Goal: Task Accomplishment & Management: Complete application form

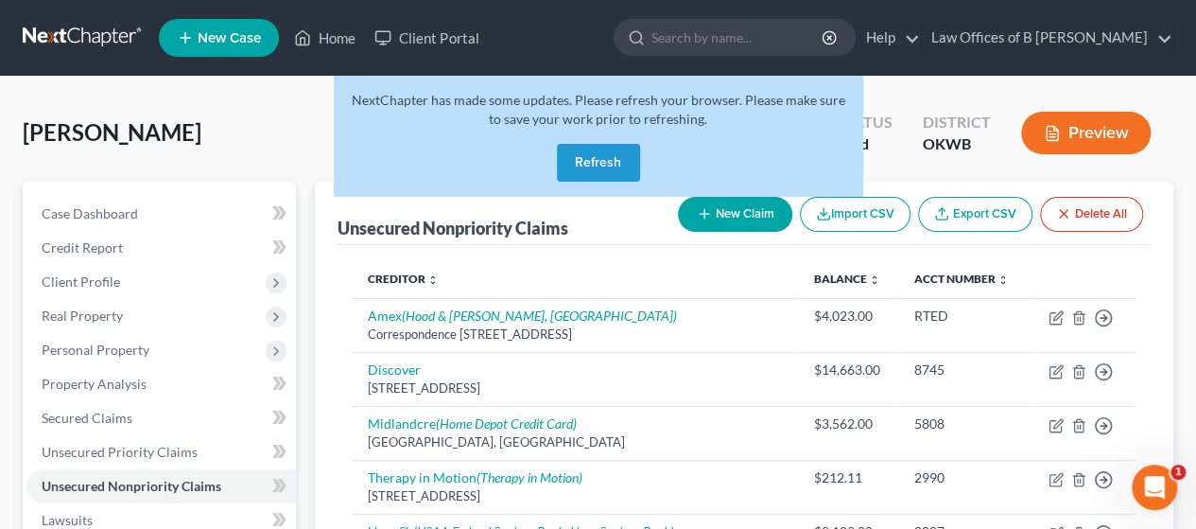
click at [589, 162] on button "Refresh" at bounding box center [598, 163] width 83 height 38
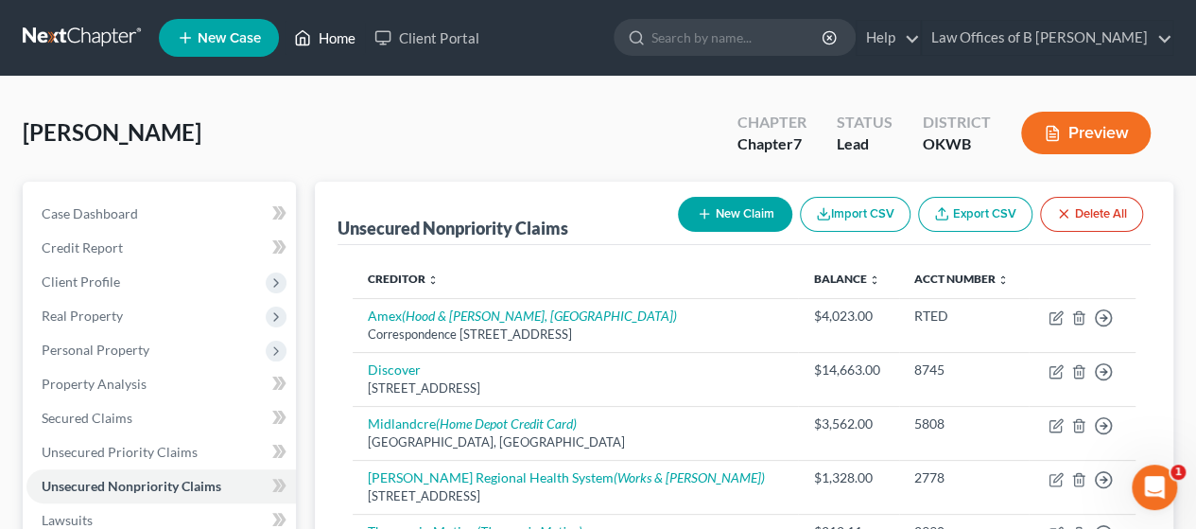
click at [330, 44] on link "Home" at bounding box center [325, 38] width 80 height 34
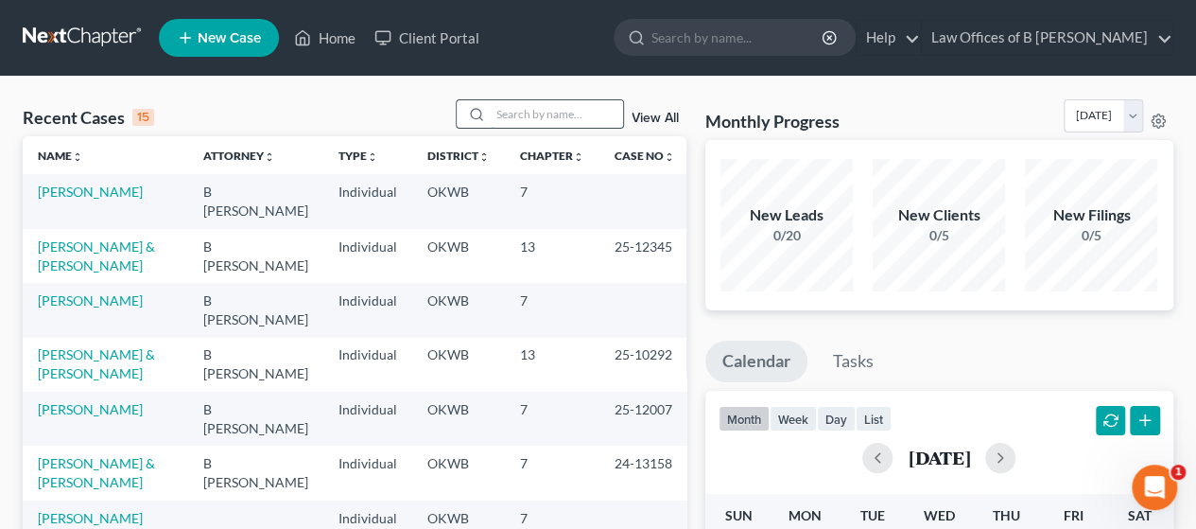
click at [503, 118] on input "search" at bounding box center [557, 113] width 132 height 27
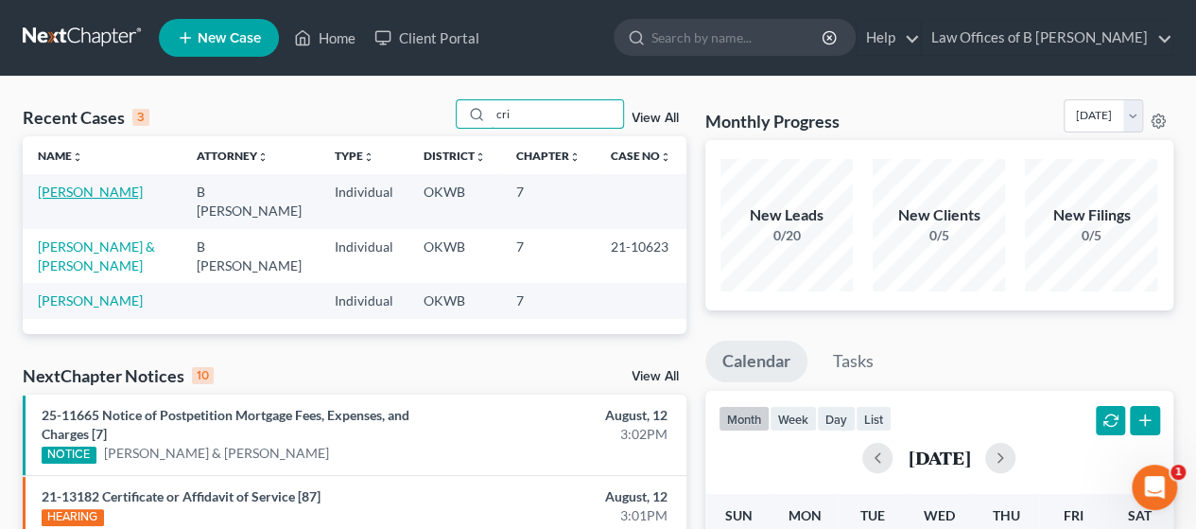
type input "cri"
click at [96, 198] on link "[PERSON_NAME]" at bounding box center [90, 191] width 105 height 16
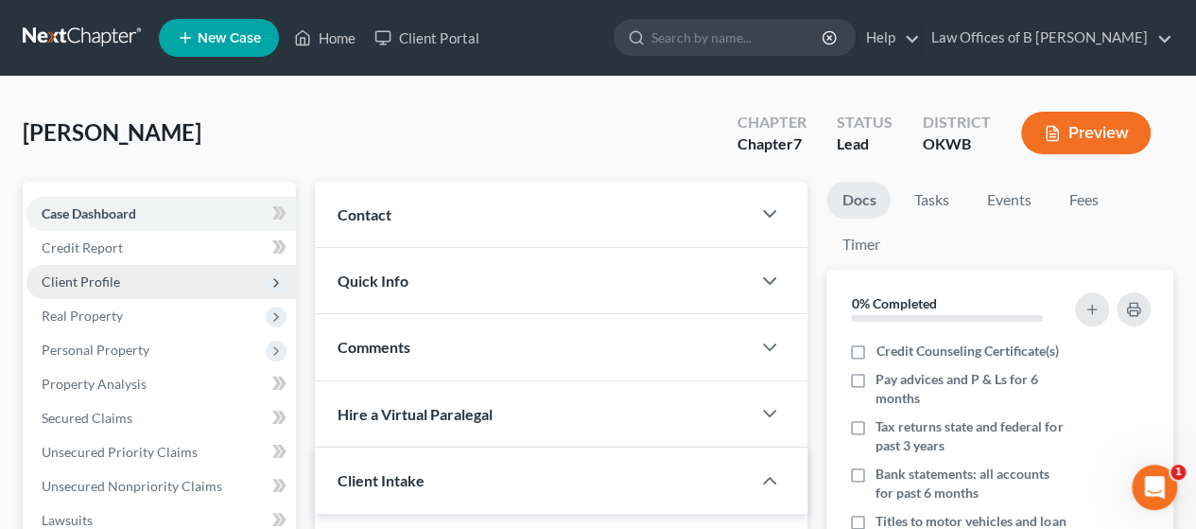
click at [105, 277] on span "Client Profile" at bounding box center [81, 281] width 79 height 16
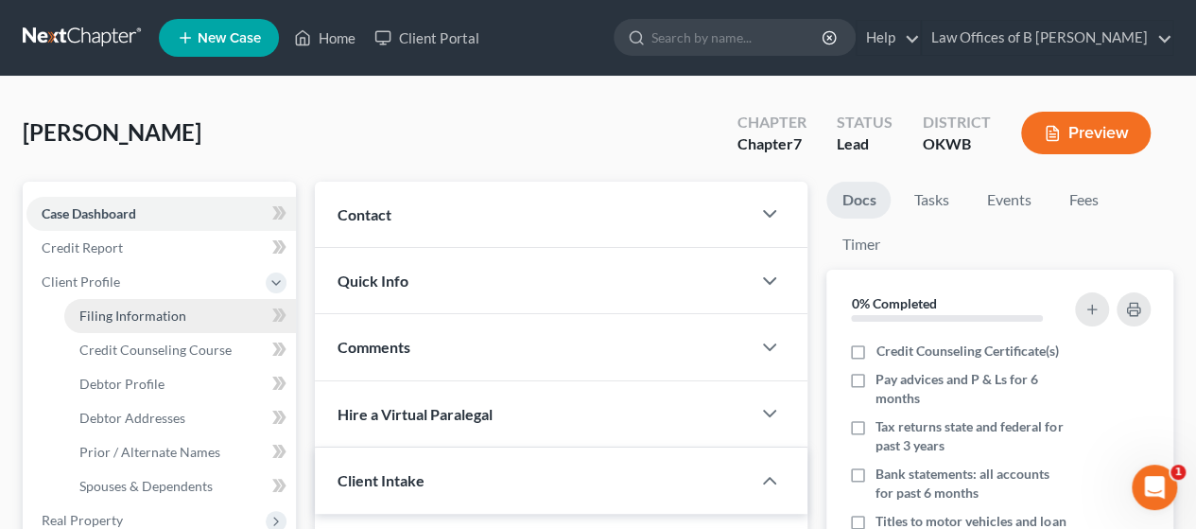
click at [105, 317] on span "Filing Information" at bounding box center [132, 315] width 107 height 16
select select "1"
select select "0"
select select "37"
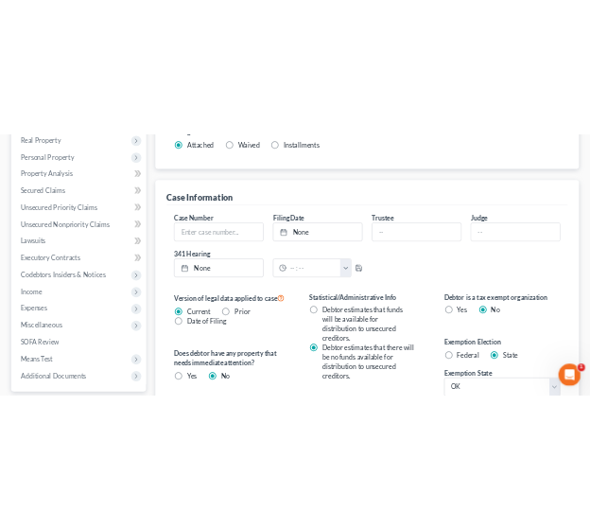
scroll to position [550, 0]
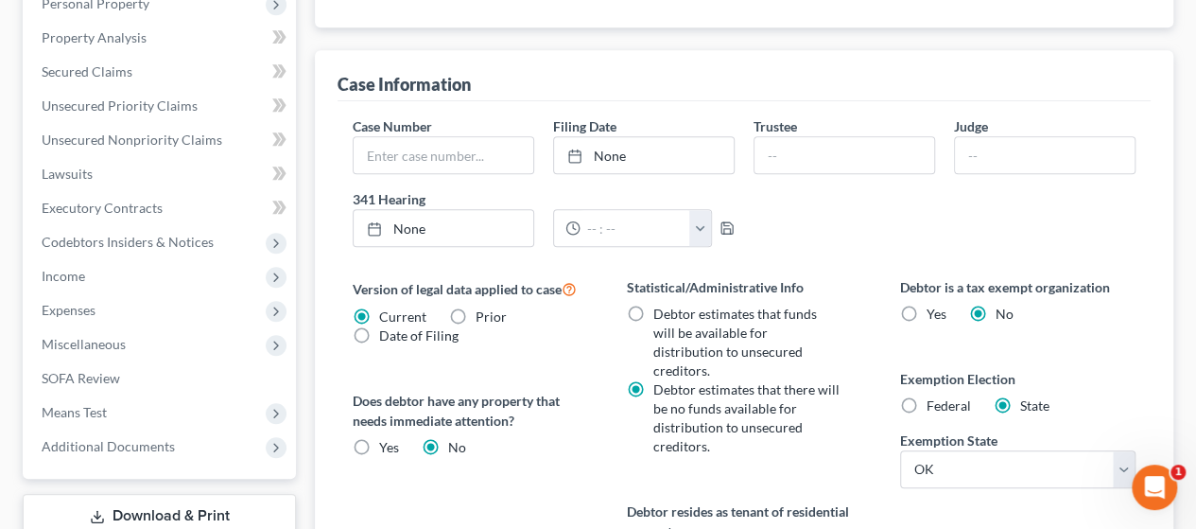
radio input "true"
radio input "false"
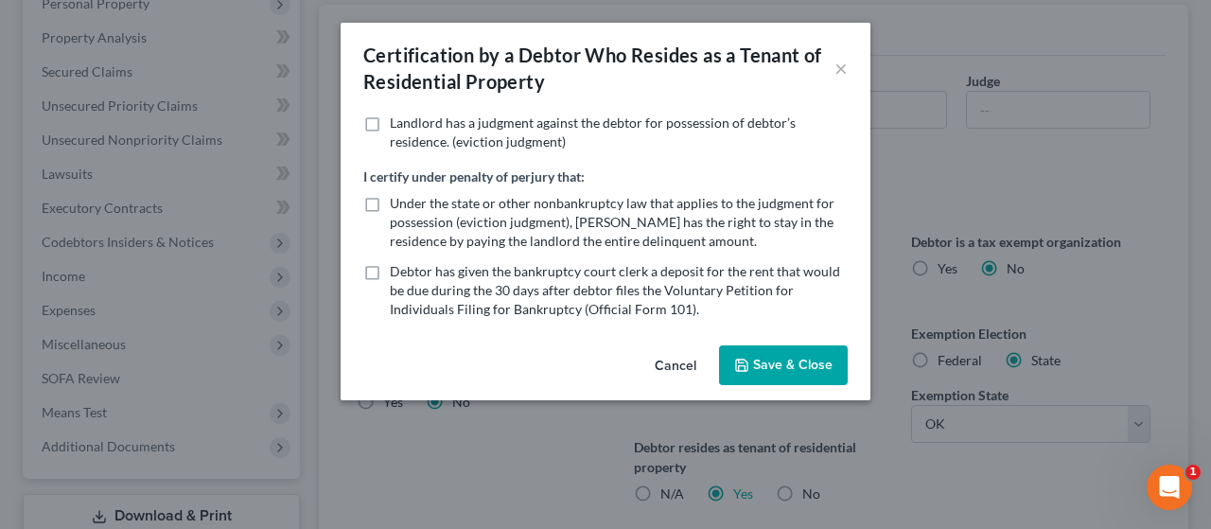
click at [800, 373] on button "Save & Close" at bounding box center [783, 365] width 129 height 40
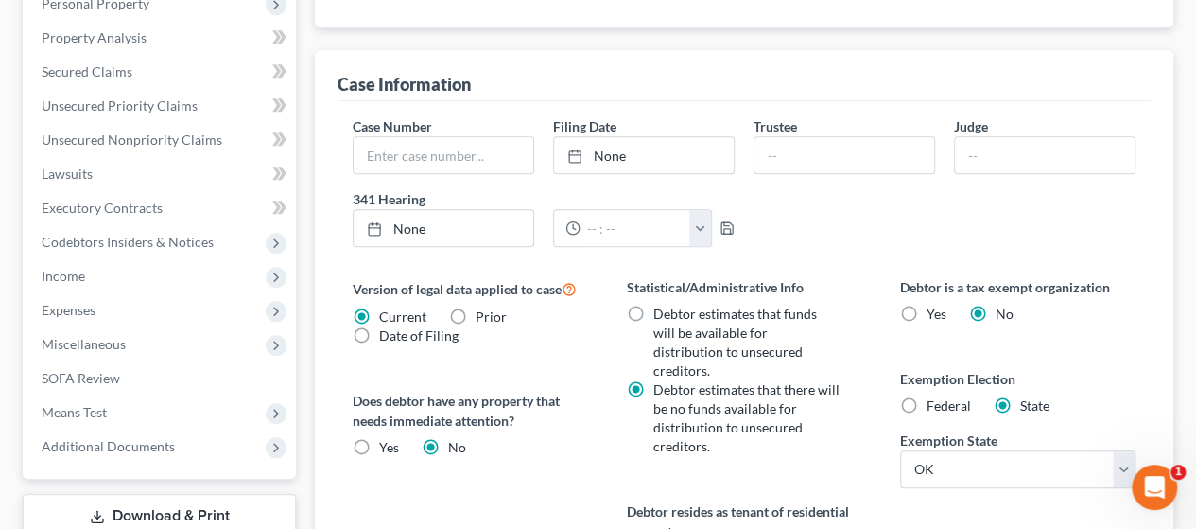
click at [979, 171] on div "Case Number Filing Date None close Date Time chevron_left [DATE] chevron_right …" at bounding box center [744, 189] width 802 height 146
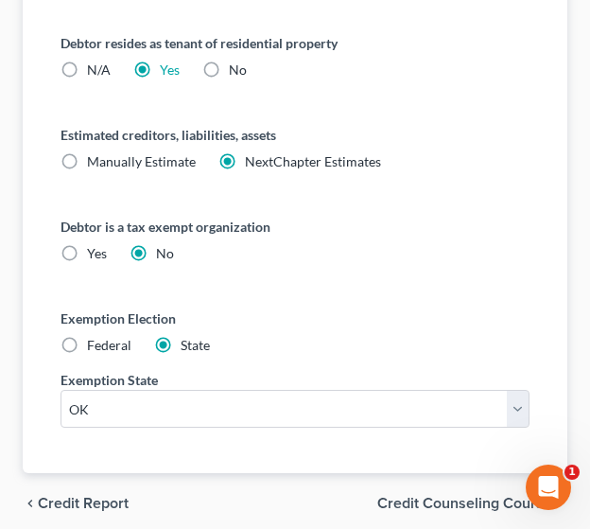
scroll to position [1290, 0]
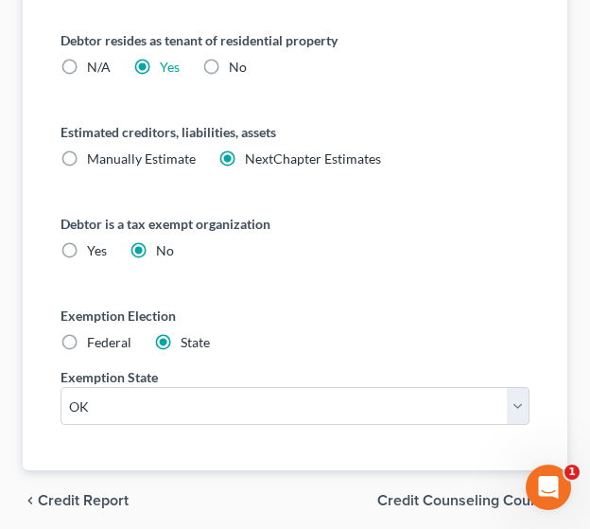
click at [87, 339] on label "Federal" at bounding box center [109, 342] width 44 height 19
click at [95, 339] on input "Federal" at bounding box center [101, 339] width 12 height 12
radio input "true"
radio input "false"
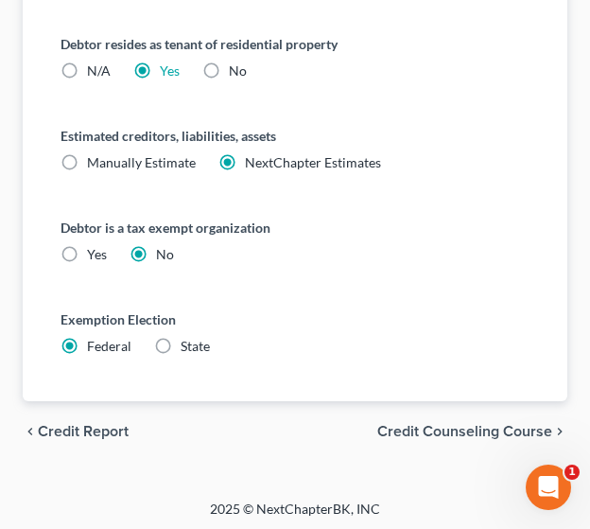
click at [462, 425] on span "Credit Counseling Course" at bounding box center [464, 431] width 175 height 15
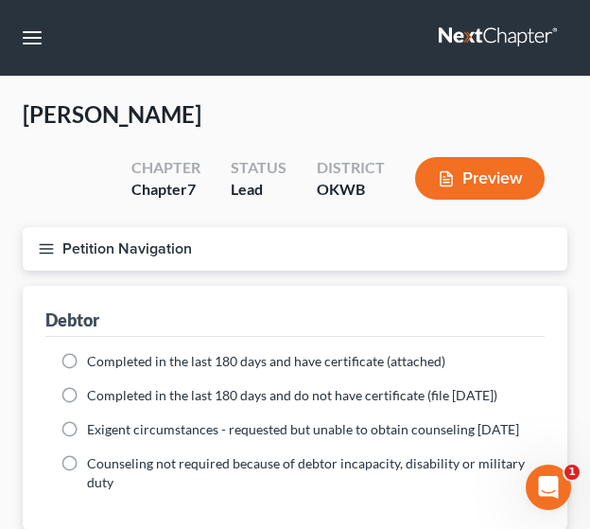
click at [87, 357] on label "Completed in the last 180 days and have certificate (attached)" at bounding box center [266, 361] width 358 height 19
click at [95, 357] on input "Completed in the last 180 days and have certificate (attached)" at bounding box center [101, 358] width 12 height 12
radio input "true"
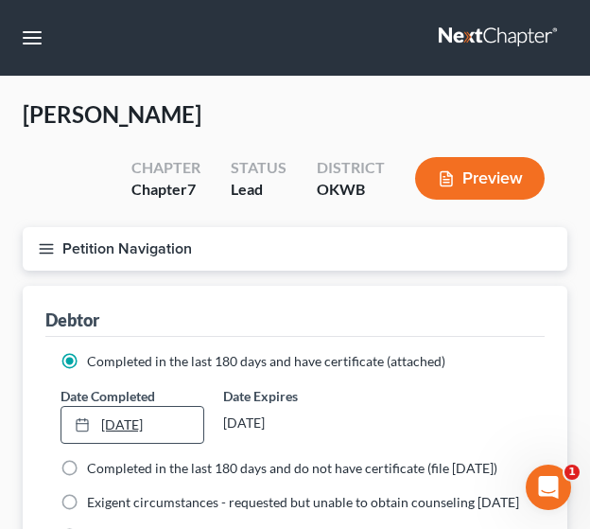
click at [115, 430] on link "[DATE]" at bounding box center [132, 425] width 142 height 36
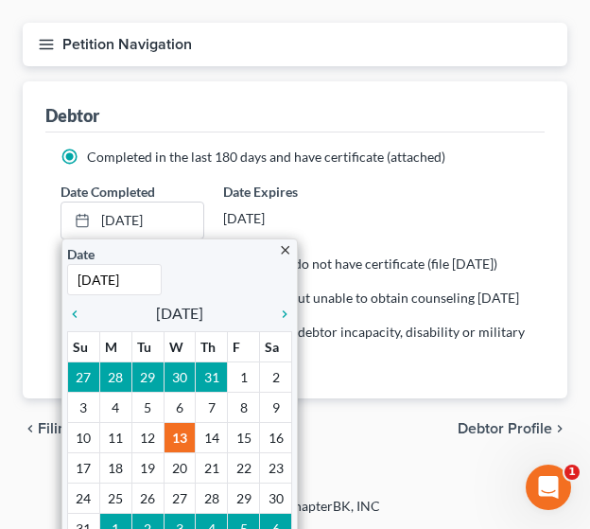
scroll to position [214, 0]
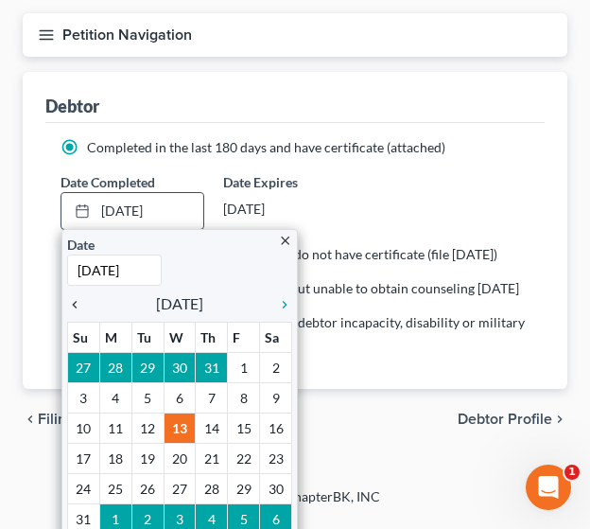
click at [76, 299] on icon "chevron_left" at bounding box center [79, 304] width 25 height 15
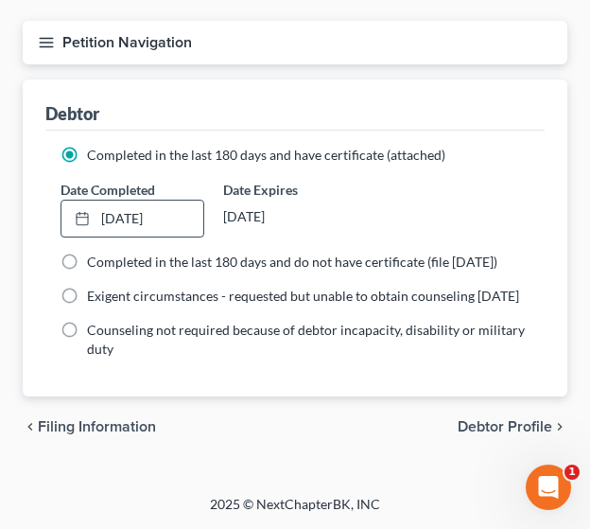
click at [469, 434] on span "Debtor Profile" at bounding box center [505, 426] width 95 height 15
select select "0"
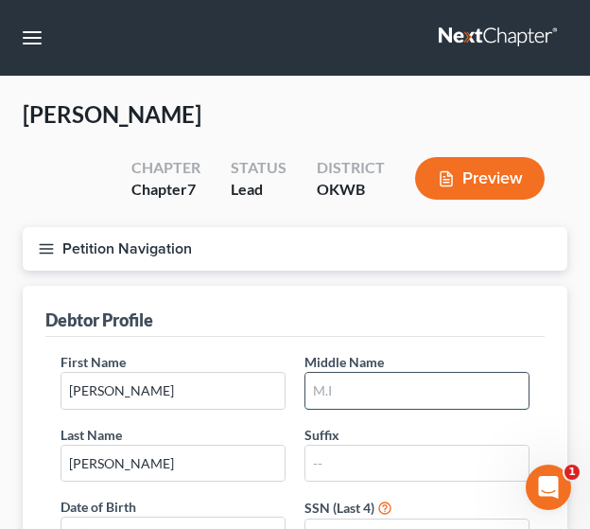
click at [410, 375] on input "text" at bounding box center [417, 391] width 223 height 36
type input "M"
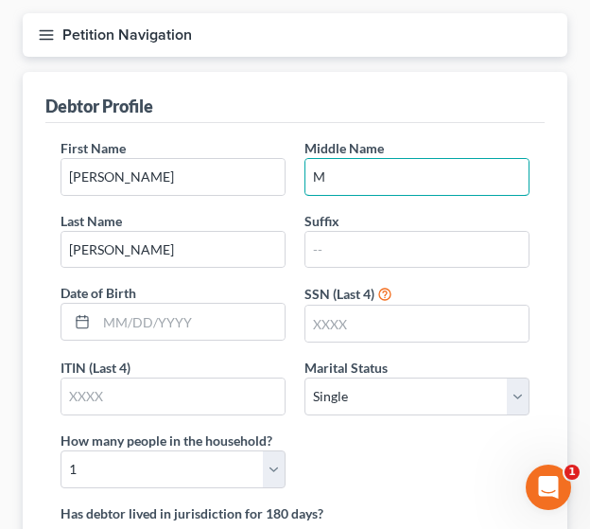
scroll to position [209, 0]
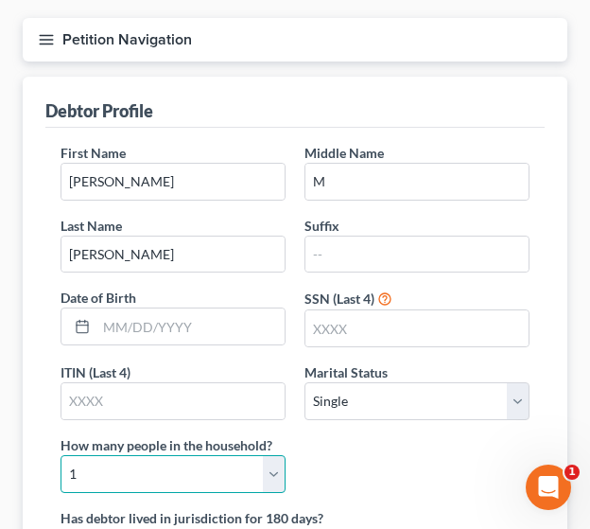
click at [202, 462] on select "Select 1 2 3 4 5 6 7 8 9 10 11 12 13 14 15 16 17 18 19 20" at bounding box center [173, 474] width 225 height 38
select select "2"
click at [61, 455] on select "Select 1 2 3 4 5 6 7 8 9 10 11 12 13 14 15 16 17 18 19 20" at bounding box center [173, 474] width 225 height 38
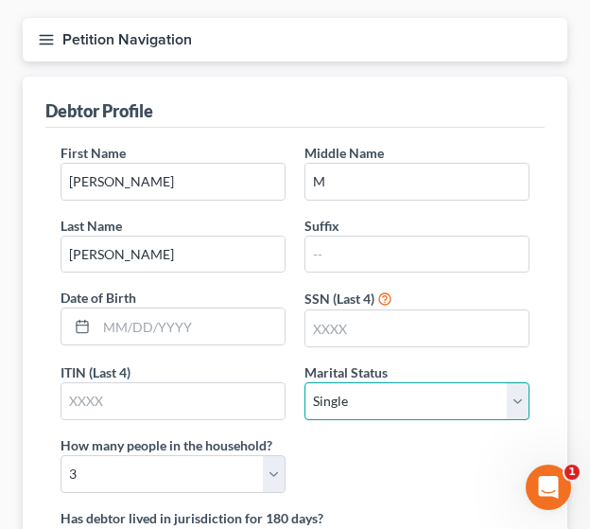
click at [420, 393] on select "Select Single Married Separated Divorced Widowed" at bounding box center [417, 401] width 225 height 38
select select "3"
click at [305, 382] on select "Select Single Married Separated Divorced Widowed" at bounding box center [417, 401] width 225 height 38
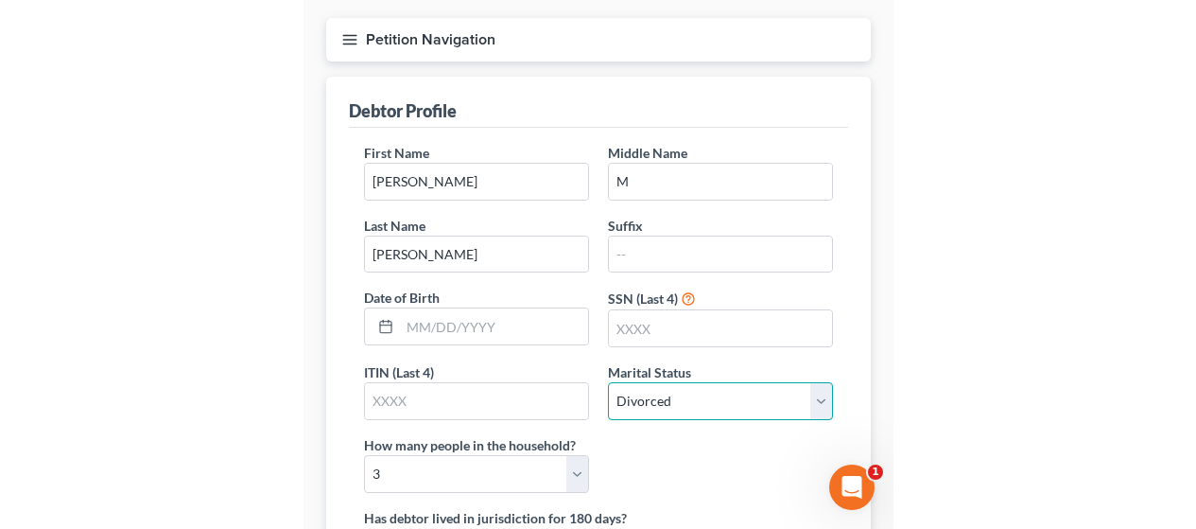
scroll to position [164, 0]
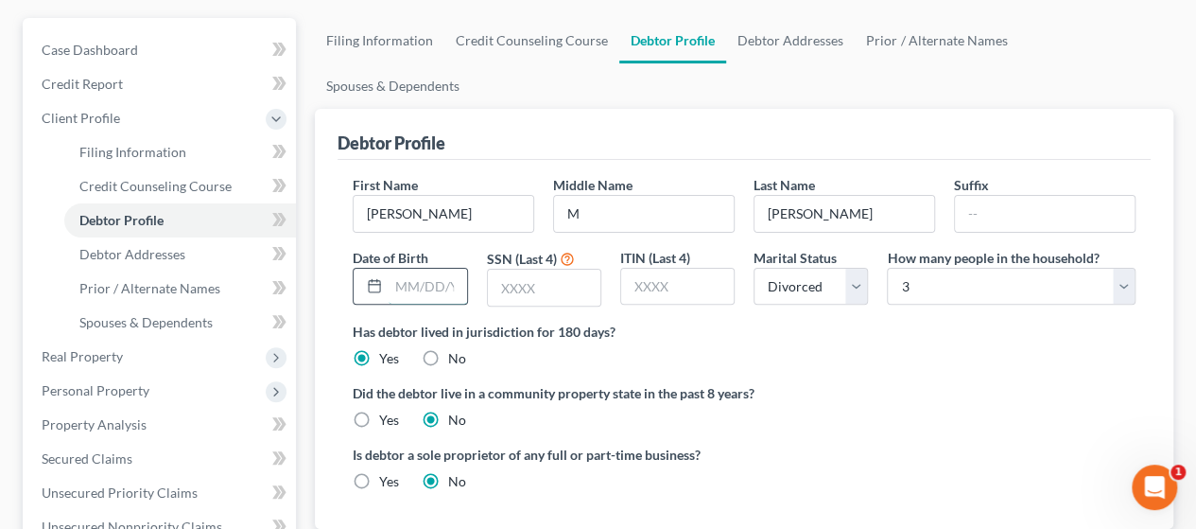
click at [448, 269] on input "text" at bounding box center [428, 287] width 78 height 36
type input "[DATE]"
click at [554, 270] on input "text" at bounding box center [544, 288] width 113 height 36
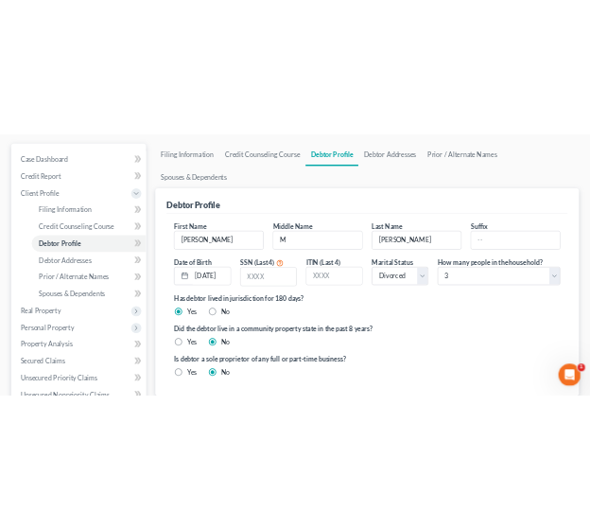
scroll to position [209, 0]
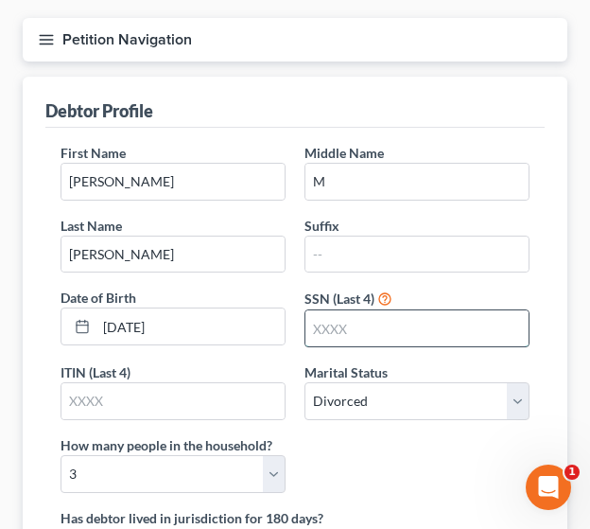
click at [385, 328] on input "text" at bounding box center [417, 328] width 223 height 36
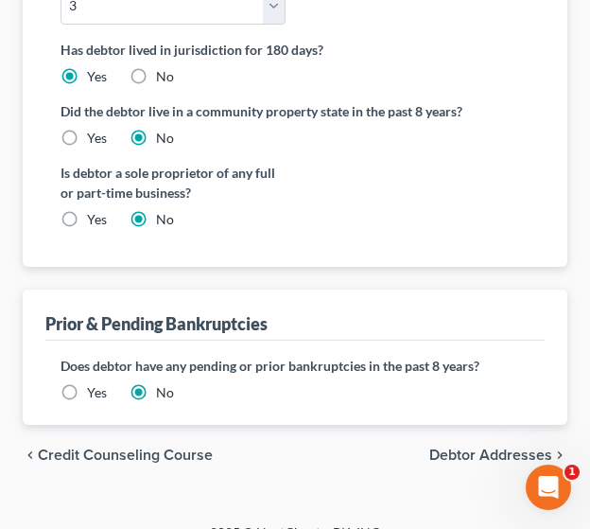
scroll to position [678, 0]
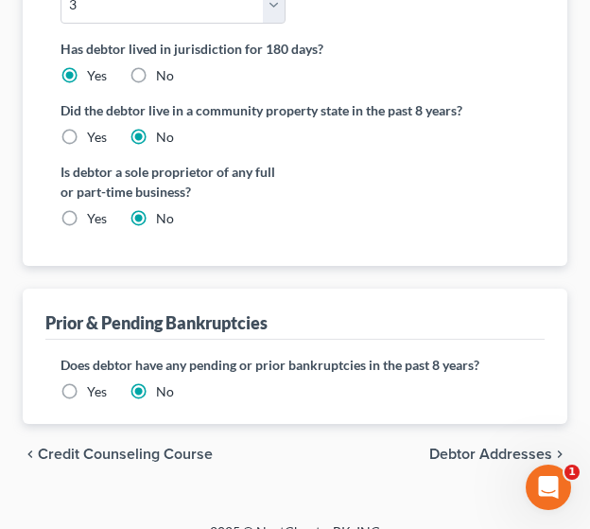
type input "4081"
click at [467, 450] on span "Debtor Addresses" at bounding box center [490, 453] width 123 height 15
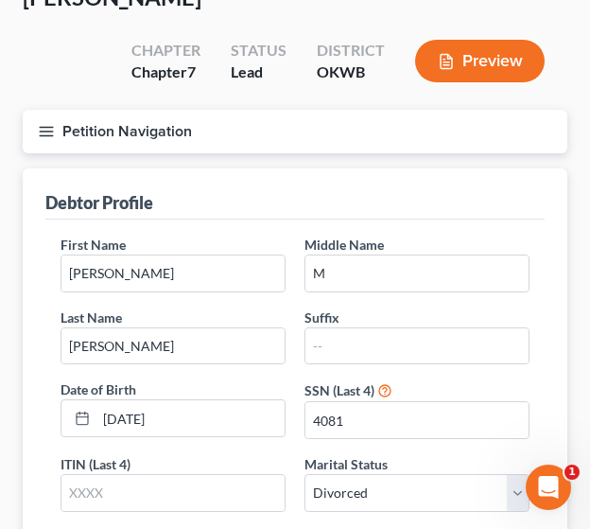
select select "0"
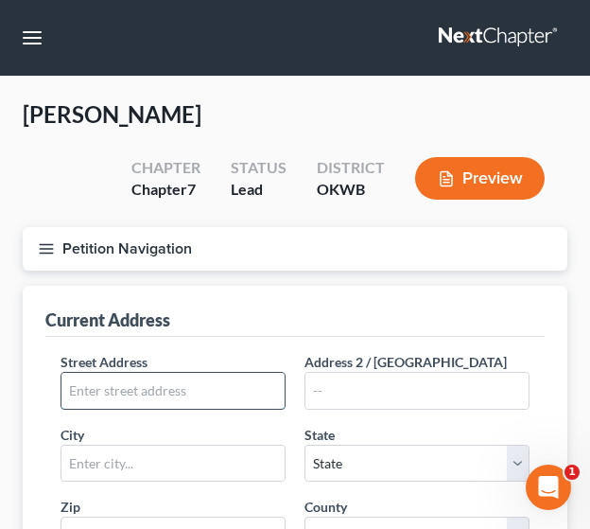
click at [148, 389] on input "text" at bounding box center [172, 391] width 223 height 36
type input "2400 [PERSON_NAME]"
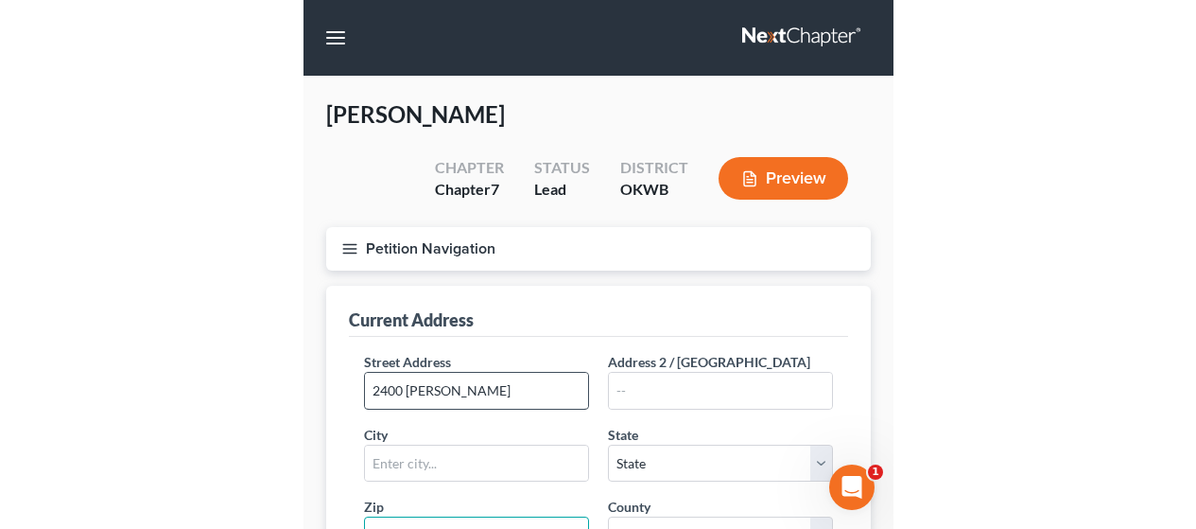
scroll to position [23, 0]
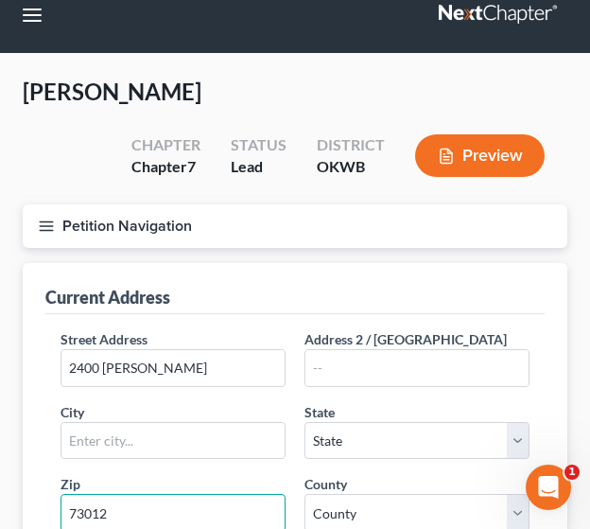
type input "73012"
type input "[PERSON_NAME]"
select select "37"
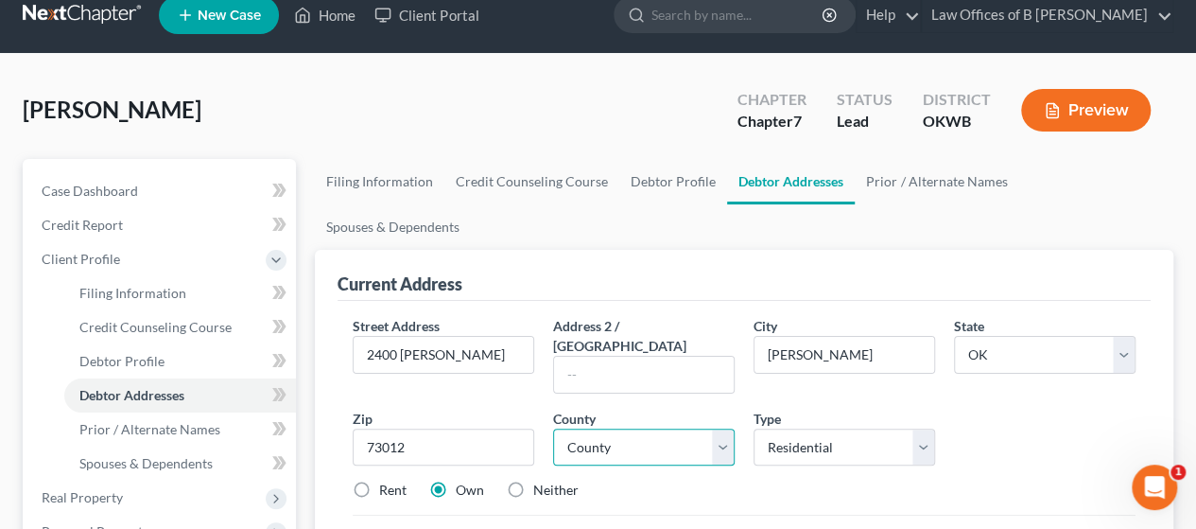
click at [637, 428] on select "County [GEOGRAPHIC_DATA] [GEOGRAPHIC_DATA] [GEOGRAPHIC_DATA] [GEOGRAPHIC_DATA] …" at bounding box center [644, 447] width 182 height 38
select select "54"
click at [553, 428] on select "County [GEOGRAPHIC_DATA] [GEOGRAPHIC_DATA] [GEOGRAPHIC_DATA] [GEOGRAPHIC_DATA] …" at bounding box center [644, 447] width 182 height 38
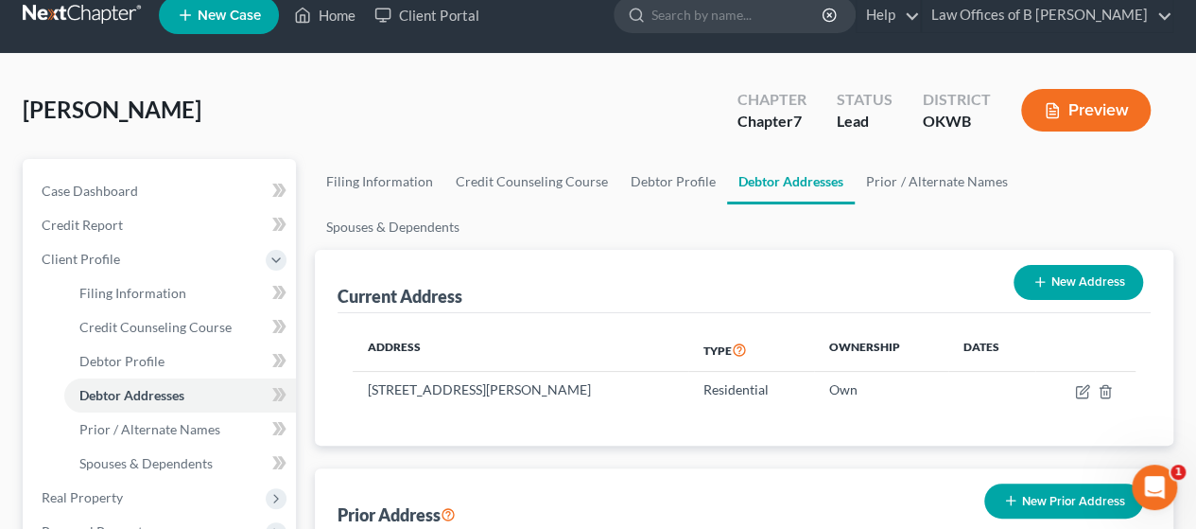
click at [1050, 483] on button "New Prior Address" at bounding box center [1064, 500] width 159 height 35
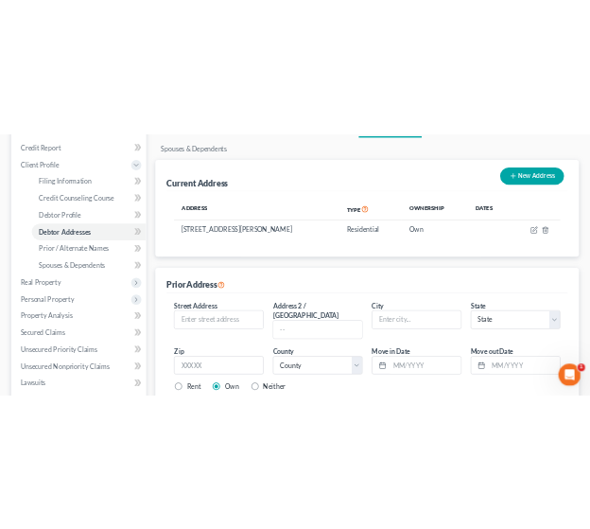
scroll to position [233, 0]
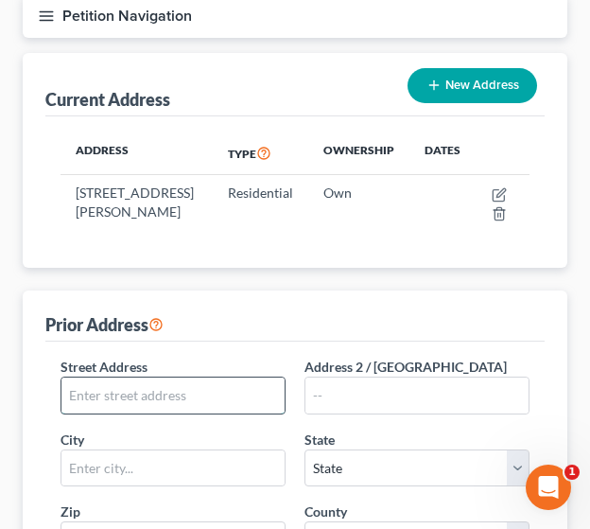
click at [145, 385] on input "text" at bounding box center [172, 395] width 223 height 36
type input "[STREET_ADDRESS]"
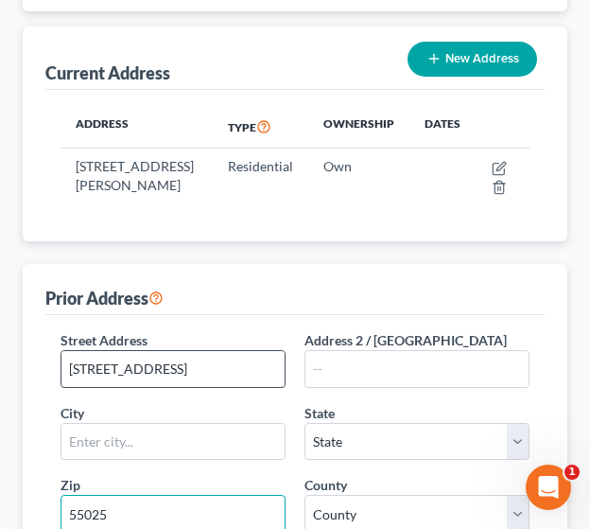
type input "55025"
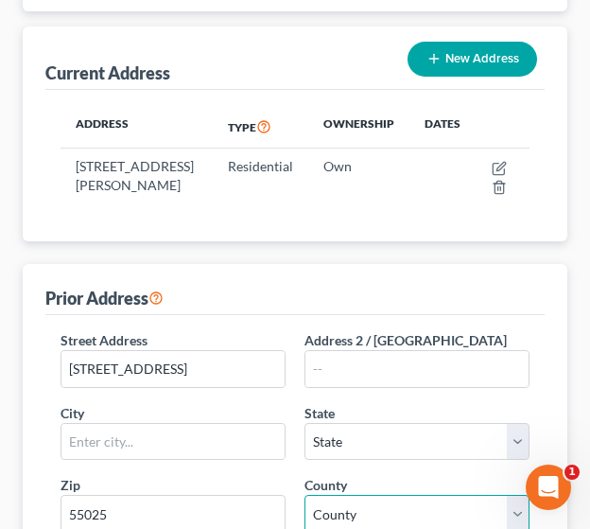
type input "[GEOGRAPHIC_DATA]"
select select "24"
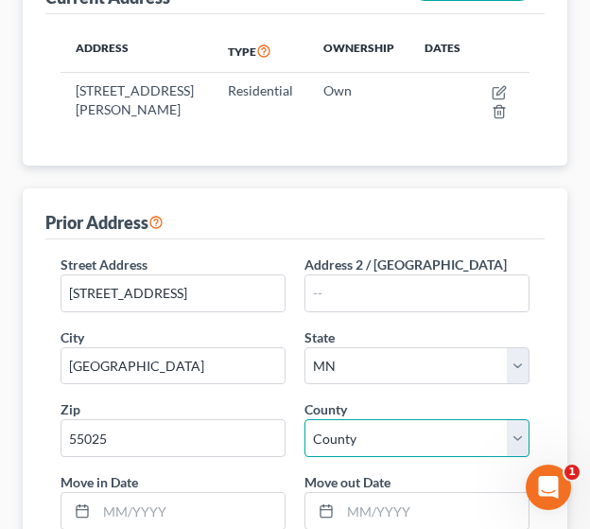
scroll to position [351, 0]
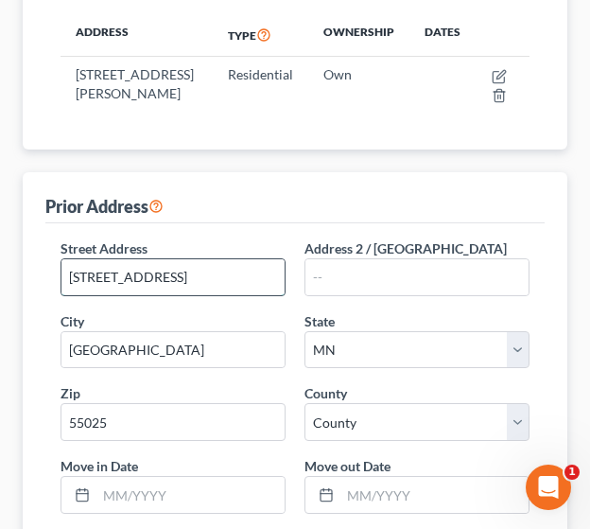
drag, startPoint x: 66, startPoint y: 272, endPoint x: 193, endPoint y: 259, distance: 127.4
click at [193, 259] on input "[STREET_ADDRESS]" at bounding box center [172, 277] width 223 height 36
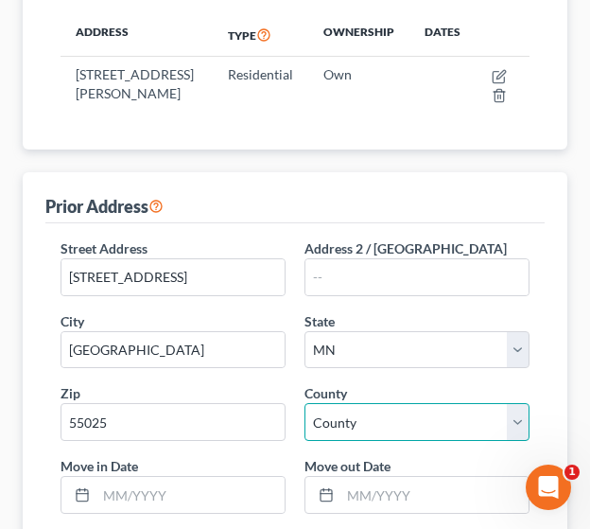
click at [434, 417] on select "County [GEOGRAPHIC_DATA] [GEOGRAPHIC_DATA] [GEOGRAPHIC_DATA] [GEOGRAPHIC_DATA] …" at bounding box center [417, 422] width 225 height 38
select select "81"
click at [305, 403] on select "County [GEOGRAPHIC_DATA] [GEOGRAPHIC_DATA] [GEOGRAPHIC_DATA] [GEOGRAPHIC_DATA] …" at bounding box center [417, 422] width 225 height 38
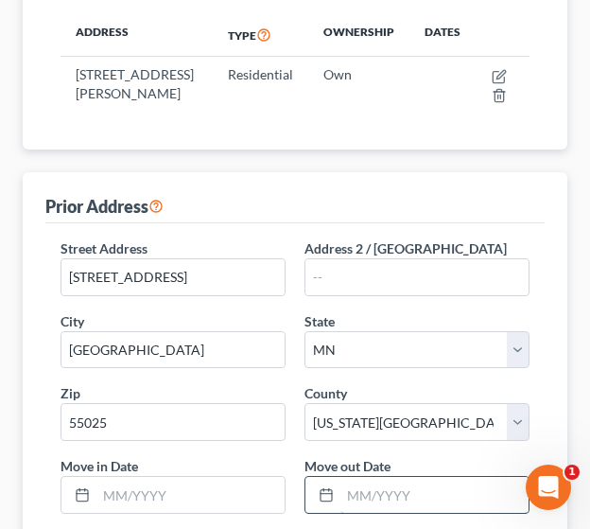
click at [388, 483] on input "text" at bounding box center [435, 495] width 188 height 36
type input "N"
click at [322, 487] on icon at bounding box center [326, 494] width 15 height 15
click at [322, 493] on icon at bounding box center [326, 494] width 15 height 15
click at [382, 492] on input "text" at bounding box center [435, 495] width 188 height 36
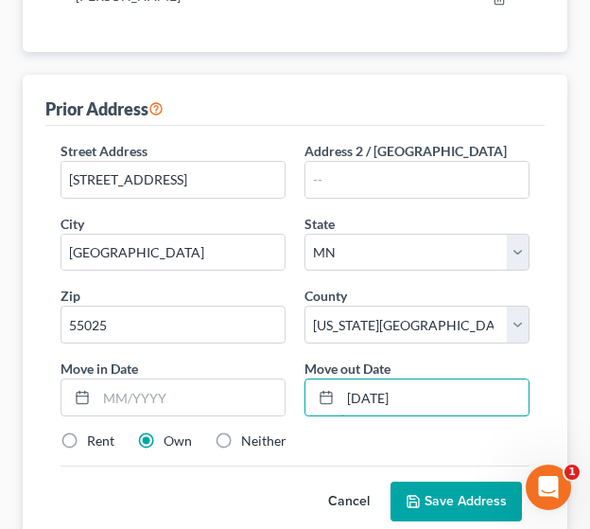
scroll to position [462, 0]
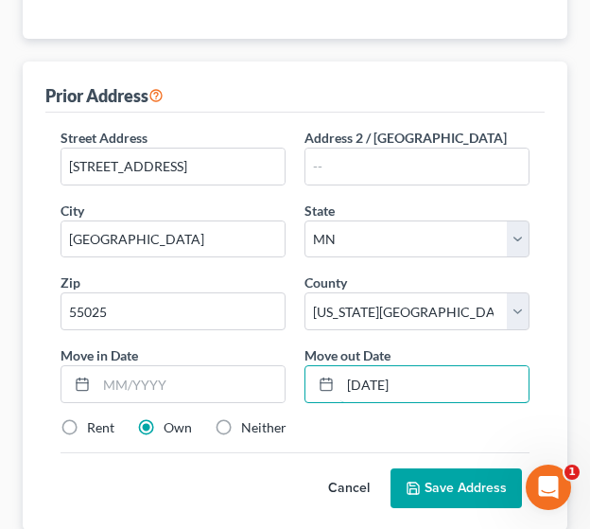
type input "[DATE]"
click at [443, 478] on button "Save Address" at bounding box center [456, 488] width 131 height 40
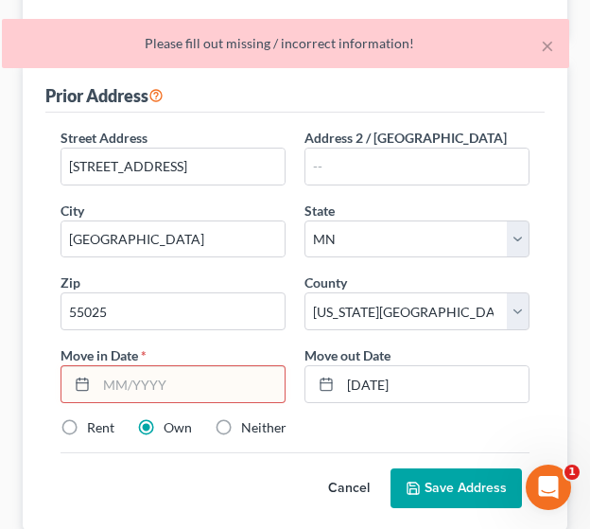
click at [123, 376] on input "text" at bounding box center [190, 384] width 188 height 36
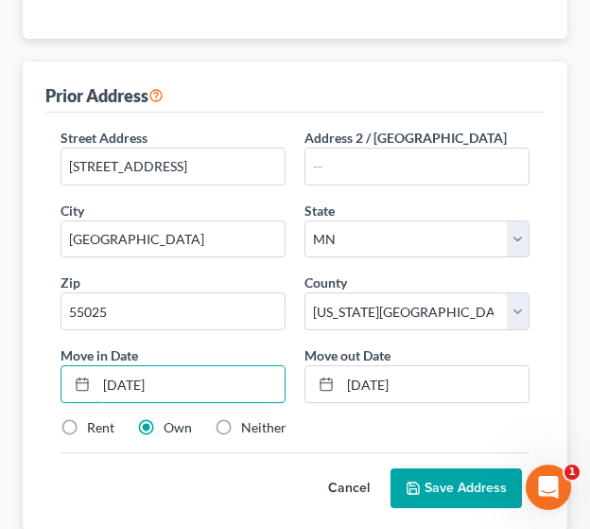
type input "[DATE]"
click at [494, 484] on button "Save Address" at bounding box center [456, 488] width 131 height 40
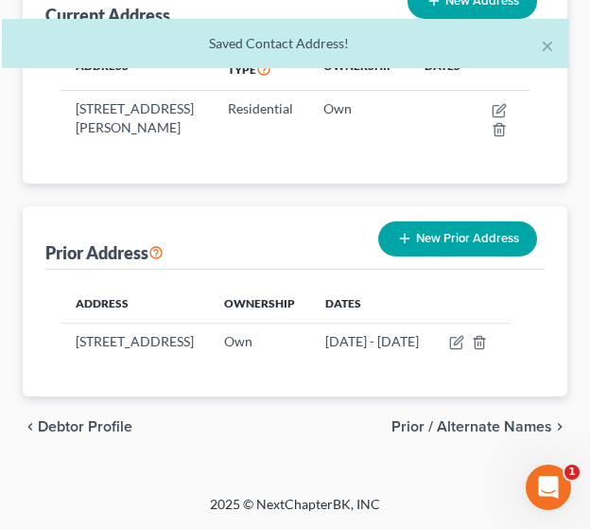
scroll to position [333, 0]
click at [494, 425] on span "Prior / Alternate Names" at bounding box center [472, 426] width 161 height 15
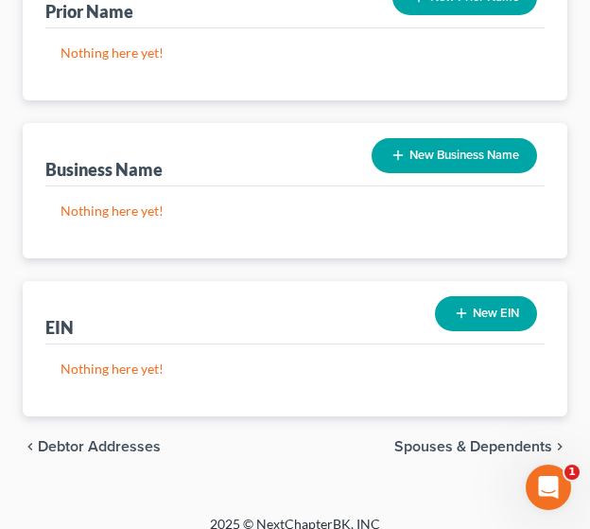
scroll to position [496, 0]
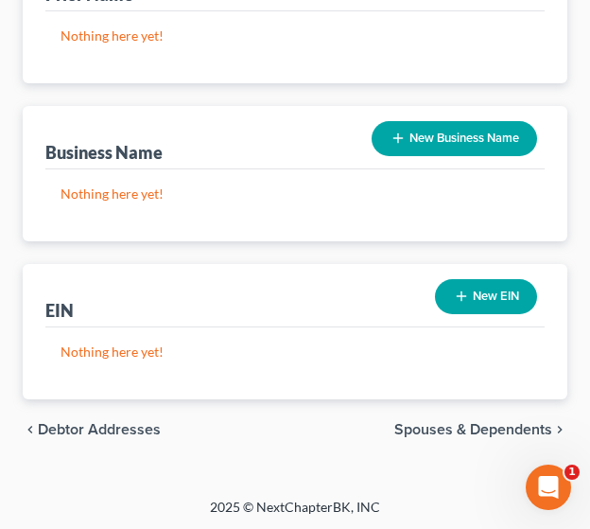
click at [491, 427] on span "Spouses & Dependents" at bounding box center [473, 429] width 158 height 15
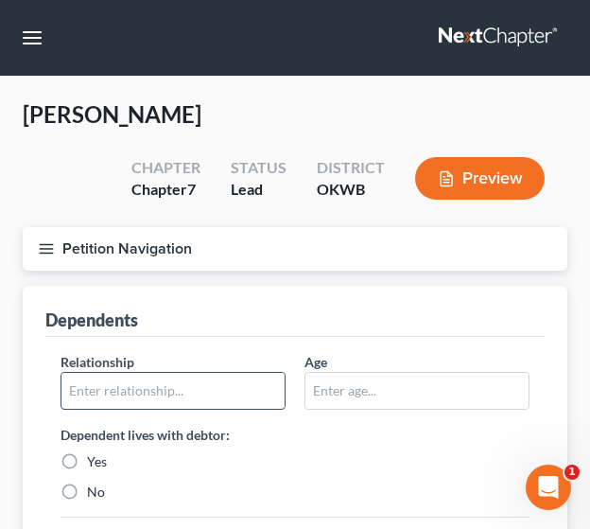
click at [214, 390] on input "text" at bounding box center [172, 391] width 223 height 36
type input "daughter"
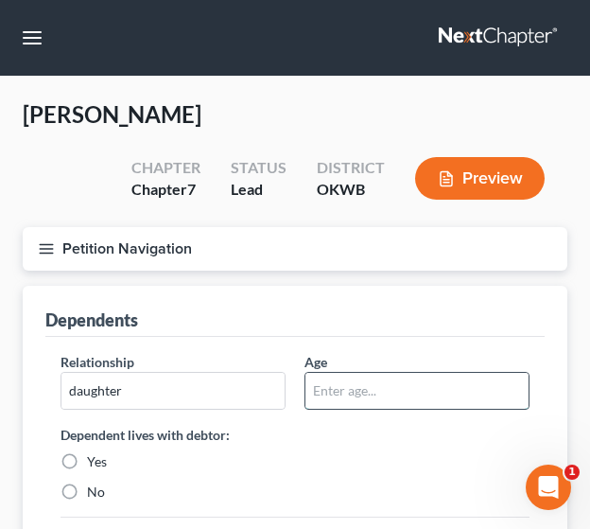
click at [351, 385] on input "text" at bounding box center [417, 391] width 223 height 36
type input "19"
click at [87, 459] on label "Yes" at bounding box center [97, 461] width 20 height 19
click at [95, 459] on input "Yes" at bounding box center [101, 458] width 12 height 12
radio input "true"
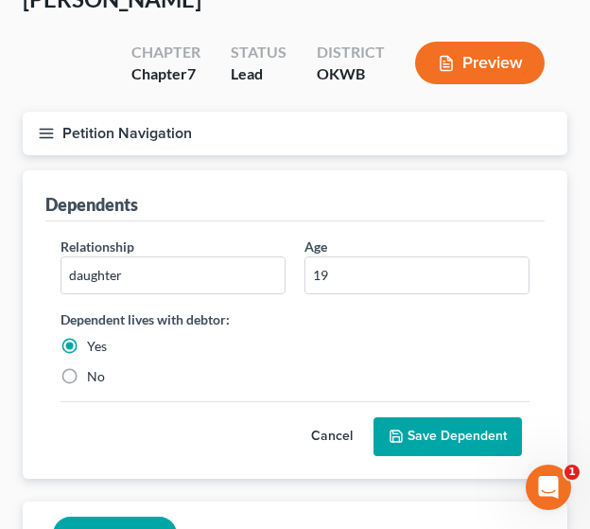
scroll to position [124, 0]
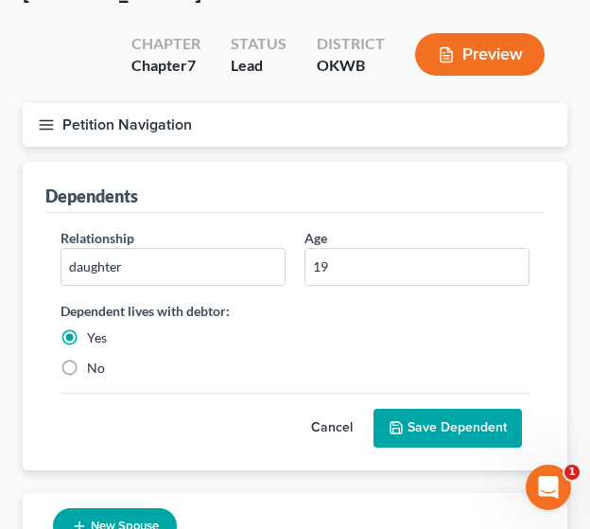
click at [452, 414] on button "Save Dependent" at bounding box center [448, 429] width 148 height 40
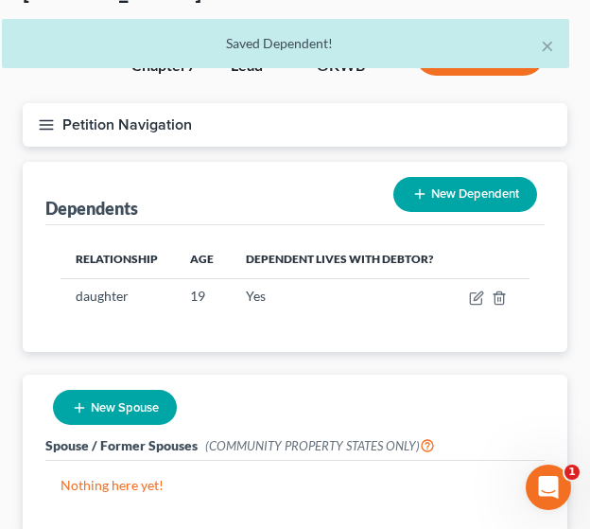
click at [454, 203] on button "New Dependent" at bounding box center [465, 194] width 144 height 35
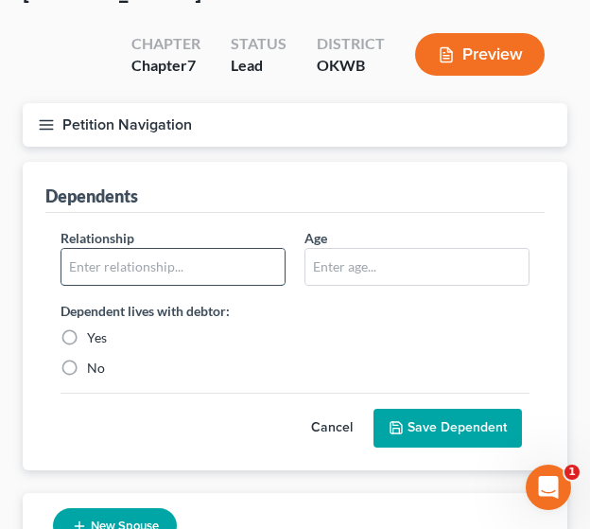
click at [184, 263] on input "text" at bounding box center [172, 267] width 223 height 36
type input "daughter"
click at [87, 334] on label "Yes" at bounding box center [97, 337] width 20 height 19
click at [95, 334] on input "Yes" at bounding box center [101, 334] width 12 height 12
radio input "true"
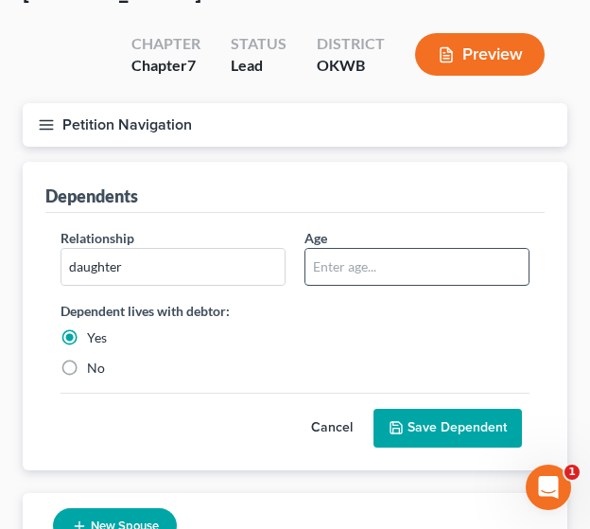
click at [332, 256] on input "text" at bounding box center [417, 267] width 223 height 36
click at [347, 271] on input "text" at bounding box center [417, 267] width 223 height 36
type input "12"
click at [444, 417] on button "Save Dependent" at bounding box center [448, 429] width 148 height 40
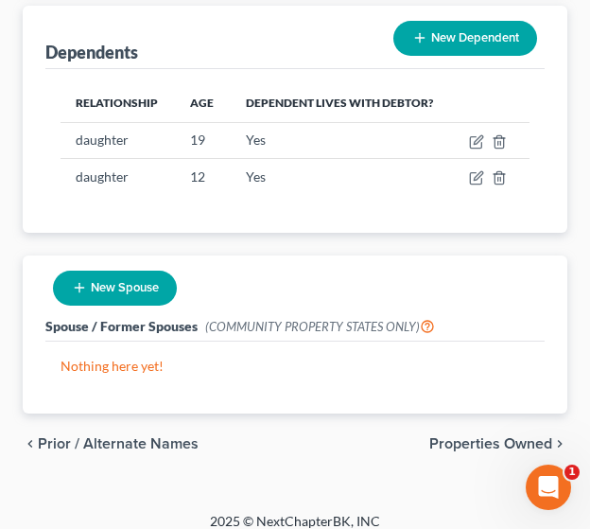
scroll to position [288, 0]
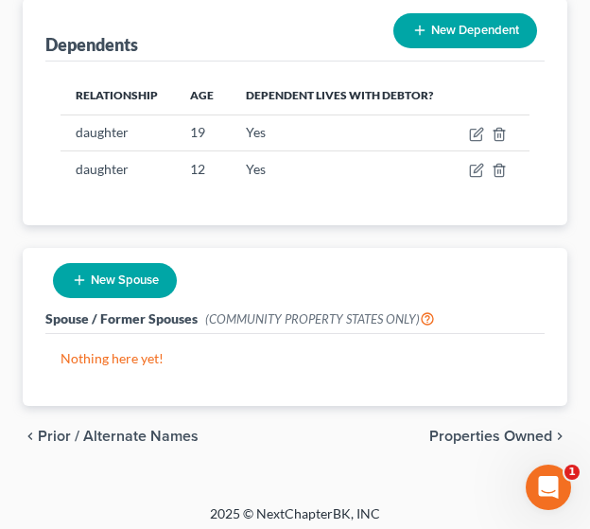
click at [527, 438] on span "Properties Owned" at bounding box center [490, 435] width 123 height 15
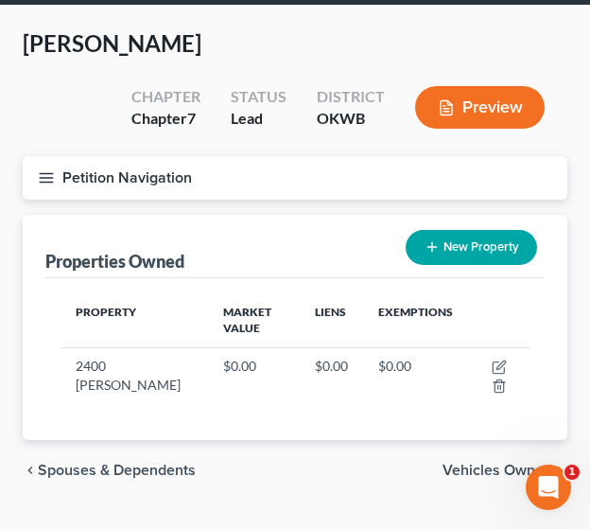
scroll to position [113, 0]
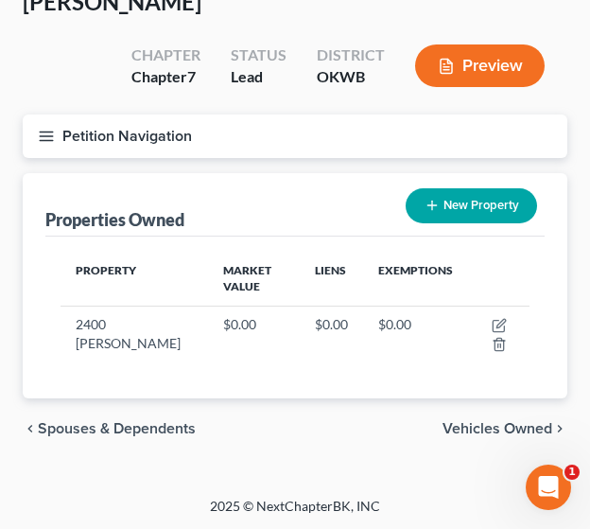
click at [520, 421] on span "Vehicles Owned" at bounding box center [498, 428] width 110 height 15
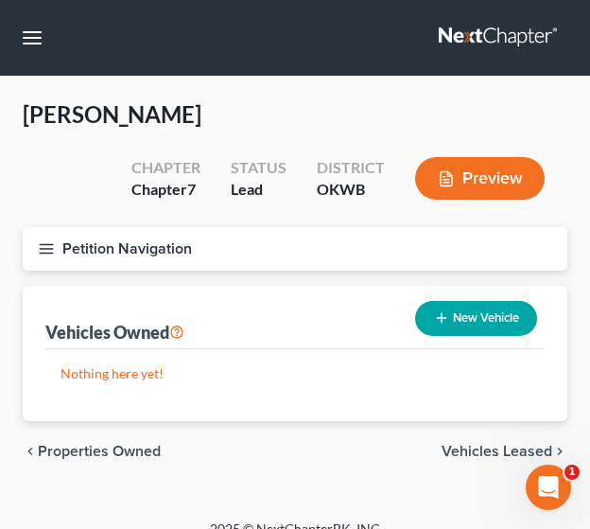
click at [452, 321] on button "New Vehicle" at bounding box center [476, 318] width 122 height 35
select select "0"
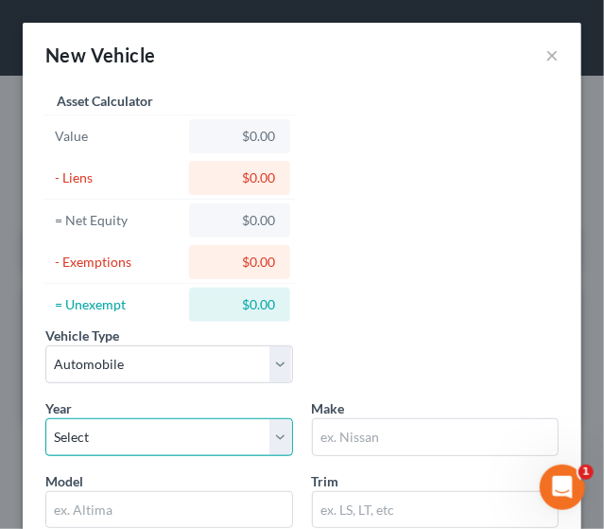
click at [134, 432] on select "Select 2026 2025 2024 2023 2022 2021 2020 2019 2018 2017 2016 2015 2014 2013 20…" at bounding box center [169, 437] width 248 height 38
select select "9"
click at [45, 418] on select "Select 2026 2025 2024 2023 2022 2021 2020 2019 2018 2017 2016 2015 2014 2013 20…" at bounding box center [169, 437] width 248 height 38
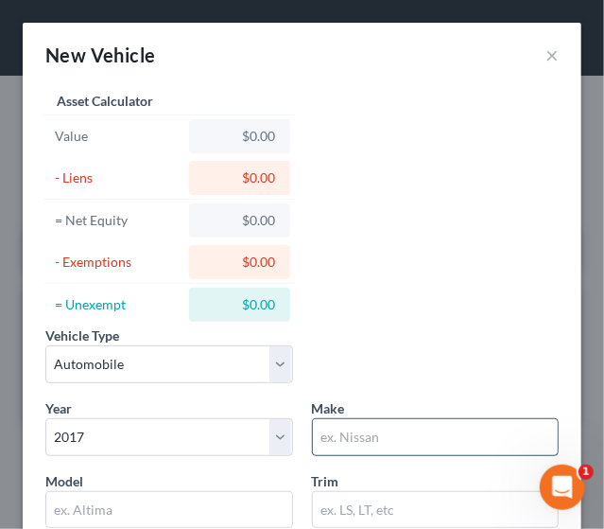
click at [354, 428] on input "text" at bounding box center [436, 437] width 246 height 36
type input "Toyota"
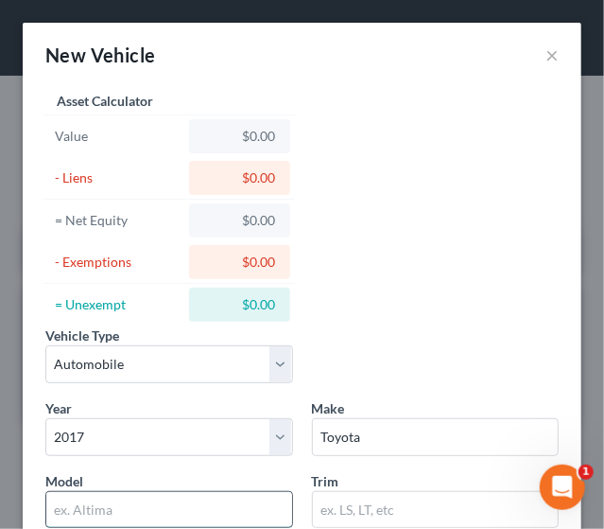
click at [112, 508] on input "text" at bounding box center [169, 510] width 246 height 36
click at [112, 508] on input "A" at bounding box center [169, 510] width 246 height 36
type input "Avalon"
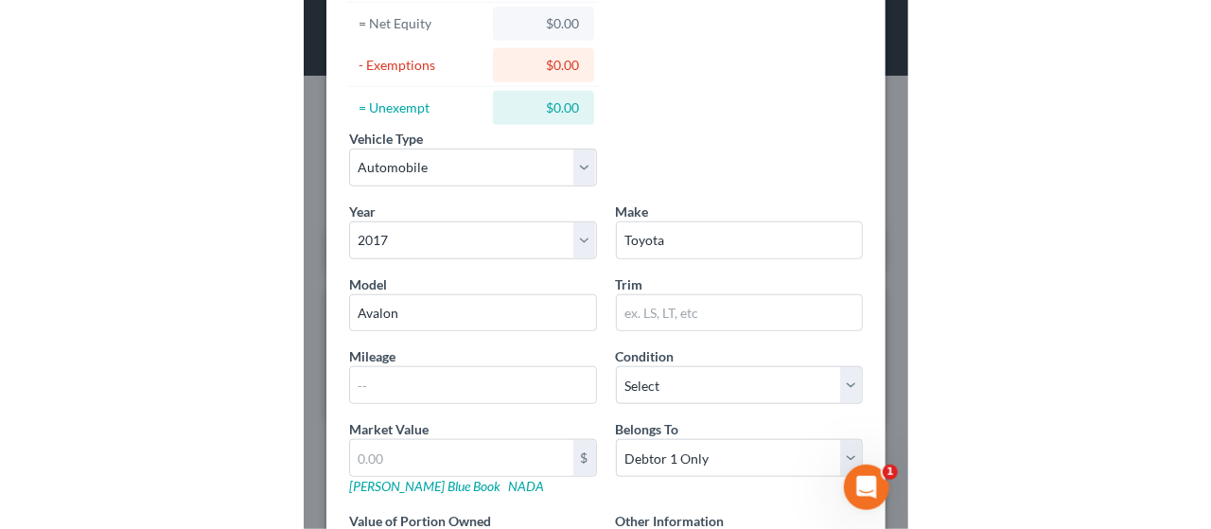
scroll to position [199, 0]
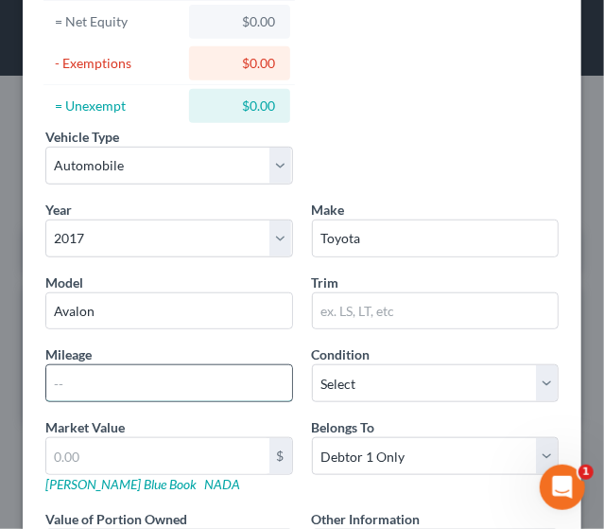
click at [95, 374] on input "text" at bounding box center [169, 383] width 246 height 36
type input "73000"
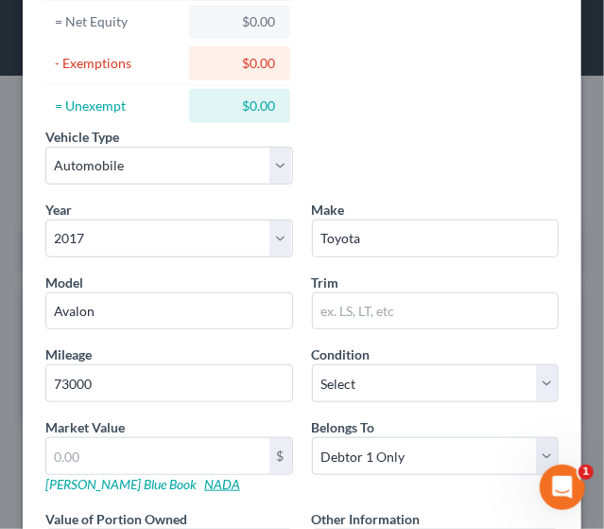
click at [204, 487] on link "NADA" at bounding box center [222, 484] width 36 height 16
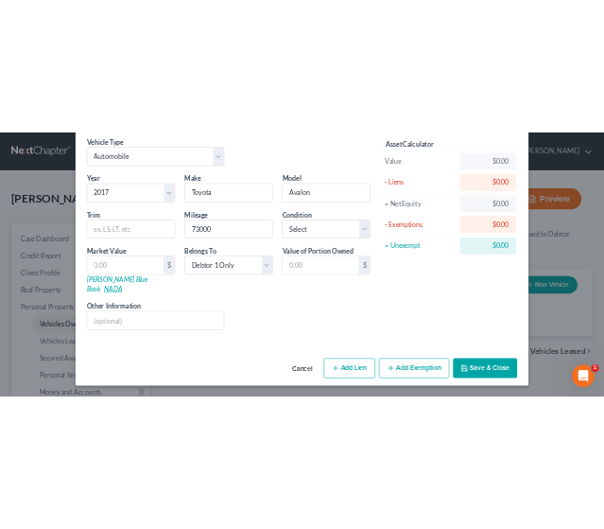
scroll to position [55, 0]
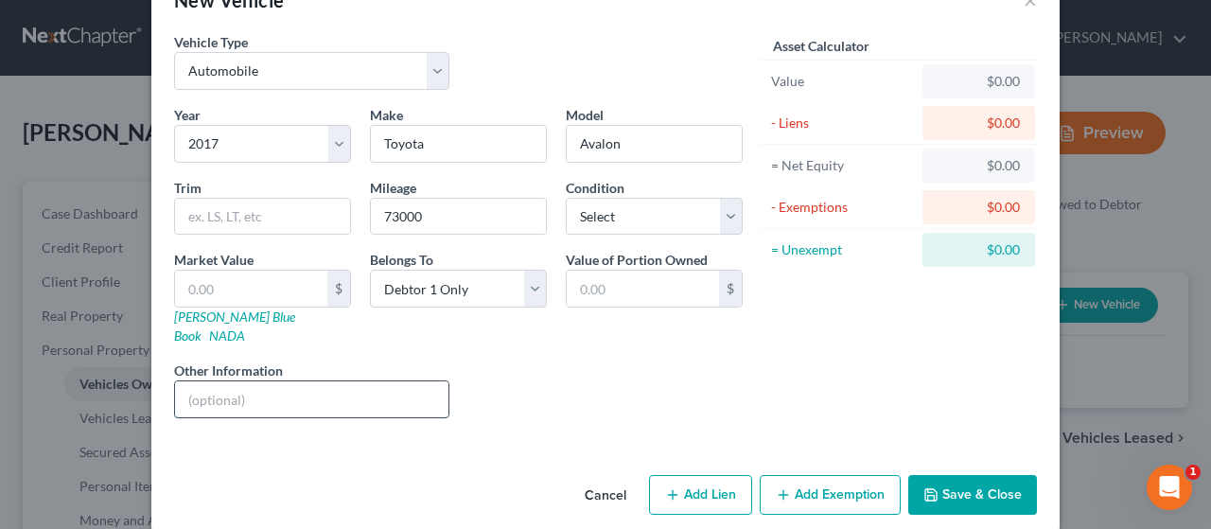
click at [348, 381] on input "text" at bounding box center [311, 399] width 273 height 36
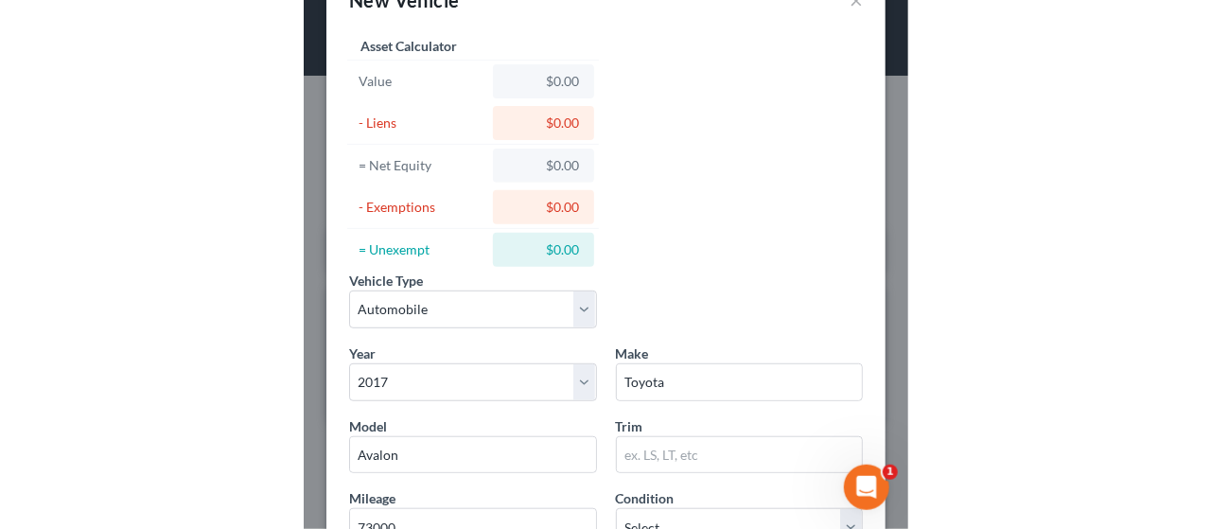
scroll to position [381, 0]
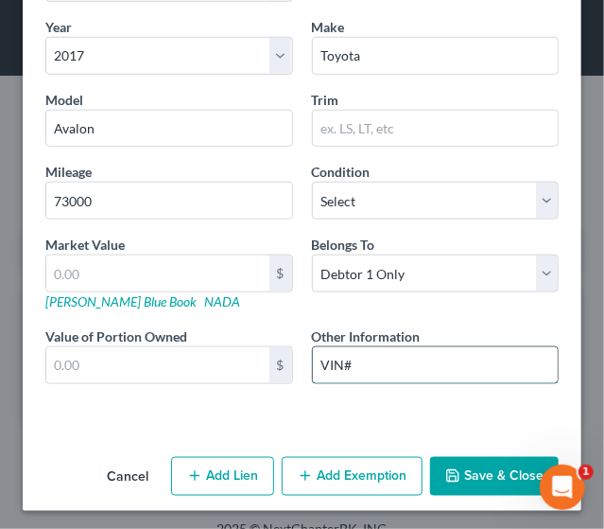
click at [382, 362] on input "VIN#" at bounding box center [436, 365] width 246 height 36
drag, startPoint x: 350, startPoint y: 362, endPoint x: 492, endPoint y: 360, distance: 141.9
click at [492, 360] on input "VIN# [US_VEHICLE_IDENTIFICATION_NUMBER]" at bounding box center [436, 365] width 246 height 36
type input "VIN# [US_VEHICLE_IDENTIFICATION_NUMBER]"
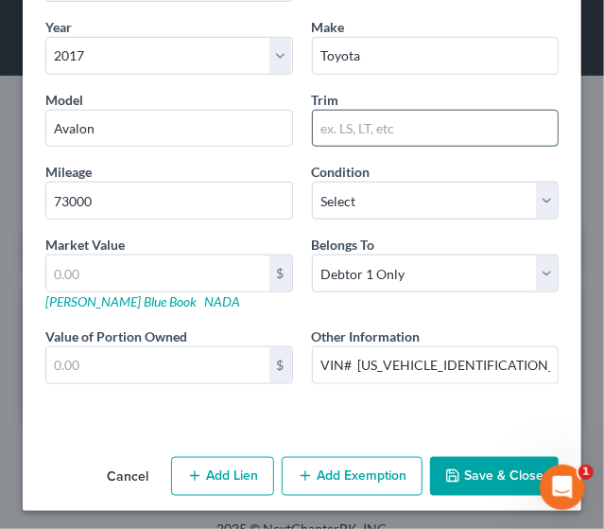
click at [359, 125] on input "text" at bounding box center [436, 129] width 246 height 36
type input "XLE plus"
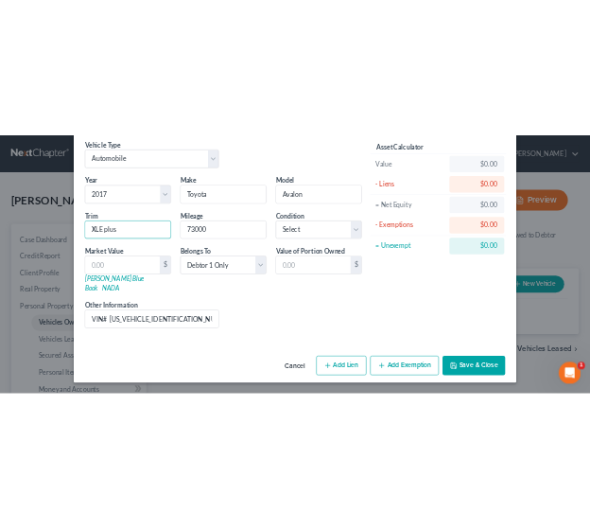
scroll to position [55, 0]
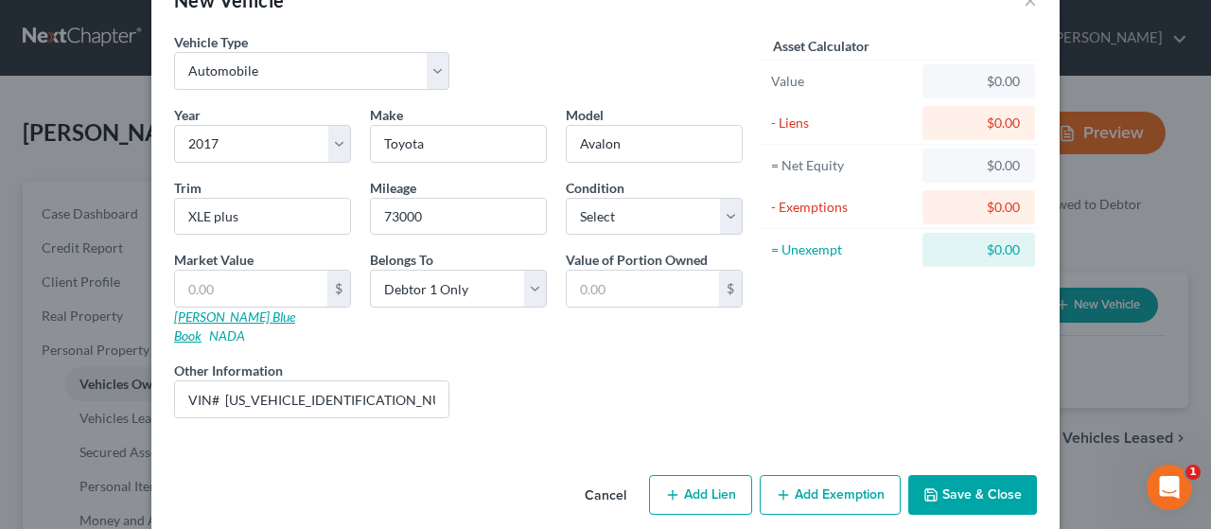
click at [216, 310] on link "[PERSON_NAME] Blue Book" at bounding box center [234, 325] width 121 height 35
click at [492, 287] on select "Select Debtor 1 Only Debtor 2 Only Debtor 1 And Debtor 2 Only At Least One Of T…" at bounding box center [458, 289] width 177 height 38
select select "3"
click at [370, 270] on select "Select Debtor 1 Only Debtor 2 Only Debtor 1 And Debtor 2 Only At Least One Of T…" at bounding box center [458, 289] width 177 height 38
click at [271, 287] on input "text" at bounding box center [251, 289] width 152 height 36
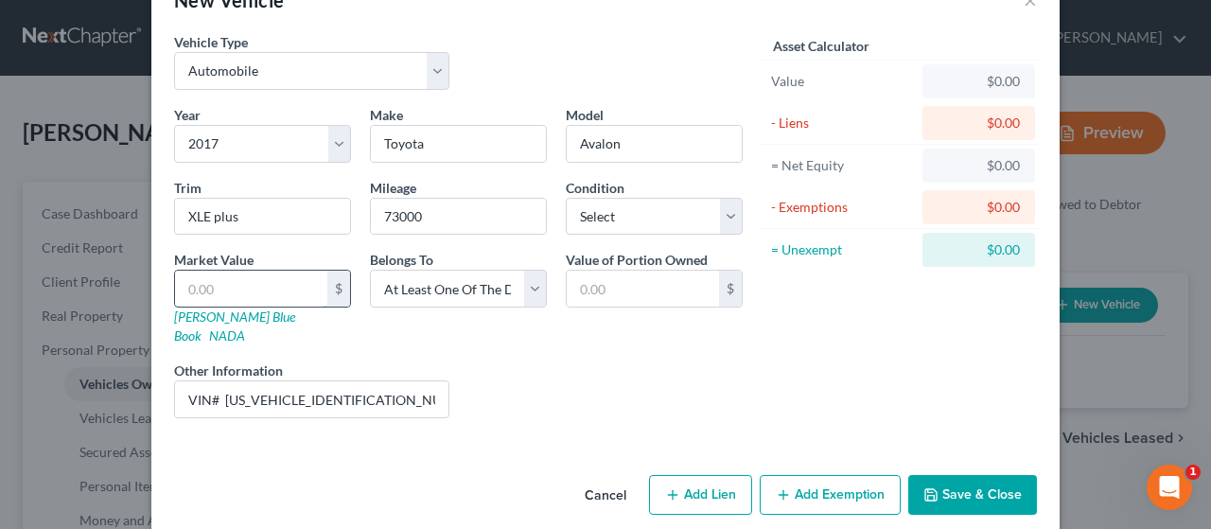
type input "1"
type input "1.00"
type input "17"
type input "17.00"
type input "170"
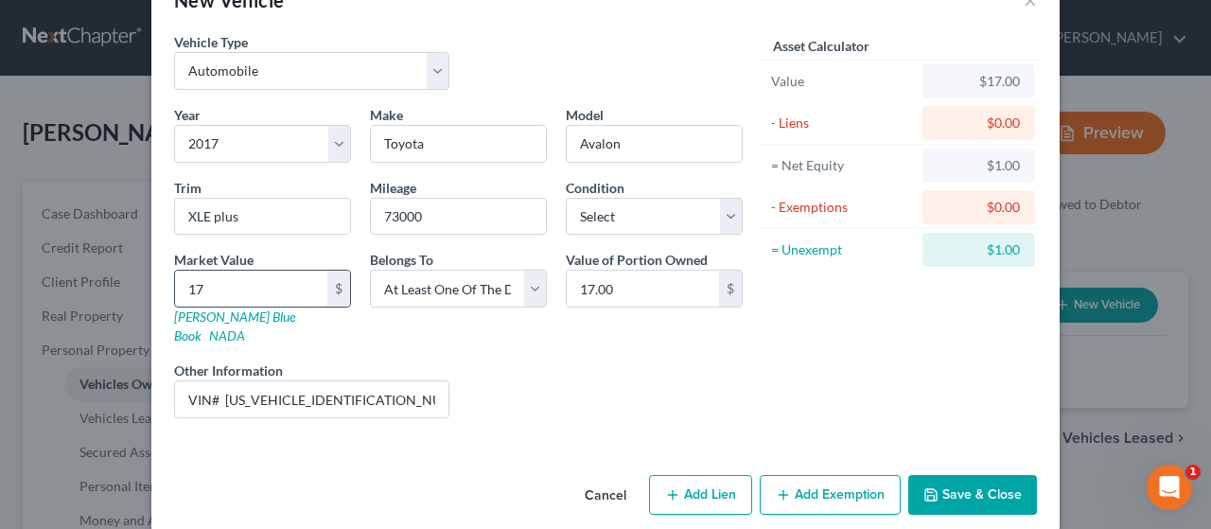
type input "170.00"
type input "1700"
type input "1,700.00"
type input "1,7000"
type input "17,000.00"
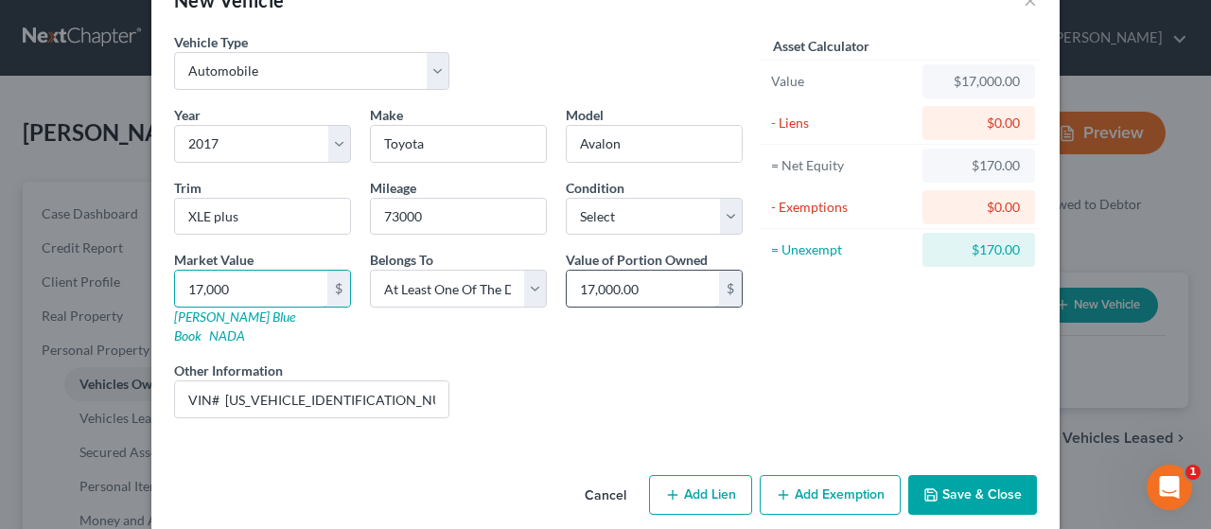
type input "17,000"
click at [689, 285] on input "17,000.00" at bounding box center [643, 289] width 152 height 36
type input "8,500"
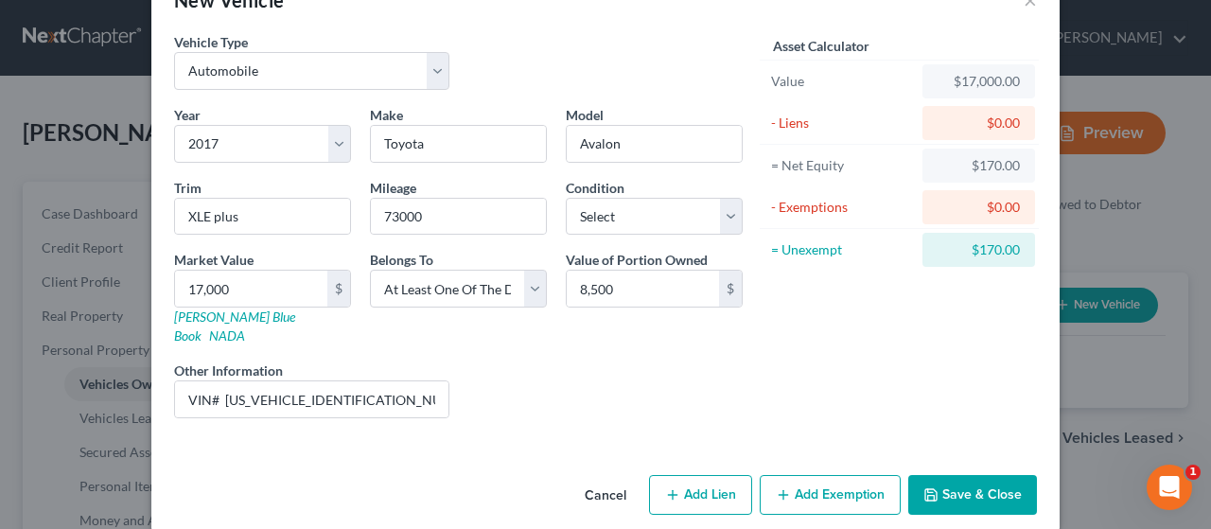
click at [929, 489] on icon "button" at bounding box center [930, 494] width 11 height 11
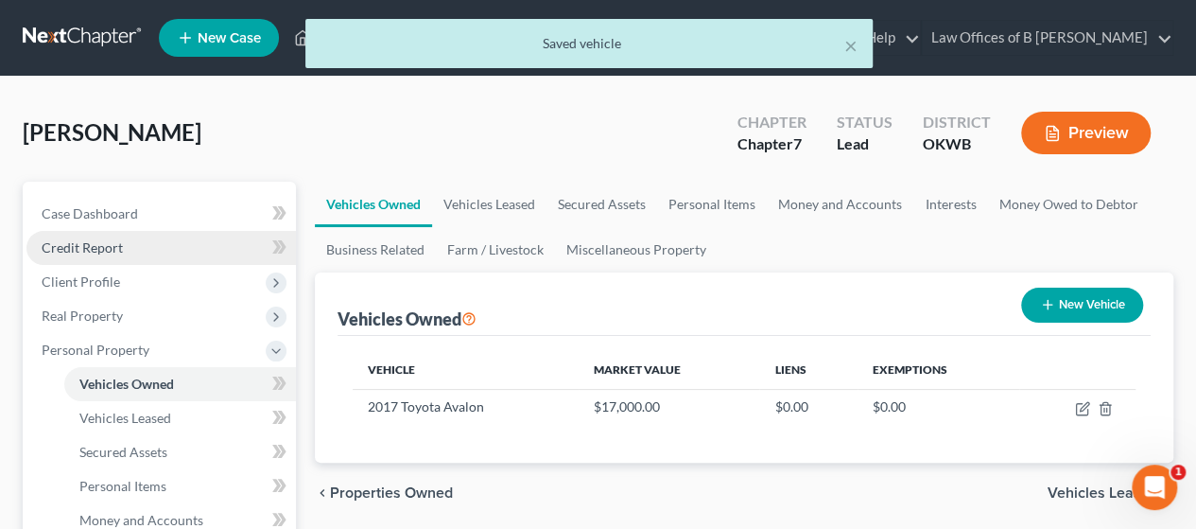
click at [97, 239] on span "Credit Report" at bounding box center [82, 247] width 81 height 16
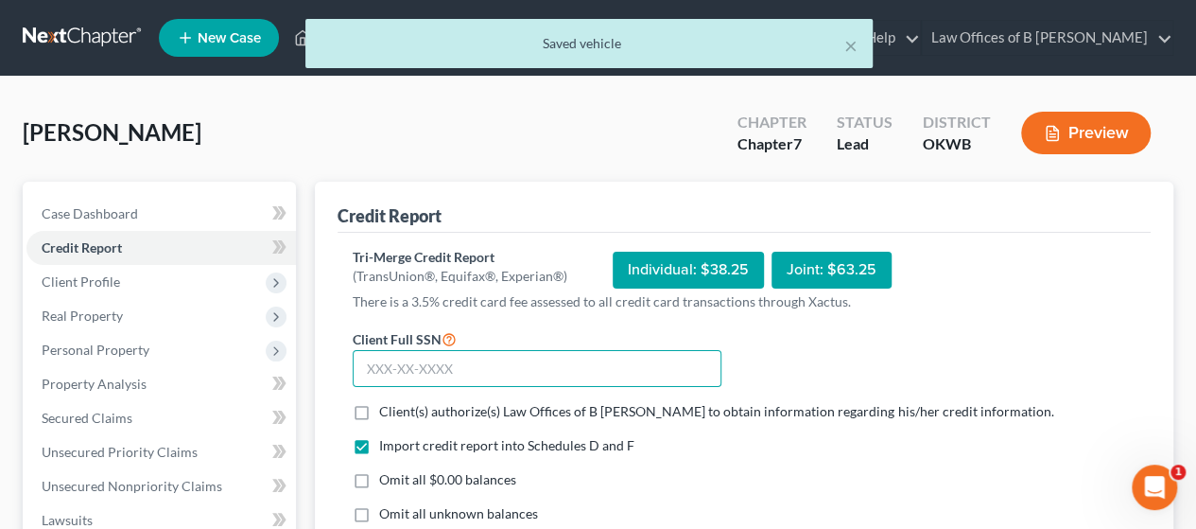
click at [515, 365] on input "text" at bounding box center [537, 369] width 369 height 38
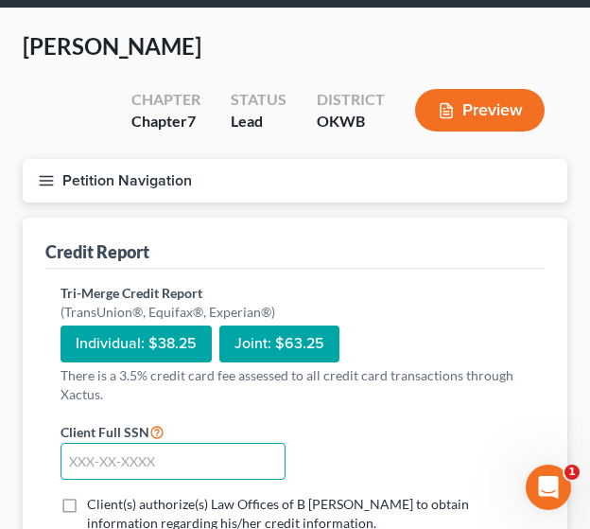
scroll to position [93, 0]
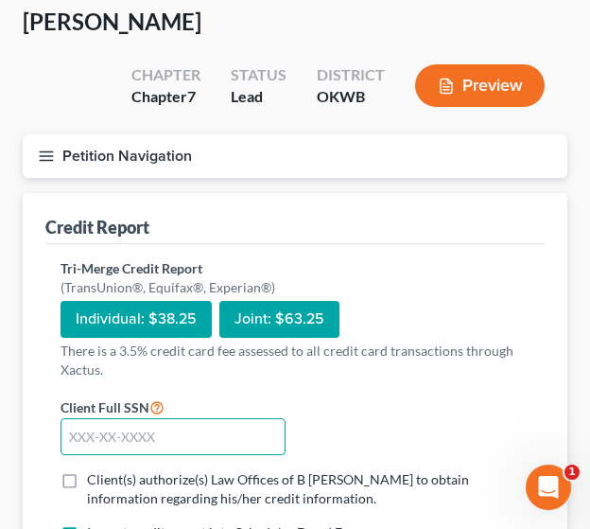
click at [183, 435] on input "text" at bounding box center [173, 437] width 225 height 38
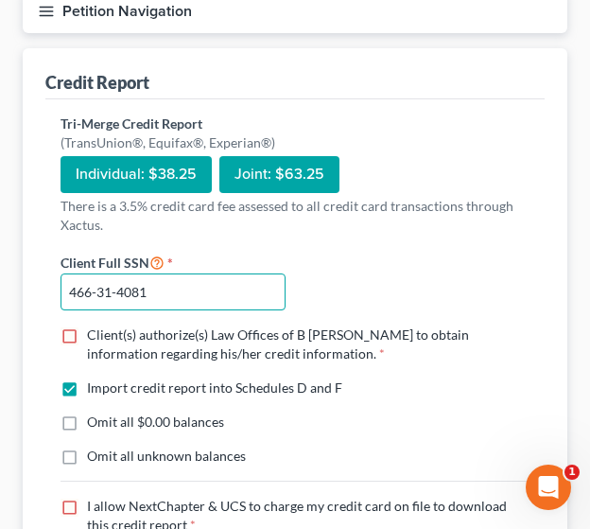
scroll to position [244, 0]
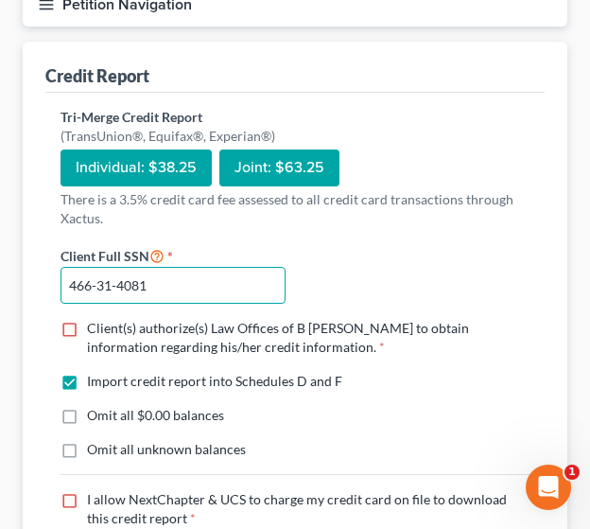
type input "466-31-4081"
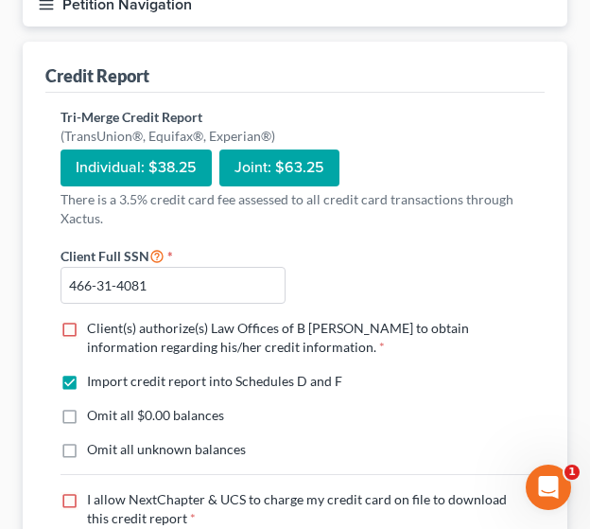
click at [87, 324] on label "Client(s) authorize(s) Law Offices of B [PERSON_NAME] to obtain information reg…" at bounding box center [308, 338] width 443 height 38
click at [95, 324] on input "Client(s) authorize(s) Law Offices of B [PERSON_NAME] to obtain information reg…" at bounding box center [101, 325] width 12 height 12
checkbox input "true"
click at [87, 419] on label "Omit all $0.00 balances" at bounding box center [155, 415] width 137 height 19
click at [95, 418] on input "Omit all $0.00 balances" at bounding box center [101, 412] width 12 height 12
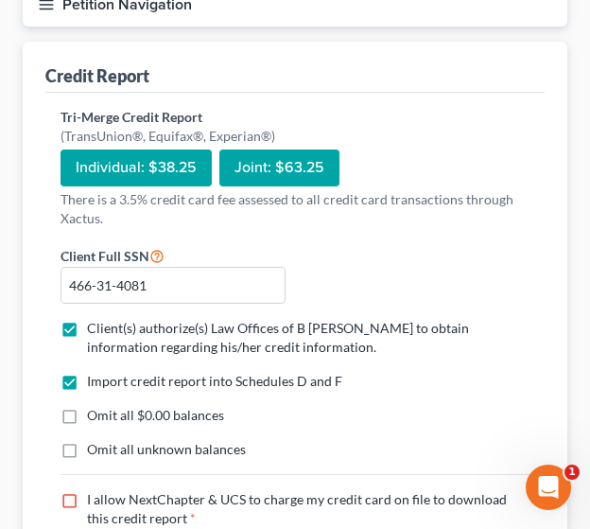
checkbox input "true"
click at [87, 448] on label "Omit all unknown balances" at bounding box center [166, 449] width 159 height 19
click at [95, 448] on input "Omit all unknown balances" at bounding box center [101, 446] width 12 height 12
checkbox input "true"
click at [87, 500] on label "I allow NextChapter & UCS to charge my credit card on file to download this cre…" at bounding box center [308, 509] width 443 height 38
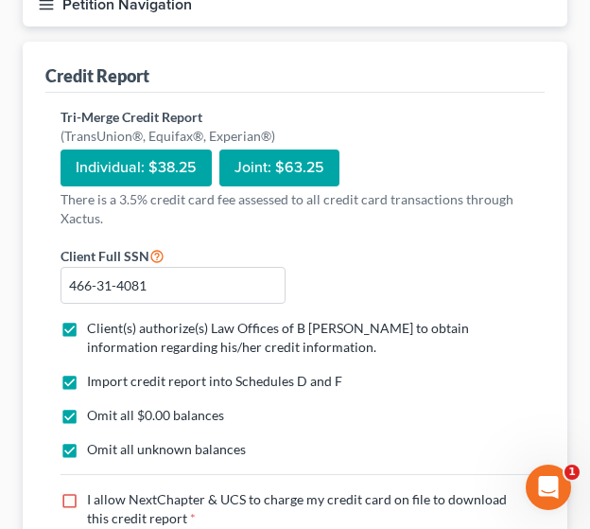
click at [95, 500] on input "I allow NextChapter & UCS to charge my credit card on file to download this cre…" at bounding box center [101, 496] width 12 height 12
checkbox input "true"
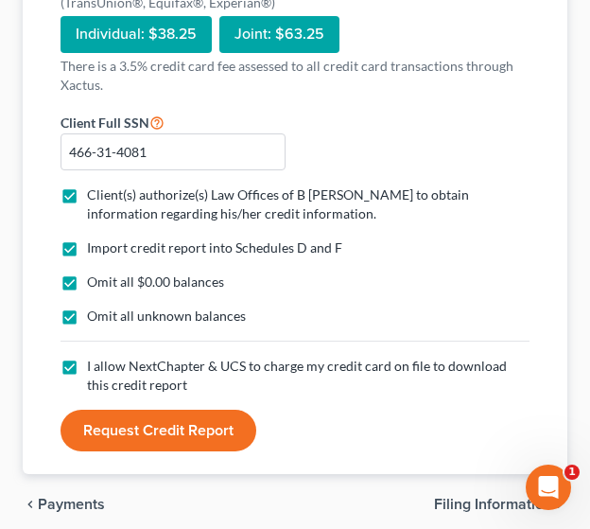
scroll to position [378, 0]
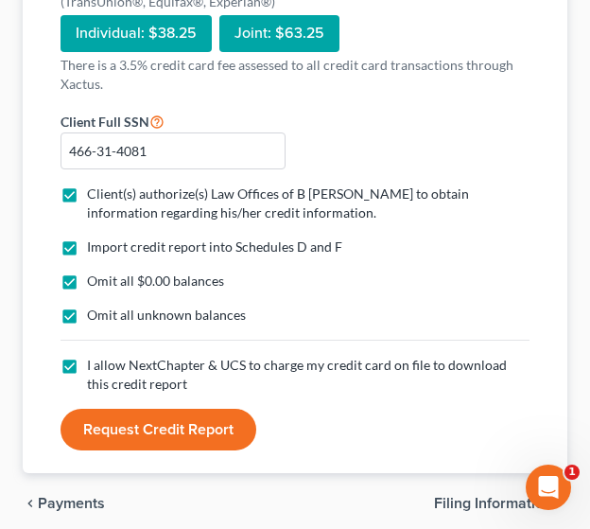
click at [146, 423] on button "Request Credit Report" at bounding box center [159, 430] width 196 height 42
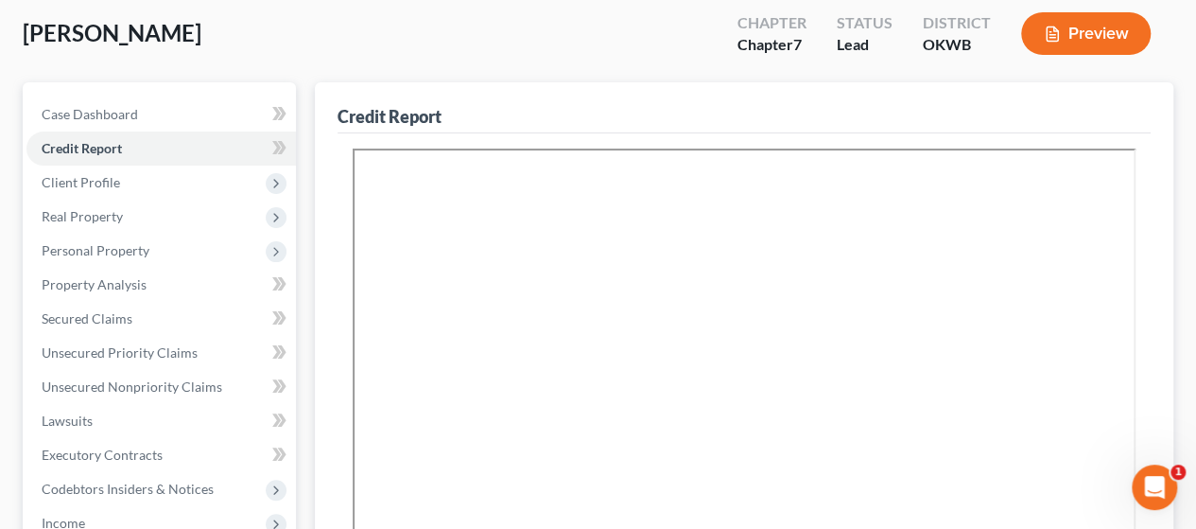
scroll to position [96, 0]
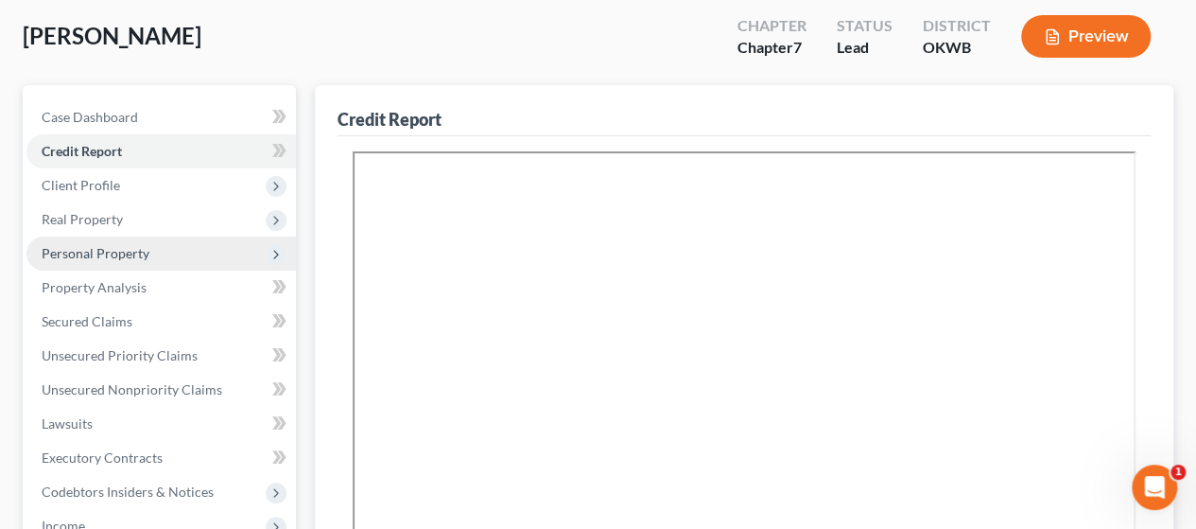
click at [116, 243] on span "Personal Property" at bounding box center [161, 253] width 270 height 34
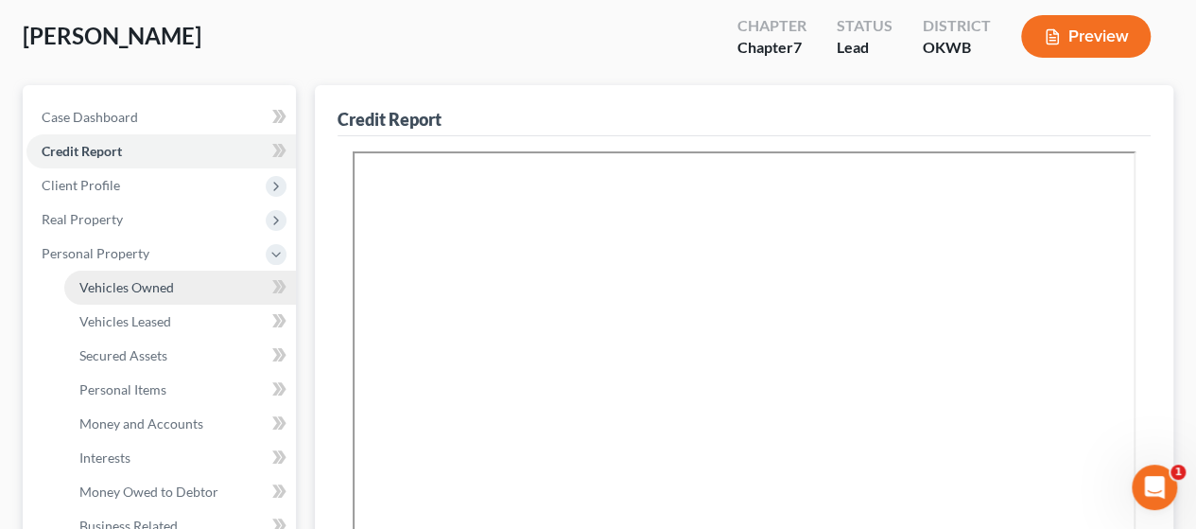
click at [116, 288] on span "Vehicles Owned" at bounding box center [126, 287] width 95 height 16
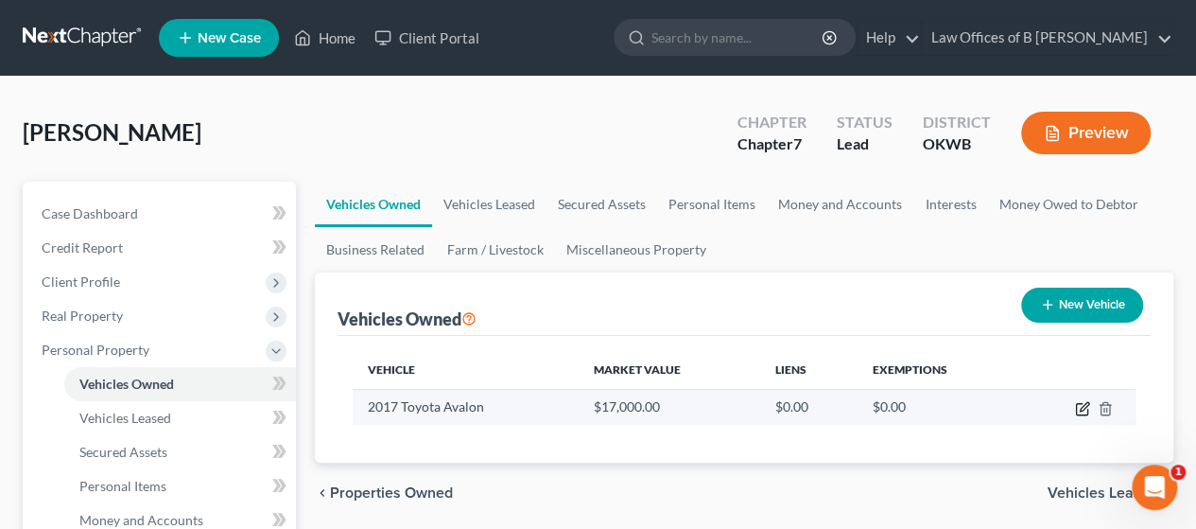
click at [1080, 406] on icon "button" at bounding box center [1082, 408] width 15 height 15
select select "0"
select select "9"
select select "3"
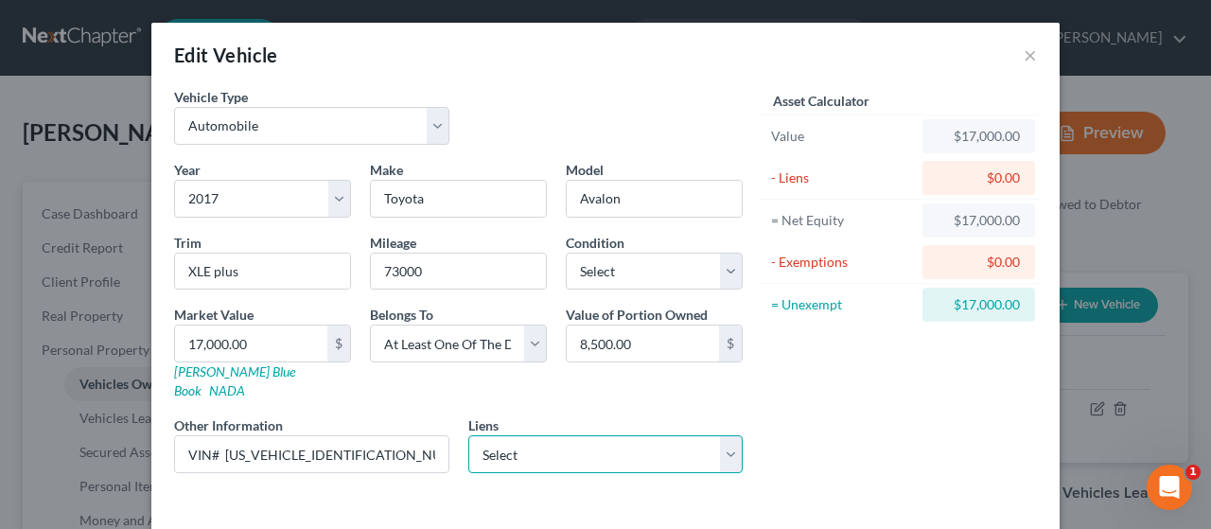
click at [729, 435] on select "Select Usaa Fsb - $9,371.00" at bounding box center [605, 454] width 275 height 38
select select "45"
select select "0"
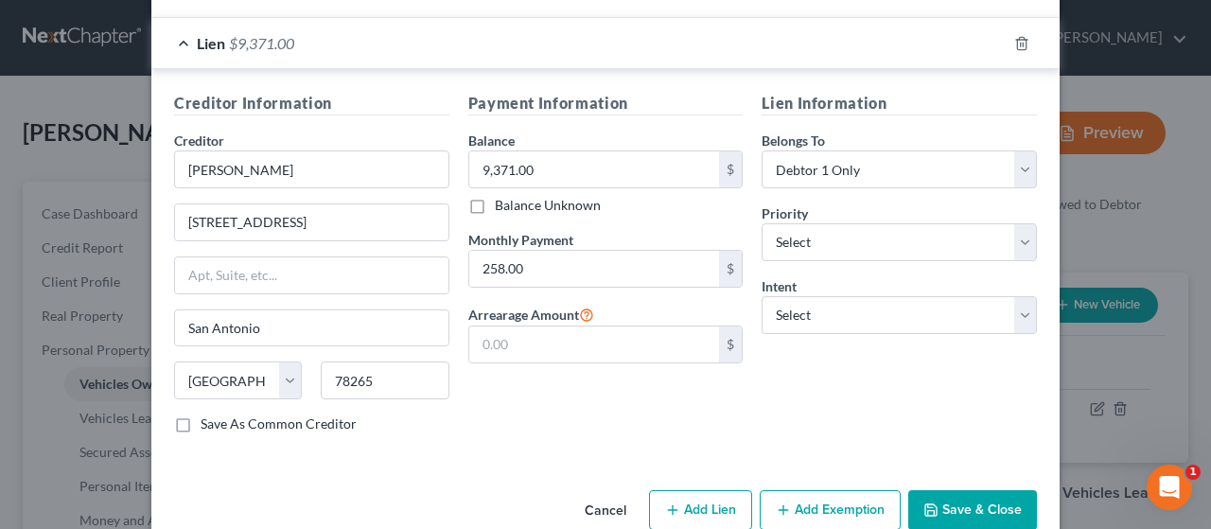
scroll to position [498, 0]
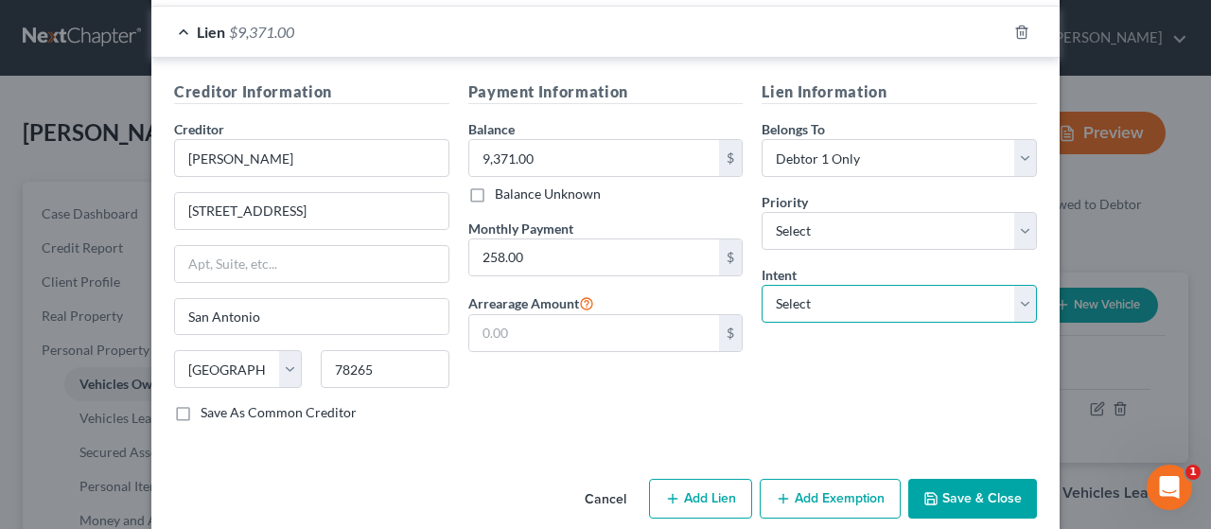
click at [952, 285] on select "Select Surrender Redeem Reaffirm Avoid Other" at bounding box center [898, 304] width 275 height 38
select select "4"
click at [761, 285] on select "Select Surrender Redeem Reaffirm Avoid Other" at bounding box center [898, 304] width 275 height 38
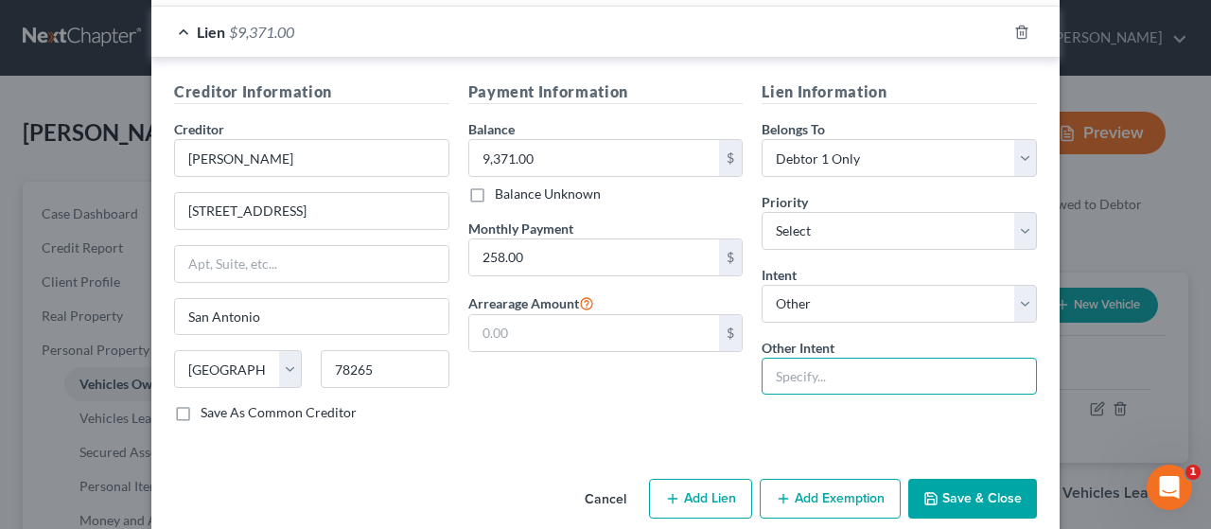
click at [859, 358] on input "text" at bounding box center [898, 377] width 275 height 38
type input "retain and pay"
click at [793, 479] on button "Add Exemption" at bounding box center [830, 499] width 141 height 40
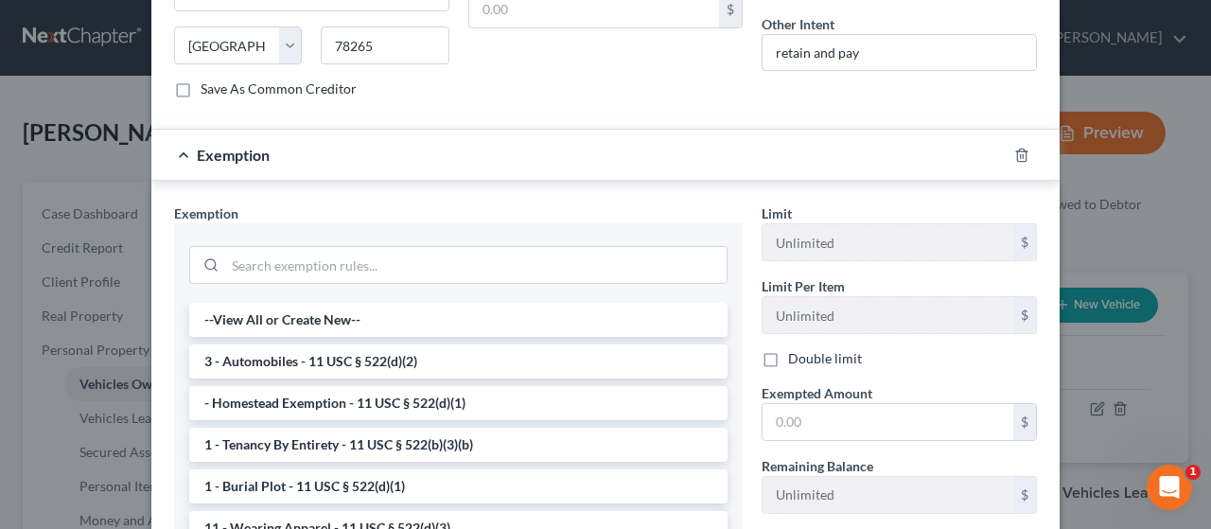
scroll to position [823, 0]
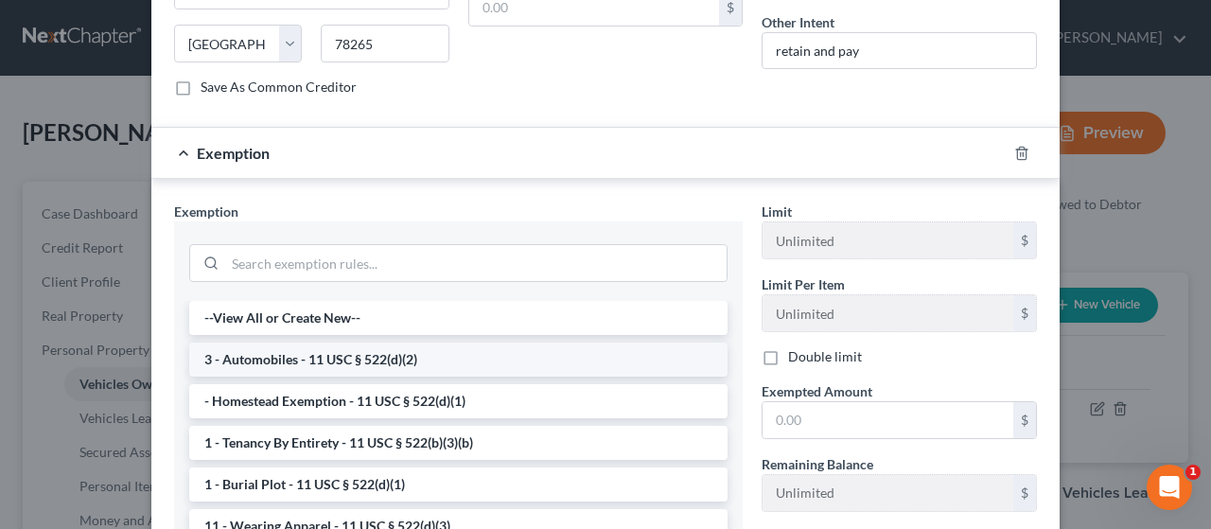
click at [445, 342] on li "3 - Automobiles - 11 USC § 522(d)(2)" at bounding box center [458, 359] width 538 height 34
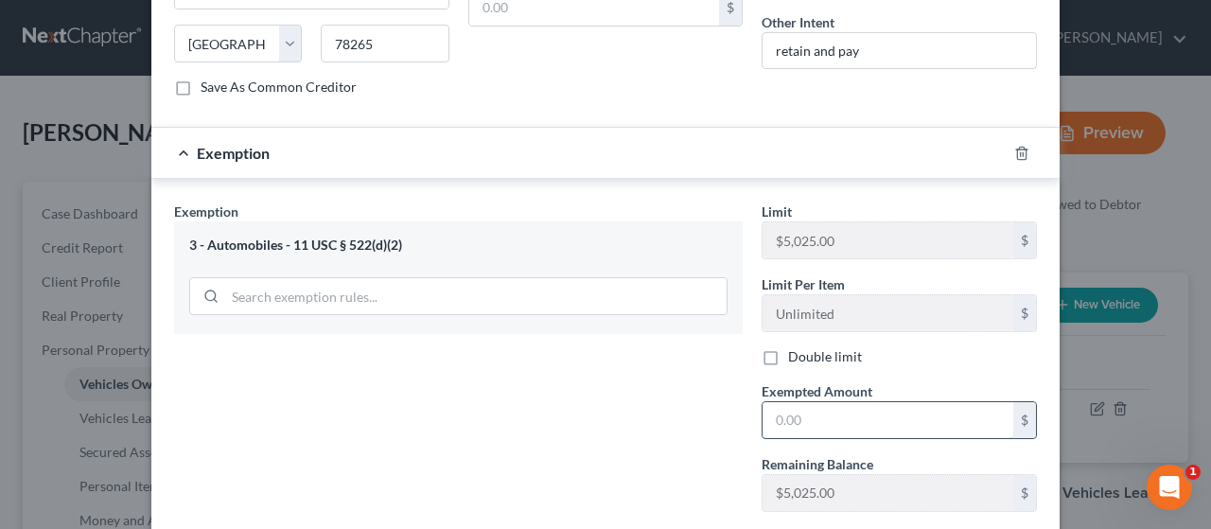
click at [808, 402] on input "text" at bounding box center [887, 420] width 251 height 36
type input "3,814"
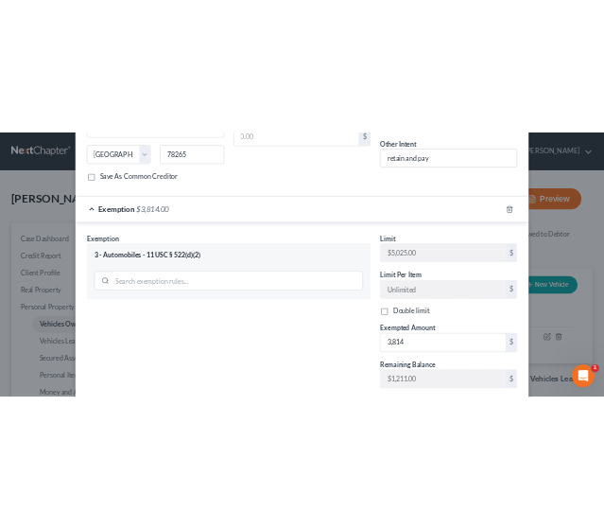
scroll to position [911, 0]
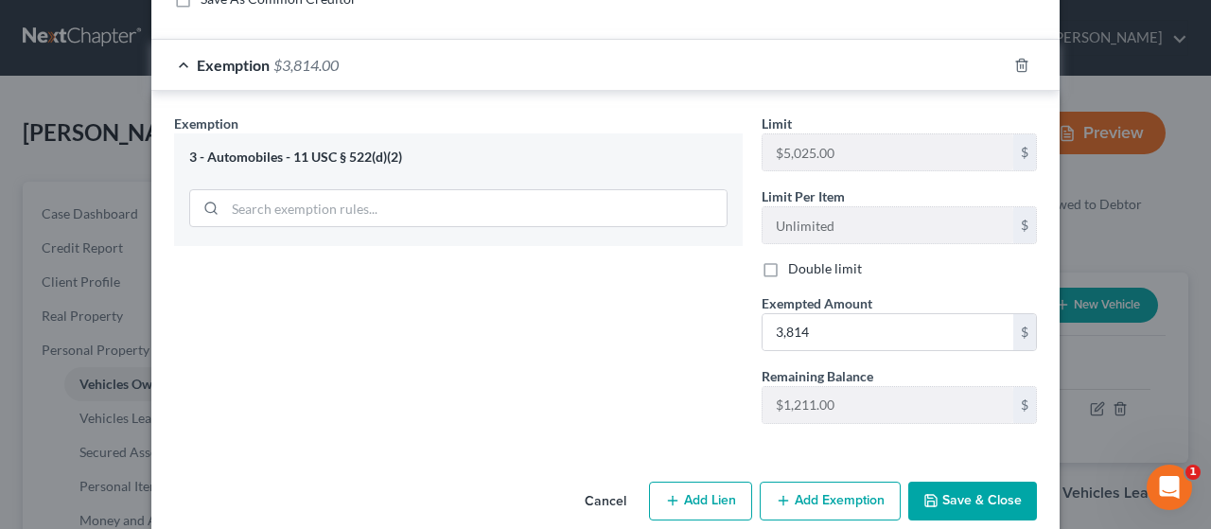
click at [1003, 481] on button "Save & Close" at bounding box center [972, 501] width 129 height 40
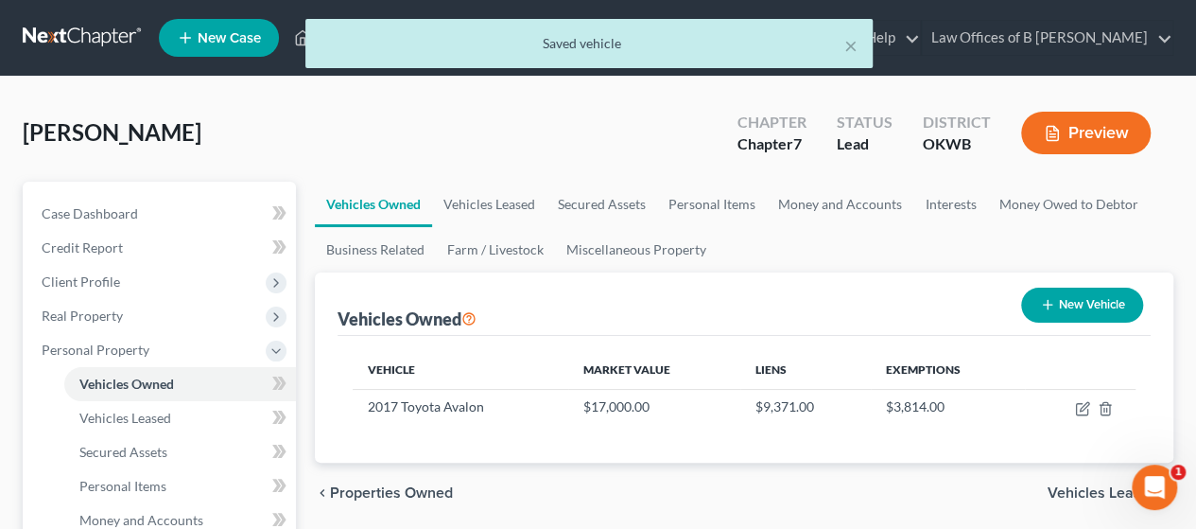
click at [1084, 496] on span "Vehicles Leased" at bounding box center [1103, 492] width 111 height 15
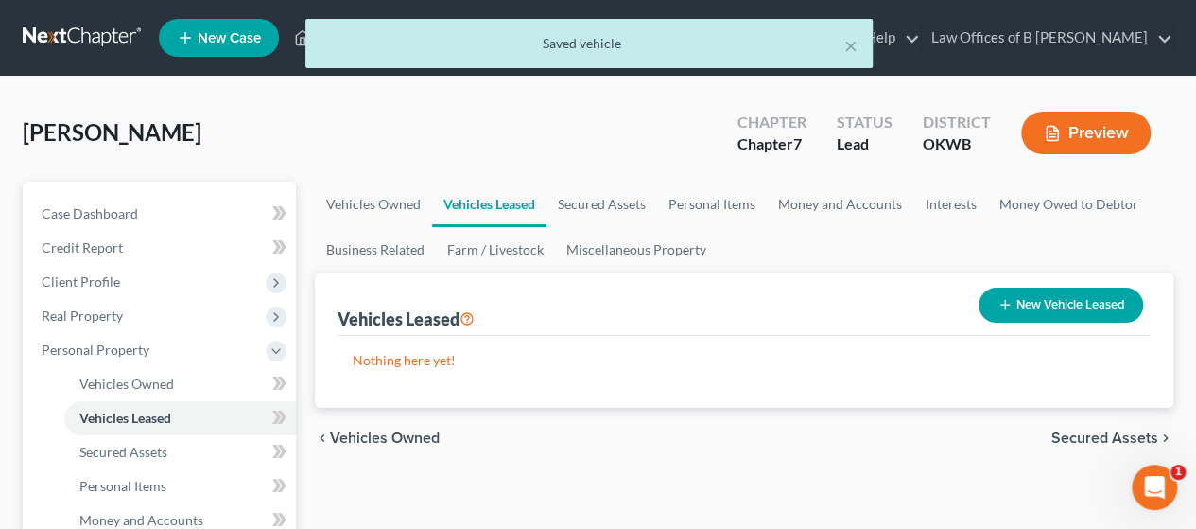
click at [1084, 436] on span "Secured Assets" at bounding box center [1105, 437] width 107 height 15
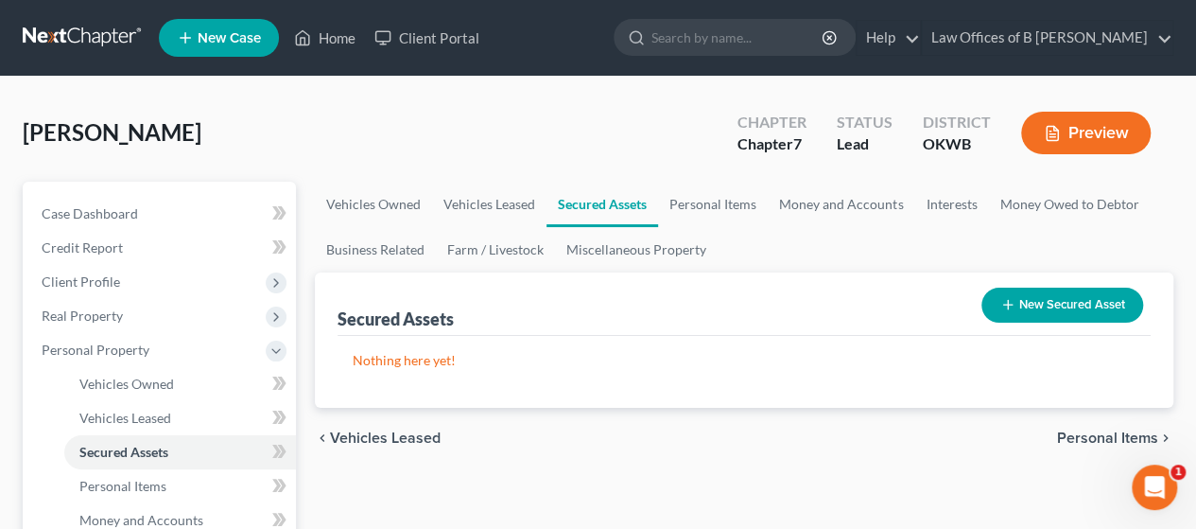
click at [1084, 436] on span "Personal Items" at bounding box center [1107, 437] width 101 height 15
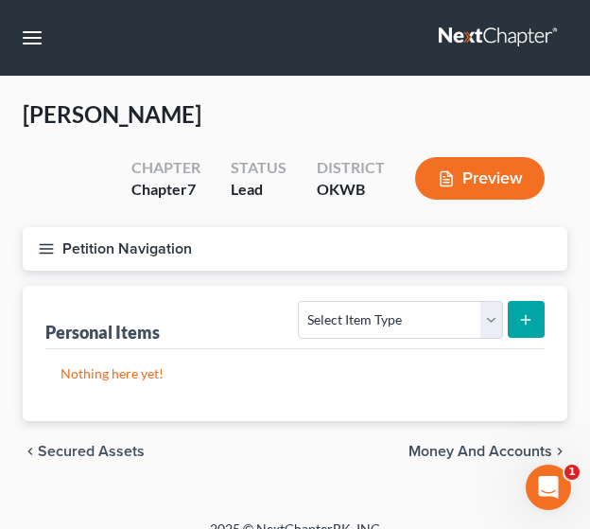
click at [151, 10] on nav "Home New Case Client Portal Law Offices of B [PERSON_NAME] [PERSON_NAME][EMAIL_…" at bounding box center [295, 38] width 590 height 76
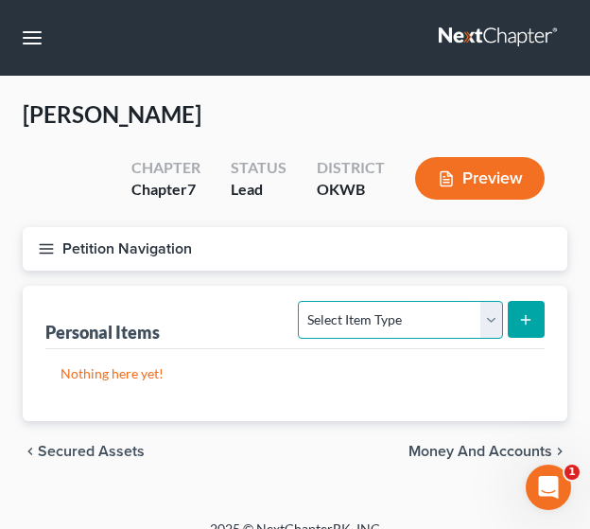
click at [496, 325] on select "Select Item Type Clothing Collectibles Of Value Electronics Firearms Household …" at bounding box center [400, 320] width 204 height 38
select select "household_goods"
click at [301, 301] on select "Select Item Type Clothing Collectibles Of Value Electronics Firearms Household …" at bounding box center [400, 320] width 204 height 38
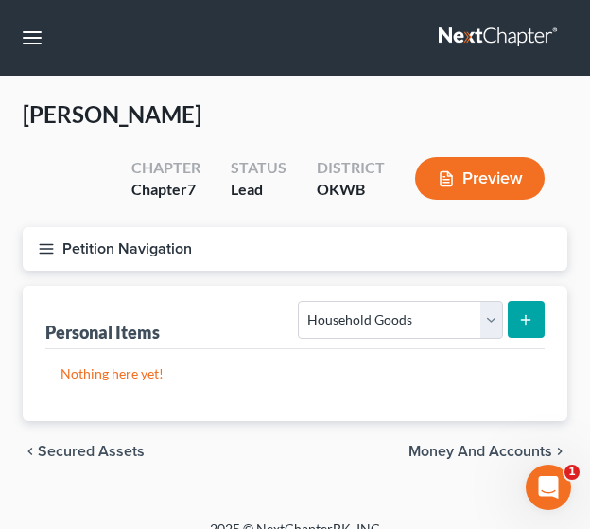
click at [528, 313] on icon "submit" at bounding box center [525, 319] width 15 height 15
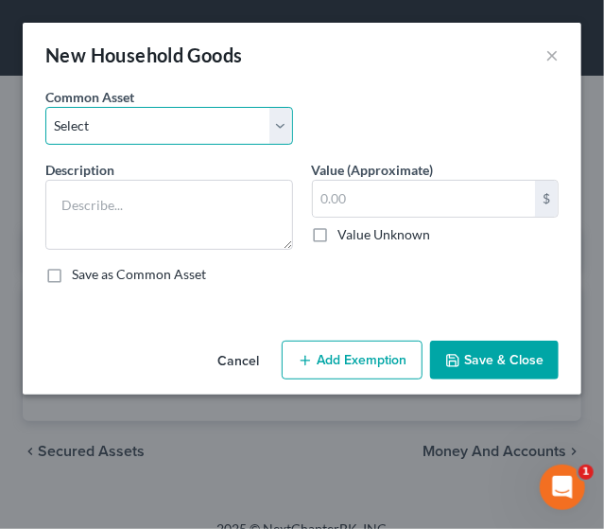
click at [138, 119] on select "Select Furniture, Appliances, Kitchenware, tools In Debtor's Possession Furnitu…" at bounding box center [169, 126] width 248 height 38
select select "0"
click at [45, 107] on select "Select Furniture, Appliances, Kitchenware, tools In Debtor's Possession Furnitu…" at bounding box center [169, 126] width 248 height 38
type textarea "Furniture, Appliances, Kitchenware, tools In Debtor's Possession"
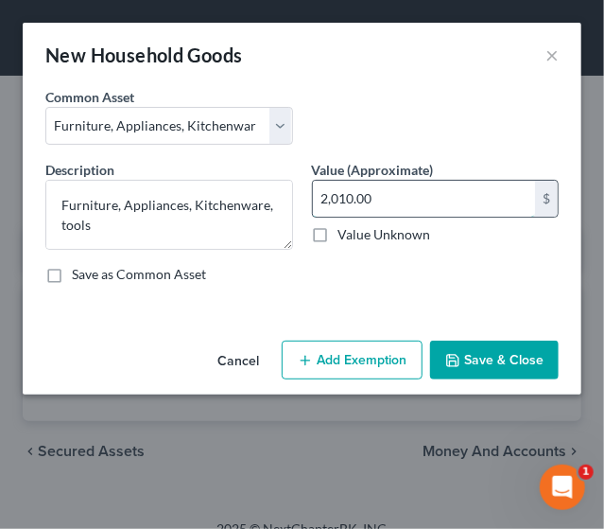
click at [387, 202] on input "2,010.00" at bounding box center [424, 199] width 223 height 36
type input "1,800"
click at [353, 358] on button "Add Exemption" at bounding box center [352, 361] width 141 height 40
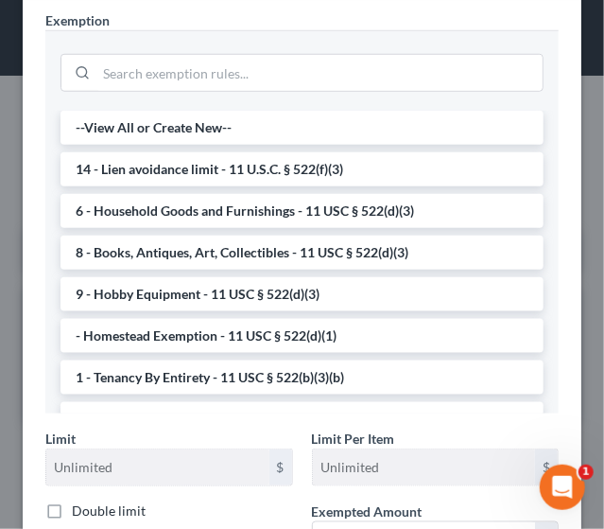
scroll to position [391, 0]
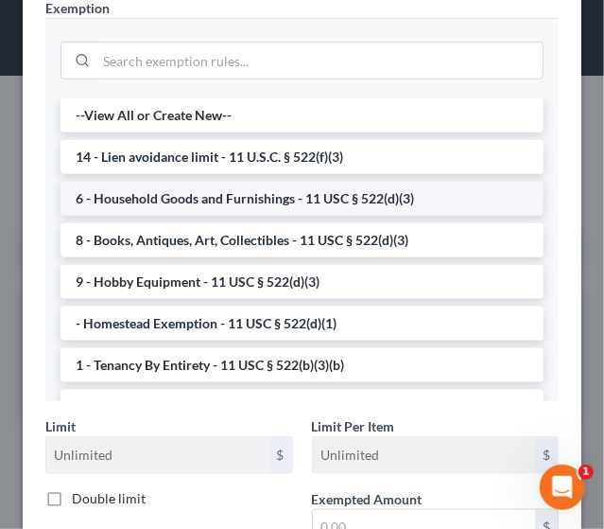
click at [198, 196] on li "6 - Household Goods and Furnishings - 11 USC § 522(d)(3)" at bounding box center [302, 199] width 483 height 34
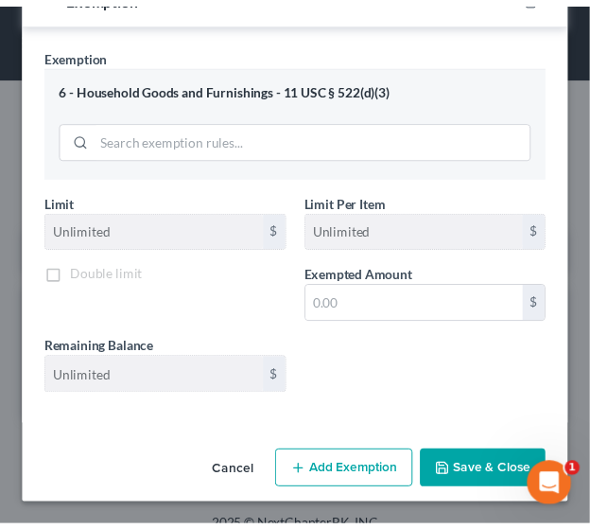
scroll to position [341, 0]
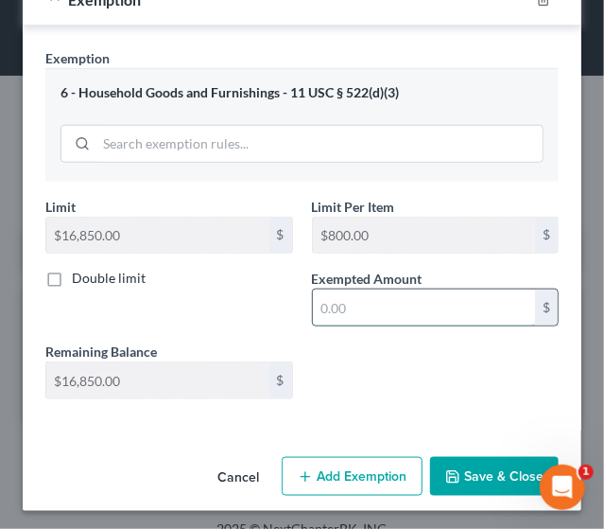
click at [458, 301] on input "text" at bounding box center [424, 307] width 223 height 36
type input "1,800"
click at [456, 468] on button "Save & Close" at bounding box center [494, 477] width 129 height 40
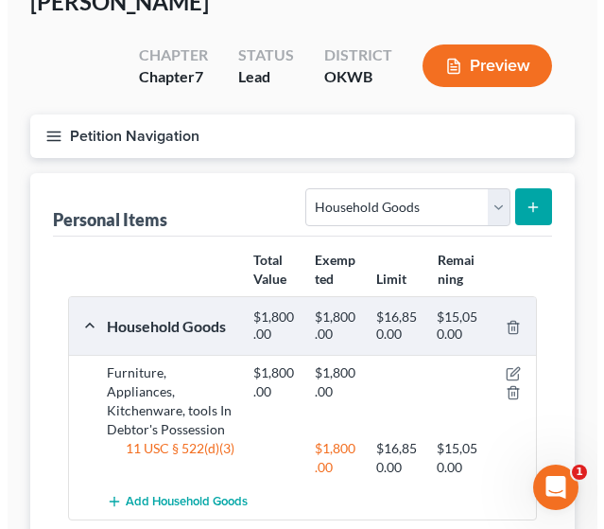
scroll to position [161, 0]
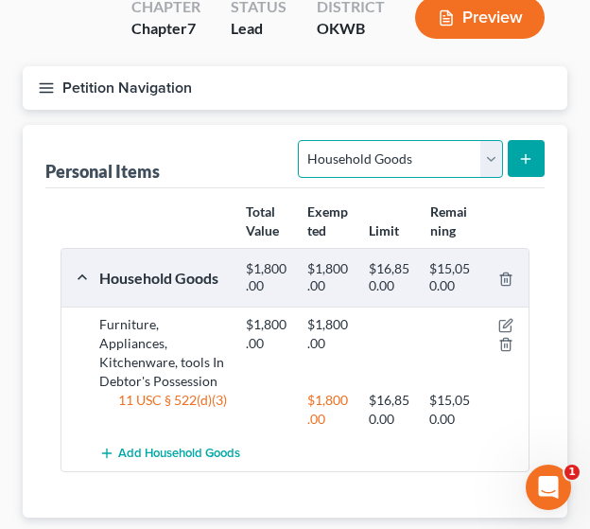
click at [486, 164] on select "Select Item Type Clothing Collectibles Of Value Electronics Firearms Household …" at bounding box center [400, 159] width 204 height 38
select select "collectibles_of_value"
click at [301, 140] on select "Select Item Type Clothing Collectibles Of Value Electronics Firearms Household …" at bounding box center [400, 159] width 204 height 38
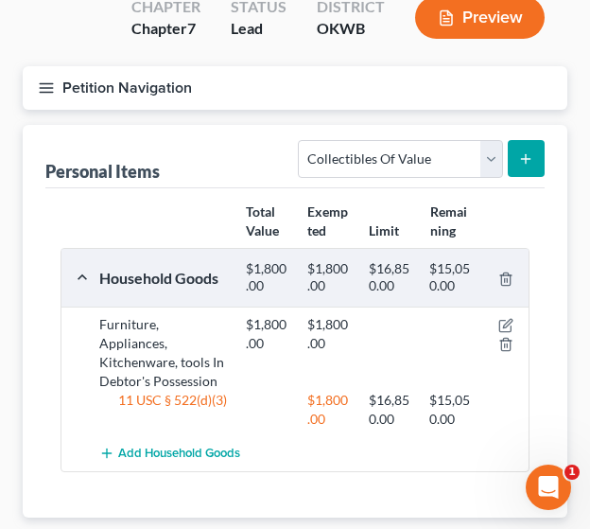
click at [526, 156] on line "submit" at bounding box center [526, 158] width 0 height 9
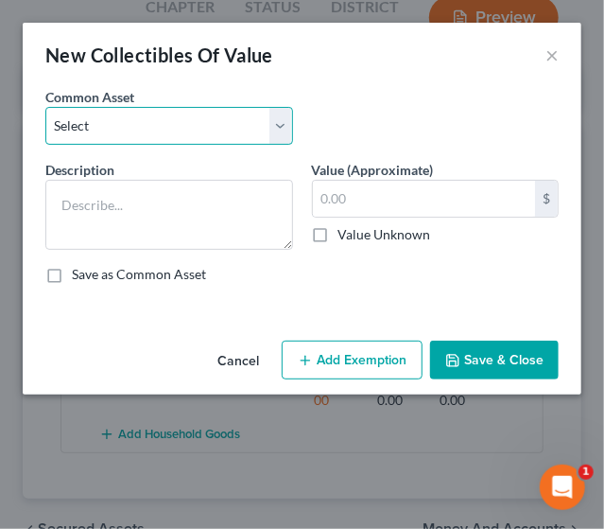
click at [164, 136] on select "Select Books, Pictures, Photos, Decorative items In Debtor's Possession" at bounding box center [169, 126] width 248 height 38
select select "0"
click at [45, 107] on select "Select Books, Pictures, Photos, Decorative items In Debtor's Possession" at bounding box center [169, 126] width 248 height 38
type textarea "Books, Pictures, Photos, Decorative items In Debtor's Possession"
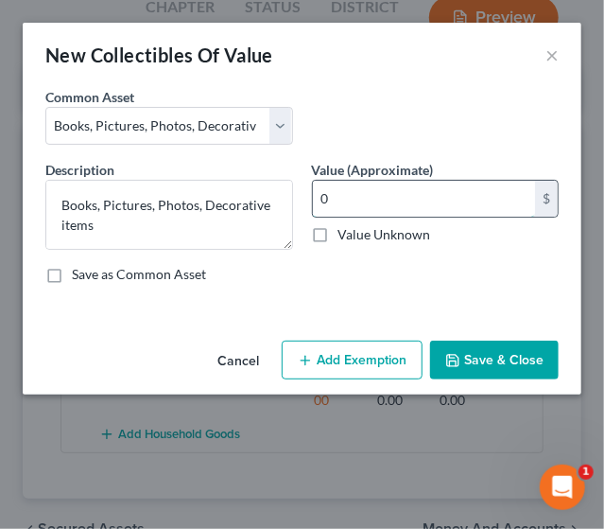
click at [344, 192] on input "0" at bounding box center [424, 199] width 223 height 36
type input "150"
click at [333, 352] on button "Add Exemption" at bounding box center [352, 361] width 141 height 40
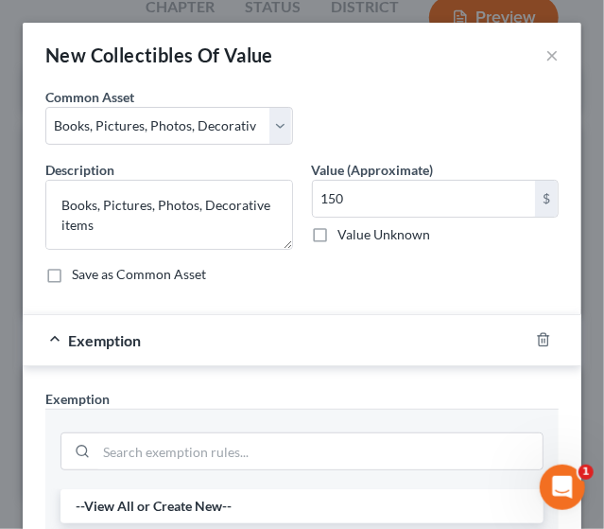
scroll to position [463, 0]
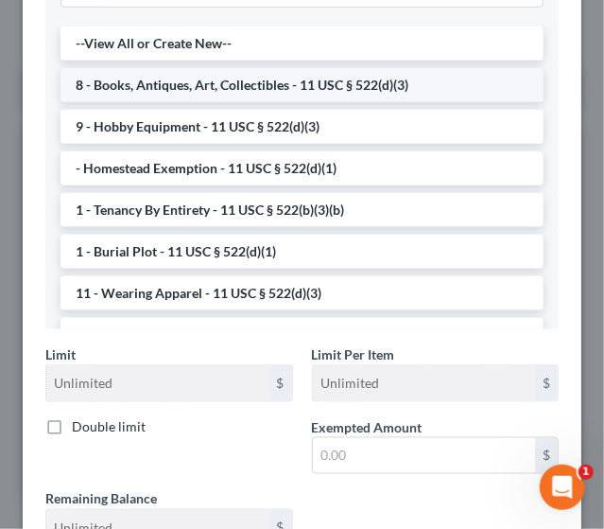
click at [233, 80] on li "8 - Books, Antiques, Art, Collectibles - 11 USC § 522(d)(3)" at bounding box center [302, 85] width 483 height 34
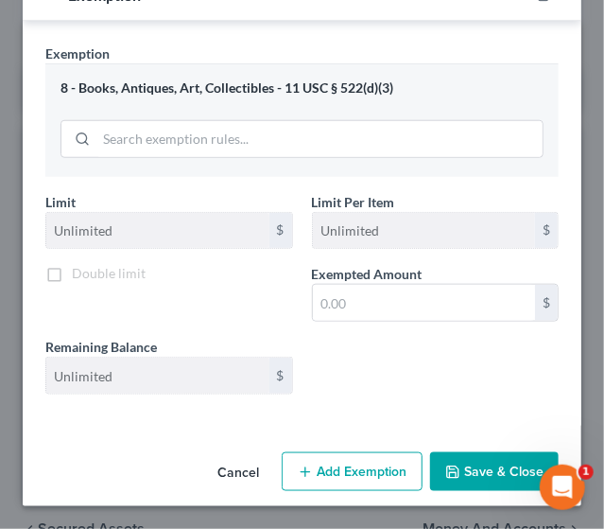
scroll to position [341, 0]
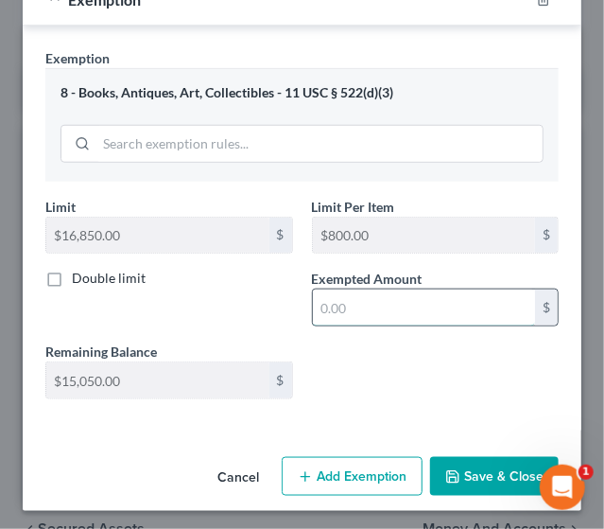
click at [350, 313] on input "text" at bounding box center [424, 307] width 223 height 36
type input "150"
click at [461, 468] on button "Save & Close" at bounding box center [494, 477] width 129 height 40
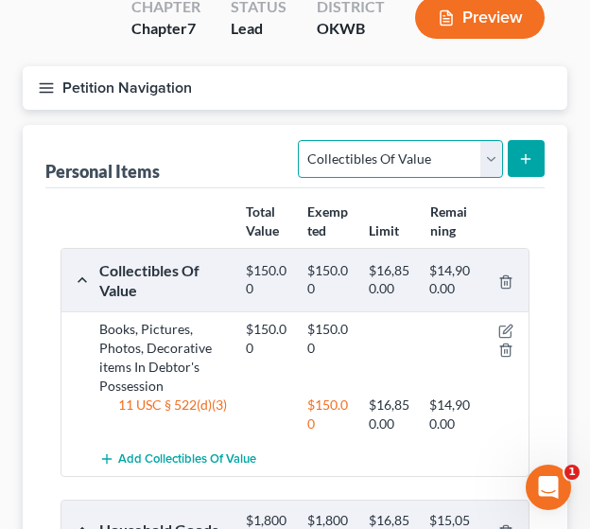
click at [482, 168] on select "Select Item Type Clothing Collectibles Of Value Electronics Firearms Household …" at bounding box center [400, 159] width 204 height 38
select select "sports_and_hobby_equipment"
click at [301, 140] on select "Select Item Type Clothing Collectibles Of Value Electronics Firearms Household …" at bounding box center [400, 159] width 204 height 38
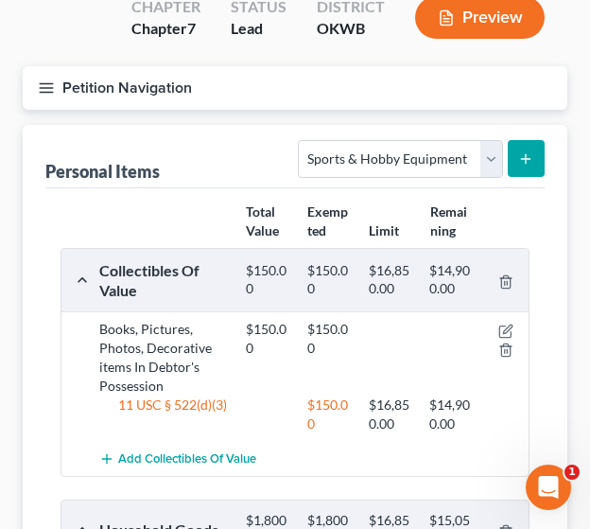
click at [515, 156] on button "submit" at bounding box center [526, 158] width 37 height 37
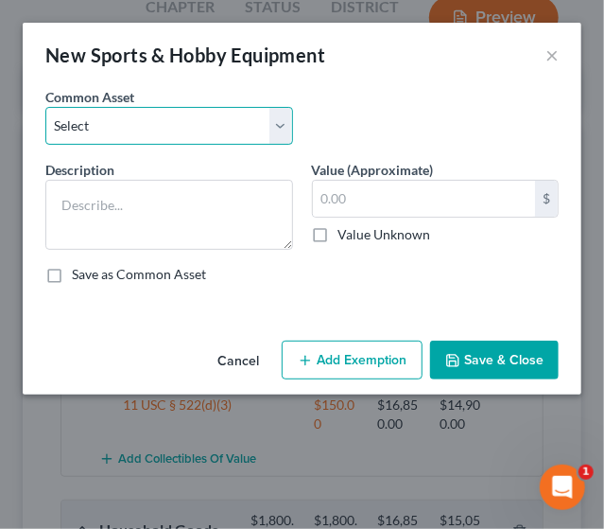
click at [193, 124] on select "Select Sporting, Hunting, & Fishing Equipment Exercise equipment, sporting equi…" at bounding box center [169, 126] width 248 height 38
select select "4"
click at [45, 107] on select "Select Sporting, Hunting, & Fishing Equipment Exercise equipment, sporting equi…" at bounding box center [169, 126] width 248 height 38
type textarea "Exercise Equipment"
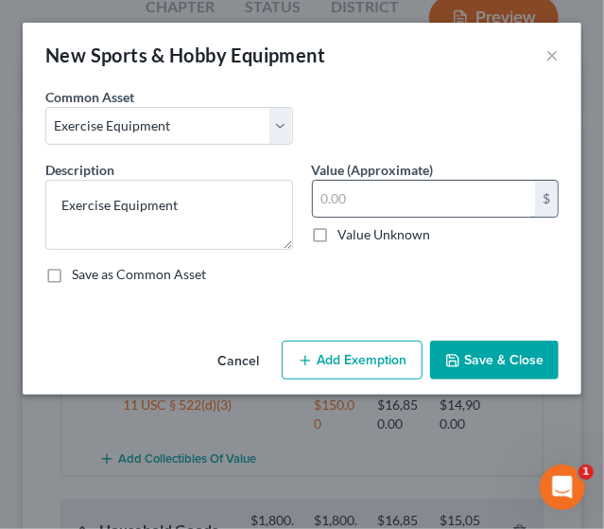
click at [371, 200] on input "text" at bounding box center [424, 199] width 223 height 36
type input "100"
click at [345, 346] on button "Add Exemption" at bounding box center [352, 361] width 141 height 40
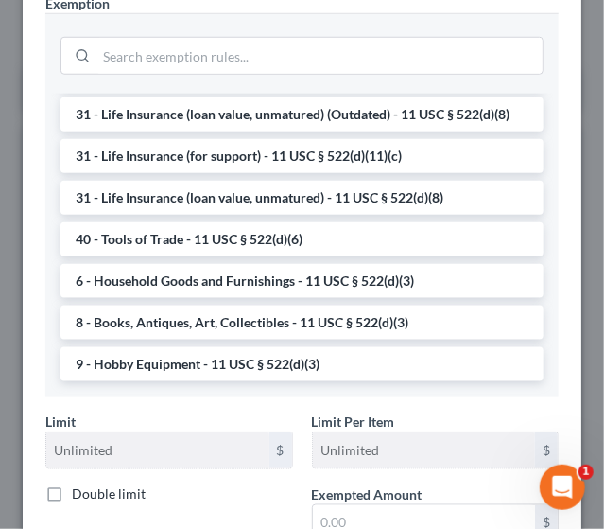
scroll to position [1472, 0]
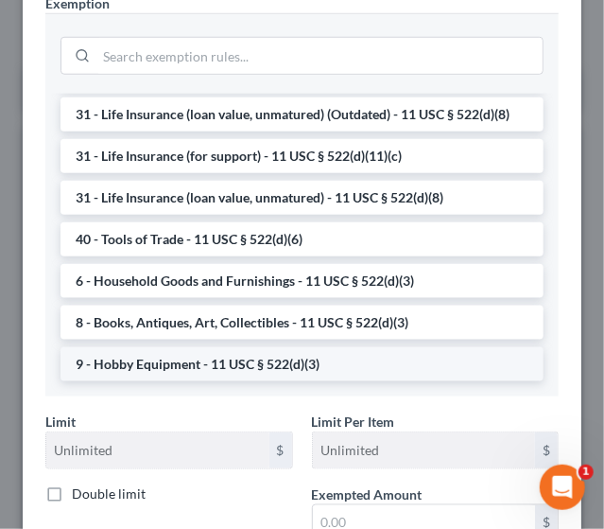
click at [440, 373] on li "9 - Hobby Equipment - 11 USC § 522(d)(3)" at bounding box center [302, 364] width 483 height 34
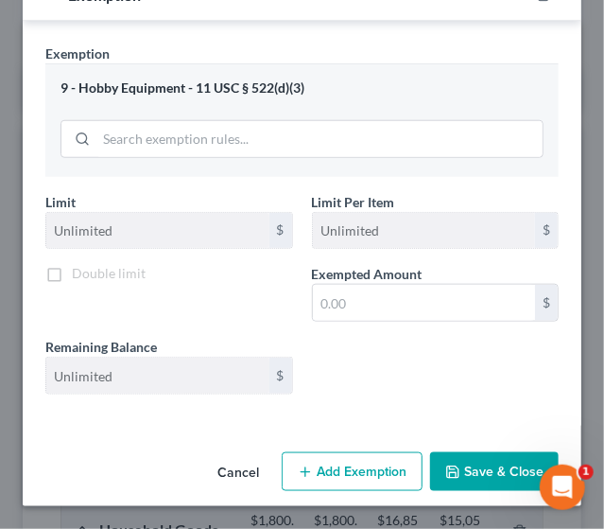
scroll to position [341, 0]
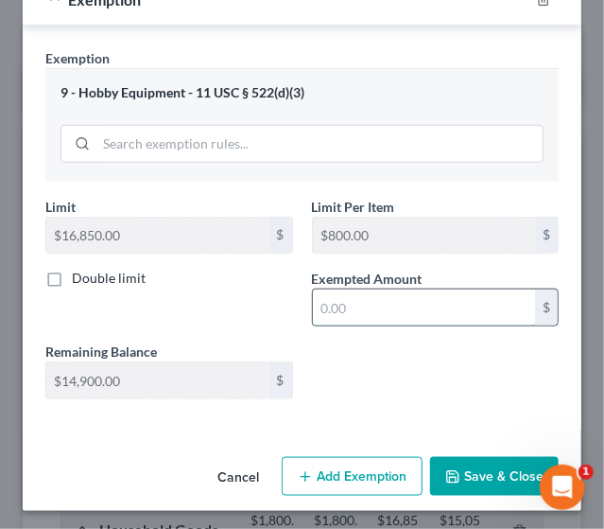
click at [389, 295] on input "text" at bounding box center [424, 307] width 223 height 36
type input "100"
click at [460, 478] on button "Save & Close" at bounding box center [494, 477] width 129 height 40
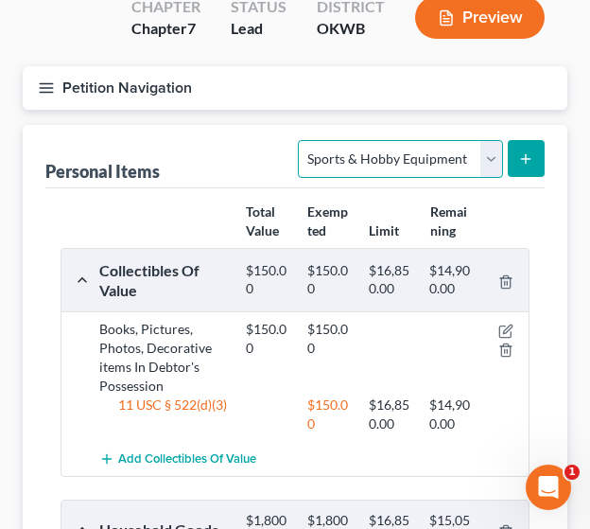
click at [499, 159] on select "Select Item Type Clothing Collectibles Of Value Electronics Firearms Household …" at bounding box center [400, 159] width 204 height 38
click at [301, 140] on select "Select Item Type Clothing Collectibles Of Value Electronics Firearms Household …" at bounding box center [400, 159] width 204 height 38
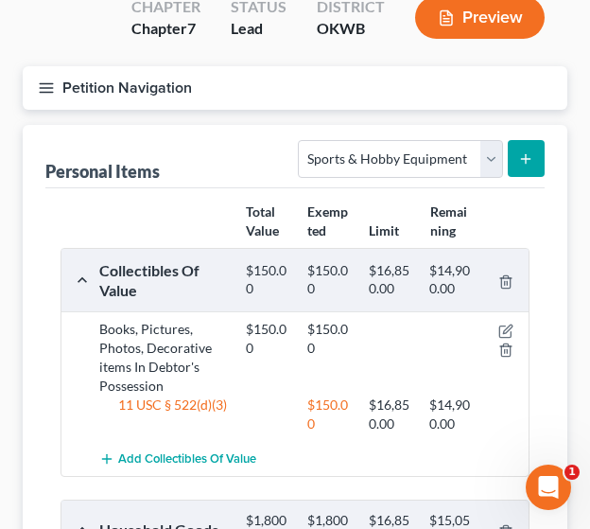
click at [533, 147] on button "submit" at bounding box center [526, 158] width 37 height 37
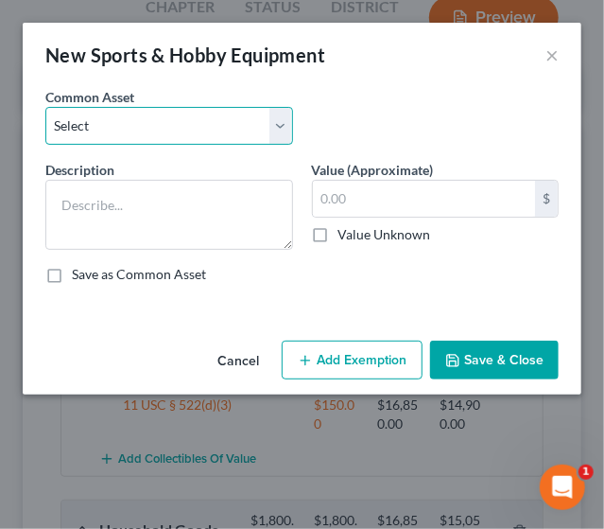
click at [211, 125] on select "Select Sporting, Hunting, & Fishing Equipment Exercise equipment, sporting equi…" at bounding box center [169, 126] width 248 height 38
select select "9"
click at [45, 107] on select "Select Sporting, Hunting, & Fishing Equipment Exercise equipment, sporting equi…" at bounding box center [169, 126] width 248 height 38
type textarea "Hobby Items"
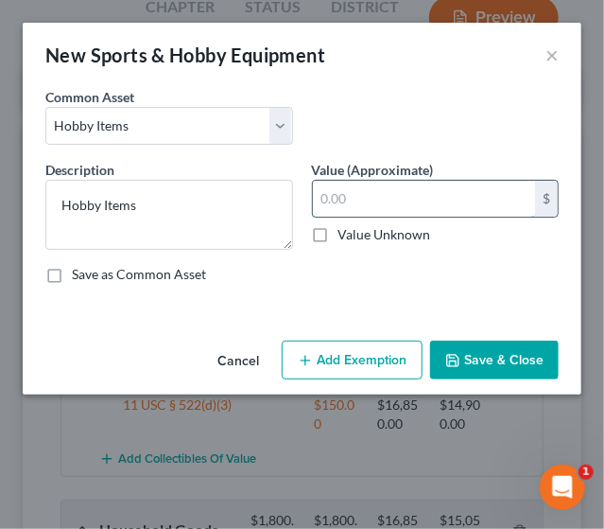
click at [346, 201] on input "text" at bounding box center [424, 199] width 223 height 36
type input "150"
click at [346, 362] on button "Add Exemption" at bounding box center [352, 361] width 141 height 40
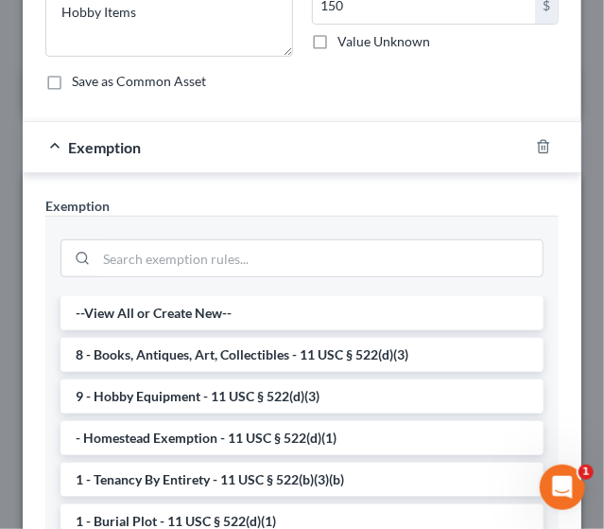
scroll to position [195, 0]
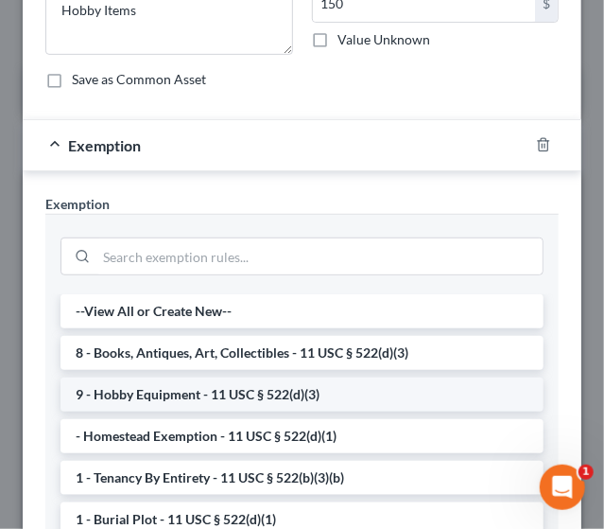
click at [413, 393] on li "9 - Hobby Equipment - 11 USC § 522(d)(3)" at bounding box center [302, 394] width 483 height 34
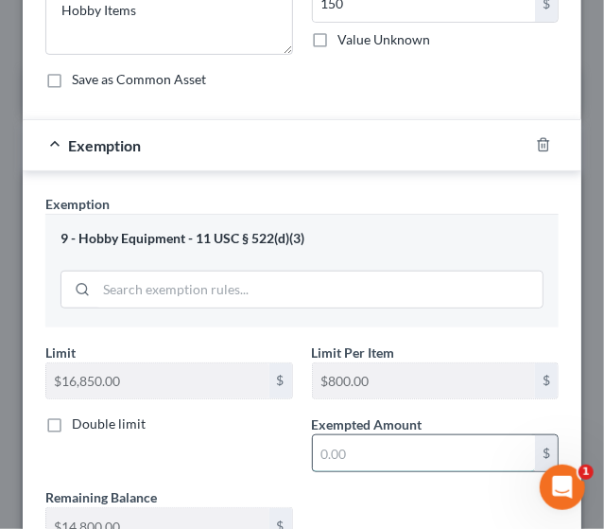
click at [392, 443] on input "text" at bounding box center [424, 453] width 223 height 36
type input "150"
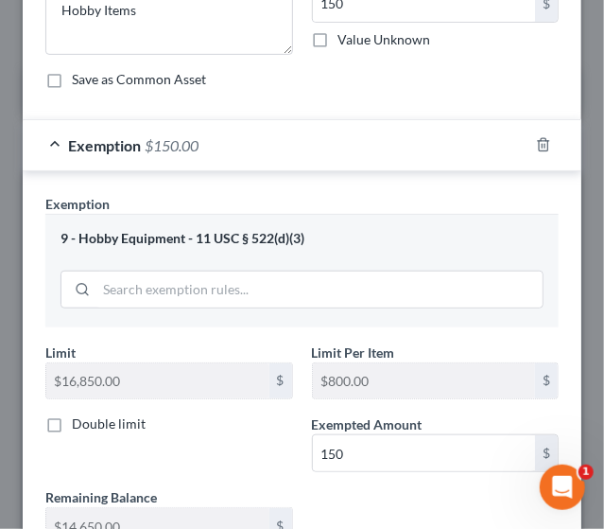
scroll to position [341, 0]
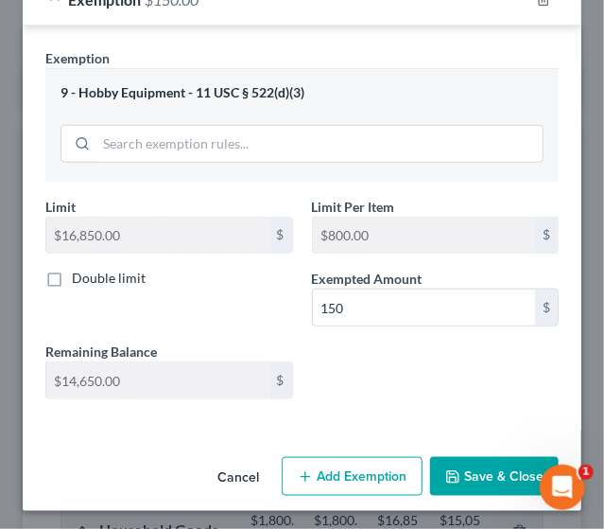
click at [494, 462] on button "Save & Close" at bounding box center [494, 477] width 129 height 40
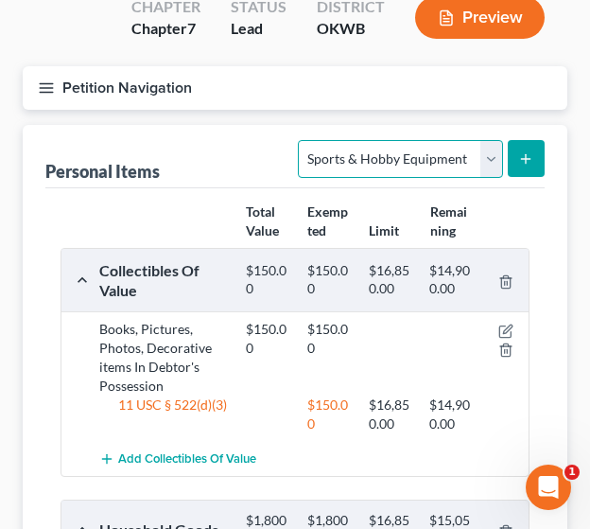
click at [493, 154] on select "Select Item Type Clothing Collectibles Of Value Electronics Firearms Household …" at bounding box center [400, 159] width 204 height 38
select select "other"
click at [301, 140] on select "Select Item Type Clothing Collectibles Of Value Electronics Firearms Household …" at bounding box center [400, 159] width 204 height 38
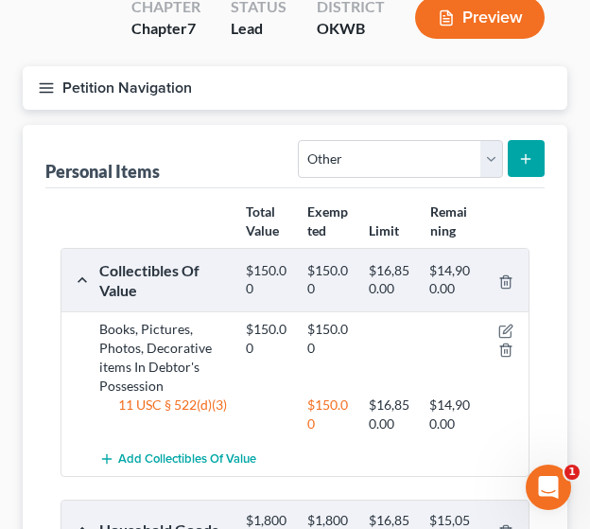
click at [522, 153] on icon "submit" at bounding box center [525, 158] width 15 height 15
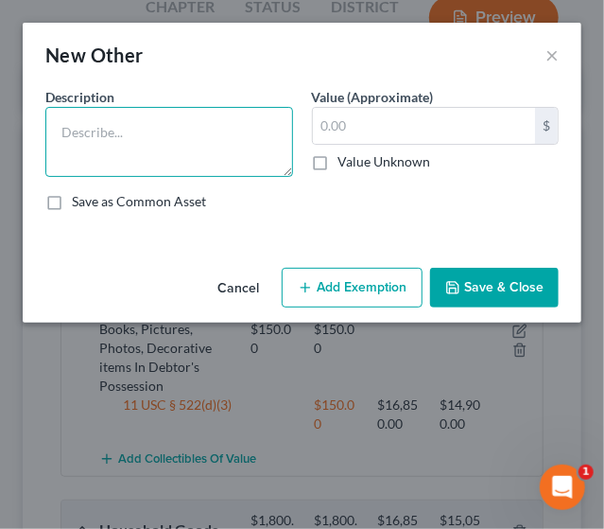
click at [210, 135] on textarea at bounding box center [169, 142] width 248 height 70
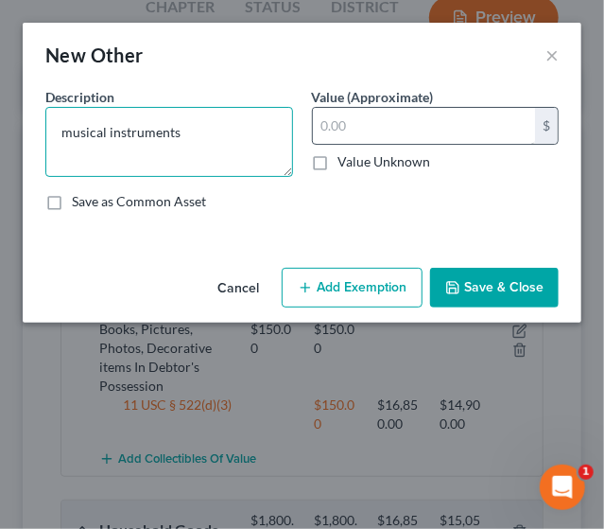
type textarea "musical instruments"
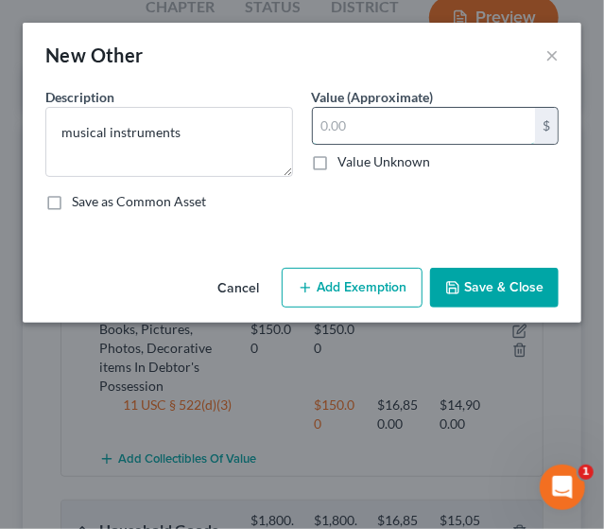
click at [359, 131] on input "text" at bounding box center [424, 126] width 223 height 36
type input "400"
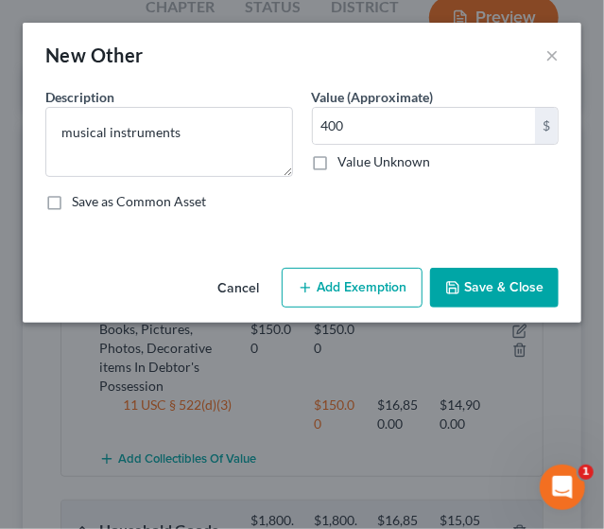
click at [346, 289] on button "Add Exemption" at bounding box center [352, 288] width 141 height 40
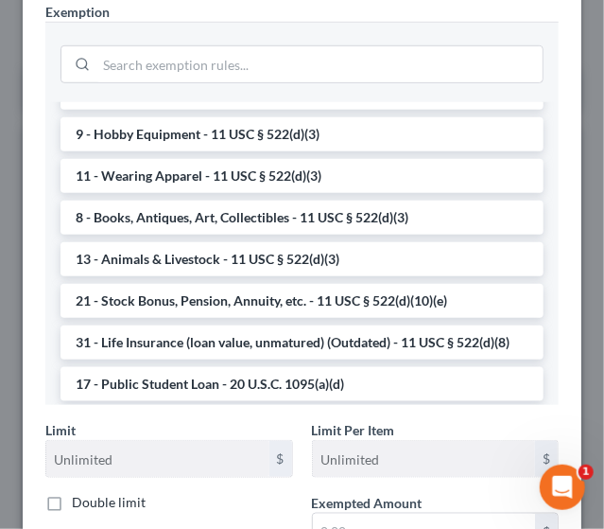
scroll to position [1275, 0]
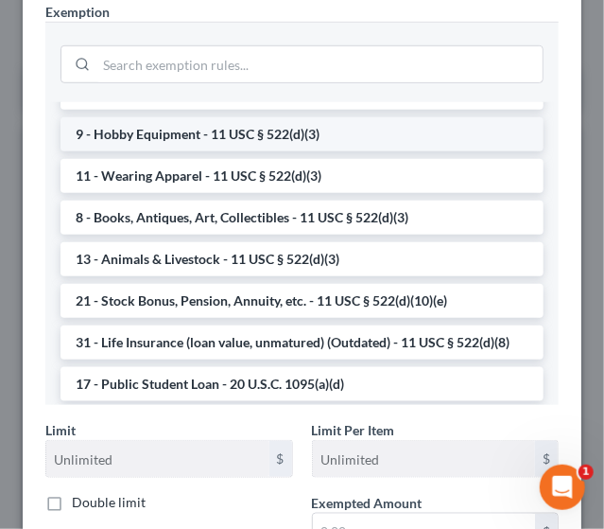
click at [278, 138] on li "9 - Hobby Equipment - 11 USC § 522(d)(3)" at bounding box center [302, 134] width 483 height 34
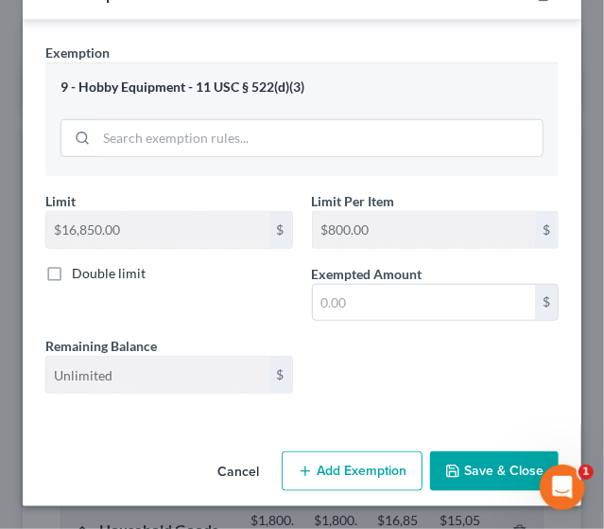
scroll to position [269, 0]
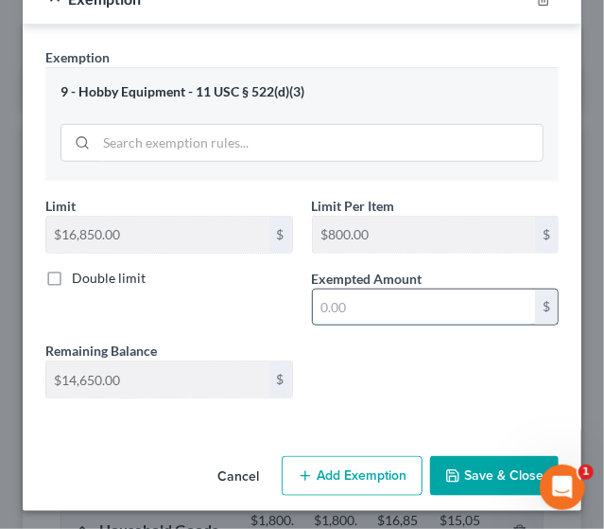
click at [370, 299] on input "text" at bounding box center [424, 307] width 223 height 36
type input "400"
click at [506, 474] on button "Save & Close" at bounding box center [494, 476] width 129 height 40
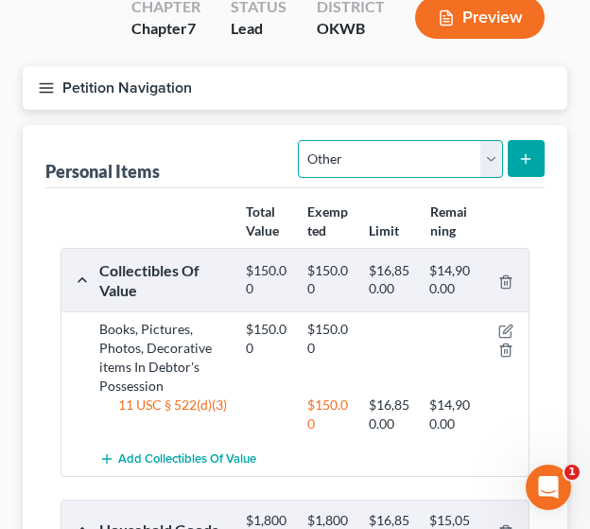
click at [495, 146] on select "Select Item Type Clothing Collectibles Of Value Electronics Firearms Household …" at bounding box center [400, 159] width 204 height 38
select select "sports_and_hobby_equipment"
click at [301, 140] on select "Select Item Type Clothing Collectibles Of Value Electronics Firearms Household …" at bounding box center [400, 159] width 204 height 38
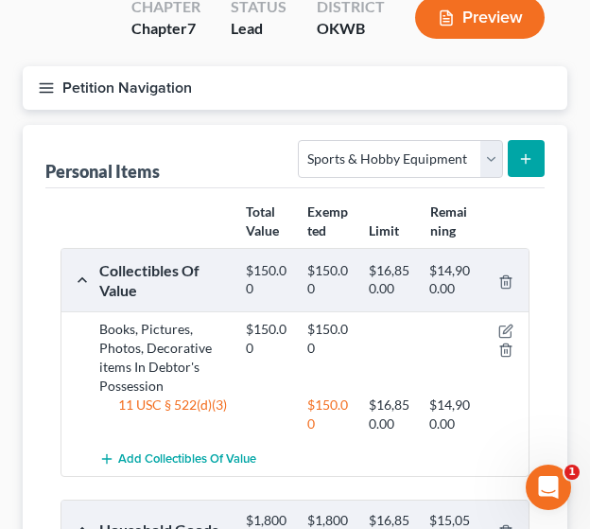
click at [518, 167] on button "submit" at bounding box center [526, 158] width 37 height 37
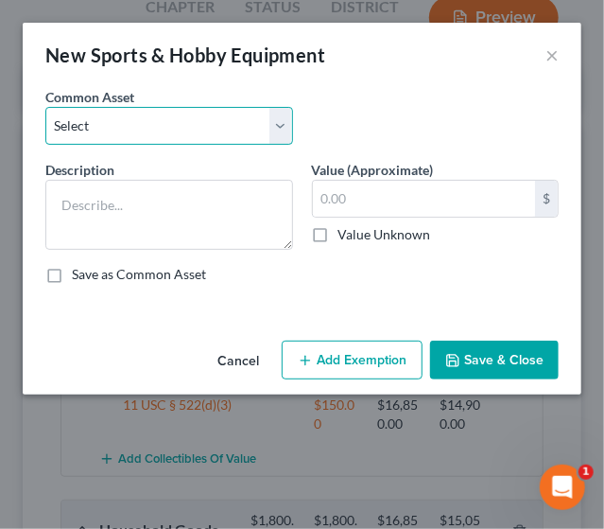
click at [272, 129] on select "Select Sporting, Hunting, & Fishing Equipment Exercise equipment, sporting equi…" at bounding box center [169, 126] width 248 height 38
select select "10"
click at [45, 107] on select "Select Sporting, Hunting, & Fishing Equipment Exercise equipment, sporting equi…" at bounding box center [169, 126] width 248 height 38
type textarea "Hobby items & Hunting & Fishing Supplies"
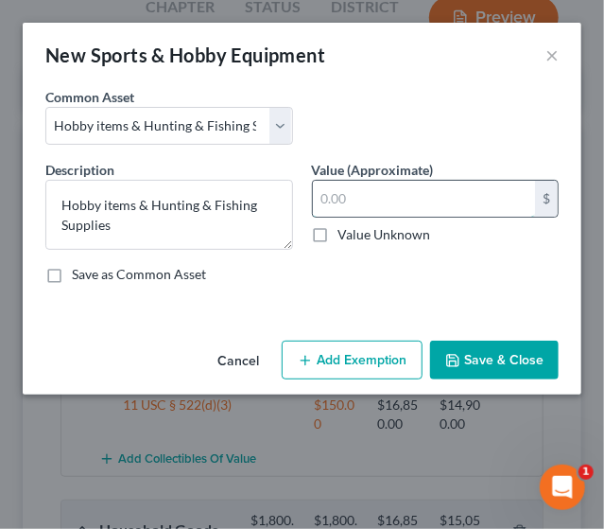
click at [378, 201] on input "text" at bounding box center [424, 199] width 223 height 36
type input "150"
click at [344, 363] on button "Add Exemption" at bounding box center [352, 361] width 141 height 40
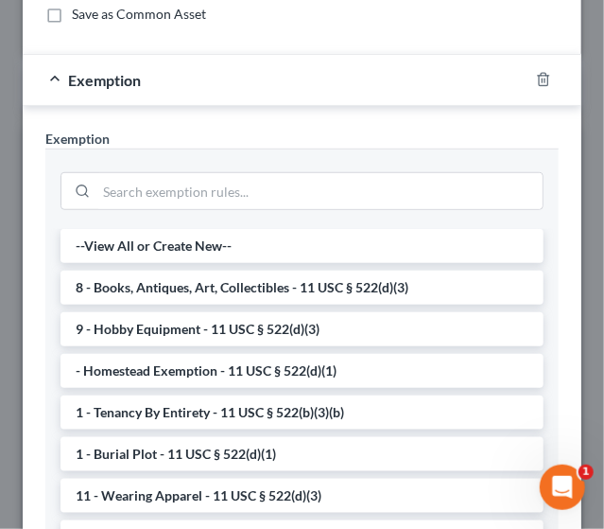
scroll to position [265, 0]
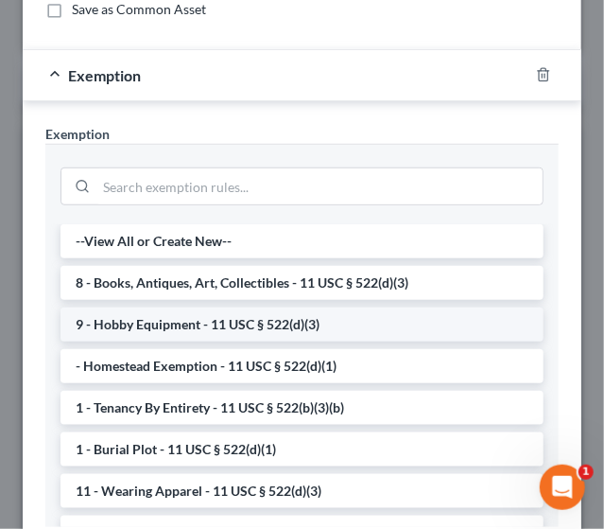
click at [426, 321] on li "9 - Hobby Equipment - 11 USC § 522(d)(3)" at bounding box center [302, 324] width 483 height 34
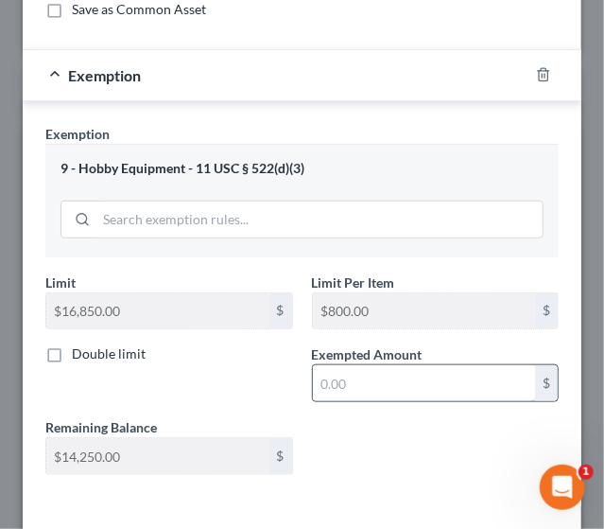
click at [376, 374] on input "text" at bounding box center [424, 383] width 223 height 36
type input "150"
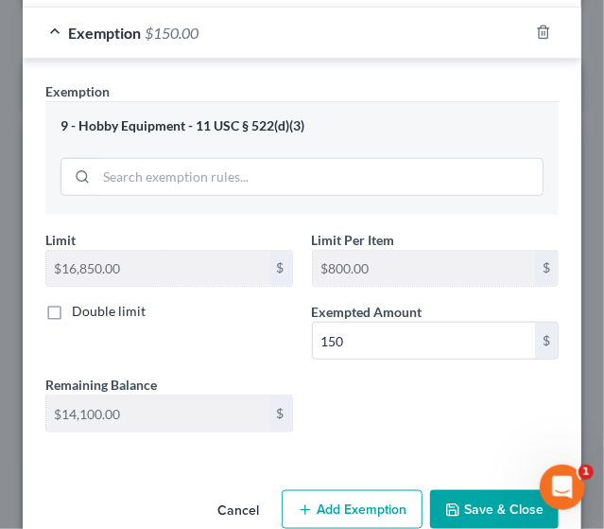
scroll to position [341, 0]
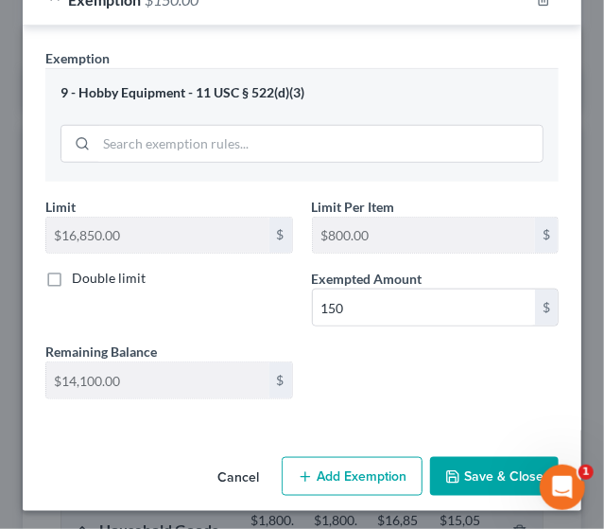
click at [477, 482] on button "Save & Close" at bounding box center [494, 477] width 129 height 40
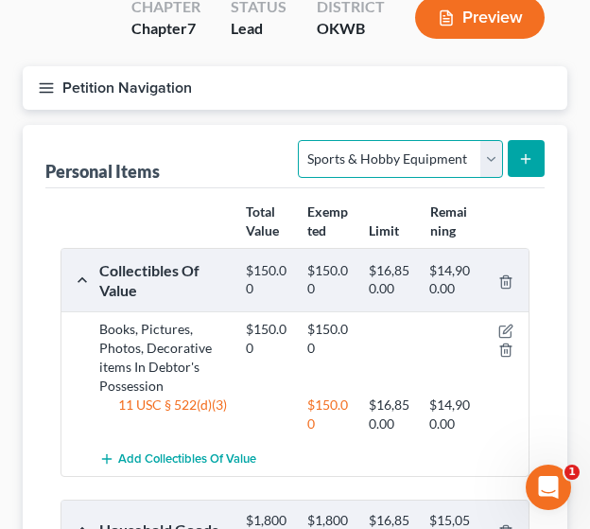
click at [488, 160] on select "Select Item Type Clothing Collectibles Of Value Electronics Firearms Household …" at bounding box center [400, 159] width 204 height 38
select select "clothing"
click at [301, 140] on select "Select Item Type Clothing Collectibles Of Value Electronics Firearms Household …" at bounding box center [400, 159] width 204 height 38
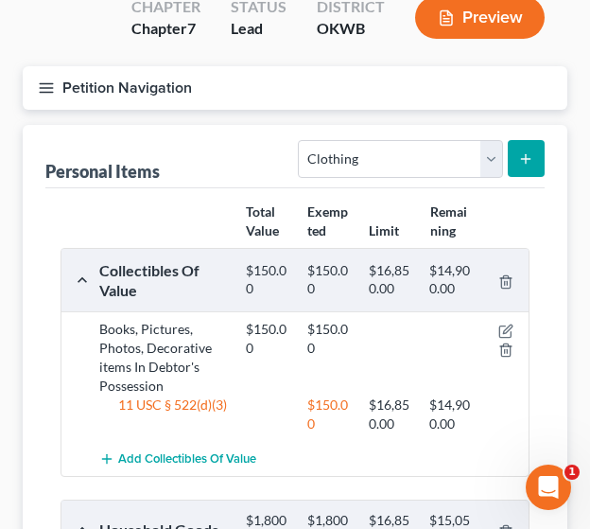
click at [519, 165] on icon "submit" at bounding box center [525, 158] width 15 height 15
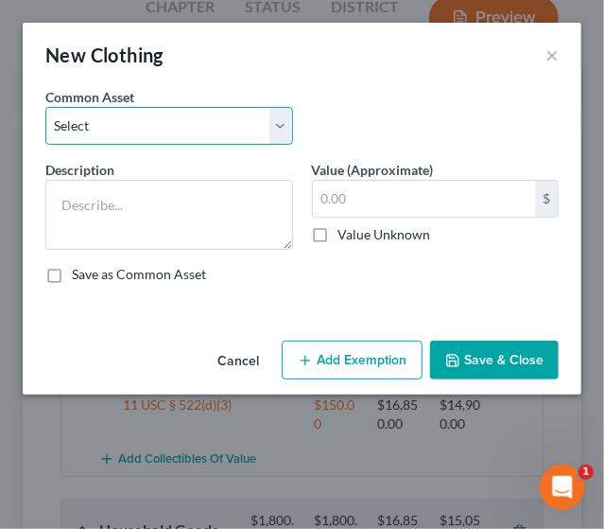
click at [199, 126] on select "Select Clothing, shoes, regularly worn jewelry In Debtor's Possession" at bounding box center [169, 126] width 248 height 38
select select "0"
click at [45, 107] on select "Select Clothing, shoes, regularly worn jewelry In Debtor's Possession" at bounding box center [169, 126] width 248 height 38
type textarea "Clothing, shoes, regularly worn jewelry In Debtor's Possession"
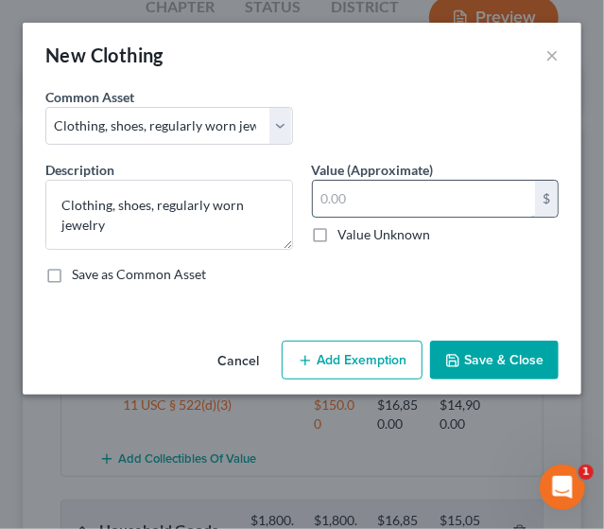
click at [361, 194] on input "text" at bounding box center [424, 199] width 223 height 36
type input "500"
click at [376, 358] on button "Add Exemption" at bounding box center [352, 361] width 141 height 40
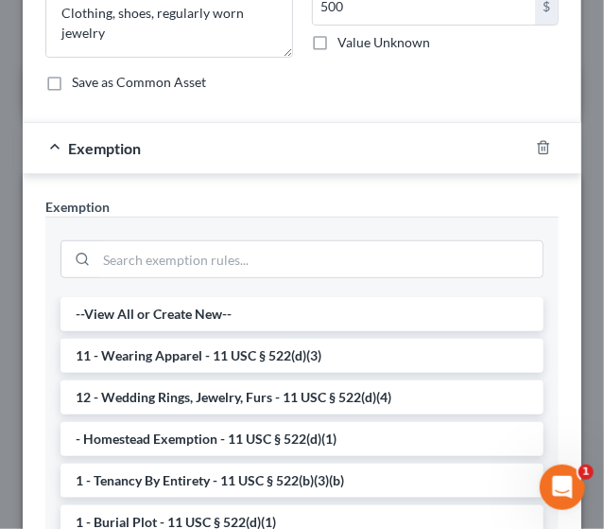
scroll to position [195, 0]
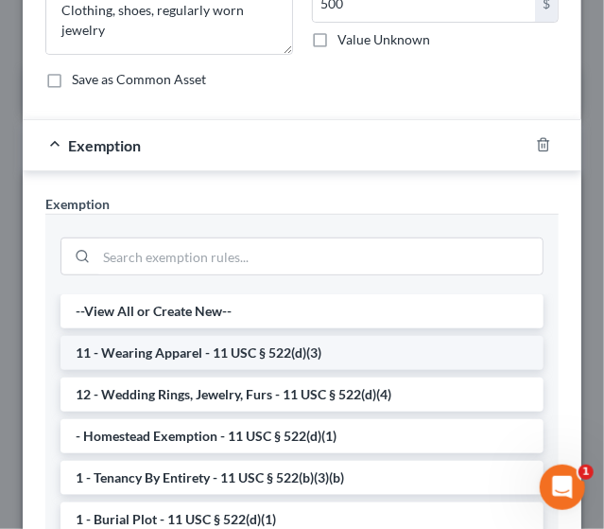
click at [416, 342] on li "11 - Wearing Apparel - 11 USC § 522(d)(3)" at bounding box center [302, 353] width 483 height 34
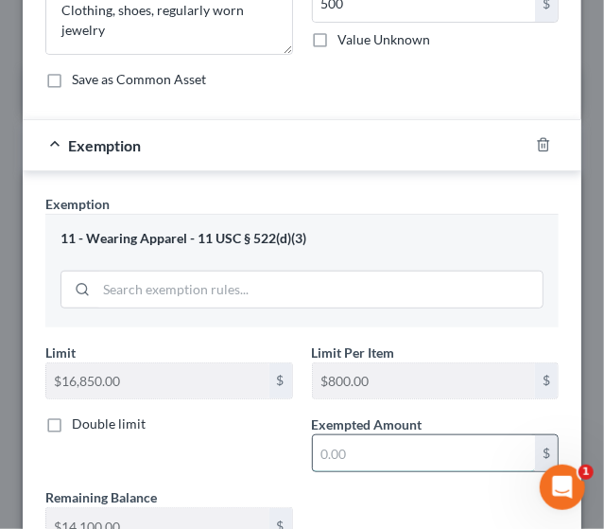
click at [424, 435] on input "text" at bounding box center [424, 453] width 223 height 36
type input "500"
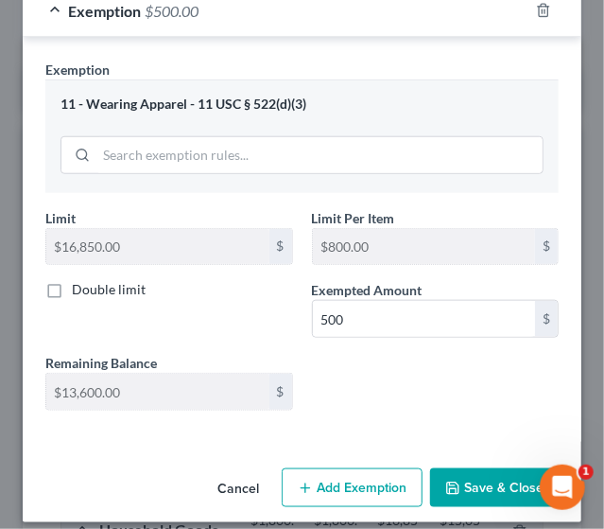
scroll to position [341, 0]
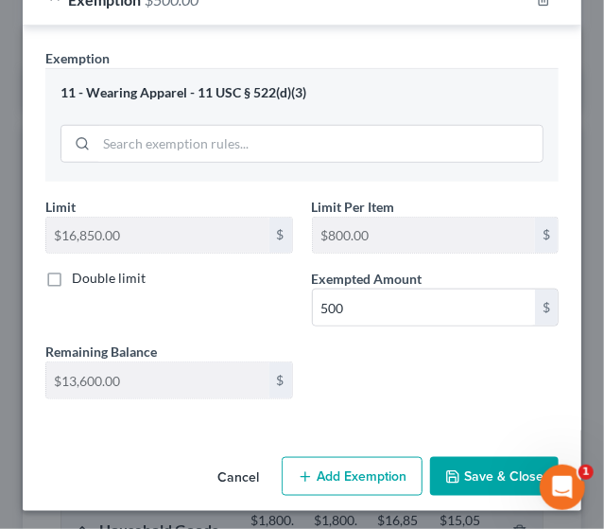
click at [477, 458] on button "Save & Close" at bounding box center [494, 477] width 129 height 40
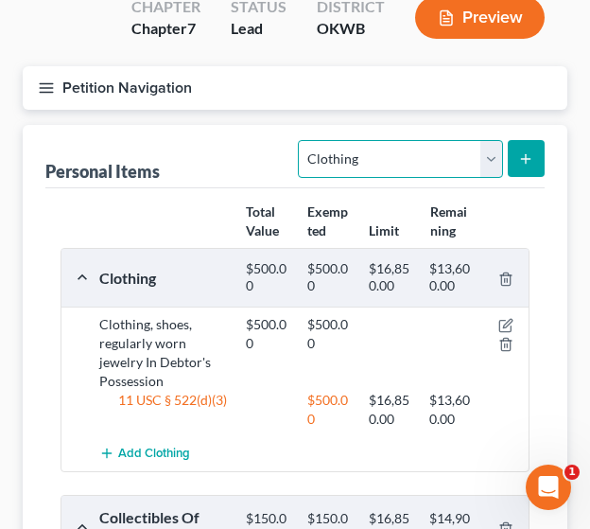
click at [486, 160] on select "Select Item Type Clothing Collectibles Of Value Electronics Firearms Household …" at bounding box center [400, 159] width 204 height 38
select select "jewelry"
click at [301, 140] on select "Select Item Type Clothing Collectibles Of Value Electronics Firearms Household …" at bounding box center [400, 159] width 204 height 38
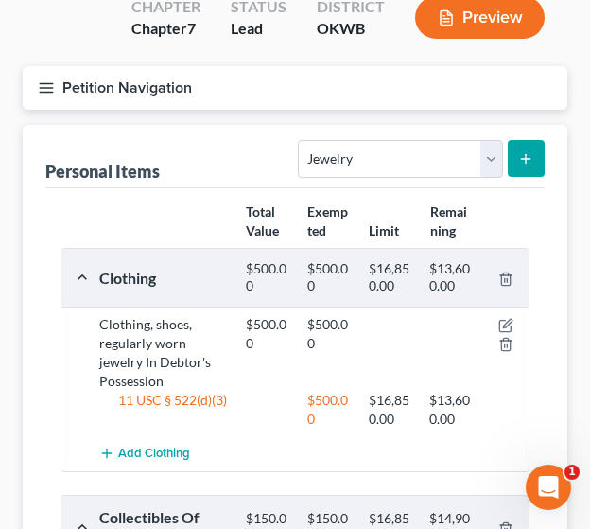
click at [518, 158] on icon "submit" at bounding box center [525, 158] width 15 height 15
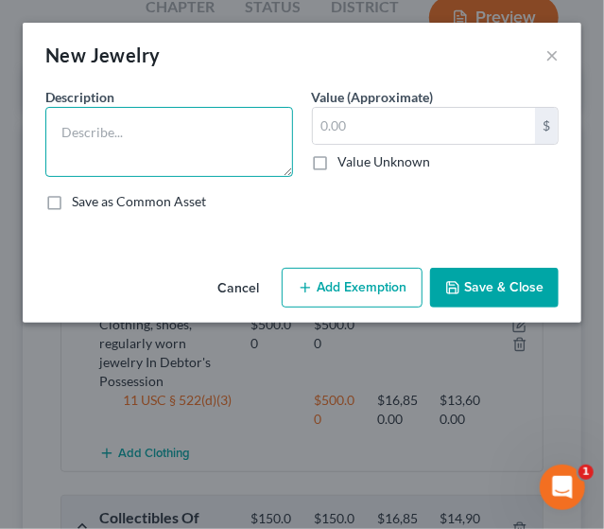
click at [196, 163] on textarea at bounding box center [169, 142] width 248 height 70
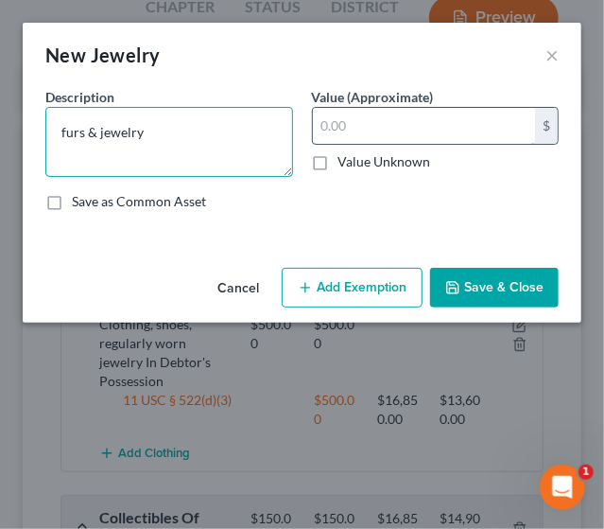
type textarea "furs & jewelry"
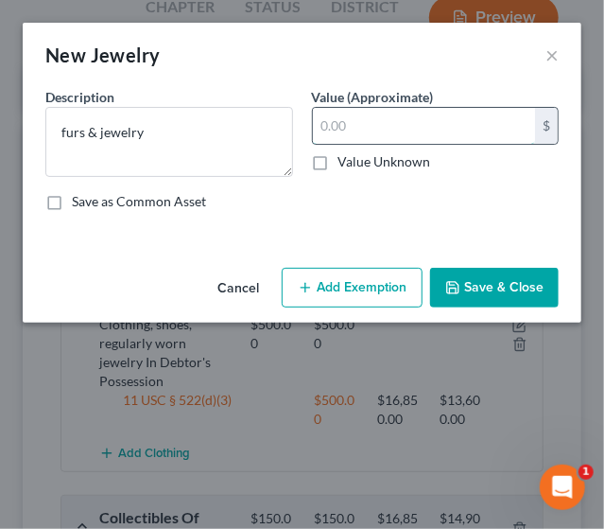
click at [342, 120] on input "text" at bounding box center [424, 126] width 223 height 36
type input "250"
click at [354, 275] on button "Add Exemption" at bounding box center [352, 288] width 141 height 40
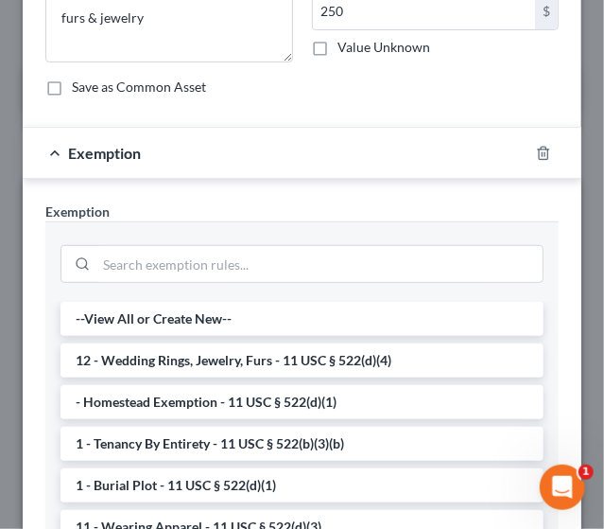
scroll to position [120, 0]
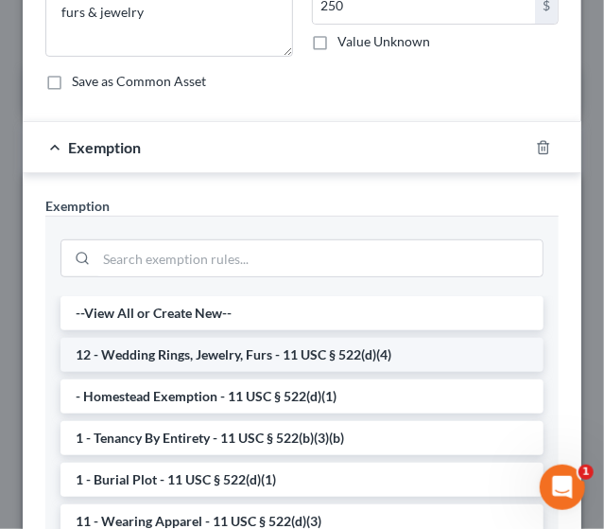
click at [266, 350] on li "12 - Wedding Rings, Jewelry, Furs - 11 USC § 522(d)(4)" at bounding box center [302, 355] width 483 height 34
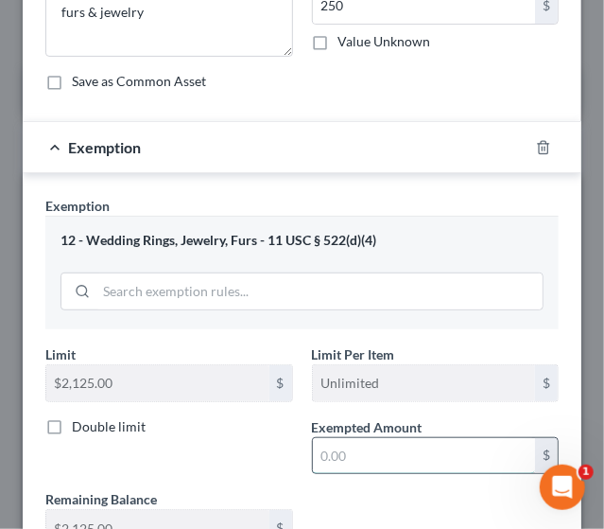
click at [387, 450] on input "text" at bounding box center [424, 456] width 223 height 36
type input "250"
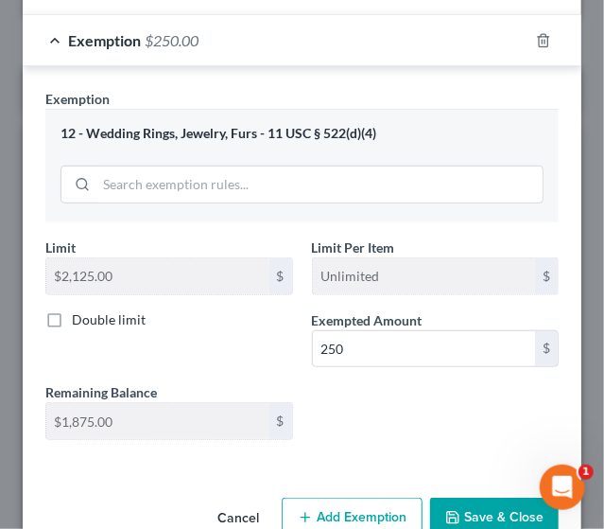
scroll to position [269, 0]
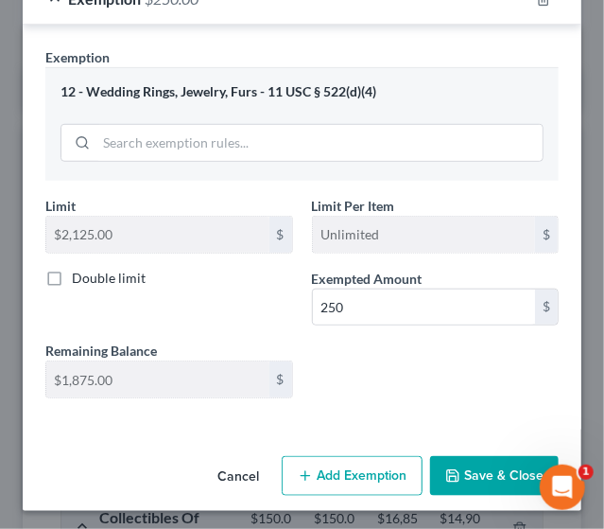
click at [473, 457] on button "Save & Close" at bounding box center [494, 476] width 129 height 40
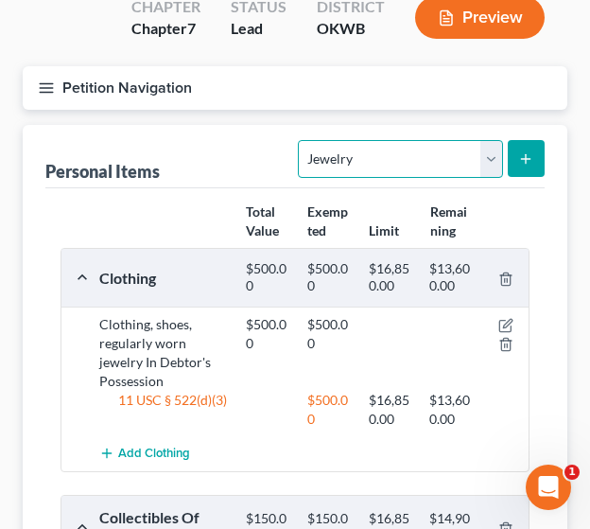
click at [485, 173] on select "Select Item Type Clothing Collectibles Of Value Electronics Firearms Household …" at bounding box center [400, 159] width 204 height 38
select select "electronics"
click at [301, 140] on select "Select Item Type Clothing Collectibles Of Value Electronics Firearms Household …" at bounding box center [400, 159] width 204 height 38
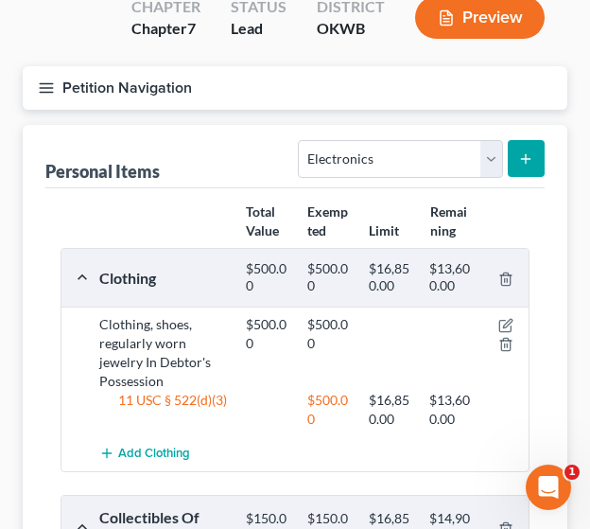
click at [518, 158] on icon "submit" at bounding box center [525, 158] width 15 height 15
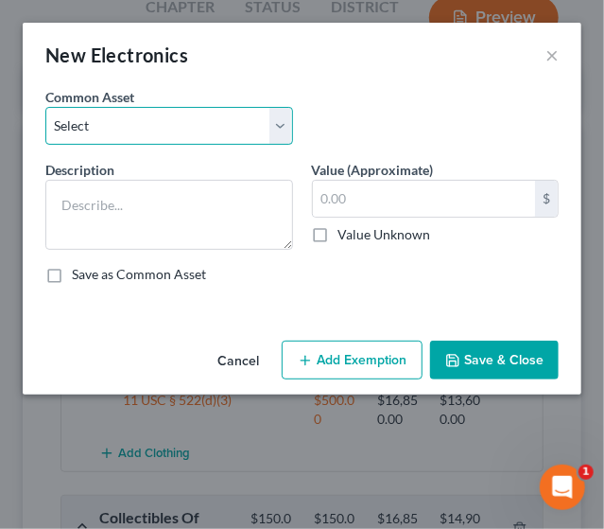
click at [179, 117] on select "Select Electronics, TV, cell phone, computer, camera, etc In Debtor's Possession" at bounding box center [169, 126] width 248 height 38
select select "0"
click at [45, 107] on select "Select Electronics, TV, cell phone, computer, camera, etc In Debtor's Possession" at bounding box center [169, 126] width 248 height 38
type textarea "Electronics, TV, cell phone, computer, camera, etc In Debtor's Possession"
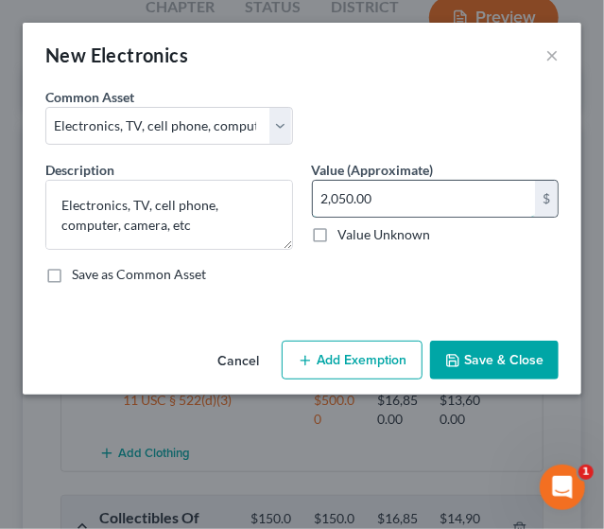
click at [325, 198] on input "2,050.00" at bounding box center [424, 199] width 223 height 36
click at [318, 198] on input "2,050.00" at bounding box center [424, 199] width 223 height 36
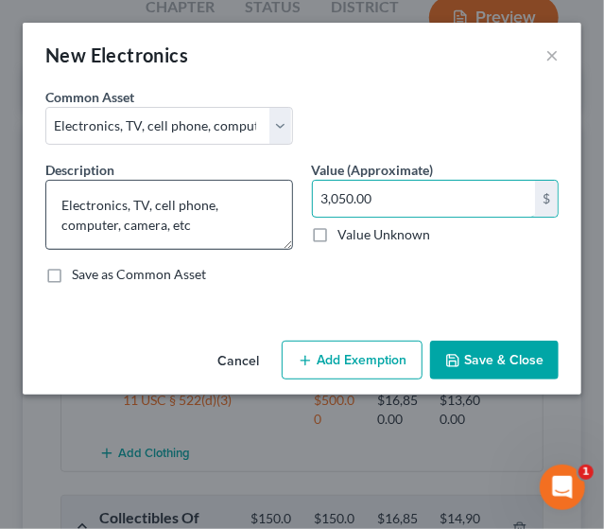
type input "3,050.00"
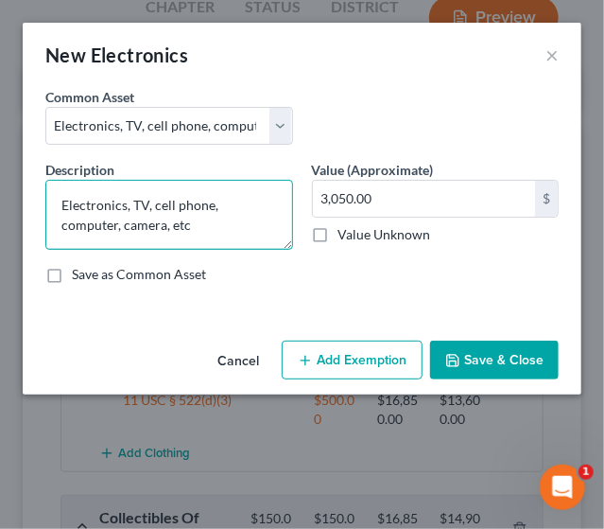
click at [123, 223] on textarea "Electronics, TV, cell phone, computer, camera, etc In Debtor's Possession" at bounding box center [169, 215] width 248 height 70
type textarea "Electronics, TV, cell phone, computer, gaming systems, camera, etc In Debtor's …"
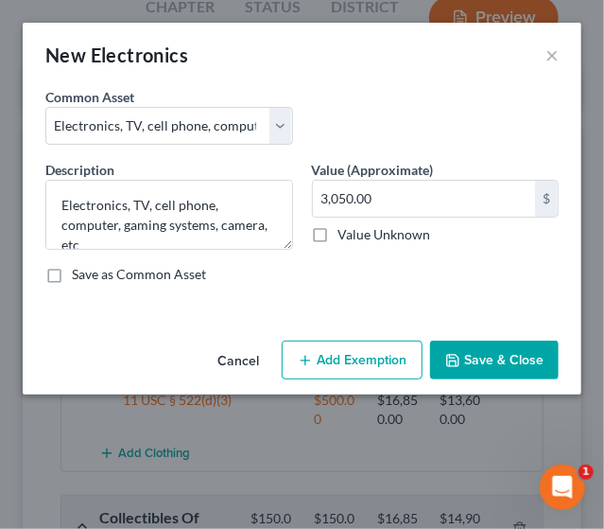
click at [373, 358] on button "Add Exemption" at bounding box center [352, 361] width 141 height 40
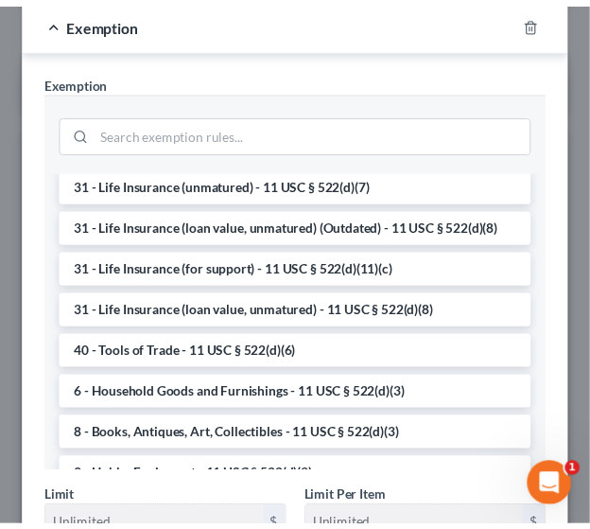
scroll to position [1388, 0]
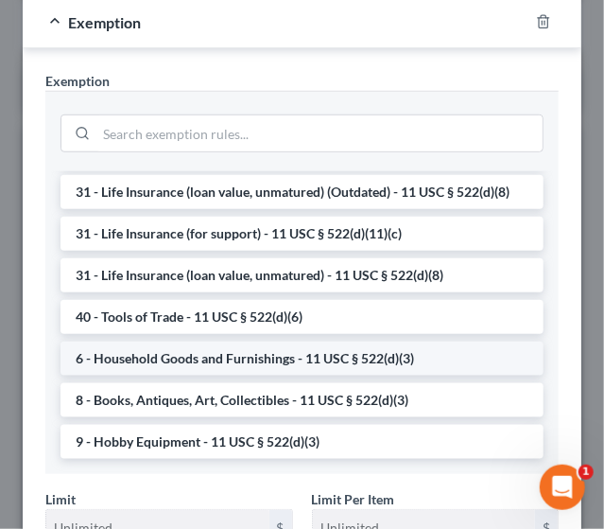
click at [286, 347] on li "6 - Household Goods and Furnishings - 11 USC § 522(d)(3)" at bounding box center [302, 358] width 483 height 34
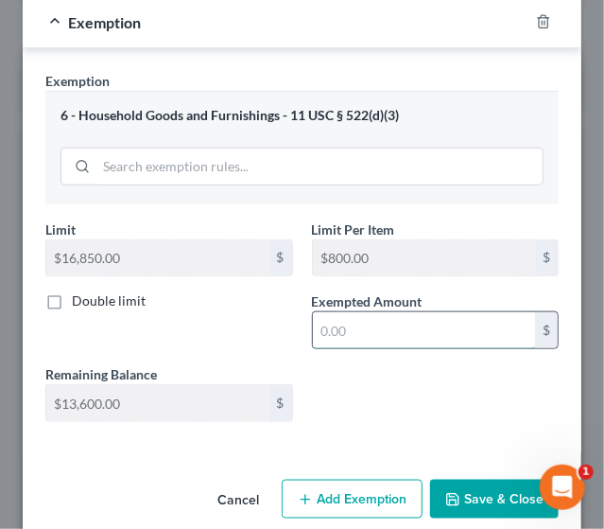
click at [376, 332] on input "text" at bounding box center [424, 330] width 223 height 36
type input "3,050"
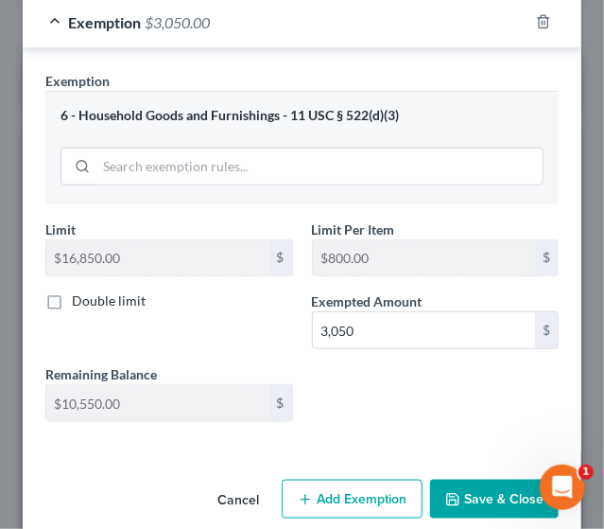
click at [472, 501] on button "Save & Close" at bounding box center [494, 500] width 129 height 40
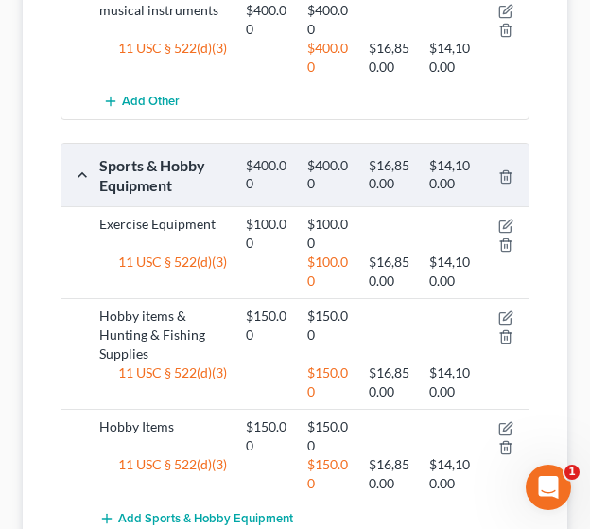
scroll to position [1854, 0]
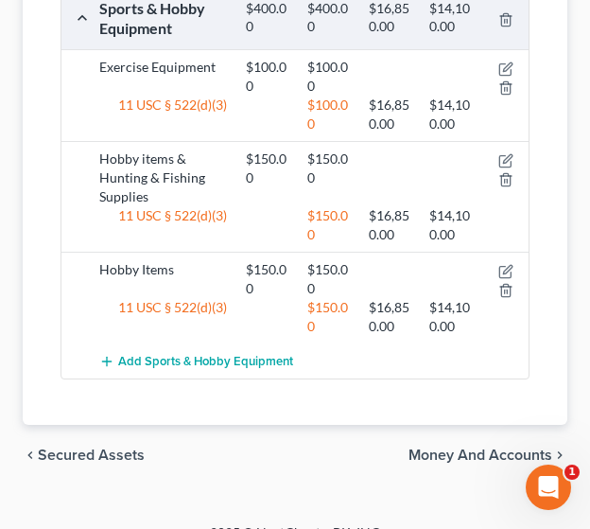
click at [461, 447] on span "Money and Accounts" at bounding box center [481, 454] width 144 height 15
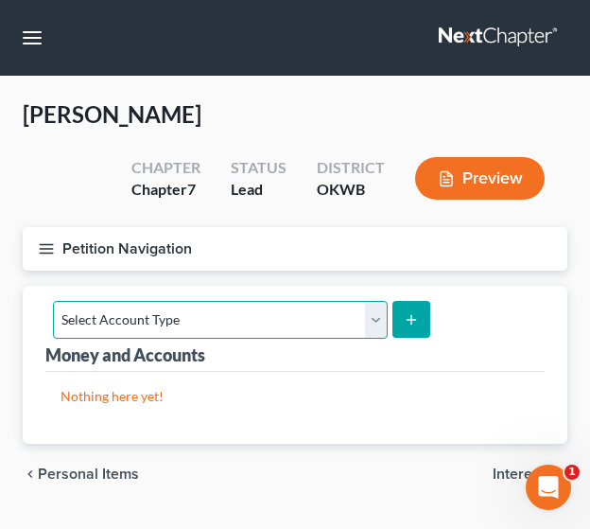
click at [374, 311] on select "Select Account Type Brokerage Cash on Hand Certificates of Deposit Checking Acc…" at bounding box center [220, 320] width 335 height 38
select select "cash_on_hand"
click at [53, 301] on select "Select Account Type Brokerage Cash on Hand Certificates of Deposit Checking Acc…" at bounding box center [220, 320] width 335 height 38
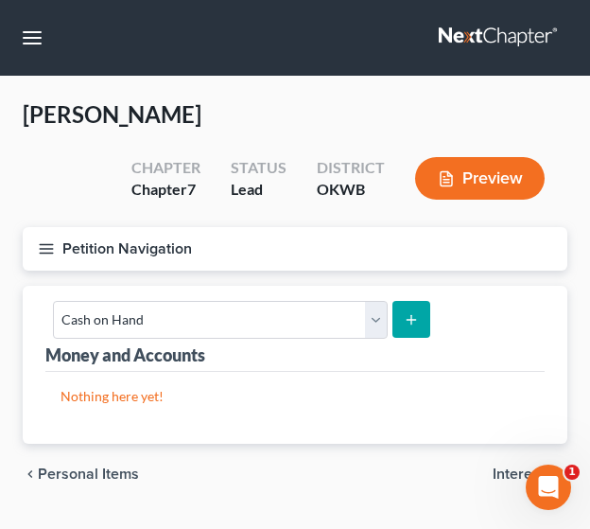
click at [413, 312] on icon "submit" at bounding box center [411, 319] width 15 height 15
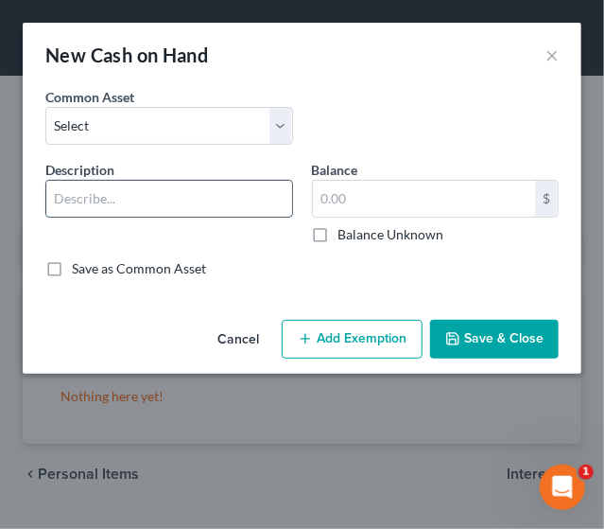
click at [218, 207] on input "text" at bounding box center [169, 199] width 246 height 36
type input "Cash on Hand"
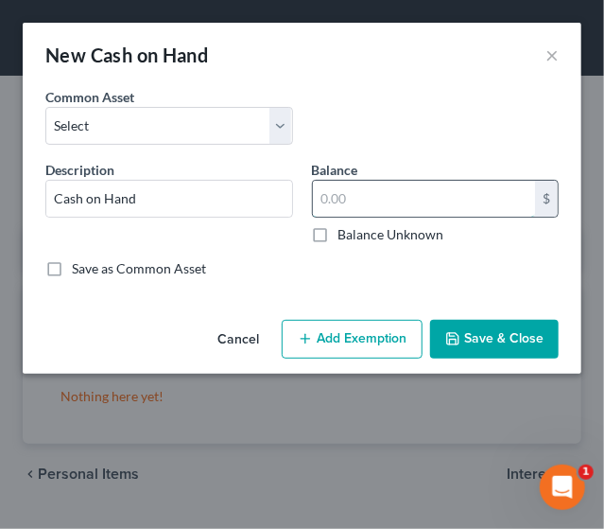
click at [359, 203] on input "text" at bounding box center [424, 199] width 223 height 36
type input "200"
click at [408, 332] on button "Add Exemption" at bounding box center [352, 340] width 141 height 40
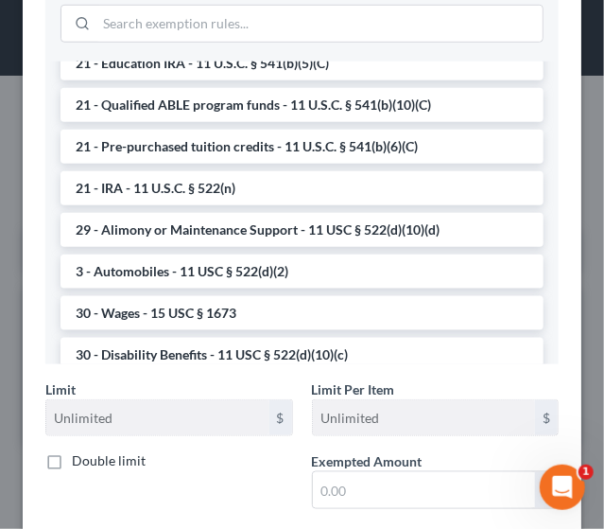
scroll to position [655, 0]
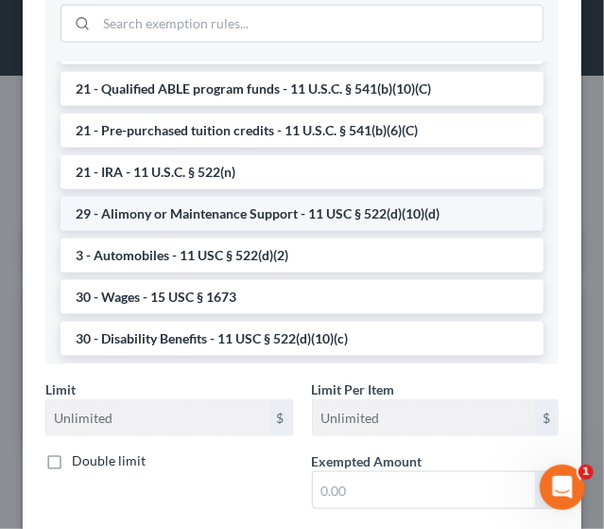
click at [299, 222] on li "29 - Alimony or Maintenance Support - 11 USC § 522(d)(10)(d)" at bounding box center [302, 214] width 483 height 34
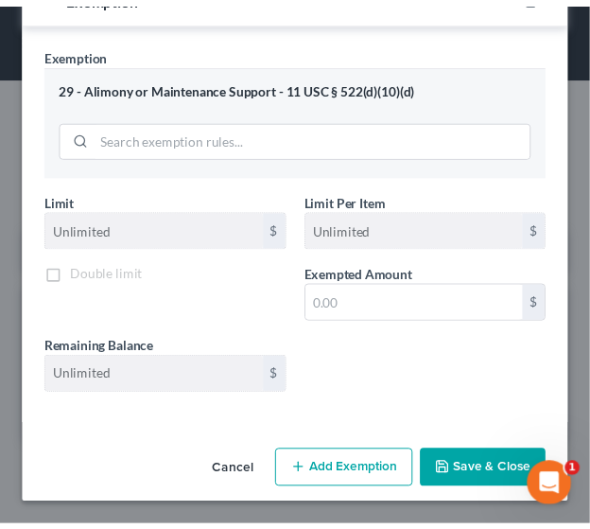
scroll to position [320, 0]
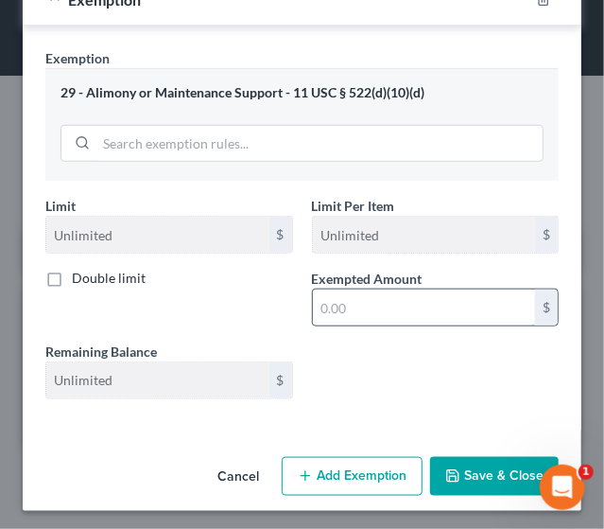
click at [378, 315] on input "text" at bounding box center [424, 307] width 223 height 36
type input "200"
click at [466, 480] on button "Save & Close" at bounding box center [494, 477] width 129 height 40
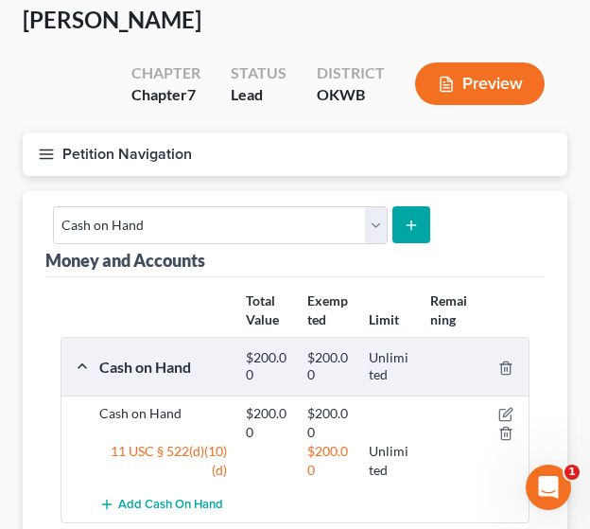
scroll to position [110, 0]
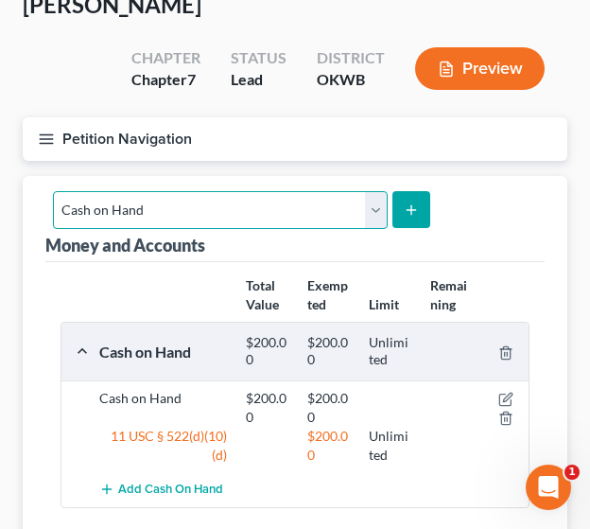
click at [369, 211] on select "Select Account Type Brokerage Cash on Hand Certificates of Deposit Checking Acc…" at bounding box center [220, 210] width 335 height 38
select select "checking"
click at [53, 191] on select "Select Account Type Brokerage Cash on Hand Certificates of Deposit Checking Acc…" at bounding box center [220, 210] width 335 height 38
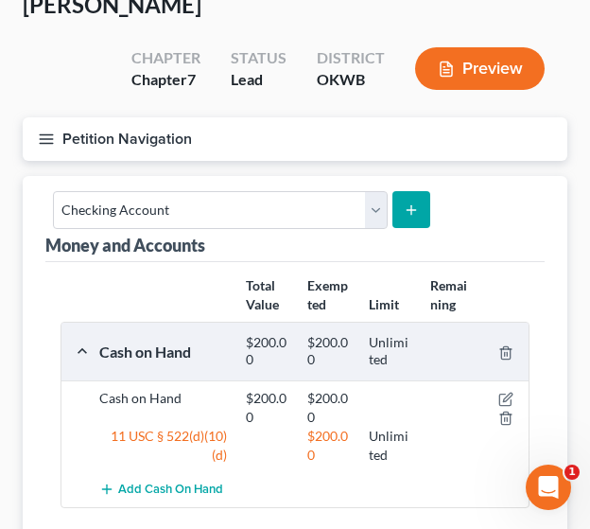
click at [405, 205] on icon "submit" at bounding box center [411, 209] width 15 height 15
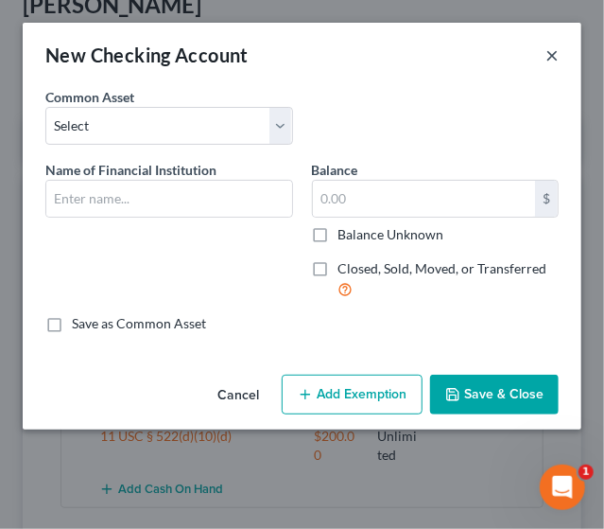
click at [551, 47] on button "×" at bounding box center [552, 55] width 13 height 23
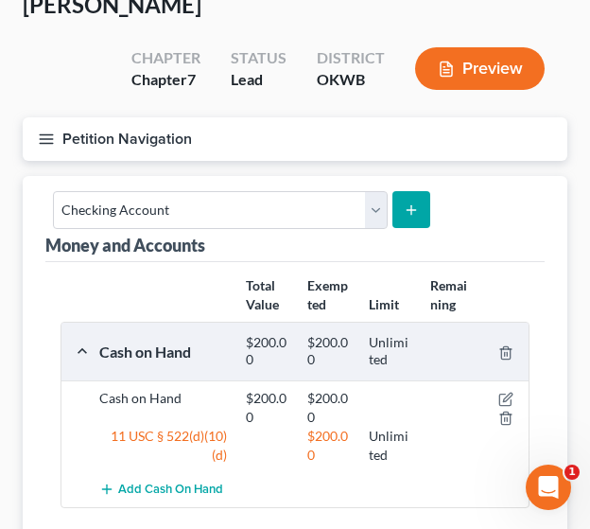
click at [42, 141] on icon "button" at bounding box center [46, 139] width 17 height 17
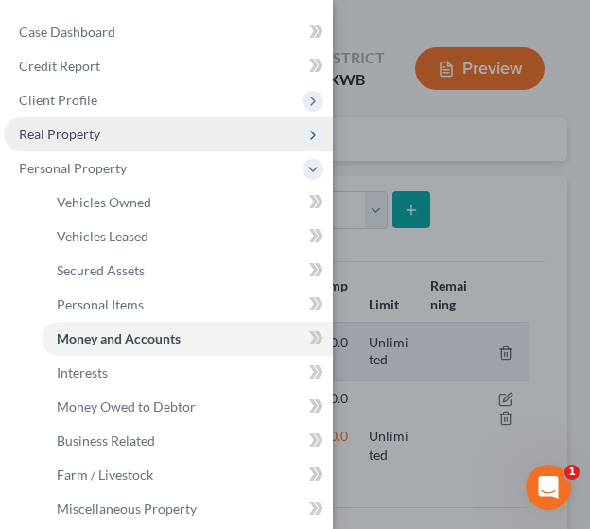
click at [85, 137] on span "Real Property" at bounding box center [59, 134] width 81 height 16
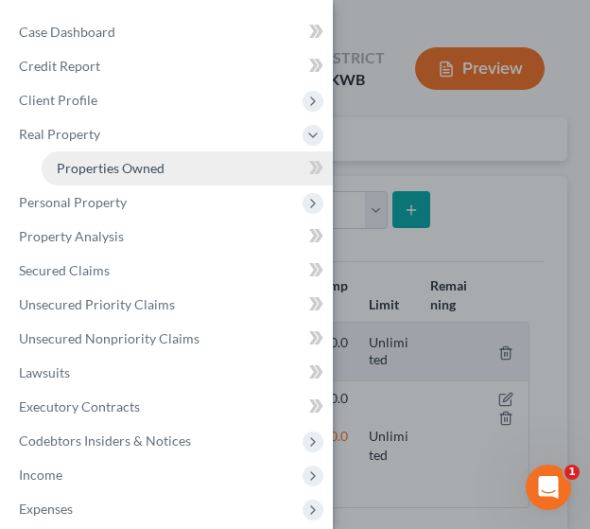
click at [92, 171] on span "Properties Owned" at bounding box center [111, 168] width 108 height 16
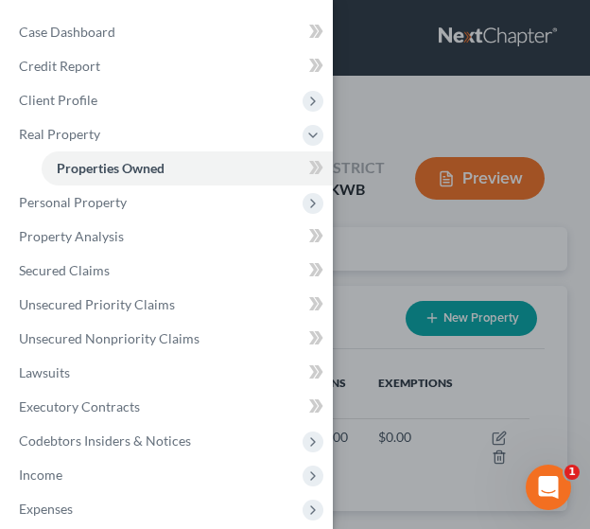
click at [372, 324] on div "Case Dashboard Payments Invoices Payments Payments Credit Report Client Profile" at bounding box center [295, 264] width 590 height 529
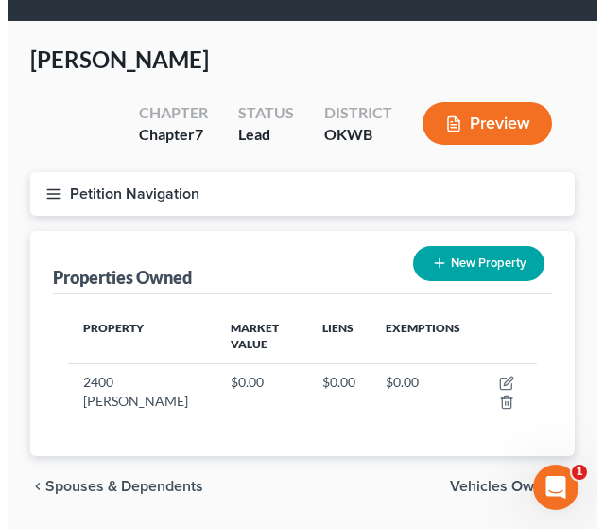
scroll to position [113, 0]
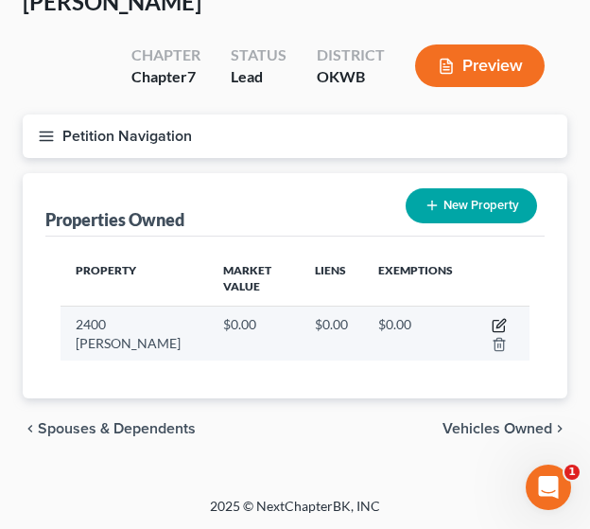
click at [498, 322] on icon "button" at bounding box center [499, 325] width 15 height 15
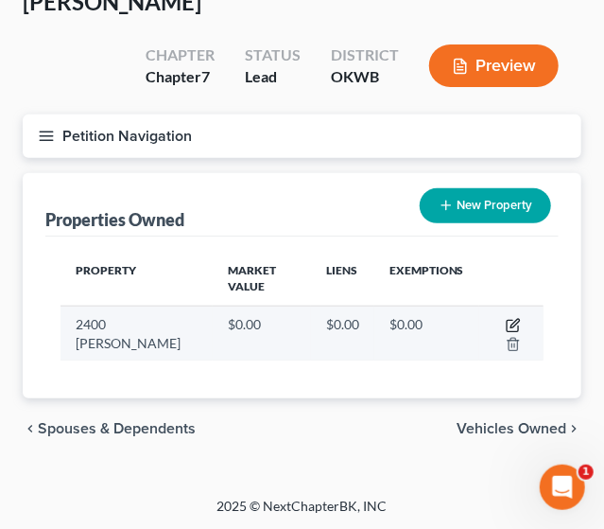
select select "37"
select select "54"
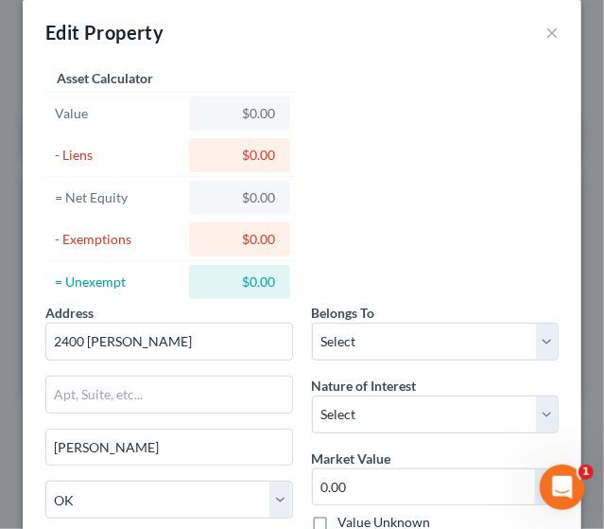
scroll to position [24, 0]
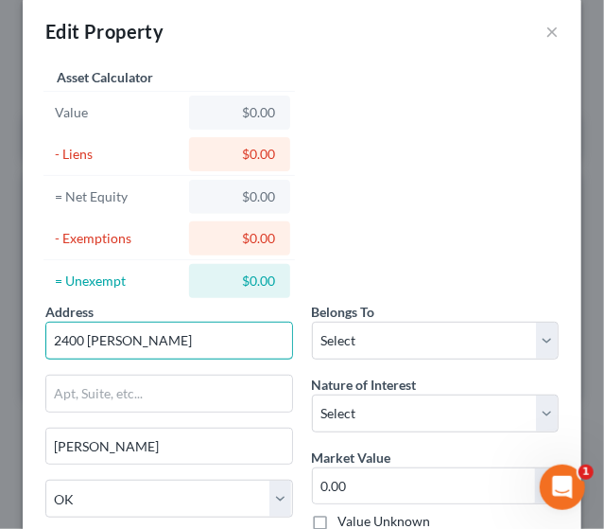
drag, startPoint x: 211, startPoint y: 343, endPoint x: -169, endPoint y: 374, distance: 381.4
click at [0, 374] on html "Home New Case Client Portal Law Offices of B [PERSON_NAME] [PERSON_NAME][EMAIL_…" at bounding box center [302, 208] width 604 height 643
click at [87, 341] on input "vacany land" at bounding box center [169, 341] width 246 height 36
click at [159, 337] on input "vacant land" at bounding box center [169, 341] width 246 height 36
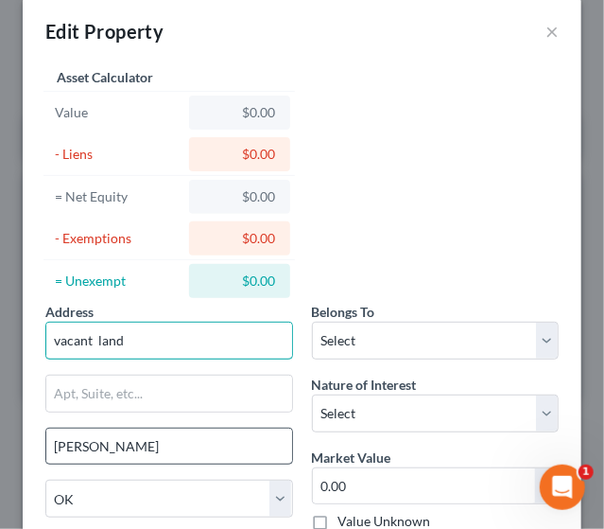
type input "vacant land"
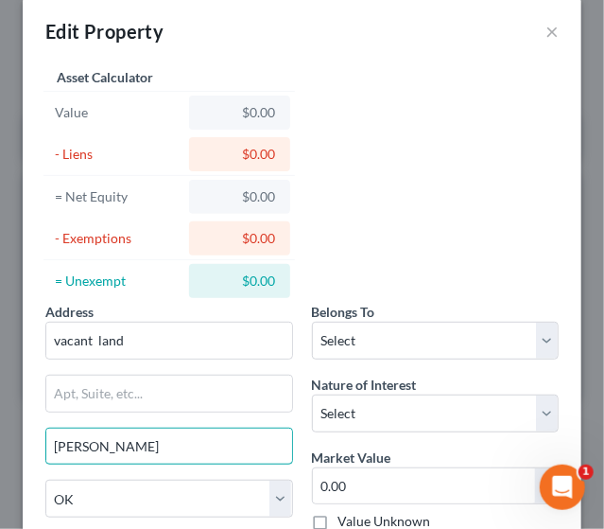
drag, startPoint x: 135, startPoint y: 446, endPoint x: 9, endPoint y: 460, distance: 126.5
click at [9, 460] on div "Edit Property × Address * vacant land [PERSON_NAME][GEOGRAPHIC_DATA] [US_STATE]…" at bounding box center [302, 264] width 604 height 529
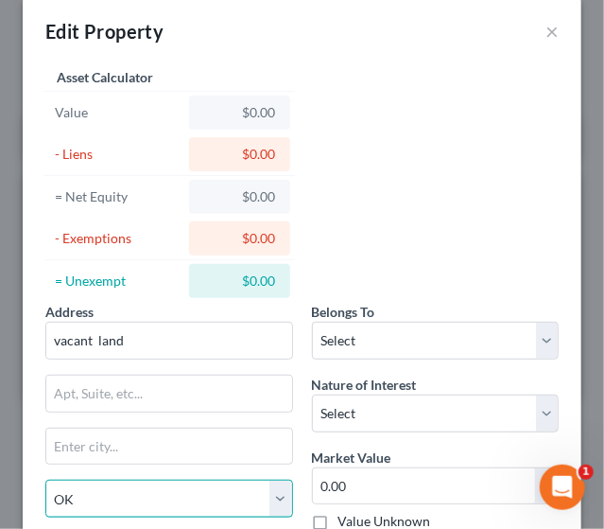
click at [122, 500] on select "State [US_STATE] AK AR AZ CA CO CT DE DC [GEOGRAPHIC_DATA] [GEOGRAPHIC_DATA] GU…" at bounding box center [169, 499] width 248 height 38
select select "24"
click at [45, 480] on select "State [US_STATE] AK AR AZ CA CO CT DE DC [GEOGRAPHIC_DATA] [GEOGRAPHIC_DATA] GU…" at bounding box center [169, 499] width 248 height 38
select select
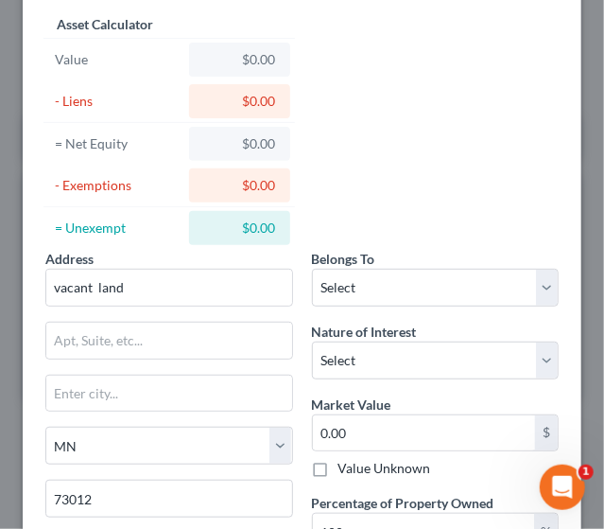
scroll to position [85, 0]
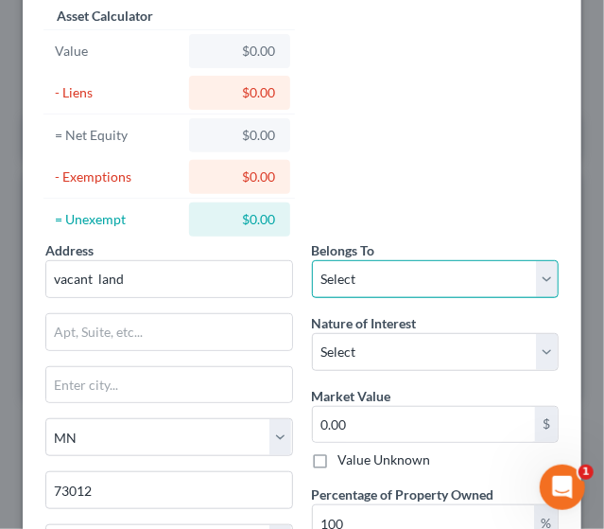
click at [493, 279] on select "Select Debtor 1 Only Debtor 2 Only Debtor 1 And Debtor 2 Only At Least One Of T…" at bounding box center [436, 279] width 248 height 38
select select "0"
click at [312, 260] on select "Select Debtor 1 Only Debtor 2 Only Debtor 1 And Debtor 2 Only At Least One Of T…" at bounding box center [436, 279] width 248 height 38
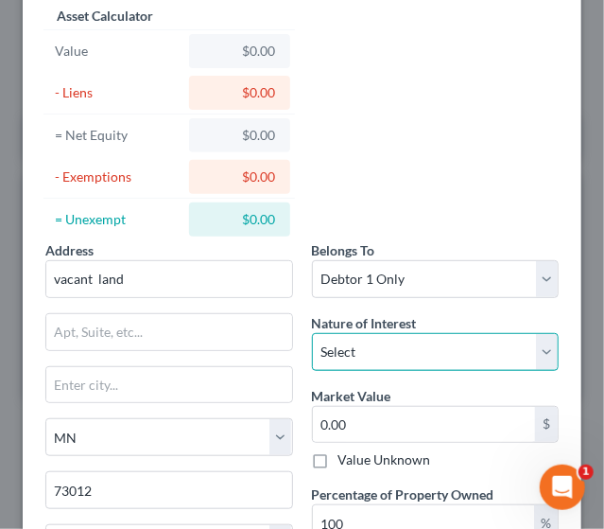
click at [458, 347] on select "Select Fee Simple Joint Tenant Life Estate Equitable Interest Future Interest T…" at bounding box center [436, 352] width 248 height 38
select select "0"
click at [312, 333] on select "Select Fee Simple Joint Tenant Life Estate Equitable Interest Future Interest T…" at bounding box center [436, 352] width 248 height 38
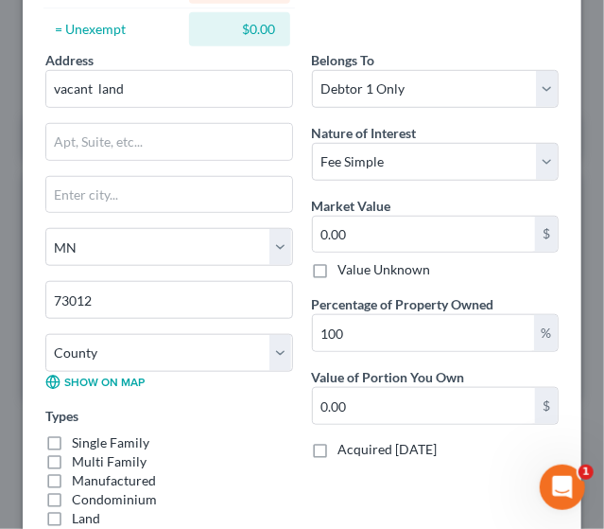
scroll to position [284, 0]
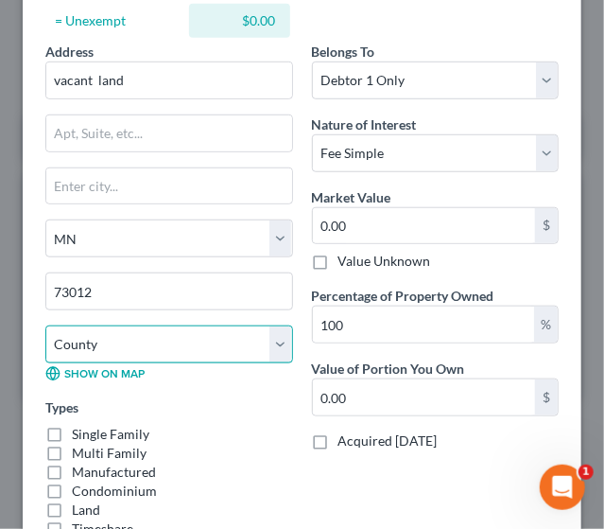
click at [282, 338] on select "County [GEOGRAPHIC_DATA] [GEOGRAPHIC_DATA] [GEOGRAPHIC_DATA] [GEOGRAPHIC_DATA] …" at bounding box center [169, 344] width 248 height 38
select select "81"
click at [45, 325] on select "County [GEOGRAPHIC_DATA] [GEOGRAPHIC_DATA] [GEOGRAPHIC_DATA] [GEOGRAPHIC_DATA] …" at bounding box center [169, 344] width 248 height 38
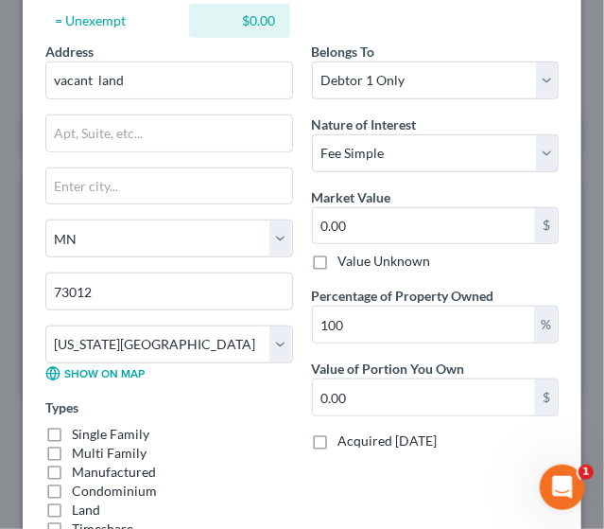
click at [72, 501] on label "Land" at bounding box center [86, 509] width 28 height 19
click at [79, 501] on input "Land" at bounding box center [85, 506] width 12 height 12
checkbox input "true"
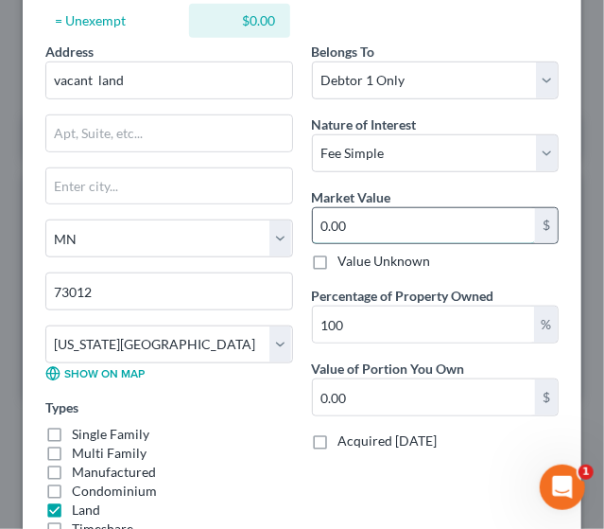
click at [348, 211] on input "0.00" at bounding box center [424, 226] width 223 height 36
type input "3"
type input "3.00"
type input "30"
type input "30.00"
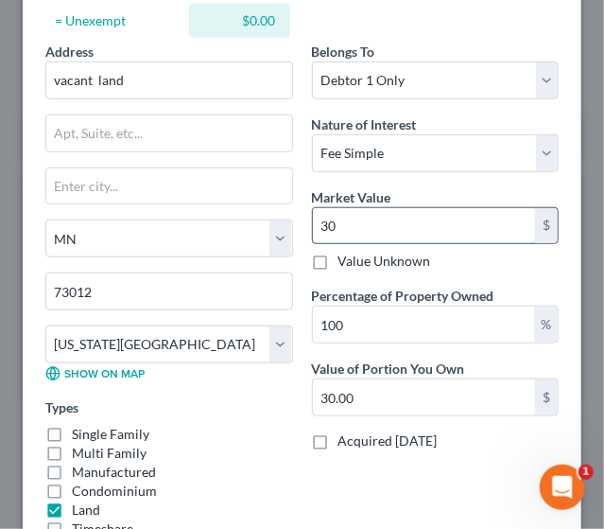
type input "300"
type input "300.00"
type input "3000"
type input "3,000.00"
type input "3,000"
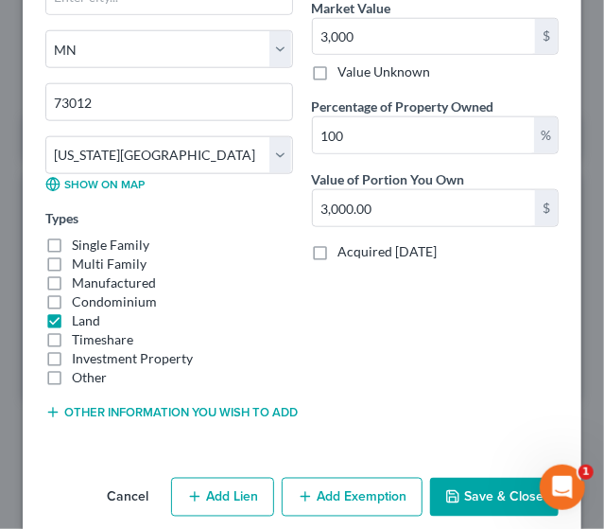
scroll to position [494, 0]
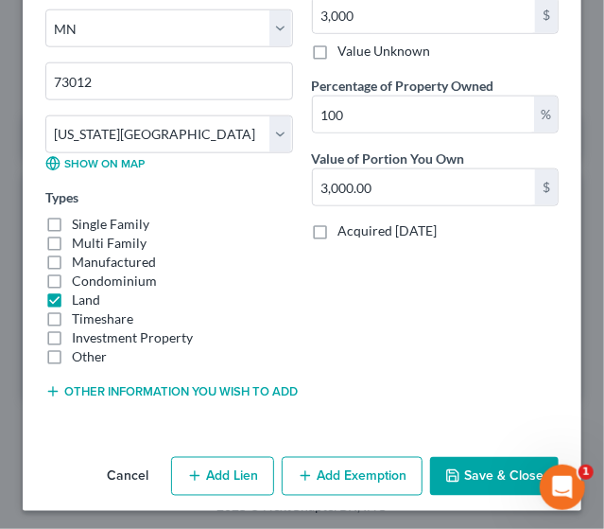
click at [125, 384] on button "Other information you wish to add" at bounding box center [169, 391] width 248 height 15
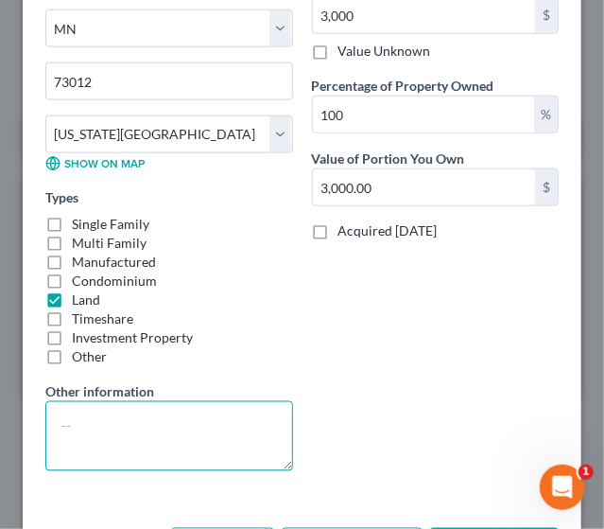
click at [95, 418] on textarea at bounding box center [169, 436] width 248 height 70
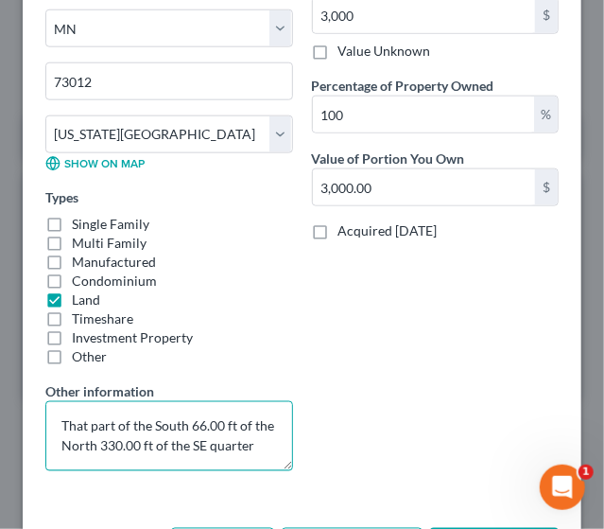
scroll to position [4, 0]
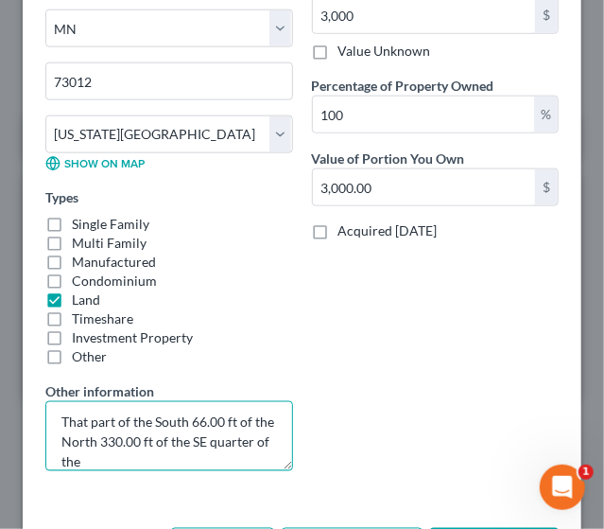
click at [149, 455] on textarea "That part of the South 66.00 ft of the North 330.00 ft of the SE quarter of the" at bounding box center [169, 436] width 248 height 70
click at [248, 458] on textarea "That part of the South 66.00 ft of the North 330.00 ft of the SE quarter of the…" at bounding box center [169, 436] width 248 height 70
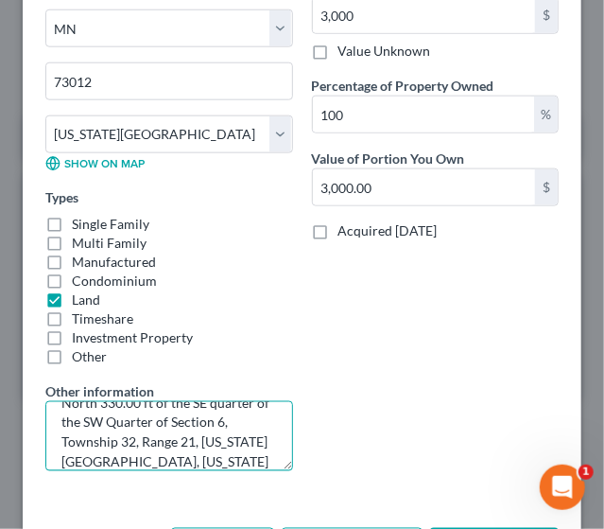
scroll to position [63, 0]
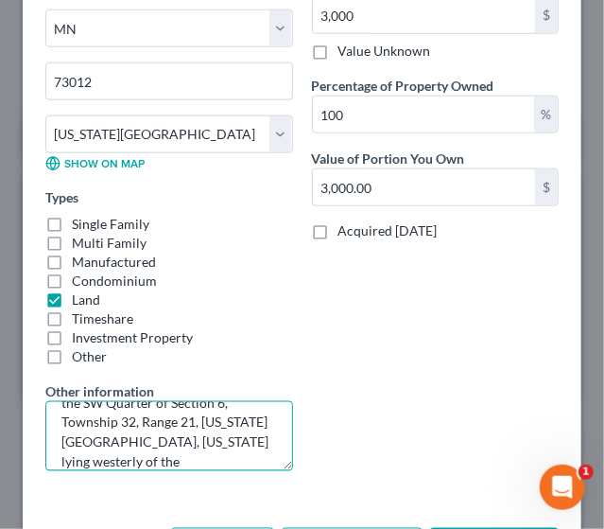
click at [201, 451] on textarea "That part of the South 66.00 ft of the North 330.00 ft of the SE quarter of the…" at bounding box center [169, 436] width 248 height 70
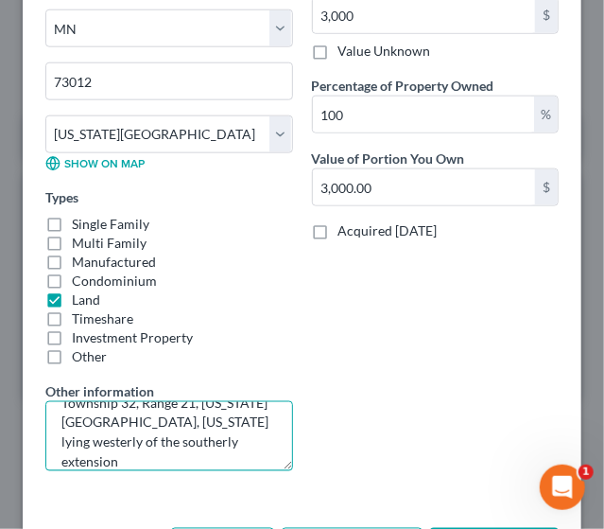
click at [152, 461] on textarea "That part of the South 66.00 ft of the North 330.00 ft of the SE quarter of the…" at bounding box center [169, 436] width 248 height 70
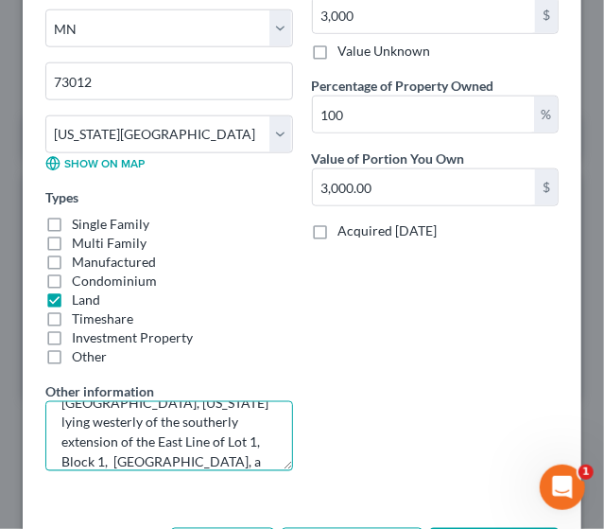
scroll to position [123, 0]
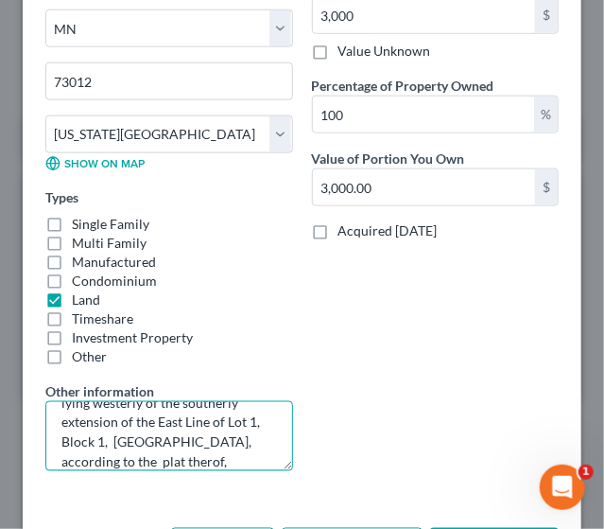
click at [239, 453] on textarea "That part of the South 66.00 ft of the North 330.00 ft of the SE quarter of the…" at bounding box center [169, 436] width 248 height 70
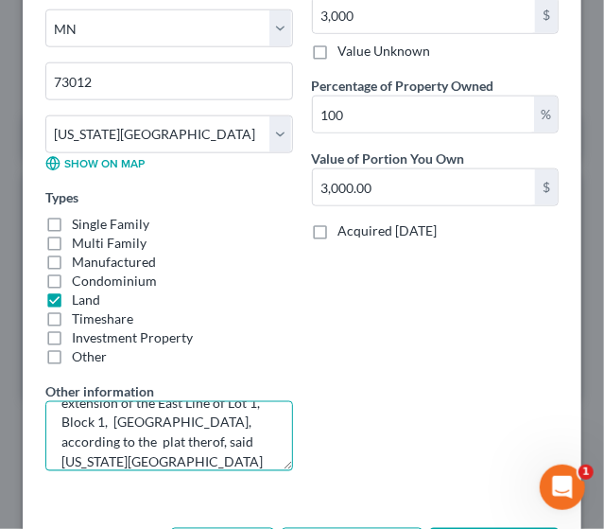
type textarea "That part of the South 66.00 ft of the North 330.00 ft of the SE quarter of the…"
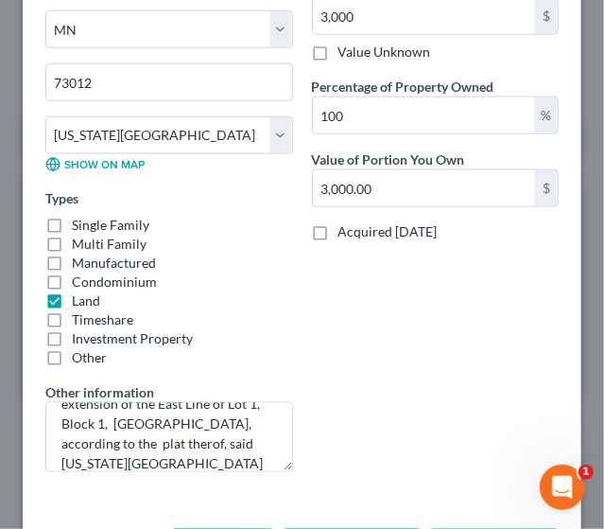
scroll to position [564, 0]
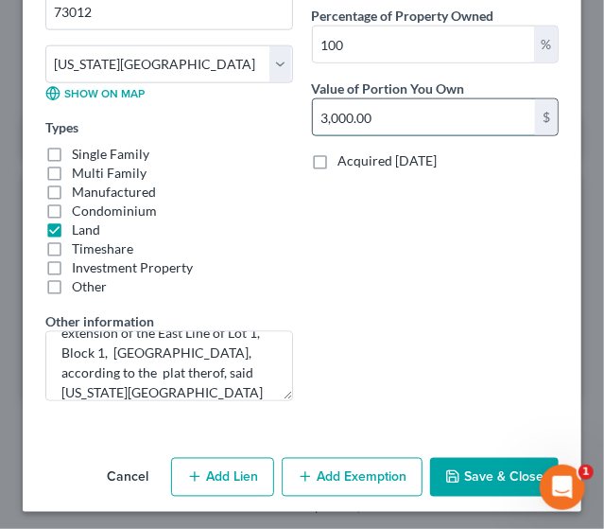
click at [313, 113] on input "3,000.00" at bounding box center [424, 117] width 223 height 36
type input "0.13"
type input "4"
type input "1.33"
type input "40"
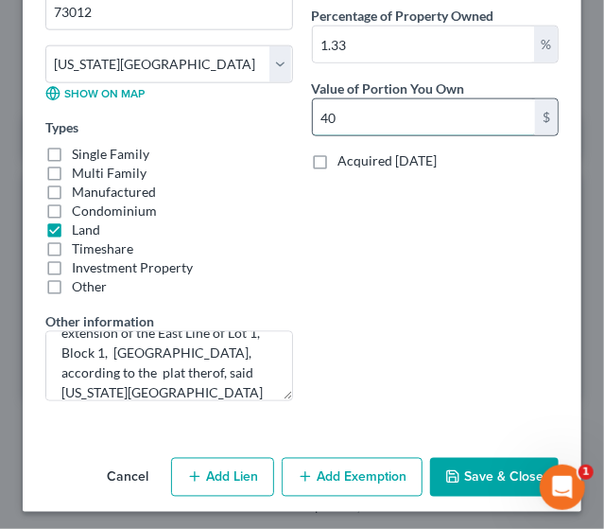
type input "13.33"
type input "400"
type input "133.33"
type input "4,000"
click at [491, 469] on button "Save & Close" at bounding box center [494, 478] width 129 height 40
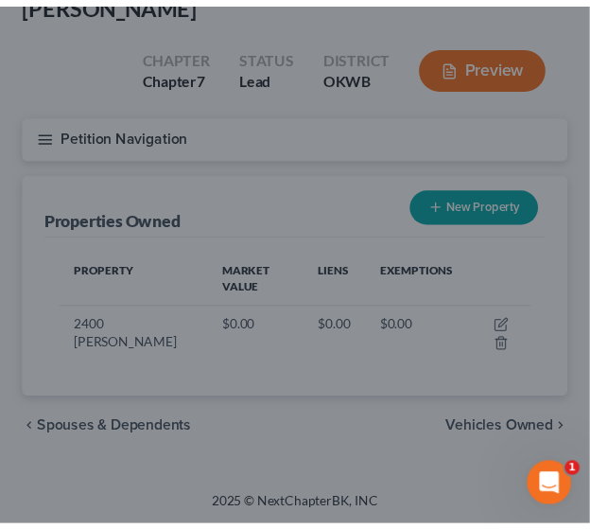
scroll to position [78, 0]
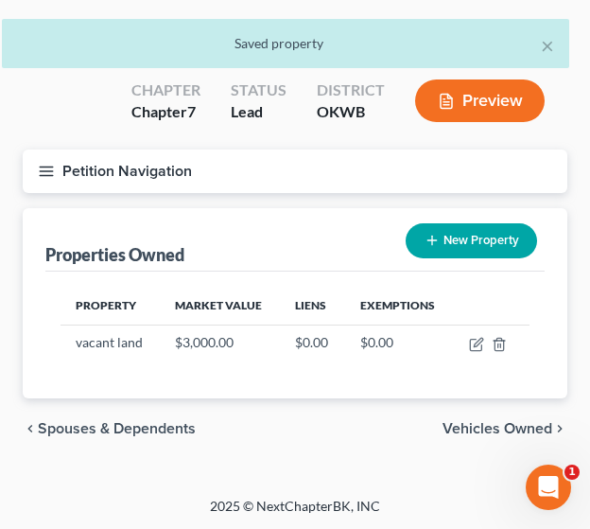
click at [473, 425] on span "Vehicles Owned" at bounding box center [498, 428] width 110 height 15
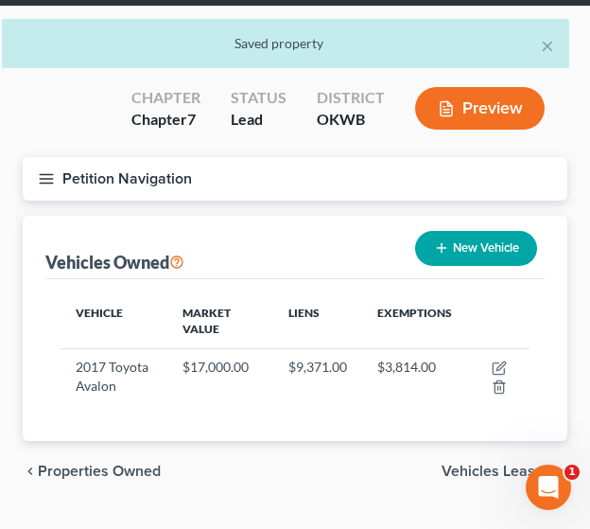
scroll to position [113, 0]
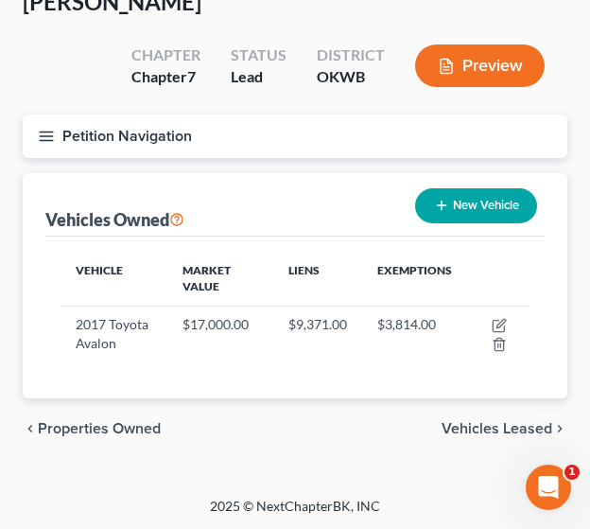
click at [509, 423] on span "Vehicles Leased" at bounding box center [497, 428] width 111 height 15
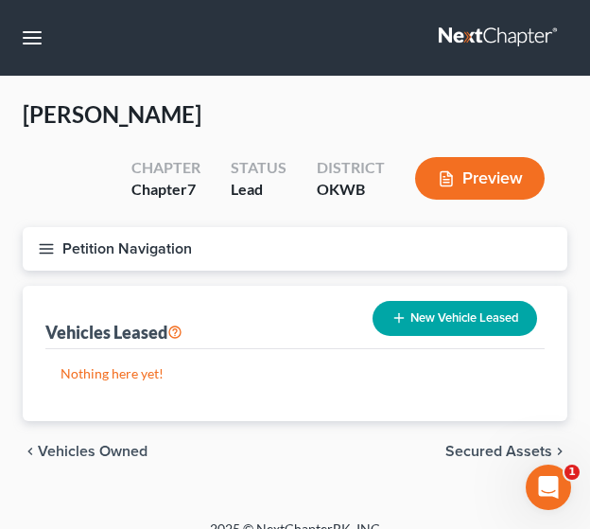
click at [499, 448] on span "Secured Assets" at bounding box center [498, 451] width 107 height 15
click at [499, 448] on span "Personal Items" at bounding box center [501, 451] width 101 height 15
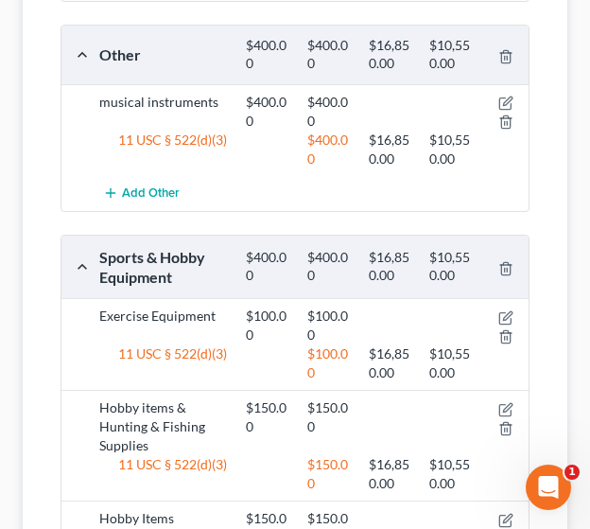
scroll to position [1854, 0]
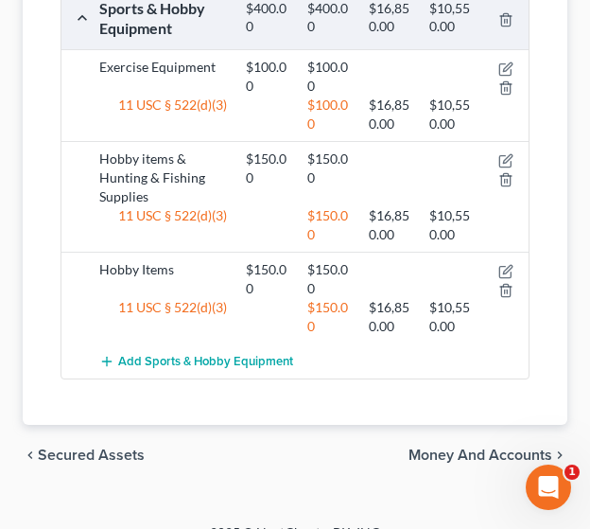
click at [491, 447] on span "Money and Accounts" at bounding box center [481, 454] width 144 height 15
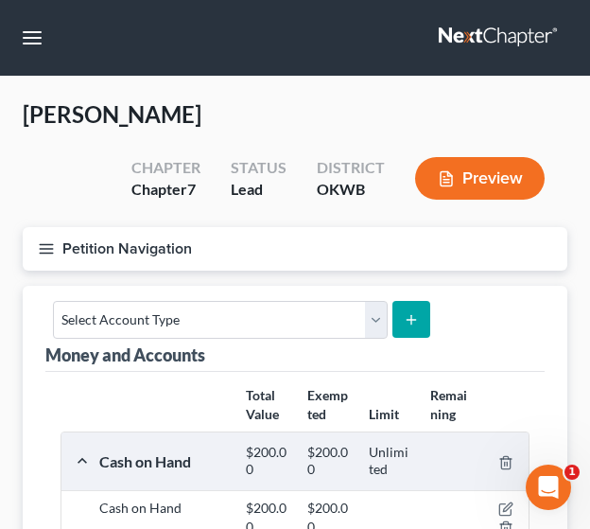
click at [55, 253] on button "Petition Navigation" at bounding box center [295, 249] width 545 height 44
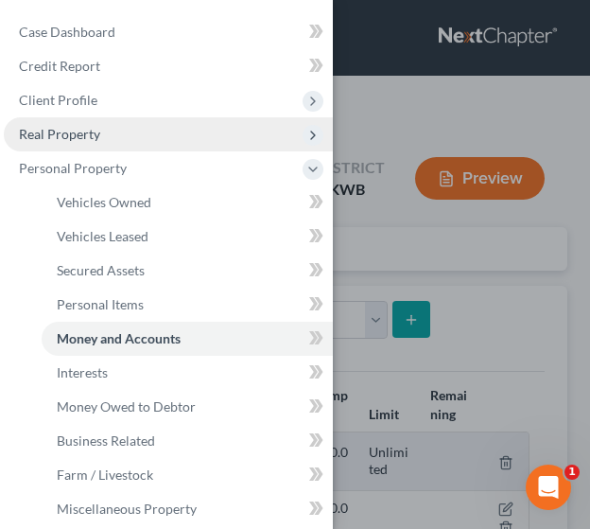
click at [75, 139] on span "Real Property" at bounding box center [59, 134] width 81 height 16
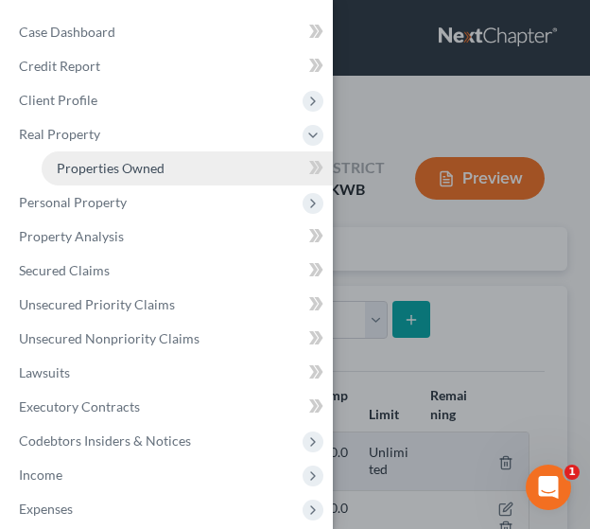
click at [104, 166] on span "Properties Owned" at bounding box center [111, 168] width 108 height 16
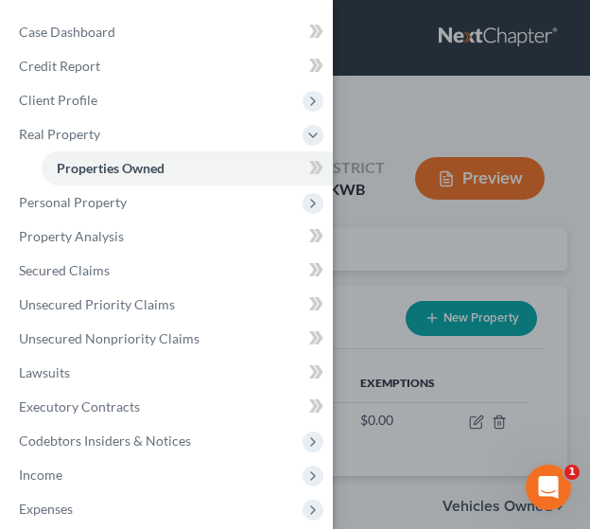
click at [477, 419] on div "Case Dashboard Payments Invoices Payments Payments Credit Report Client Profile" at bounding box center [295, 264] width 590 height 529
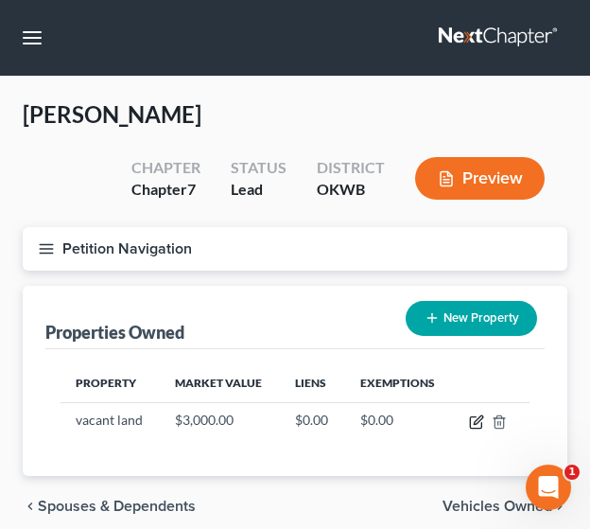
click at [477, 419] on icon "button" at bounding box center [478, 419] width 9 height 9
select select "24"
select select "81"
select select "0"
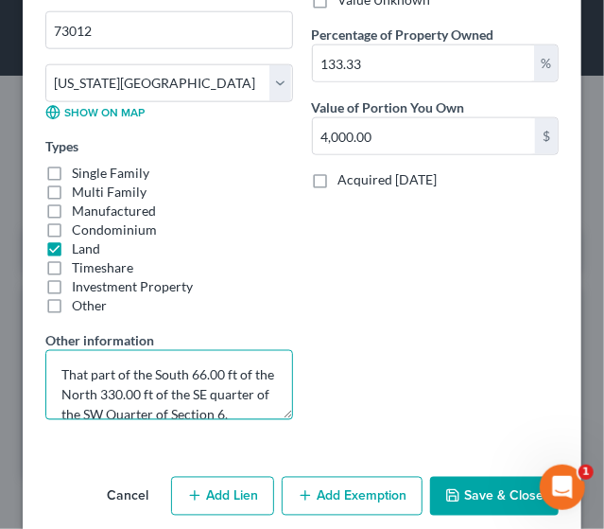
scroll to position [159, 0]
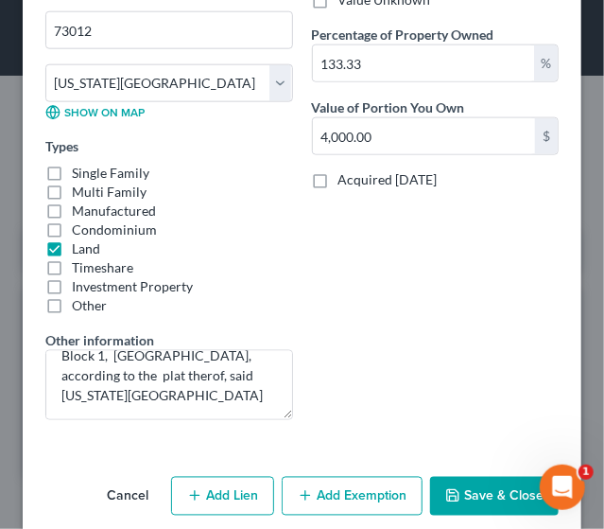
click at [462, 493] on button "Save & Close" at bounding box center [494, 497] width 129 height 40
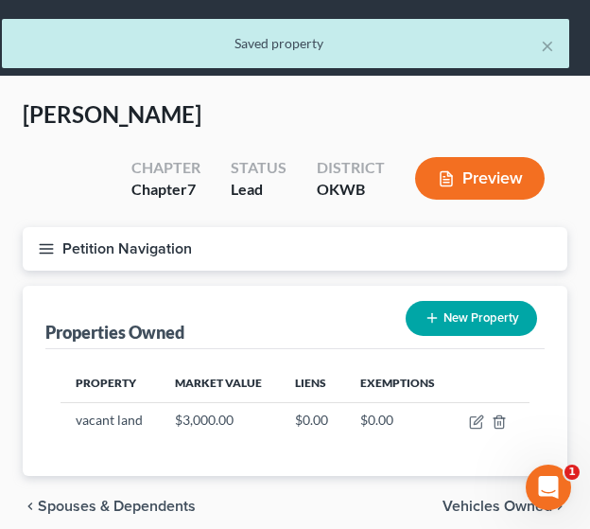
click at [42, 253] on icon "button" at bounding box center [46, 248] width 17 height 17
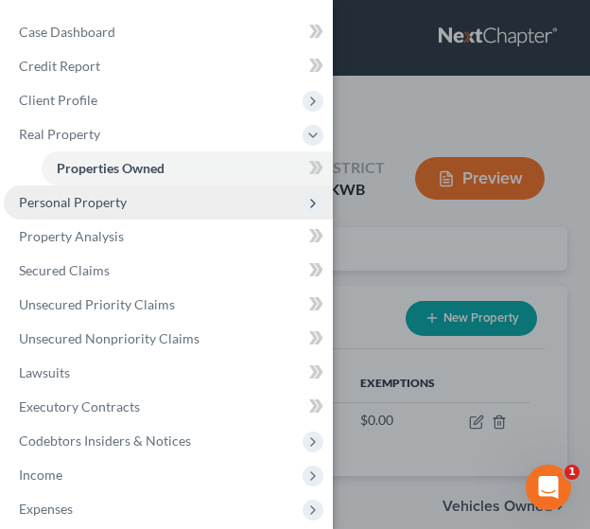
click at [85, 204] on span "Personal Property" at bounding box center [73, 202] width 108 height 16
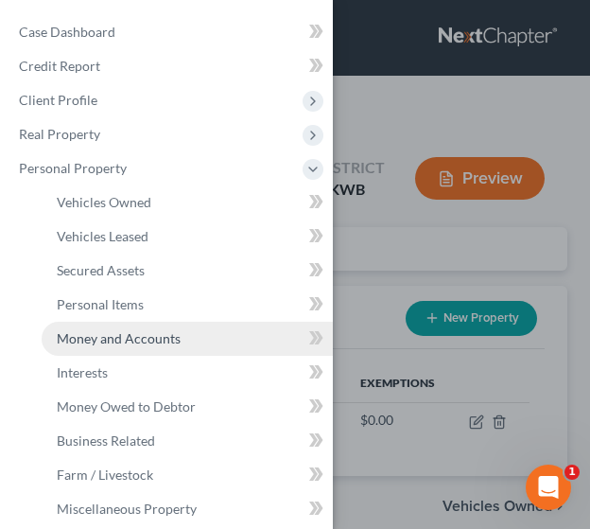
click at [103, 336] on span "Money and Accounts" at bounding box center [119, 338] width 124 height 16
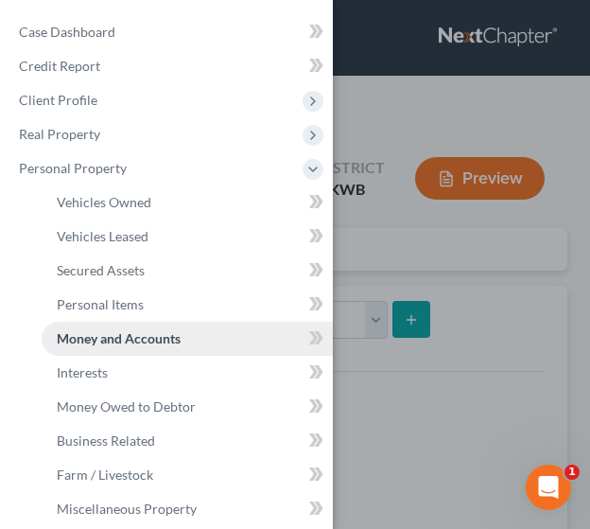
click at [240, 345] on link "Money and Accounts" at bounding box center [187, 339] width 291 height 34
click at [473, 382] on div "Case Dashboard Payments Invoices Payments Payments Credit Report Client Profile" at bounding box center [295, 264] width 590 height 529
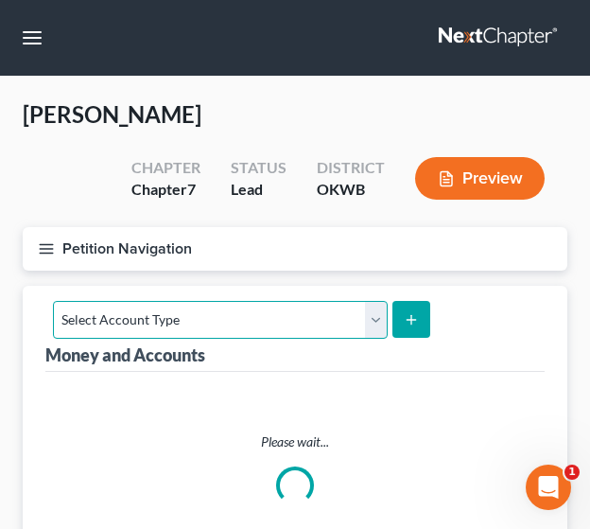
click at [230, 320] on select "Select Account Type Brokerage Cash on Hand Certificates of Deposit Checking Acc…" at bounding box center [220, 320] width 335 height 38
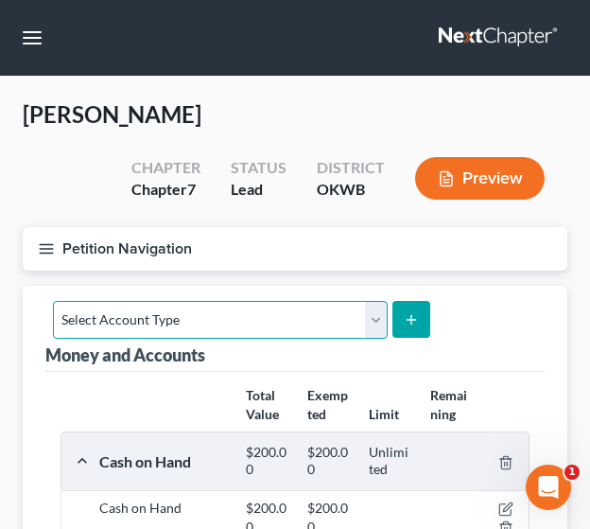
select select "other"
click at [53, 301] on select "Select Account Type Brokerage Cash on Hand Certificates of Deposit Checking Acc…" at bounding box center [220, 320] width 335 height 38
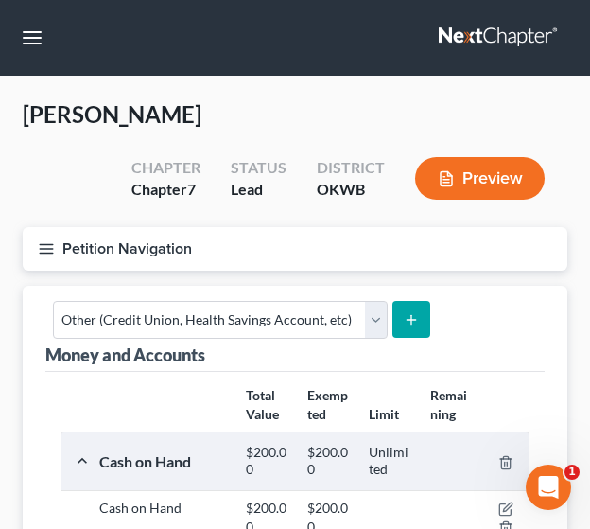
click at [404, 322] on icon "submit" at bounding box center [411, 319] width 15 height 15
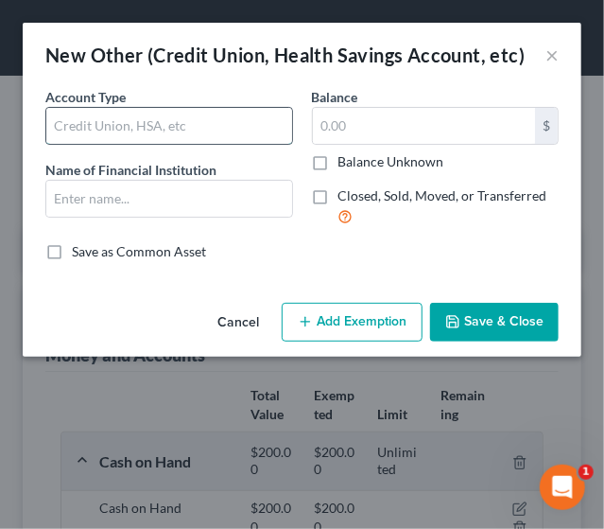
click at [149, 126] on input "text" at bounding box center [169, 126] width 246 height 36
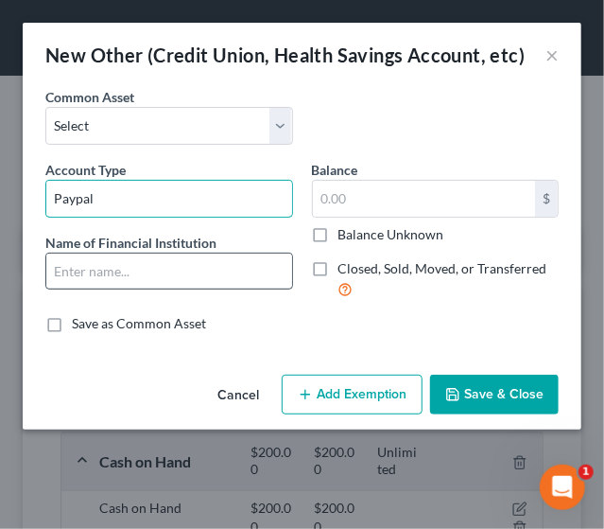
type input "Paypal"
click at [113, 271] on input "text" at bounding box center [169, 271] width 246 height 36
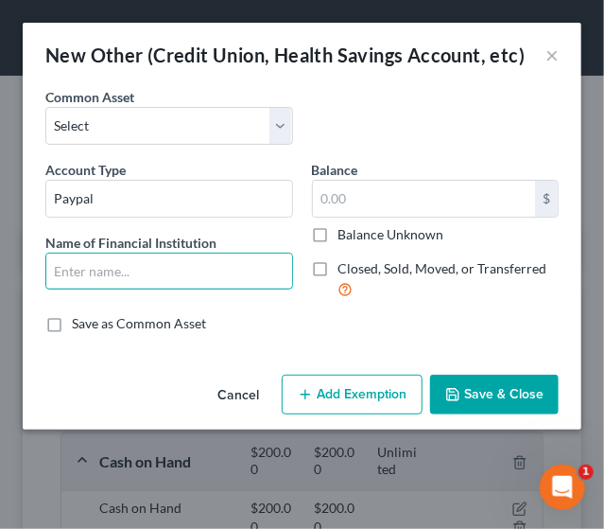
type input "Paypal"
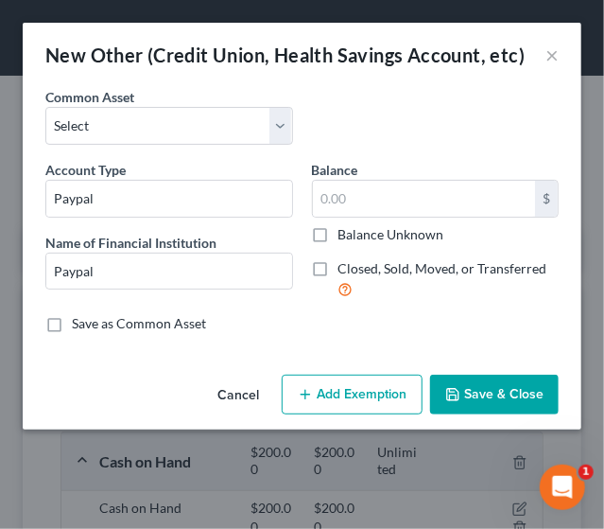
click at [461, 387] on icon "button" at bounding box center [452, 394] width 15 height 15
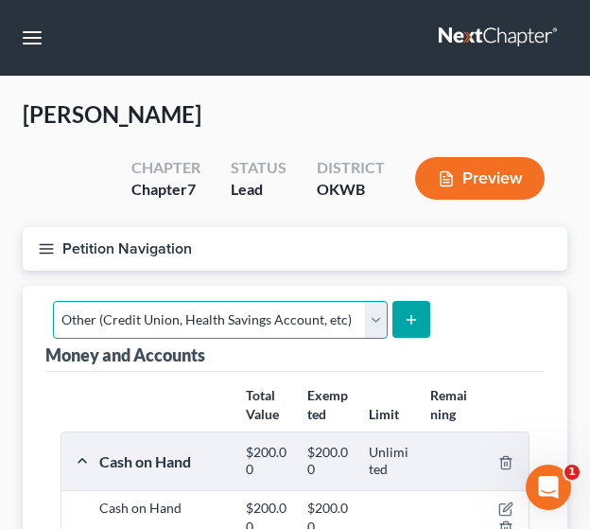
click at [371, 312] on select "Select Account Type Brokerage Cash on Hand Certificates of Deposit Checking Acc…" at bounding box center [220, 320] width 335 height 38
select select "checking"
click at [53, 301] on select "Select Account Type Brokerage Cash on Hand Certificates of Deposit Checking Acc…" at bounding box center [220, 320] width 335 height 38
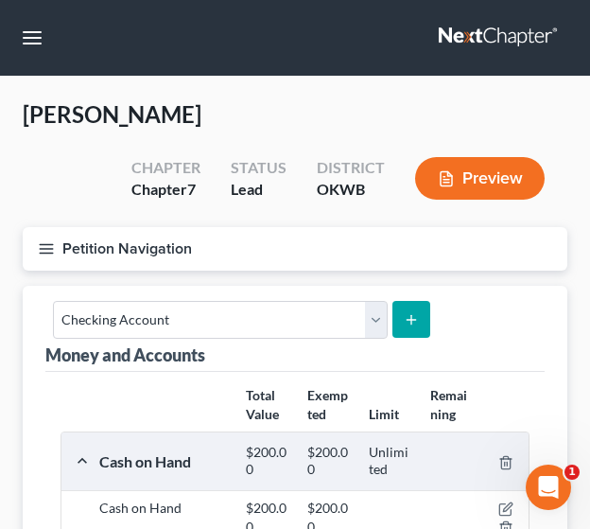
click at [410, 309] on button "submit" at bounding box center [411, 319] width 37 height 37
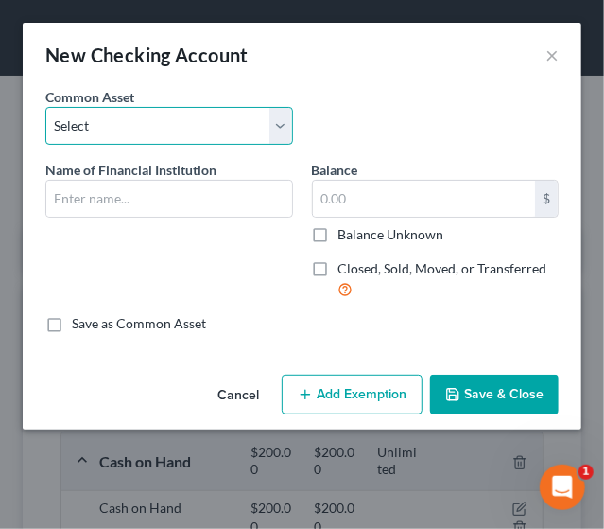
click at [135, 135] on select "Select CashApp WeOkie First Fidelity GreenDot BancFirst Bank of [US_STATE] Venm…" at bounding box center [169, 126] width 248 height 38
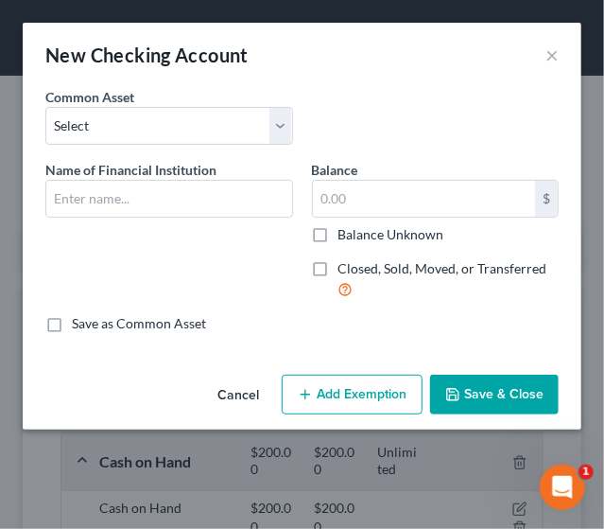
click at [353, 106] on div "Common Asset Select CashApp WeOkie First Fidelity GreenDot BancFirst Bank of [U…" at bounding box center [302, 123] width 533 height 73
click at [117, 194] on input "text" at bounding box center [169, 199] width 246 height 36
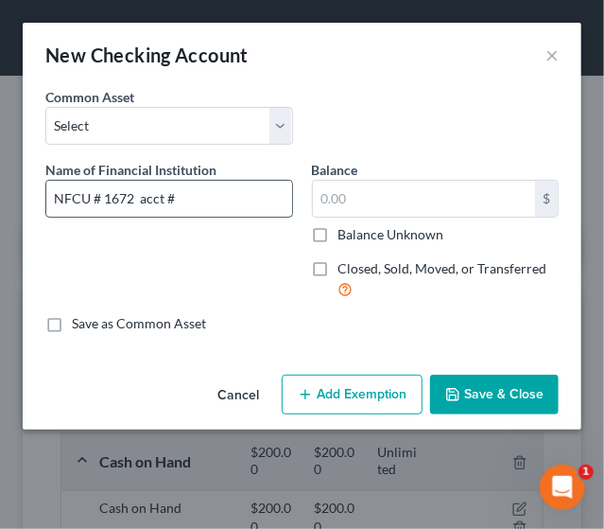
click at [193, 203] on input "NFCU # 1672 acct #" at bounding box center [169, 199] width 246 height 36
type input "NFCU # 1672 acct # 9971"
click at [460, 397] on icon "button" at bounding box center [452, 394] width 15 height 15
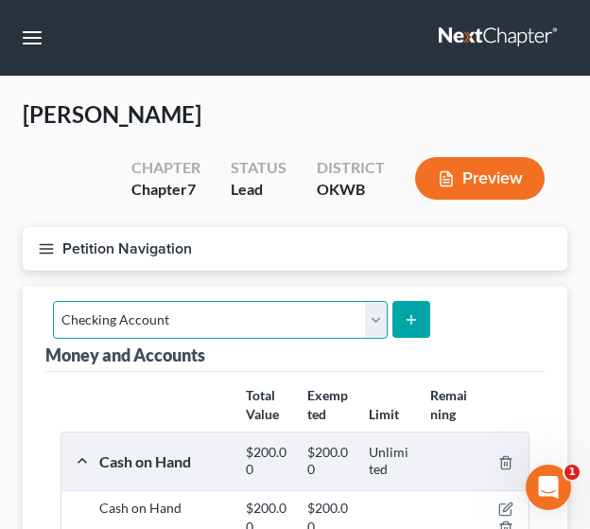
click at [378, 323] on select "Select Account Type Brokerage Cash on Hand Certificates of Deposit Checking Acc…" at bounding box center [220, 320] width 335 height 38
select select "savings"
click at [53, 301] on select "Select Account Type Brokerage Cash on Hand Certificates of Deposit Checking Acc…" at bounding box center [220, 320] width 335 height 38
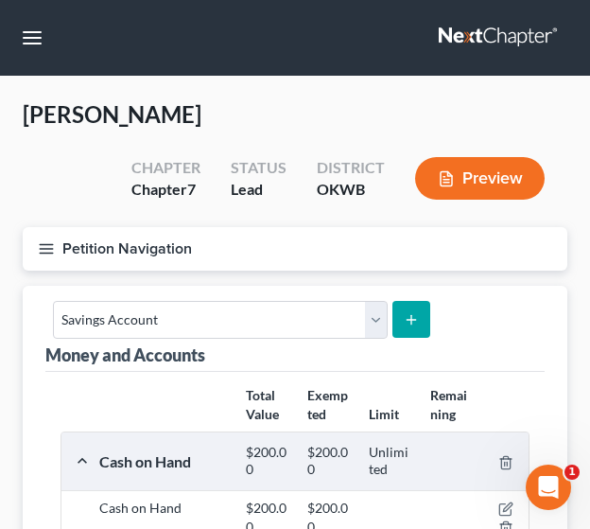
click at [415, 323] on button "submit" at bounding box center [411, 319] width 37 height 37
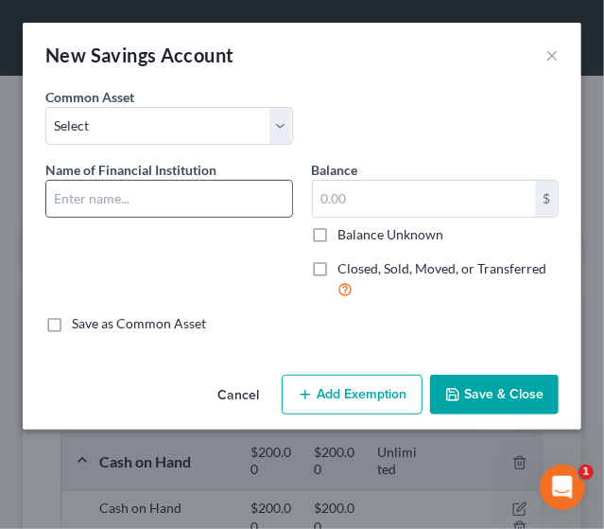
click at [174, 199] on input "text" at bounding box center [169, 199] width 246 height 36
type input "F"
click at [174, 199] on input "text" at bounding box center [169, 199] width 246 height 36
click at [193, 192] on input "NFCU # 1672 acct #" at bounding box center [169, 199] width 246 height 36
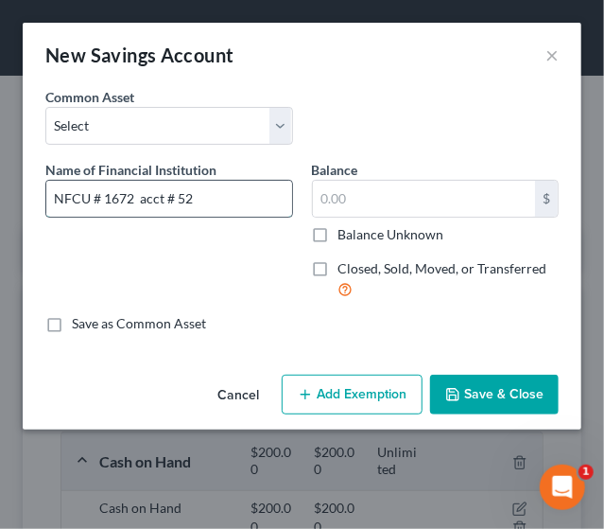
click at [199, 202] on input "NFCU # 1672 acct # 52" at bounding box center [169, 199] width 246 height 36
type input "NFCU # 1672 acct # 5247"
click at [473, 406] on button "Save & Close" at bounding box center [494, 395] width 129 height 40
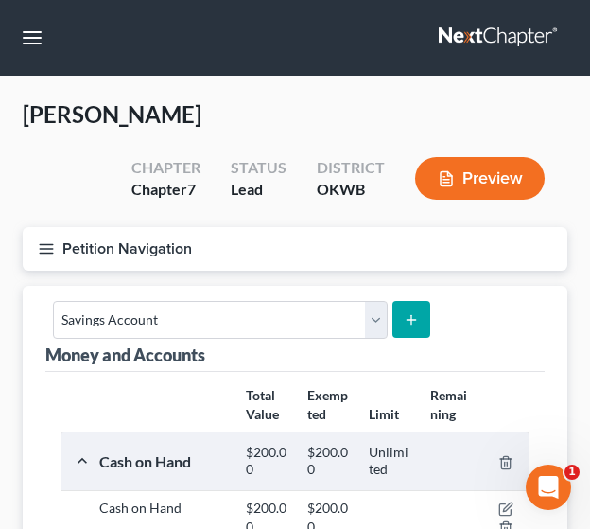
click at [409, 321] on icon "submit" at bounding box center [411, 319] width 15 height 15
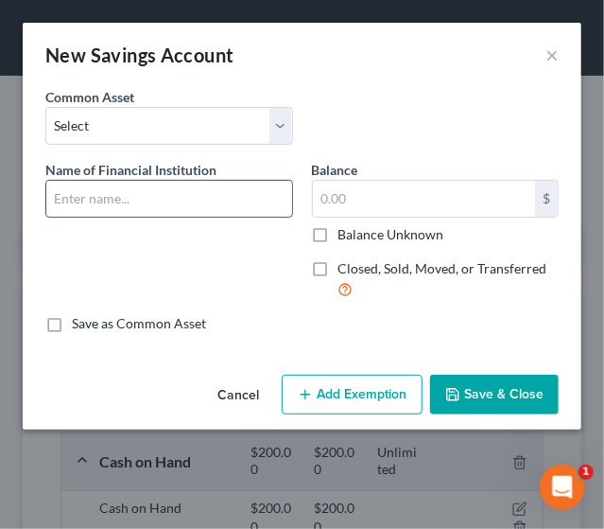
click at [145, 191] on input "text" at bounding box center [169, 199] width 246 height 36
type input "Cap 1 #9854"
click at [474, 387] on button "Save & Close" at bounding box center [494, 395] width 129 height 40
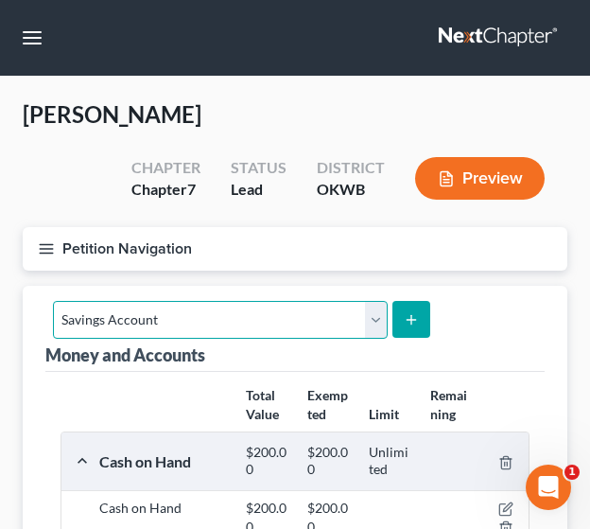
click at [361, 317] on select "Select Account Type Brokerage Cash on Hand Certificates of Deposit Checking Acc…" at bounding box center [220, 320] width 335 height 38
select select "checking"
click at [53, 301] on select "Select Account Type Brokerage Cash on Hand Certificates of Deposit Checking Acc…" at bounding box center [220, 320] width 335 height 38
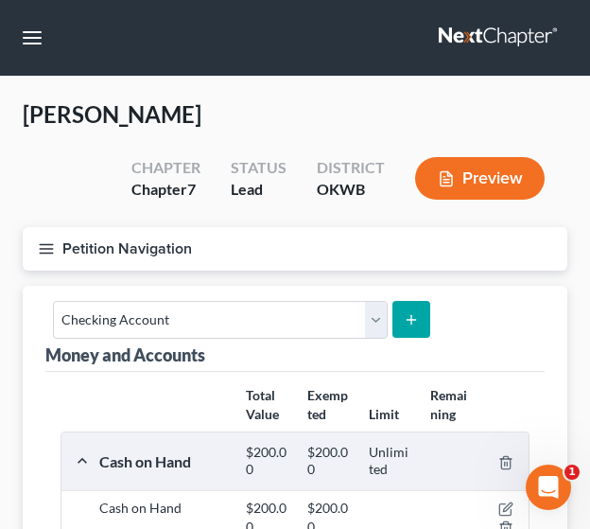
click at [414, 326] on button "submit" at bounding box center [411, 319] width 37 height 37
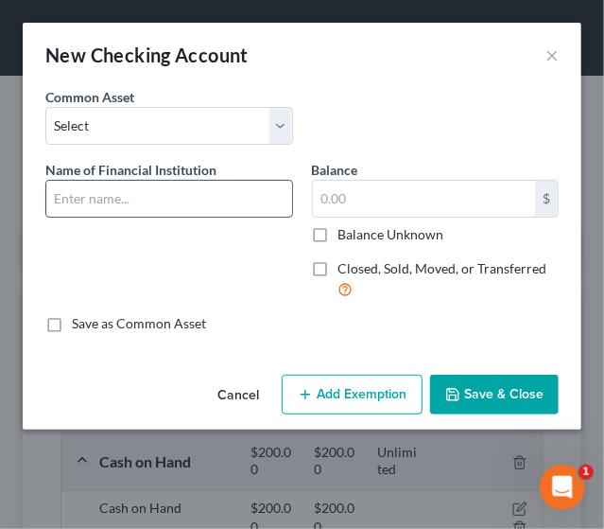
click at [147, 197] on input "text" at bounding box center [169, 199] width 246 height 36
type input "Cap 1 #4191"
click at [445, 393] on button "Save & Close" at bounding box center [494, 395] width 129 height 40
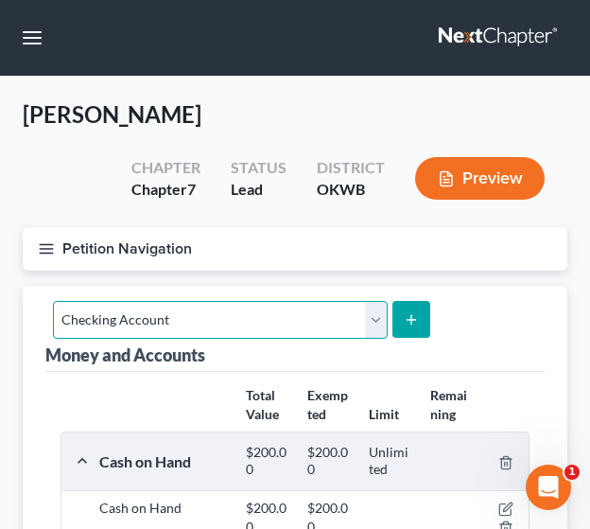
click at [369, 330] on select "Select Account Type Brokerage Cash on Hand Certificates of Deposit Checking Acc…" at bounding box center [220, 320] width 335 height 38
select select "other"
click at [53, 301] on select "Select Account Type Brokerage Cash on Hand Certificates of Deposit Checking Acc…" at bounding box center [220, 320] width 335 height 38
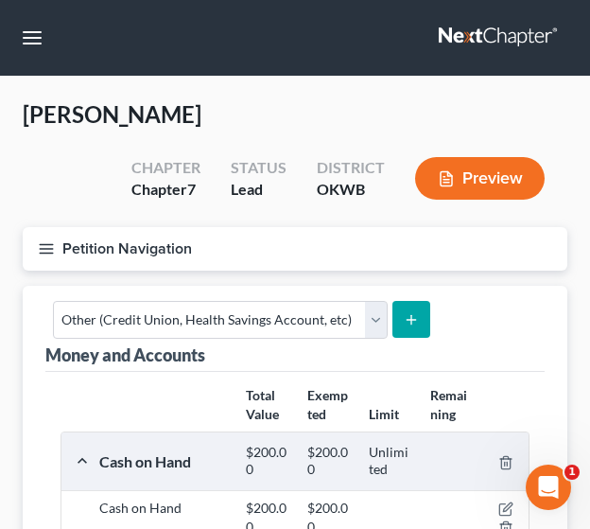
click at [405, 323] on icon "submit" at bounding box center [411, 319] width 15 height 15
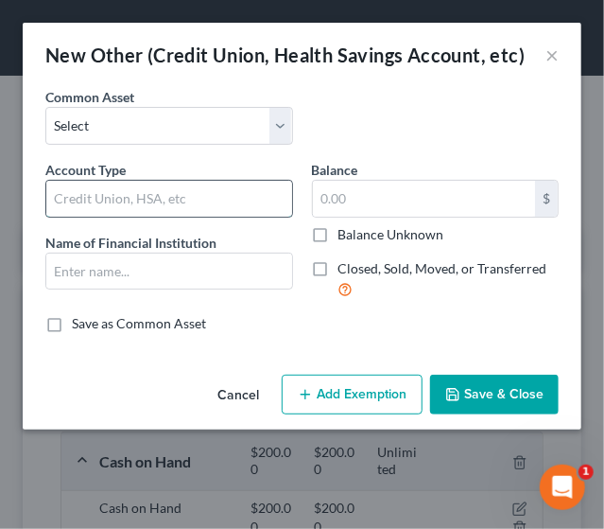
click at [155, 193] on input "text" at bounding box center [169, 199] width 246 height 36
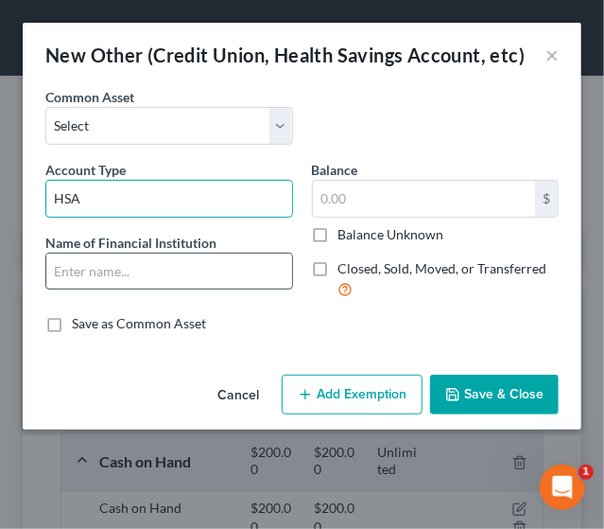
type input "HSA"
click at [143, 273] on input "text" at bounding box center [169, 271] width 246 height 36
click at [131, 288] on div "Optum #" at bounding box center [169, 272] width 248 height 38
click at [125, 271] on input "Optum #" at bounding box center [169, 271] width 246 height 36
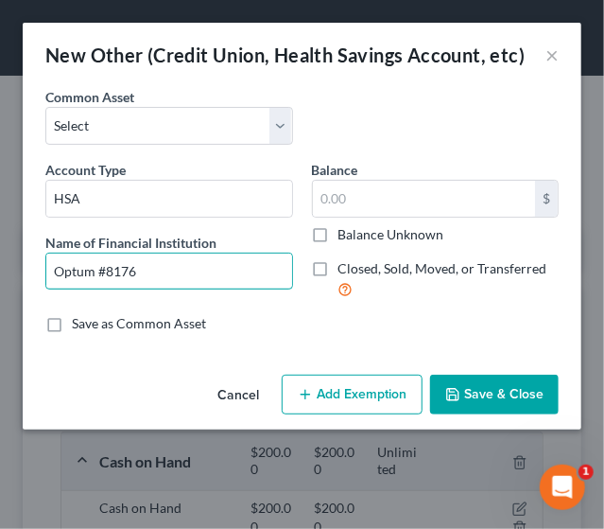
type input "Optum #8176"
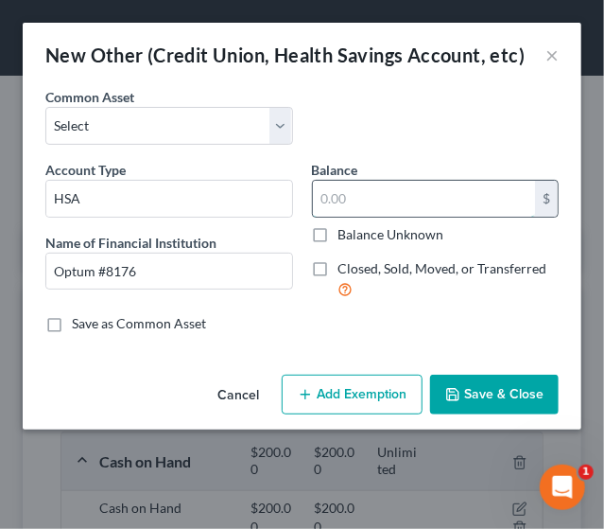
click at [375, 212] on input "text" at bounding box center [424, 199] width 223 height 36
type input "1,195"
click at [339, 237] on label "Balance Unknown" at bounding box center [392, 234] width 106 height 19
click at [346, 237] on input "Balance Unknown" at bounding box center [352, 231] width 12 height 12
checkbox input "true"
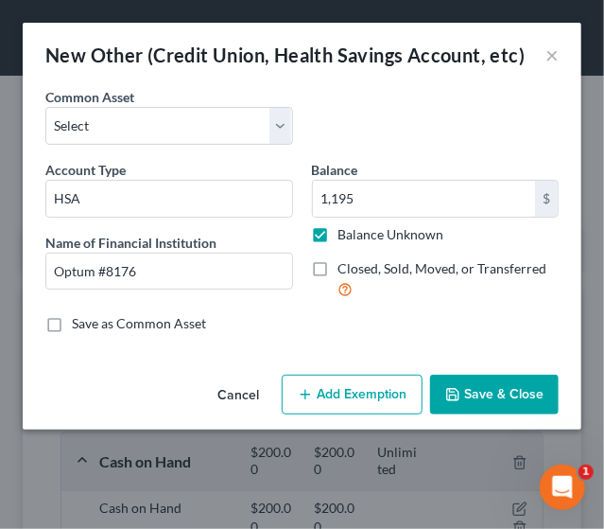
type input "0.00"
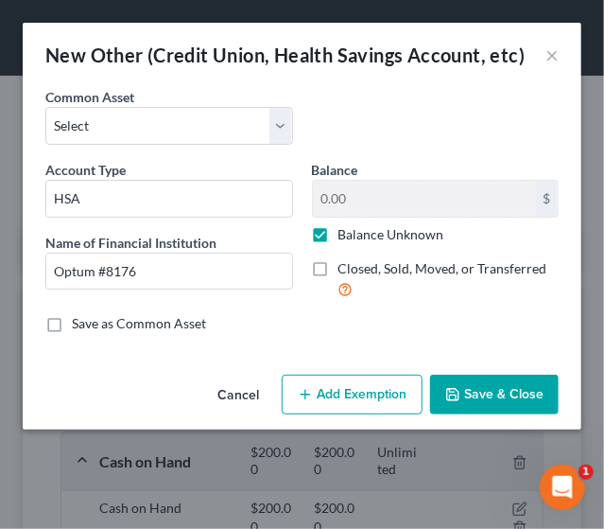
click at [470, 390] on button "Save & Close" at bounding box center [494, 395] width 129 height 40
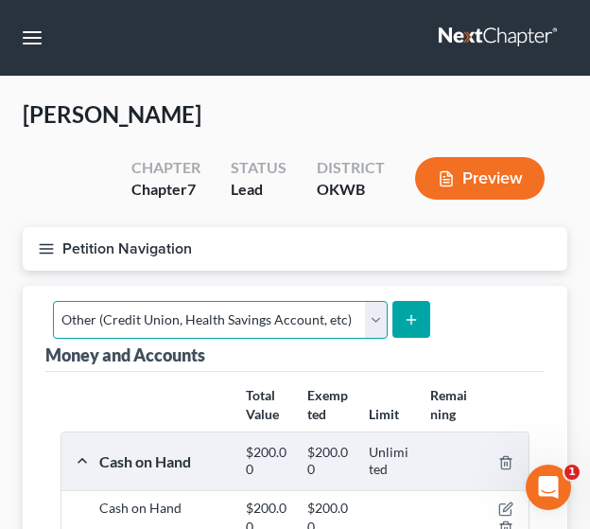
click at [378, 320] on select "Select Account Type Brokerage Cash on Hand Certificates of Deposit Checking Acc…" at bounding box center [220, 320] width 335 height 38
select select "checking"
click at [53, 301] on select "Select Account Type Brokerage Cash on Hand Certificates of Deposit Checking Acc…" at bounding box center [220, 320] width 335 height 38
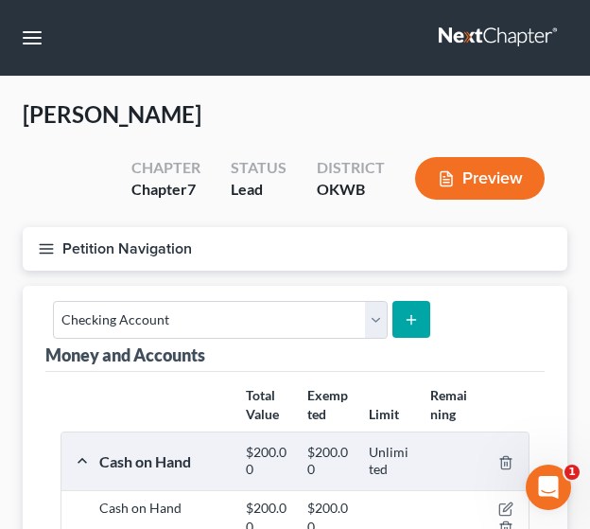
click at [416, 319] on button "submit" at bounding box center [411, 319] width 37 height 37
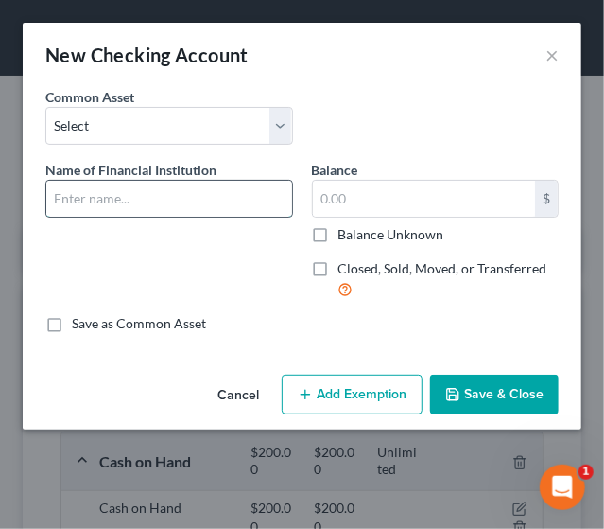
click at [206, 184] on input "text" at bounding box center [169, 199] width 246 height 36
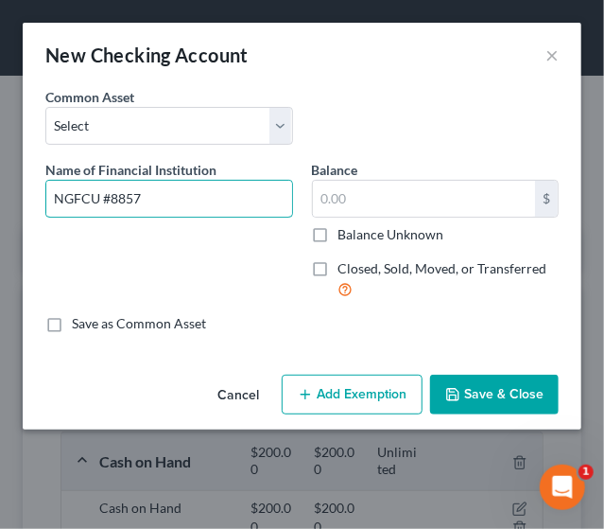
type input "NGFCU #8857"
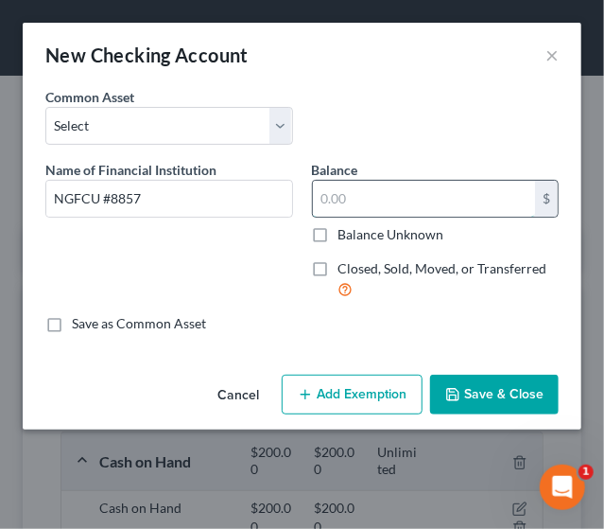
click at [365, 184] on input "text" at bounding box center [424, 199] width 223 height 36
type input "76.76"
click at [458, 391] on icon "button" at bounding box center [452, 394] width 15 height 15
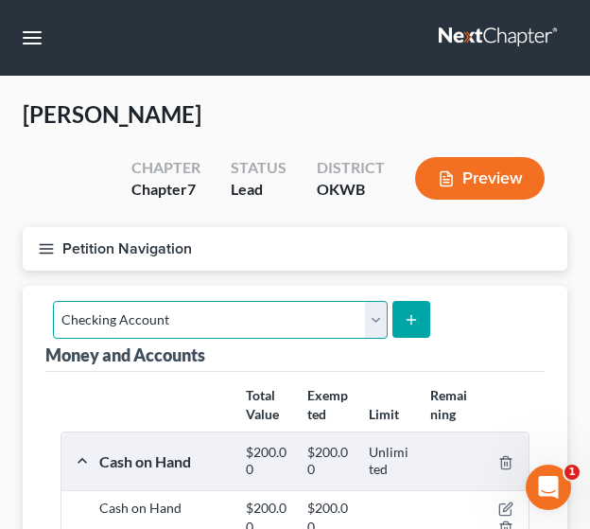
click at [369, 326] on select "Select Account Type Brokerage Cash on Hand Certificates of Deposit Checking Acc…" at bounding box center [220, 320] width 335 height 38
select select "savings"
click at [53, 301] on select "Select Account Type Brokerage Cash on Hand Certificates of Deposit Checking Acc…" at bounding box center [220, 320] width 335 height 38
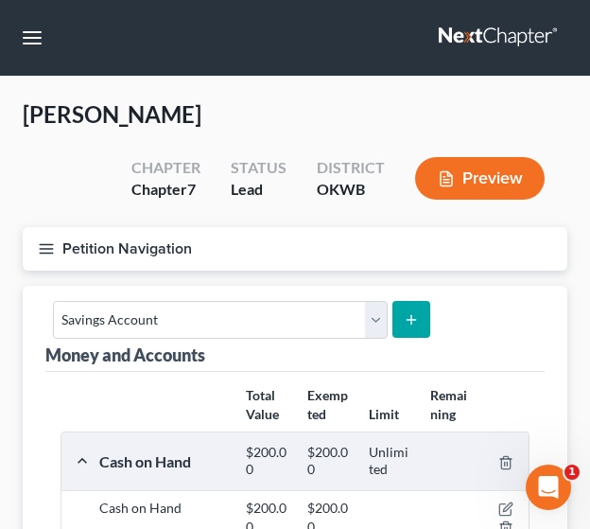
click at [414, 314] on button "submit" at bounding box center [411, 319] width 37 height 37
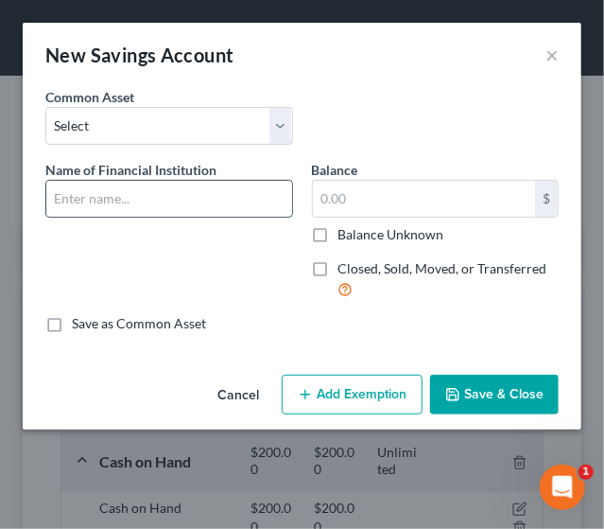
click at [157, 198] on input "text" at bounding box center [169, 199] width 246 height 36
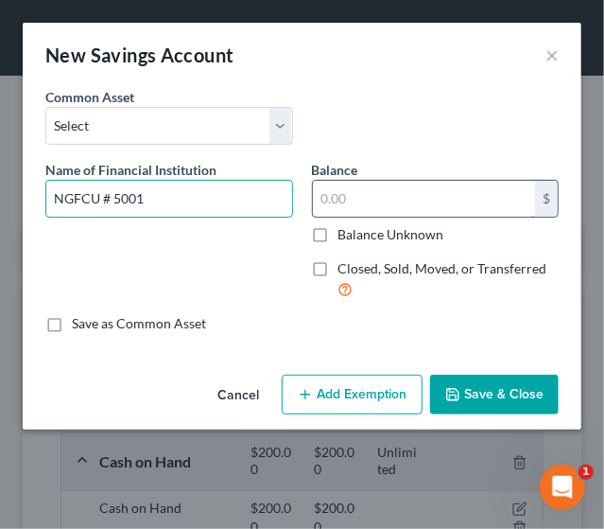
type input "NGFCU # 5001"
click at [351, 195] on input "text" at bounding box center [424, 199] width 223 height 36
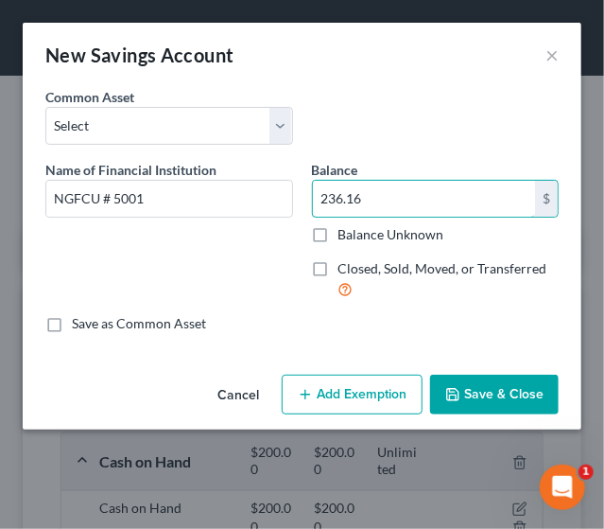
type input "236.16"
click at [469, 387] on button "Save & Close" at bounding box center [494, 395] width 129 height 40
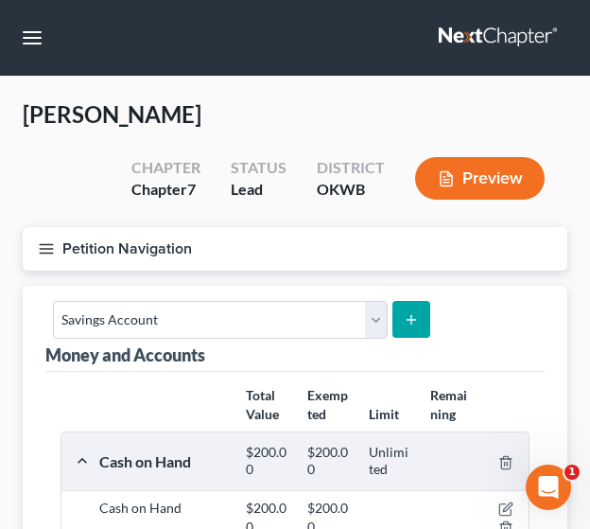
click at [415, 324] on button "submit" at bounding box center [411, 319] width 37 height 37
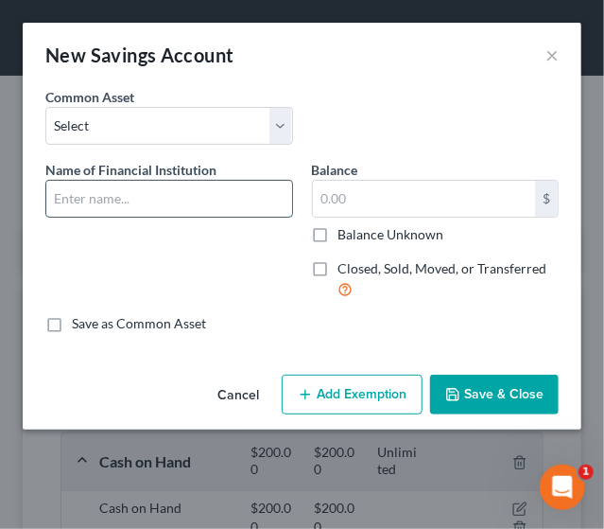
click at [164, 192] on input "text" at bounding box center [169, 199] width 246 height 36
type input "PenFed CU"
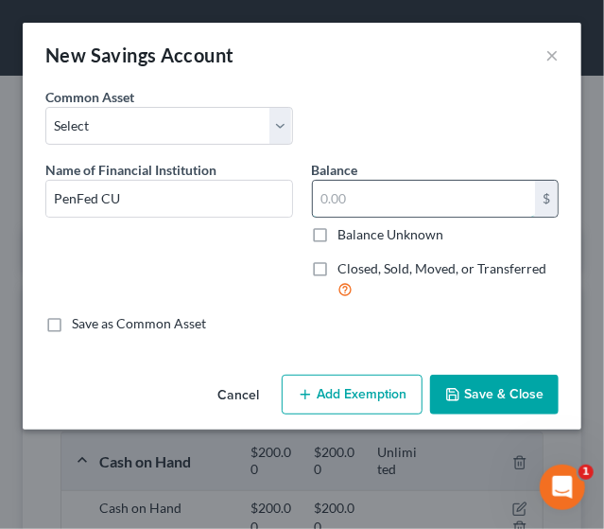
click at [377, 196] on input "text" at bounding box center [424, 199] width 223 height 36
type input "60.38"
click at [454, 380] on button "Save & Close" at bounding box center [494, 395] width 129 height 40
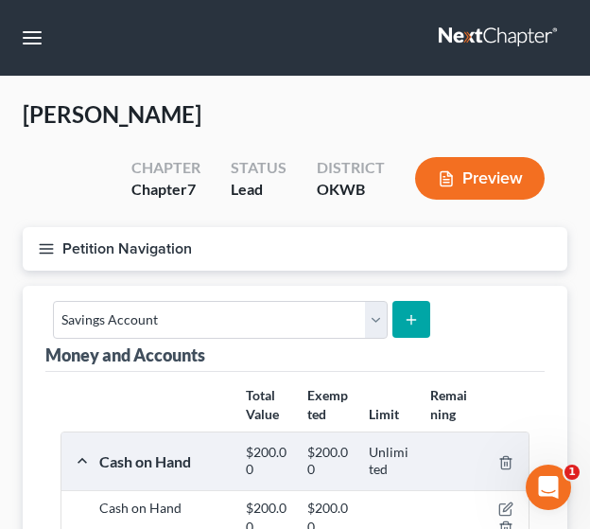
click at [406, 309] on button "submit" at bounding box center [411, 319] width 37 height 37
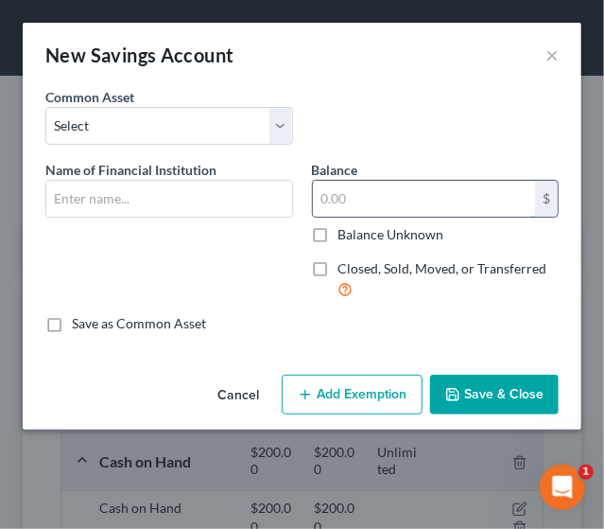
click at [367, 201] on input "text" at bounding box center [424, 199] width 223 height 36
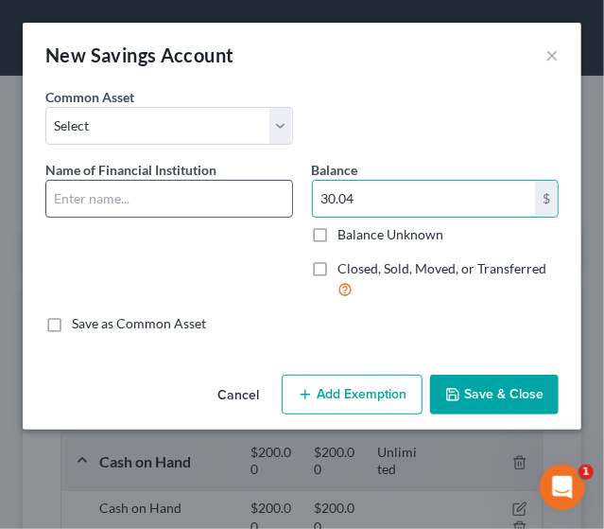
type input "30.04"
click at [163, 189] on input "text" at bounding box center [169, 199] width 246 height 36
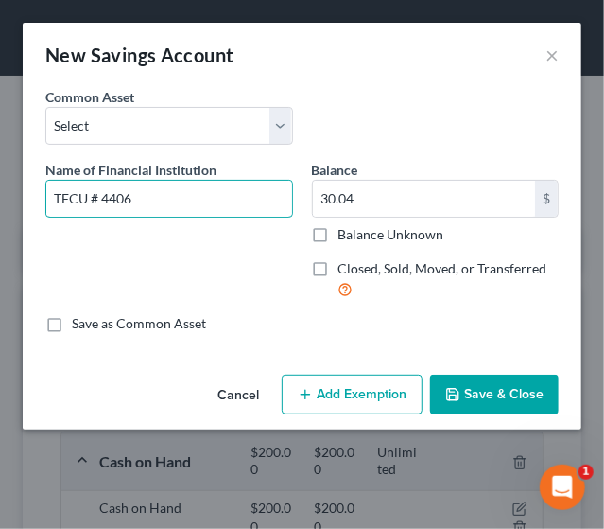
type input "TFCU # 4406"
click at [463, 391] on button "Save & Close" at bounding box center [494, 395] width 129 height 40
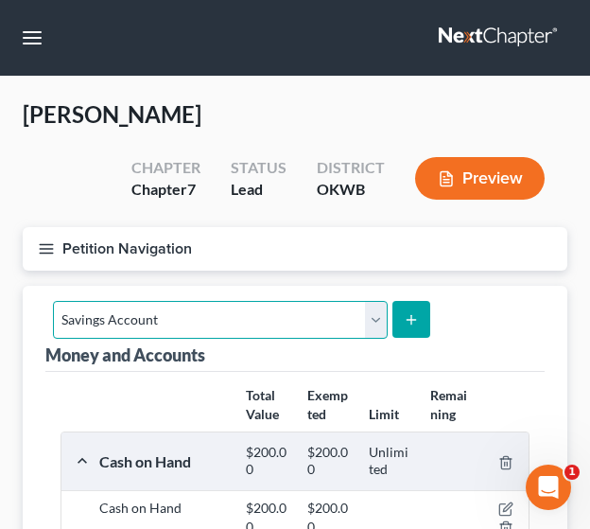
click at [366, 315] on select "Select Account Type Brokerage Cash on Hand Certificates of Deposit Checking Acc…" at bounding box center [220, 320] width 335 height 38
select select "checking"
click at [53, 301] on select "Select Account Type Brokerage Cash on Hand Certificates of Deposit Checking Acc…" at bounding box center [220, 320] width 335 height 38
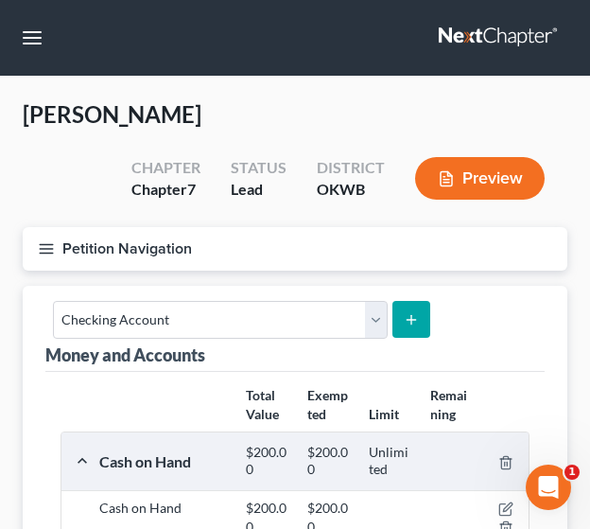
click at [404, 320] on icon "submit" at bounding box center [411, 319] width 15 height 15
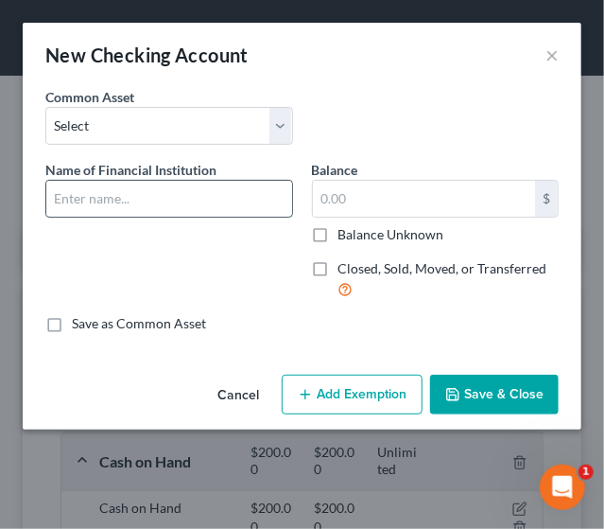
click at [169, 197] on input "text" at bounding box center [169, 199] width 246 height 36
type input "TFCU # 4406"
click at [339, 236] on label "Balance Unknown" at bounding box center [392, 234] width 106 height 19
click at [346, 236] on input "Balance Unknown" at bounding box center [352, 231] width 12 height 12
checkbox input "true"
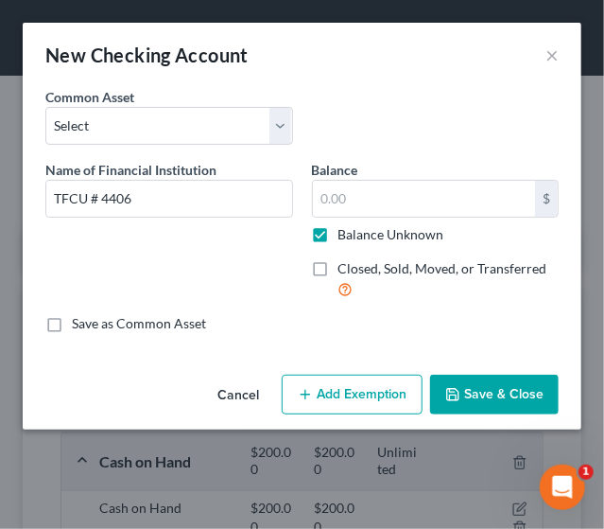
type input "0.00"
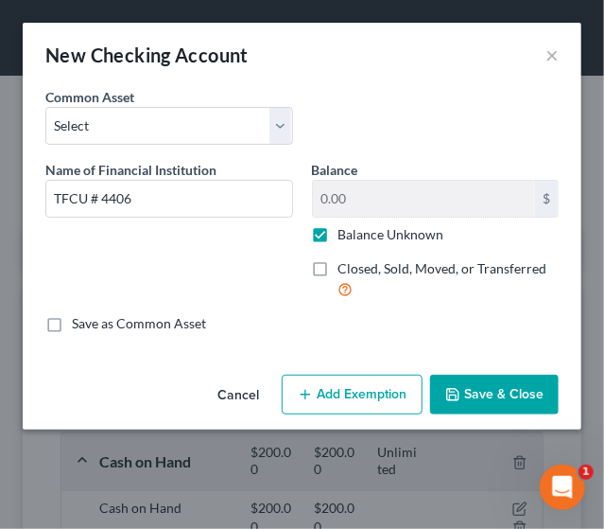
click at [464, 393] on button "Save & Close" at bounding box center [494, 395] width 129 height 40
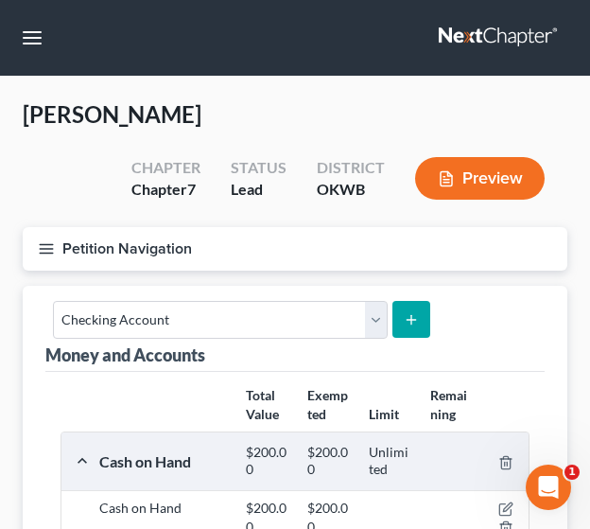
click at [397, 318] on button "submit" at bounding box center [411, 319] width 37 height 37
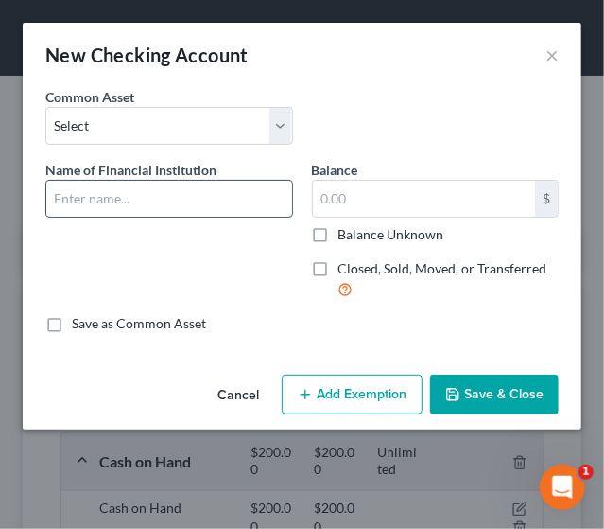
click at [150, 198] on input "text" at bounding box center [169, 199] width 246 height 36
type input "USAA # 3724"
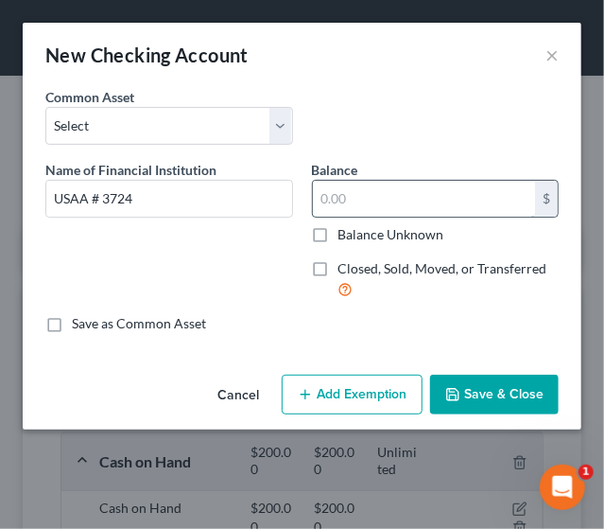
click at [372, 196] on input "text" at bounding box center [424, 199] width 223 height 36
type input "18.38"
click at [527, 402] on button "Save & Close" at bounding box center [494, 395] width 129 height 40
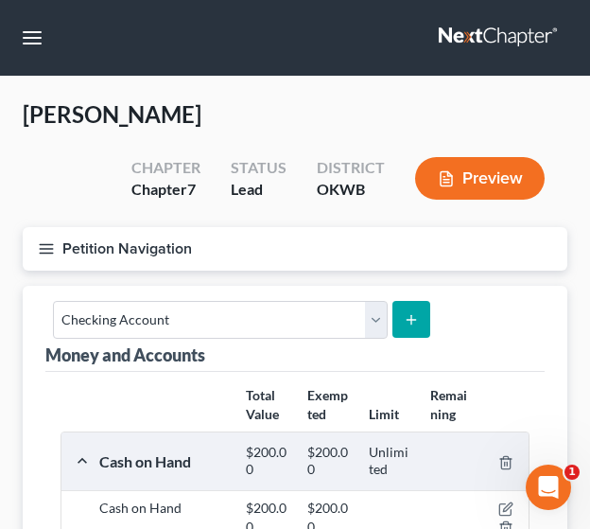
click at [404, 324] on icon "submit" at bounding box center [411, 319] width 15 height 15
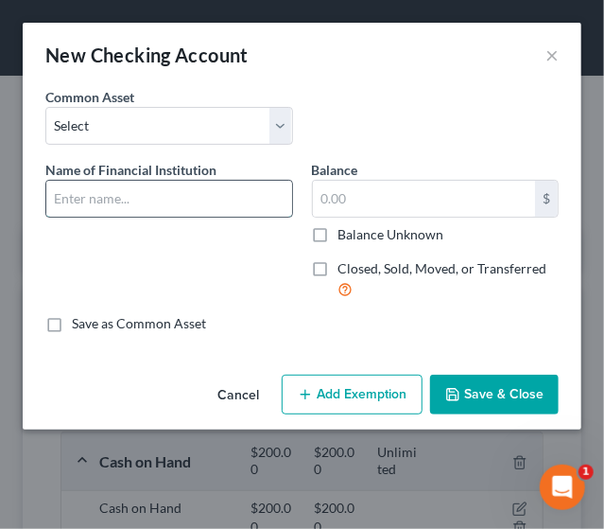
click at [150, 201] on input "text" at bounding box center [169, 199] width 246 height 36
click at [148, 210] on input "USAA #" at bounding box center [169, 199] width 246 height 36
type input "USAA # 5433"
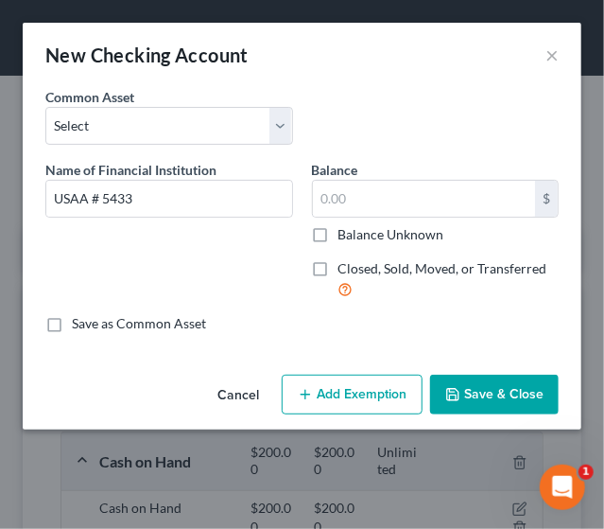
click at [470, 395] on button "Save & Close" at bounding box center [494, 395] width 129 height 40
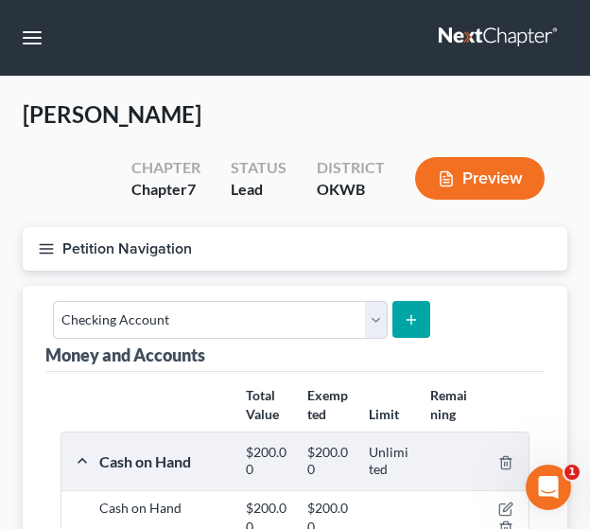
click at [404, 322] on icon "submit" at bounding box center [411, 319] width 15 height 15
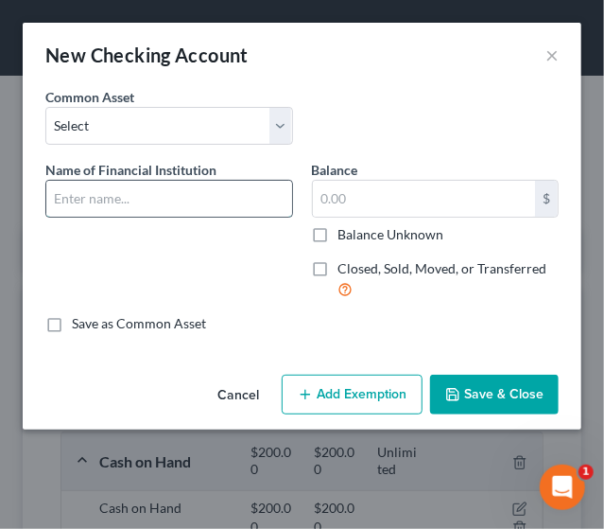
click at [129, 201] on input "text" at bounding box center [169, 199] width 246 height 36
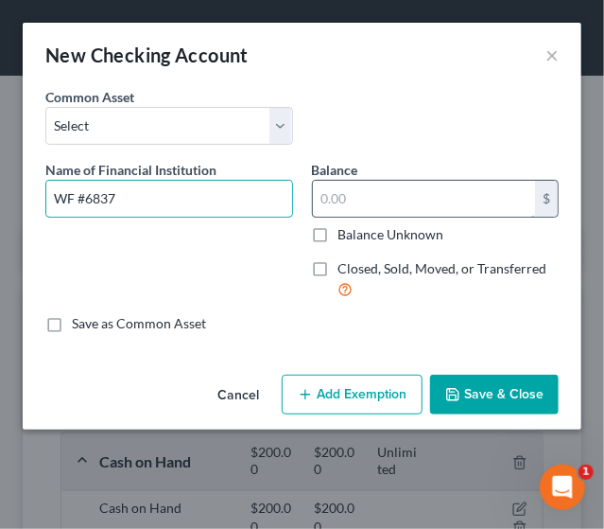
type input "WF #6837"
click at [358, 201] on input "text" at bounding box center [424, 199] width 223 height 36
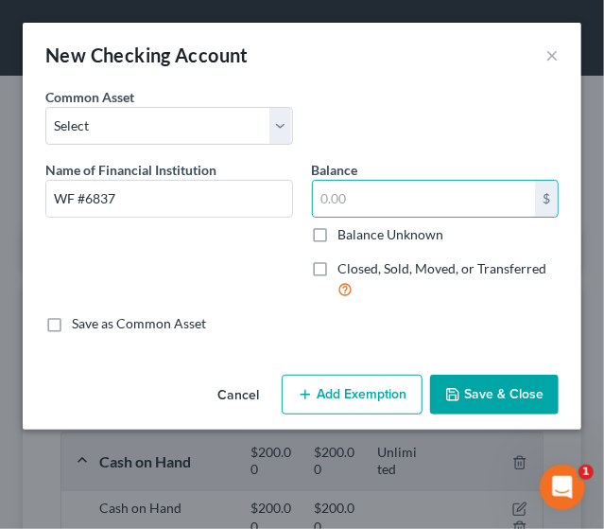
click at [339, 268] on label "Closed, Sold, Moved, or Transferred" at bounding box center [449, 279] width 221 height 41
click at [346, 268] on input "Closed, Sold, Moved, or Transferred" at bounding box center [352, 265] width 12 height 12
checkbox input "true"
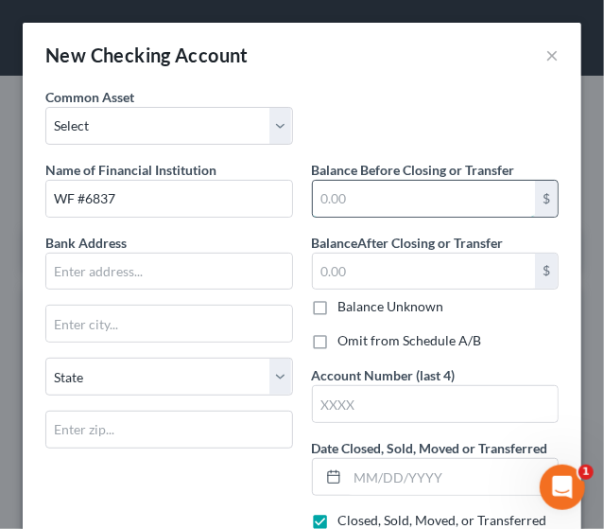
click at [348, 201] on input "text" at bounding box center [424, 199] width 223 height 36
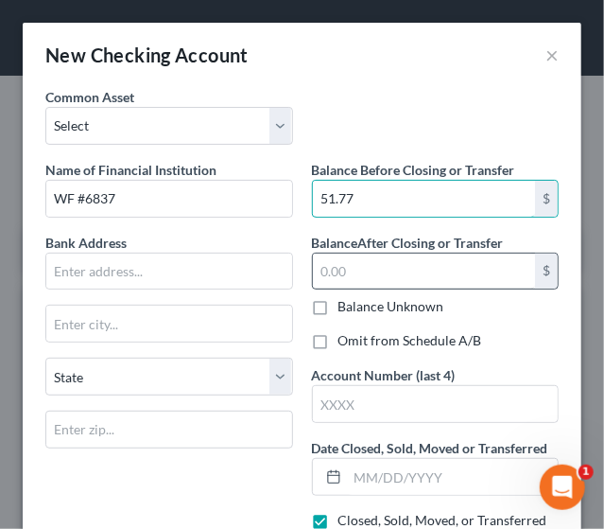
type input "51.77"
click at [357, 283] on input "text" at bounding box center [424, 271] width 223 height 36
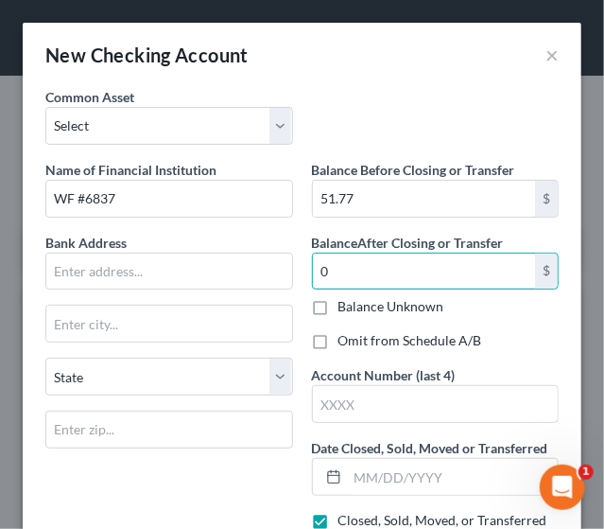
type input "0"
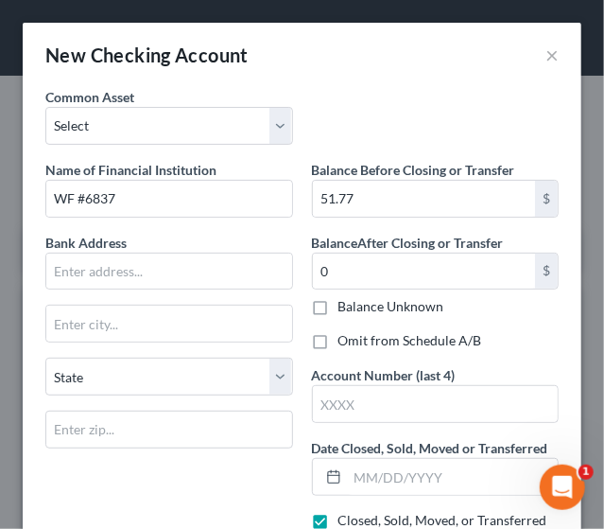
click at [339, 339] on label "Omit from Schedule A/B" at bounding box center [411, 340] width 144 height 19
click at [346, 339] on input "Omit from Schedule A/B" at bounding box center [352, 337] width 12 height 12
checkbox input "true"
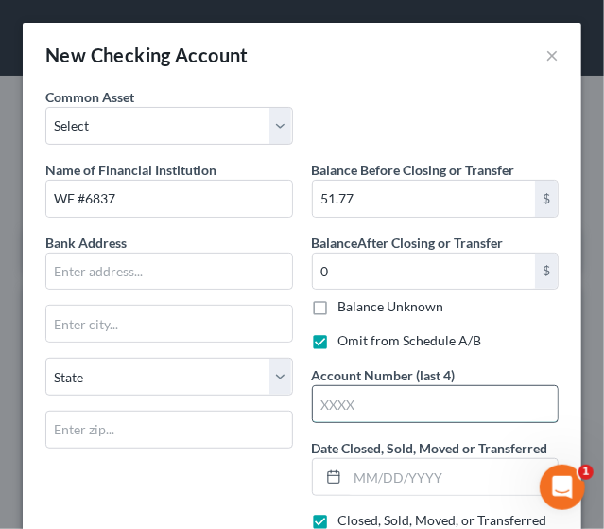
click at [367, 413] on input "text" at bounding box center [436, 404] width 246 height 36
type input "6837"
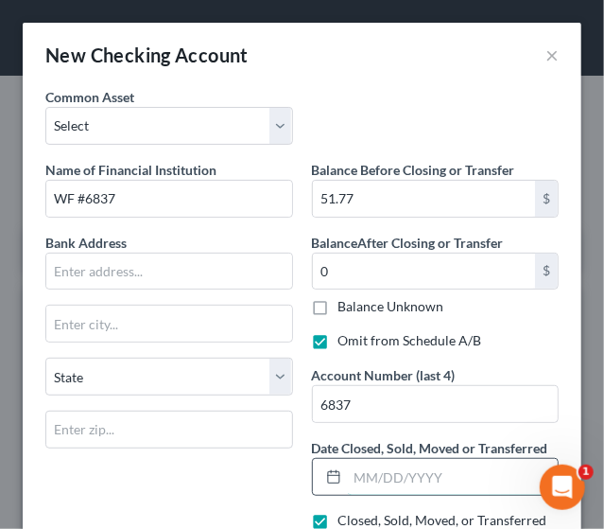
click at [436, 481] on input "text" at bounding box center [453, 477] width 211 height 36
type input "[DATE]"
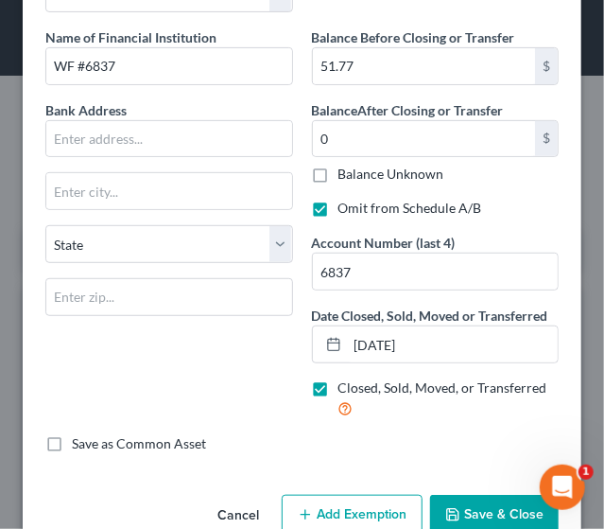
scroll to position [172, 0]
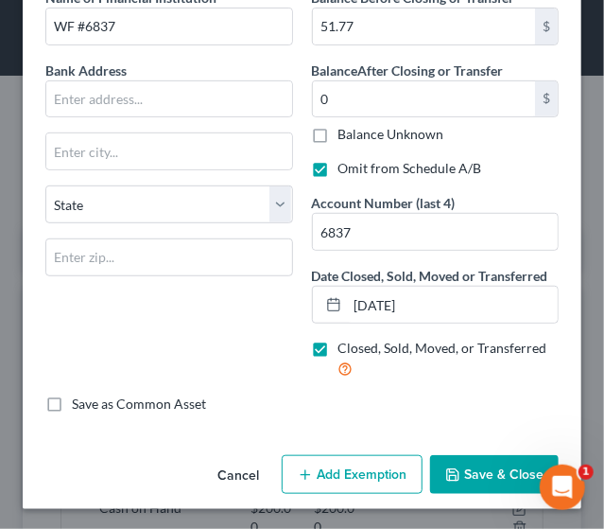
click at [478, 480] on button "Save & Close" at bounding box center [494, 475] width 129 height 40
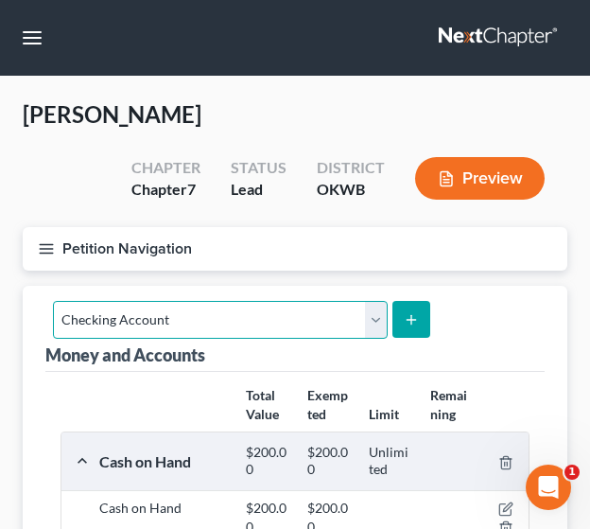
click at [365, 325] on select "Select Account Type Brokerage Cash on Hand Certificates of Deposit Checking Acc…" at bounding box center [220, 320] width 335 height 38
select select "savings"
click at [53, 301] on select "Select Account Type Brokerage Cash on Hand Certificates of Deposit Checking Acc…" at bounding box center [220, 320] width 335 height 38
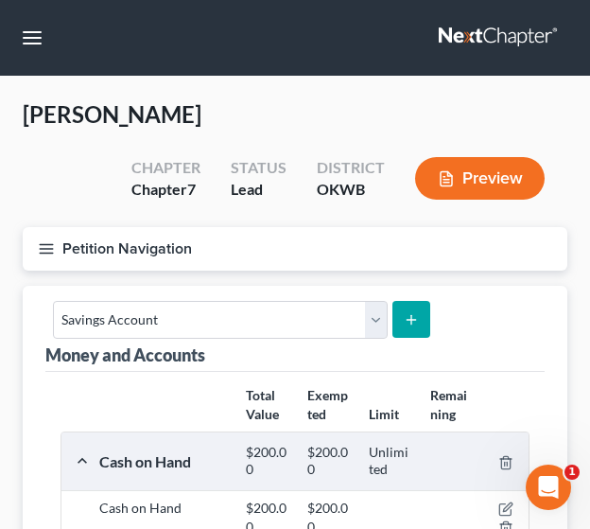
click at [397, 317] on button "submit" at bounding box center [411, 319] width 37 height 37
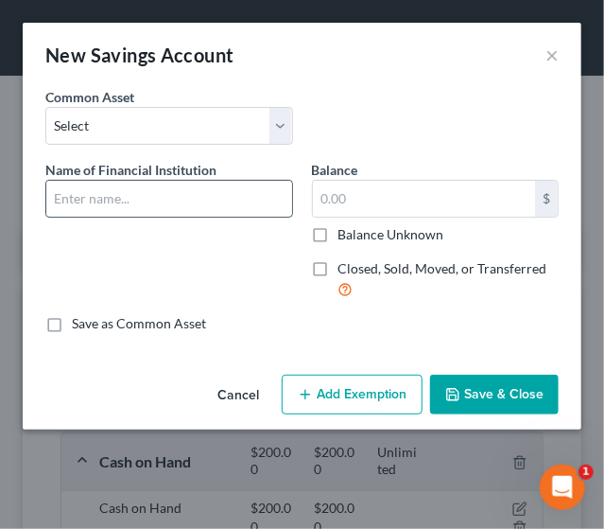
click at [153, 194] on input "text" at bounding box center [169, 199] width 246 height 36
type input "WF #3606"
click at [339, 267] on label "Closed, Sold, Moved, or Transferred" at bounding box center [449, 279] width 221 height 41
click at [346, 267] on input "Closed, Sold, Moved, or Transferred" at bounding box center [352, 265] width 12 height 12
checkbox input "true"
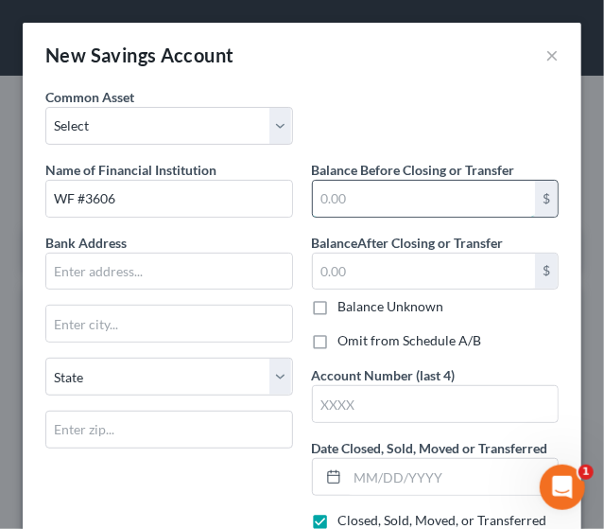
click at [369, 189] on input "text" at bounding box center [424, 199] width 223 height 36
type input "0"
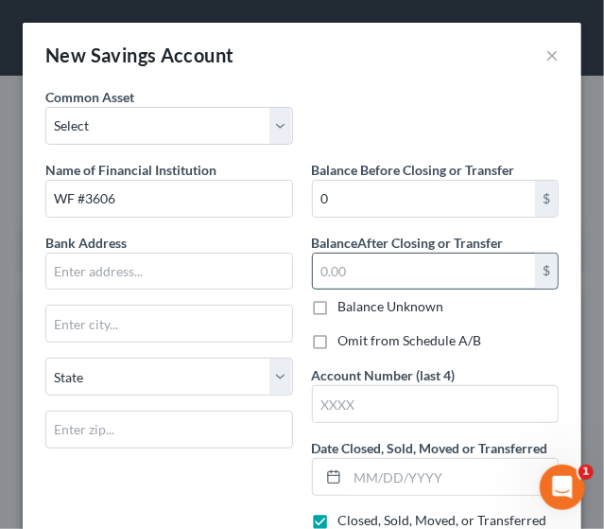
click at [361, 264] on input "text" at bounding box center [424, 271] width 223 height 36
type input "0"
click at [339, 337] on label "Omit from Schedule A/B" at bounding box center [411, 340] width 144 height 19
click at [346, 337] on input "Omit from Schedule A/B" at bounding box center [352, 337] width 12 height 12
checkbox input "true"
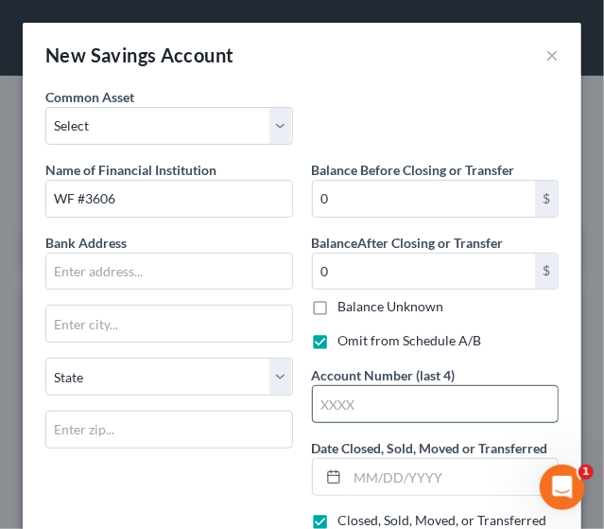
click at [346, 398] on input "text" at bounding box center [436, 404] width 246 height 36
type input "3606"
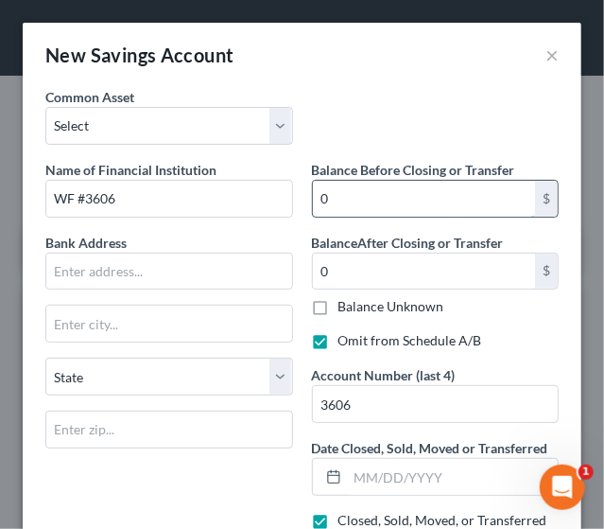
click at [343, 203] on input "0" at bounding box center [424, 199] width 223 height 36
type input "25"
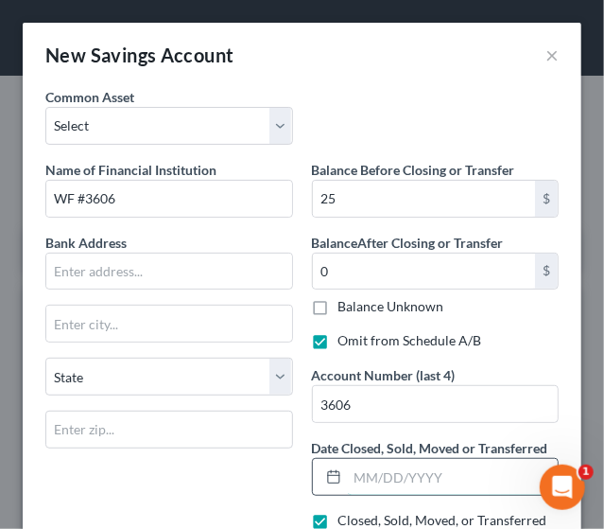
click at [358, 466] on input "text" at bounding box center [453, 477] width 211 height 36
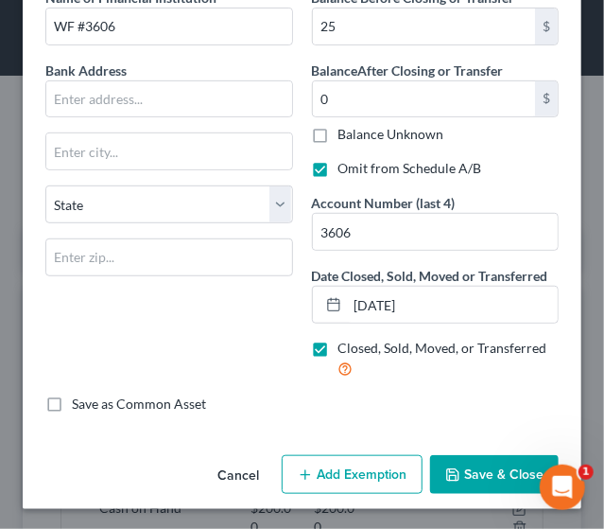
click at [478, 468] on button "Save & Close" at bounding box center [494, 475] width 129 height 40
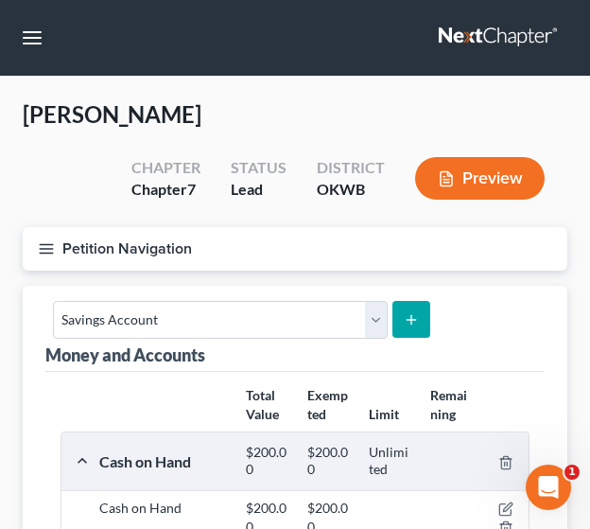
click at [412, 326] on button "submit" at bounding box center [411, 319] width 37 height 37
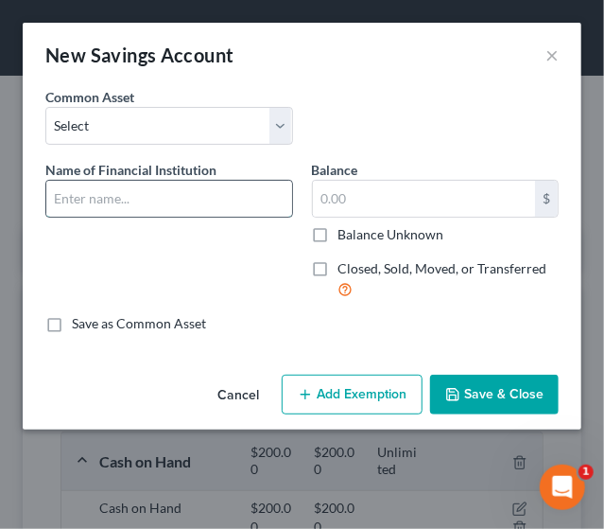
click at [104, 192] on input "text" at bounding box center [169, 199] width 246 height 36
click at [339, 271] on label "Closed, Sold, Moved, or Transferred" at bounding box center [449, 279] width 221 height 41
click at [346, 271] on input "Closed, Sold, Moved, or Transferred" at bounding box center [352, 265] width 12 height 12
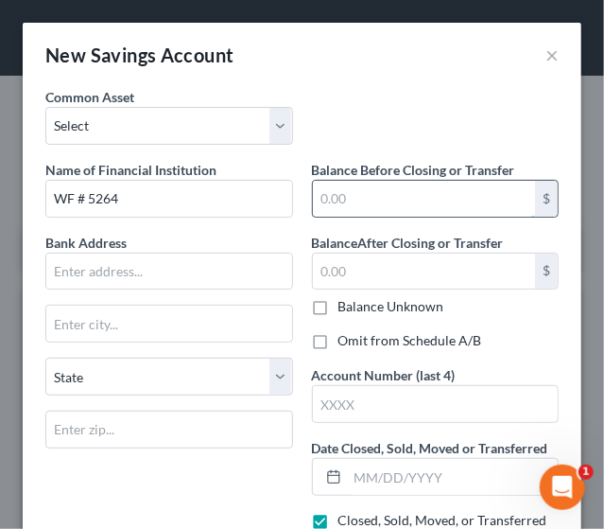
click at [341, 201] on input "text" at bounding box center [424, 199] width 223 height 36
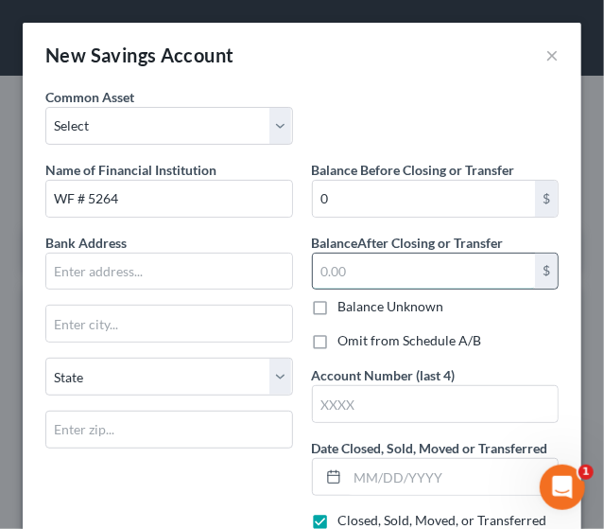
click at [356, 263] on input "text" at bounding box center [424, 271] width 223 height 36
click at [339, 340] on label "Omit from Schedule A/B" at bounding box center [411, 340] width 144 height 19
click at [346, 340] on input "Omit from Schedule A/B" at bounding box center [352, 337] width 12 height 12
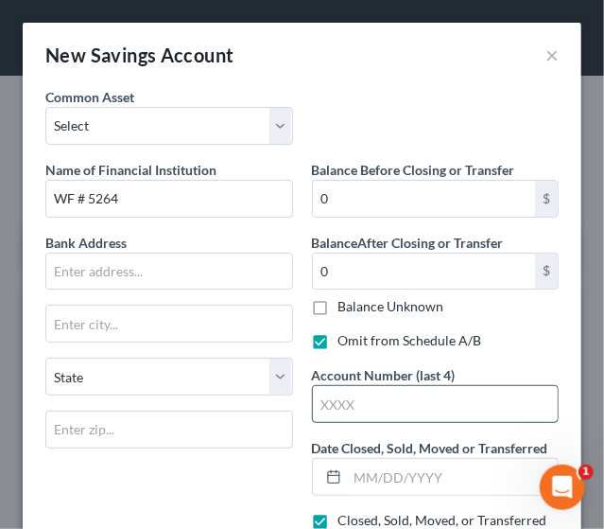
click at [358, 406] on input "text" at bounding box center [436, 404] width 246 height 36
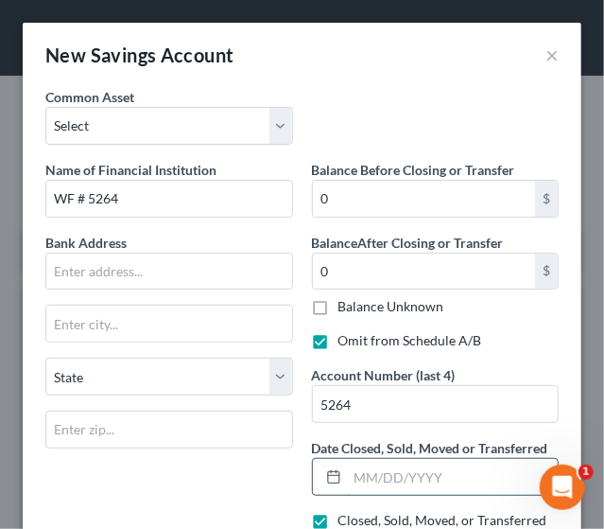
click at [380, 476] on input "text" at bounding box center [453, 477] width 211 height 36
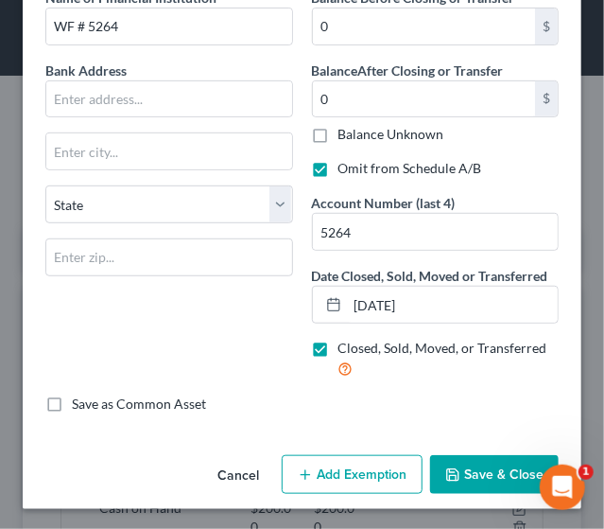
click at [494, 480] on button "Save & Close" at bounding box center [494, 475] width 129 height 40
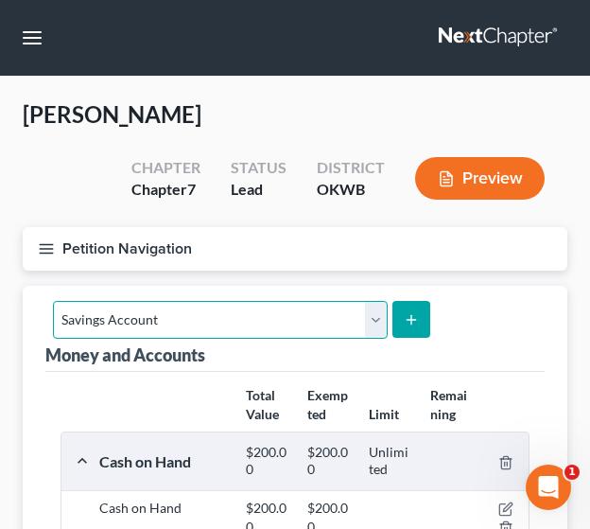
click at [366, 317] on select "Select Account Type Brokerage Cash on Hand Certificates of Deposit Checking Acc…" at bounding box center [220, 320] width 335 height 38
click at [53, 301] on select "Select Account Type Brokerage Cash on Hand Certificates of Deposit Checking Acc…" at bounding box center [220, 320] width 335 height 38
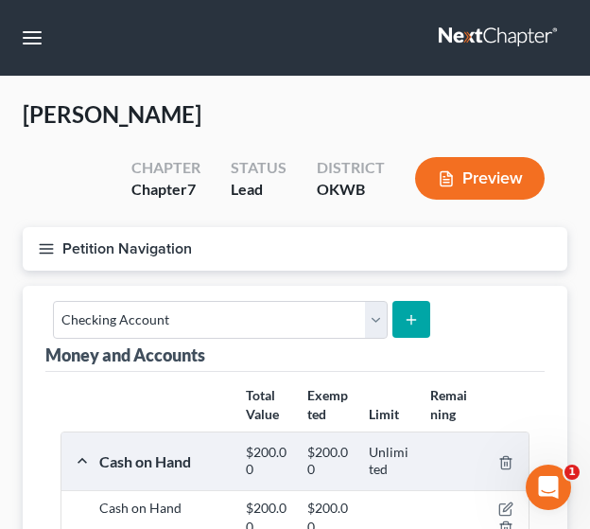
click at [403, 328] on button "submit" at bounding box center [411, 319] width 37 height 37
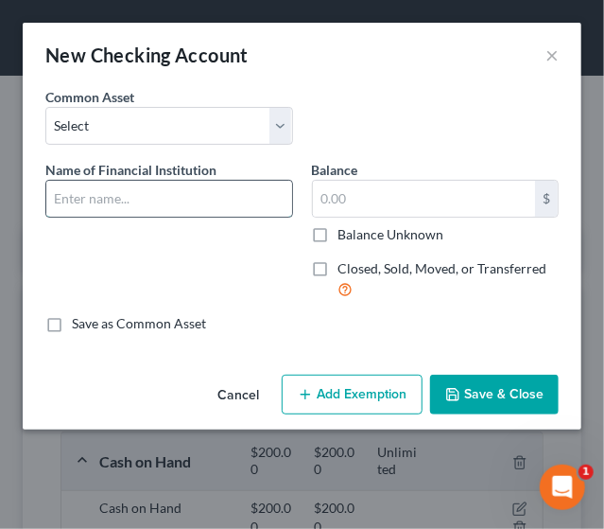
click at [129, 197] on input "text" at bounding box center [169, 199] width 246 height 36
click at [339, 271] on label "Closed, Sold, Moved, or Transferred" at bounding box center [449, 279] width 221 height 41
click at [346, 271] on input "Closed, Sold, Moved, or Transferred" at bounding box center [352, 265] width 12 height 12
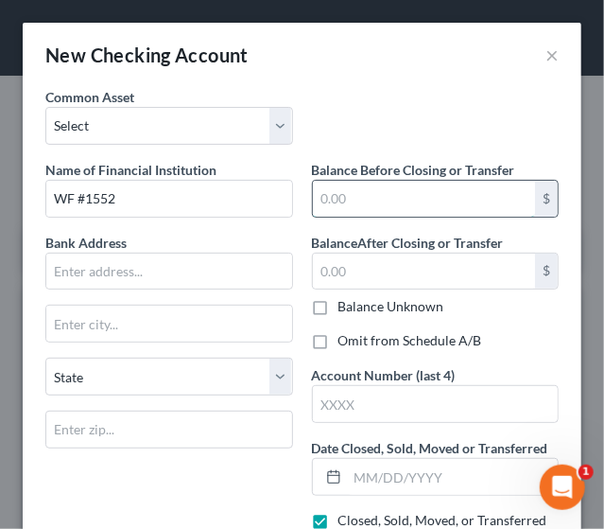
click at [352, 198] on input "text" at bounding box center [424, 199] width 223 height 36
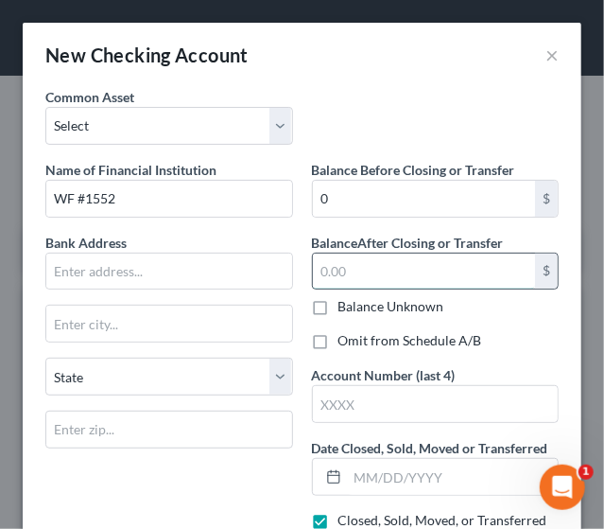
click at [360, 266] on input "text" at bounding box center [424, 271] width 223 height 36
click at [339, 345] on label "Omit from Schedule A/B" at bounding box center [411, 340] width 144 height 19
click at [346, 343] on input "Omit from Schedule A/B" at bounding box center [352, 337] width 12 height 12
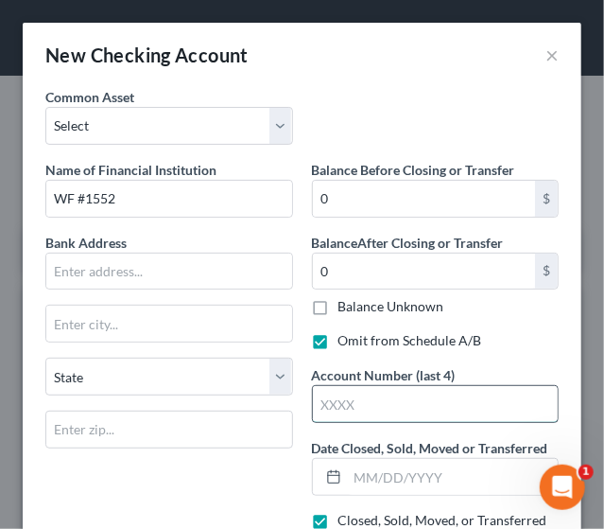
click at [335, 398] on input "text" at bounding box center [436, 404] width 246 height 36
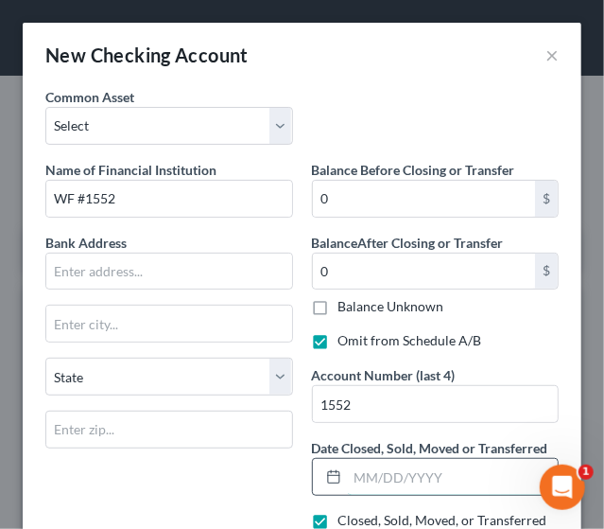
click at [375, 483] on input "text" at bounding box center [453, 477] width 211 height 36
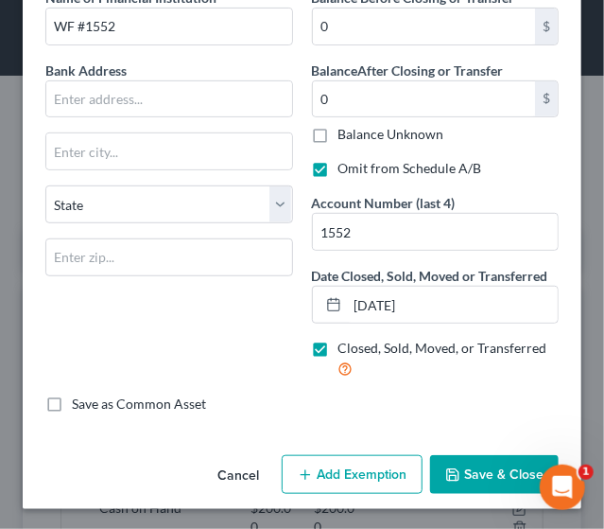
click at [501, 467] on button "Save & Close" at bounding box center [494, 475] width 129 height 40
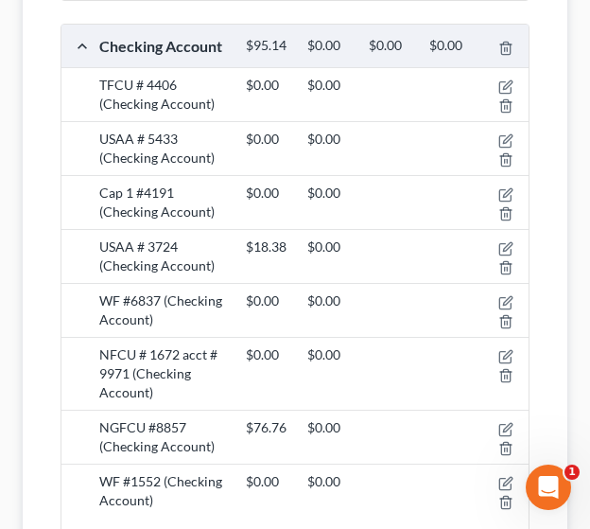
scroll to position [611, 0]
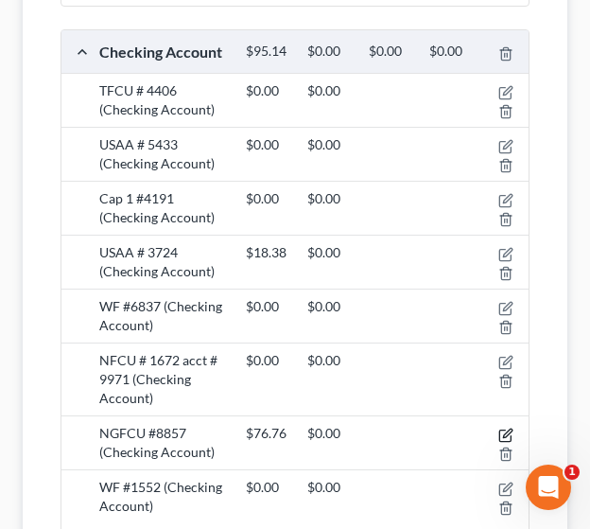
click at [503, 428] on icon "button" at bounding box center [505, 435] width 15 height 15
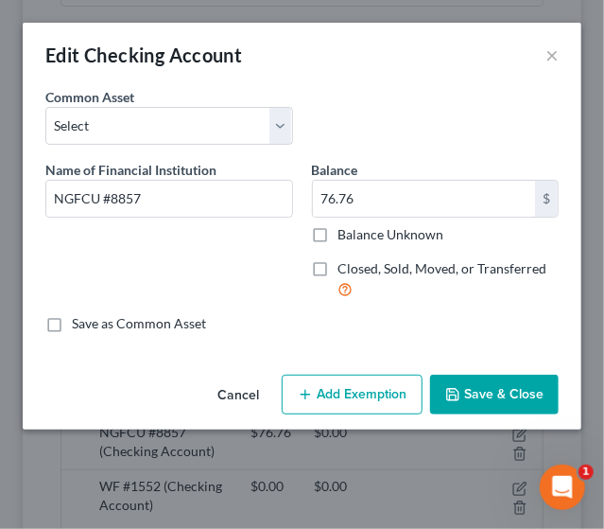
click at [491, 393] on button "Save & Close" at bounding box center [494, 395] width 129 height 40
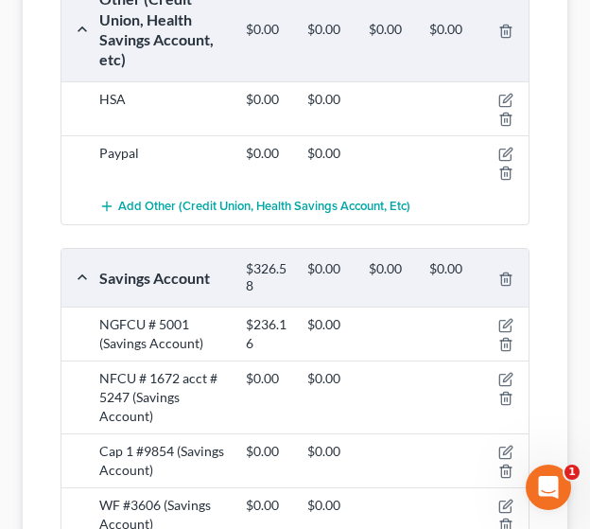
scroll to position [1224, 0]
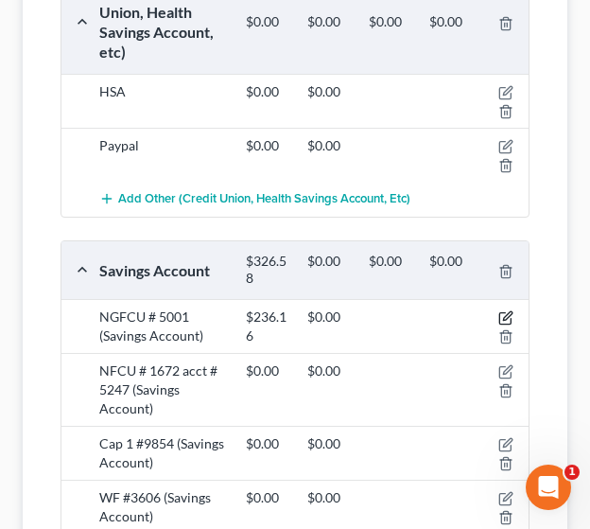
click at [504, 312] on icon "button" at bounding box center [507, 316] width 9 height 9
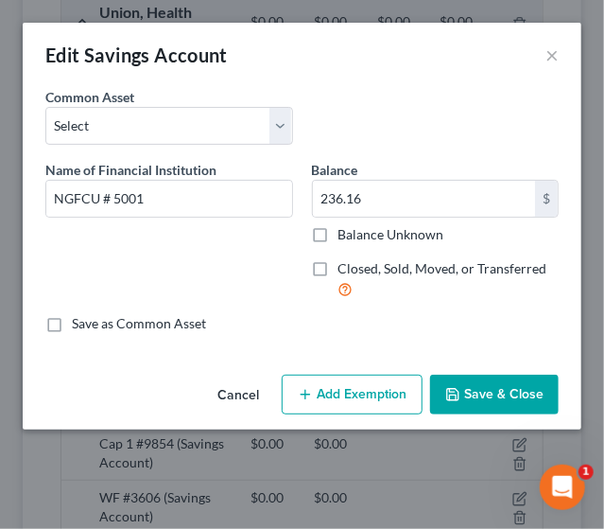
click at [494, 379] on button "Save & Close" at bounding box center [494, 395] width 129 height 40
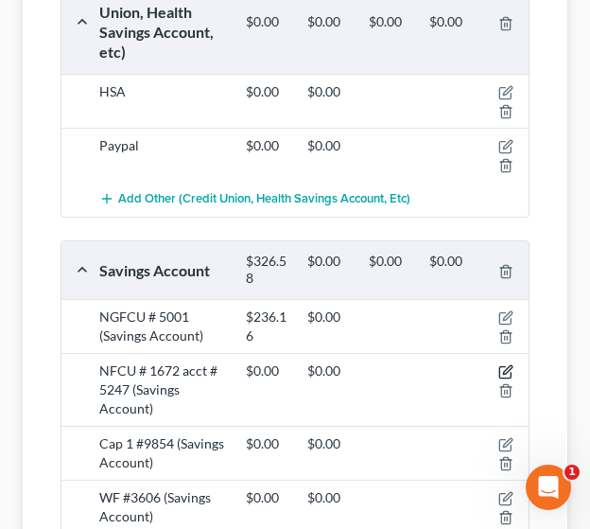
click at [504, 364] on icon "button" at bounding box center [505, 371] width 15 height 15
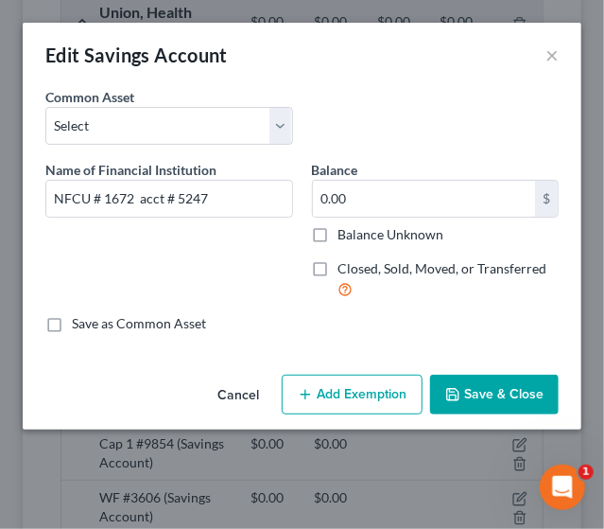
click at [494, 376] on button "Save & Close" at bounding box center [494, 395] width 129 height 40
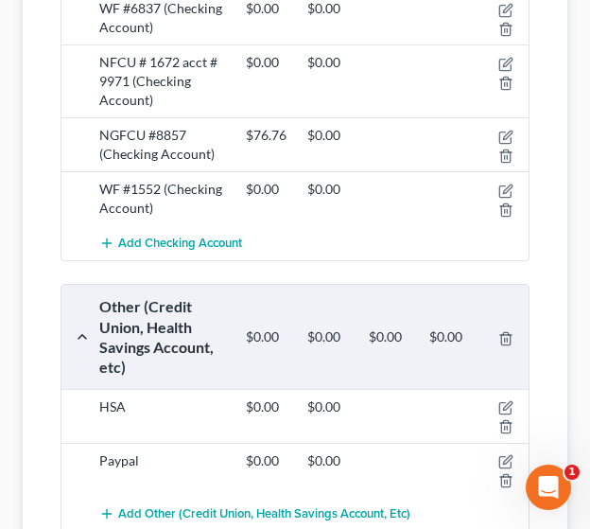
scroll to position [771, 0]
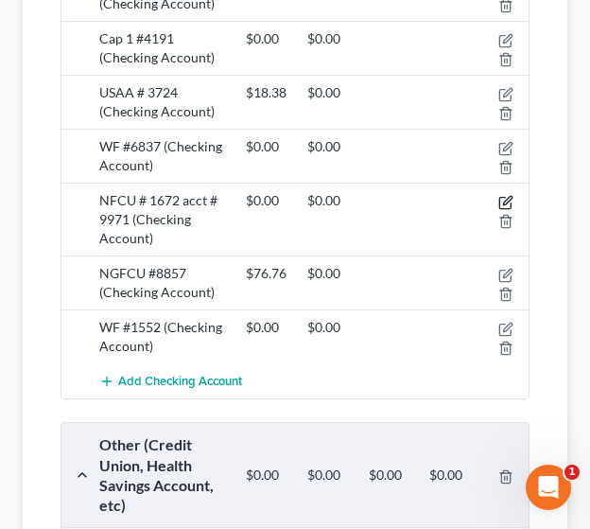
click at [504, 195] on icon "button" at bounding box center [505, 202] width 15 height 15
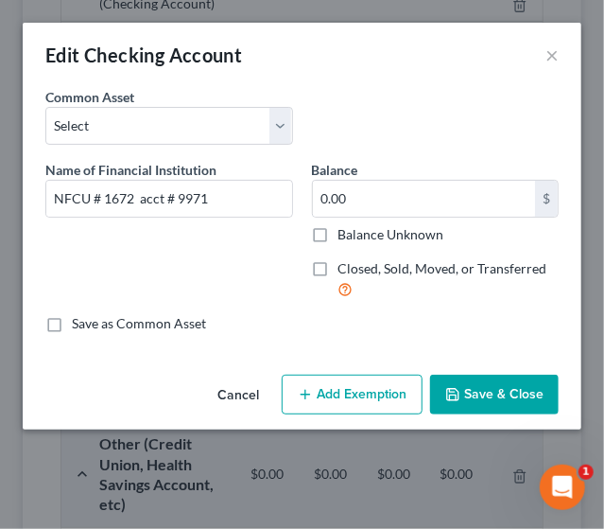
click at [504, 388] on button "Save & Close" at bounding box center [494, 395] width 129 height 40
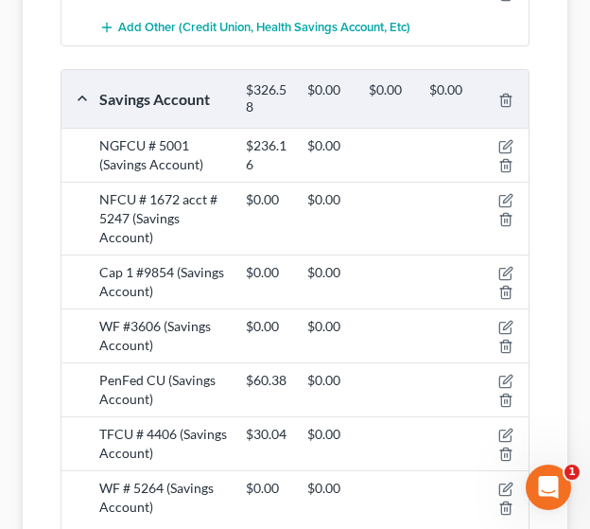
scroll to position [1398, 0]
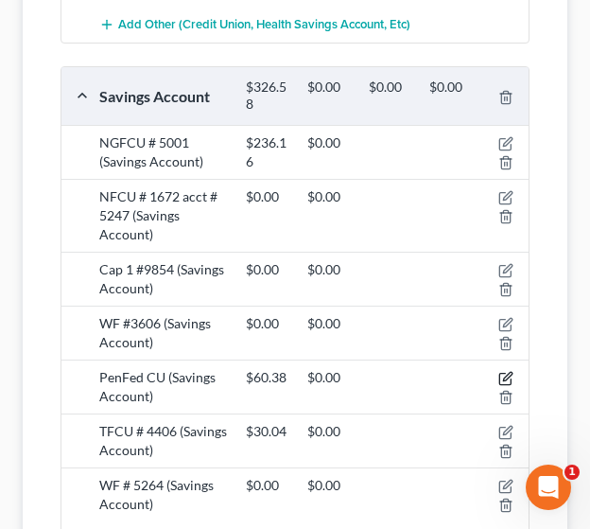
click at [502, 373] on icon "button" at bounding box center [505, 378] width 15 height 15
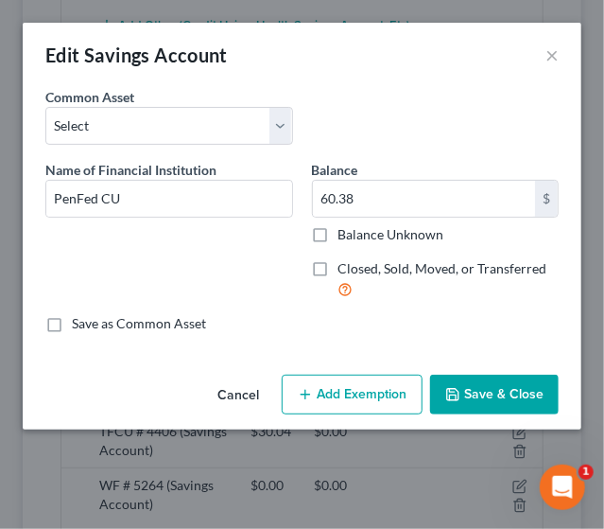
click at [475, 388] on button "Save & Close" at bounding box center [494, 395] width 129 height 40
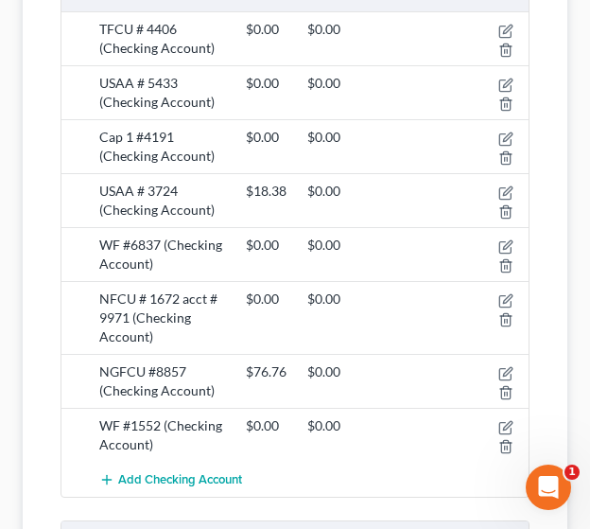
scroll to position [661, 0]
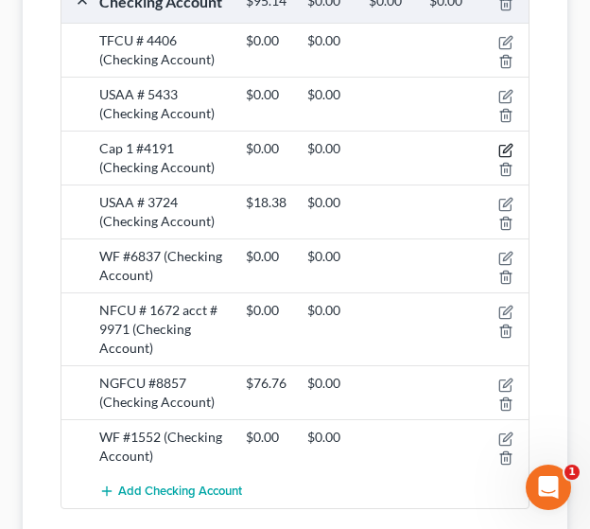
click at [505, 145] on icon "button" at bounding box center [507, 148] width 9 height 9
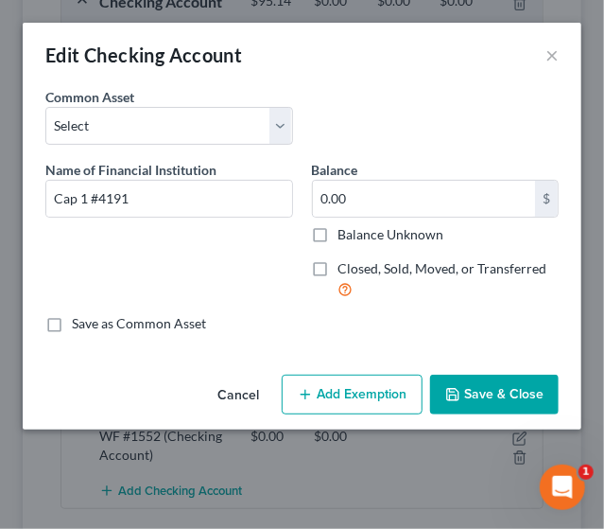
click at [498, 395] on button "Save & Close" at bounding box center [494, 395] width 129 height 40
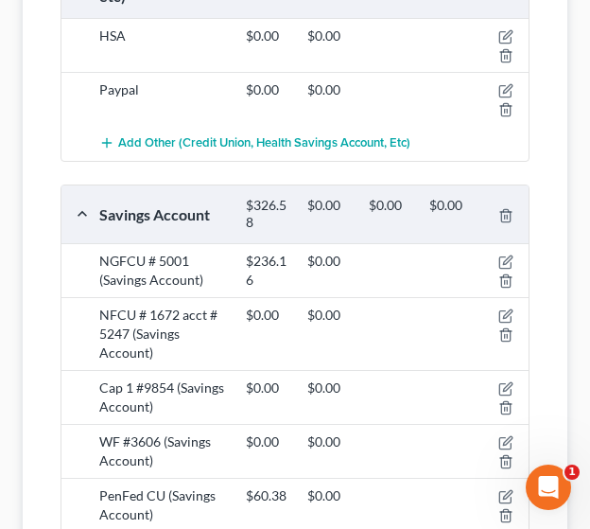
scroll to position [1283, 0]
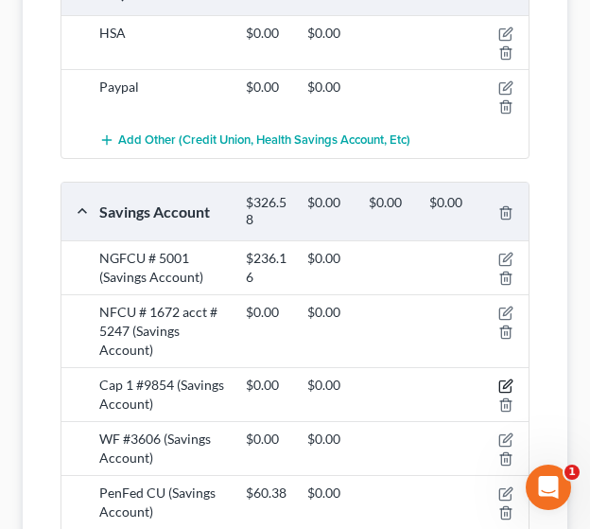
click at [503, 380] on icon "button" at bounding box center [507, 384] width 9 height 9
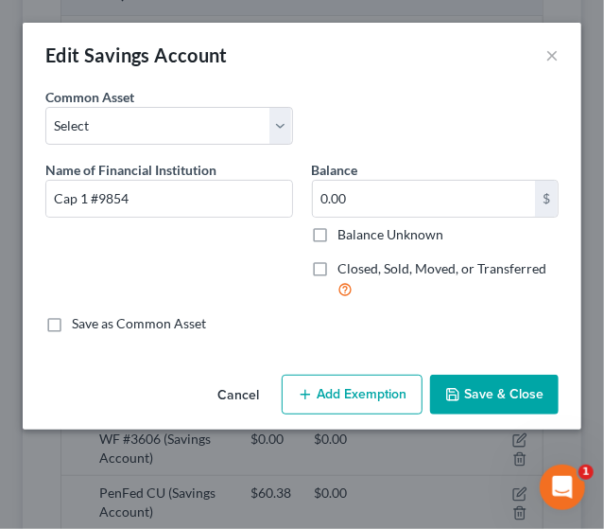
click at [512, 390] on button "Save & Close" at bounding box center [494, 395] width 129 height 40
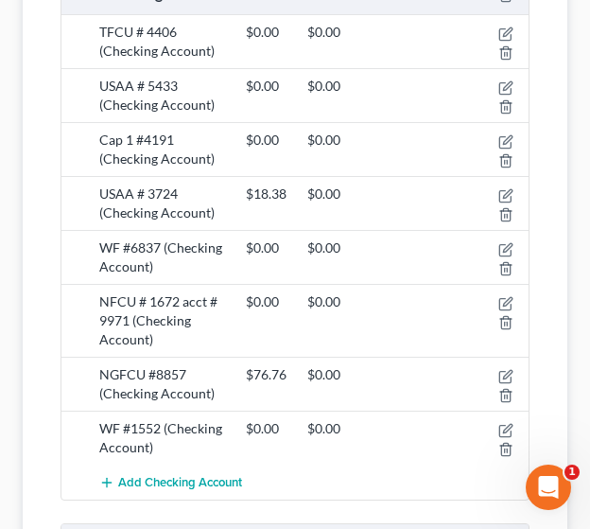
scroll to position [664, 0]
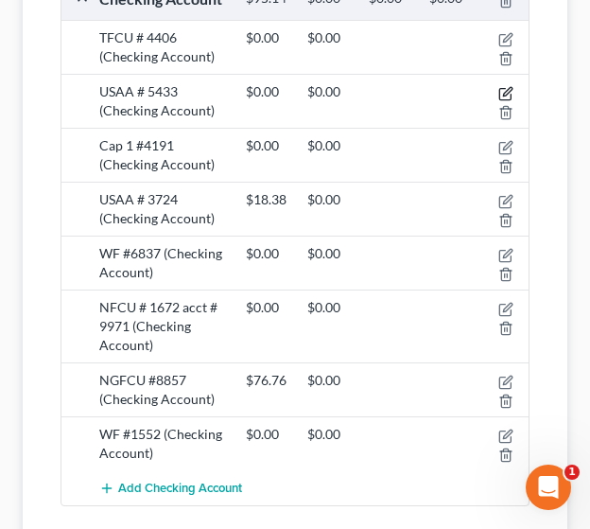
click at [506, 87] on icon "button" at bounding box center [507, 91] width 9 height 9
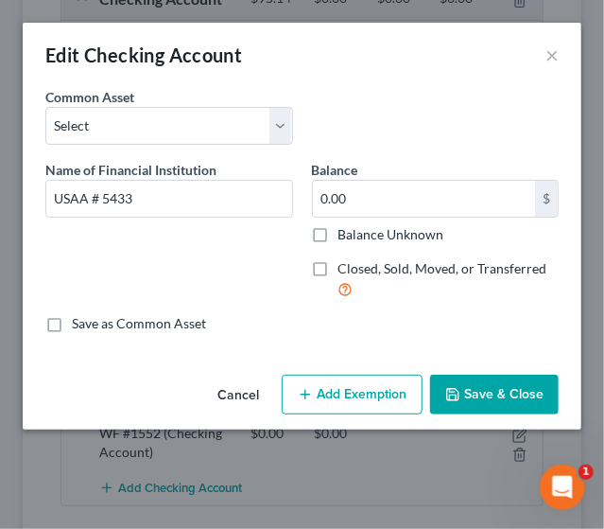
click at [459, 382] on button "Save & Close" at bounding box center [494, 395] width 129 height 40
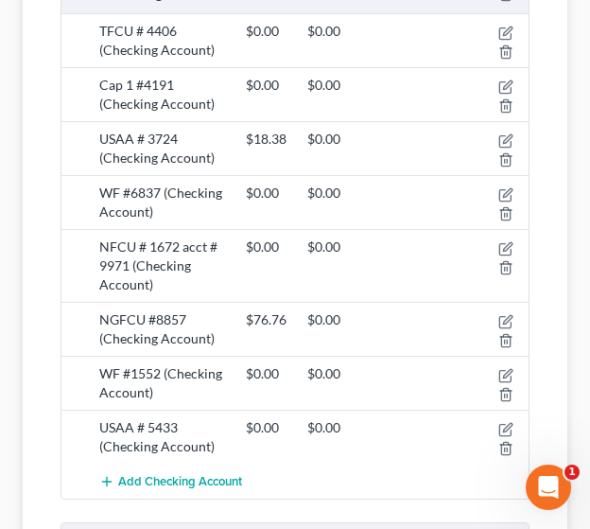
scroll to position [690, 0]
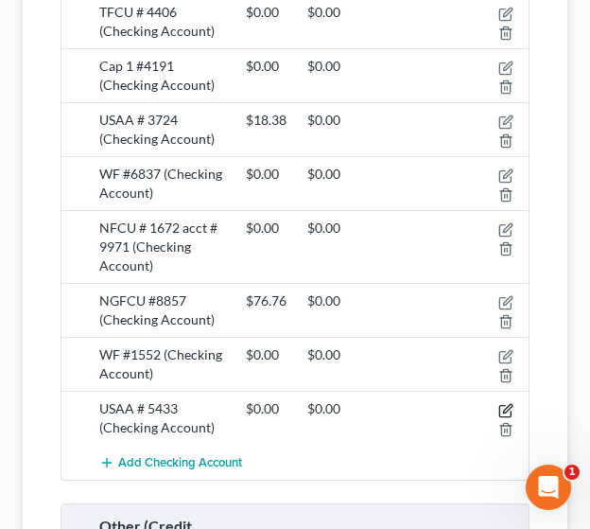
click at [502, 403] on icon "button" at bounding box center [505, 410] width 15 height 15
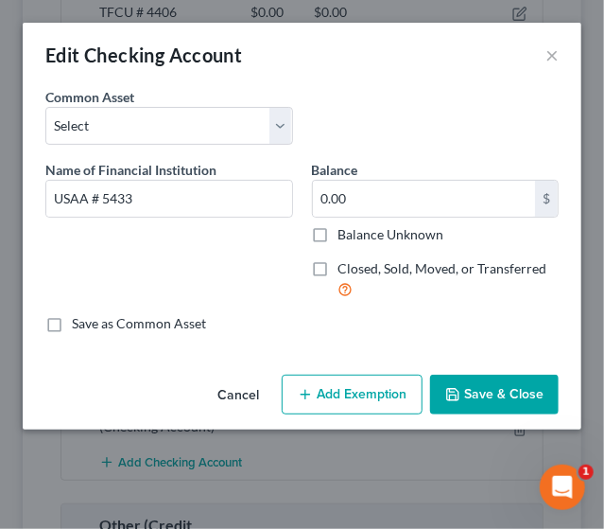
click at [474, 391] on button "Save & Close" at bounding box center [494, 395] width 129 height 40
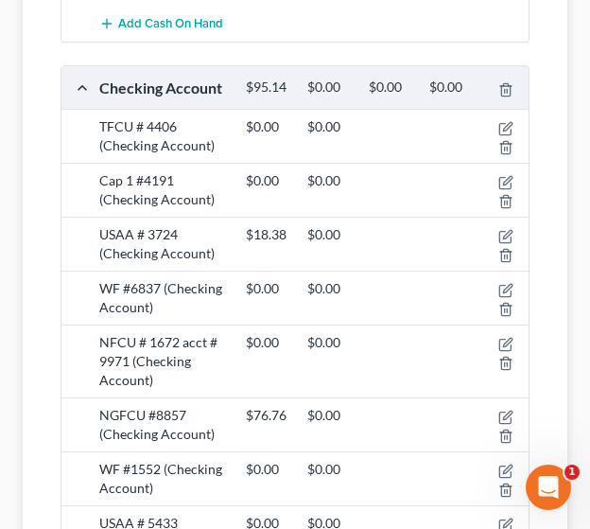
scroll to position [577, 0]
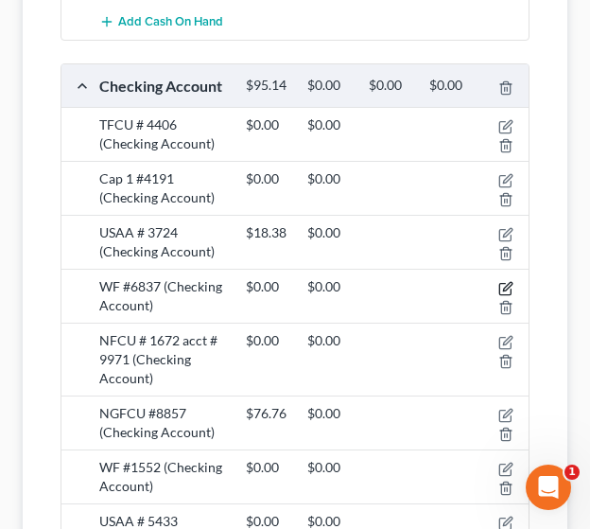
click at [508, 285] on icon "button" at bounding box center [507, 286] width 9 height 9
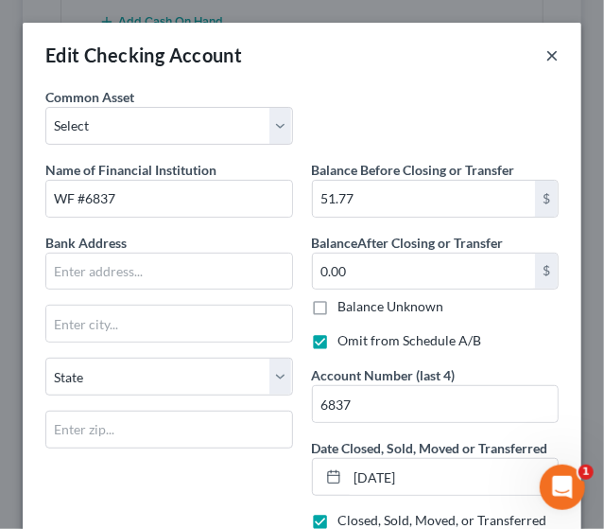
click at [546, 54] on button "×" at bounding box center [552, 55] width 13 height 23
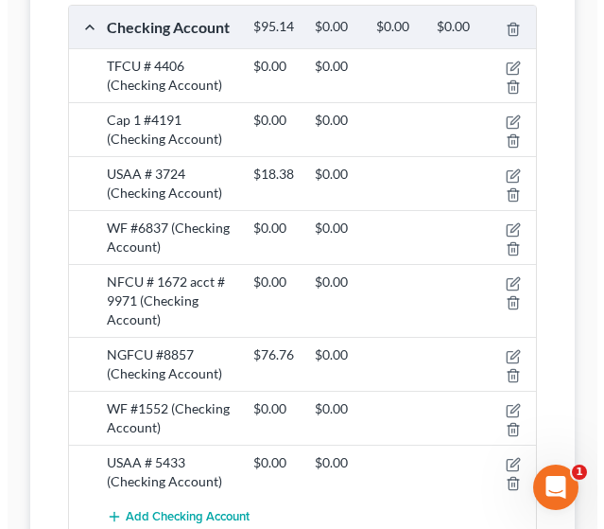
scroll to position [620, 0]
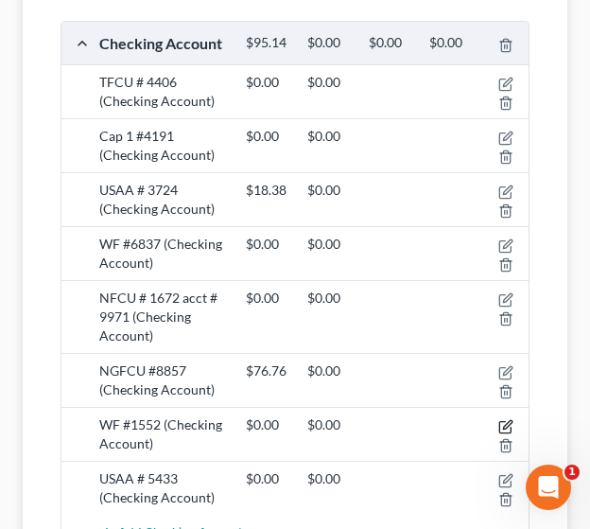
click at [509, 419] on icon "button" at bounding box center [505, 426] width 15 height 15
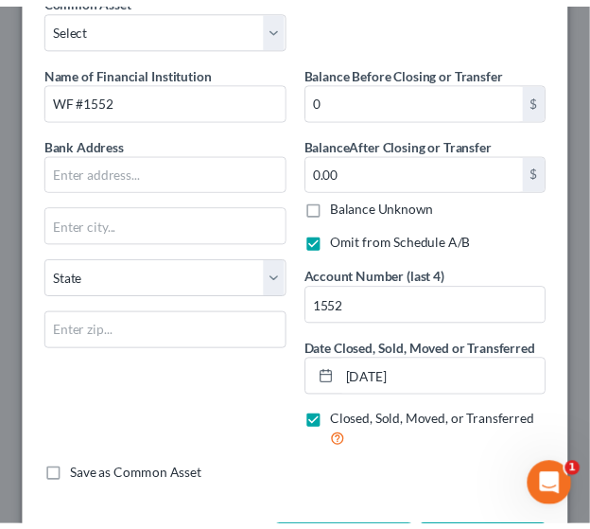
scroll to position [172, 0]
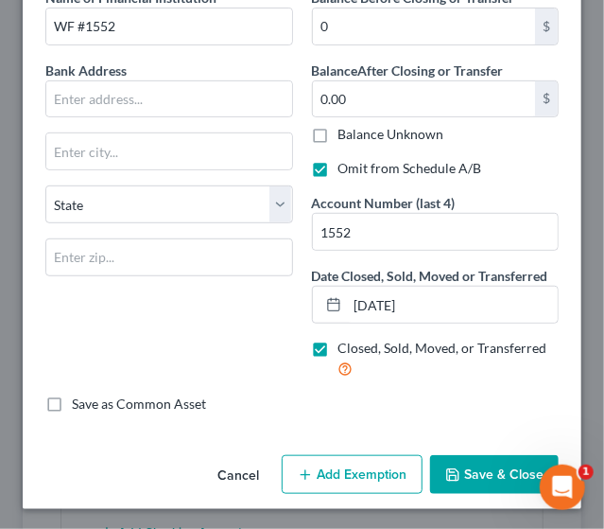
click at [477, 475] on button "Save & Close" at bounding box center [494, 475] width 129 height 40
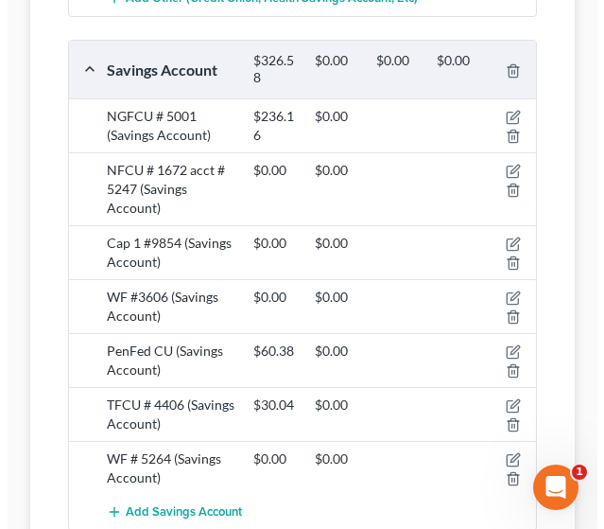
scroll to position [1417, 0]
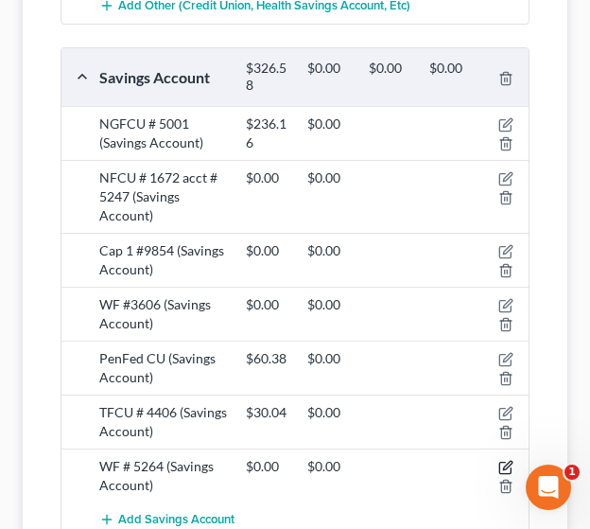
click at [503, 462] on icon "button" at bounding box center [507, 466] width 9 height 9
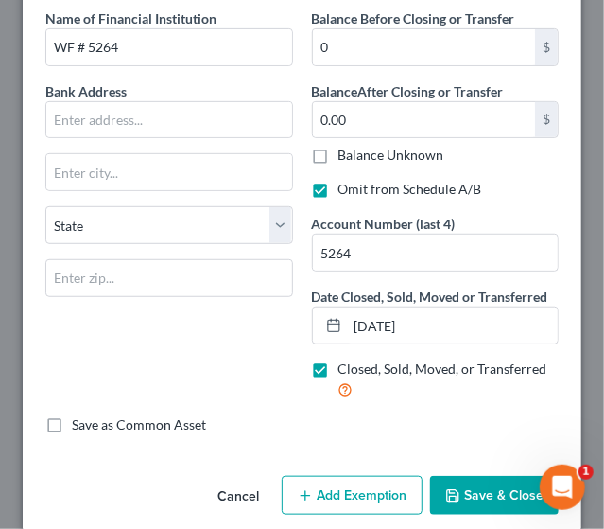
scroll to position [172, 0]
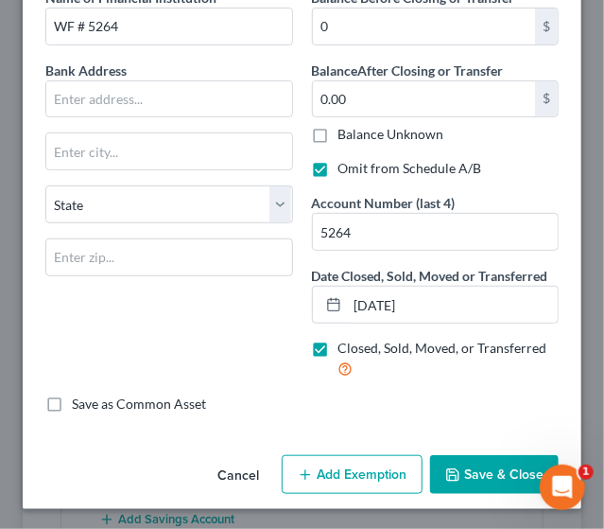
click at [470, 466] on button "Save & Close" at bounding box center [494, 475] width 129 height 40
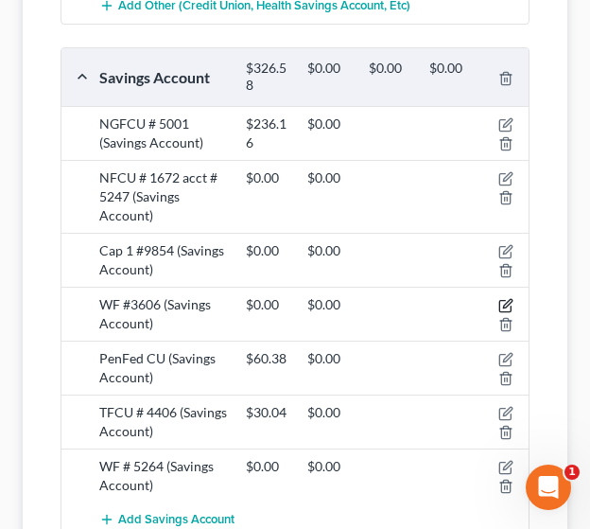
click at [505, 300] on icon "button" at bounding box center [507, 304] width 9 height 9
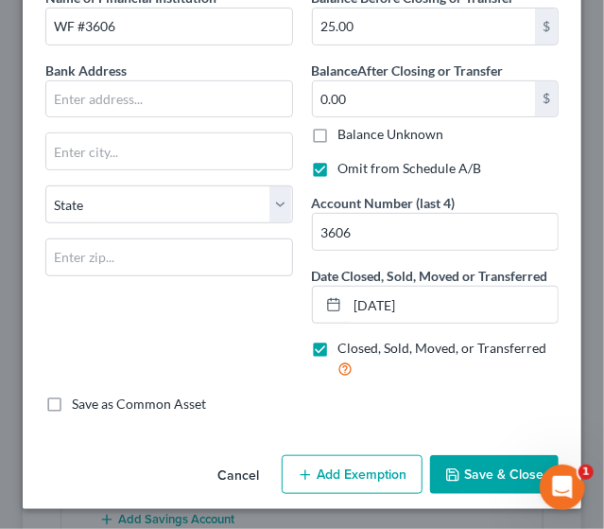
click at [446, 485] on button "Save & Close" at bounding box center [494, 475] width 129 height 40
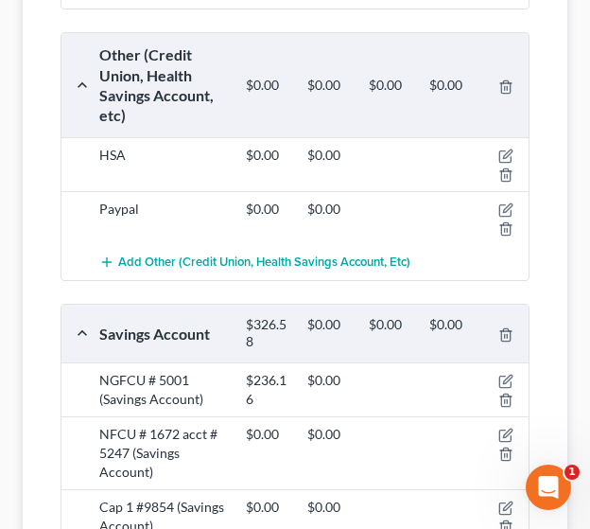
scroll to position [1139, 0]
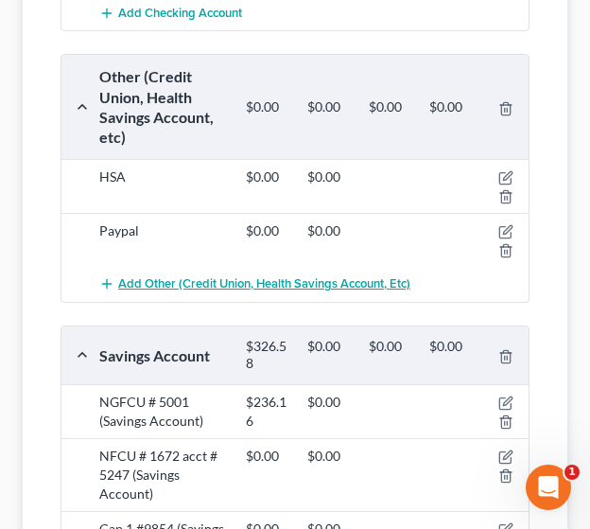
click at [286, 278] on span "Add Other (Credit Union, Health Savings Account, etc)" at bounding box center [264, 283] width 292 height 15
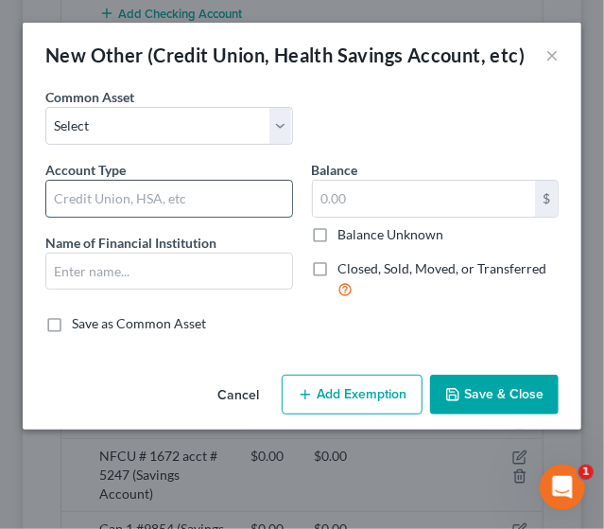
click at [132, 187] on input "text" at bounding box center [169, 199] width 246 height 36
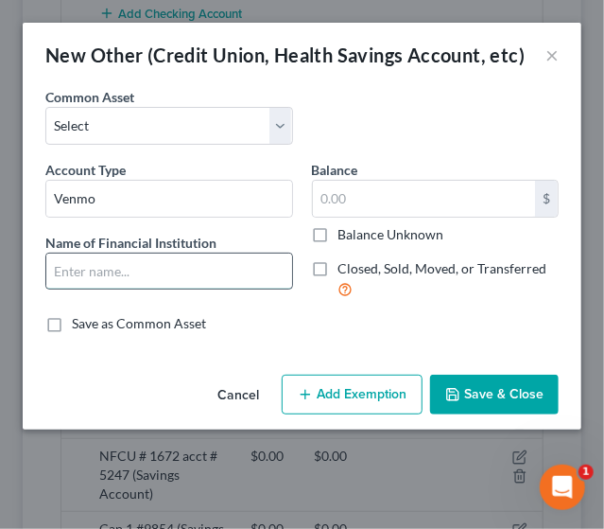
click at [166, 275] on input "text" at bounding box center [169, 271] width 246 height 36
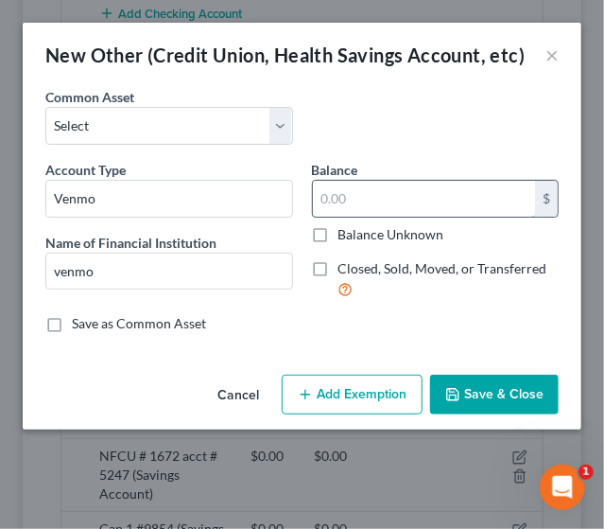
click at [364, 192] on input "text" at bounding box center [424, 199] width 223 height 36
click at [498, 403] on button "Save & Close" at bounding box center [494, 395] width 129 height 40
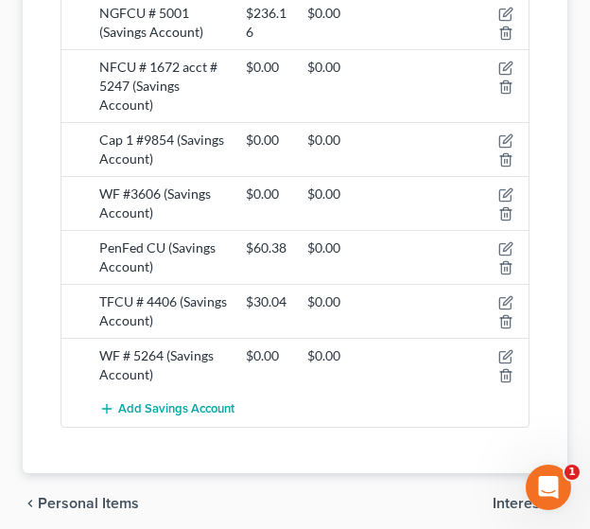
scroll to position [1648, 0]
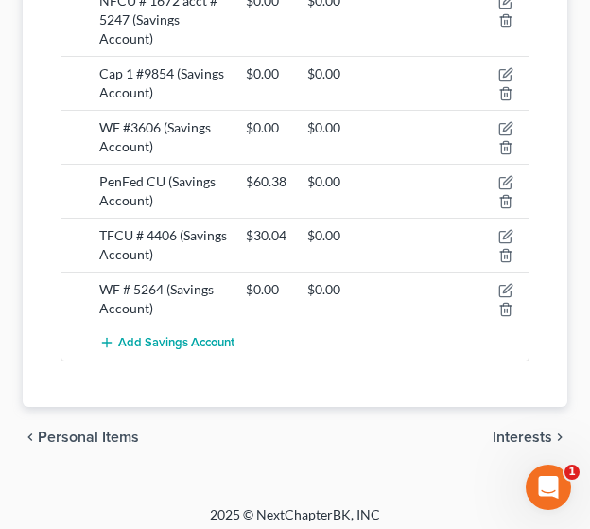
click at [508, 430] on span "Interests" at bounding box center [523, 436] width 60 height 15
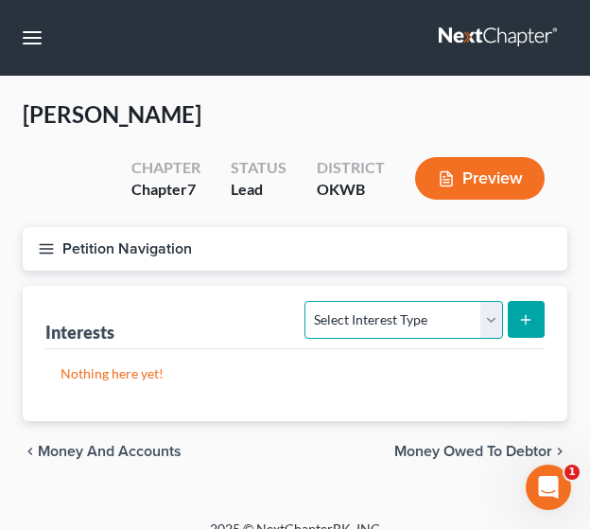
click at [488, 313] on select "Select Interest Type 401K Annuity Bond Education IRA Government Bond Government…" at bounding box center [404, 320] width 198 height 38
click at [308, 301] on select "Select Interest Type 401K Annuity Bond Education IRA Government Bond Government…" at bounding box center [404, 320] width 198 height 38
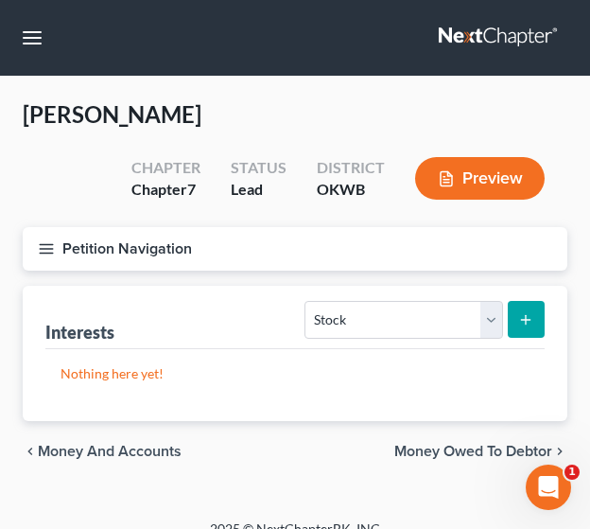
click at [519, 308] on button "submit" at bounding box center [526, 319] width 37 height 37
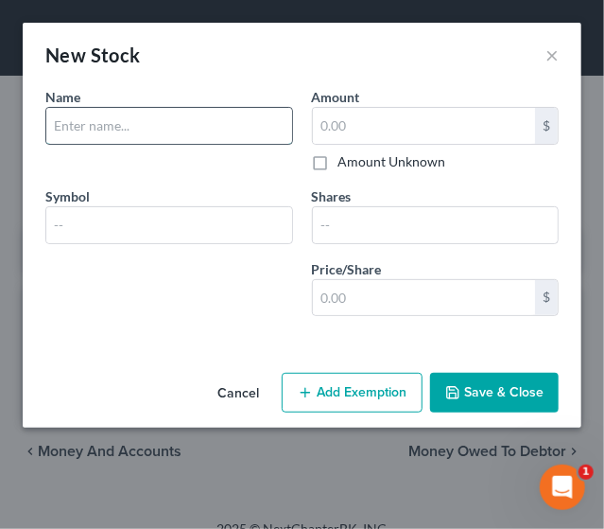
click at [140, 125] on input "text" at bounding box center [169, 126] width 246 height 36
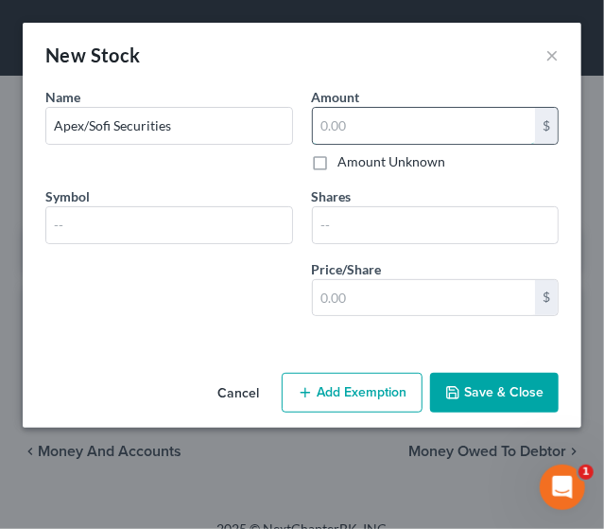
click at [360, 127] on input "text" at bounding box center [424, 126] width 223 height 36
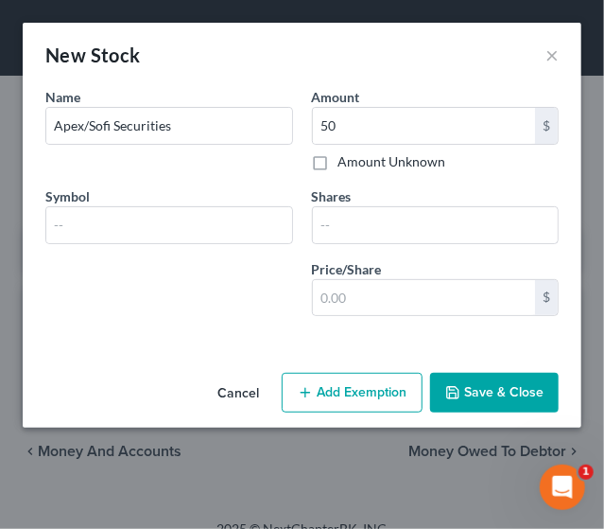
click at [490, 385] on button "Save & Close" at bounding box center [494, 393] width 129 height 40
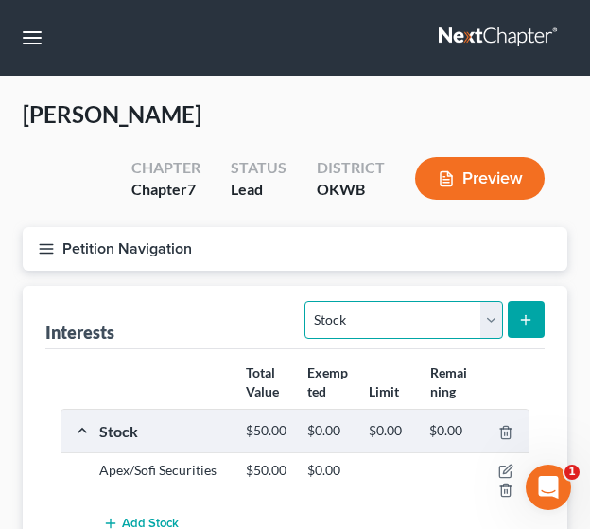
click at [492, 325] on select "Select Interest Type 401K Annuity Bond Education IRA Government Bond Government…" at bounding box center [404, 320] width 198 height 38
click at [308, 301] on select "Select Interest Type 401K Annuity Bond Education IRA Government Bond Government…" at bounding box center [404, 320] width 198 height 38
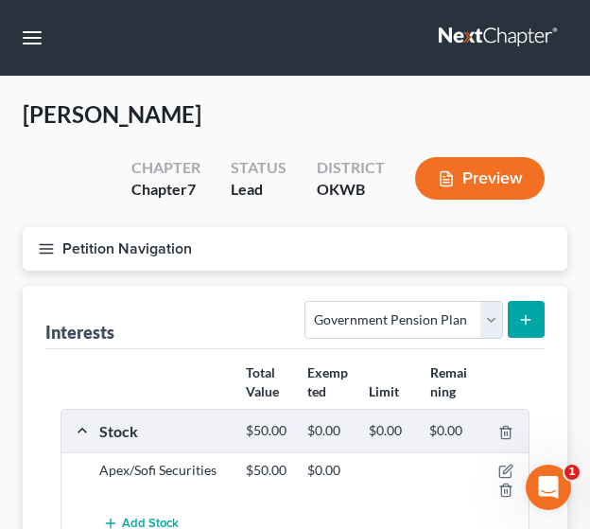
click at [521, 321] on icon "submit" at bounding box center [525, 319] width 15 height 15
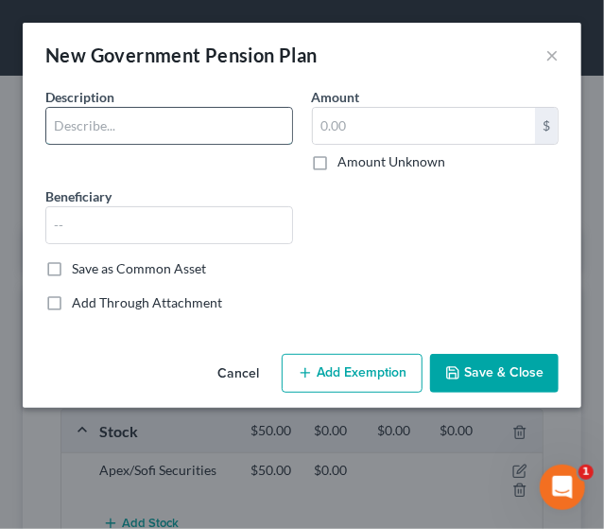
click at [204, 131] on input "text" at bounding box center [169, 126] width 246 height 36
click at [130, 131] on input "text" at bounding box center [169, 126] width 246 height 36
drag, startPoint x: 117, startPoint y: 130, endPoint x: 264, endPoint y: 139, distance: 146.9
click at [264, 139] on input "[US_STATE] Life Ins Co AD&D policy" at bounding box center [169, 126] width 246 height 36
click at [280, 126] on input "[US_STATE] Public Employees Retirement" at bounding box center [169, 126] width 246 height 36
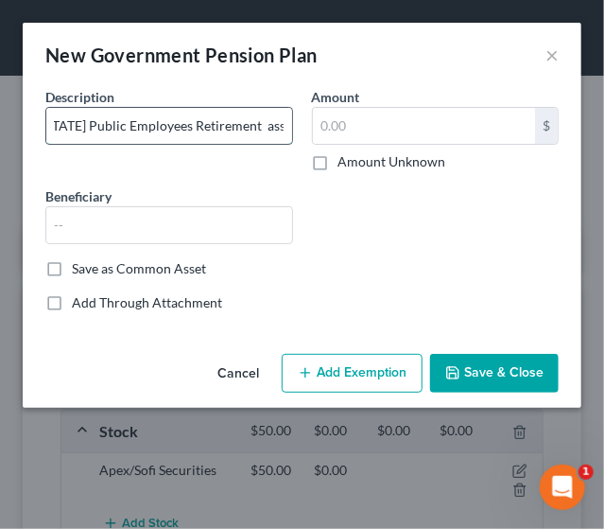
scroll to position [0, 41]
click at [253, 128] on input "[US_STATE] Public Employees Retirement assoc" at bounding box center [169, 126] width 246 height 36
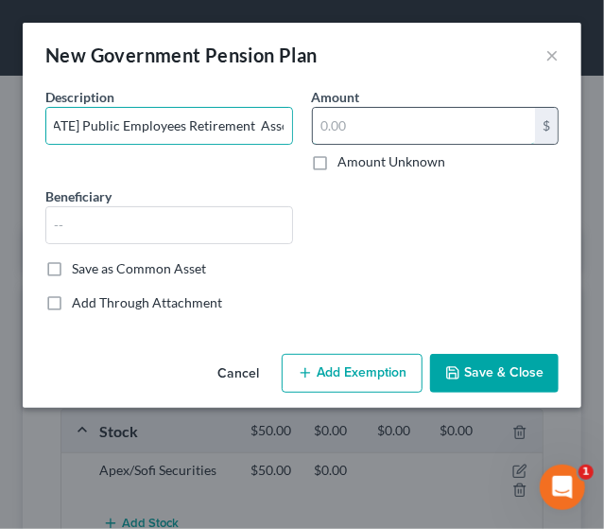
scroll to position [0, 0]
click at [349, 122] on input "text" at bounding box center [424, 126] width 223 height 36
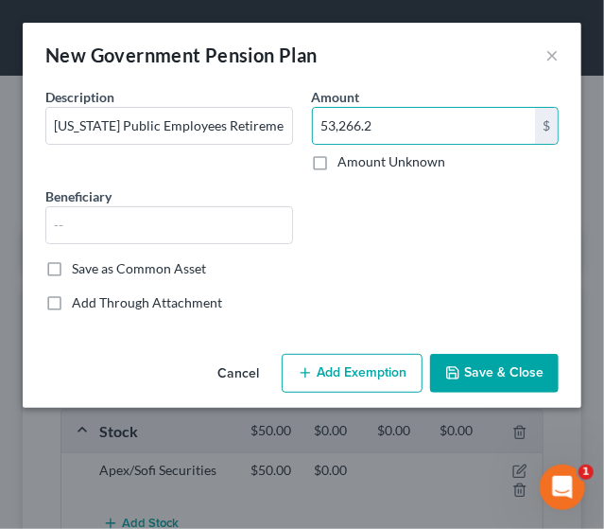
click at [475, 368] on button "Save & Close" at bounding box center [494, 374] width 129 height 40
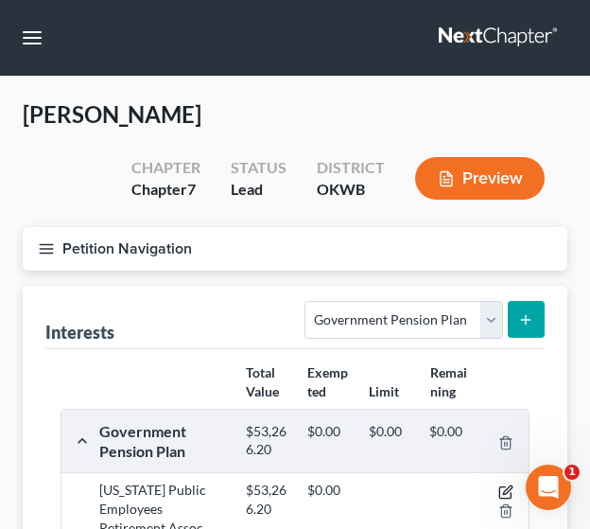
click at [504, 491] on icon "button" at bounding box center [507, 489] width 9 height 9
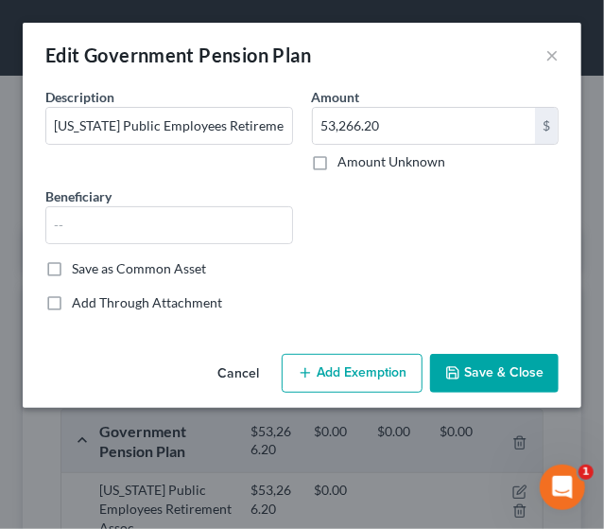
click at [359, 371] on button "Add Exemption" at bounding box center [352, 374] width 141 height 40
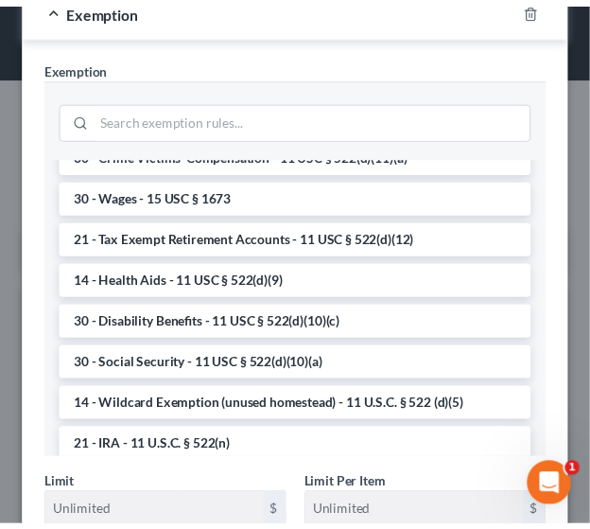
scroll to position [819, 0]
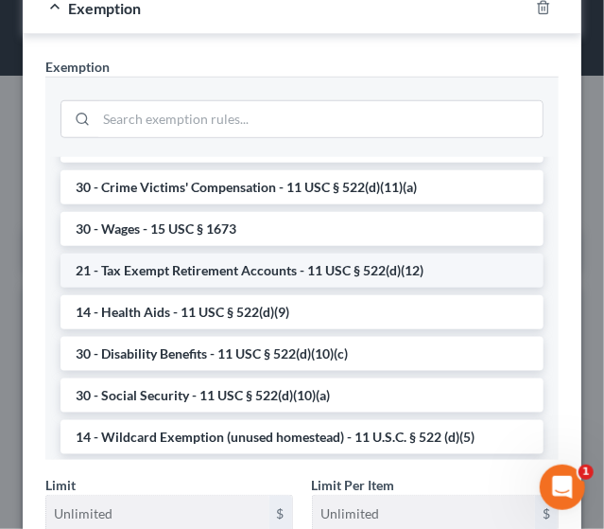
click at [336, 268] on li "21 - Tax Exempt Retirement Accounts - 11 USC § 522(d)(12)" at bounding box center [302, 270] width 483 height 34
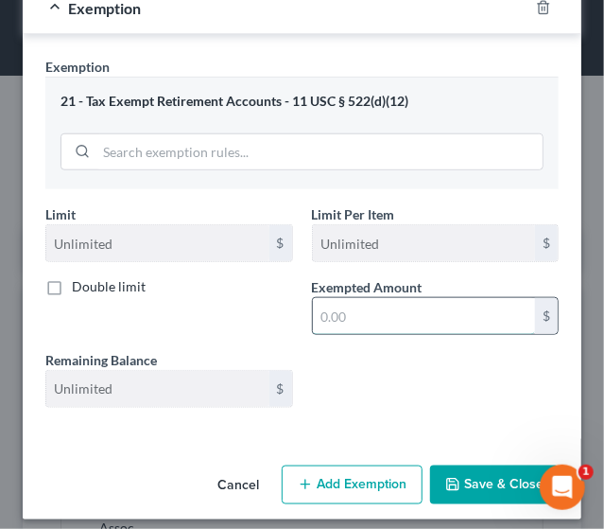
click at [374, 304] on input "text" at bounding box center [424, 316] width 223 height 36
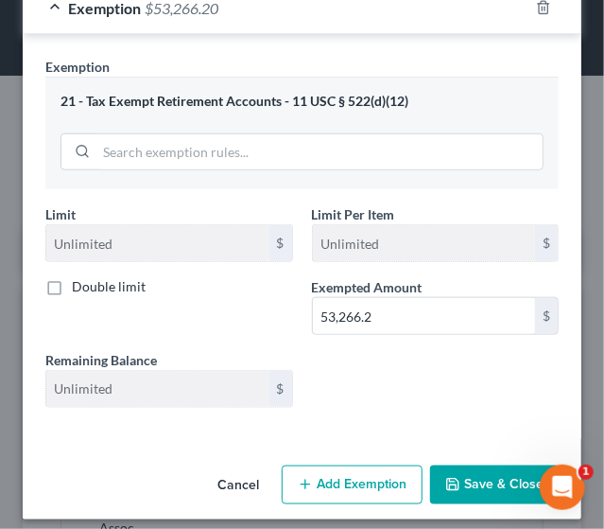
click at [453, 488] on button "Save & Close" at bounding box center [494, 485] width 129 height 40
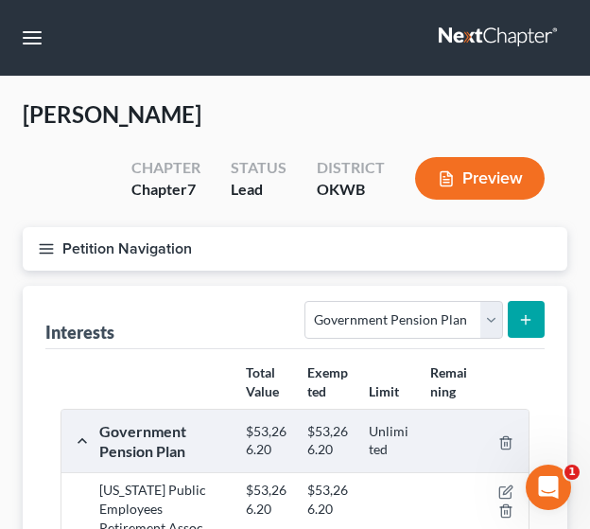
click at [522, 315] on icon "submit" at bounding box center [525, 319] width 15 height 15
click at [520, 317] on icon "submit" at bounding box center [525, 319] width 15 height 15
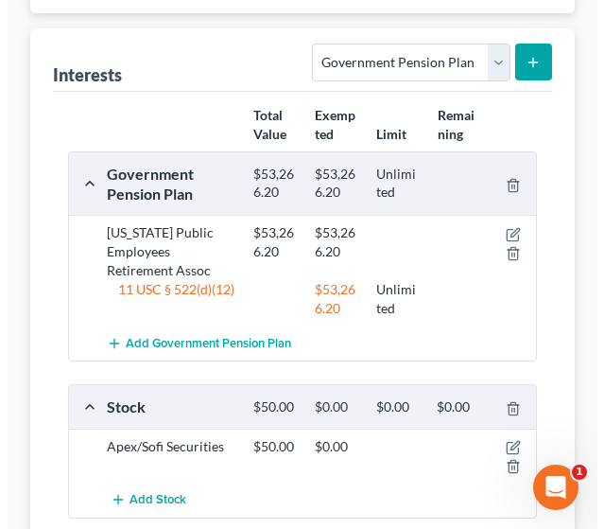
scroll to position [269, 0]
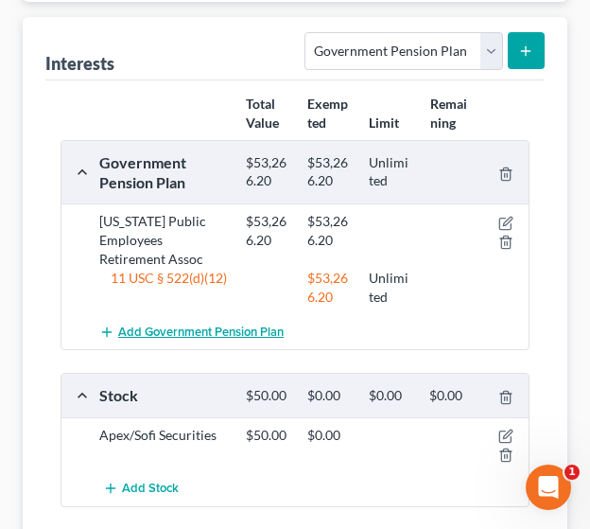
click at [229, 332] on span "Add Government Pension Plan" at bounding box center [201, 331] width 166 height 15
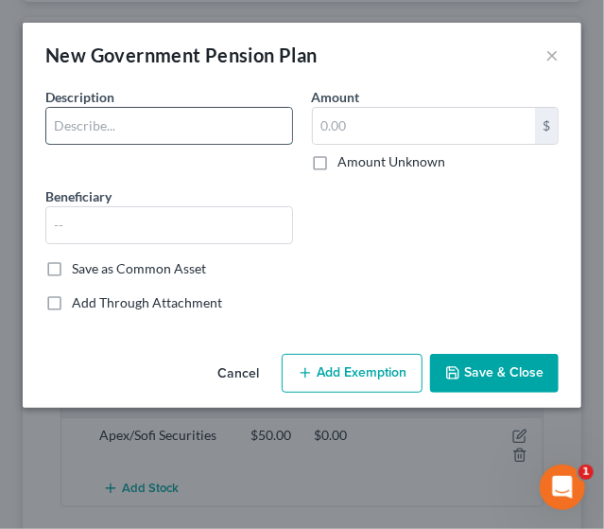
click at [140, 133] on input "text" at bounding box center [169, 126] width 246 height 36
click at [123, 124] on input "[US_STATE] Public Employees Retirement Assoc" at bounding box center [169, 126] width 246 height 36
drag, startPoint x: 120, startPoint y: 124, endPoint x: 218, endPoint y: 128, distance: 97.5
click at [218, 128] on input "[US_STATE] Public Employees Retirement Assoc" at bounding box center [169, 126] width 246 height 36
drag, startPoint x: 221, startPoint y: 127, endPoint x: 276, endPoint y: 132, distance: 55.2
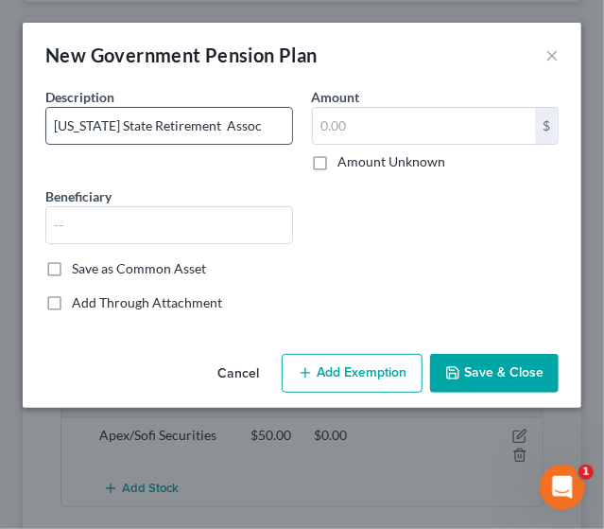
click at [276, 132] on input "[US_STATE] State Retirement Assoc" at bounding box center [169, 126] width 246 height 36
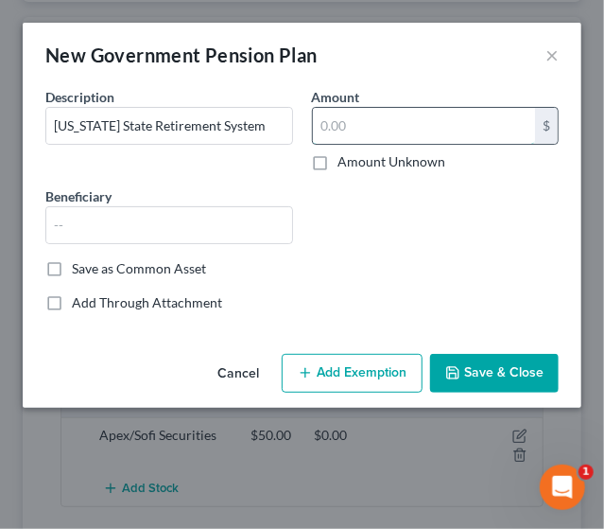
click at [342, 123] on input "text" at bounding box center [424, 126] width 223 height 36
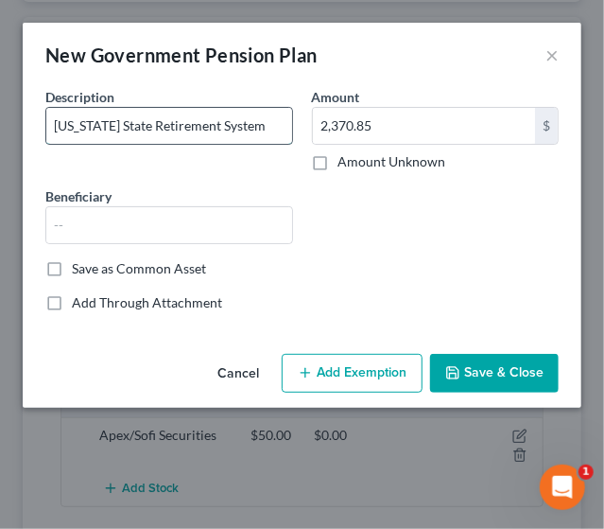
click at [271, 126] on input "[US_STATE] State Retirement System" at bounding box center [169, 126] width 246 height 36
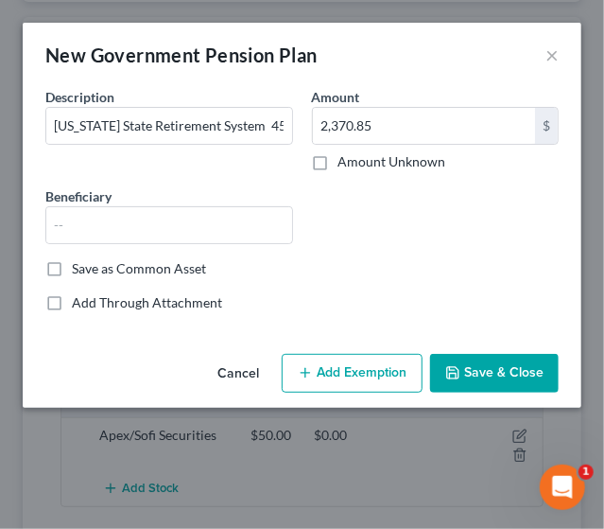
click at [372, 383] on button "Add Exemption" at bounding box center [352, 374] width 141 height 40
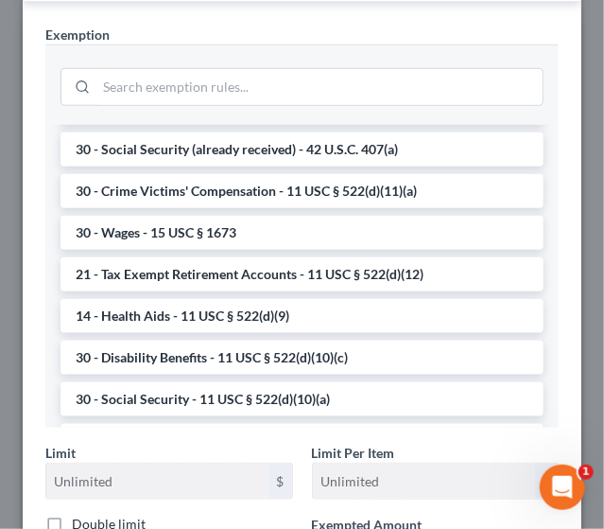
scroll to position [787, 0]
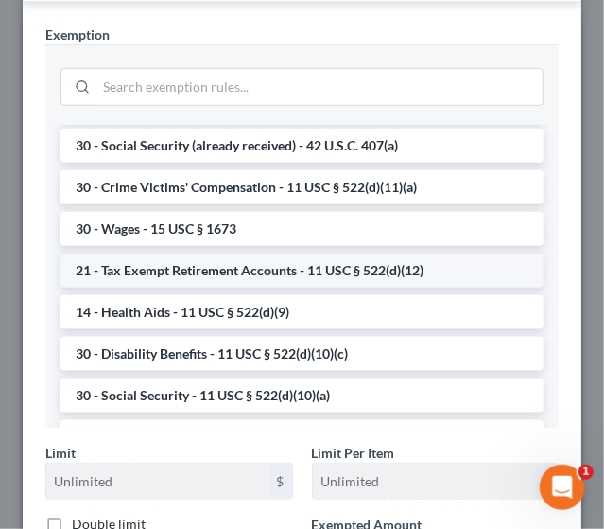
click at [450, 268] on li "21 - Tax Exempt Retirement Accounts - 11 USC § 522(d)(12)" at bounding box center [302, 270] width 483 height 34
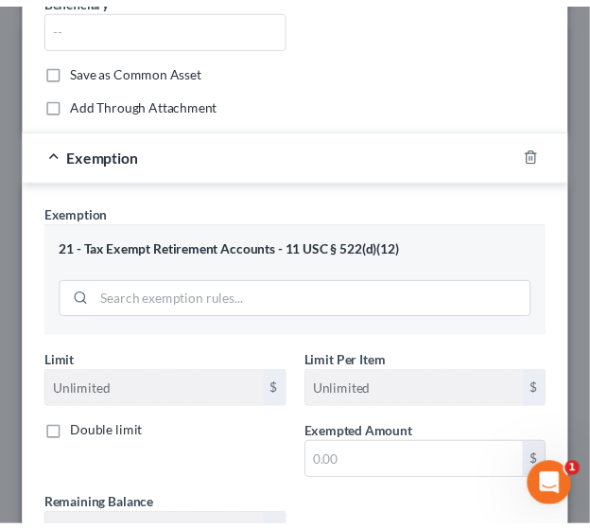
scroll to position [354, 0]
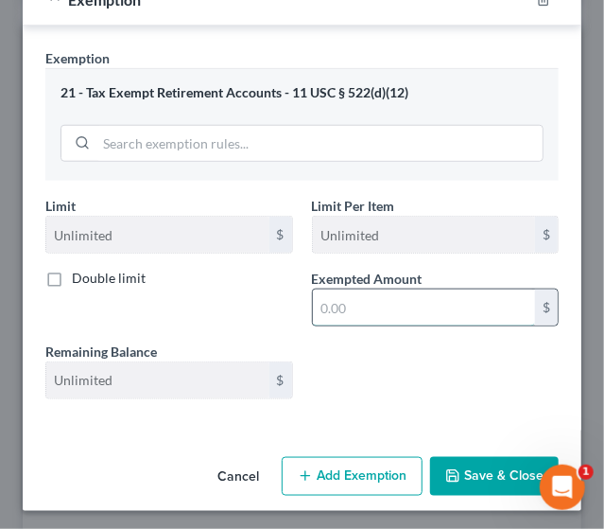
click at [393, 298] on input "text" at bounding box center [424, 307] width 223 height 36
click at [450, 470] on polyline "button" at bounding box center [452, 471] width 5 height 3
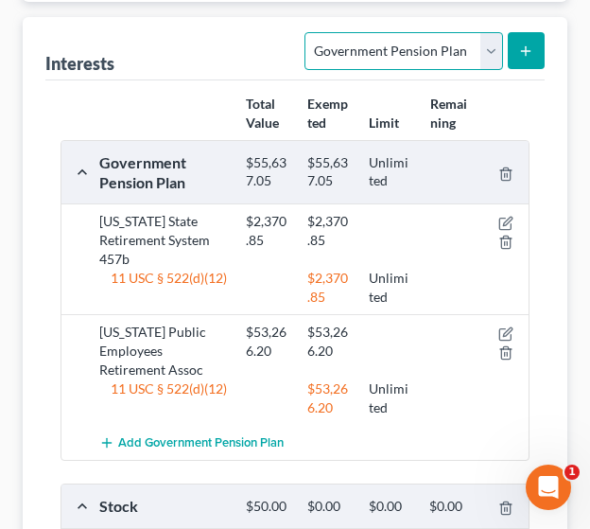
click at [493, 60] on select "Select Interest Type 401K Annuity Bond Education IRA Government Bond Government…" at bounding box center [404, 51] width 198 height 38
click at [308, 32] on select "Select Interest Type 401K Annuity Bond Education IRA Government Bond Government…" at bounding box center [404, 51] width 198 height 38
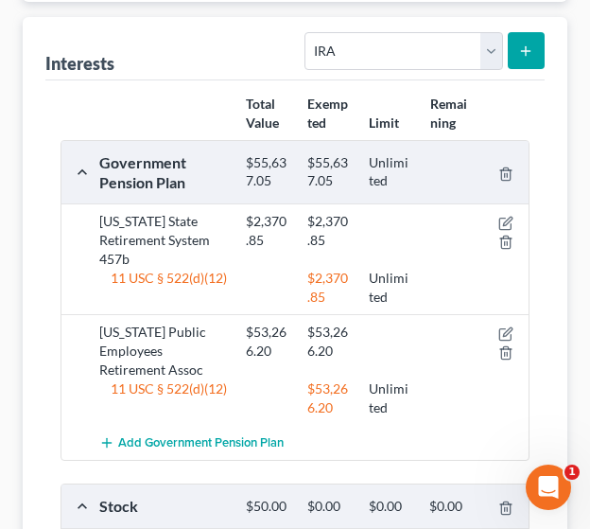
click at [517, 49] on button "submit" at bounding box center [526, 50] width 37 height 37
click at [519, 49] on icon "submit" at bounding box center [525, 51] width 15 height 15
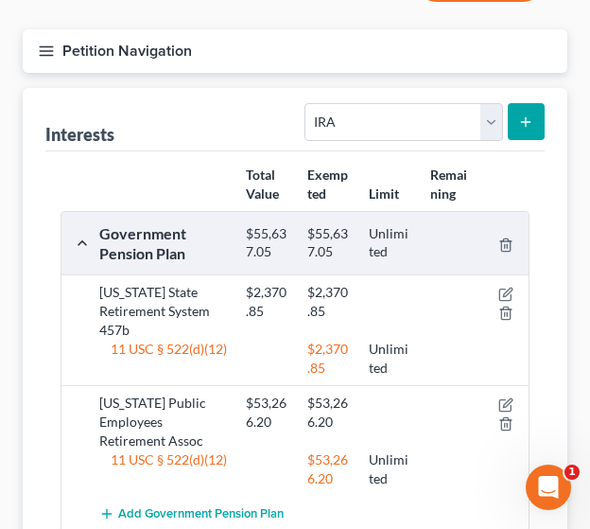
scroll to position [197, 0]
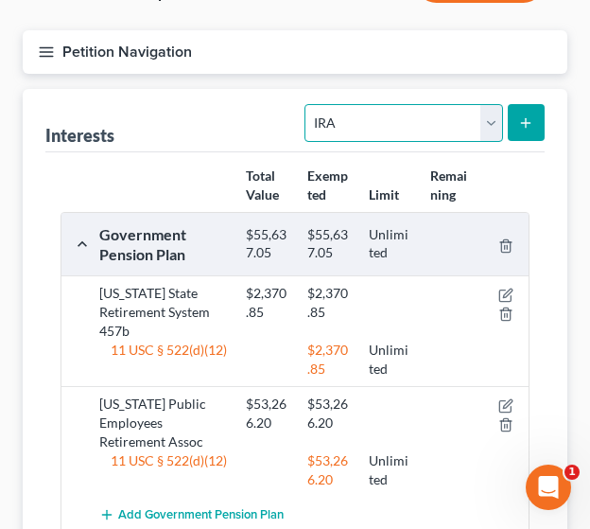
click at [494, 116] on select "Select Interest Type 401K Annuity Bond Education IRA Government Bond Government…" at bounding box center [404, 123] width 198 height 38
click at [308, 104] on select "Select Interest Type 401K Annuity Bond Education IRA Government Bond Government…" at bounding box center [404, 123] width 198 height 38
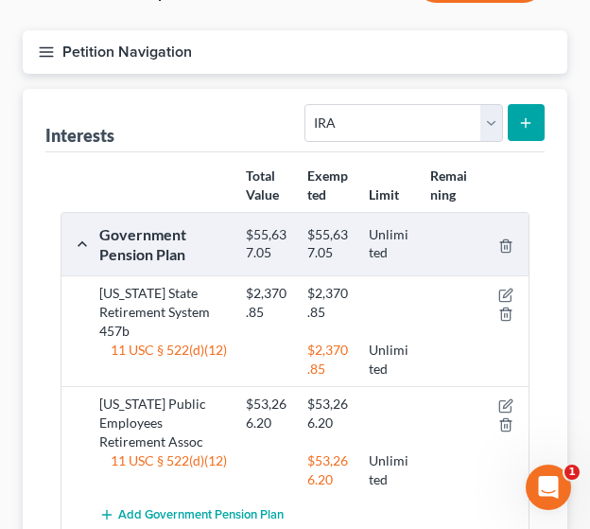
click at [533, 116] on icon "submit" at bounding box center [525, 122] width 15 height 15
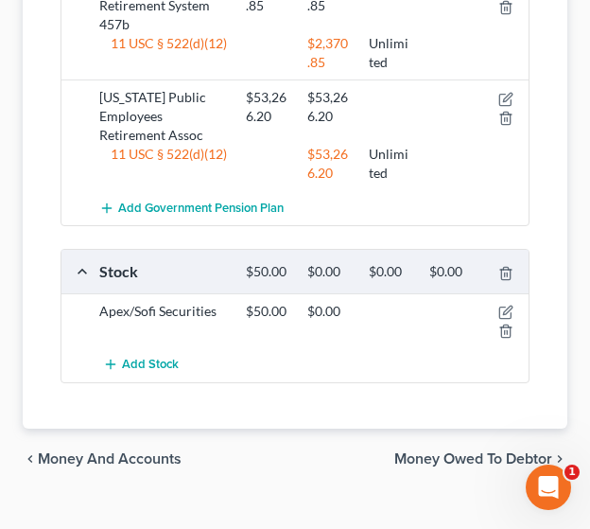
scroll to position [531, 0]
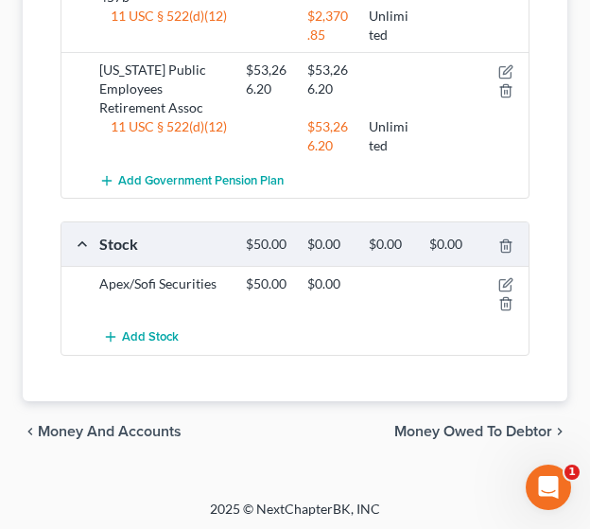
click at [448, 426] on span "Money Owed to Debtor" at bounding box center [473, 431] width 158 height 15
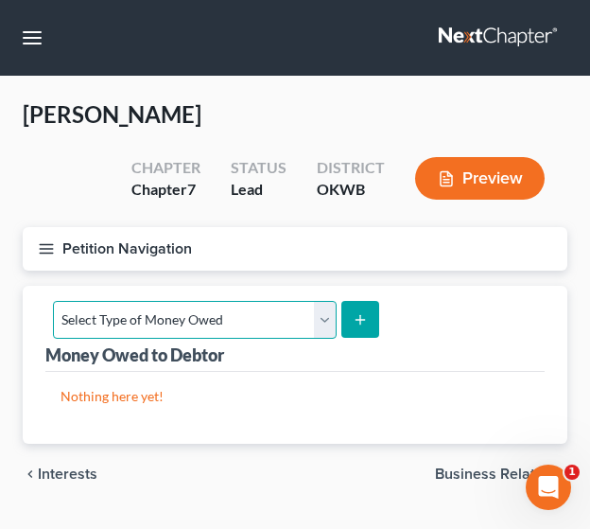
click at [320, 323] on select "Select Type of Money Owed Accounts Receivable Alimony Child Support Claims Agai…" at bounding box center [195, 320] width 284 height 38
click at [53, 301] on select "Select Type of Money Owed Accounts Receivable Alimony Child Support Claims Agai…" at bounding box center [195, 320] width 284 height 38
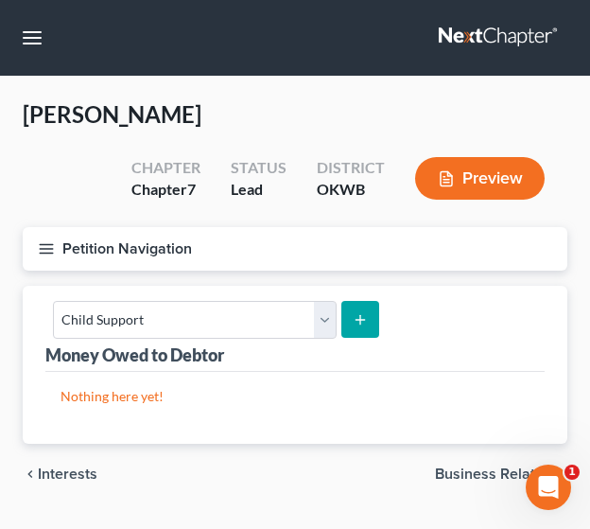
click at [358, 313] on icon "submit" at bounding box center [360, 319] width 15 height 15
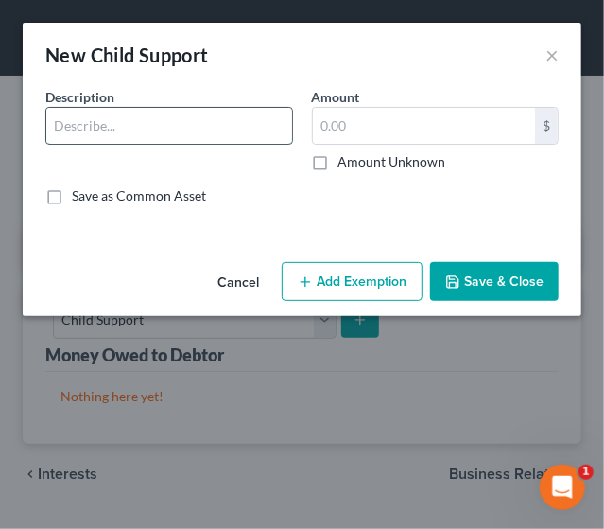
click at [189, 134] on input "text" at bounding box center [169, 126] width 246 height 36
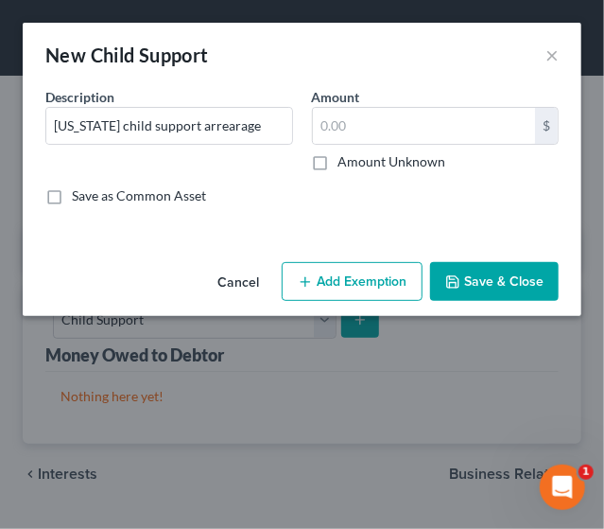
click at [339, 166] on label "Amount Unknown" at bounding box center [393, 161] width 108 height 19
click at [346, 165] on input "Amount Unknown" at bounding box center [352, 158] width 12 height 12
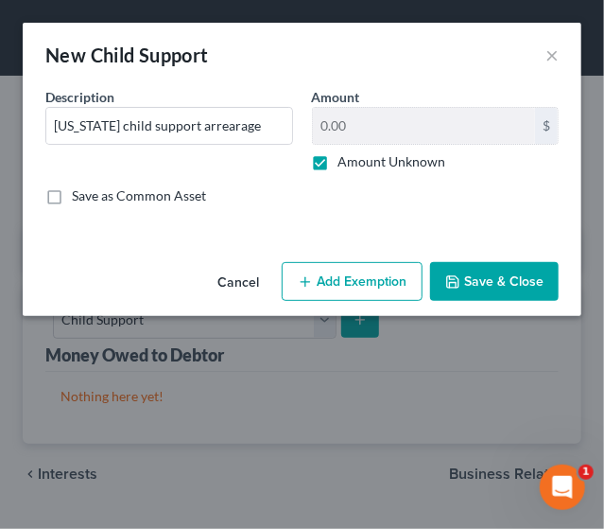
click at [463, 283] on button "Save & Close" at bounding box center [494, 282] width 129 height 40
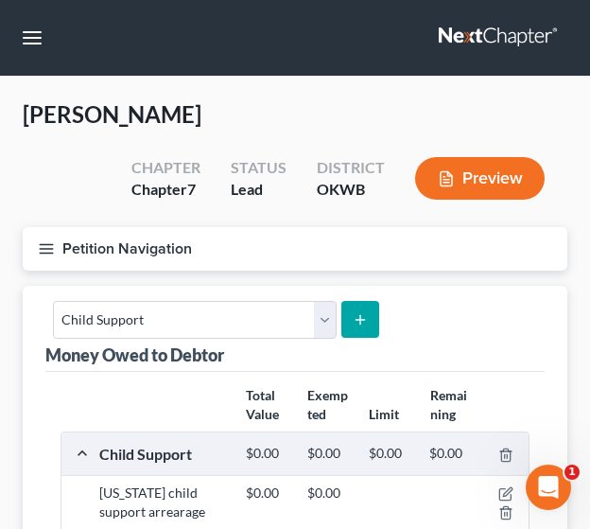
scroll to position [210, 0]
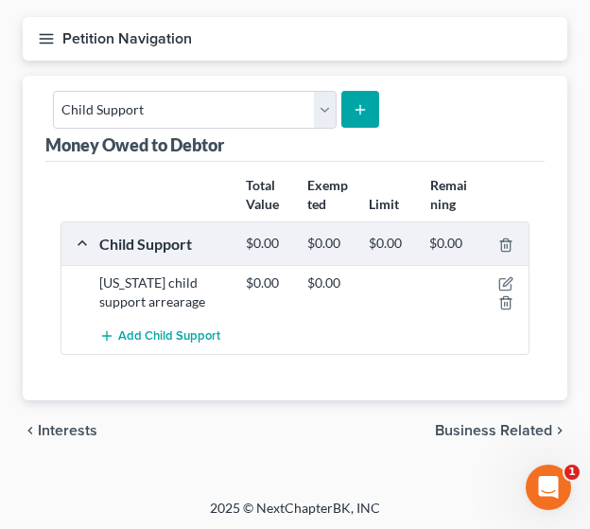
click at [86, 423] on span "Interests" at bounding box center [68, 430] width 60 height 15
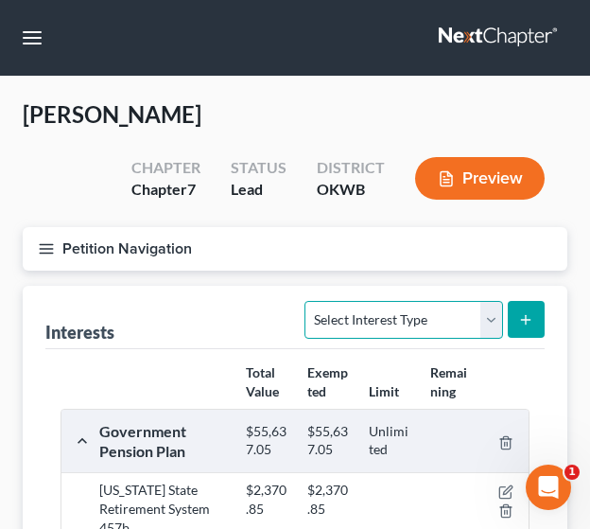
click at [485, 323] on select "Select Interest Type 401K Annuity Bond Education IRA Government Bond Government…" at bounding box center [404, 320] width 198 height 38
click at [308, 301] on select "Select Interest Type 401K Annuity Bond Education IRA Government Bond Government…" at bounding box center [404, 320] width 198 height 38
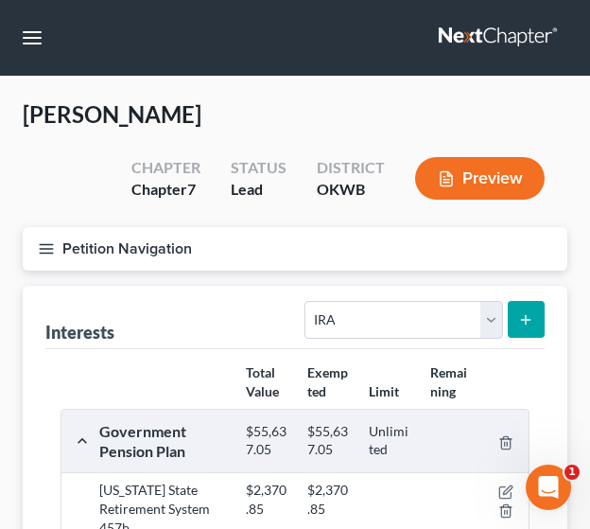
click at [526, 328] on button "submit" at bounding box center [526, 319] width 37 height 37
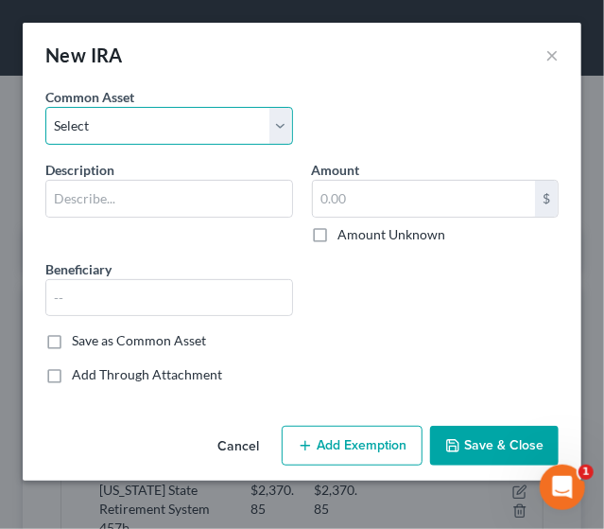
click at [117, 129] on select "Select Capital Group" at bounding box center [169, 126] width 248 height 38
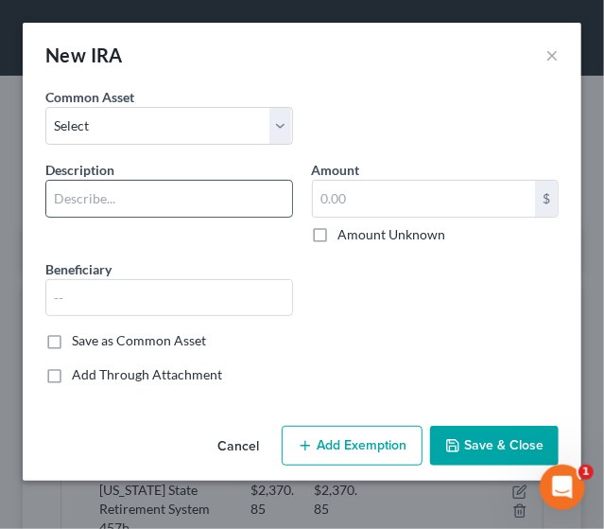
click at [93, 201] on input "text" at bounding box center [169, 199] width 246 height 36
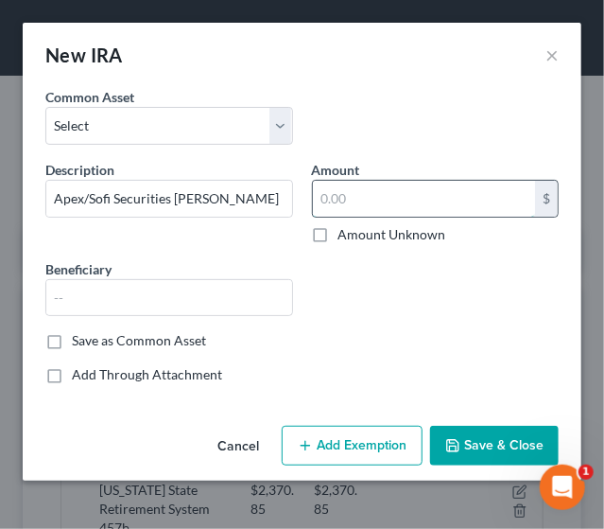
click at [348, 203] on input "text" at bounding box center [424, 199] width 223 height 36
click at [325, 437] on button "Add Exemption" at bounding box center [352, 446] width 141 height 40
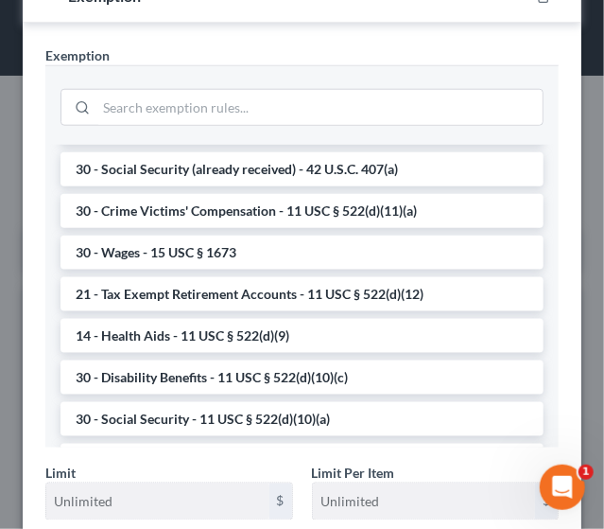
scroll to position [812, 0]
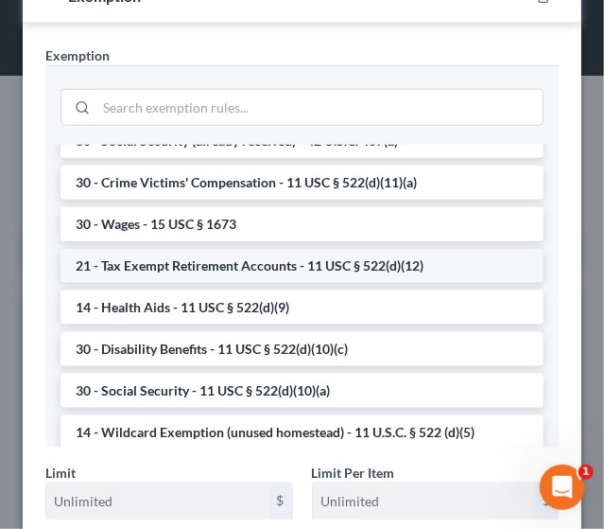
click at [472, 270] on li "21 - Tax Exempt Retirement Accounts - 11 USC § 522(d)(12)" at bounding box center [302, 266] width 483 height 34
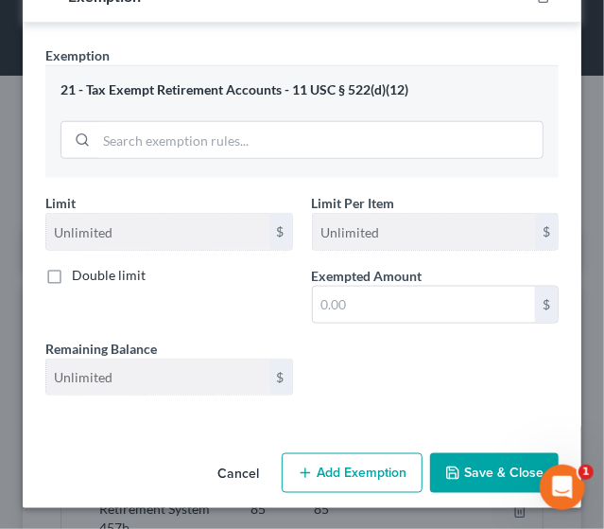
scroll to position [426, 0]
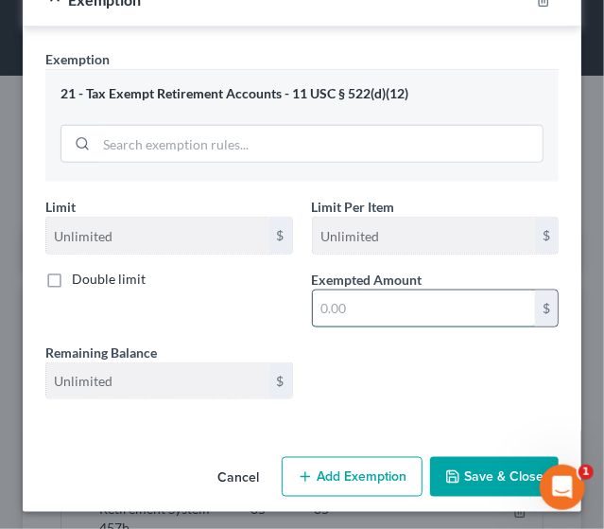
click at [443, 306] on input "text" at bounding box center [424, 308] width 223 height 36
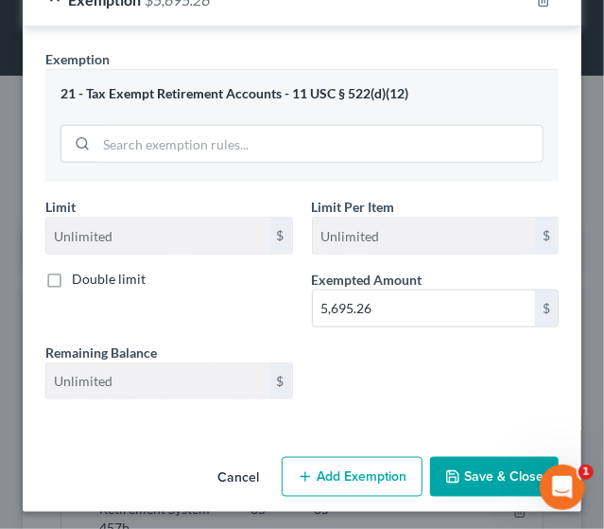
click at [498, 478] on button "Save & Close" at bounding box center [494, 477] width 129 height 40
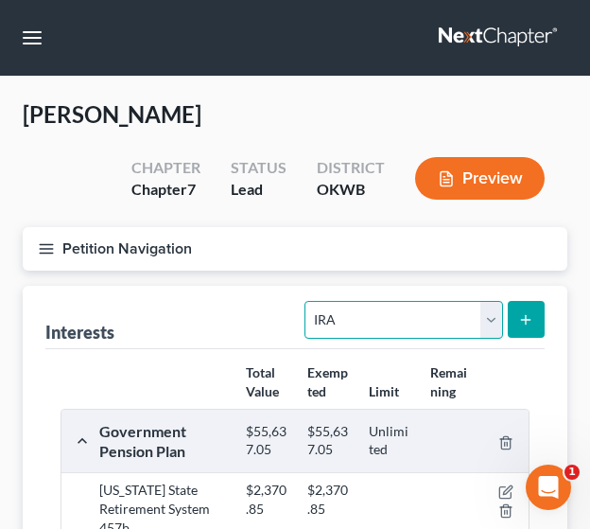
click at [492, 323] on select "Select Interest Type 401K Annuity Bond Education IRA Government Bond Government…" at bounding box center [404, 320] width 198 height 38
click at [308, 301] on select "Select Interest Type 401K Annuity Bond Education IRA Government Bond Government…" at bounding box center [404, 320] width 198 height 38
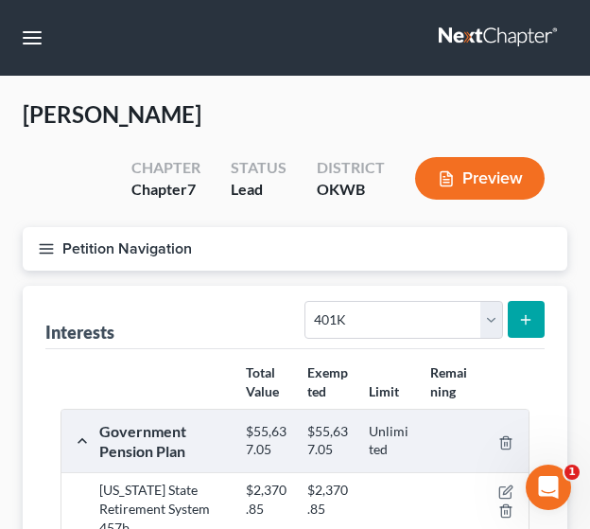
click at [538, 303] on button "submit" at bounding box center [526, 319] width 37 height 37
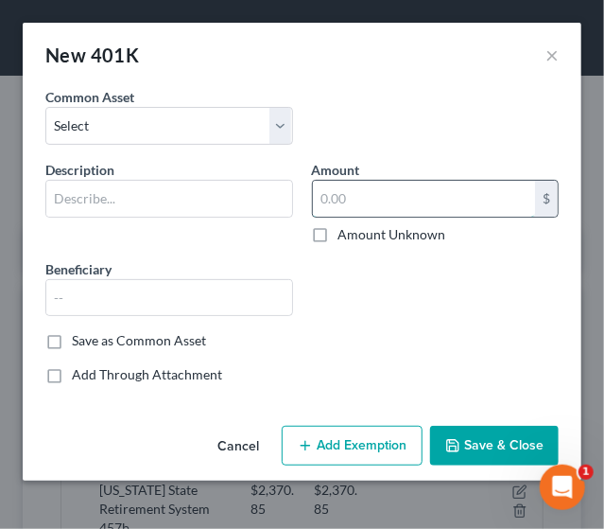
click at [392, 199] on input "text" at bounding box center [424, 199] width 223 height 36
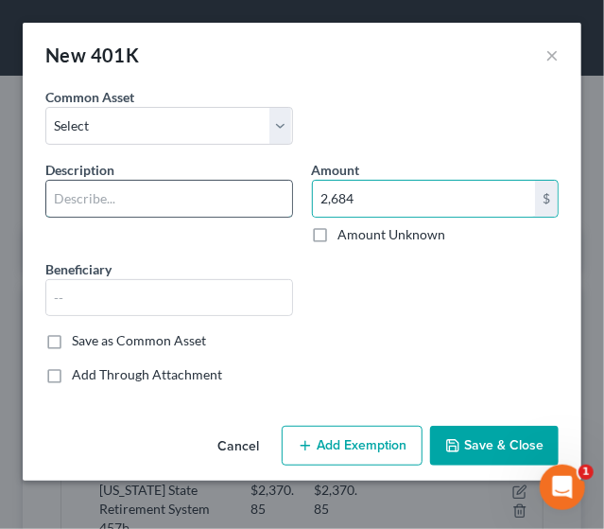
click at [201, 186] on input "text" at bounding box center [169, 199] width 246 height 36
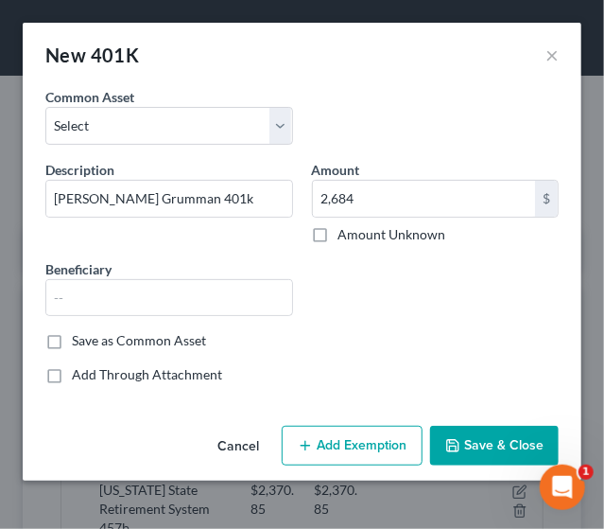
click at [382, 455] on button "Add Exemption" at bounding box center [352, 446] width 141 height 40
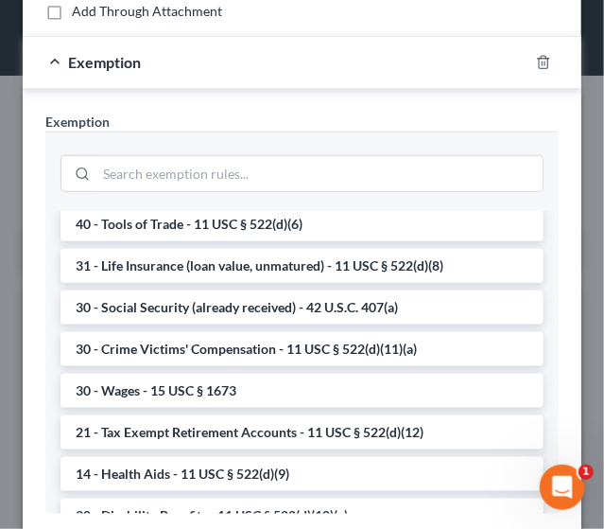
scroll to position [747, 0]
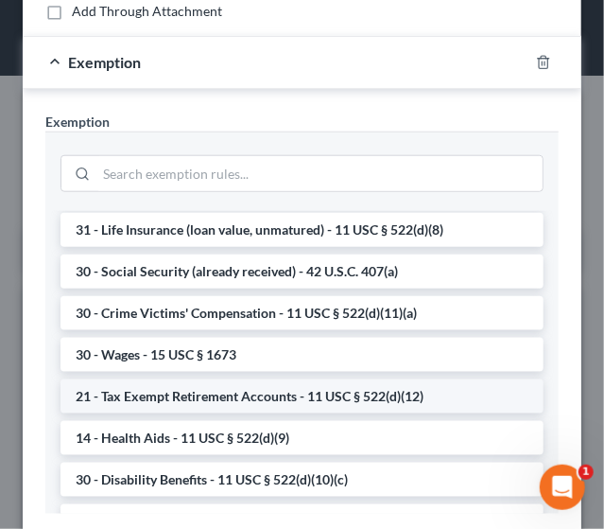
click at [371, 390] on li "21 - Tax Exempt Retirement Accounts - 11 USC § 522(d)(12)" at bounding box center [302, 396] width 483 height 34
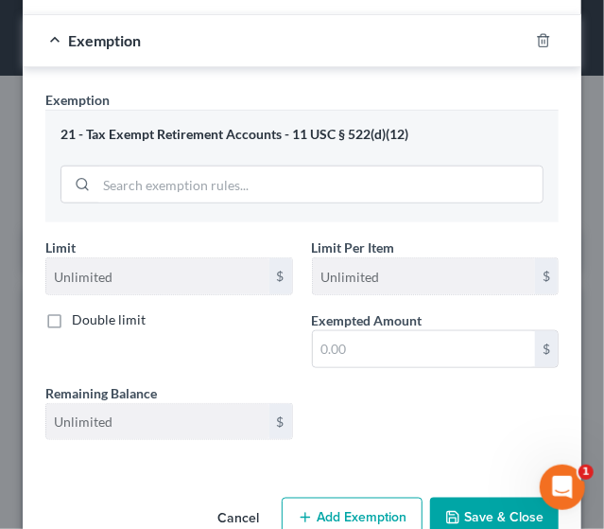
scroll to position [426, 0]
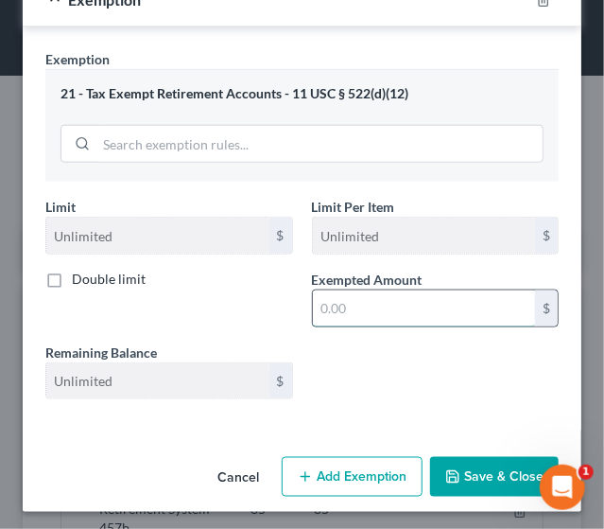
click at [444, 309] on input "text" at bounding box center [424, 308] width 223 height 36
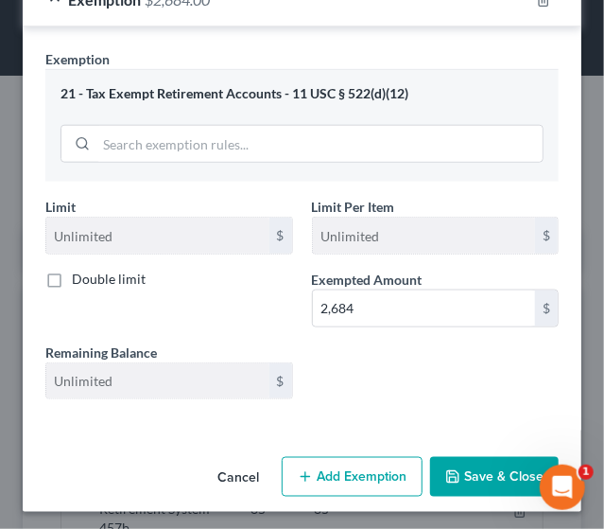
click at [463, 463] on button "Save & Close" at bounding box center [494, 477] width 129 height 40
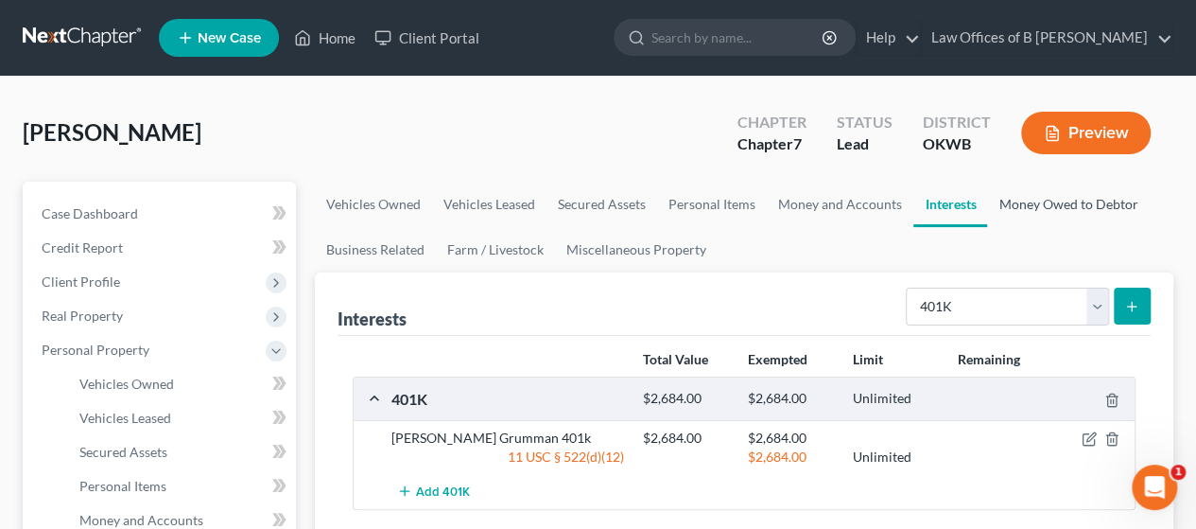
click at [1115, 205] on link "Money Owed to Debtor" at bounding box center [1068, 204] width 162 height 45
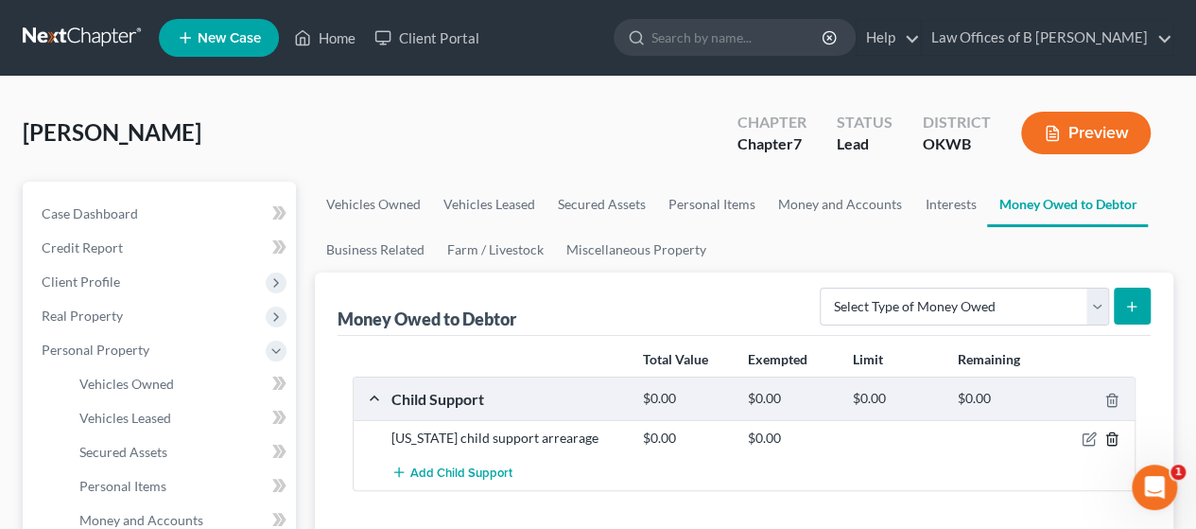
click at [1111, 437] on icon "button" at bounding box center [1112, 438] width 15 height 15
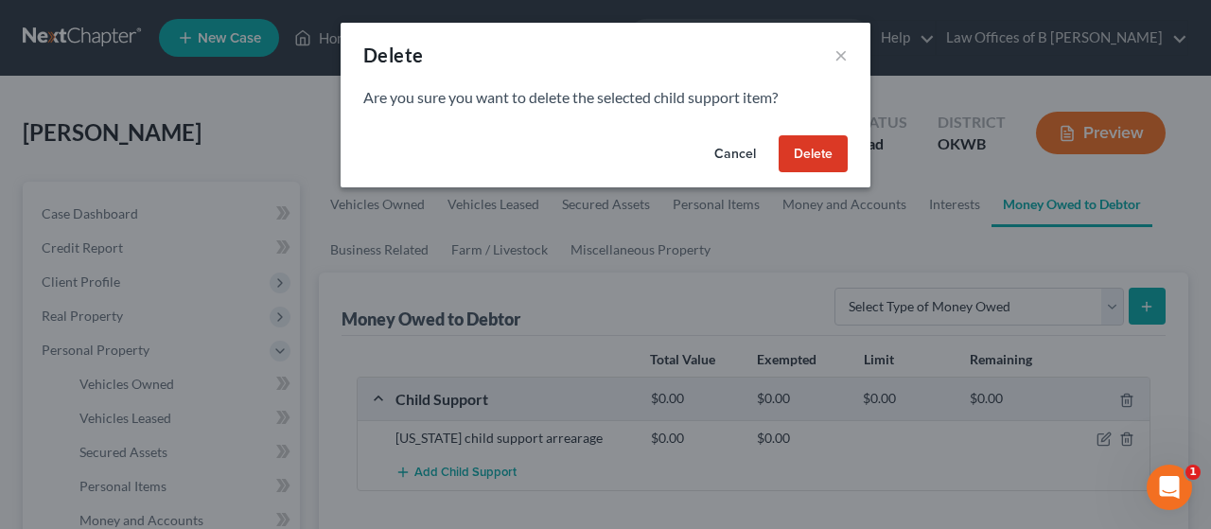
click at [833, 160] on button "Delete" at bounding box center [812, 154] width 69 height 38
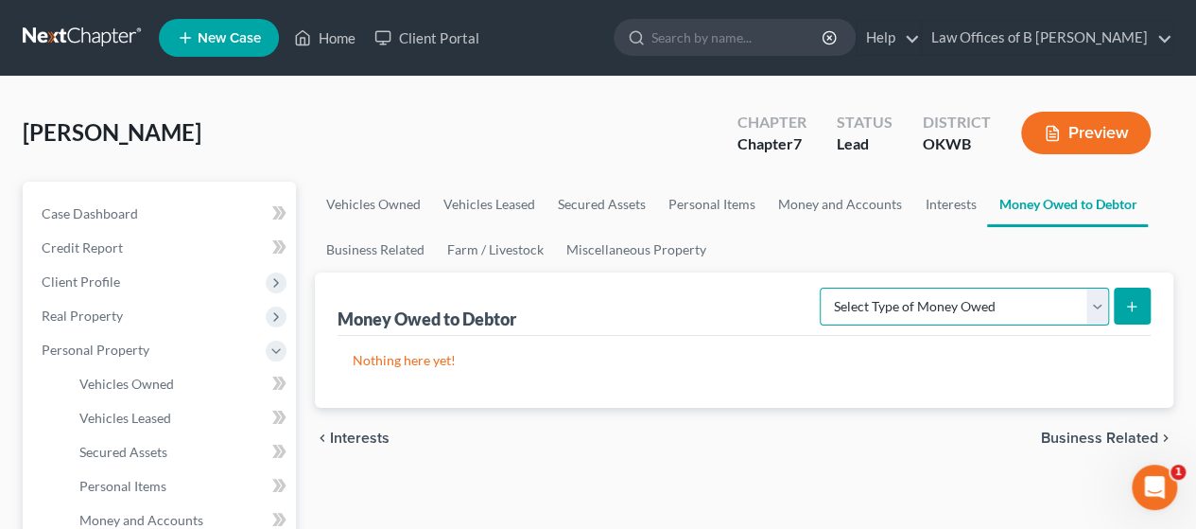
click at [1095, 308] on select "Select Type of Money Owed Accounts Receivable Alimony Child Support Claims Agai…" at bounding box center [964, 307] width 289 height 38
click at [824, 288] on select "Select Type of Money Owed Accounts Receivable Alimony Child Support Claims Agai…" at bounding box center [964, 307] width 289 height 38
click at [1137, 302] on icon "submit" at bounding box center [1132, 306] width 15 height 15
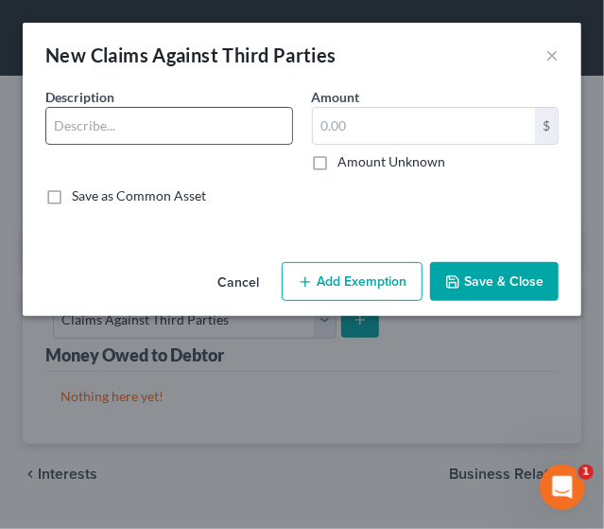
click at [109, 118] on input "text" at bounding box center [169, 126] width 246 height 36
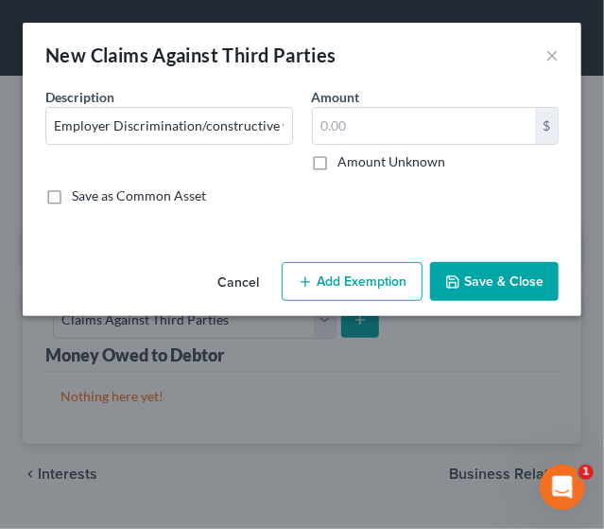
click at [339, 160] on label "Amount Unknown" at bounding box center [393, 161] width 108 height 19
click at [346, 160] on input "Amount Unknown" at bounding box center [352, 158] width 12 height 12
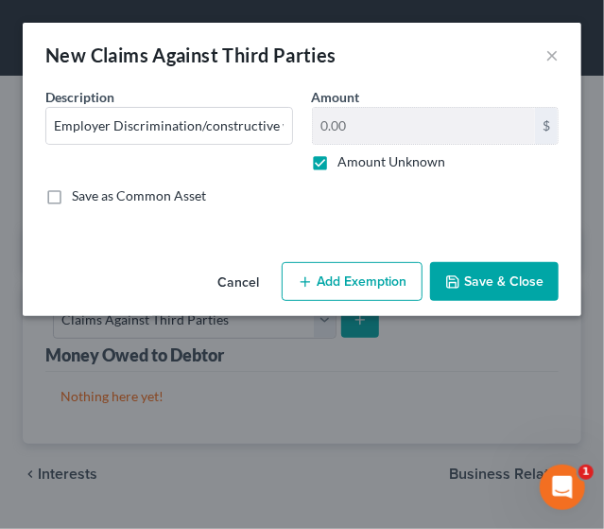
click at [453, 268] on button "Save & Close" at bounding box center [494, 282] width 129 height 40
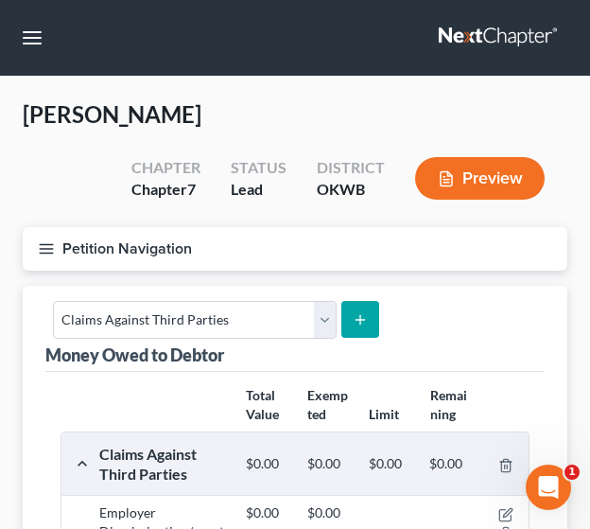
click at [45, 245] on icon "button" at bounding box center [46, 248] width 17 height 17
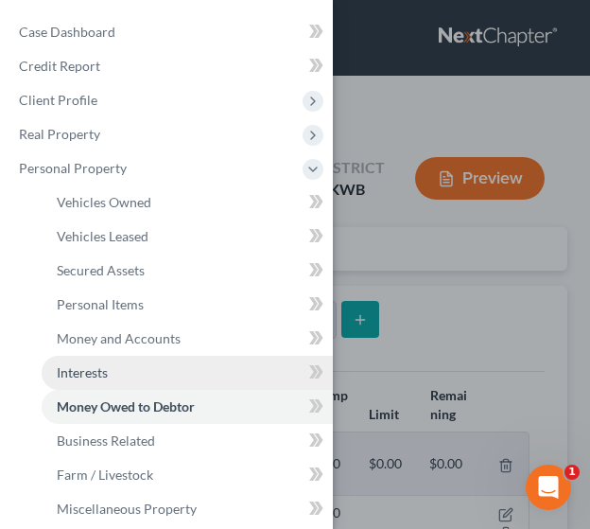
click at [107, 371] on span "Interests" at bounding box center [82, 372] width 51 height 16
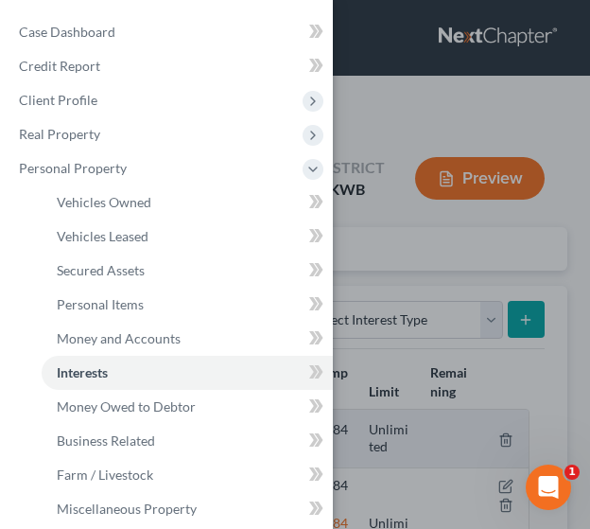
click at [549, 364] on div "Case Dashboard Payments Invoices Payments Payments Credit Report Client Profile" at bounding box center [295, 264] width 590 height 529
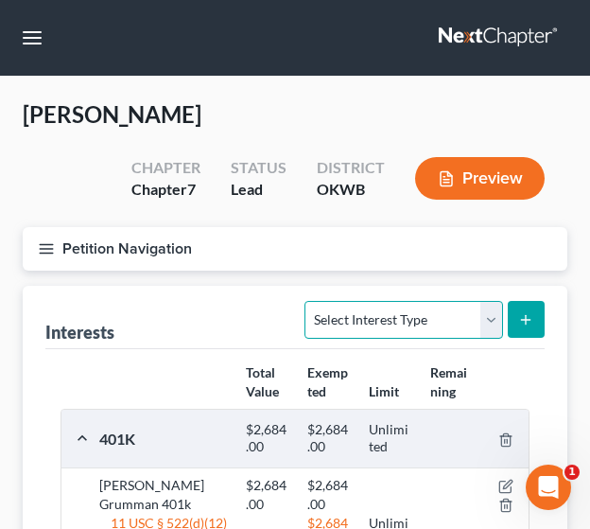
click at [497, 325] on select "Select Interest Type 401K Annuity Bond Education IRA Government Bond Government…" at bounding box center [404, 320] width 198 height 38
click at [308, 301] on select "Select Interest Type 401K Annuity Bond Education IRA Government Bond Government…" at bounding box center [404, 320] width 198 height 38
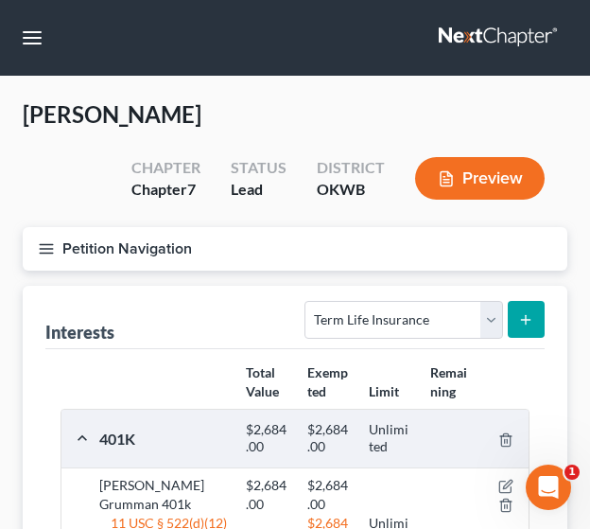
click at [528, 320] on line "submit" at bounding box center [526, 320] width 9 height 0
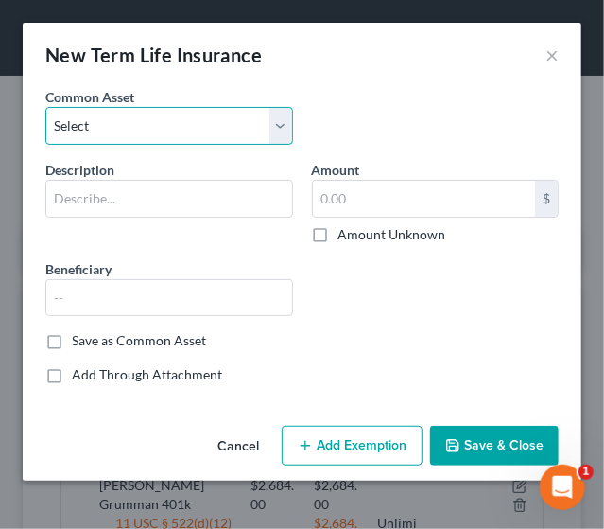
click at [142, 132] on select "Select American Amicable Life [US_STATE] Life Ins Co State Farm Foresters Finan…" at bounding box center [169, 126] width 248 height 38
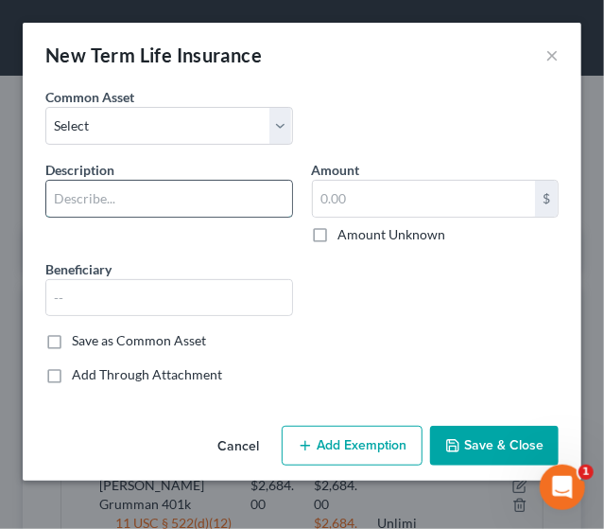
click at [112, 203] on input "text" at bounding box center [169, 199] width 246 height 36
click at [252, 200] on input "Prudential Veterans' Group Term Life policy #" at bounding box center [169, 199] width 246 height 36
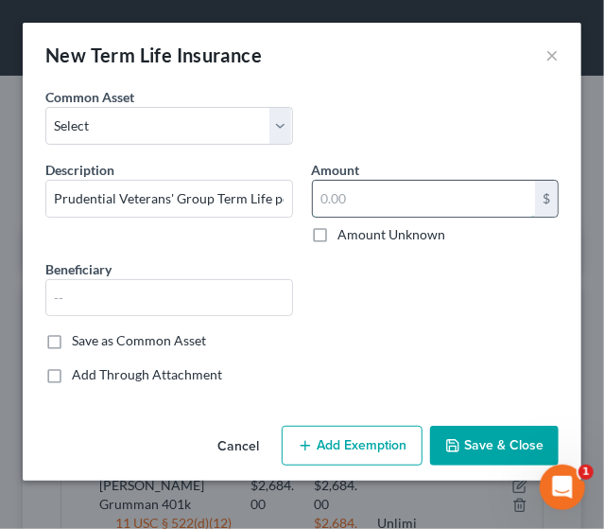
click at [358, 196] on input "text" at bounding box center [424, 199] width 223 height 36
click at [373, 440] on button "Add Exemption" at bounding box center [352, 446] width 141 height 40
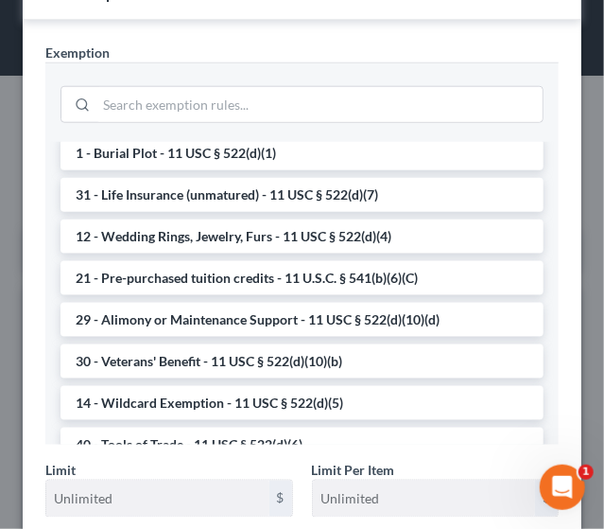
scroll to position [426, 0]
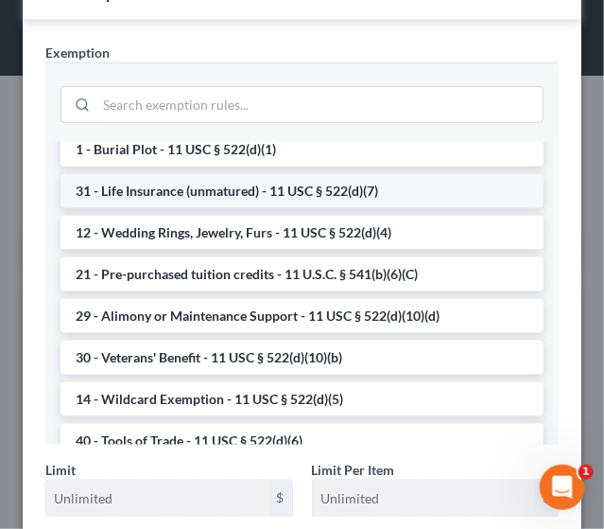
click at [445, 189] on li "31 - Life Insurance (unmatured) - 11 USC § 522(d)(7)" at bounding box center [302, 191] width 483 height 34
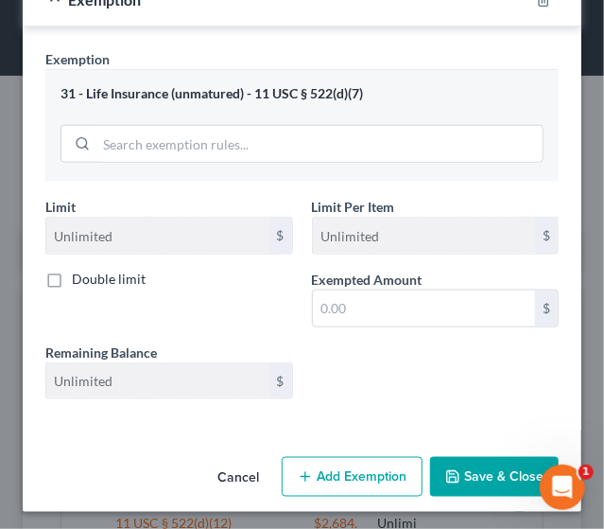
click at [465, 466] on button "Save & Close" at bounding box center [494, 477] width 129 height 40
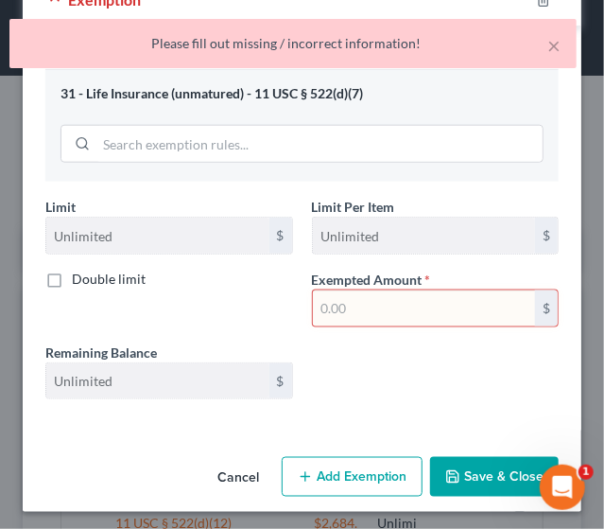
click at [358, 300] on input "text" at bounding box center [424, 308] width 223 height 36
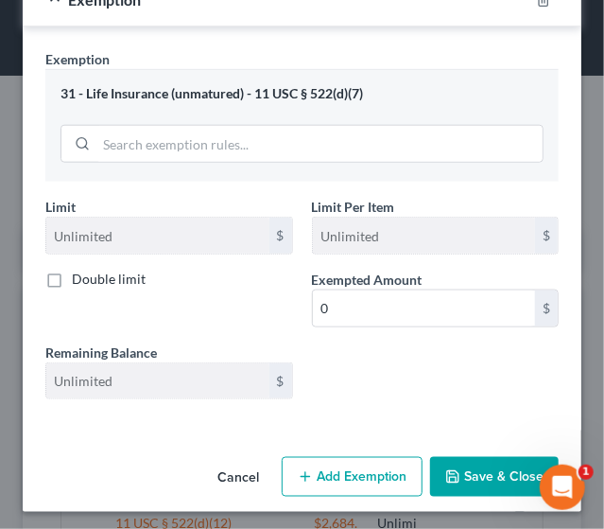
click at [466, 468] on button "Save & Close" at bounding box center [494, 477] width 129 height 40
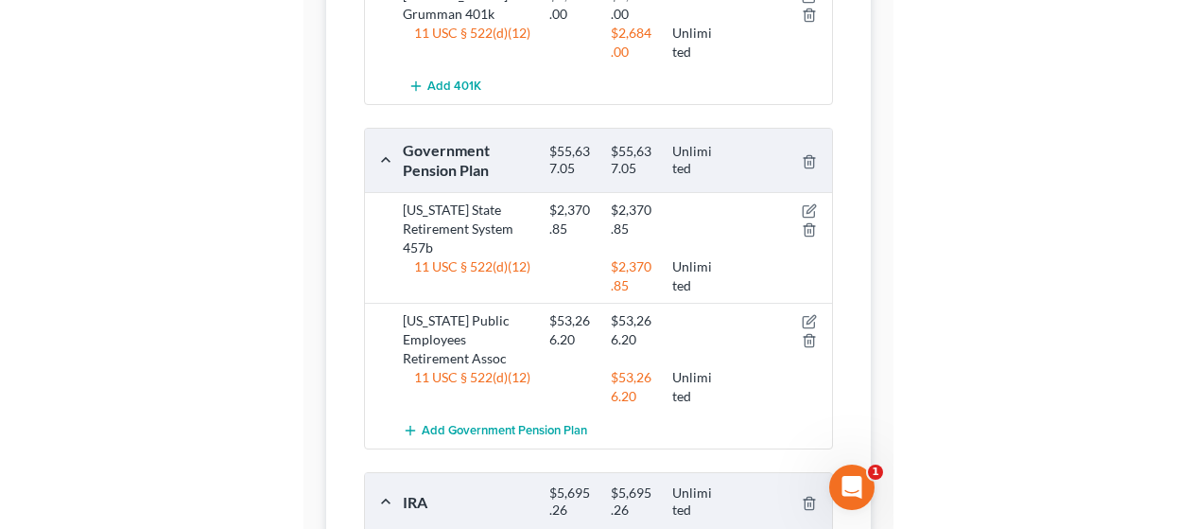
scroll to position [253, 0]
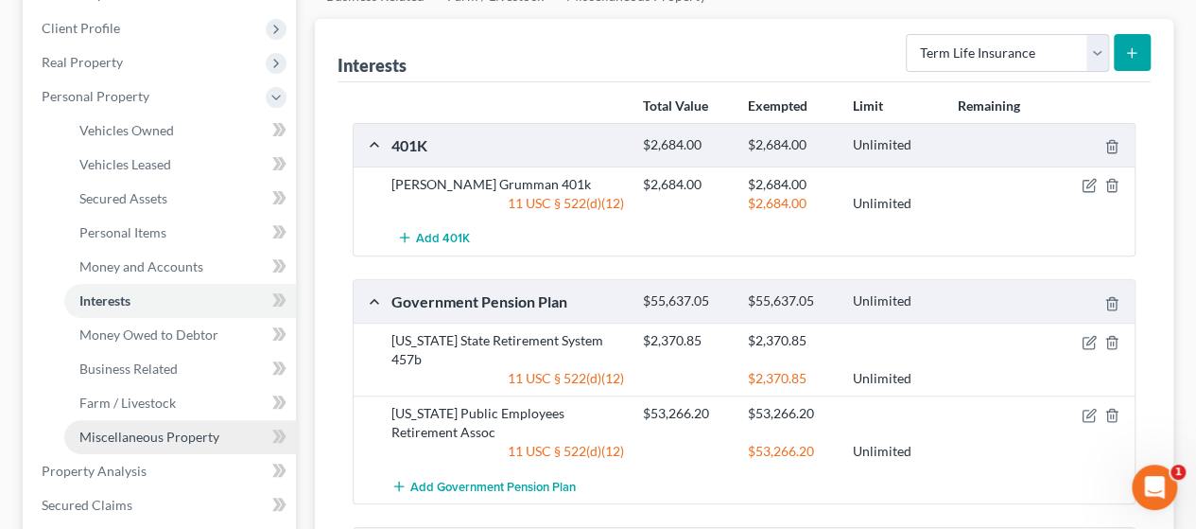
click at [184, 434] on span "Miscellaneous Property" at bounding box center [149, 436] width 140 height 16
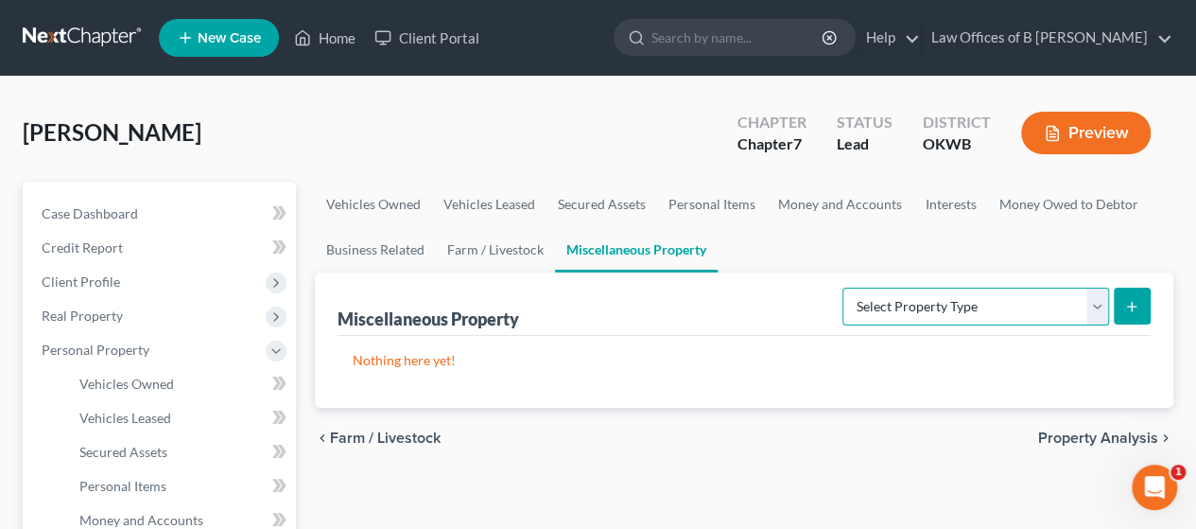
click at [1096, 309] on select "Select Property Type Assigned for Creditor Benefit [DATE] Holding for Another N…" at bounding box center [976, 307] width 267 height 38
click at [843, 288] on select "Select Property Type Assigned for Creditor Benefit [DATE] Holding for Another N…" at bounding box center [976, 307] width 267 height 38
click at [1139, 300] on icon "submit" at bounding box center [1132, 306] width 15 height 15
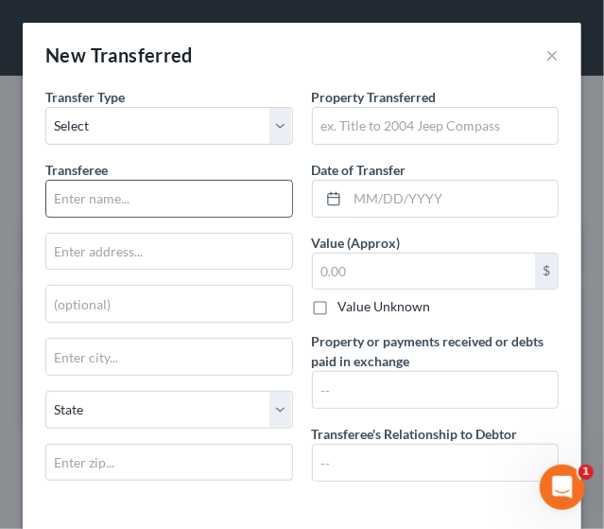
click at [129, 195] on input "text" at bounding box center [169, 199] width 246 height 36
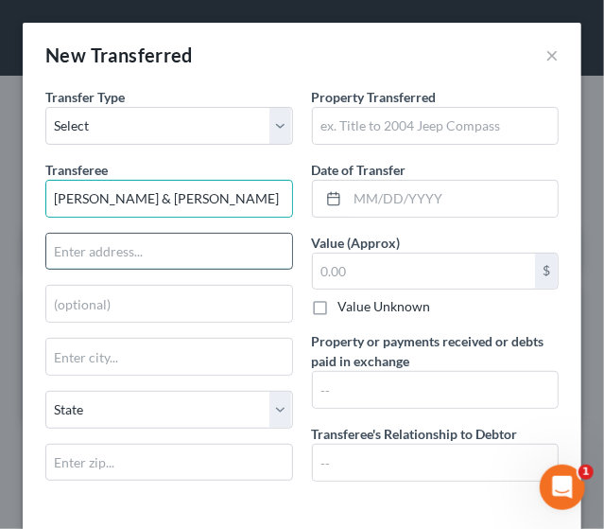
click at [110, 242] on input "text" at bounding box center [169, 252] width 246 height 36
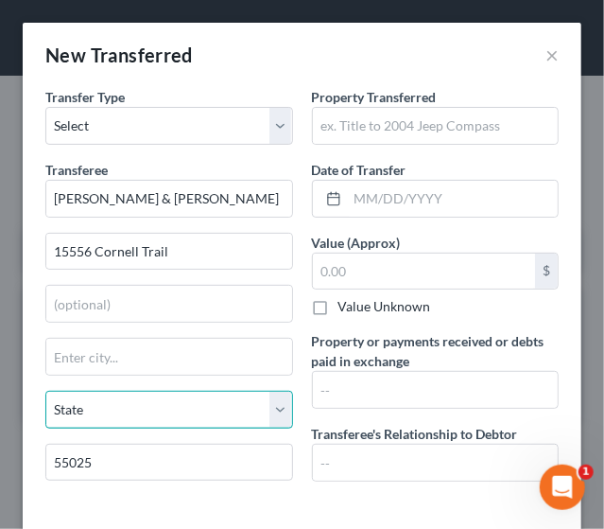
click at [146, 391] on select "State [US_STATE] AK AR AZ CA CO CT DE DC [GEOGRAPHIC_DATA] [GEOGRAPHIC_DATA] GU…" at bounding box center [169, 410] width 248 height 38
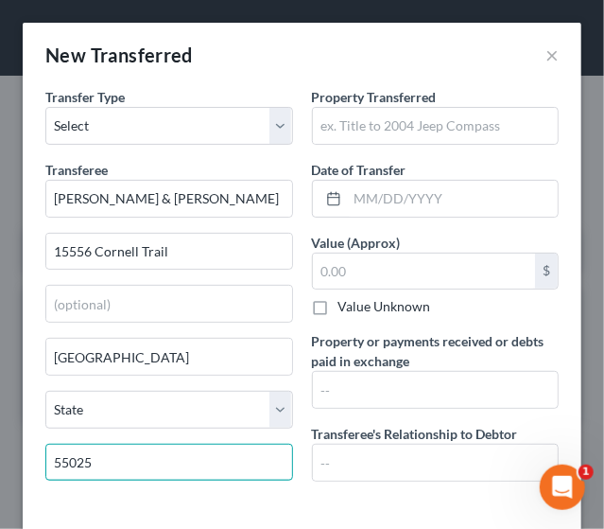
click at [163, 447] on input "55025" at bounding box center [169, 463] width 248 height 38
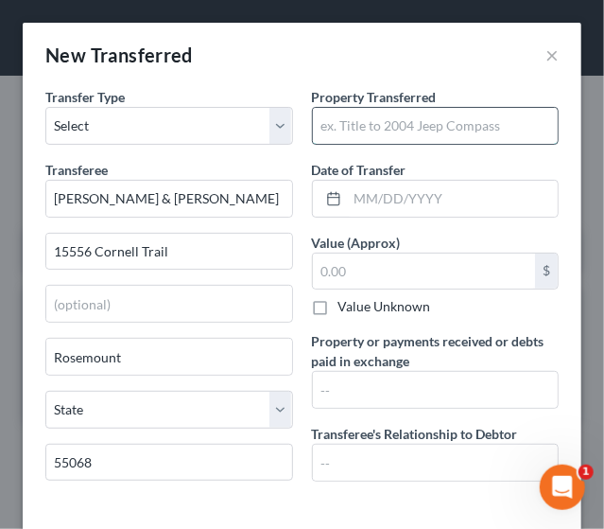
click at [375, 126] on input "text" at bounding box center [436, 126] width 246 height 36
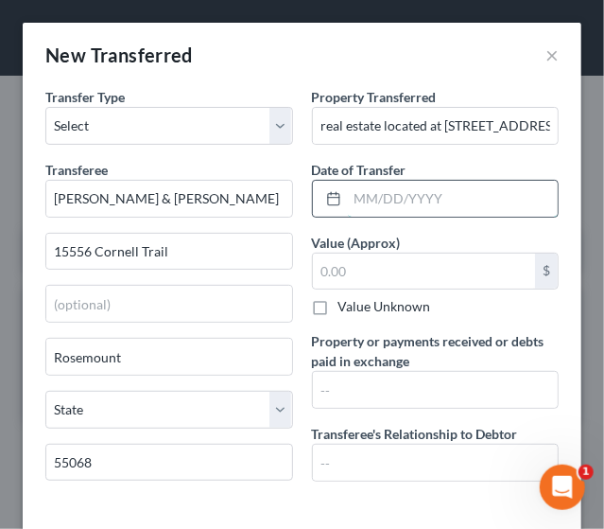
click at [373, 203] on input "text" at bounding box center [453, 199] width 211 height 36
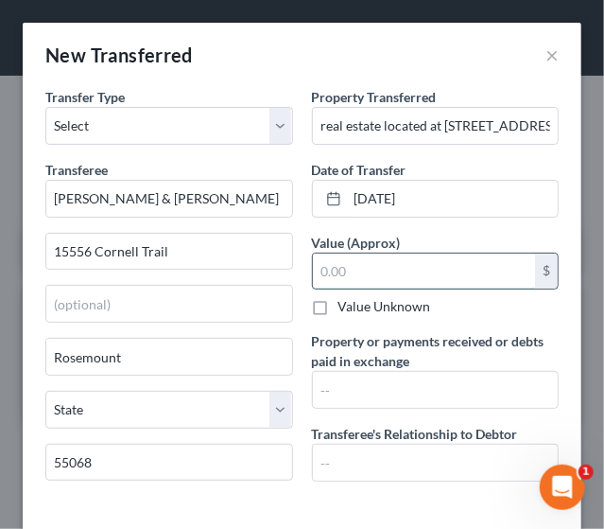
click at [354, 283] on input "text" at bounding box center [424, 271] width 223 height 36
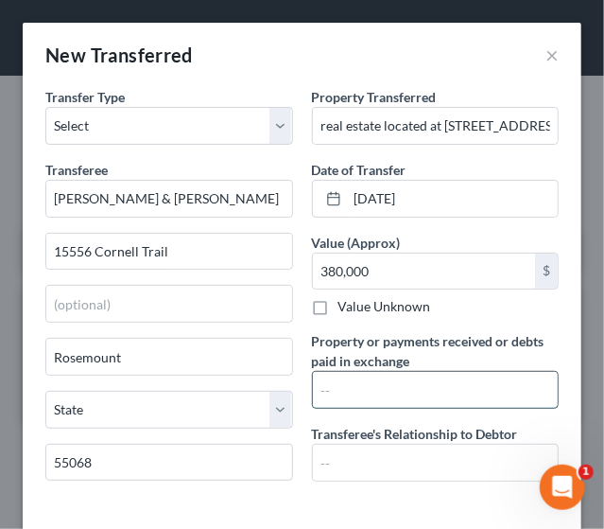
click at [339, 383] on input "text" at bounding box center [436, 390] width 246 height 36
click at [346, 383] on input "text" at bounding box center [436, 390] width 246 height 36
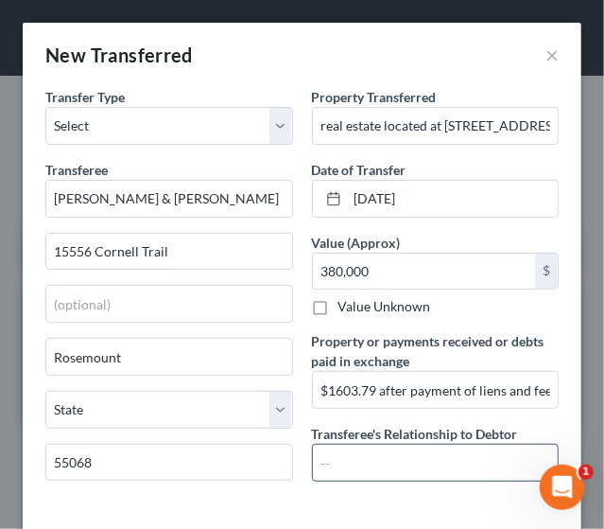
click at [348, 466] on input "text" at bounding box center [436, 463] width 246 height 36
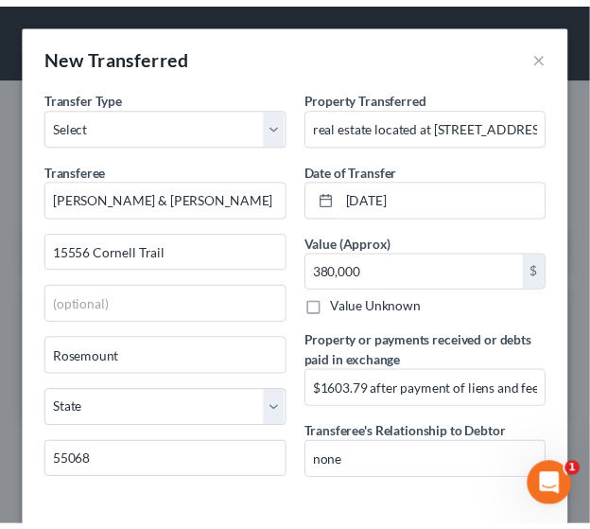
scroll to position [83, 0]
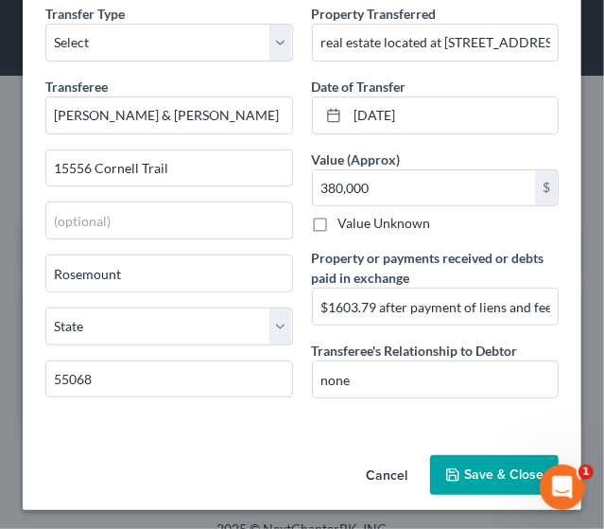
click at [491, 480] on button "Save & Close" at bounding box center [494, 475] width 129 height 40
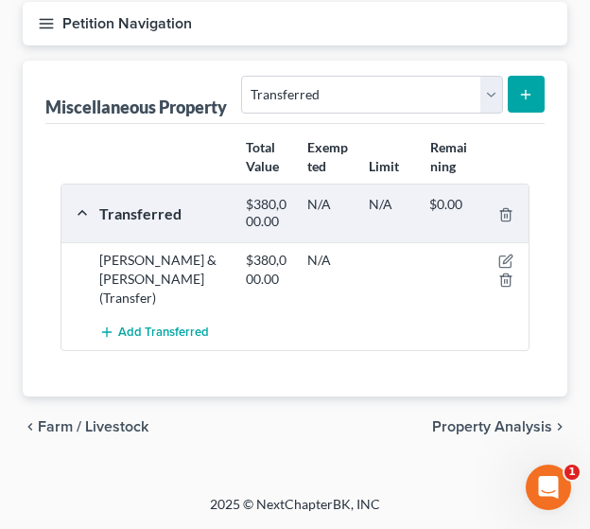
scroll to position [244, 0]
click at [513, 419] on span "Property Analysis" at bounding box center [492, 426] width 120 height 15
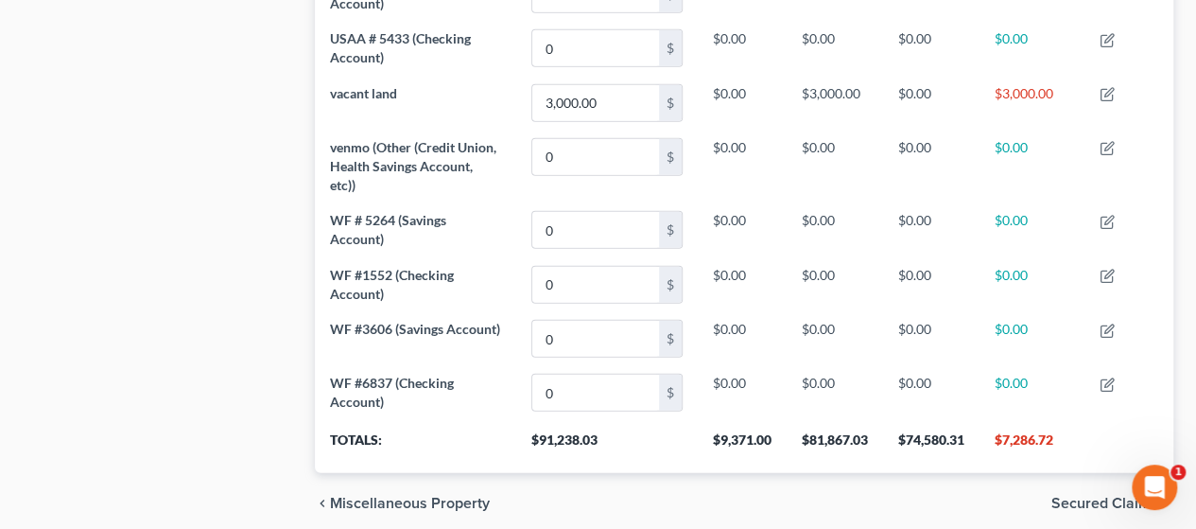
scroll to position [2506, 0]
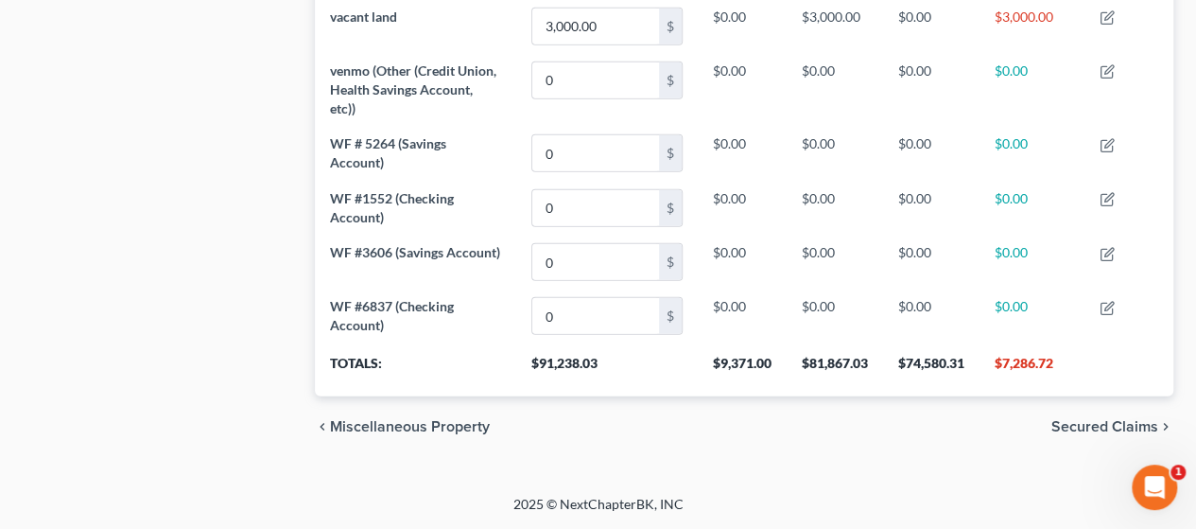
click at [1112, 419] on span "Secured Claims" at bounding box center [1105, 426] width 107 height 15
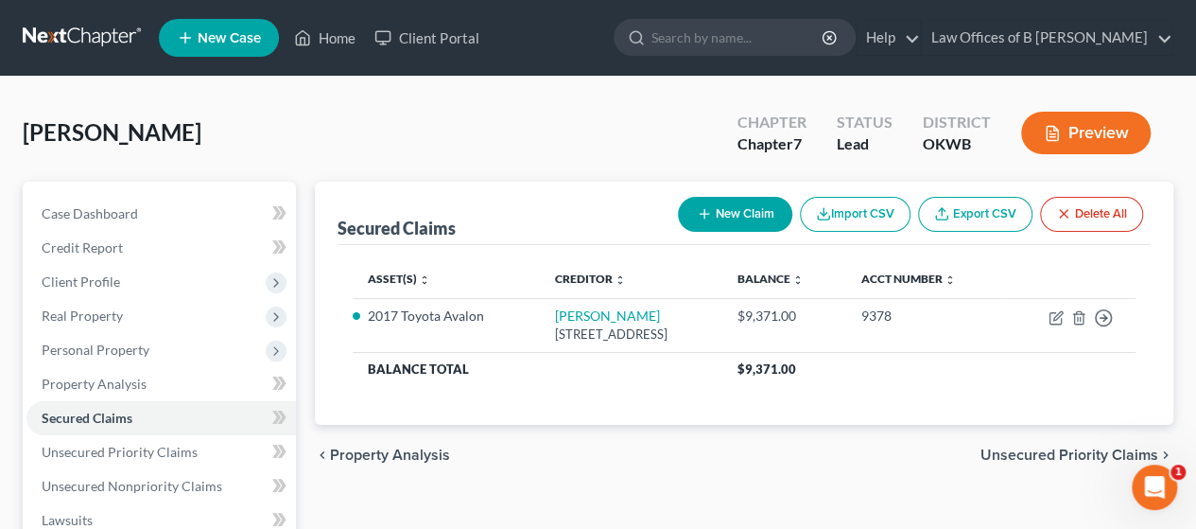
click at [1065, 449] on span "Unsecured Priority Claims" at bounding box center [1070, 454] width 178 height 15
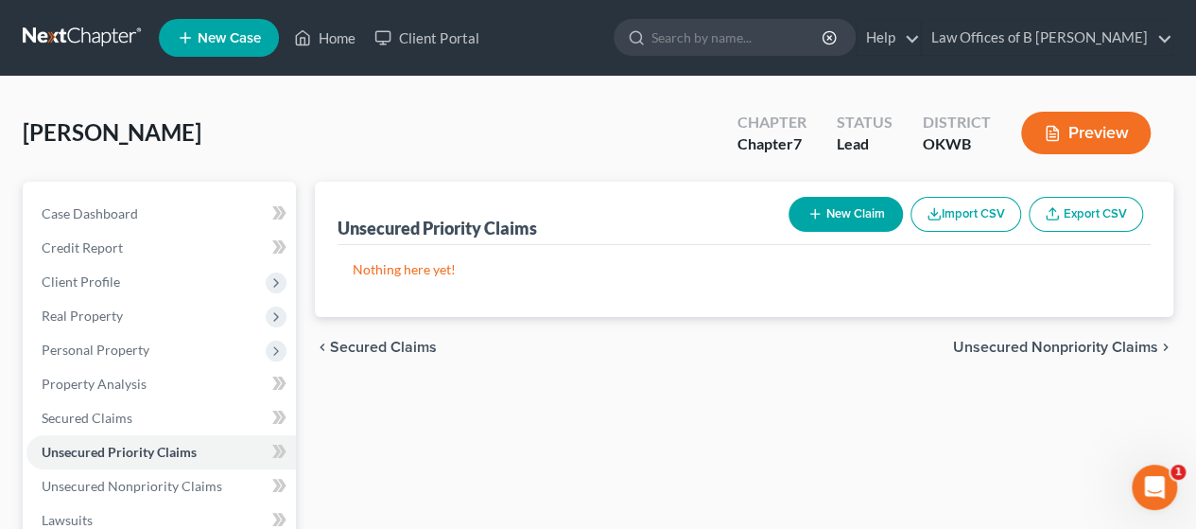
click at [1043, 349] on span "Unsecured Nonpriority Claims" at bounding box center [1055, 347] width 205 height 15
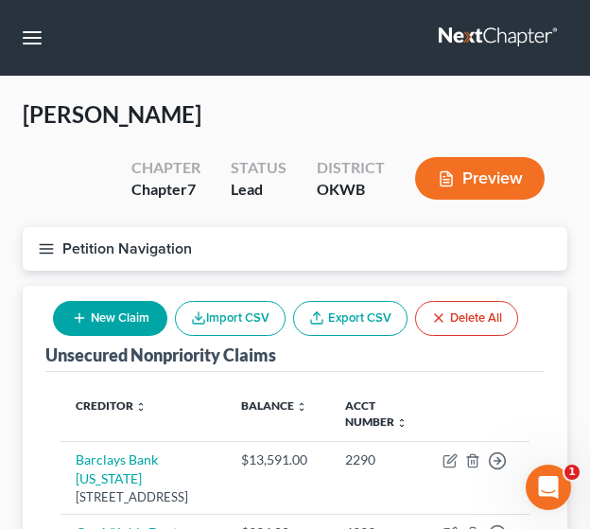
click at [93, 311] on button "New Claim" at bounding box center [110, 318] width 114 height 35
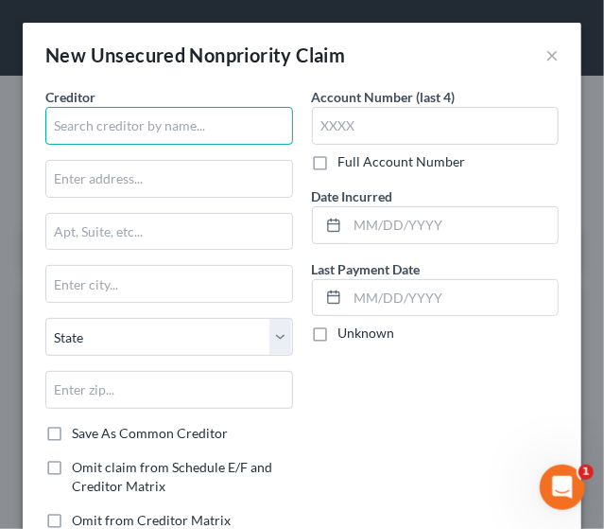
click at [145, 128] on input "text" at bounding box center [169, 126] width 248 height 38
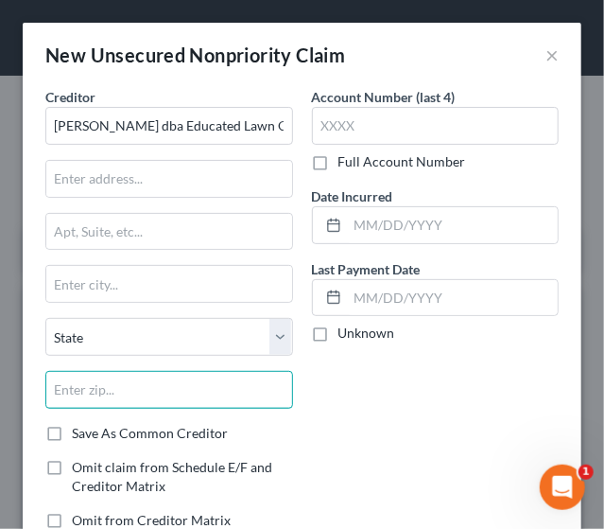
click at [149, 376] on input "text" at bounding box center [169, 390] width 248 height 38
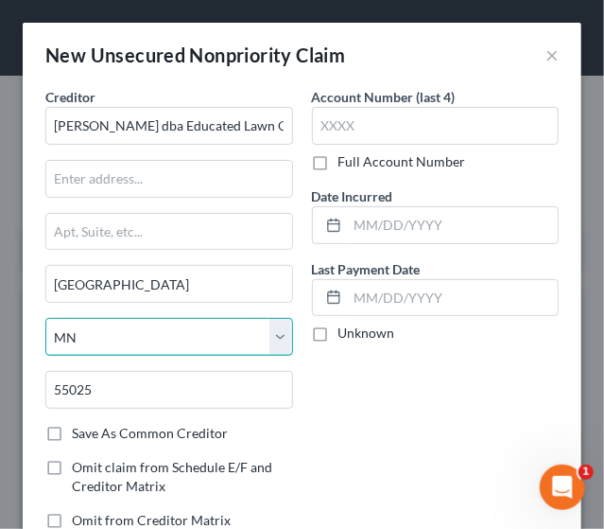
click at [161, 332] on select "State [US_STATE] AK AR AZ CA CO CT DE DC [GEOGRAPHIC_DATA] [GEOGRAPHIC_DATA] GU…" at bounding box center [169, 337] width 248 height 38
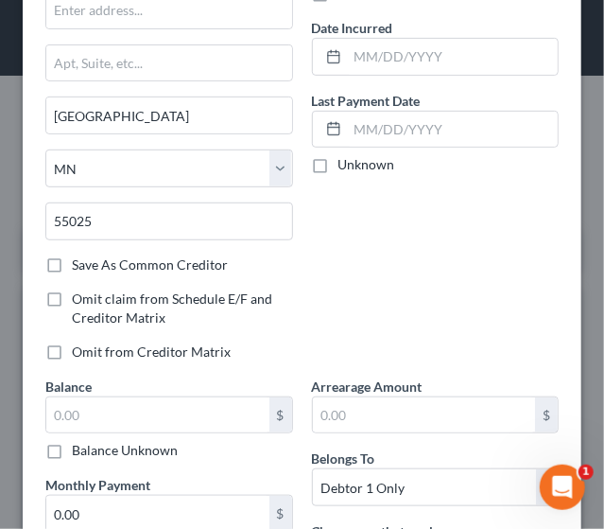
scroll to position [172, 0]
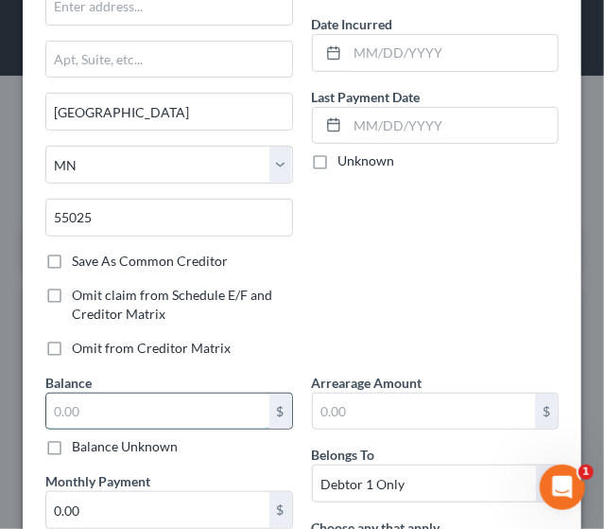
click at [174, 401] on input "text" at bounding box center [157, 411] width 223 height 36
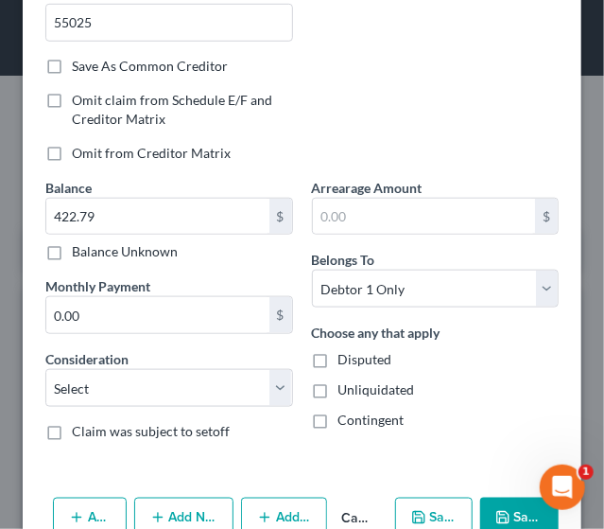
scroll to position [383, 0]
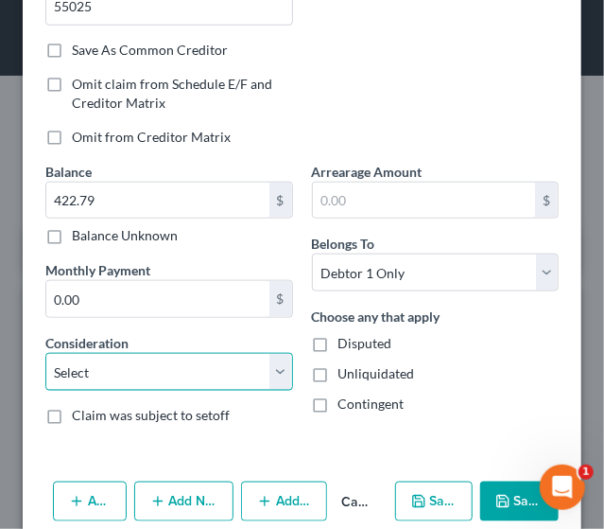
click at [210, 364] on select "Select Cable / Satellite Services Collection Agency Credit Card Debt Debt Couns…" at bounding box center [169, 372] width 248 height 38
click at [45, 353] on select "Select Cable / Satellite Services Collection Agency Credit Card Debt Debt Couns…" at bounding box center [169, 372] width 248 height 38
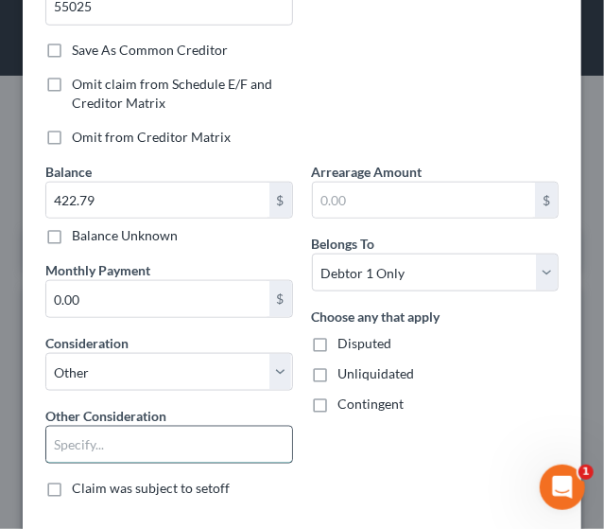
click at [142, 447] on input "text" at bounding box center [169, 445] width 246 height 36
click at [360, 480] on div "Arrearage Amount $ Belongs To * Select Debtor 1 Only Debtor 2 Only Debtor 1 And…" at bounding box center [436, 337] width 267 height 351
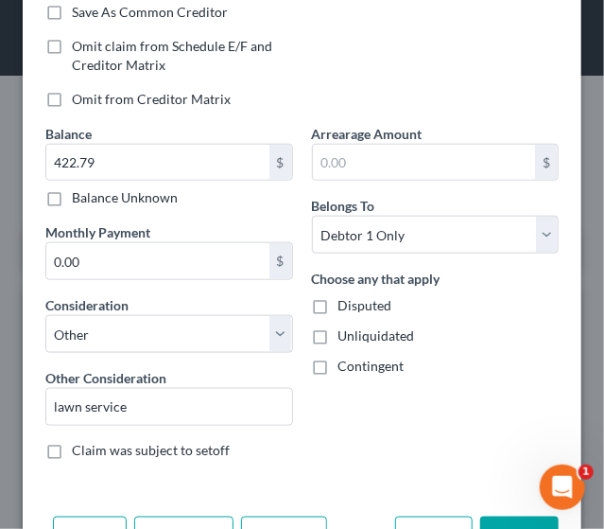
scroll to position [479, 0]
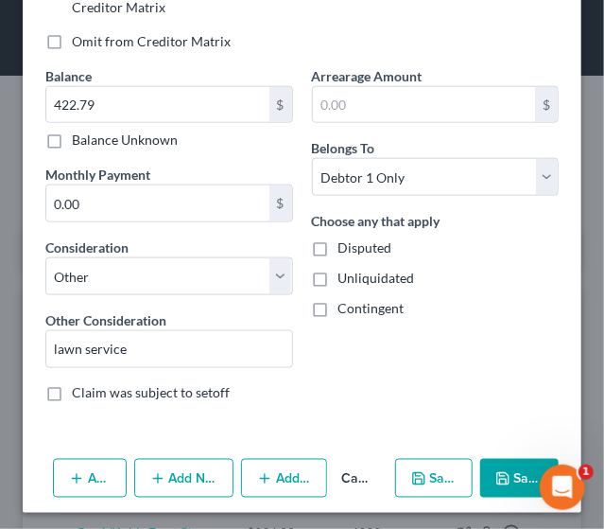
click at [499, 483] on button "Save & Close" at bounding box center [519, 479] width 79 height 40
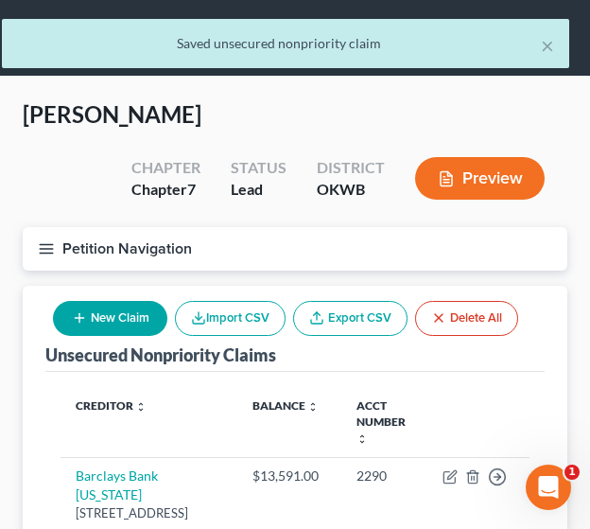
click at [110, 330] on button "New Claim" at bounding box center [110, 318] width 114 height 35
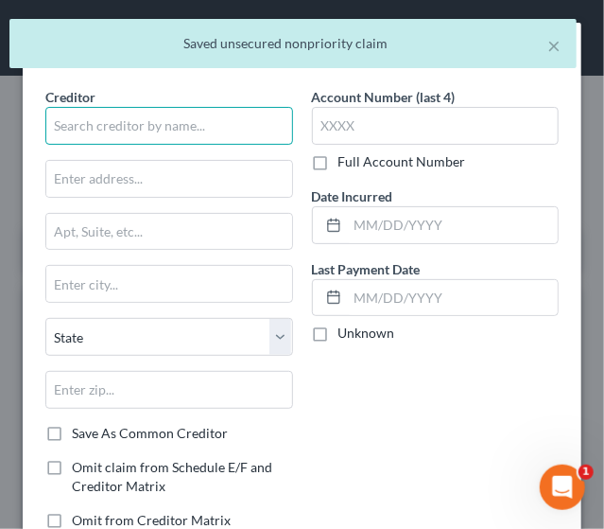
click at [79, 125] on input "text" at bounding box center [169, 126] width 248 height 38
click at [79, 125] on input "A" at bounding box center [169, 126] width 248 height 38
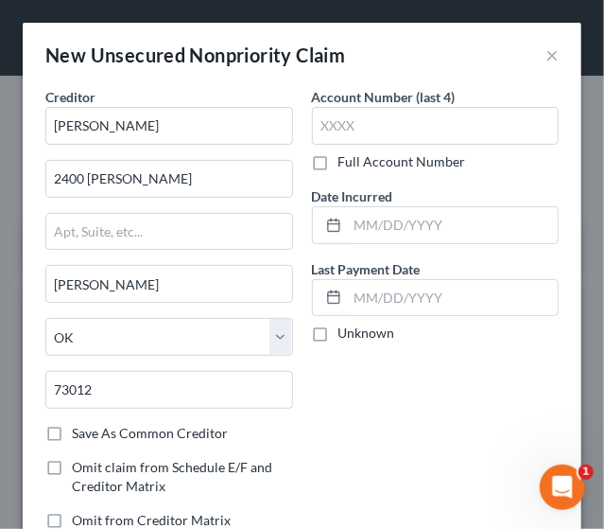
click at [480, 432] on div "Account Number (last 4) Full Account Number Date Incurred Last Payment Date Unk…" at bounding box center [436, 316] width 267 height 458
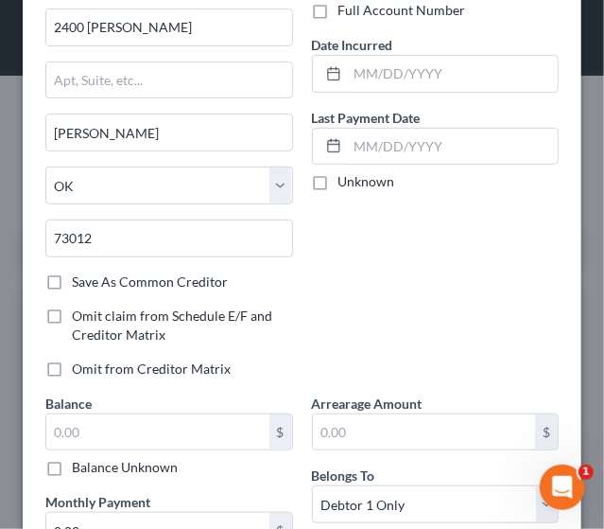
scroll to position [189, 0]
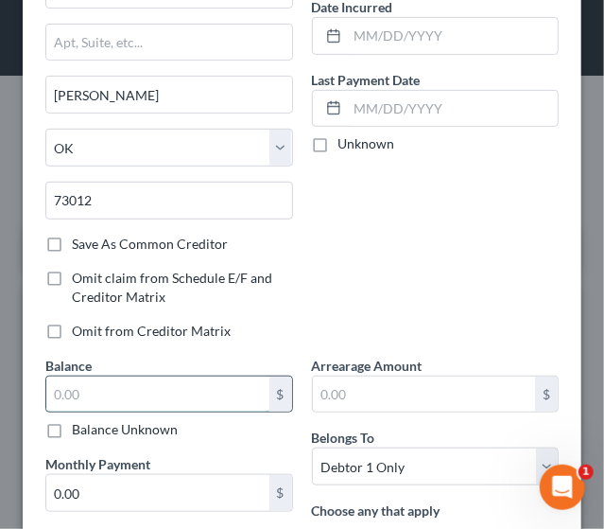
click at [207, 389] on input "text" at bounding box center [157, 394] width 223 height 36
click at [326, 281] on div "Account Number (last 4) Full Account Number Date Incurred Last Payment Date Unk…" at bounding box center [436, 127] width 267 height 458
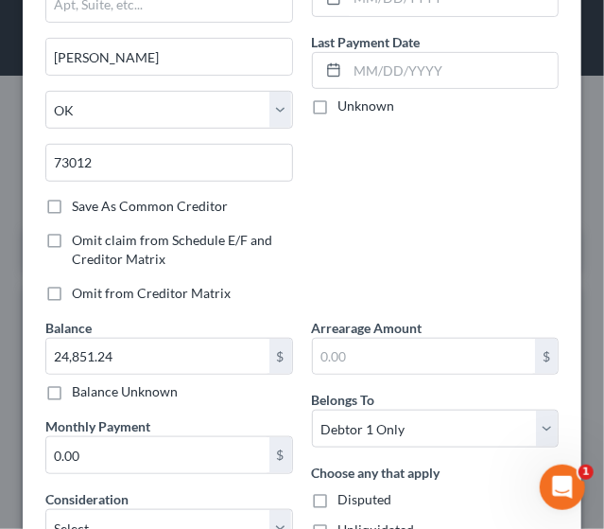
click at [72, 290] on label "Omit from Creditor Matrix" at bounding box center [151, 293] width 159 height 19
click at [79, 290] on input "Omit from Creditor Matrix" at bounding box center [85, 290] width 12 height 12
click at [390, 245] on div "Account Number (last 4) Full Account Number Date Incurred Last Payment Date Unk…" at bounding box center [436, 89] width 267 height 458
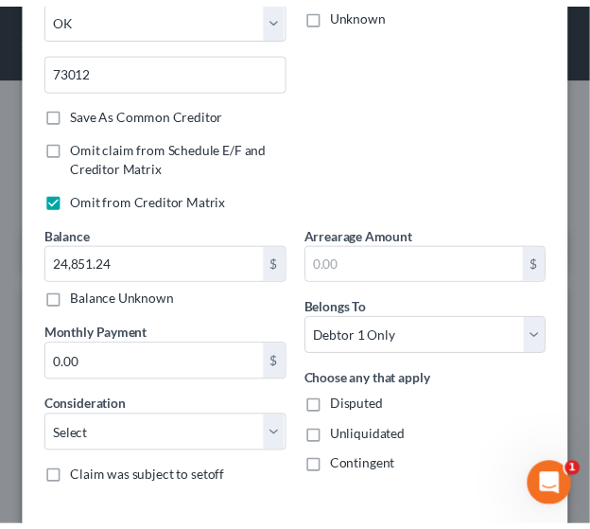
scroll to position [407, 0]
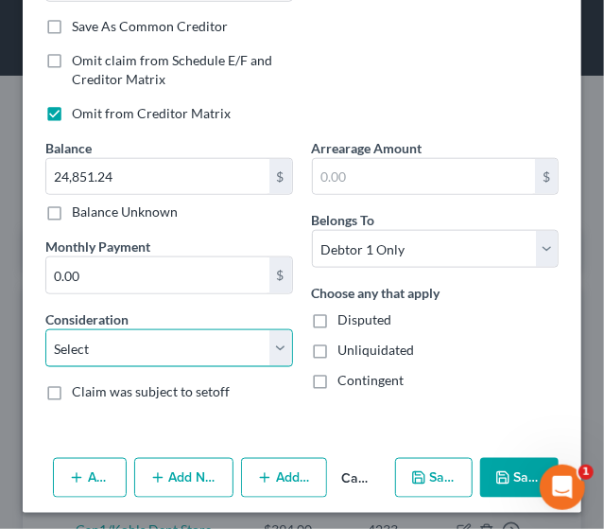
click at [265, 338] on select "Select Cable / Satellite Services Collection Agency Credit Card Debt Debt Couns…" at bounding box center [169, 348] width 248 height 38
click at [45, 329] on select "Select Cable / Satellite Services Collection Agency Credit Card Debt Debt Couns…" at bounding box center [169, 348] width 248 height 38
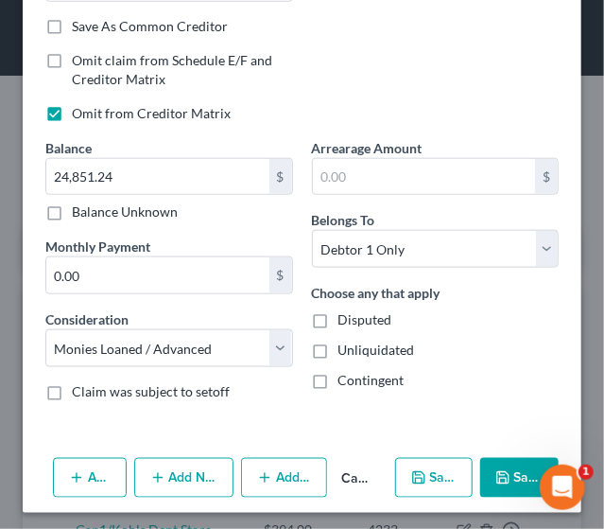
click at [515, 474] on button "Save & Close" at bounding box center [519, 478] width 79 height 40
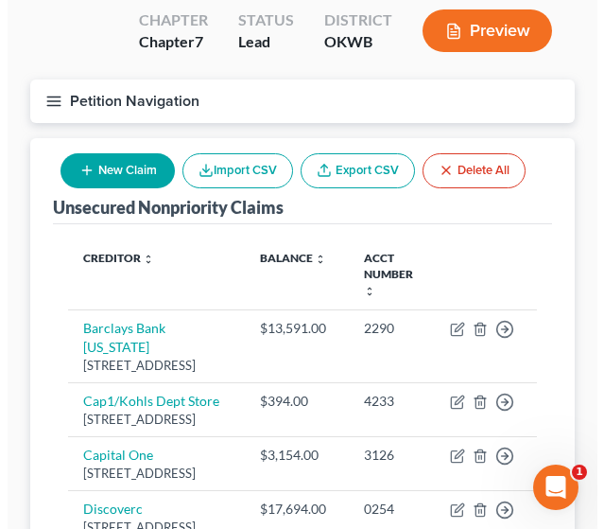
scroll to position [0, 0]
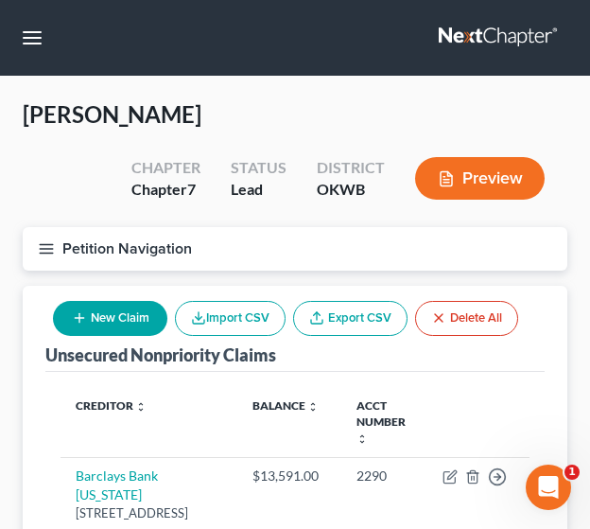
click at [95, 320] on button "New Claim" at bounding box center [110, 318] width 114 height 35
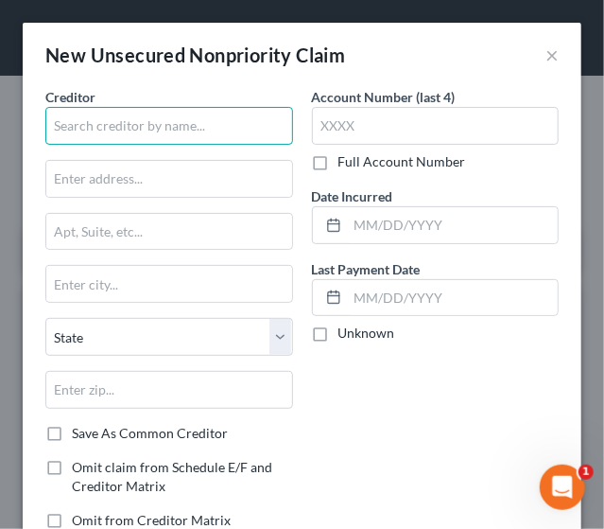
click at [127, 134] on input "text" at bounding box center [169, 126] width 248 height 38
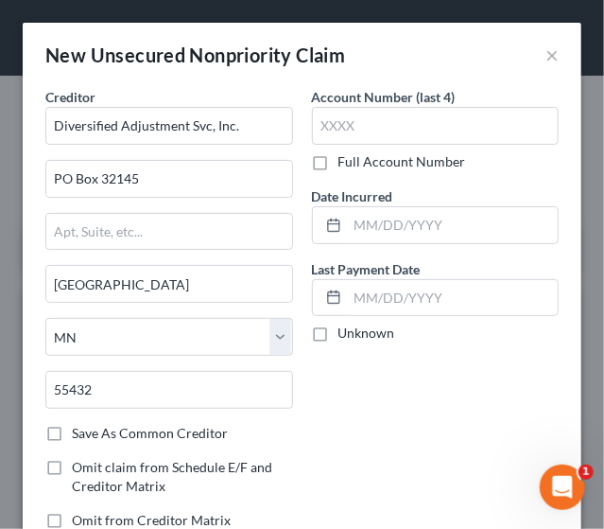
click at [72, 428] on label "Save As Common Creditor" at bounding box center [150, 433] width 156 height 19
click at [79, 428] on input "Save As Common Creditor" at bounding box center [85, 430] width 12 height 12
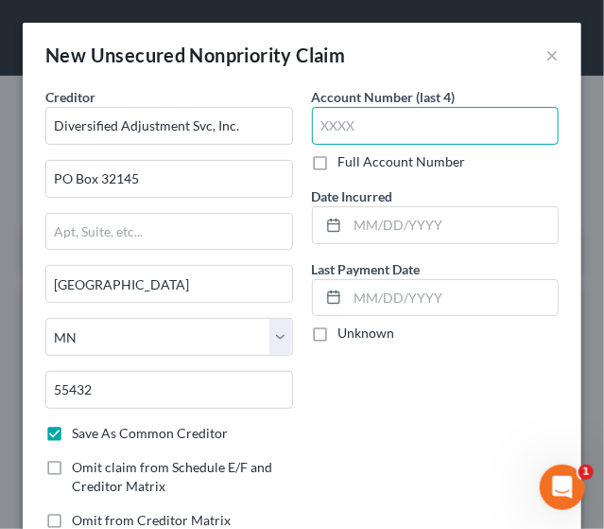
click at [363, 114] on input "text" at bounding box center [436, 126] width 248 height 38
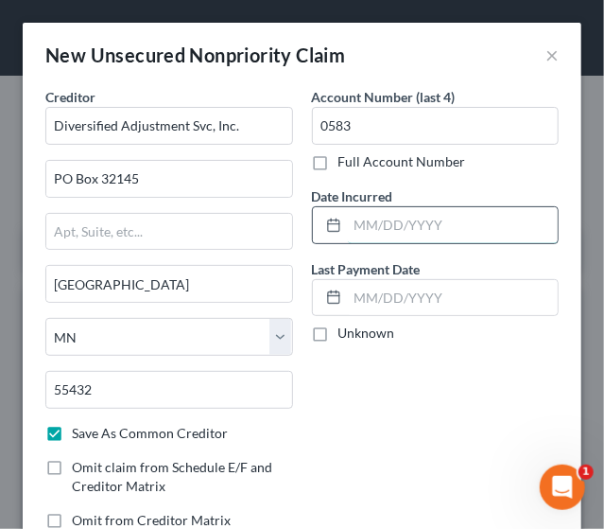
click at [367, 219] on input "text" at bounding box center [453, 225] width 211 height 36
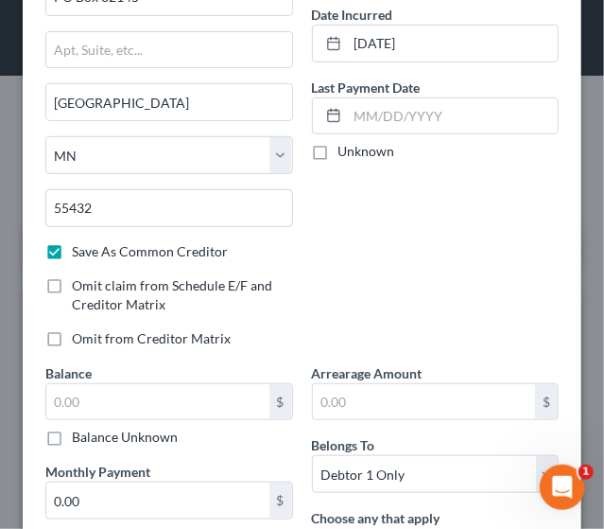
scroll to position [193, 0]
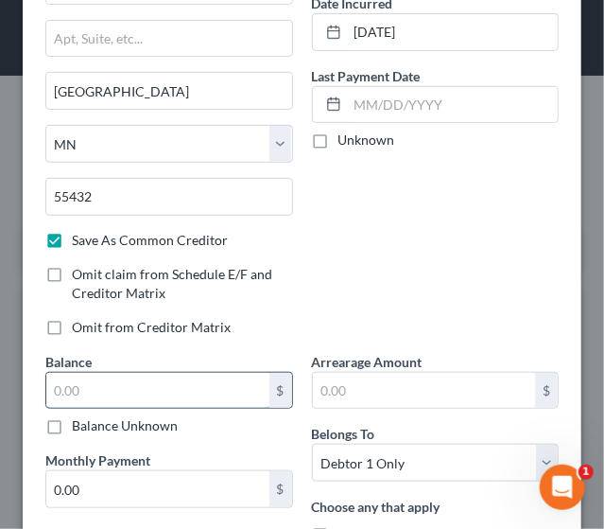
click at [223, 374] on input "text" at bounding box center [157, 391] width 223 height 36
click at [433, 314] on div "Account Number (last 4) 0583 Full Account Number Date Incurred [DATE] Last Paym…" at bounding box center [436, 123] width 267 height 458
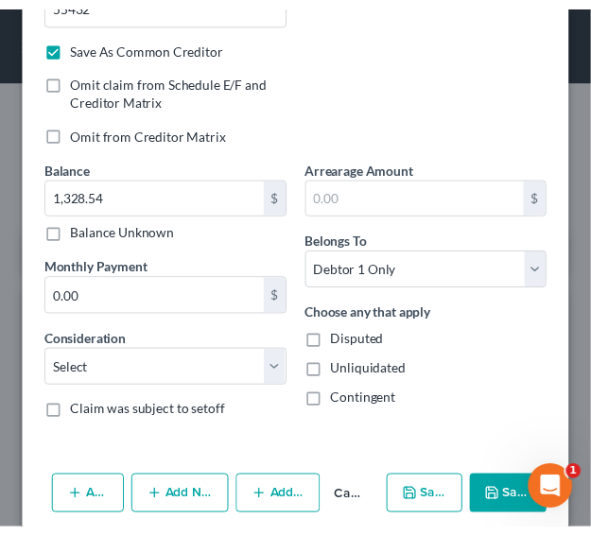
scroll to position [407, 0]
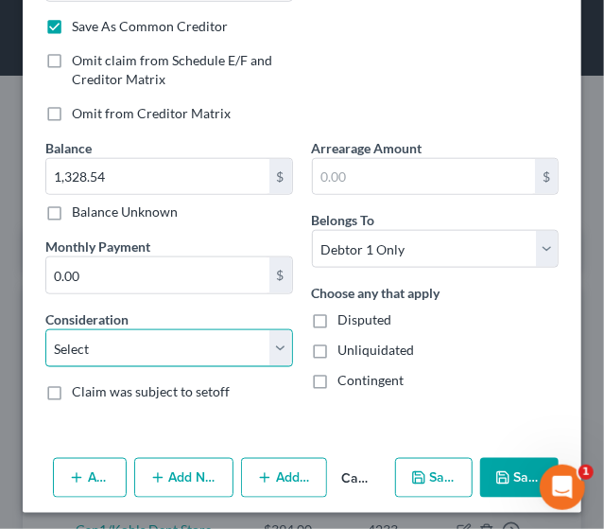
click at [271, 343] on select "Select Cable / Satellite Services Collection Agency Credit Card Debt Debt Couns…" at bounding box center [169, 348] width 248 height 38
click at [45, 329] on select "Select Cable / Satellite Services Collection Agency Credit Card Debt Debt Couns…" at bounding box center [169, 348] width 248 height 38
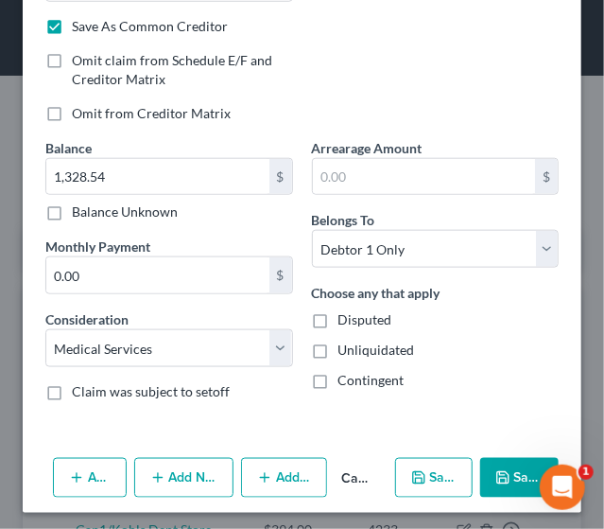
click at [480, 474] on button "Save & Close" at bounding box center [519, 478] width 79 height 40
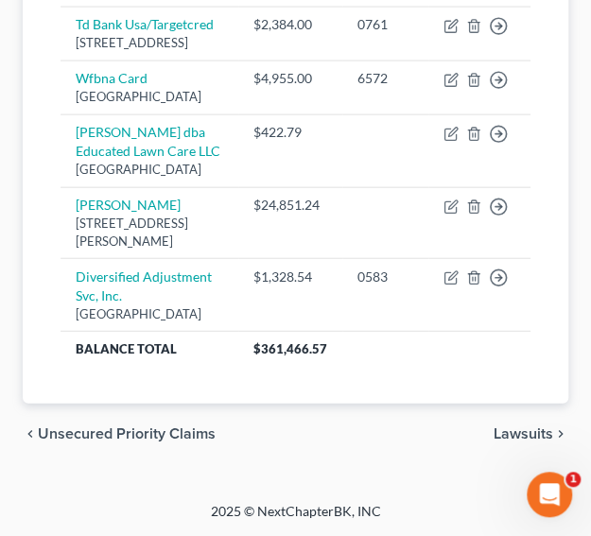
scroll to position [1032, 0]
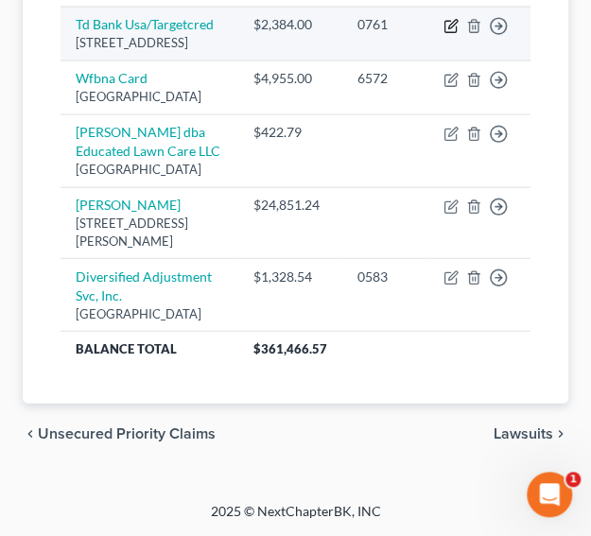
click at [446, 34] on icon "button" at bounding box center [451, 26] width 15 height 15
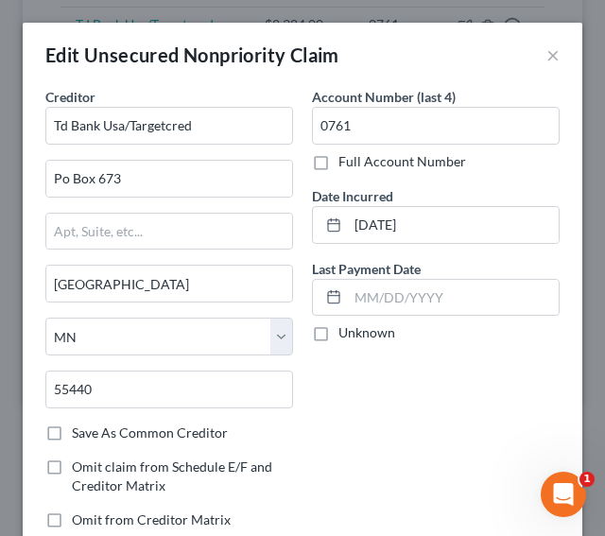
scroll to position [454, 0]
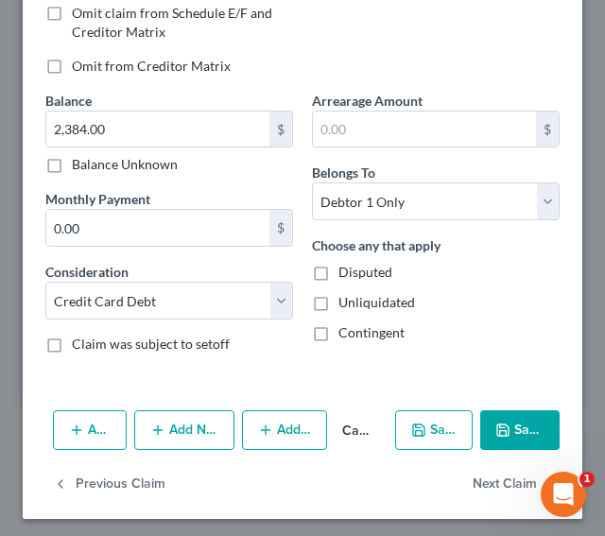
click at [172, 427] on button "Add Notice Address" at bounding box center [184, 430] width 100 height 40
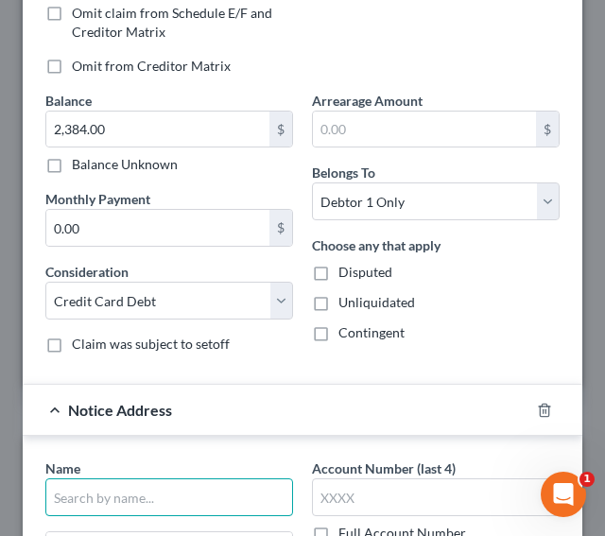
click at [142, 490] on input "text" at bounding box center [169, 498] width 248 height 38
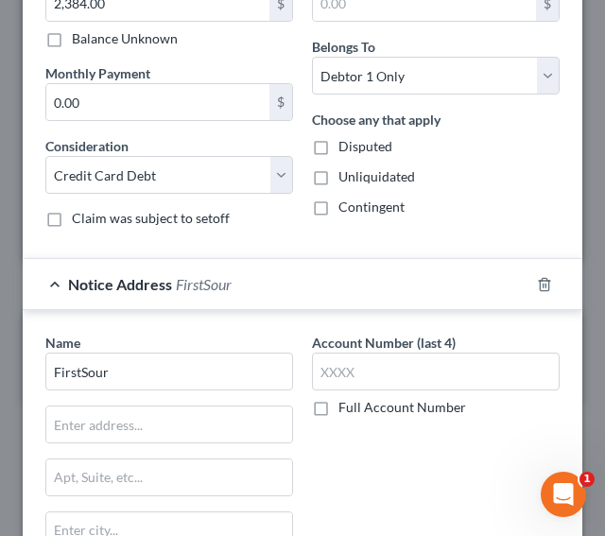
scroll to position [589, 0]
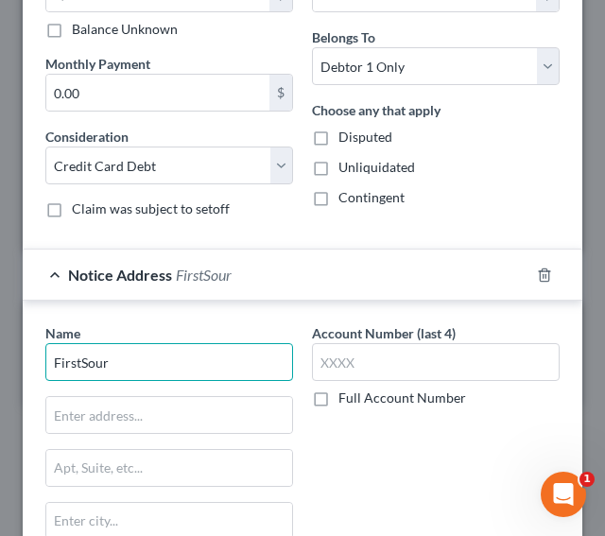
click at [160, 350] on input "FirstSour" at bounding box center [169, 362] width 248 height 38
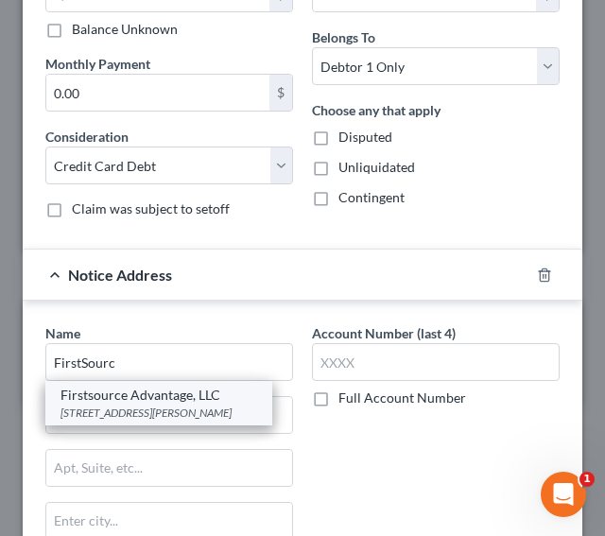
click at [136, 406] on div "[STREET_ADDRESS][PERSON_NAME]" at bounding box center [159, 413] width 197 height 16
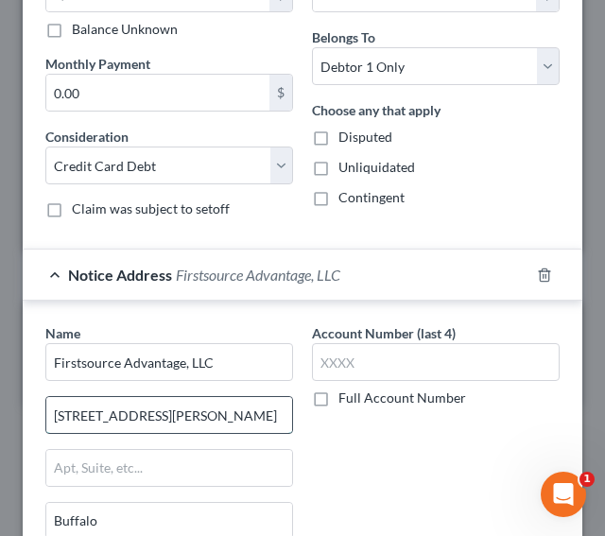
click at [120, 408] on input "[STREET_ADDRESS][PERSON_NAME]" at bounding box center [169, 415] width 246 height 36
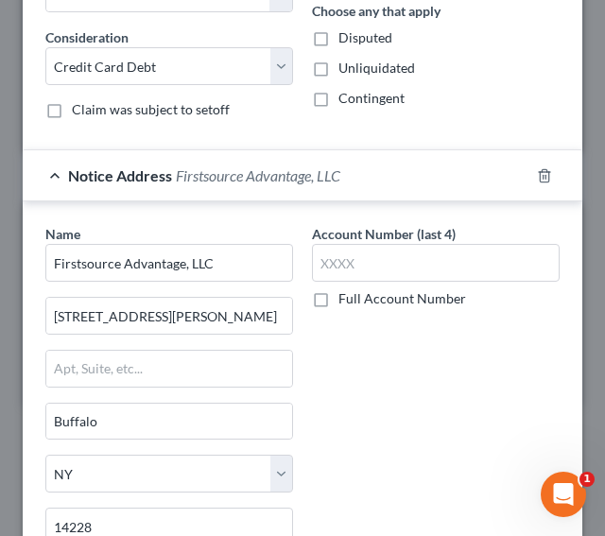
scroll to position [910, 0]
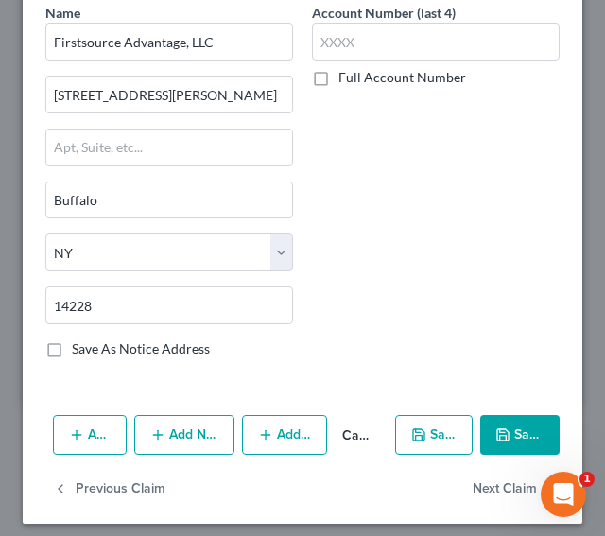
click at [102, 342] on label "Save As Notice Address" at bounding box center [141, 349] width 138 height 19
click at [92, 342] on input "Save As Notice Address" at bounding box center [85, 346] width 12 height 12
click at [502, 423] on button "Save & Close" at bounding box center [519, 435] width 79 height 40
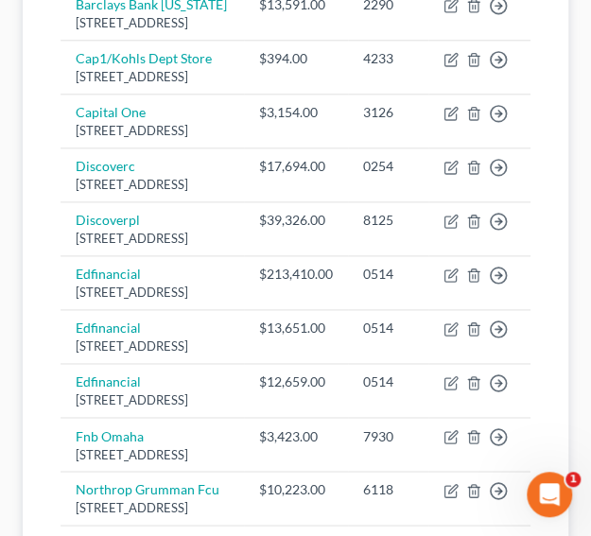
scroll to position [476, 0]
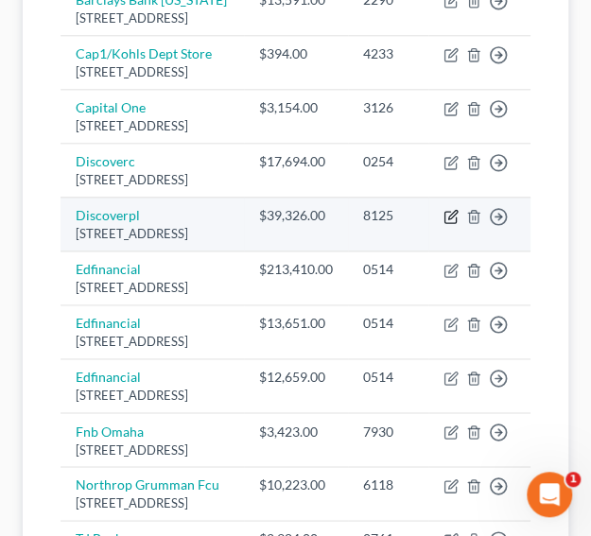
click at [446, 224] on icon "button" at bounding box center [451, 216] width 15 height 15
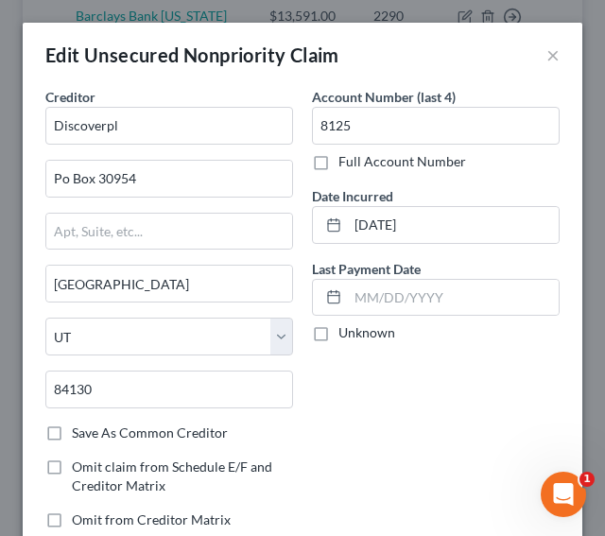
scroll to position [454, 0]
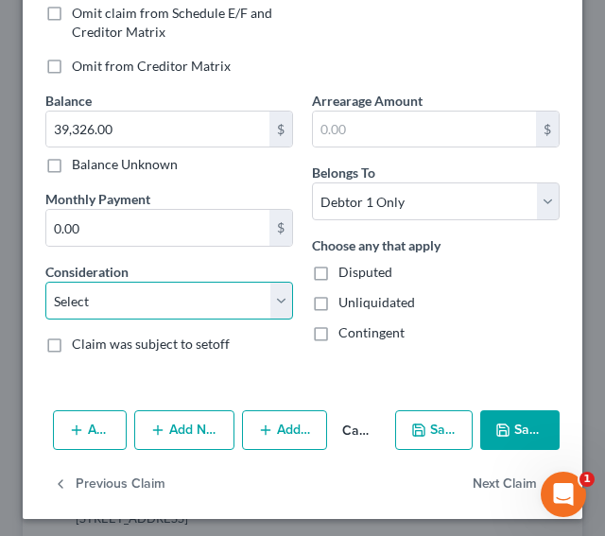
click at [272, 294] on select "Select Cable / Satellite Services Collection Agency Credit Card Debt Debt Couns…" at bounding box center [169, 301] width 248 height 38
click at [45, 282] on select "Select Cable / Satellite Services Collection Agency Credit Card Debt Debt Couns…" at bounding box center [169, 301] width 248 height 38
click at [163, 426] on icon "button" at bounding box center [157, 430] width 15 height 15
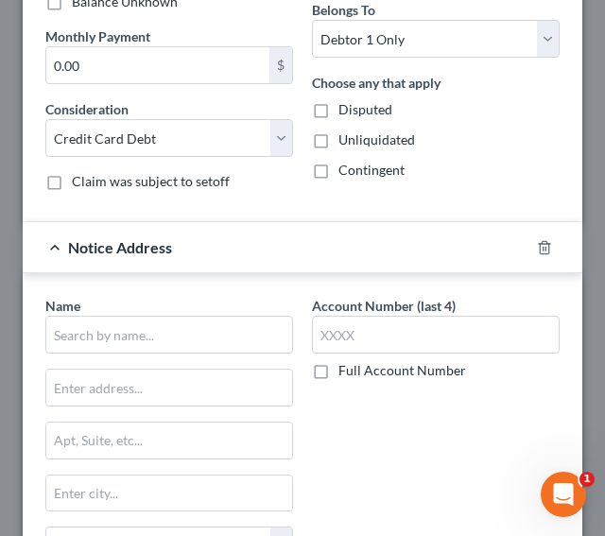
scroll to position [666, 0]
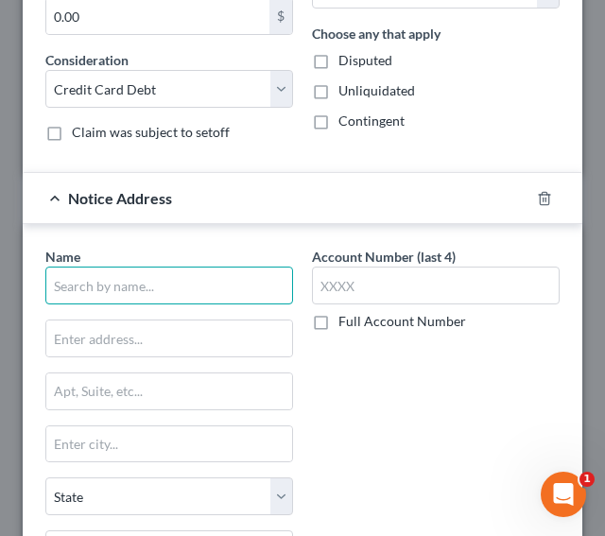
click at [229, 275] on input "text" at bounding box center [169, 286] width 248 height 38
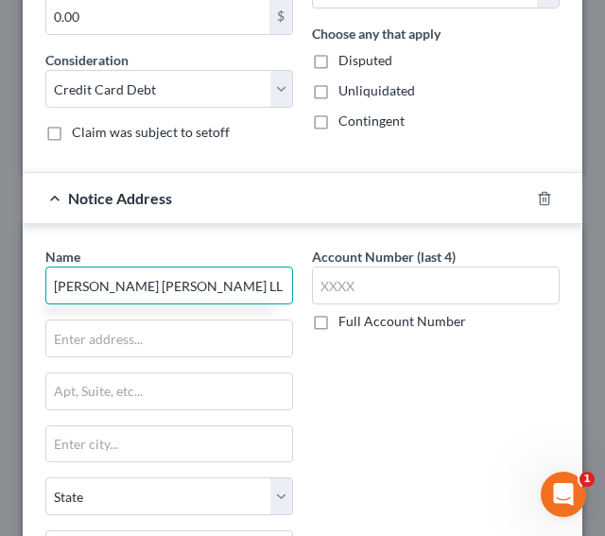
click at [229, 275] on input "[PERSON_NAME] [PERSON_NAME] LL" at bounding box center [169, 286] width 248 height 38
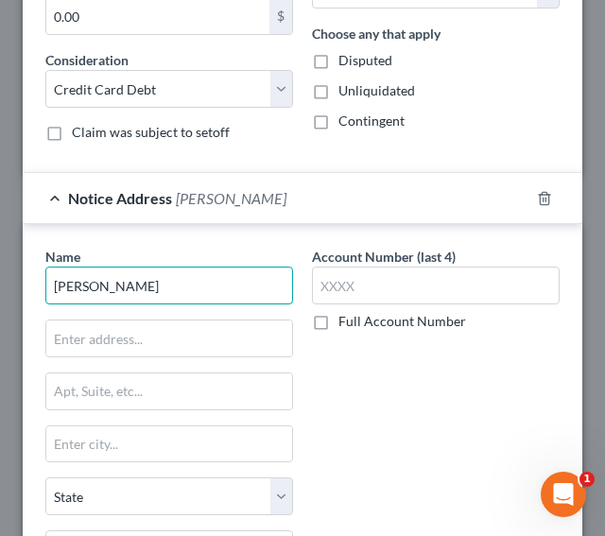
click at [124, 273] on input "[PERSON_NAME]" at bounding box center [169, 286] width 248 height 38
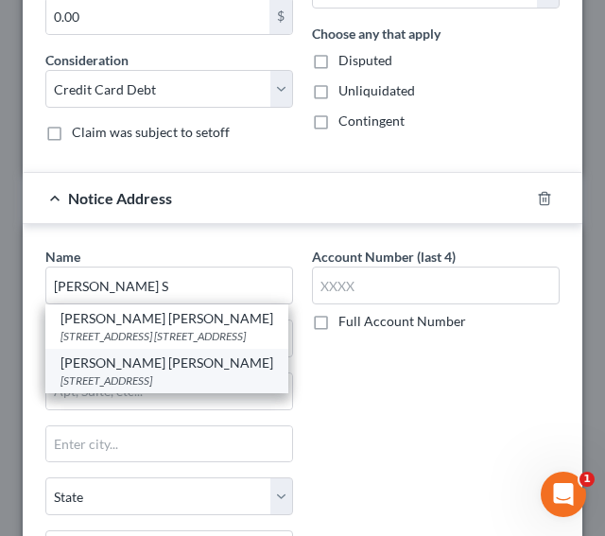
click at [119, 389] on div "[STREET_ADDRESS]" at bounding box center [167, 381] width 213 height 16
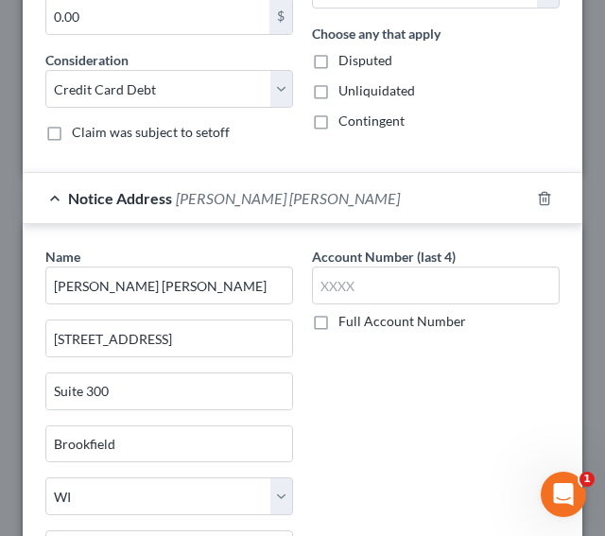
scroll to position [910, 0]
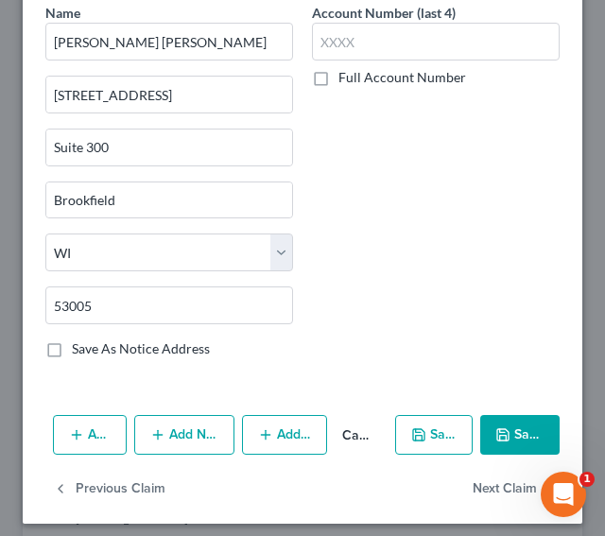
click at [509, 415] on button "Save & Close" at bounding box center [519, 435] width 79 height 40
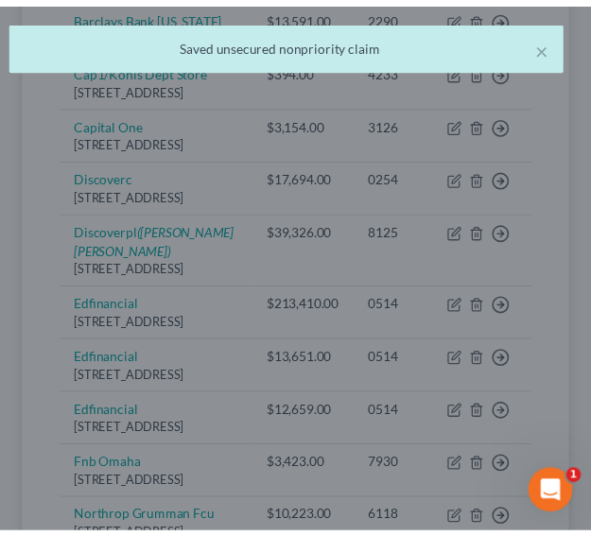
scroll to position [476, 0]
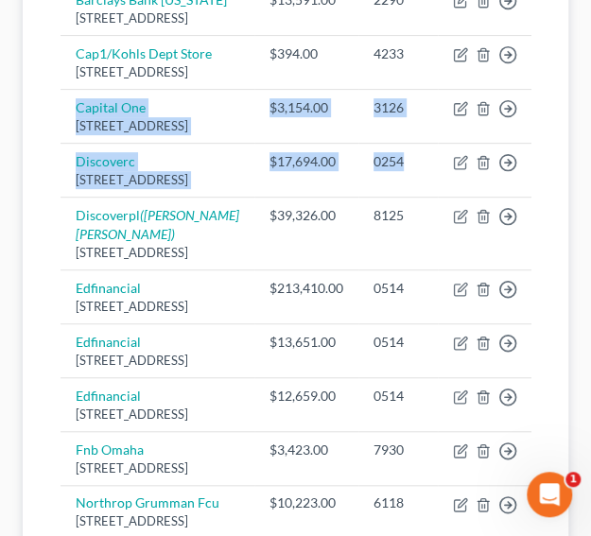
drag, startPoint x: 528, startPoint y: 66, endPoint x: 598, endPoint y: 236, distance: 184.1
click at [591, 236] on html "Home New Case Client Portal Law Offices of B [PERSON_NAME] [PERSON_NAME][EMAIL_…" at bounding box center [295, 315] width 591 height 1582
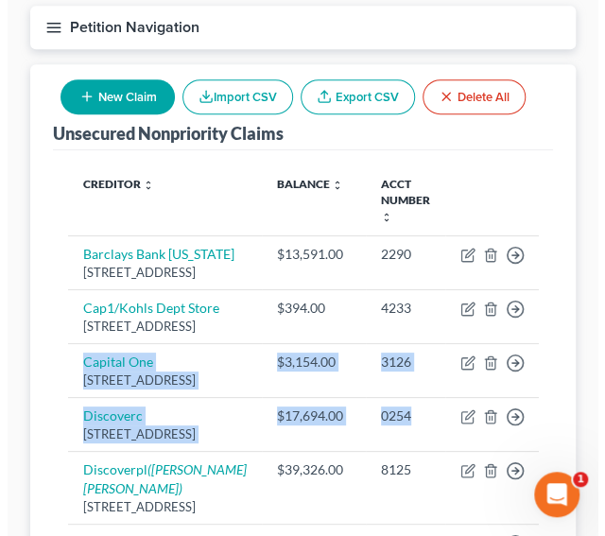
scroll to position [165, 0]
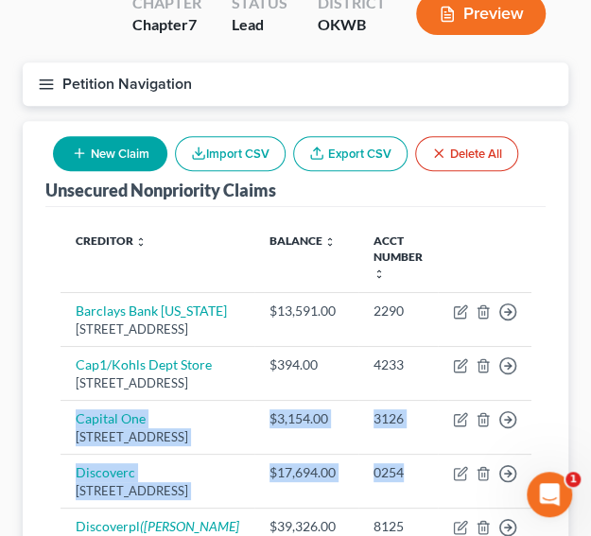
click at [95, 155] on button "New Claim" at bounding box center [110, 153] width 114 height 35
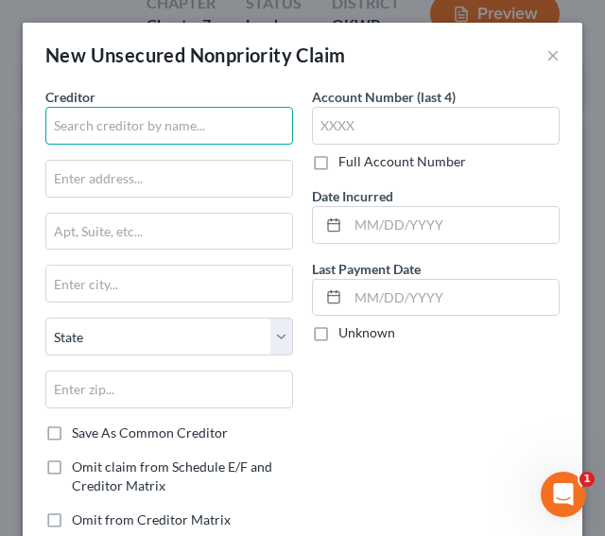
click at [94, 124] on input "text" at bounding box center [169, 126] width 248 height 38
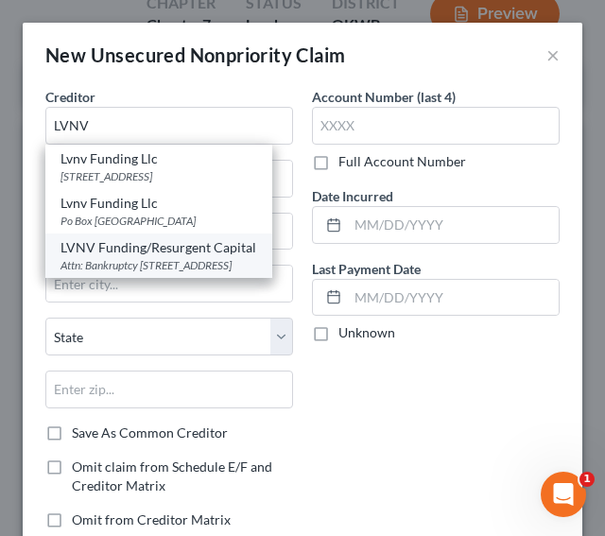
click at [129, 257] on div "Attn: Bankruptcy [STREET_ADDRESS]" at bounding box center [159, 265] width 197 height 16
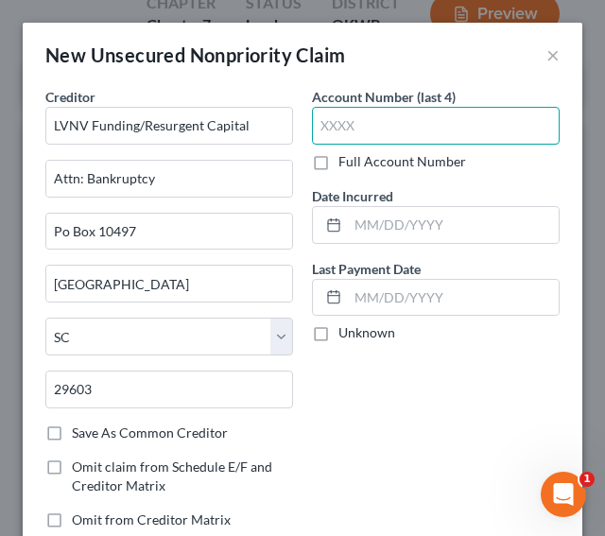
click at [350, 127] on input "text" at bounding box center [436, 126] width 248 height 38
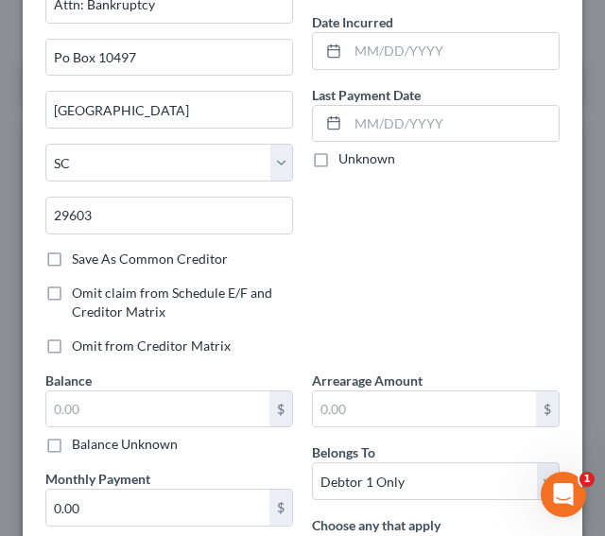
scroll to position [188, 0]
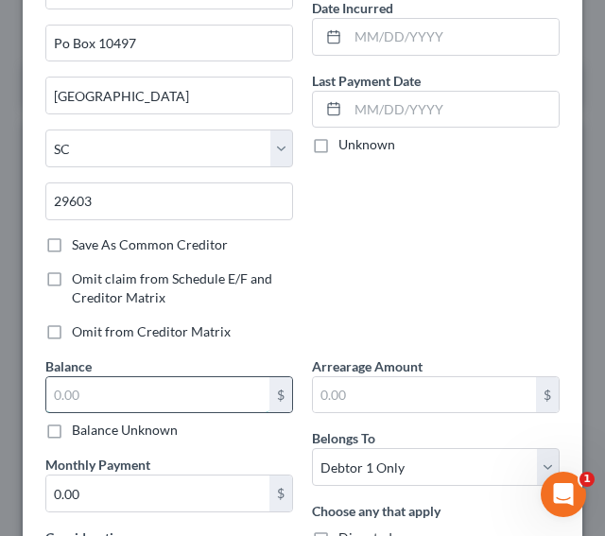
click at [196, 405] on input "text" at bounding box center [157, 395] width 223 height 36
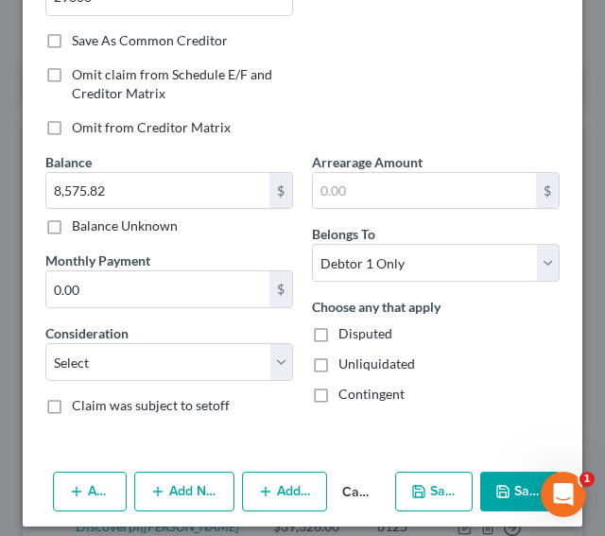
scroll to position [399, 0]
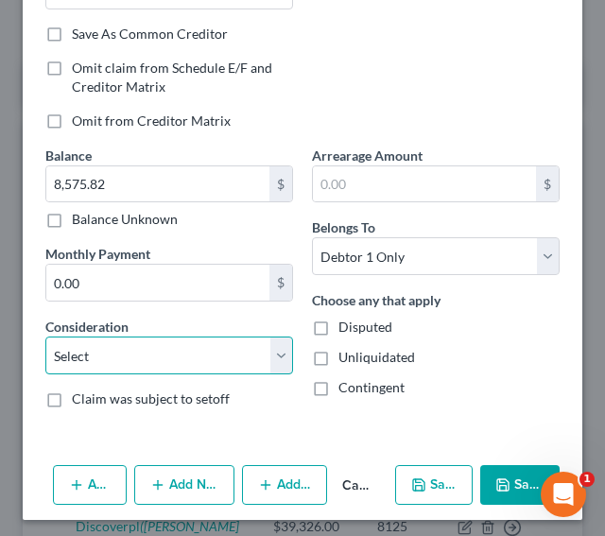
click at [192, 350] on select "Select Cable / Satellite Services Collection Agency Credit Card Debt Debt Couns…" at bounding box center [169, 356] width 248 height 38
click at [45, 337] on select "Select Cable / Satellite Services Collection Agency Credit Card Debt Debt Couns…" at bounding box center [169, 356] width 248 height 38
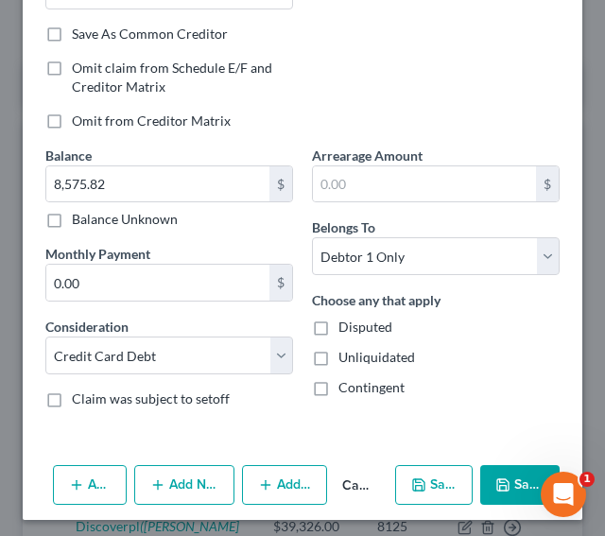
click at [496, 481] on icon "button" at bounding box center [503, 485] width 15 height 15
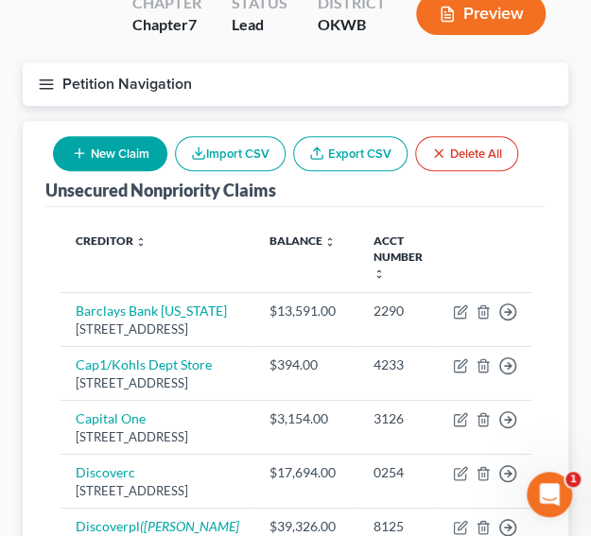
click at [108, 161] on button "New Claim" at bounding box center [110, 153] width 114 height 35
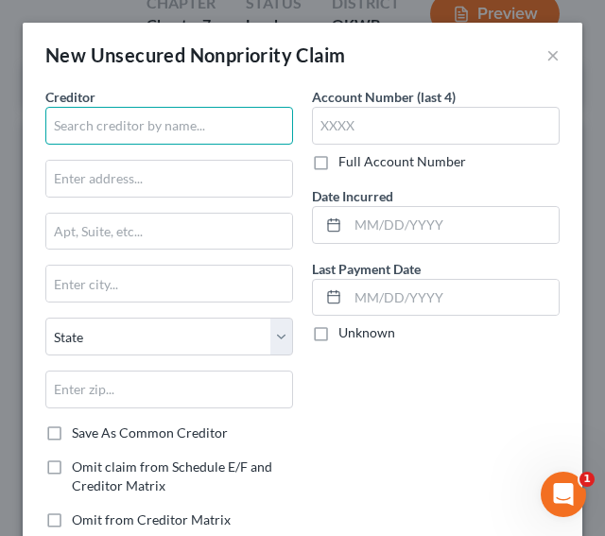
click at [94, 120] on input "text" at bounding box center [169, 126] width 248 height 38
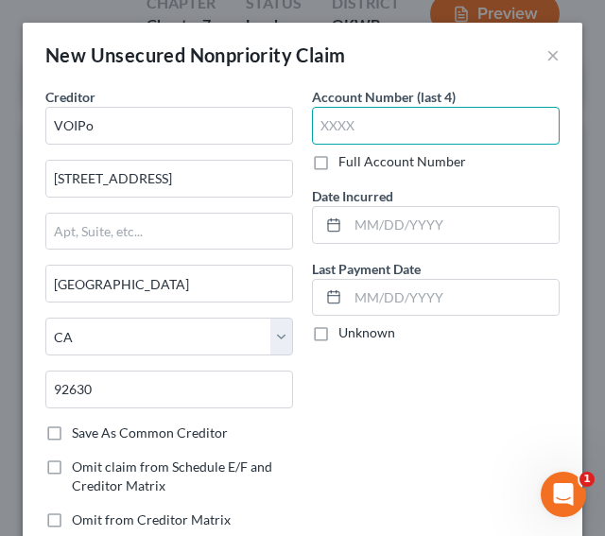
click at [365, 140] on input "text" at bounding box center [436, 126] width 248 height 38
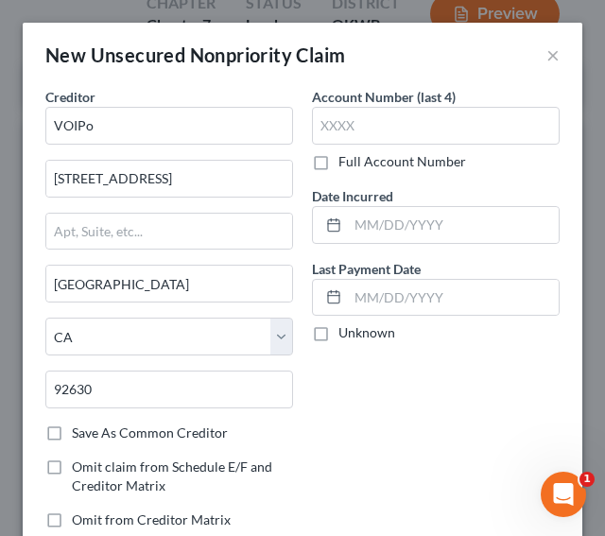
click at [72, 432] on label "Save As Common Creditor" at bounding box center [150, 433] width 156 height 19
click at [79, 432] on input "Save As Common Creditor" at bounding box center [85, 430] width 12 height 12
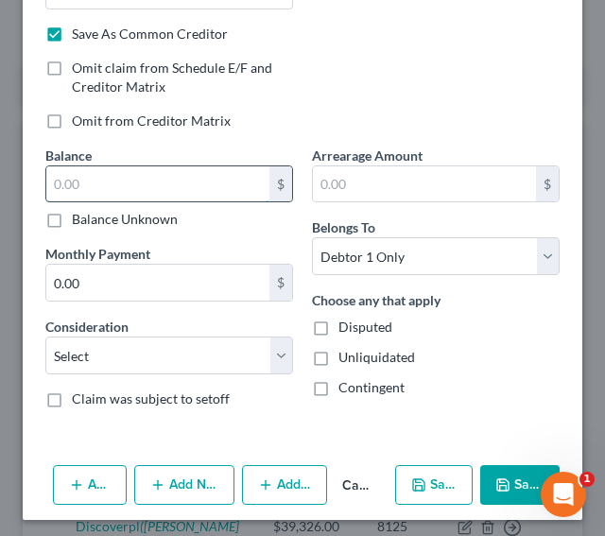
click at [117, 181] on input "text" at bounding box center [157, 184] width 223 height 36
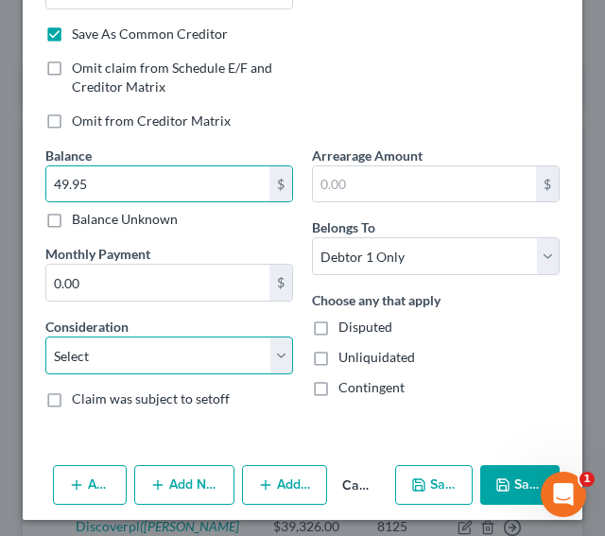
click at [114, 357] on select "Select Cable / Satellite Services Collection Agency Credit Card Debt Debt Couns…" at bounding box center [169, 356] width 248 height 38
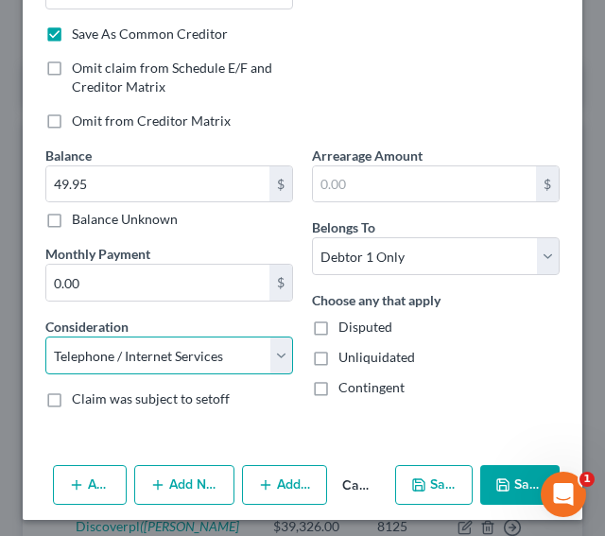
click at [45, 337] on select "Select Cable / Satellite Services Collection Agency Credit Card Debt Debt Couns…" at bounding box center [169, 356] width 248 height 38
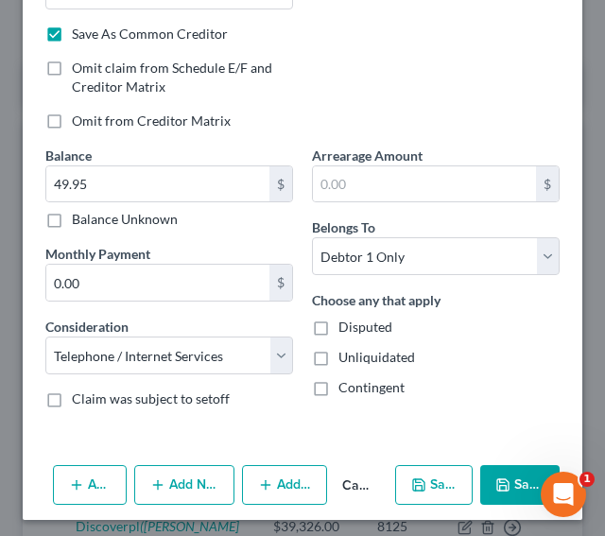
click at [509, 476] on button "Save & Close" at bounding box center [519, 485] width 79 height 40
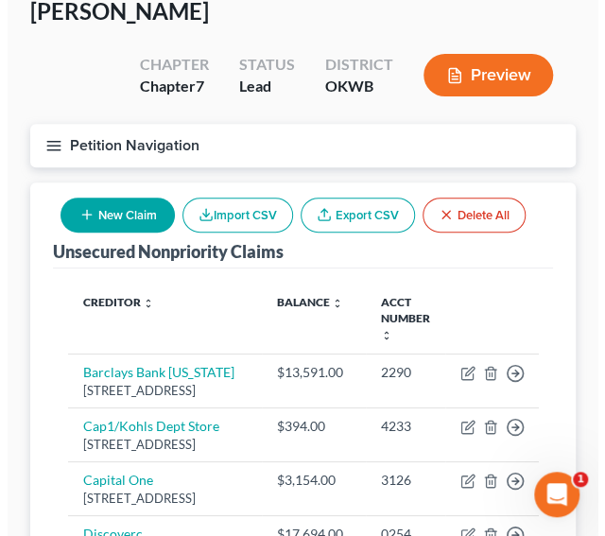
scroll to position [38, 0]
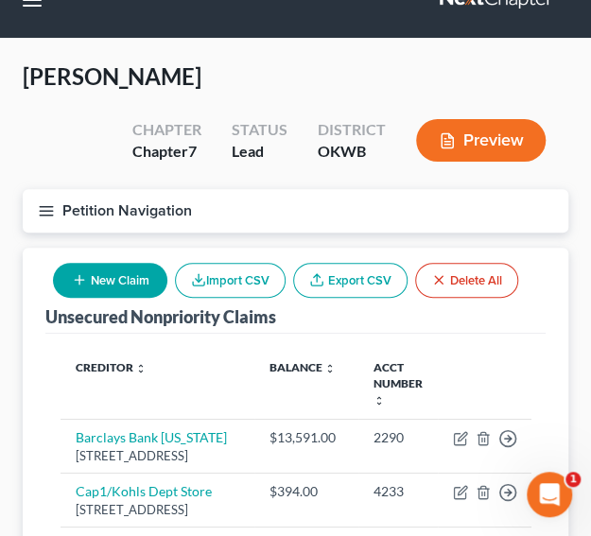
click at [119, 282] on button "New Claim" at bounding box center [110, 280] width 114 height 35
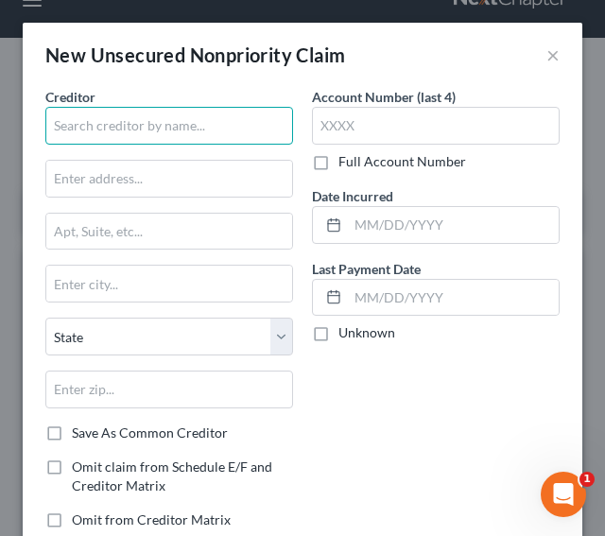
click at [129, 131] on input "text" at bounding box center [169, 126] width 248 height 38
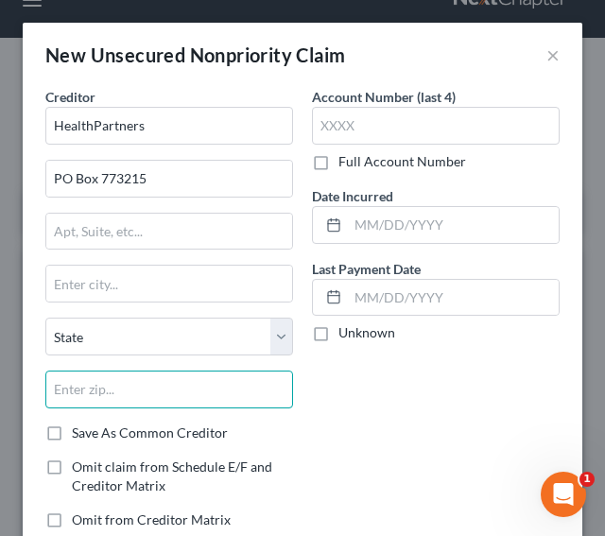
click at [129, 388] on input "text" at bounding box center [169, 390] width 248 height 38
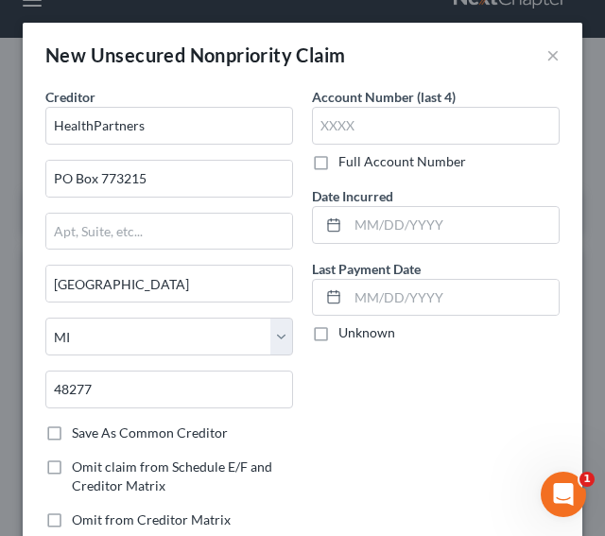
scroll to position [399, 0]
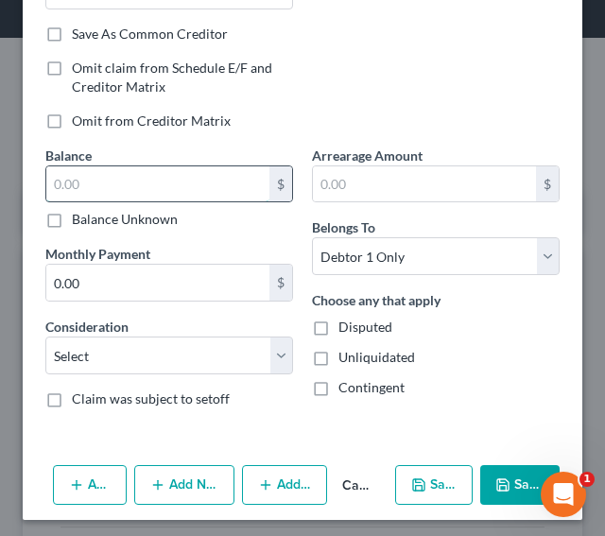
click at [103, 171] on input "text" at bounding box center [157, 184] width 223 height 36
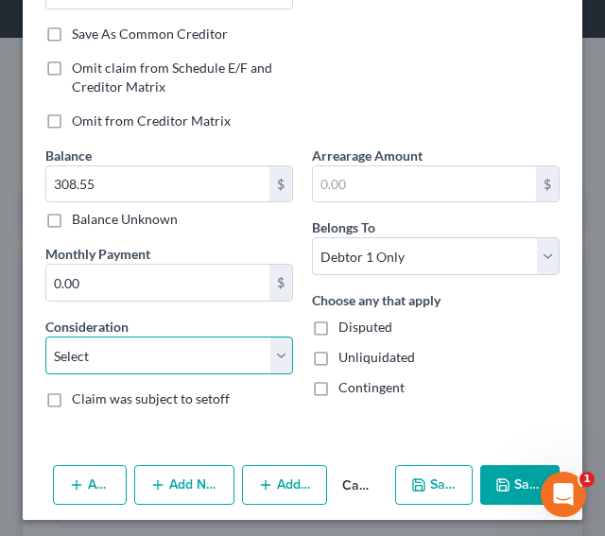
click at [201, 366] on select "Select Cable / Satellite Services Collection Agency Credit Card Debt Debt Couns…" at bounding box center [169, 356] width 248 height 38
click at [45, 337] on select "Select Cable / Satellite Services Collection Agency Credit Card Debt Debt Couns…" at bounding box center [169, 356] width 248 height 38
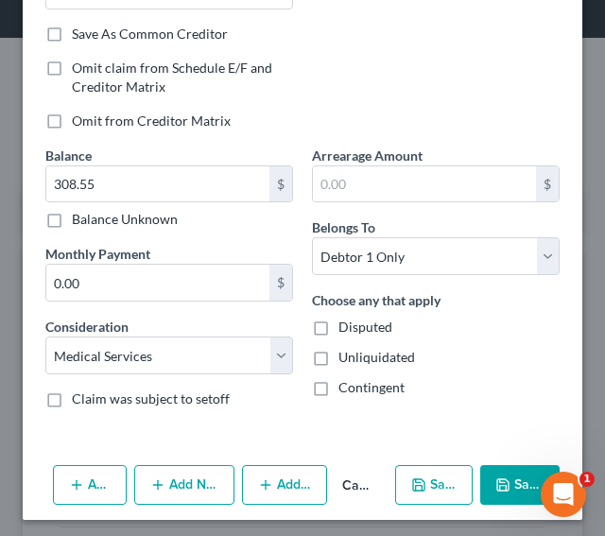
click at [503, 474] on button "Save & Close" at bounding box center [519, 485] width 79 height 40
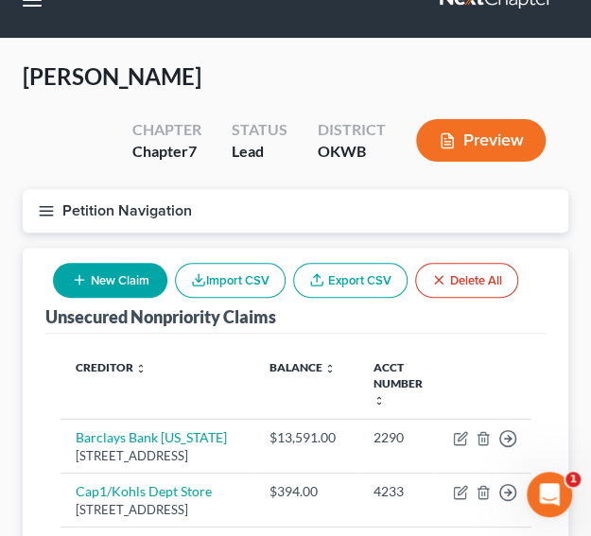
click at [139, 282] on button "New Claim" at bounding box center [110, 280] width 114 height 35
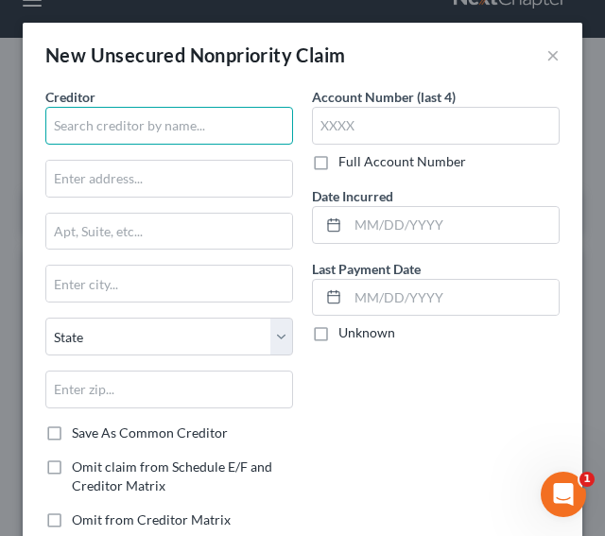
click at [96, 124] on input "text" at bounding box center [169, 126] width 248 height 38
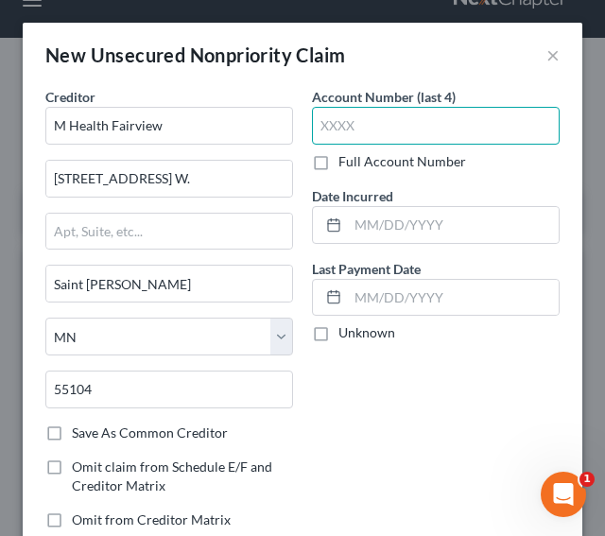
click at [354, 116] on input "text" at bounding box center [436, 126] width 248 height 38
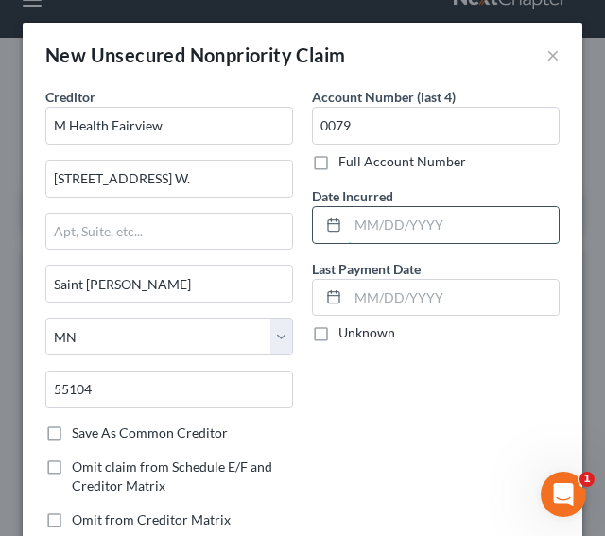
click at [349, 230] on input "text" at bounding box center [453, 225] width 211 height 36
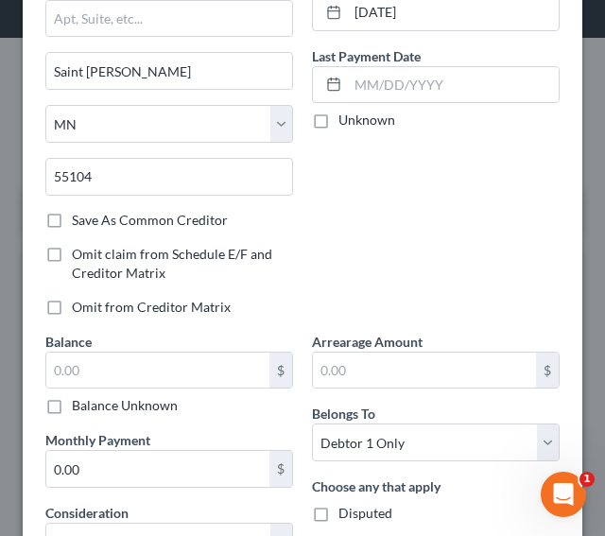
scroll to position [222, 0]
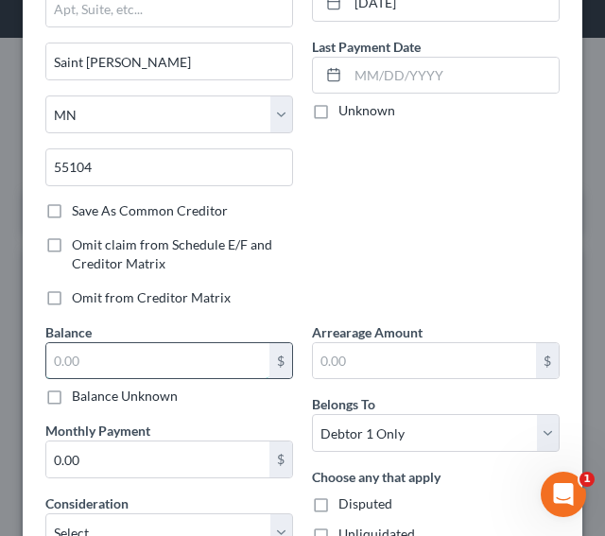
click at [170, 349] on input "text" at bounding box center [157, 361] width 223 height 36
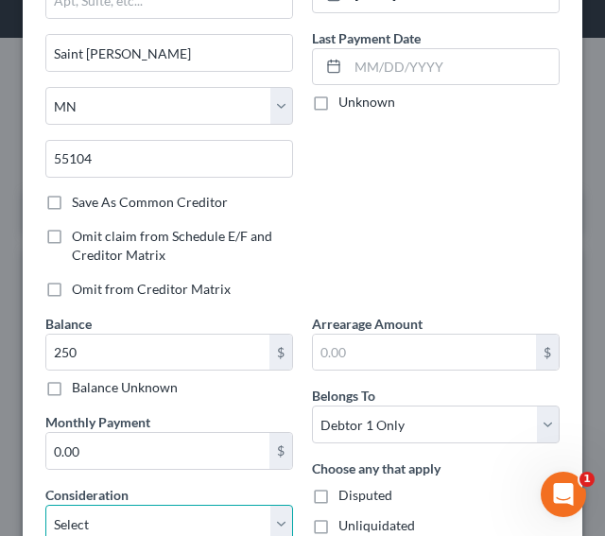
click at [266, 519] on select "Select Cable / Satellite Services Collection Agency Credit Card Debt Debt Couns…" at bounding box center [169, 524] width 248 height 38
click at [45, 505] on select "Select Cable / Satellite Services Collection Agency Credit Card Debt Debt Couns…" at bounding box center [169, 524] width 248 height 38
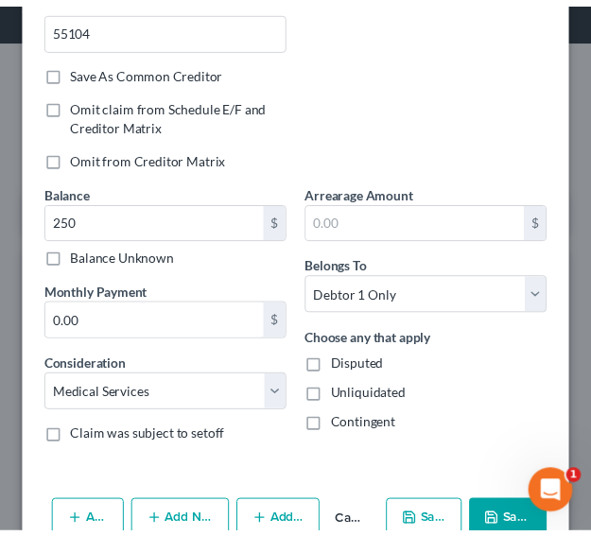
scroll to position [399, 0]
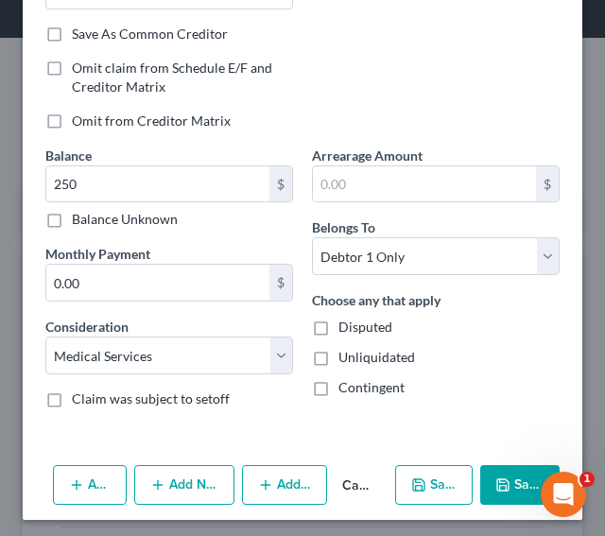
click at [507, 495] on button "Save & Close" at bounding box center [519, 485] width 79 height 40
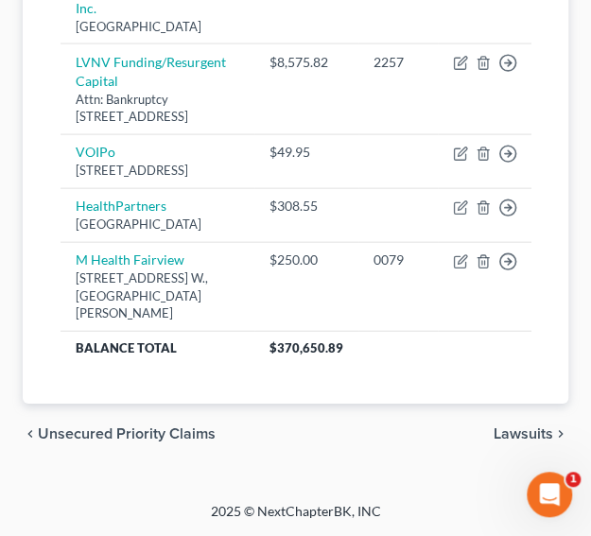
scroll to position [1608, 0]
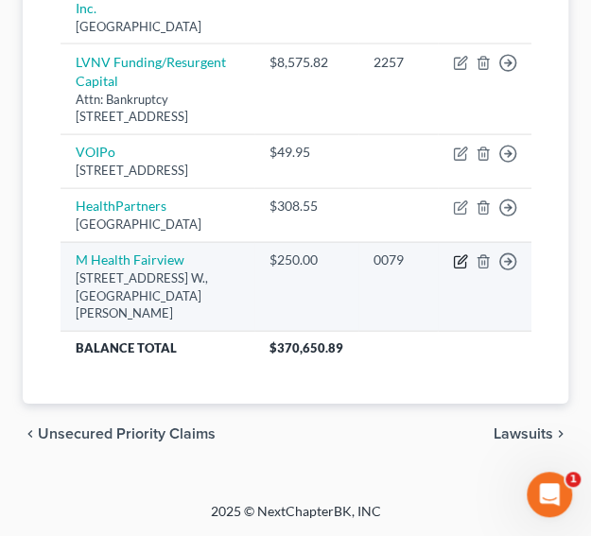
click at [458, 264] on icon "button" at bounding box center [462, 259] width 9 height 9
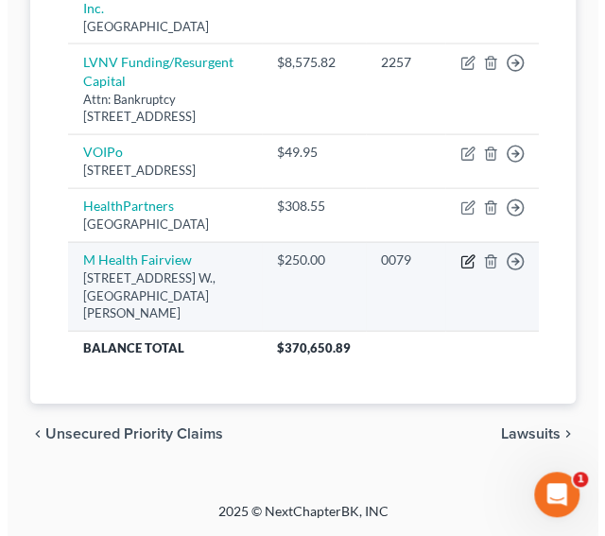
scroll to position [1534, 0]
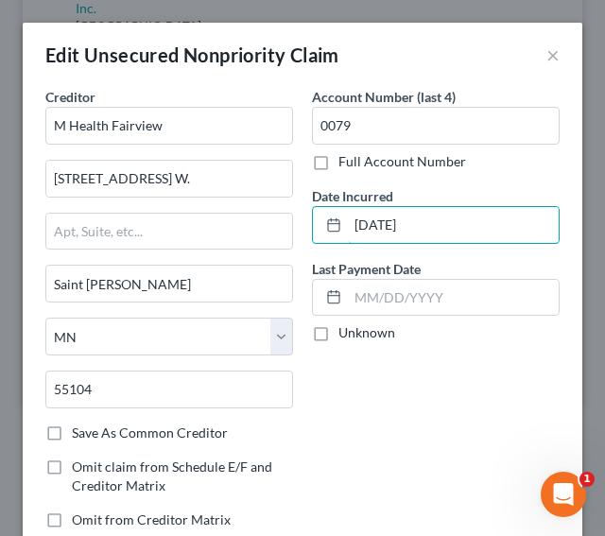
drag, startPoint x: 384, startPoint y: 221, endPoint x: 295, endPoint y: 242, distance: 91.3
click at [303, 242] on div "Account Number (last 4) 0079 Full Account Number Date Incurred [DATE] Last Paym…" at bounding box center [436, 316] width 267 height 458
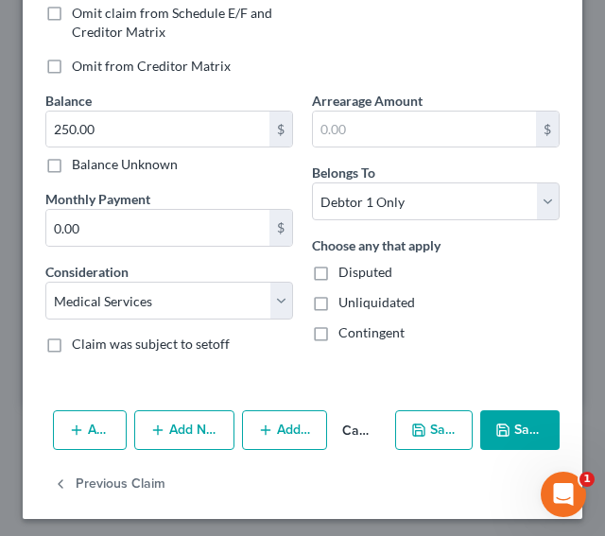
click at [501, 435] on button "Save & Close" at bounding box center [519, 430] width 79 height 40
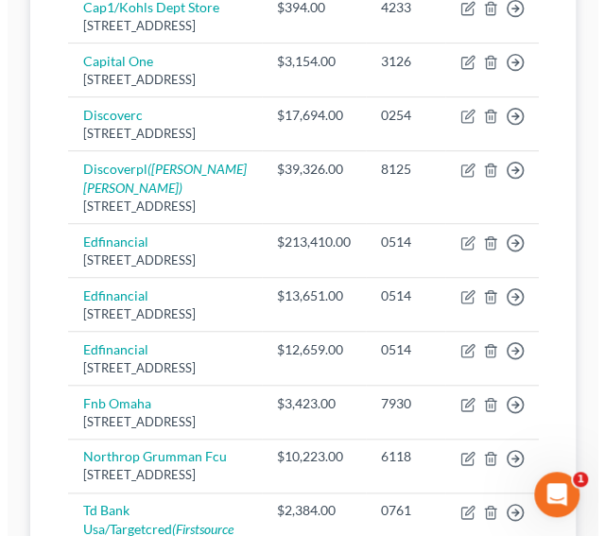
scroll to position [516, 0]
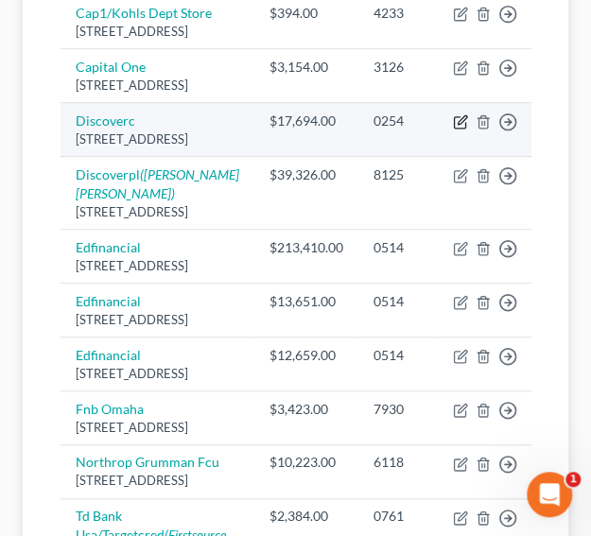
click at [458, 124] on icon "button" at bounding box center [462, 119] width 9 height 9
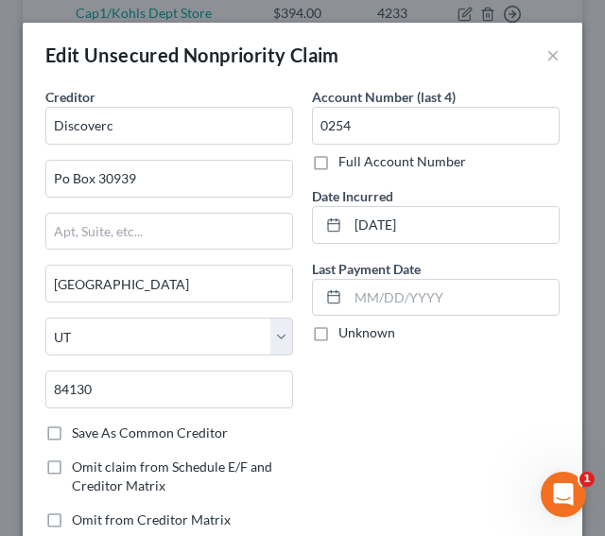
scroll to position [454, 0]
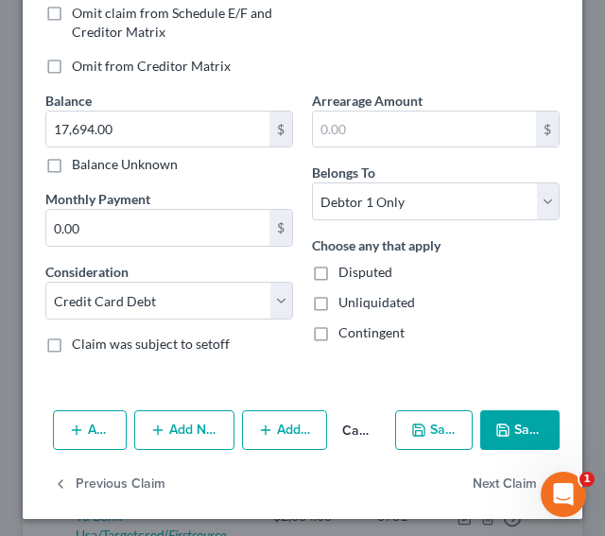
click at [182, 428] on button "Add Notice Address" at bounding box center [184, 430] width 100 height 40
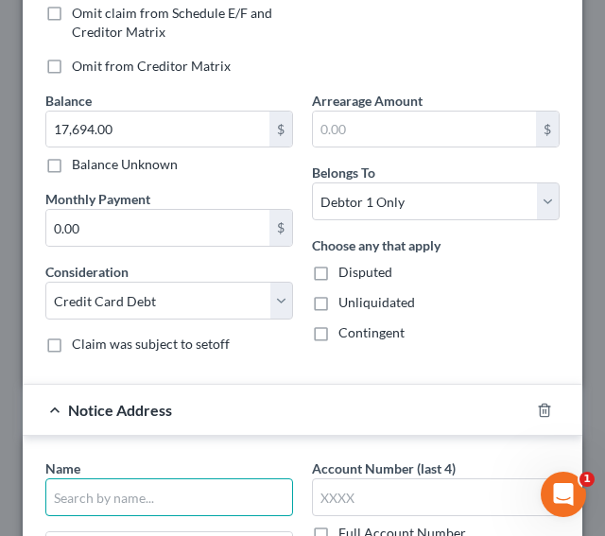
click at [158, 493] on input "text" at bounding box center [169, 498] width 248 height 38
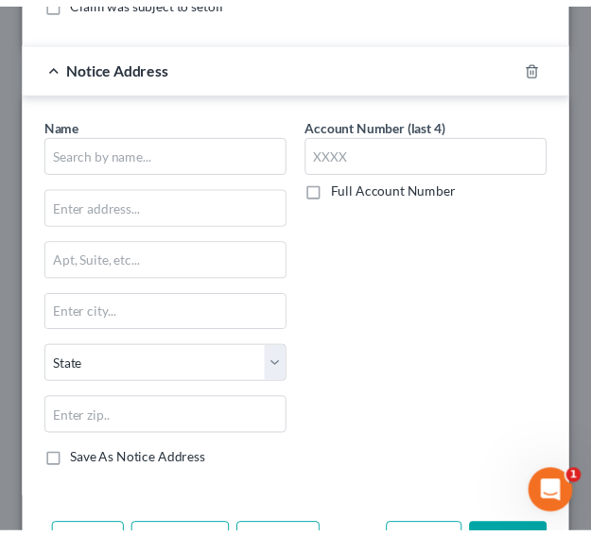
scroll to position [808, 0]
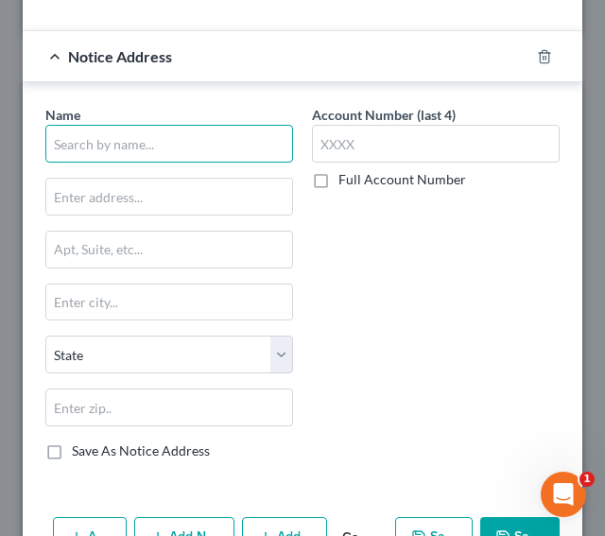
click at [160, 137] on input "text" at bounding box center [169, 144] width 248 height 38
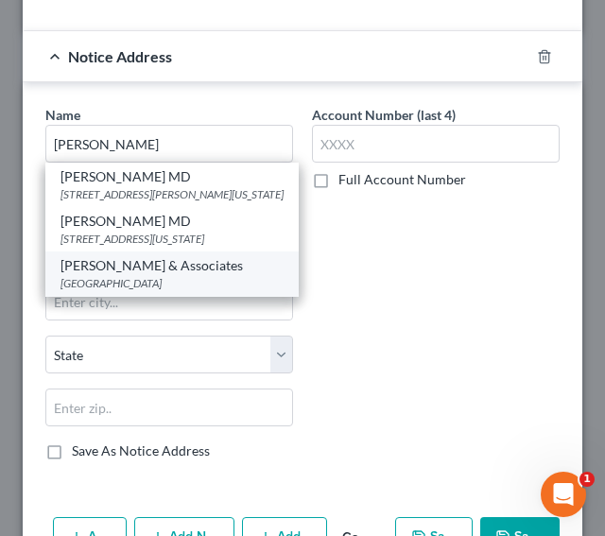
click at [122, 262] on div "[PERSON_NAME] & Associates" at bounding box center [172, 265] width 223 height 19
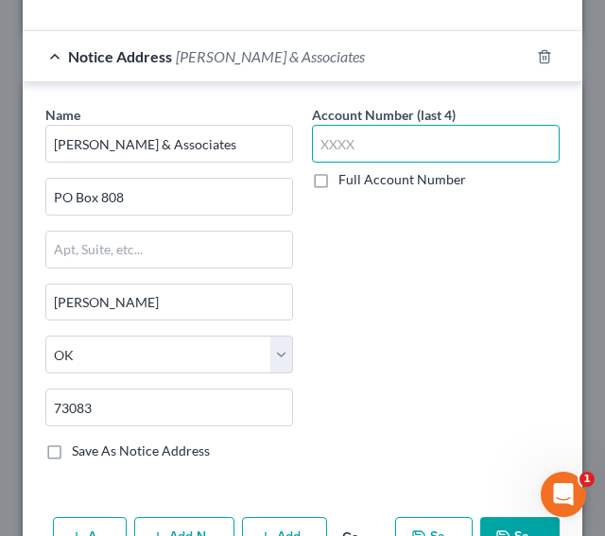
click at [367, 126] on input "text" at bounding box center [436, 144] width 248 height 38
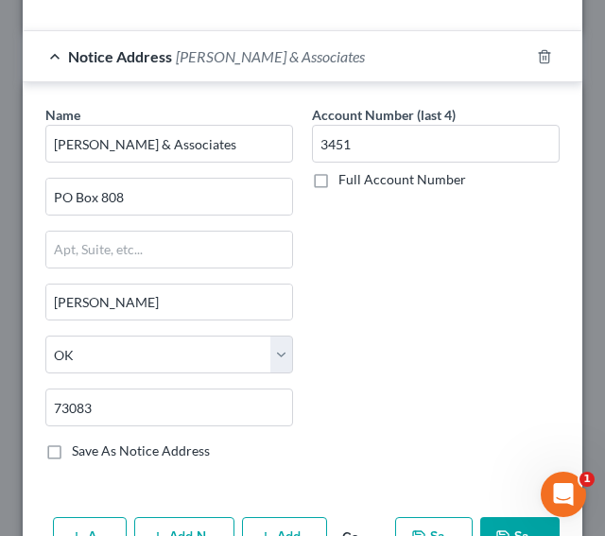
click at [506, 519] on button "Save & Close" at bounding box center [519, 537] width 79 height 40
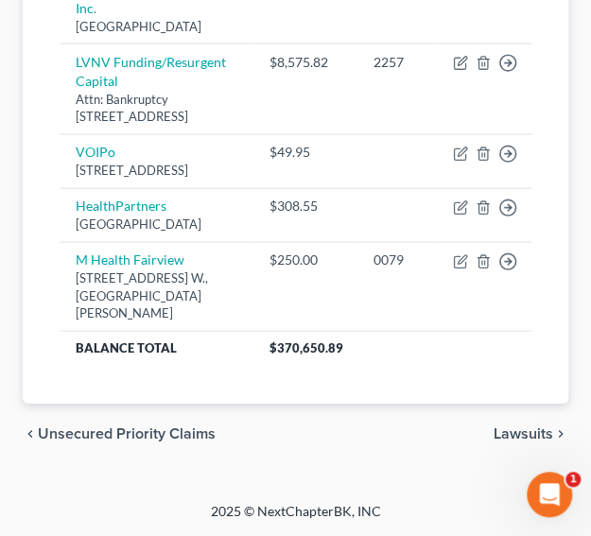
scroll to position [1627, 0]
click at [522, 433] on span "Lawsuits" at bounding box center [524, 434] width 60 height 15
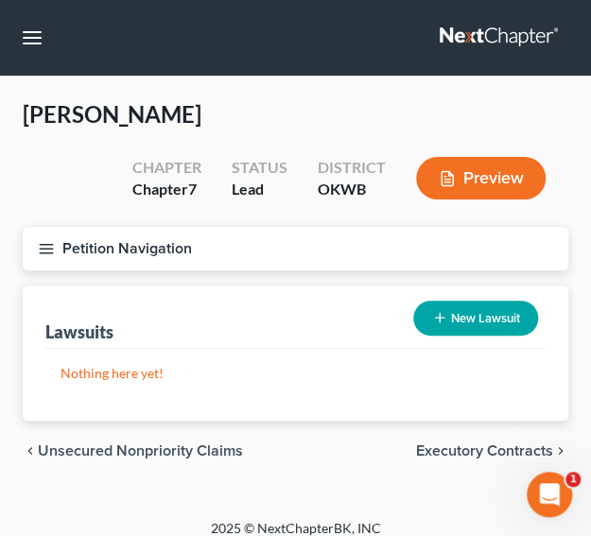
click at [459, 323] on button "New Lawsuit" at bounding box center [475, 318] width 125 height 35
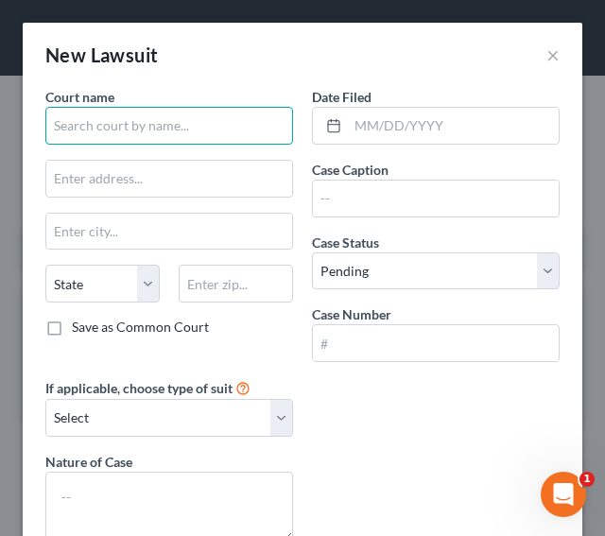
click at [70, 124] on input "text" at bounding box center [169, 126] width 248 height 38
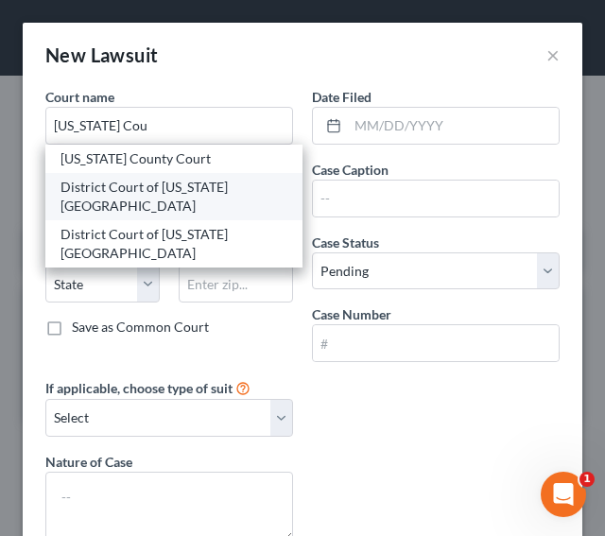
click at [83, 181] on div "District Court of [US_STATE][GEOGRAPHIC_DATA]" at bounding box center [174, 197] width 227 height 38
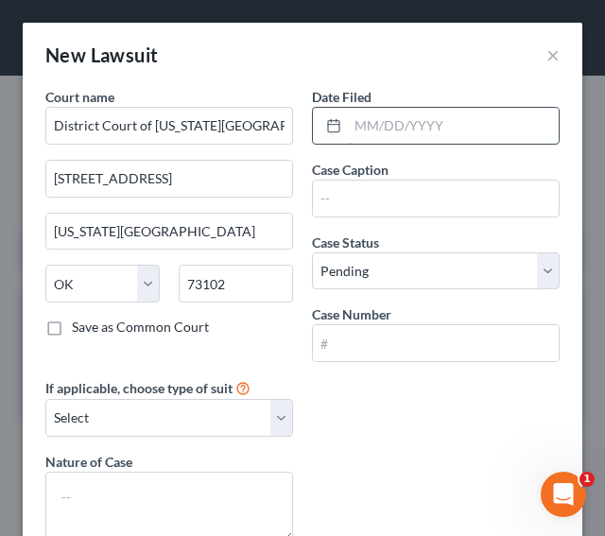
click at [369, 131] on input "text" at bounding box center [453, 126] width 211 height 36
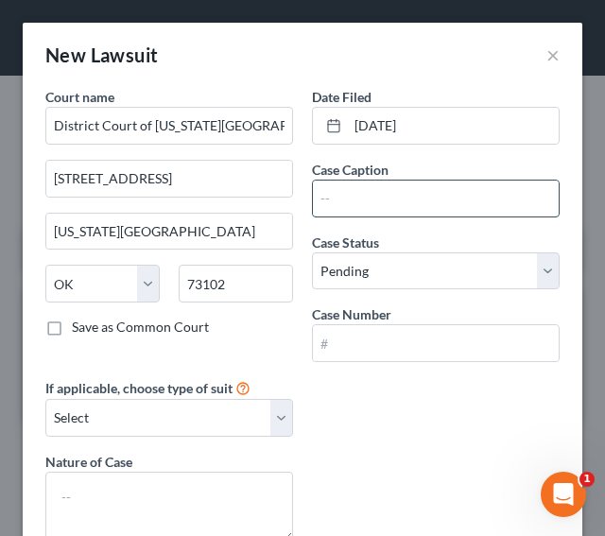
click at [356, 196] on input "text" at bounding box center [436, 199] width 246 height 36
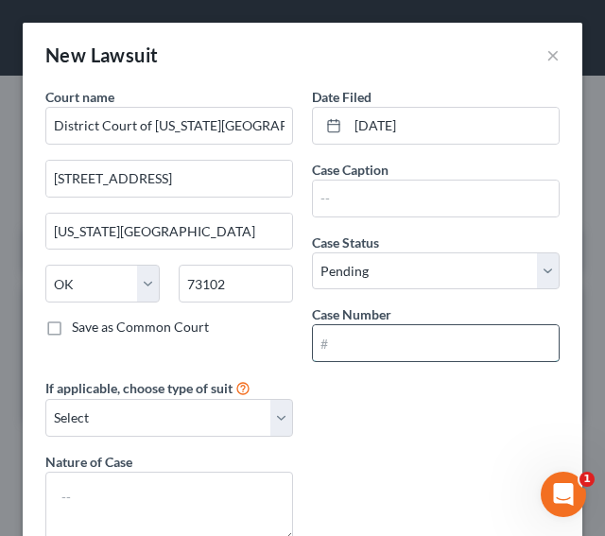
click at [356, 332] on input "text" at bounding box center [436, 343] width 246 height 36
paste input "CJ-2025-4438"
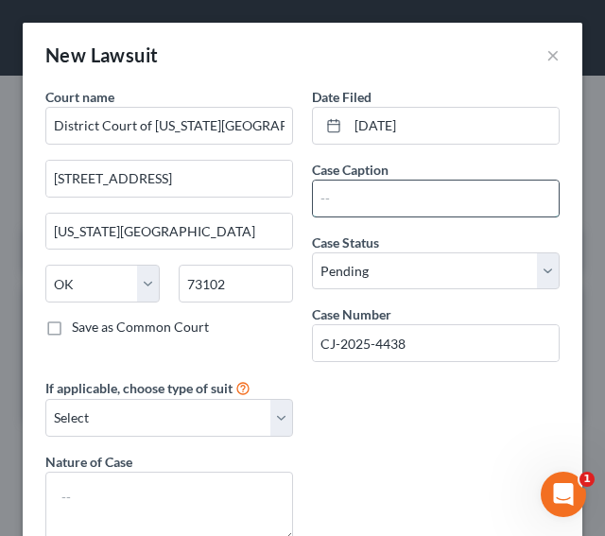
click at [365, 203] on input "text" at bounding box center [436, 199] width 246 height 36
paste input "Capital One, N.A., Successor by merger to Discover Bank Plaintiff, v. [PERSON_N…"
click at [429, 196] on input "Capital One, N.A., Successor by merger to Discover Bank Plaintiff, v. [PERSON_N…" at bounding box center [436, 199] width 246 height 36
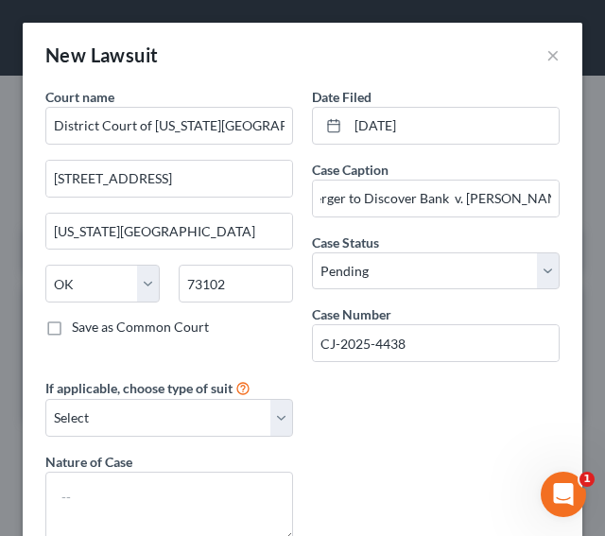
scroll to position [0, 0]
click at [495, 230] on div "Date Filed [DATE] Case Caption Capital One, N.A., Successor by merger to Discov…" at bounding box center [436, 232] width 267 height 290
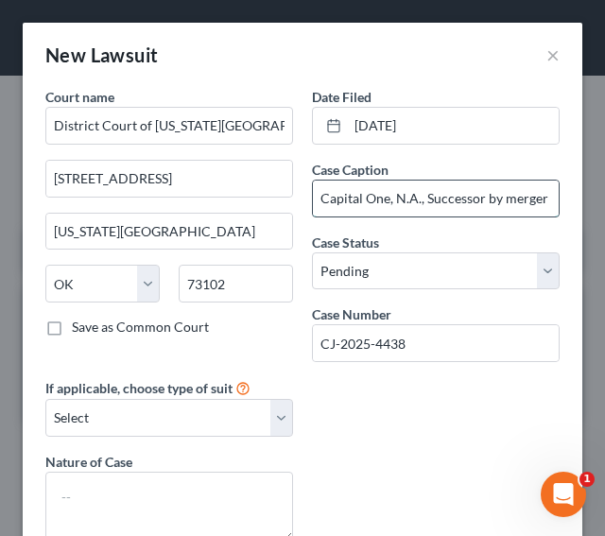
click at [493, 203] on input "Capital One, N.A., Successor by merger to Discover Bank v. [PERSON_NAME]" at bounding box center [436, 199] width 246 height 36
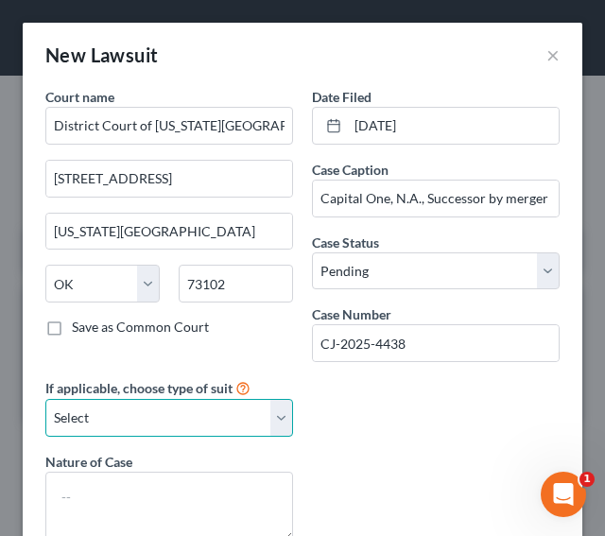
click at [268, 416] on select "Select Repossession Garnishment Foreclosure Attached, Seized, Or Levied Other" at bounding box center [169, 418] width 248 height 38
click at [45, 399] on select "Select Repossession Garnishment Foreclosure Attached, Seized, Or Levied Other" at bounding box center [169, 418] width 248 height 38
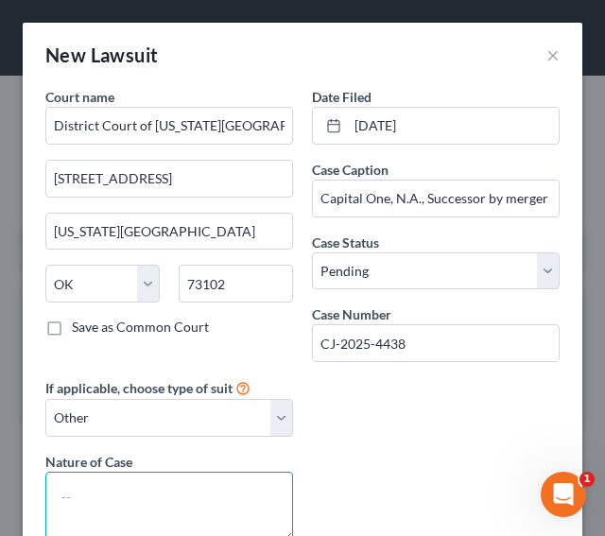
click at [166, 502] on textarea at bounding box center [169, 507] width 248 height 70
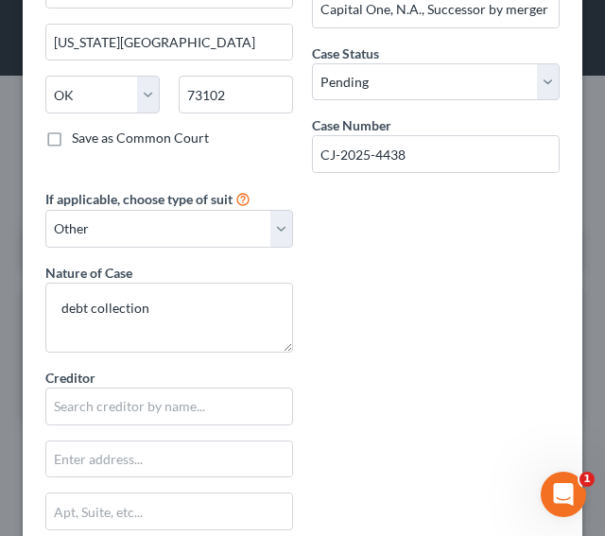
scroll to position [227, 0]
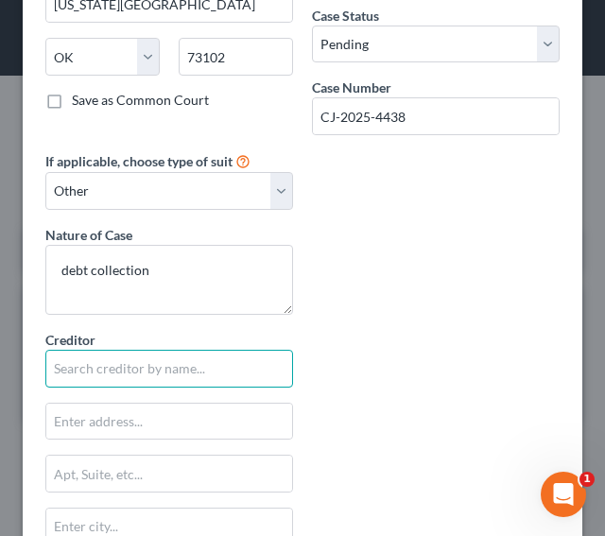
click at [181, 370] on input "text" at bounding box center [169, 369] width 248 height 38
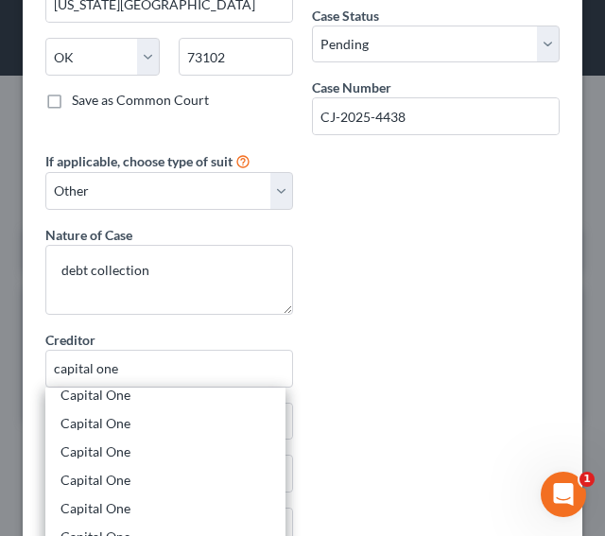
scroll to position [0, 0]
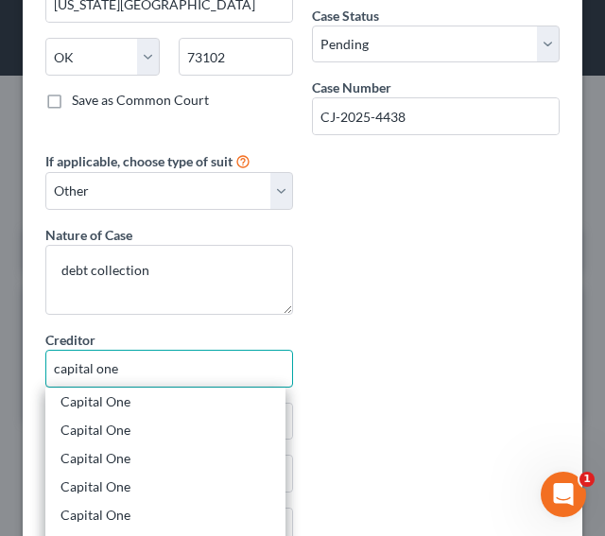
click at [236, 350] on input "capital one" at bounding box center [169, 369] width 248 height 38
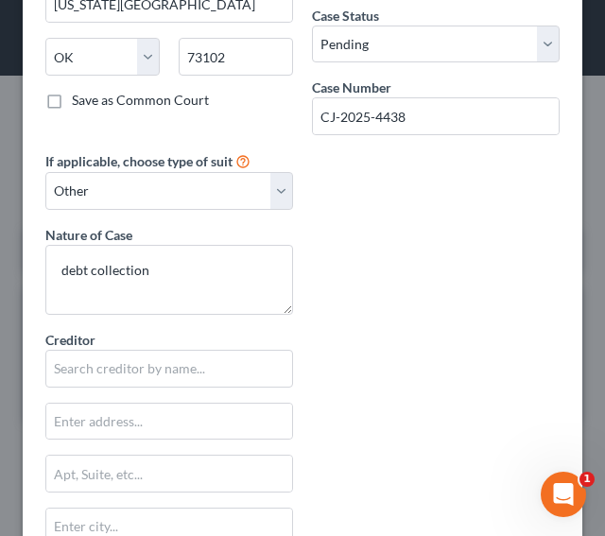
click at [437, 449] on div "Court name * District Court of [US_STATE][GEOGRAPHIC_DATA] [GEOGRAPHIC_DATA] [U…" at bounding box center [302, 329] width 533 height 939
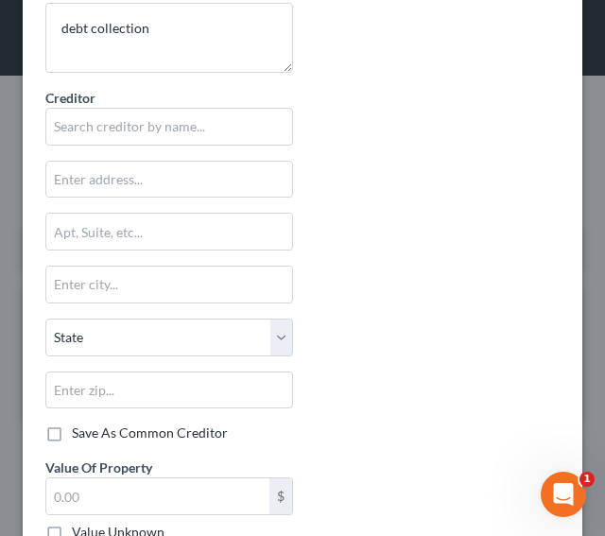
scroll to position [585, 0]
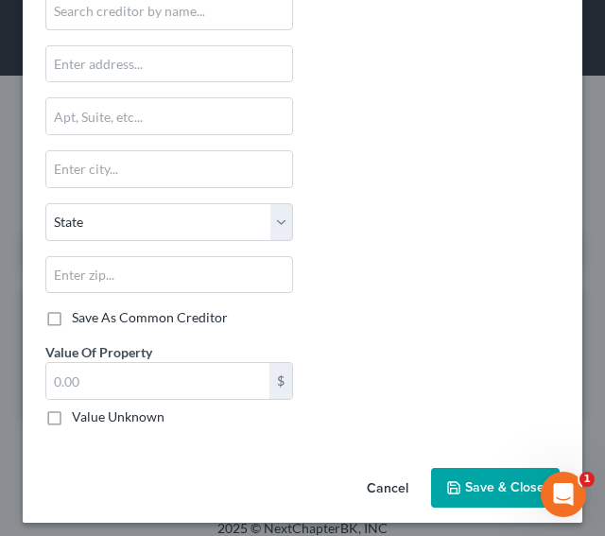
click at [487, 480] on span "Save & Close" at bounding box center [504, 488] width 79 height 16
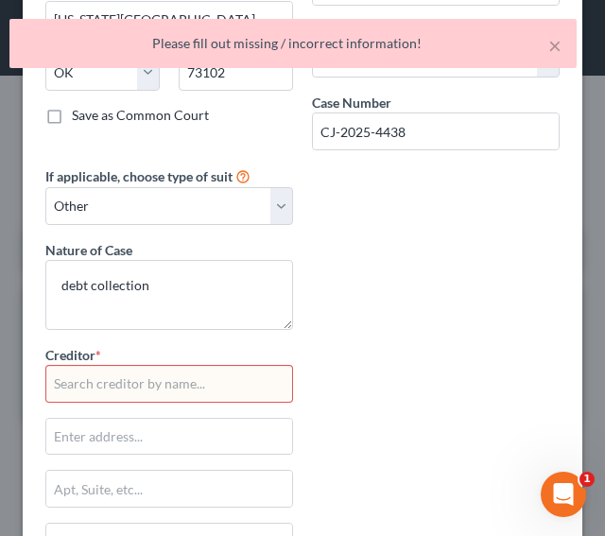
scroll to position [206, 0]
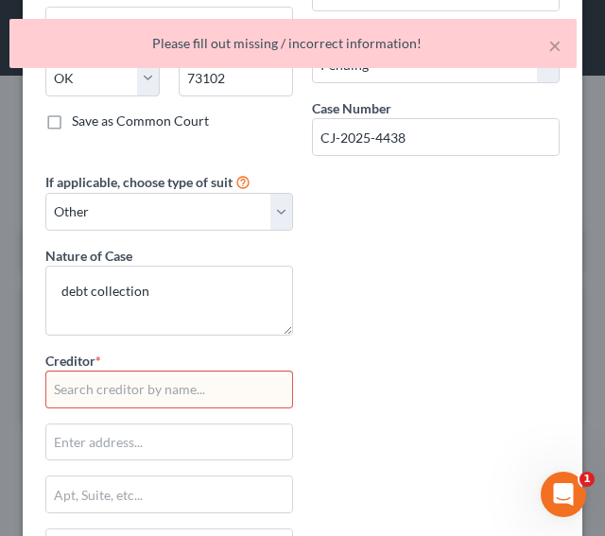
click at [221, 385] on input "text" at bounding box center [169, 390] width 248 height 38
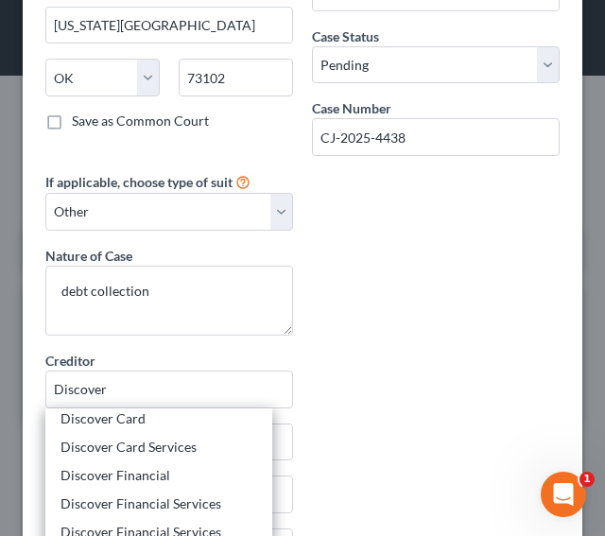
scroll to position [114, 0]
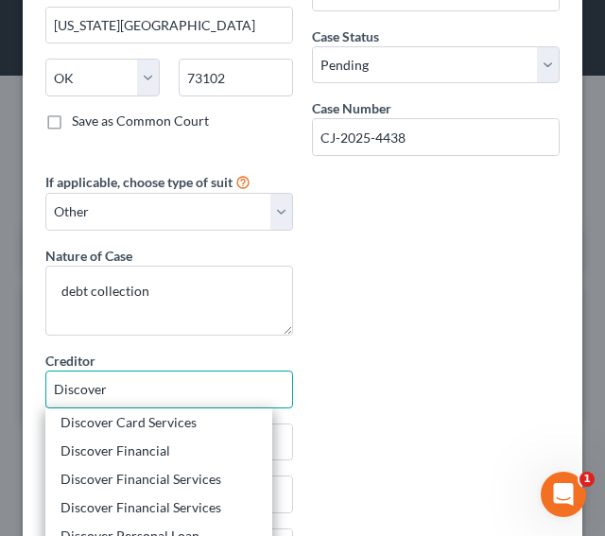
click at [115, 379] on input "Discover" at bounding box center [169, 390] width 248 height 38
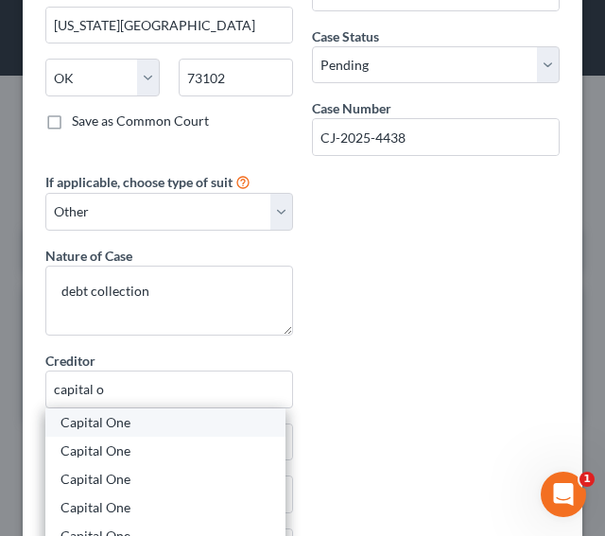
click at [118, 421] on div "Capital One" at bounding box center [166, 422] width 210 height 19
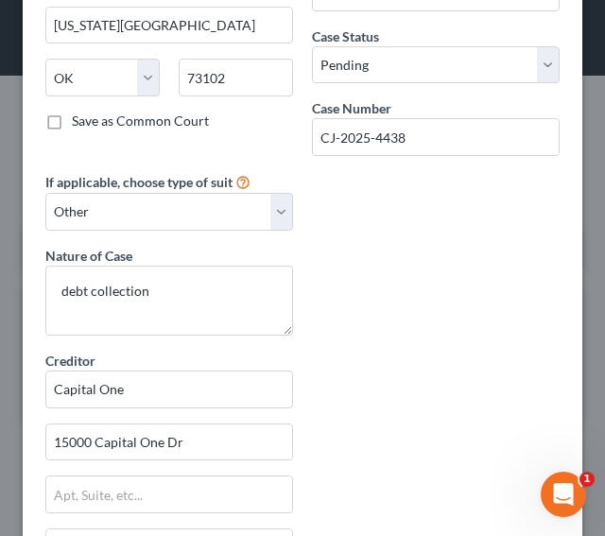
click at [311, 474] on div "Court name * District Court of [US_STATE][GEOGRAPHIC_DATA] [GEOGRAPHIC_DATA] [U…" at bounding box center [302, 350] width 533 height 939
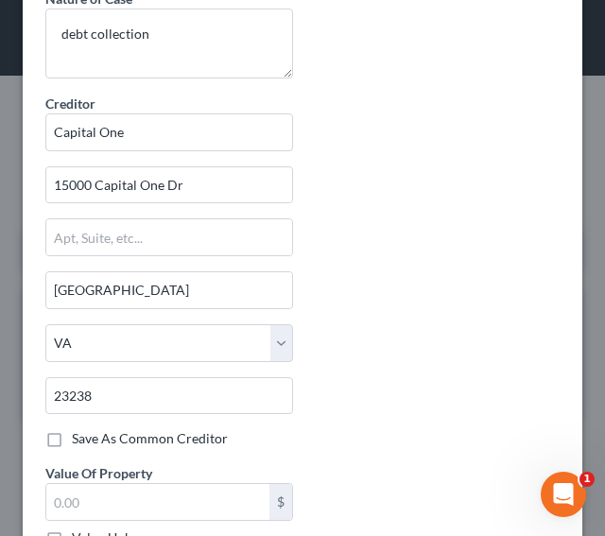
scroll to position [585, 0]
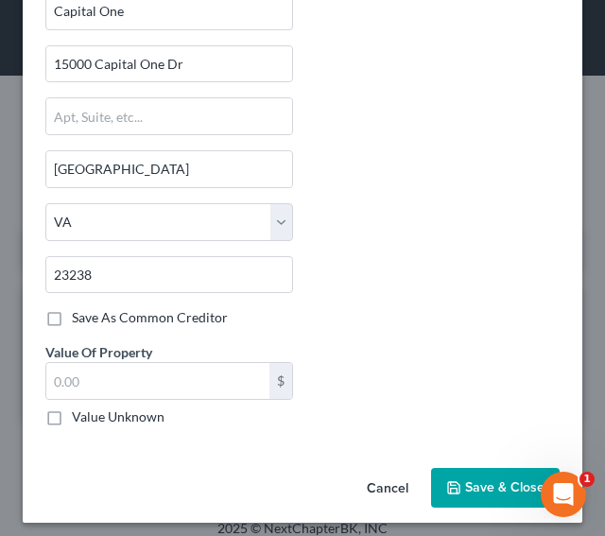
click at [465, 481] on span "Save & Close" at bounding box center [504, 488] width 79 height 16
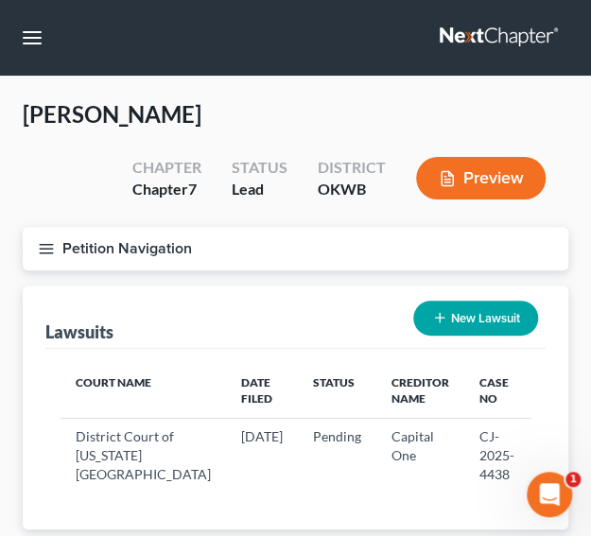
click at [477, 317] on button "New Lawsuit" at bounding box center [475, 318] width 125 height 35
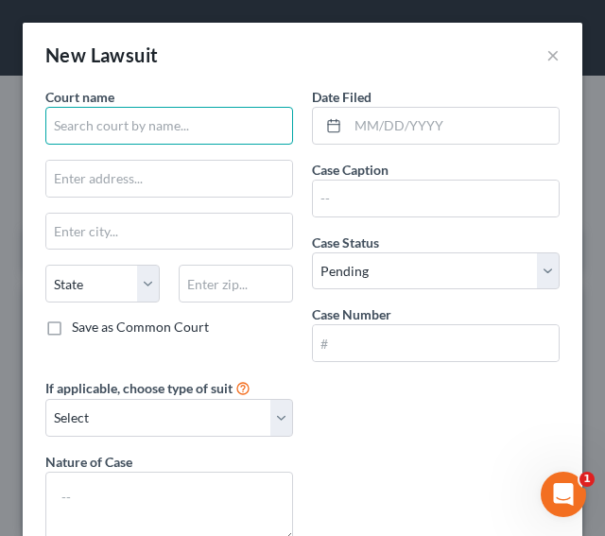
click at [142, 130] on input "text" at bounding box center [169, 126] width 248 height 38
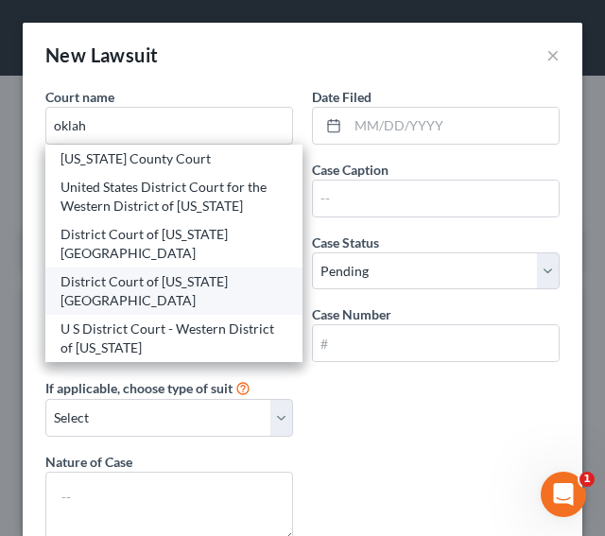
click at [95, 272] on div "District Court of [US_STATE][GEOGRAPHIC_DATA]" at bounding box center [174, 291] width 227 height 38
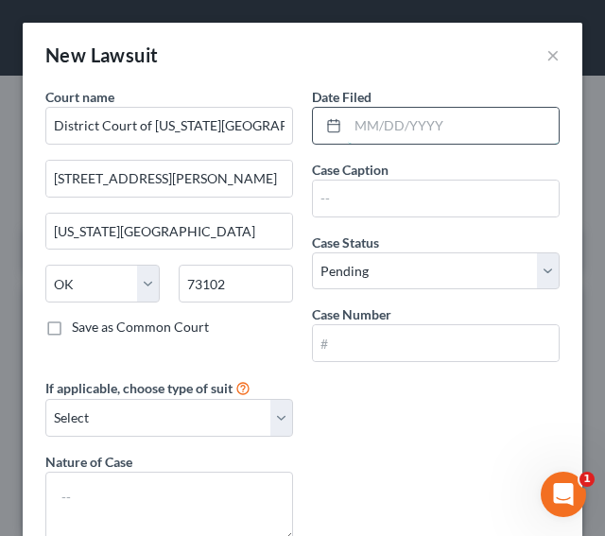
click at [348, 128] on input "text" at bounding box center [453, 126] width 211 height 36
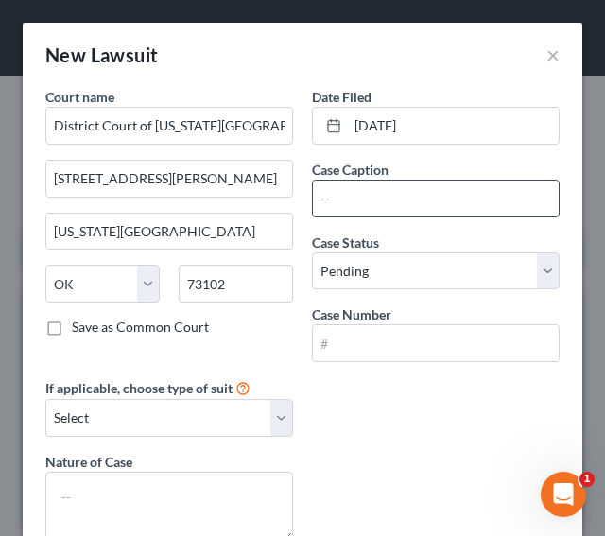
click at [446, 205] on input "text" at bounding box center [436, 199] width 246 height 36
paste input "Capital One, N.A., Successor by merger to Discover Bank Plaintiff, v. [PERSON_N…"
click at [438, 199] on input "Capital One, N.A., Successor by merger to Discover Bank Plaintiff, v. [PERSON_N…" at bounding box center [436, 199] width 246 height 36
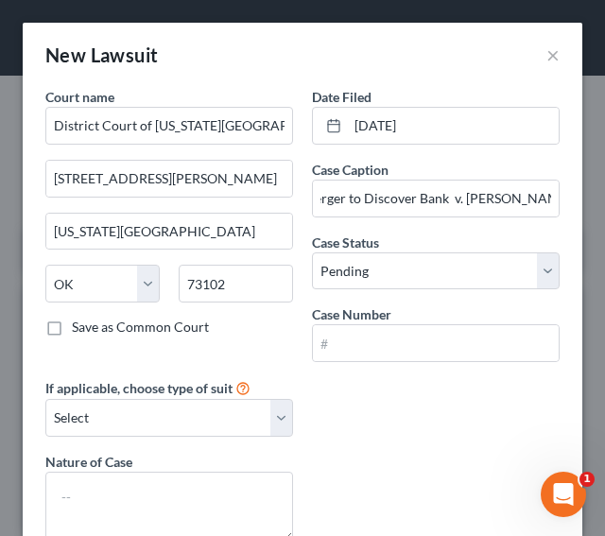
scroll to position [0, 0]
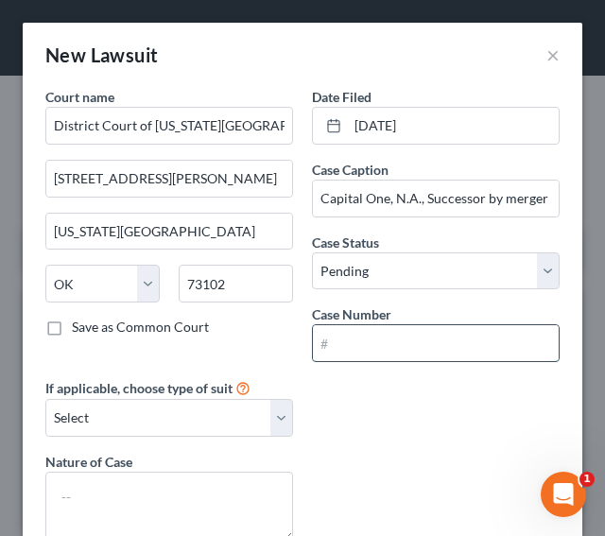
click at [386, 345] on input "text" at bounding box center [436, 343] width 246 height 36
paste input "CJ-2025-5692"
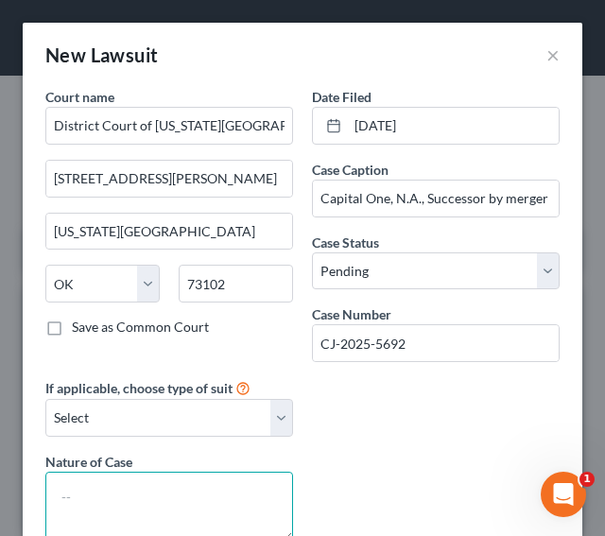
click at [185, 488] on textarea at bounding box center [169, 507] width 248 height 70
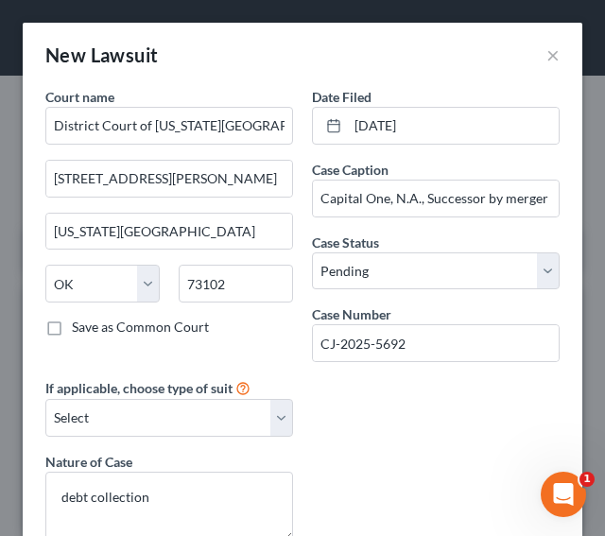
click at [327, 468] on div "Court name * District Court of [US_STATE] County [STREET_ADDRESS][PERSON_NAME] …" at bounding box center [302, 322] width 533 height 470
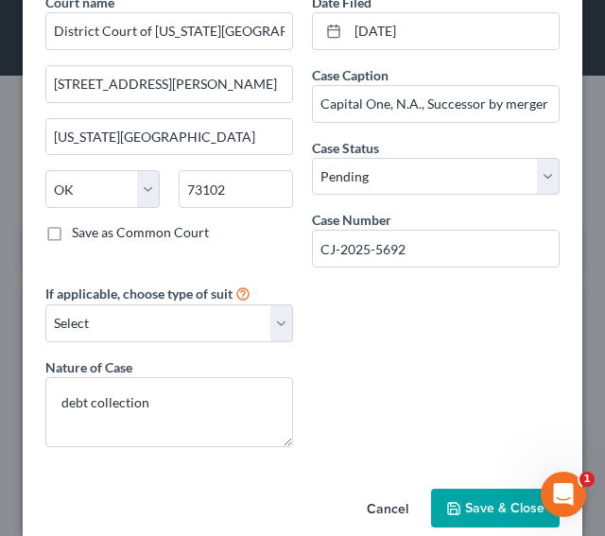
scroll to position [120, 0]
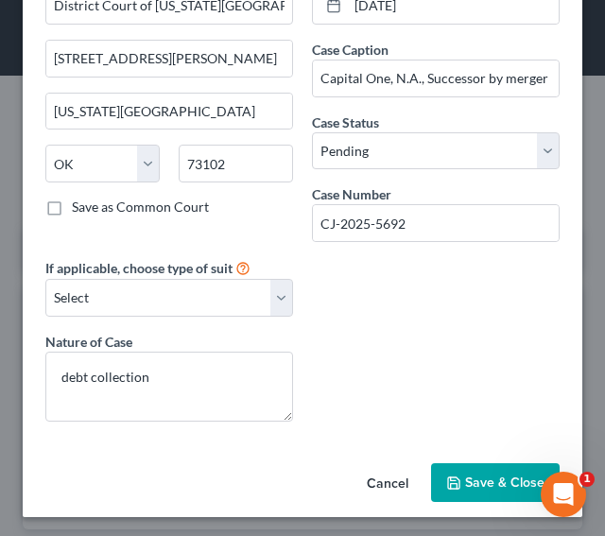
click at [489, 466] on button "Save & Close" at bounding box center [495, 483] width 129 height 40
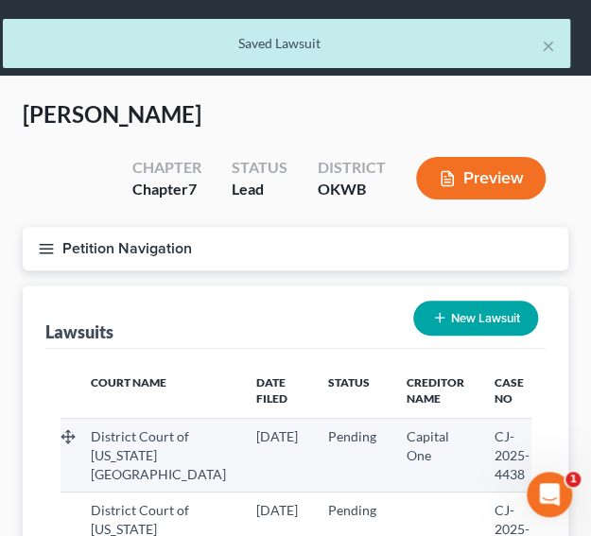
click at [565, 438] on icon "button" at bounding box center [569, 435] width 9 height 9
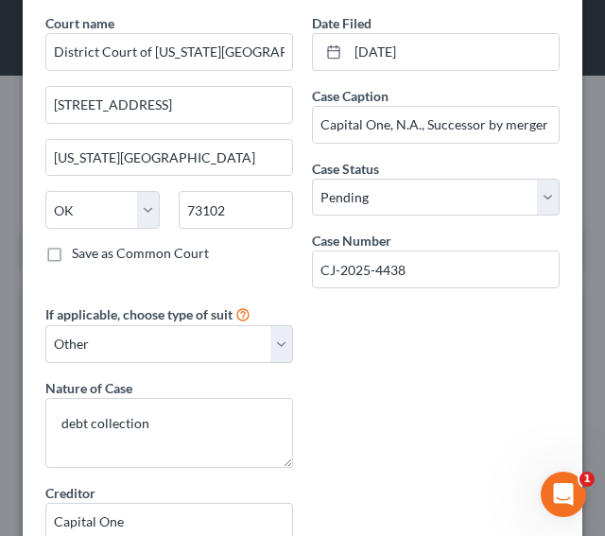
scroll to position [72, 0]
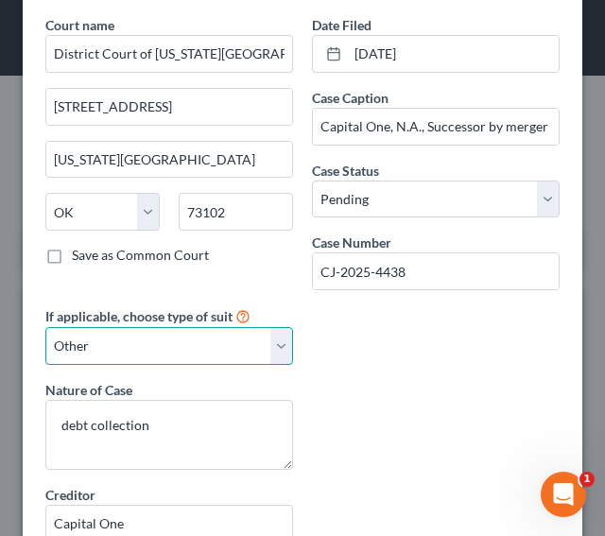
click at [279, 346] on select "Select Repossession Garnishment Foreclosure Attached, Seized, Or Levied Other" at bounding box center [169, 346] width 248 height 38
click at [153, 338] on select "Select Repossession Garnishment Foreclosure Attached, Seized, Or Levied Other" at bounding box center [169, 346] width 248 height 38
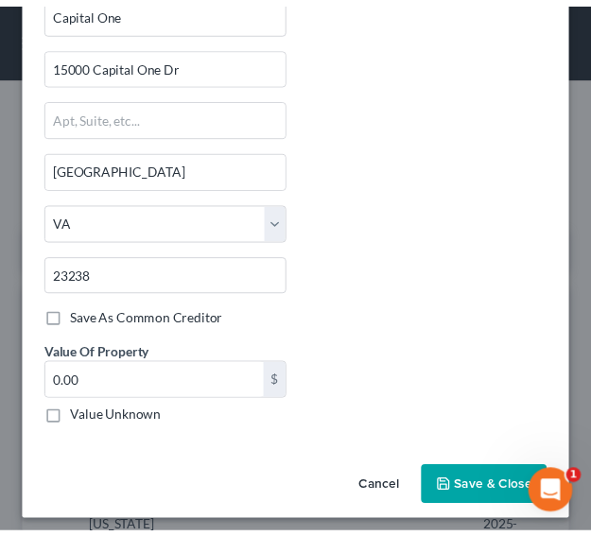
scroll to position [585, 0]
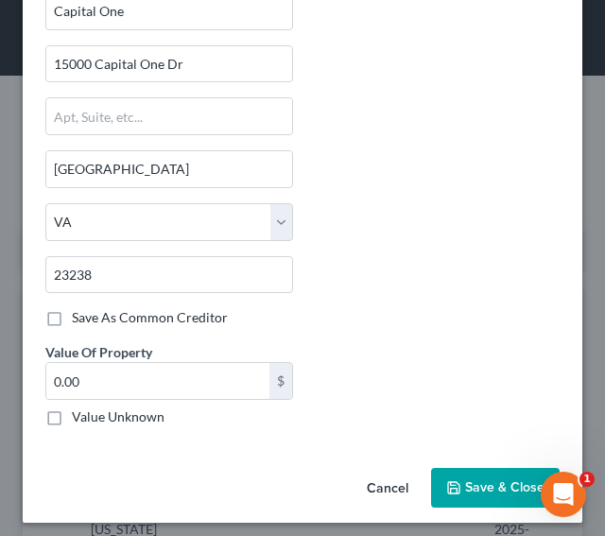
click at [473, 468] on button "Save & Close" at bounding box center [495, 488] width 129 height 40
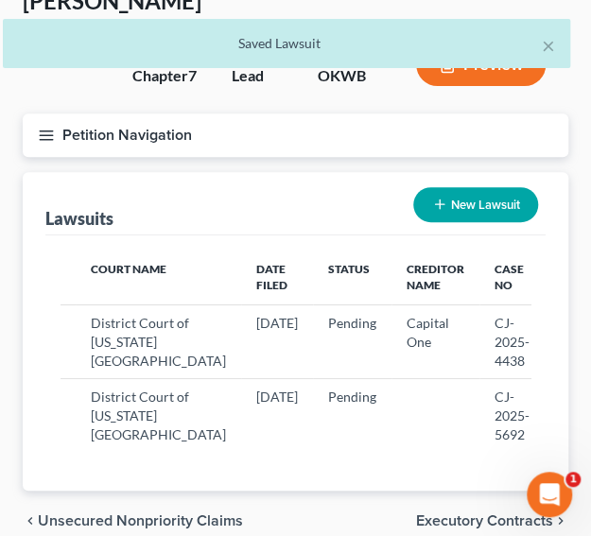
scroll to position [251, 0]
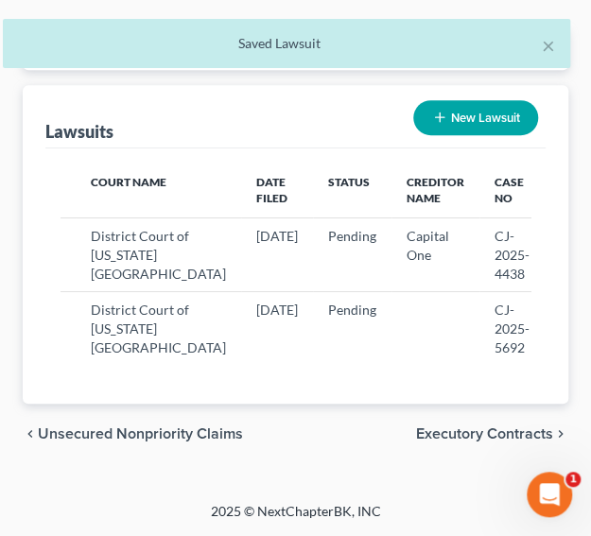
click at [472, 436] on span "Executory Contracts" at bounding box center [484, 434] width 137 height 15
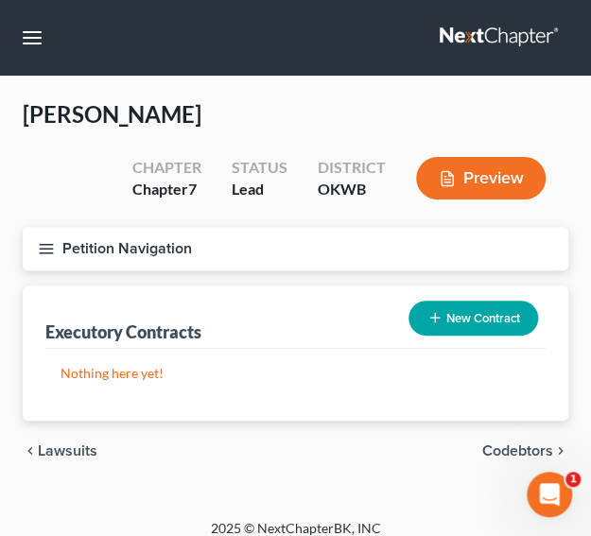
click at [472, 315] on button "New Contract" at bounding box center [474, 318] width 130 height 35
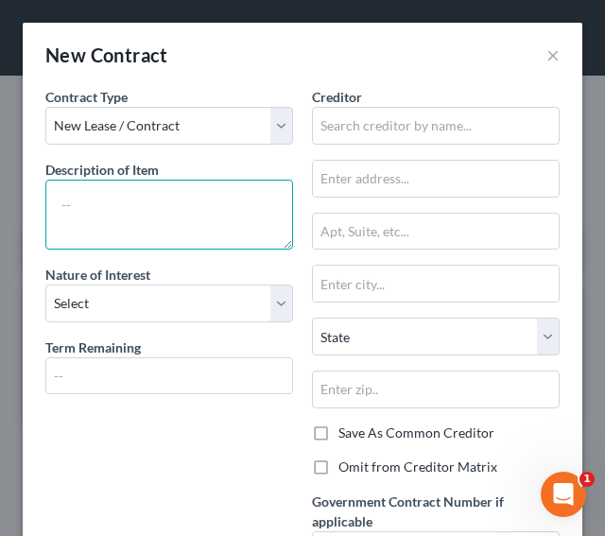
click at [85, 196] on textarea at bounding box center [169, 215] width 248 height 70
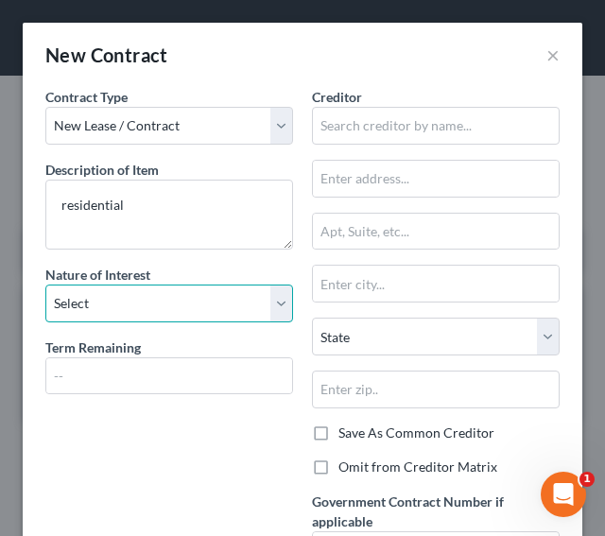
click at [113, 294] on select "Select Purchaser Agent Lessor Lessee" at bounding box center [169, 304] width 248 height 38
click at [45, 285] on select "Select Purchaser Agent Lessor Lessee" at bounding box center [169, 304] width 248 height 38
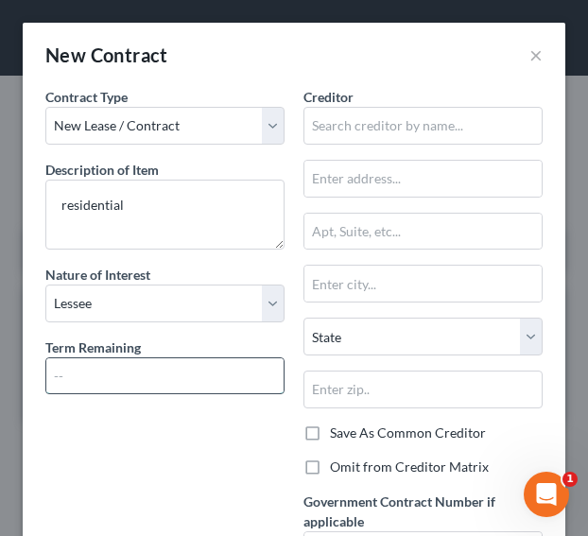
click at [136, 366] on input "text" at bounding box center [164, 376] width 237 height 36
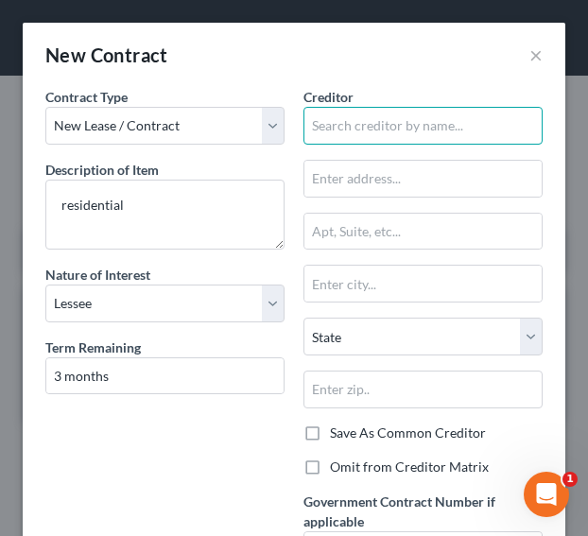
click at [361, 122] on input "text" at bounding box center [423, 126] width 239 height 38
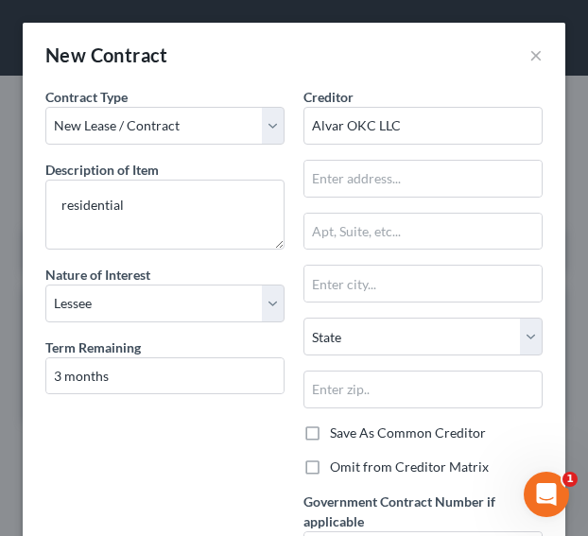
click at [330, 464] on label "Omit from Creditor Matrix" at bounding box center [409, 467] width 159 height 19
click at [338, 464] on input "Omit from Creditor Matrix" at bounding box center [344, 464] width 12 height 12
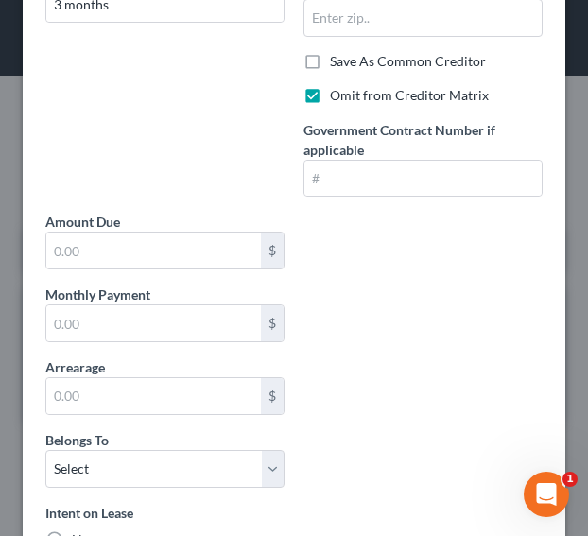
scroll to position [374, 0]
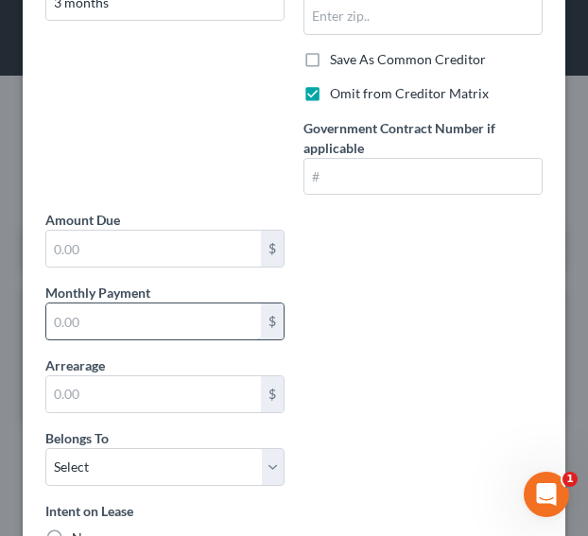
click at [131, 319] on input "text" at bounding box center [153, 322] width 215 height 36
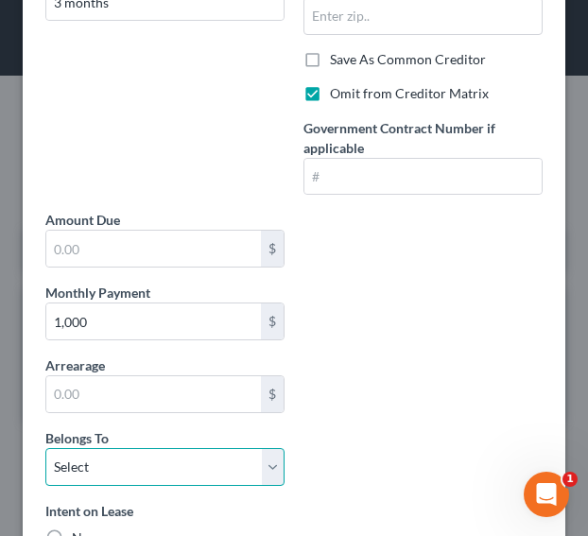
click at [265, 462] on select "Select Debtor 1 Only Debtor 2 Only Debtor 1 And Debtor 2 Only At Least One Of T…" at bounding box center [164, 467] width 239 height 38
click at [45, 448] on select "Select Debtor 1 Only Debtor 2 Only Debtor 1 And Debtor 2 Only At Least One Of T…" at bounding box center [164, 467] width 239 height 38
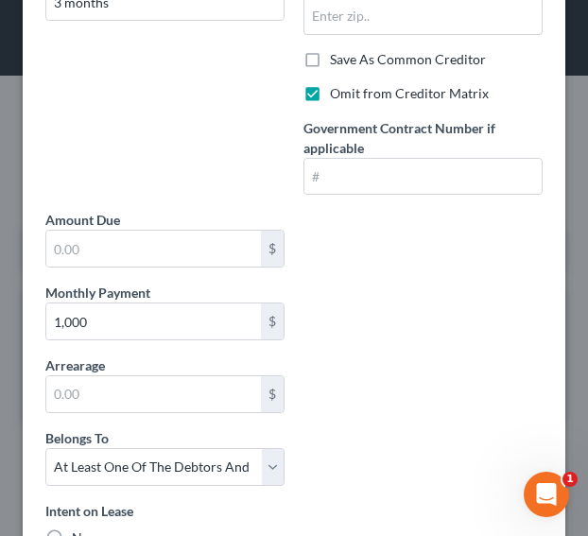
click at [305, 438] on div "Contract Type New Lease / Contract New Timeshare Description of non-residential…" at bounding box center [294, 204] width 516 height 982
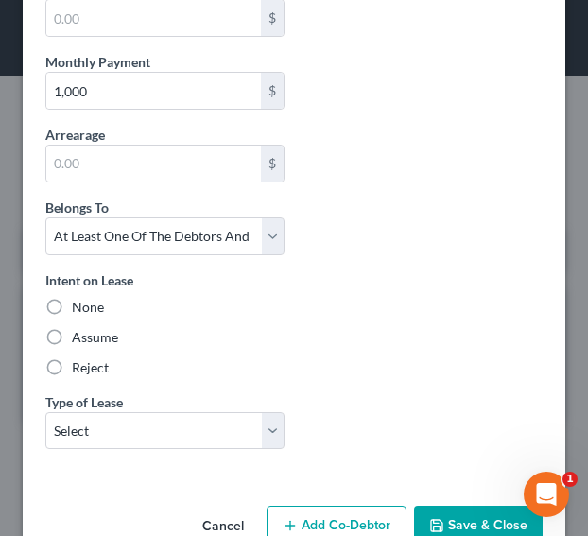
scroll to position [638, 0]
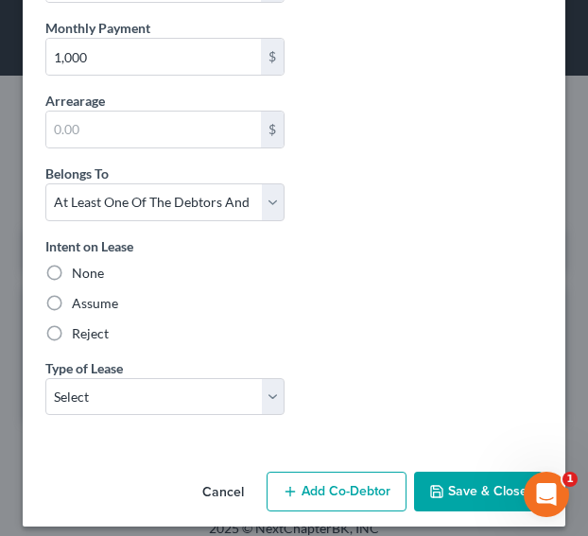
click at [72, 295] on label "Assume" at bounding box center [95, 303] width 46 height 19
click at [79, 295] on input "Assume" at bounding box center [85, 300] width 12 height 12
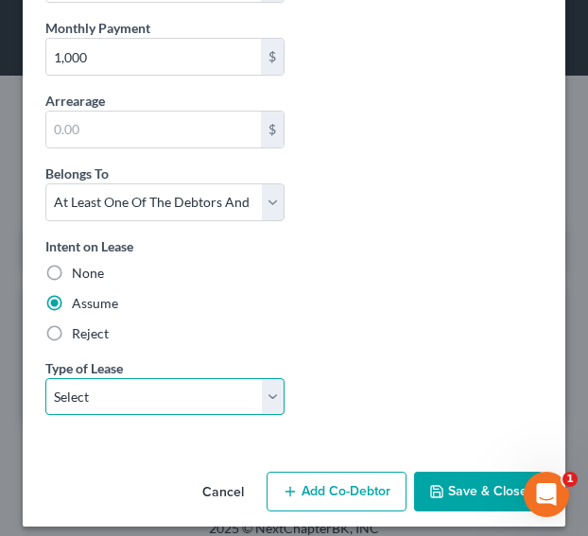
click at [139, 395] on select "Select Real Estate Car Other" at bounding box center [164, 397] width 239 height 38
click at [45, 378] on select "Select Real Estate Car Other" at bounding box center [164, 397] width 239 height 38
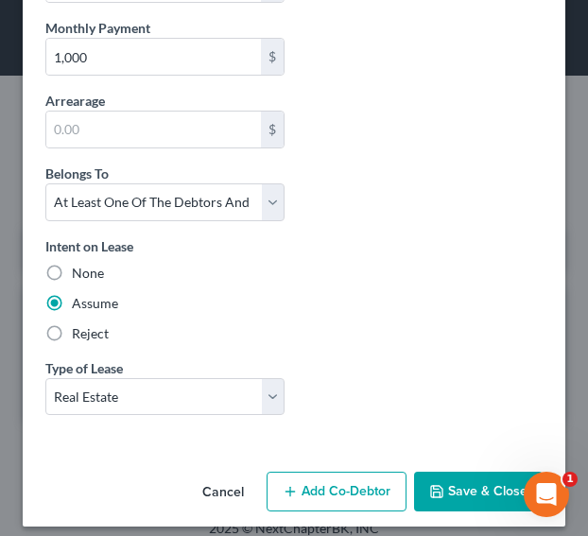
click at [431, 486] on icon "button" at bounding box center [436, 491] width 11 height 11
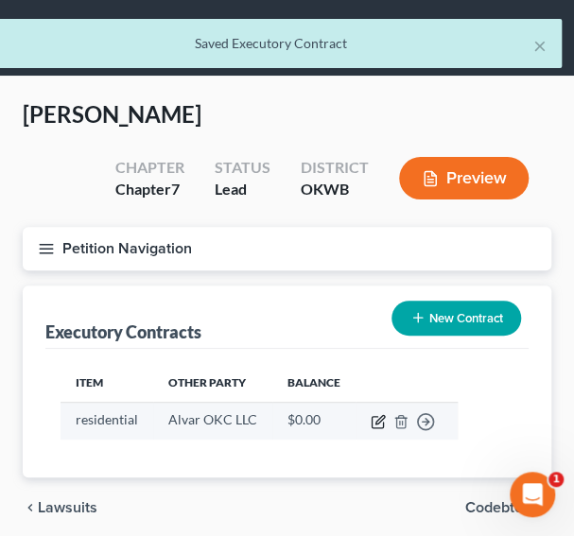
click at [372, 418] on icon "button" at bounding box center [378, 421] width 15 height 15
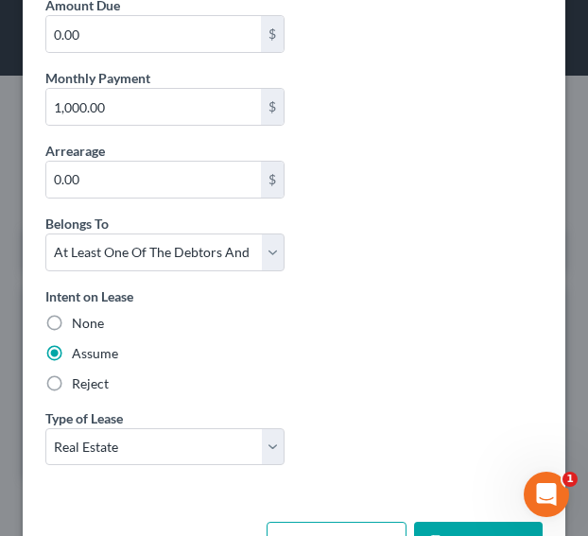
scroll to position [643, 0]
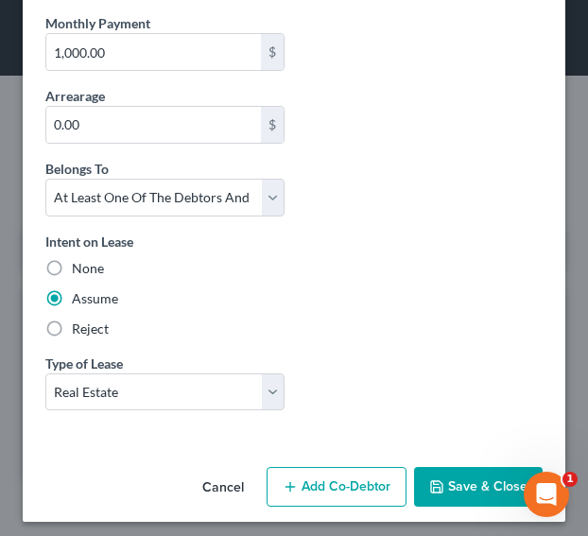
click at [306, 487] on button "Add Co-Debtor" at bounding box center [337, 487] width 140 height 40
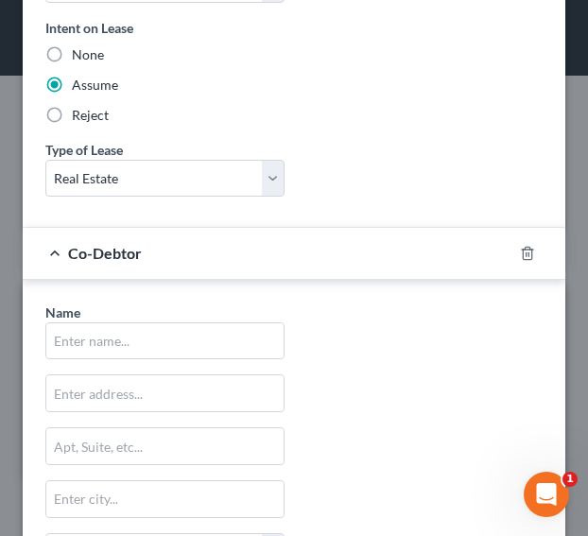
scroll to position [866, 0]
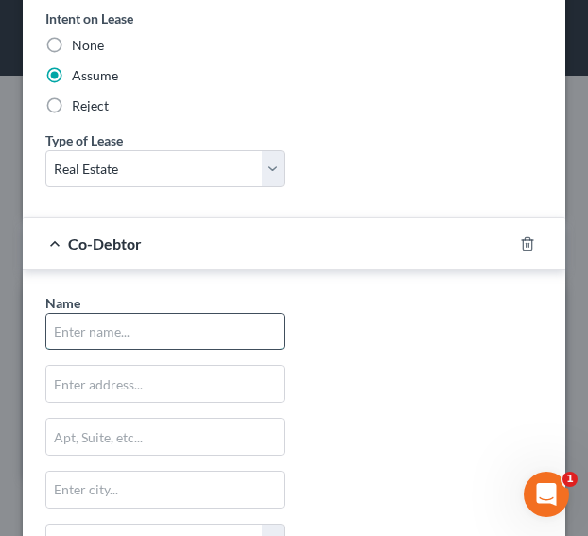
click at [201, 320] on input "text" at bounding box center [164, 332] width 237 height 36
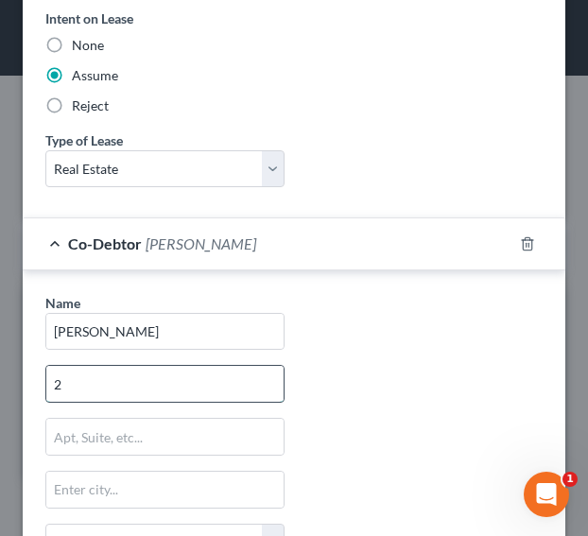
click at [153, 377] on input "2" at bounding box center [164, 384] width 237 height 36
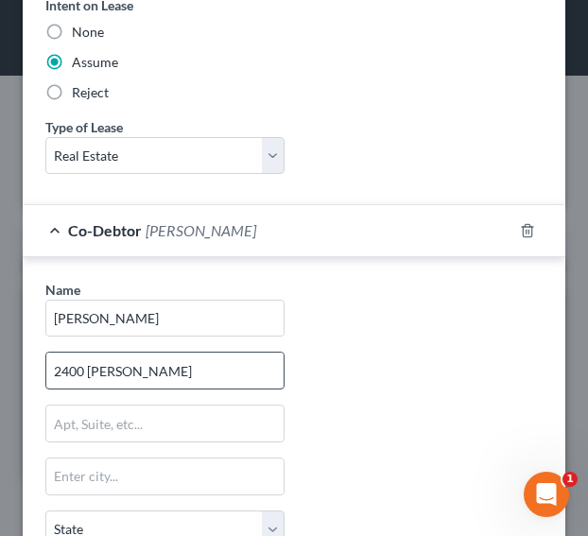
scroll to position [1134, 0]
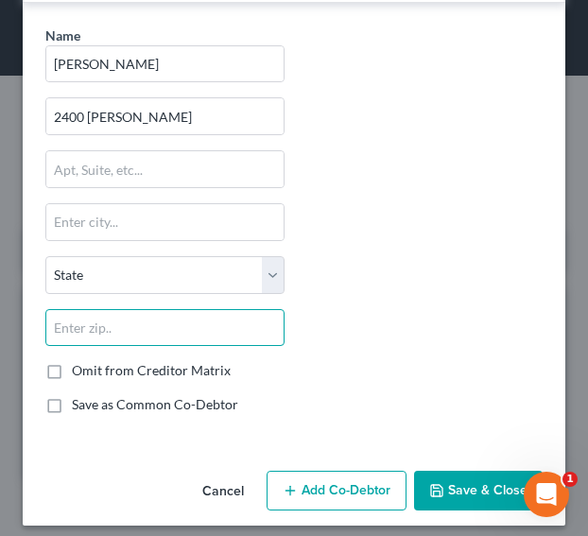
click at [142, 313] on input "text" at bounding box center [164, 328] width 239 height 38
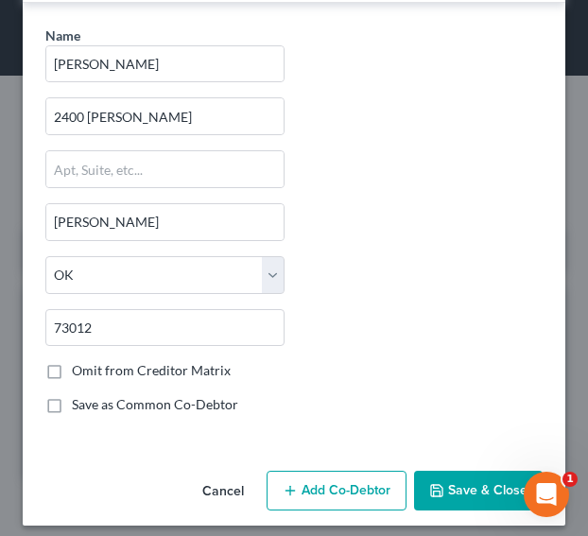
click at [72, 361] on label "Omit from Creditor Matrix" at bounding box center [151, 370] width 159 height 19
click at [79, 361] on input "Omit from Creditor Matrix" at bounding box center [85, 367] width 12 height 12
click at [376, 485] on button "Add Co-Debtor" at bounding box center [337, 491] width 140 height 40
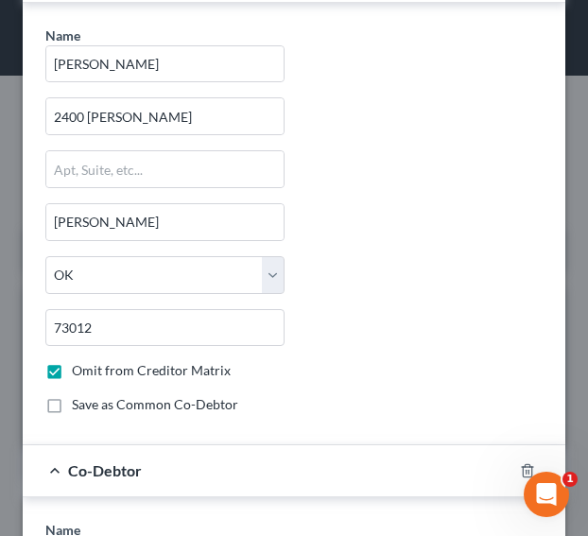
scroll to position [1603, 0]
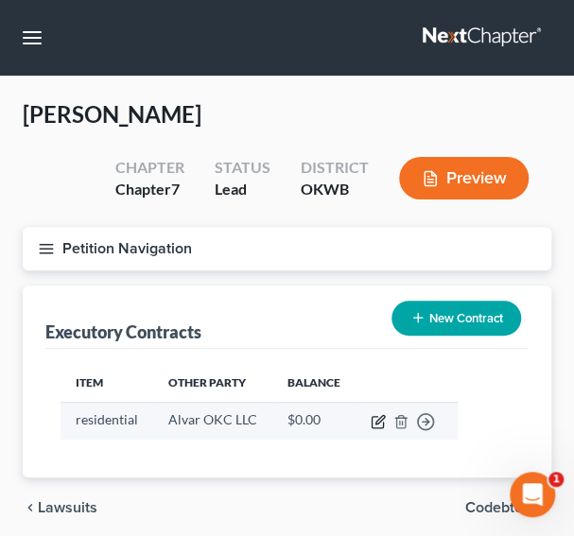
click at [376, 422] on icon "button" at bounding box center [378, 421] width 15 height 15
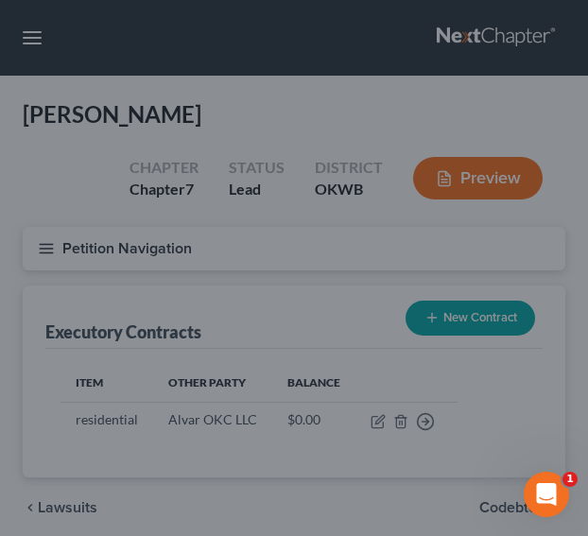
scroll to position [252, 0]
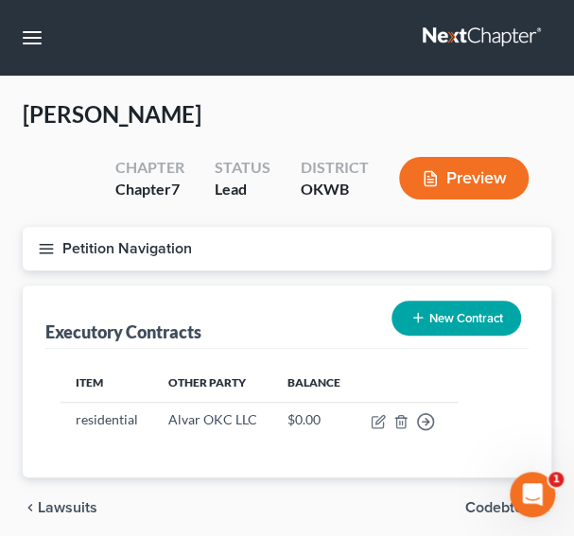
drag, startPoint x: 577, startPoint y: 230, endPoint x: 587, endPoint y: 398, distance: 168.7
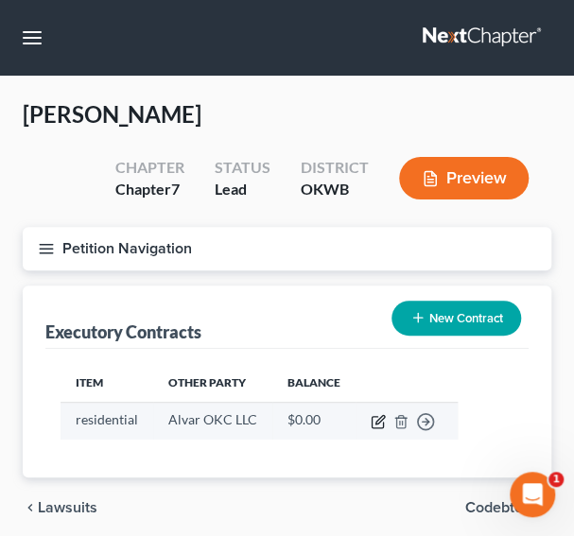
click at [376, 417] on icon "button" at bounding box center [378, 421] width 15 height 15
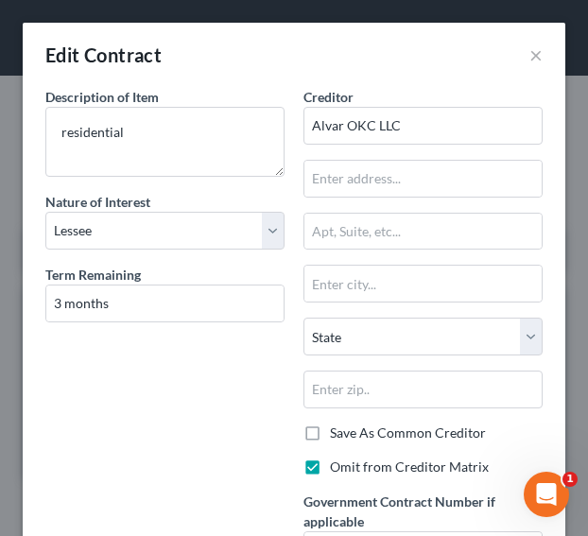
click at [188, 466] on div "Description of non-residential real property * Description of Item * residentia…" at bounding box center [165, 335] width 258 height 497
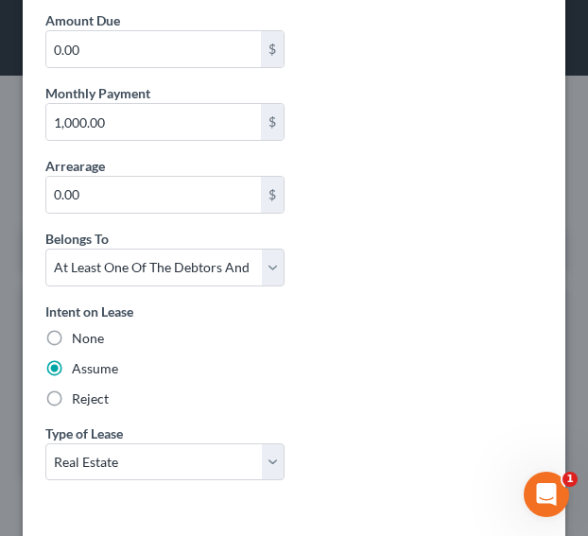
scroll to position [643, 0]
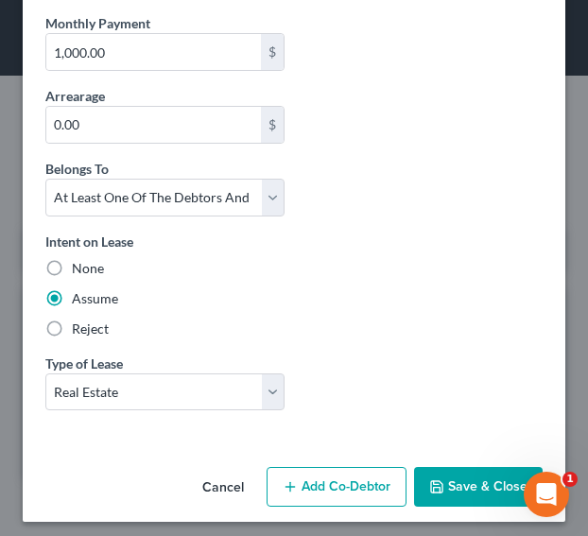
click at [296, 472] on button "Add Co-Debtor" at bounding box center [337, 487] width 140 height 40
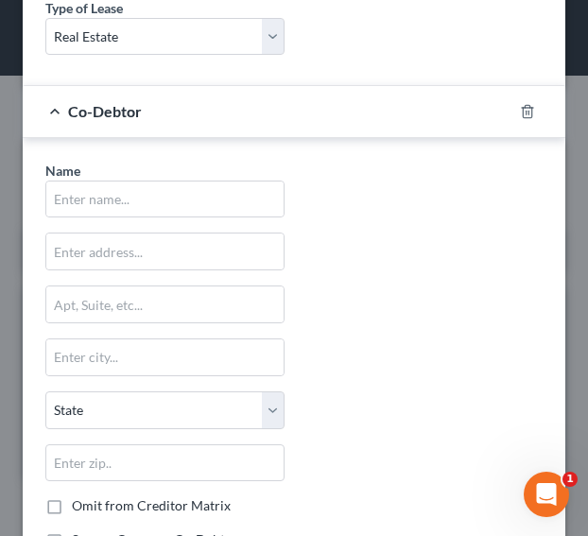
scroll to position [1022, 0]
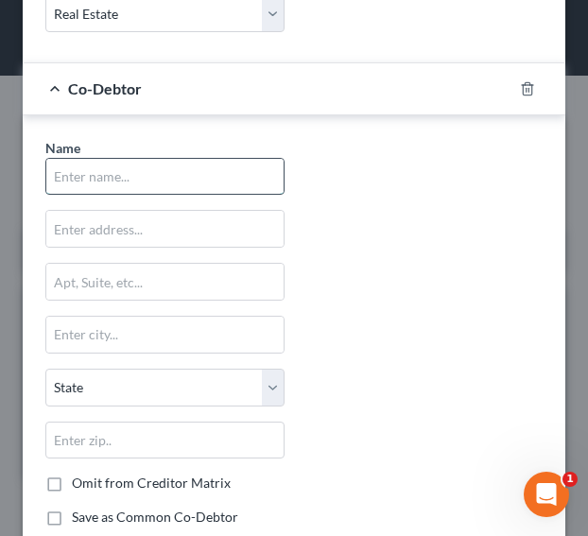
click at [221, 184] on input "text" at bounding box center [164, 177] width 237 height 36
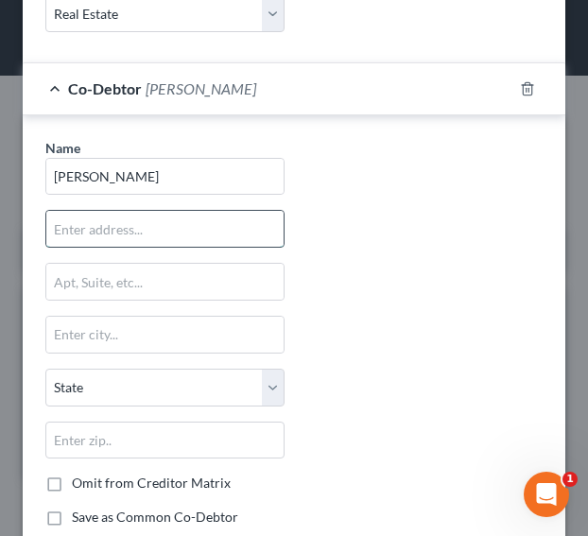
click at [184, 217] on input "text" at bounding box center [164, 229] width 237 height 36
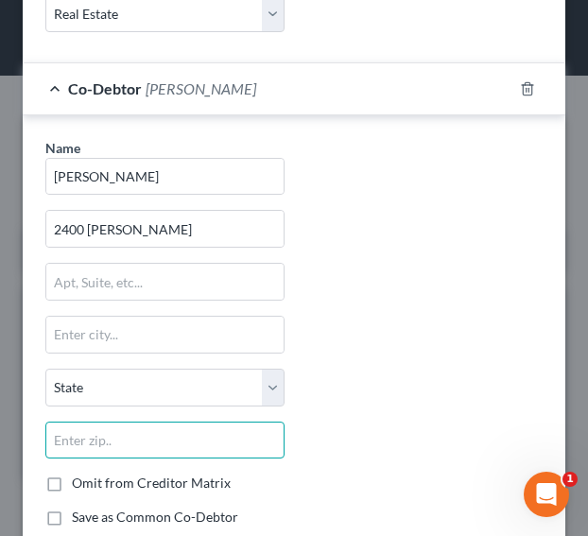
click at [114, 422] on input "text" at bounding box center [164, 441] width 239 height 38
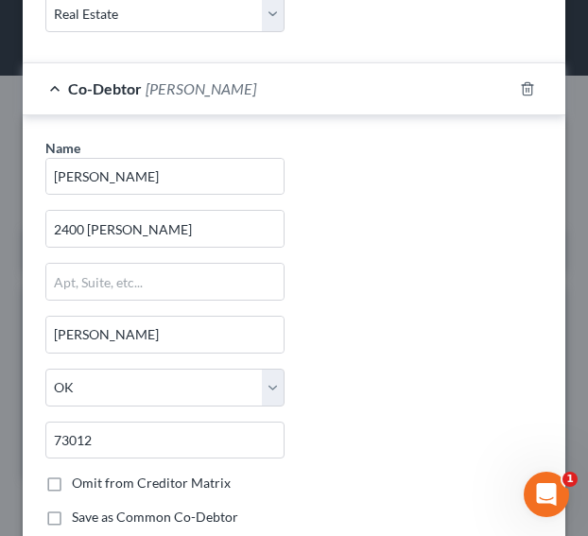
click at [72, 474] on label "Omit from Creditor Matrix" at bounding box center [151, 483] width 159 height 19
click at [79, 474] on input "Omit from Creditor Matrix" at bounding box center [85, 480] width 12 height 12
click at [315, 440] on div "Name * [PERSON_NAME] 2400 Bretton [PERSON_NAME] State [US_STATE] AK AR AZ CA CO…" at bounding box center [294, 340] width 516 height 405
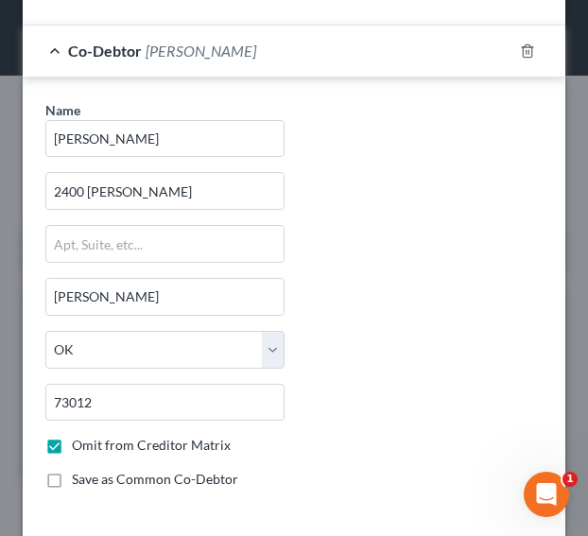
scroll to position [1134, 0]
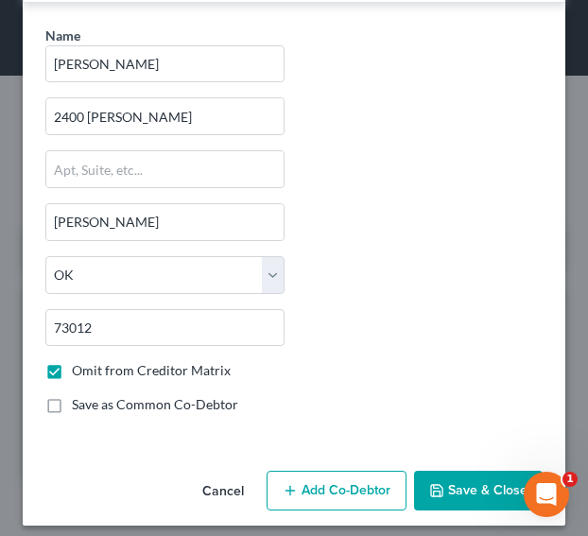
click at [331, 472] on button "Add Co-Debtor" at bounding box center [337, 491] width 140 height 40
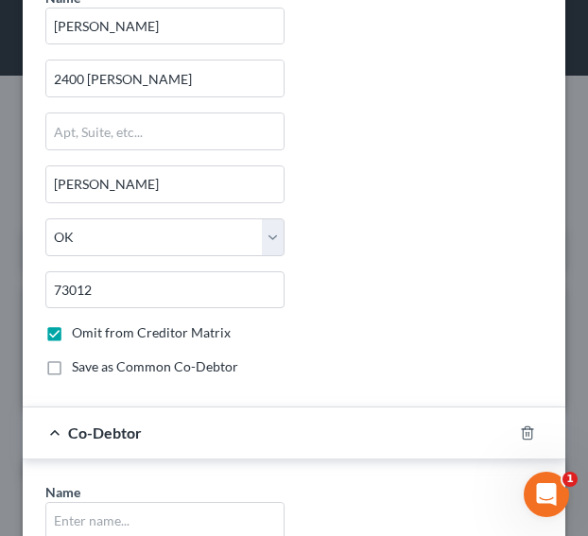
scroll to position [1323, 0]
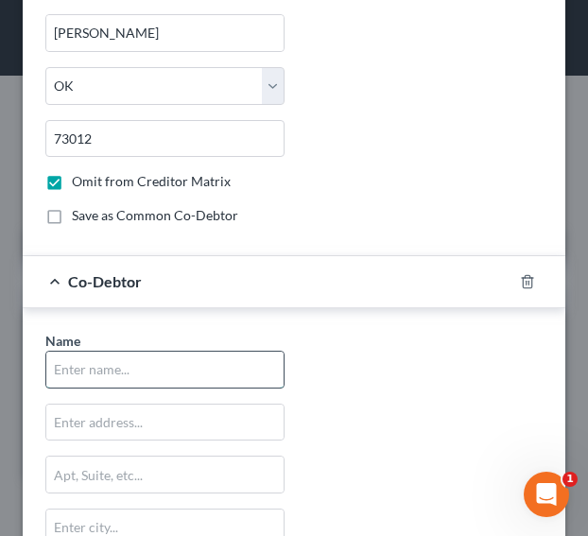
click at [214, 363] on input "text" at bounding box center [164, 370] width 237 height 36
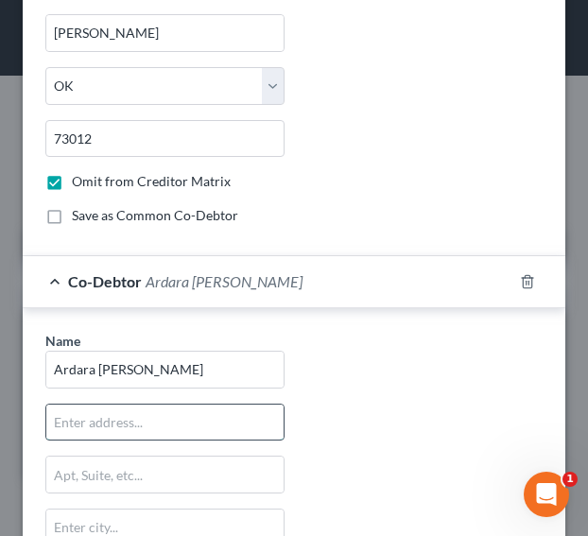
click at [188, 408] on input "text" at bounding box center [164, 423] width 237 height 36
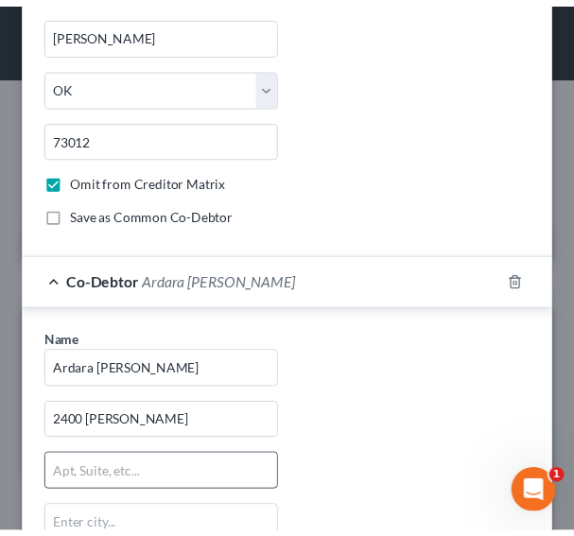
scroll to position [1619, 0]
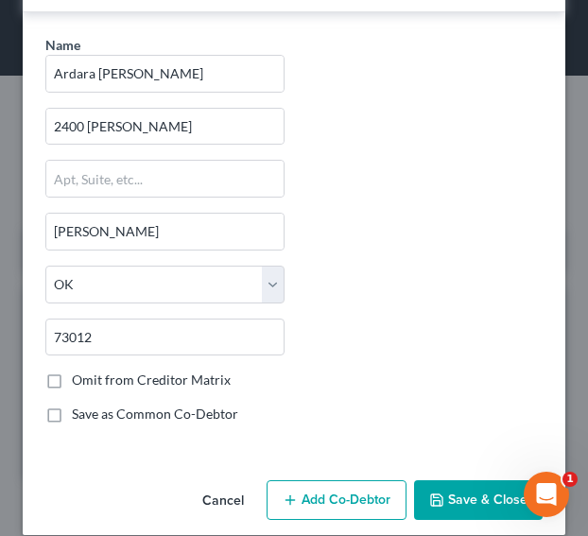
click at [72, 371] on label "Omit from Creditor Matrix" at bounding box center [151, 380] width 159 height 19
click at [79, 371] on input "Omit from Creditor Matrix" at bounding box center [85, 377] width 12 height 12
click at [467, 494] on button "Save & Close" at bounding box center [478, 500] width 129 height 40
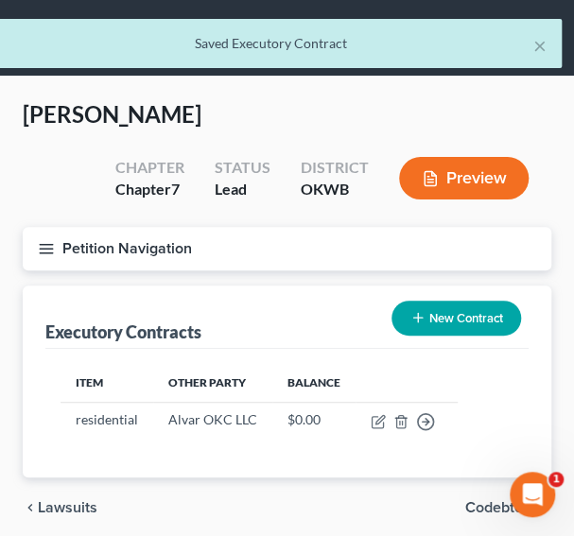
click at [471, 506] on span "Codebtors" at bounding box center [500, 507] width 71 height 15
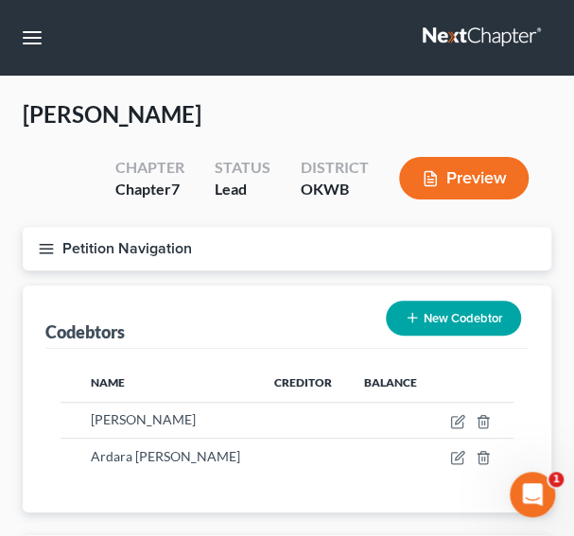
click at [371, 499] on div "Name Creditor Balance [PERSON_NAME] Ardara [PERSON_NAME]" at bounding box center [286, 431] width 483 height 164
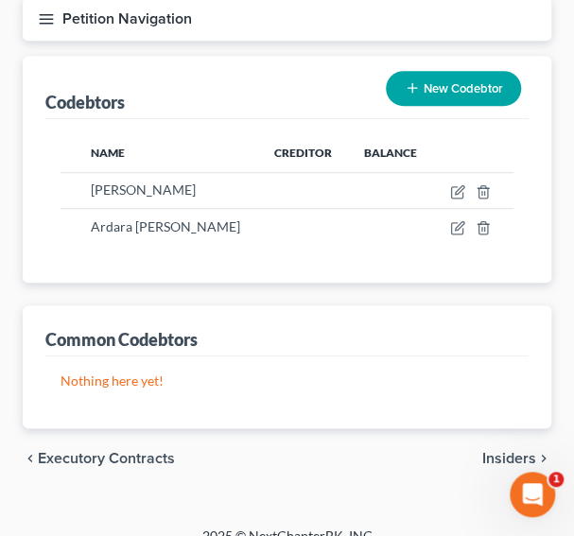
scroll to position [252, 0]
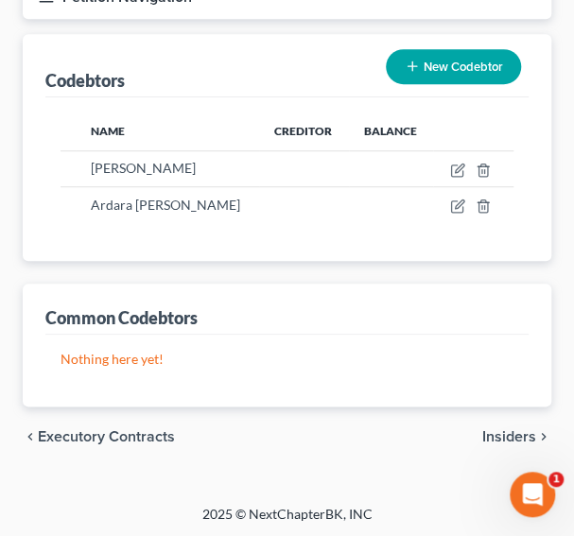
click at [500, 429] on span "Insiders" at bounding box center [509, 436] width 54 height 15
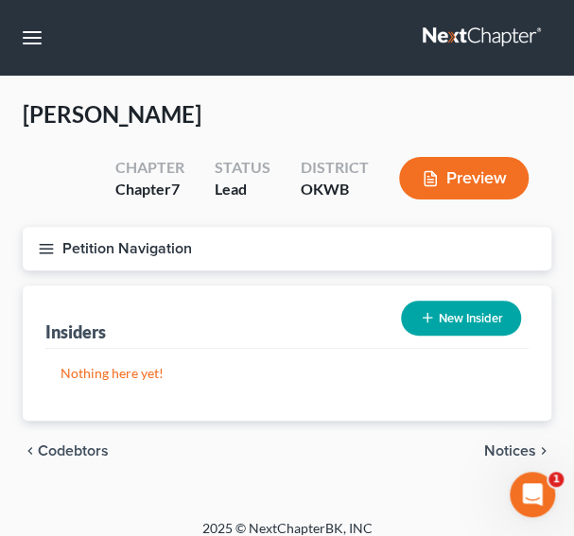
click at [496, 444] on span "Notices" at bounding box center [510, 451] width 52 height 15
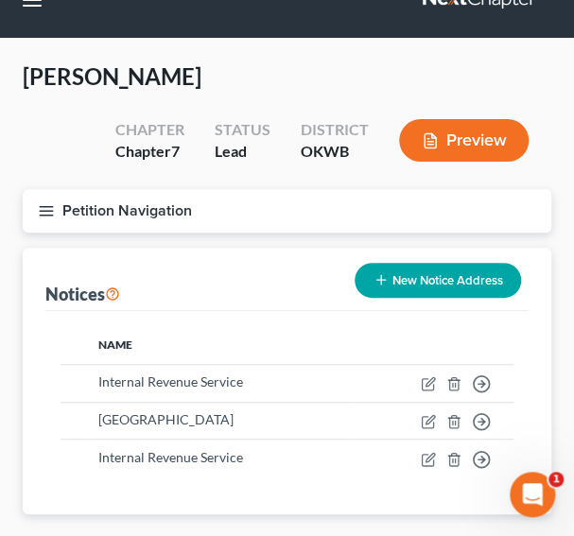
scroll to position [148, 0]
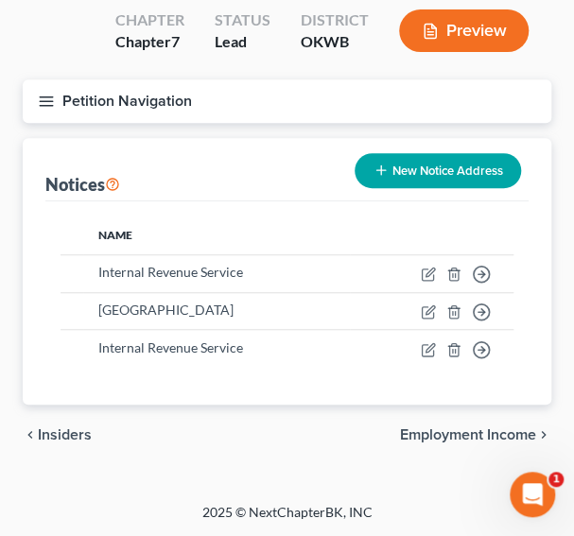
click at [496, 442] on span "Employment Income" at bounding box center [468, 435] width 136 height 15
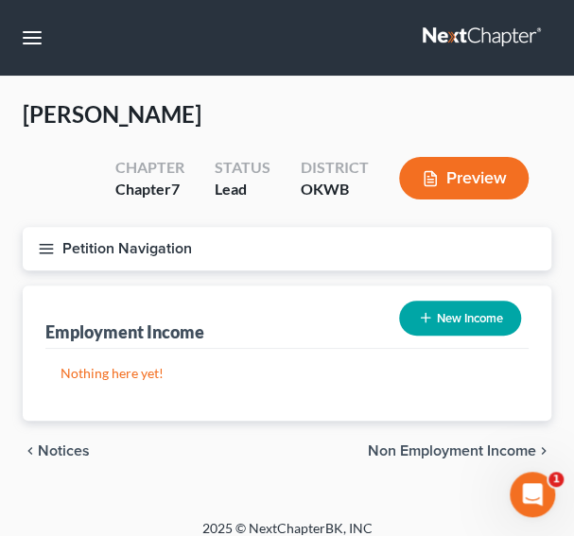
click at [397, 447] on span "Non Employment Income" at bounding box center [452, 451] width 168 height 15
click at [436, 317] on button "New Income" at bounding box center [460, 318] width 122 height 35
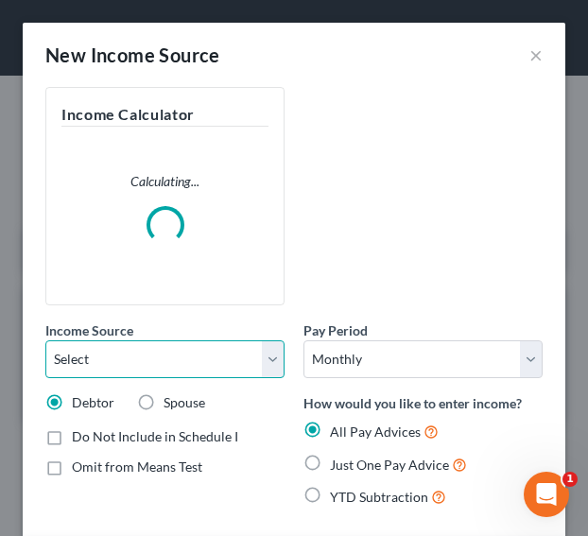
click at [133, 369] on select "Select Unemployment Disability (from employer) Pension Retirement Social Securi…" at bounding box center [164, 360] width 239 height 38
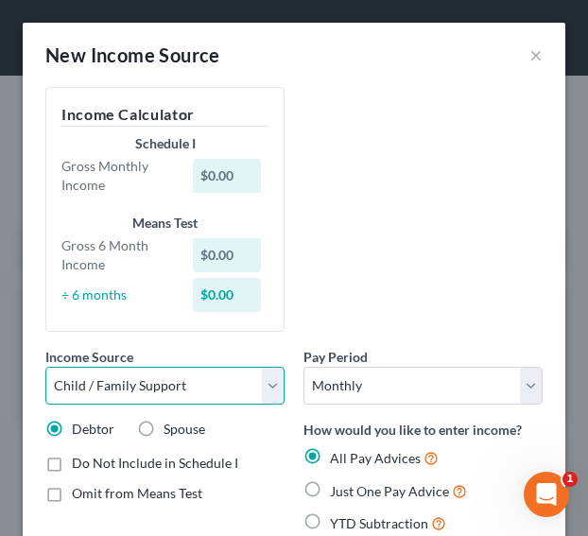
click at [45, 367] on select "Select Unemployment Disability (from employer) Pension Retirement Social Securi…" at bounding box center [164, 386] width 239 height 38
click at [429, 184] on div "Income Source * Select Unemployment Disability (from employer) Pension Retireme…" at bounding box center [294, 318] width 516 height 463
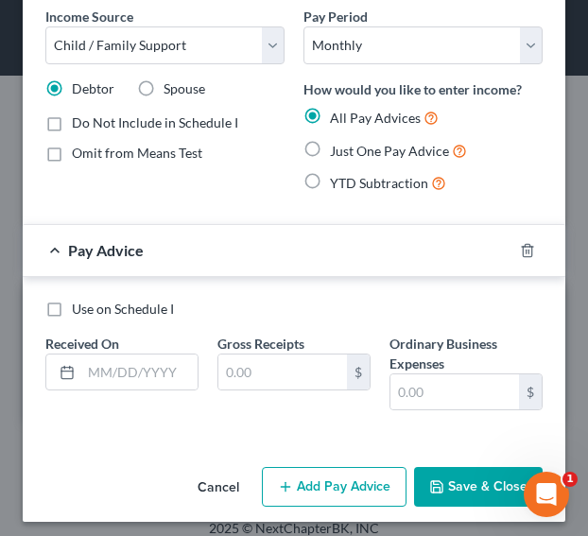
scroll to position [346, 0]
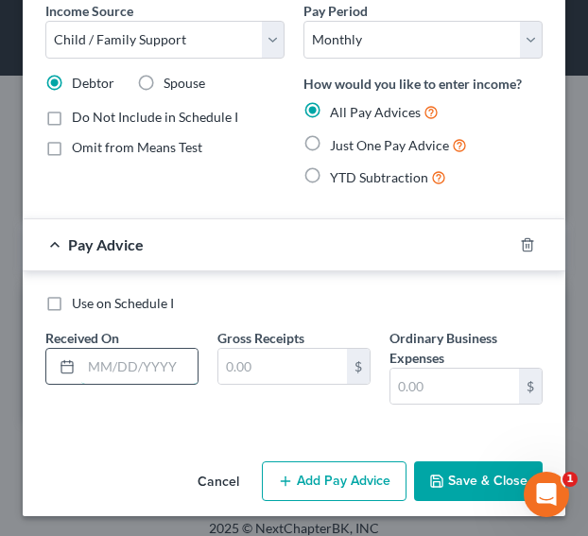
click at [130, 357] on input "text" at bounding box center [139, 367] width 116 height 36
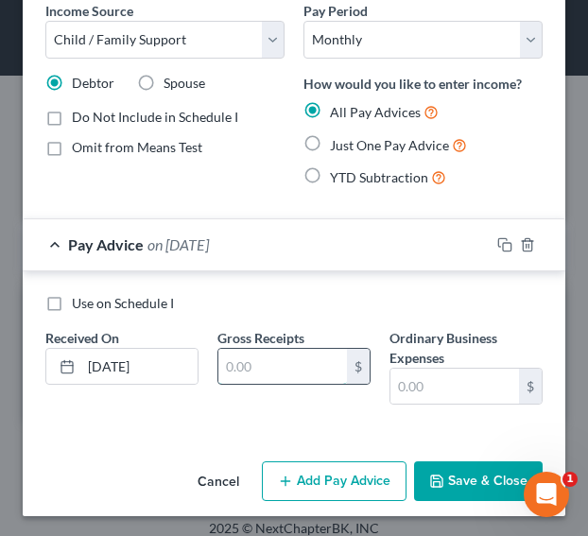
click at [272, 369] on input "text" at bounding box center [282, 367] width 129 height 36
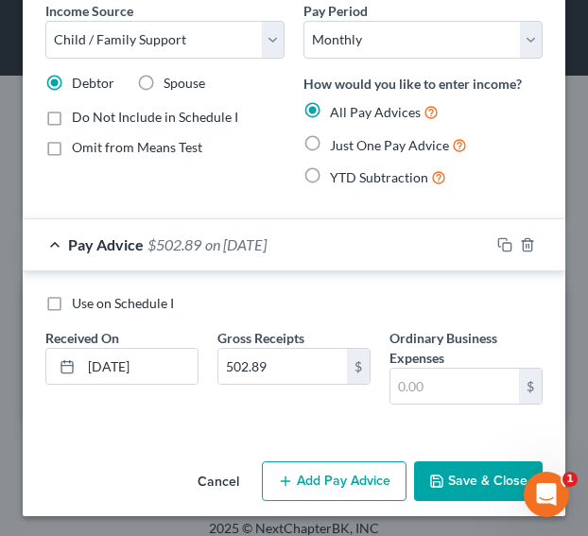
click at [287, 490] on button "Add Pay Advice" at bounding box center [334, 482] width 145 height 40
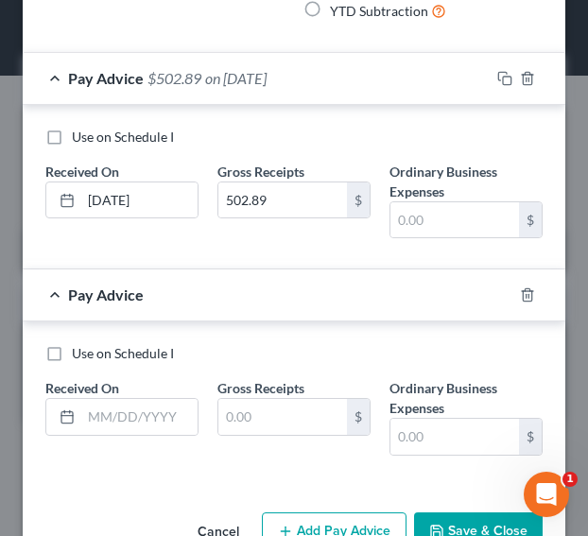
scroll to position [511, 0]
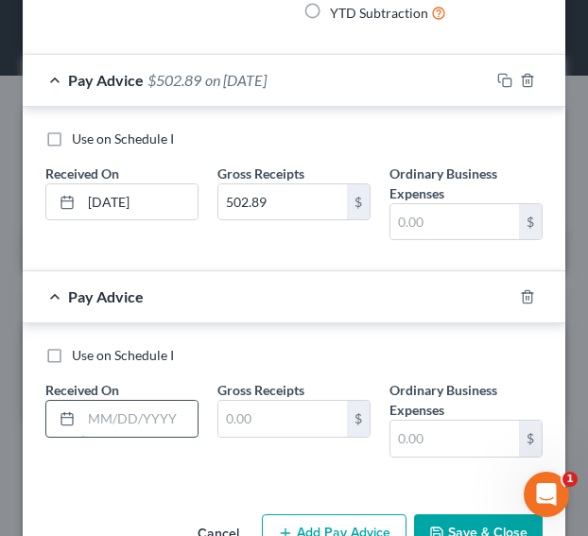
click at [152, 425] on input "text" at bounding box center [139, 419] width 116 height 36
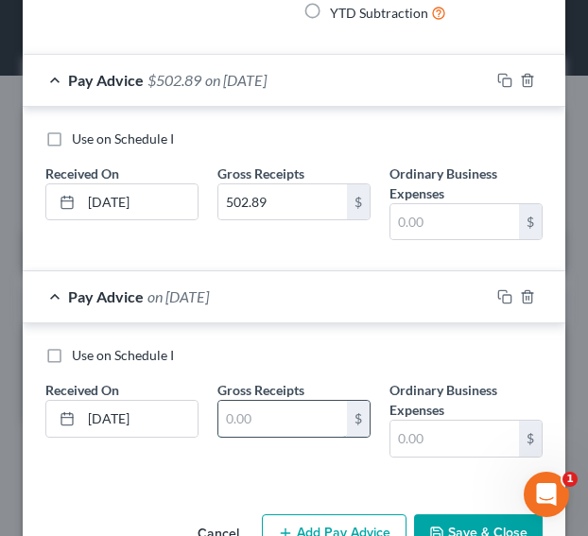
click at [242, 415] on input "text" at bounding box center [282, 419] width 129 height 36
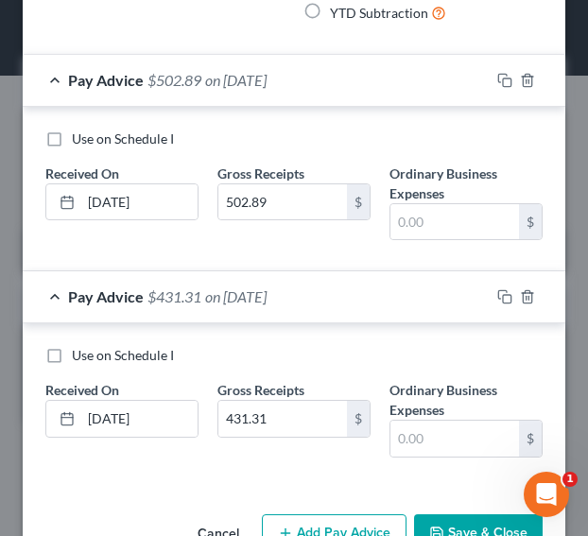
click at [288, 517] on button "Add Pay Advice" at bounding box center [334, 535] width 145 height 40
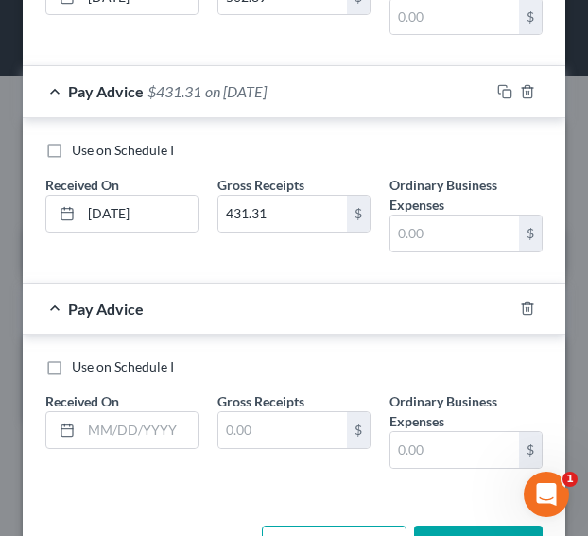
scroll to position [760, 0]
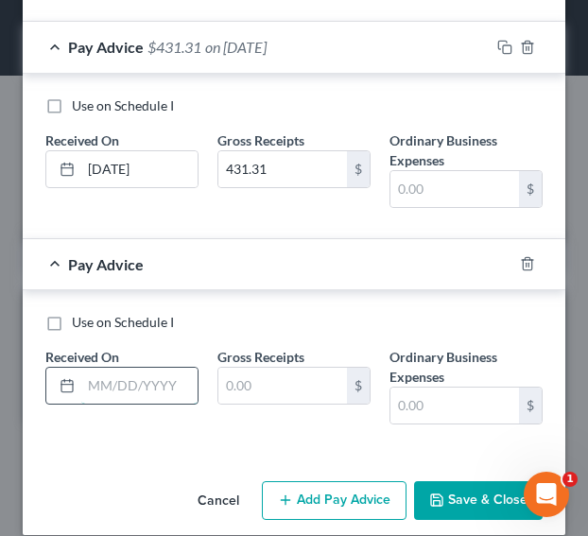
click at [142, 388] on input "text" at bounding box center [139, 386] width 116 height 36
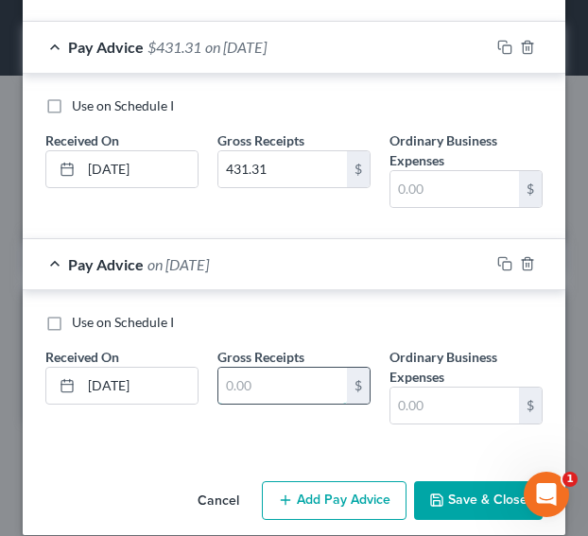
click at [250, 379] on input "text" at bounding box center [282, 386] width 129 height 36
click at [318, 498] on button "Add Pay Advice" at bounding box center [334, 501] width 145 height 40
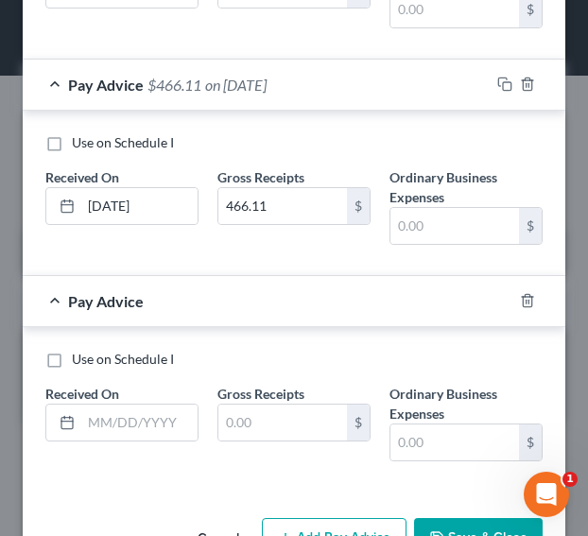
scroll to position [992, 0]
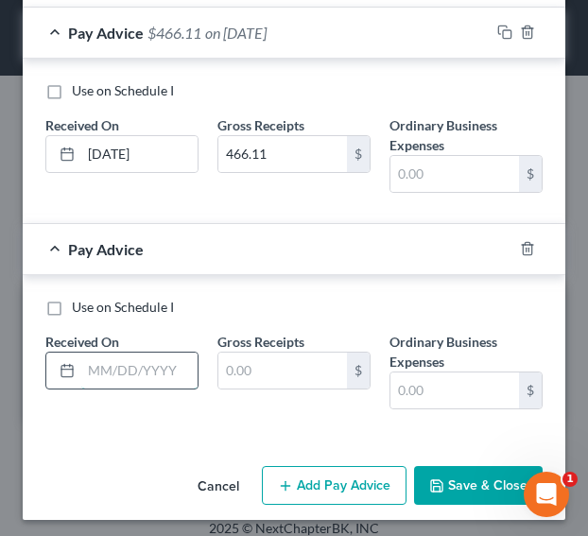
click at [134, 363] on input "text" at bounding box center [139, 371] width 116 height 36
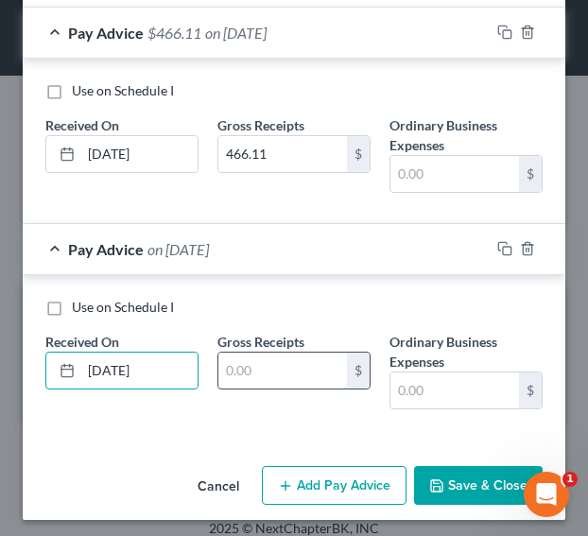
click at [250, 362] on input "text" at bounding box center [282, 371] width 129 height 36
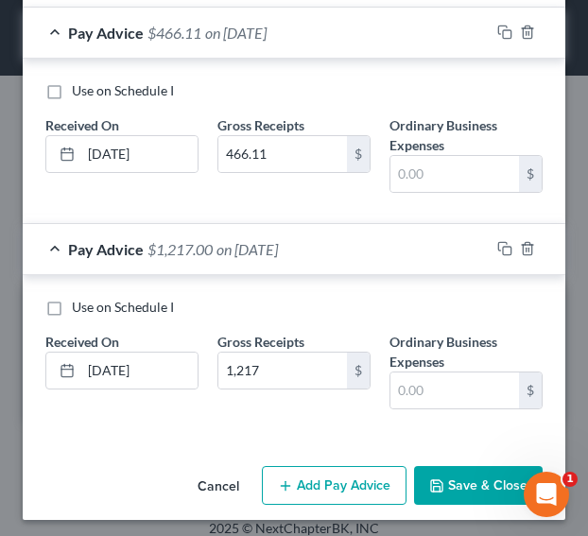
click at [331, 474] on button "Add Pay Advice" at bounding box center [334, 486] width 145 height 40
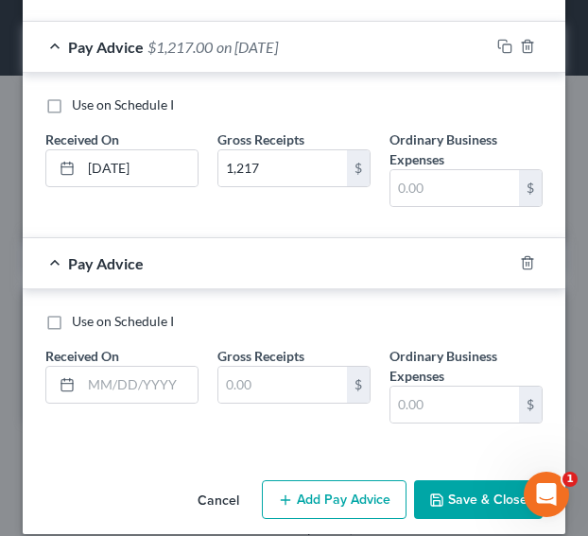
scroll to position [1205, 0]
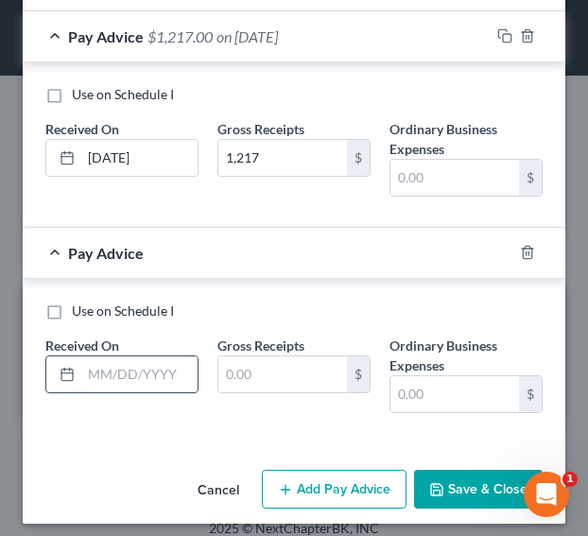
click at [166, 365] on input "text" at bounding box center [139, 375] width 116 height 36
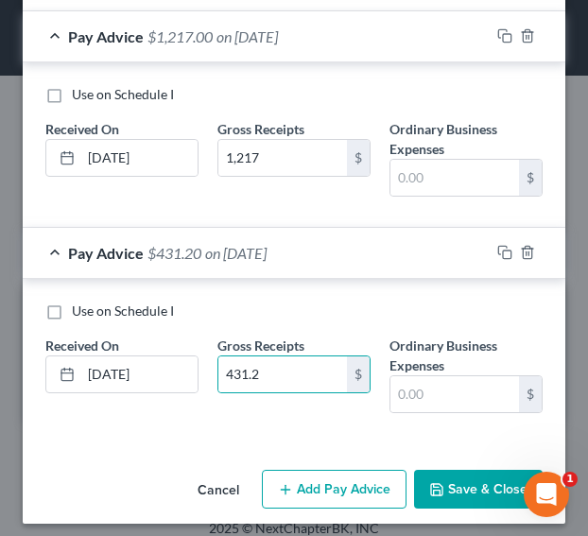
click at [300, 485] on button "Add Pay Advice" at bounding box center [334, 490] width 145 height 40
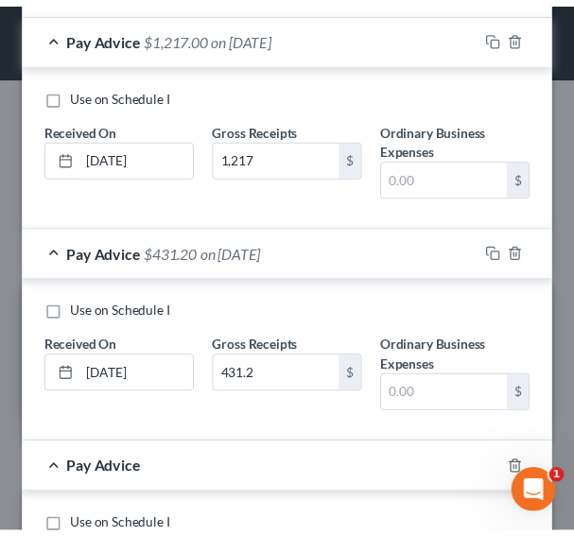
scroll to position [1423, 0]
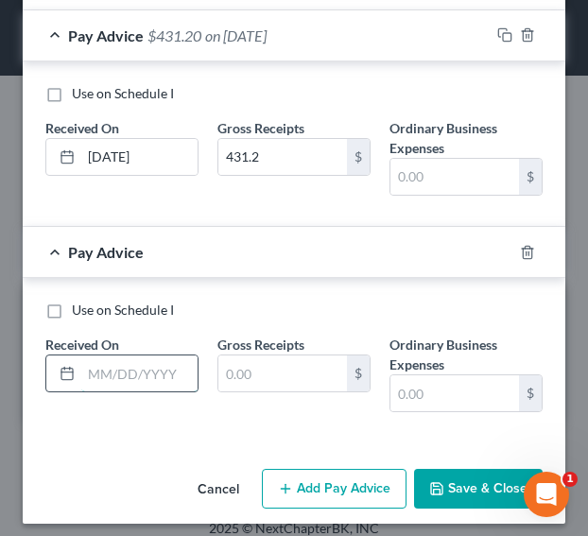
click at [135, 361] on input "text" at bounding box center [139, 374] width 116 height 36
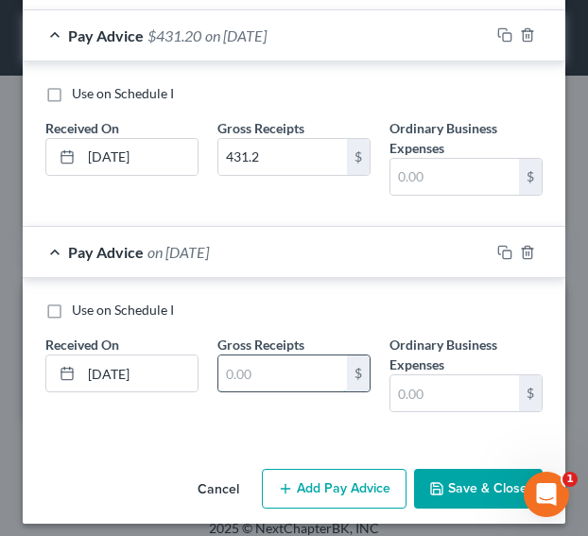
click at [272, 364] on input "text" at bounding box center [282, 374] width 129 height 36
click at [454, 478] on button "Save & Close" at bounding box center [478, 489] width 129 height 40
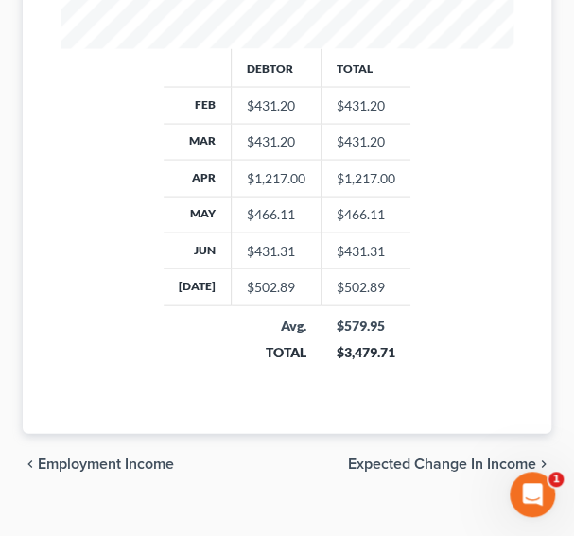
scroll to position [853, 0]
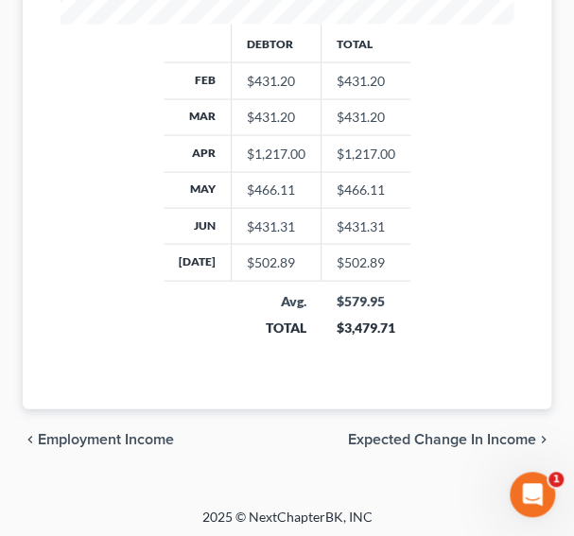
click at [373, 439] on span "Expected Change in Income" at bounding box center [442, 438] width 188 height 15
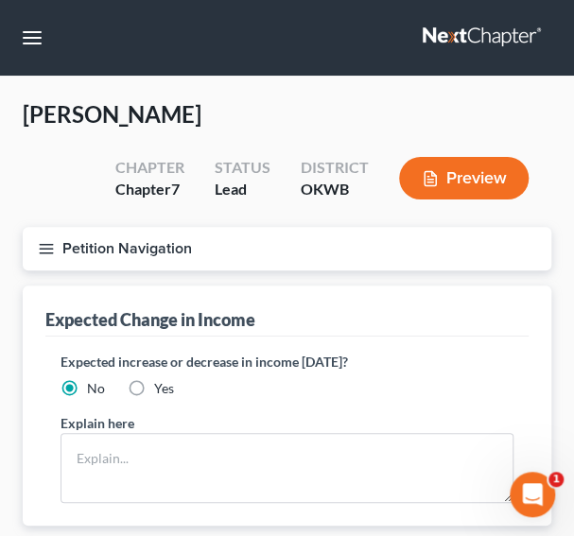
click at [38, 253] on icon "button" at bounding box center [46, 248] width 17 height 17
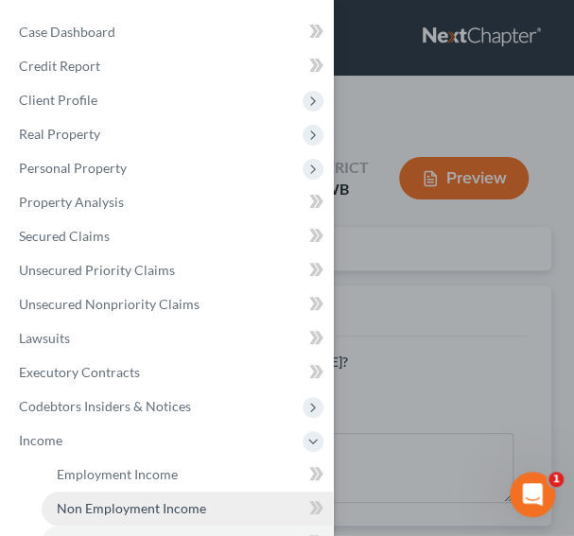
click at [148, 498] on link "Non Employment Income" at bounding box center [187, 509] width 291 height 34
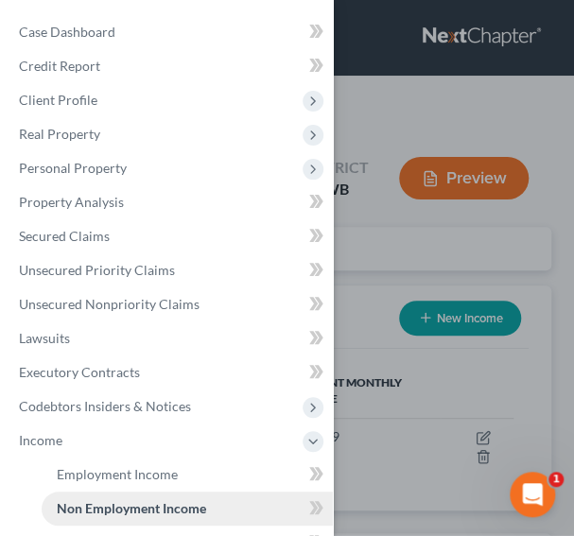
scroll to position [225, 490]
click at [448, 399] on div "Case Dashboard Payments Invoices Payments Payments Credit Report Client Profile" at bounding box center [287, 268] width 574 height 536
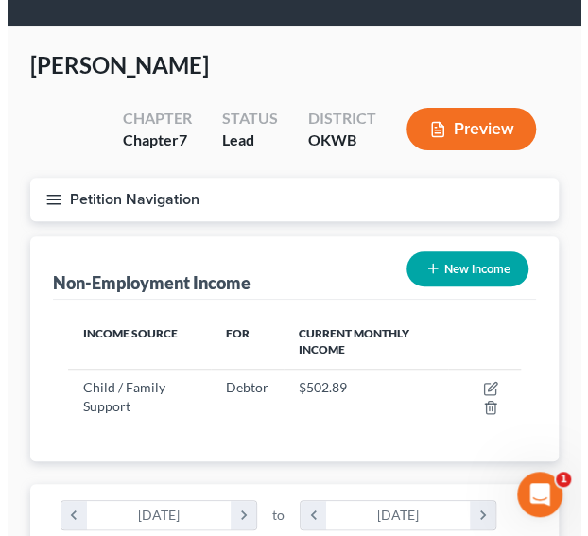
scroll to position [59, 0]
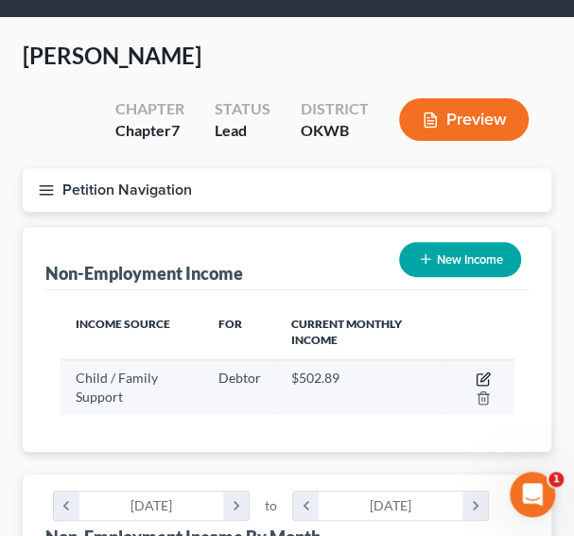
click at [484, 378] on icon "button" at bounding box center [484, 377] width 9 height 9
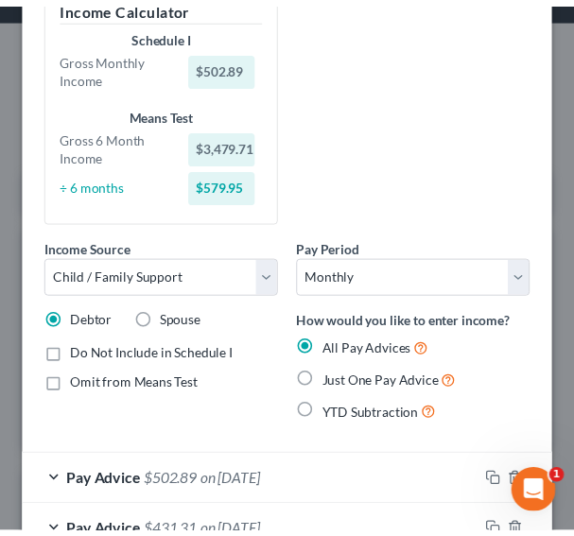
scroll to position [0, 0]
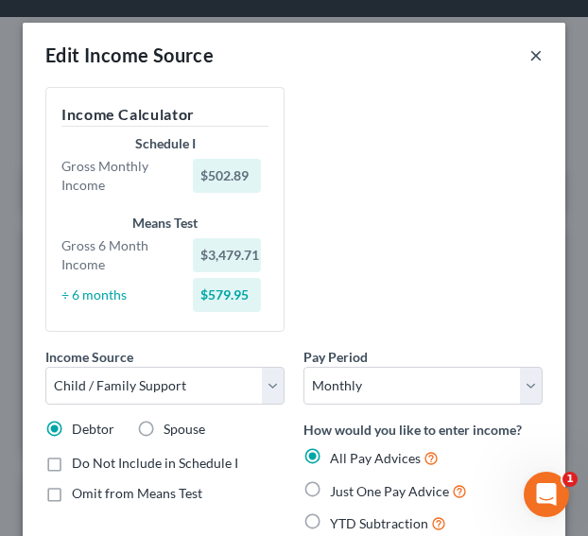
click at [530, 57] on button "×" at bounding box center [536, 55] width 13 height 23
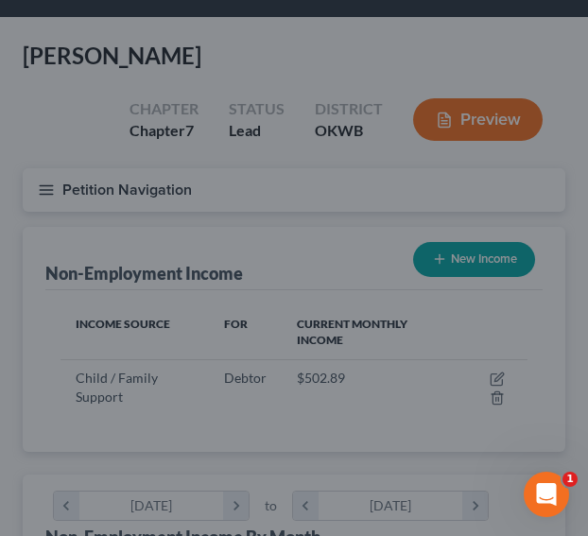
scroll to position [945617, 945353]
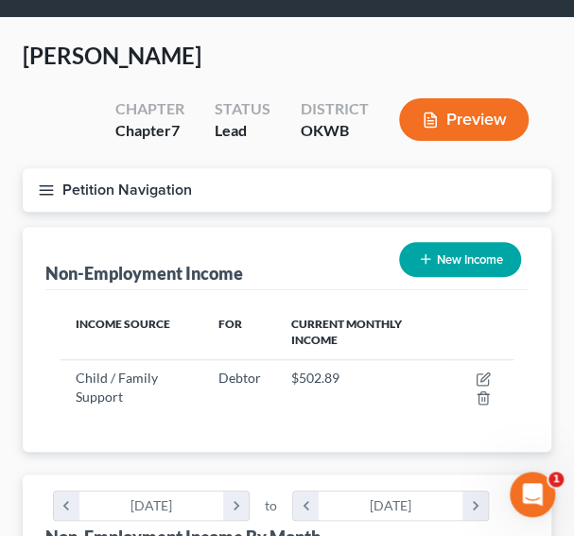
click at [480, 256] on button "New Income" at bounding box center [460, 259] width 122 height 35
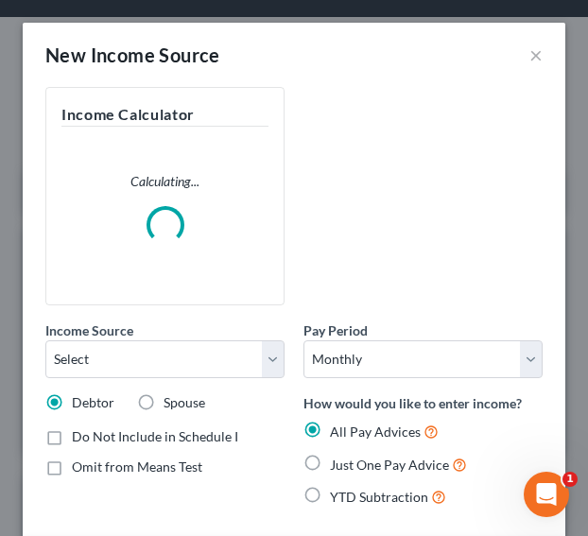
scroll to position [233, 505]
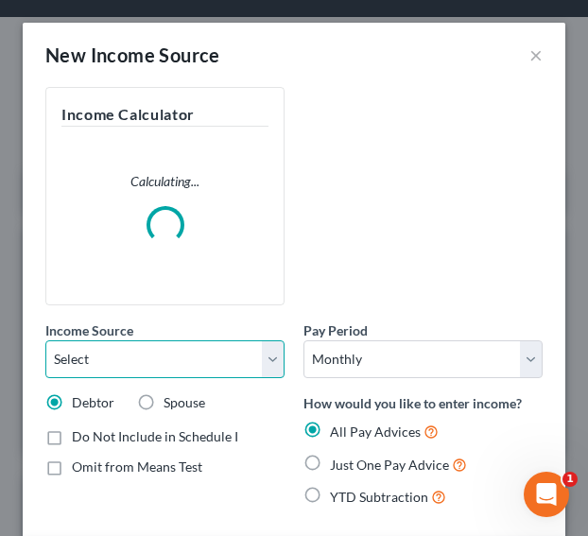
click at [185, 358] on select "Select Unemployment Disability (from employer) Pension Retirement Social Securi…" at bounding box center [164, 360] width 239 height 38
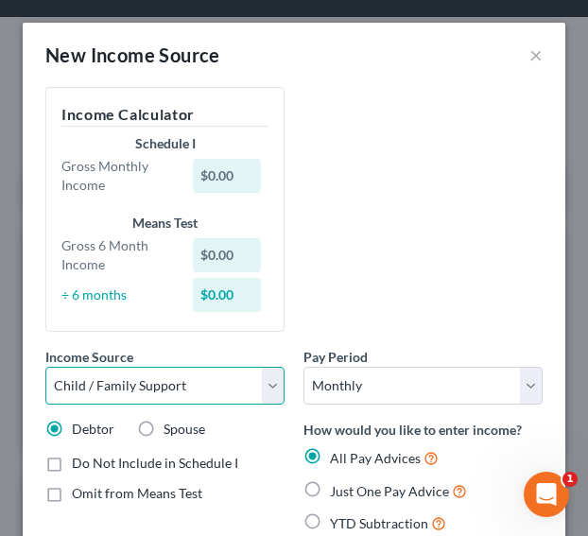
click at [45, 367] on select "Select Unemployment Disability (from employer) Pension Retirement Social Securi…" at bounding box center [164, 386] width 239 height 38
click at [72, 466] on label "Do Not Include in Schedule I" at bounding box center [155, 463] width 166 height 19
click at [79, 466] on input "Do Not Include in Schedule I" at bounding box center [85, 460] width 12 height 12
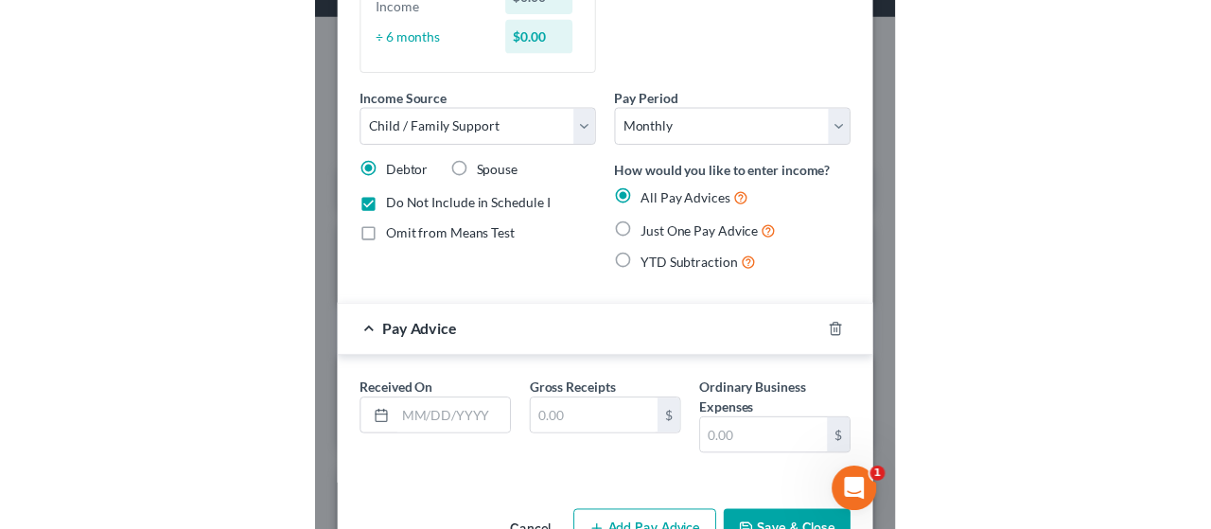
scroll to position [268, 0]
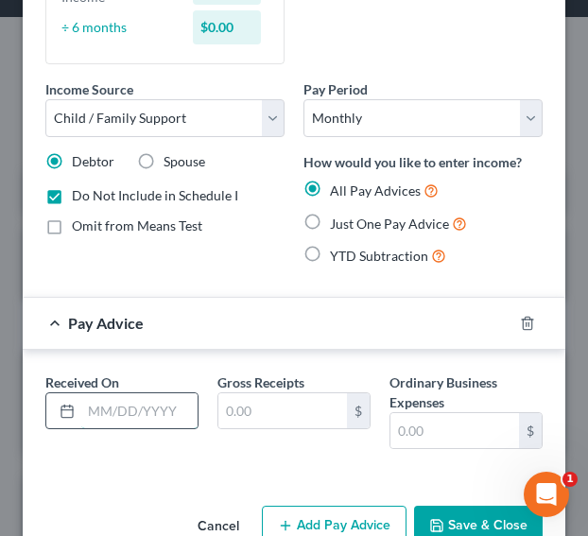
click at [140, 402] on input "text" at bounding box center [139, 411] width 116 height 36
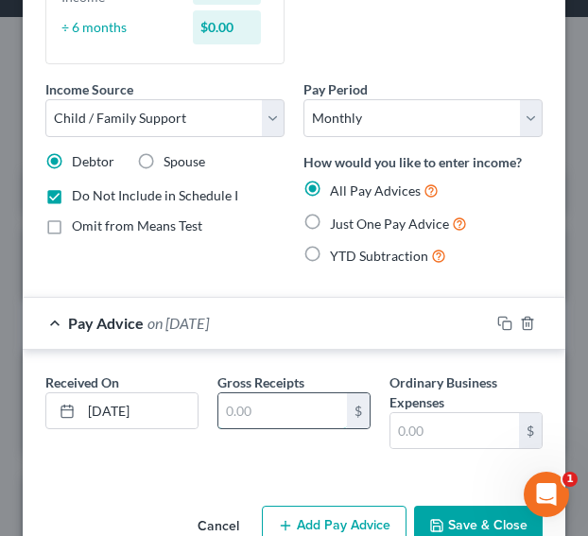
click at [268, 414] on input "text" at bounding box center [282, 411] width 129 height 36
click at [335, 510] on button "Add Pay Advice" at bounding box center [334, 526] width 145 height 40
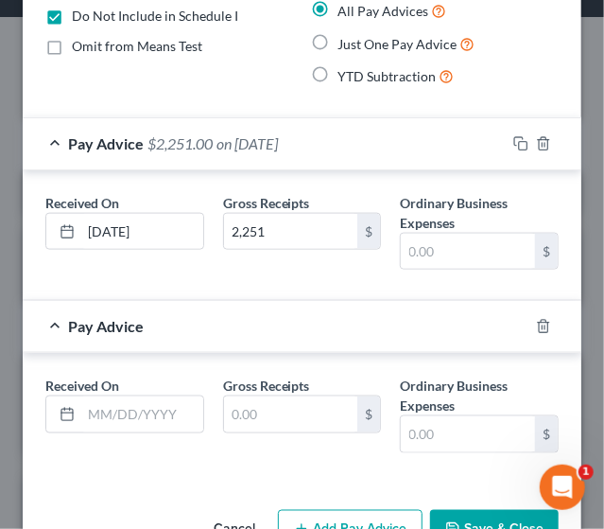
scroll to position [485, 0]
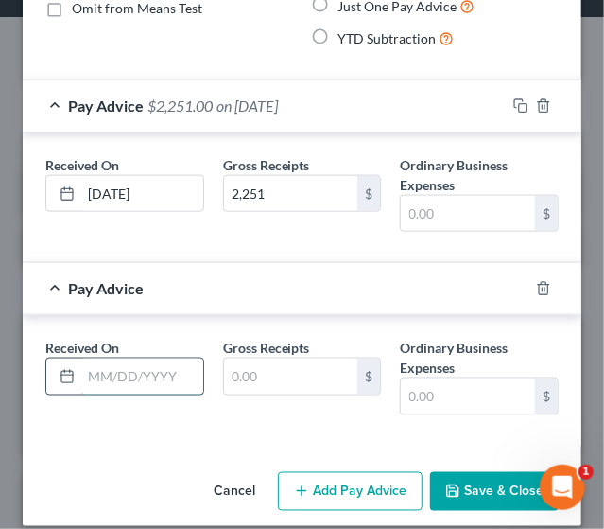
click at [152, 376] on input "text" at bounding box center [142, 376] width 122 height 36
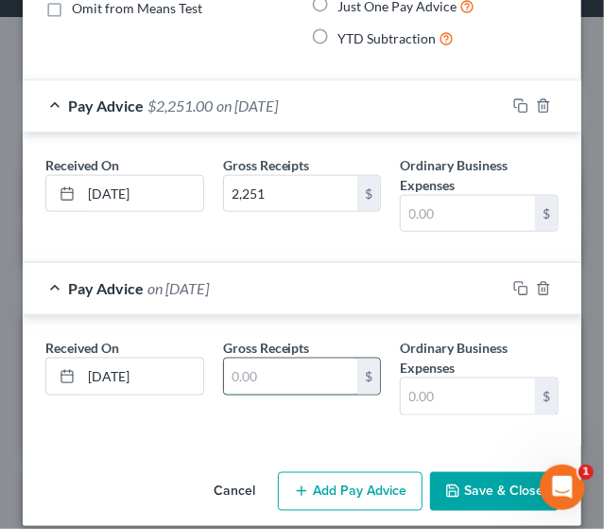
click at [250, 377] on input "text" at bounding box center [291, 376] width 134 height 36
click at [336, 502] on button "Add Pay Advice" at bounding box center [350, 492] width 145 height 40
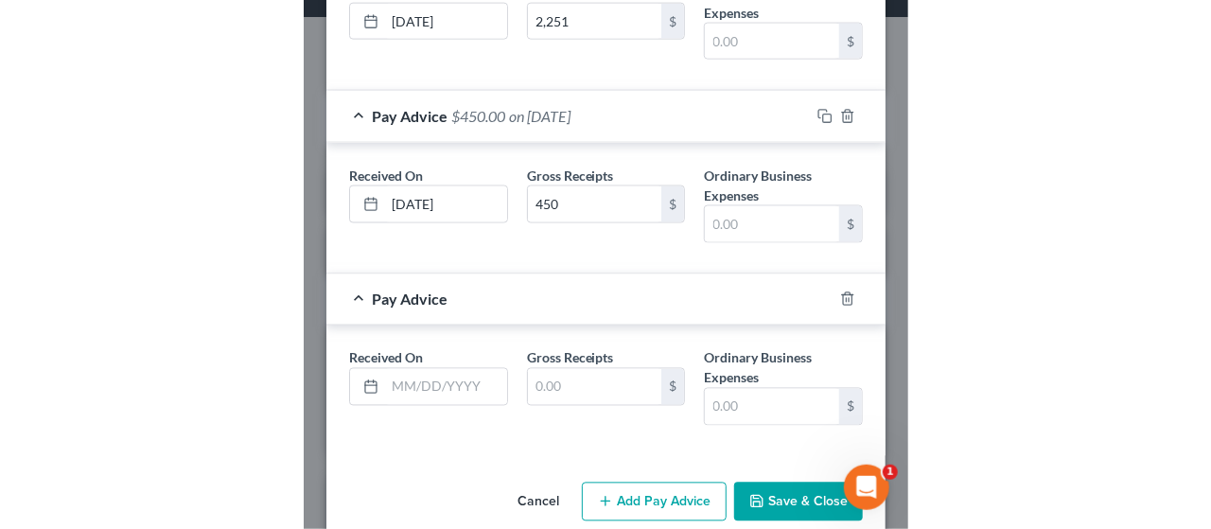
scroll to position [660, 0]
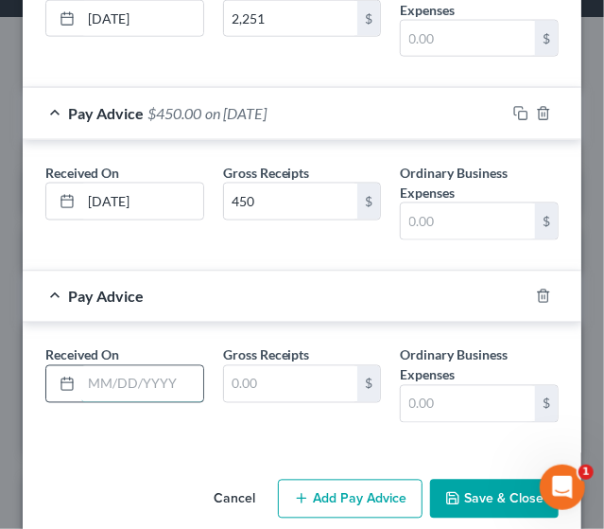
click at [131, 369] on input "text" at bounding box center [142, 384] width 122 height 36
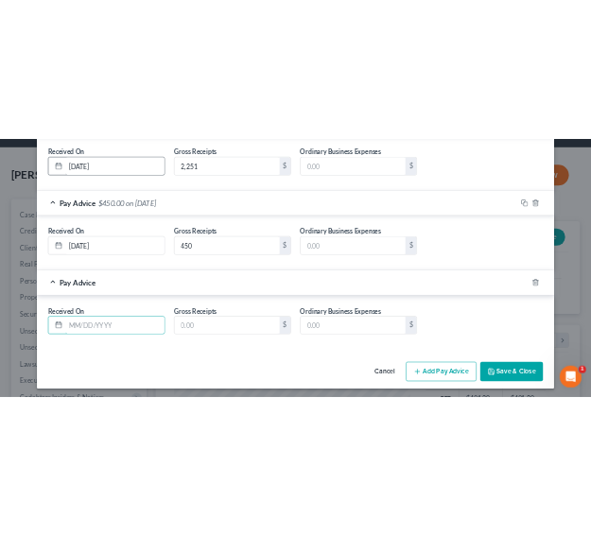
scroll to position [622, 0]
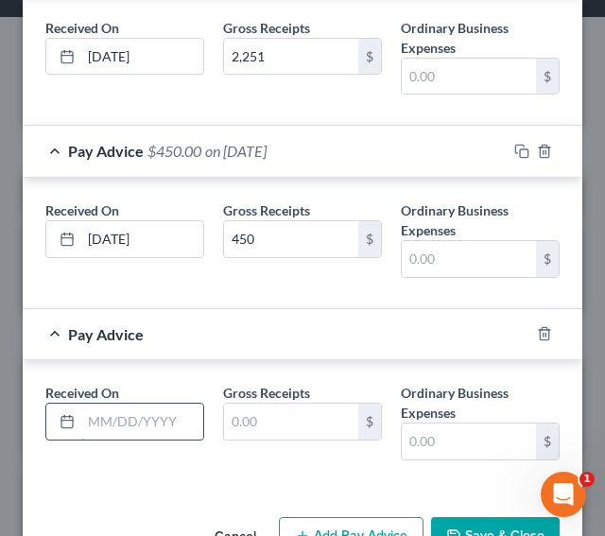
click at [131, 421] on input "text" at bounding box center [142, 422] width 122 height 36
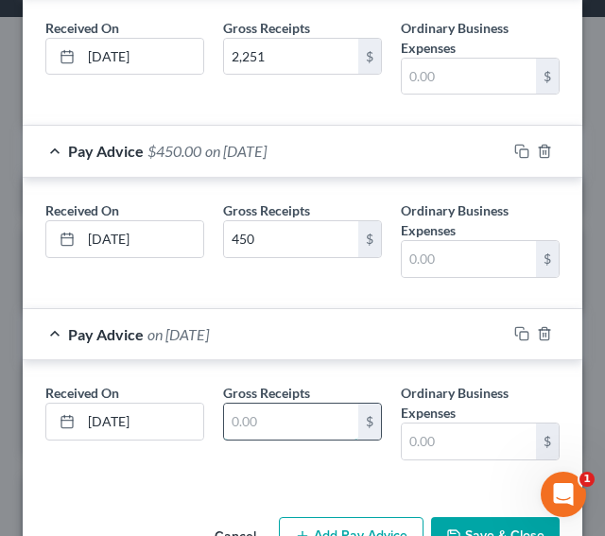
click at [272, 422] on input "text" at bounding box center [291, 422] width 134 height 36
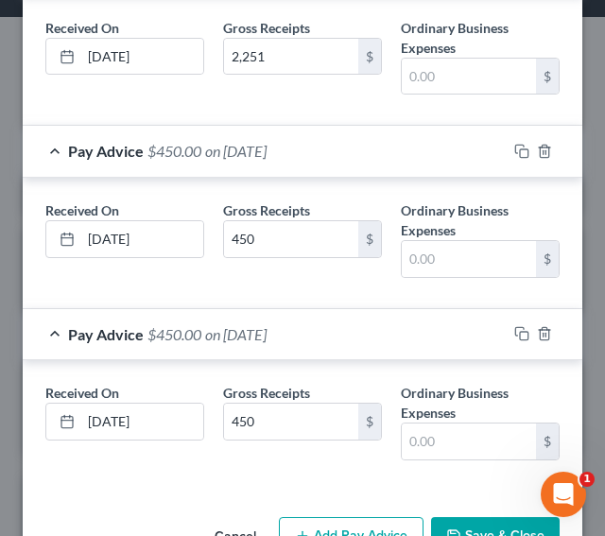
click at [458, 525] on button "Save & Close" at bounding box center [495, 537] width 129 height 40
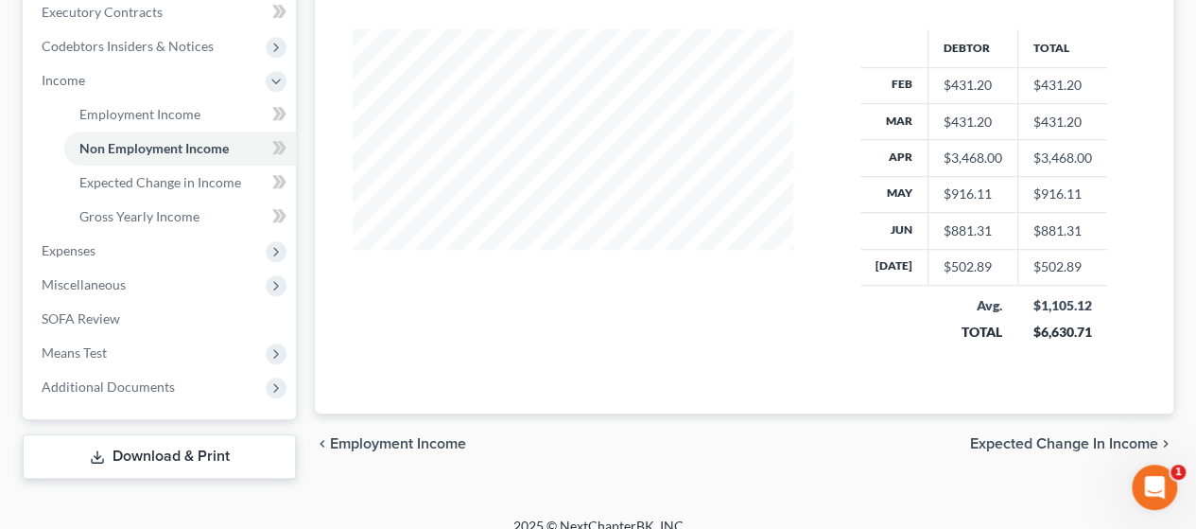
scroll to position [561, 0]
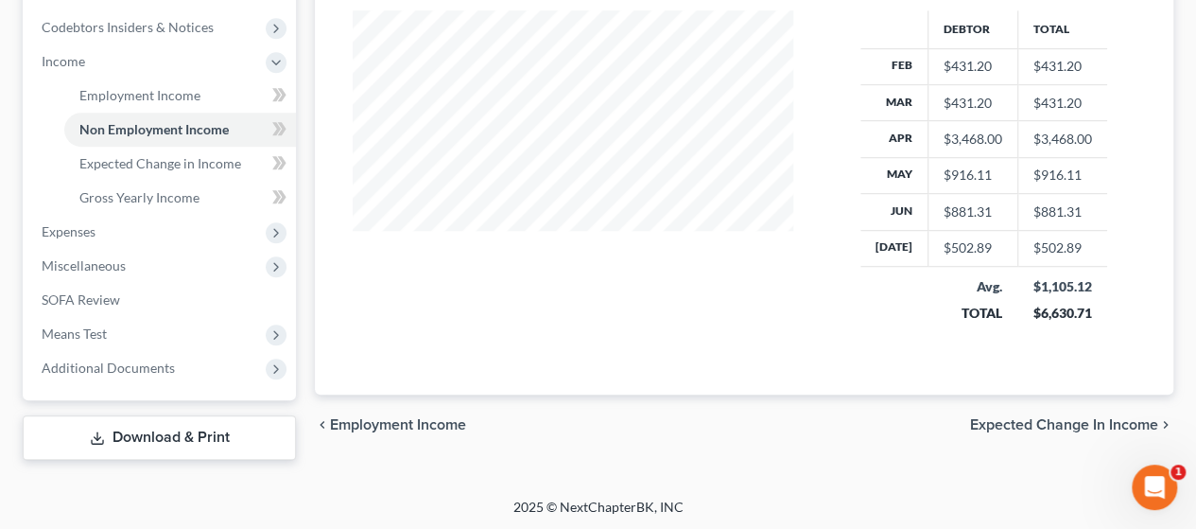
click at [1031, 418] on span "Expected Change in Income" at bounding box center [1064, 424] width 188 height 15
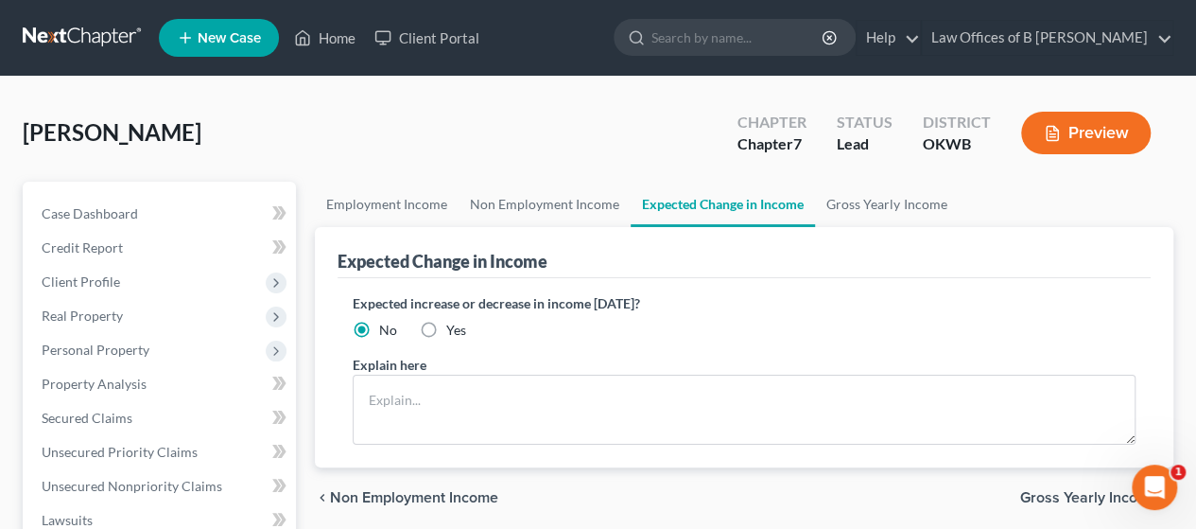
click at [1018, 355] on div "Explain here" at bounding box center [744, 400] width 783 height 90
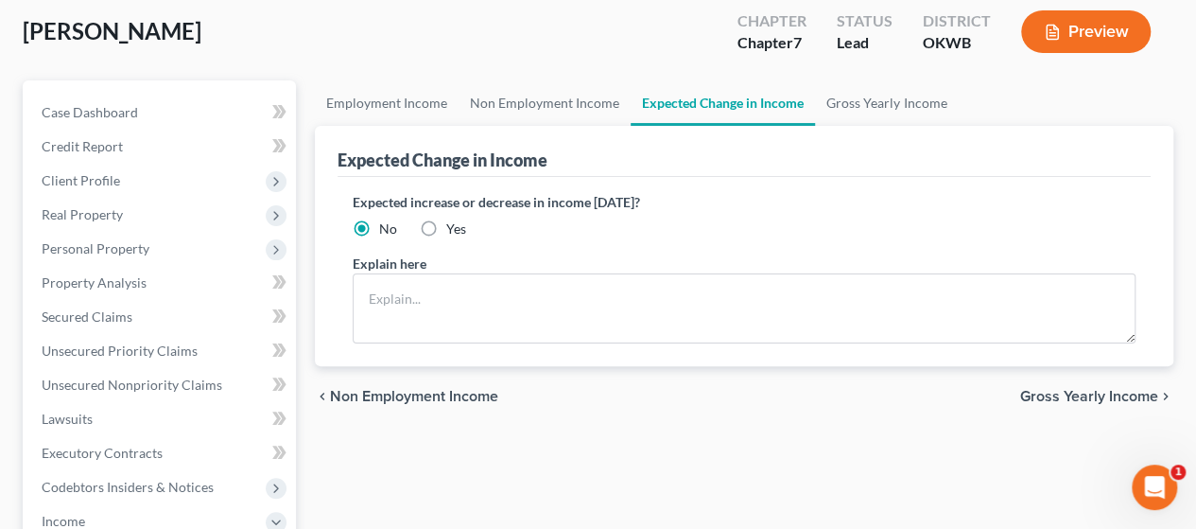
scroll to position [265, 0]
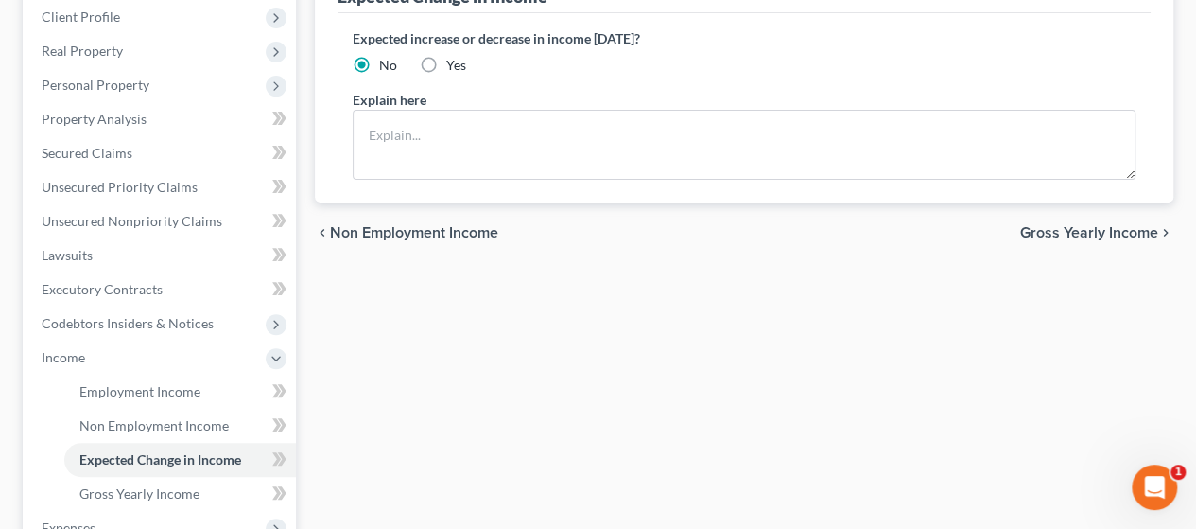
click at [1060, 239] on span "Gross Yearly Income" at bounding box center [1090, 232] width 138 height 15
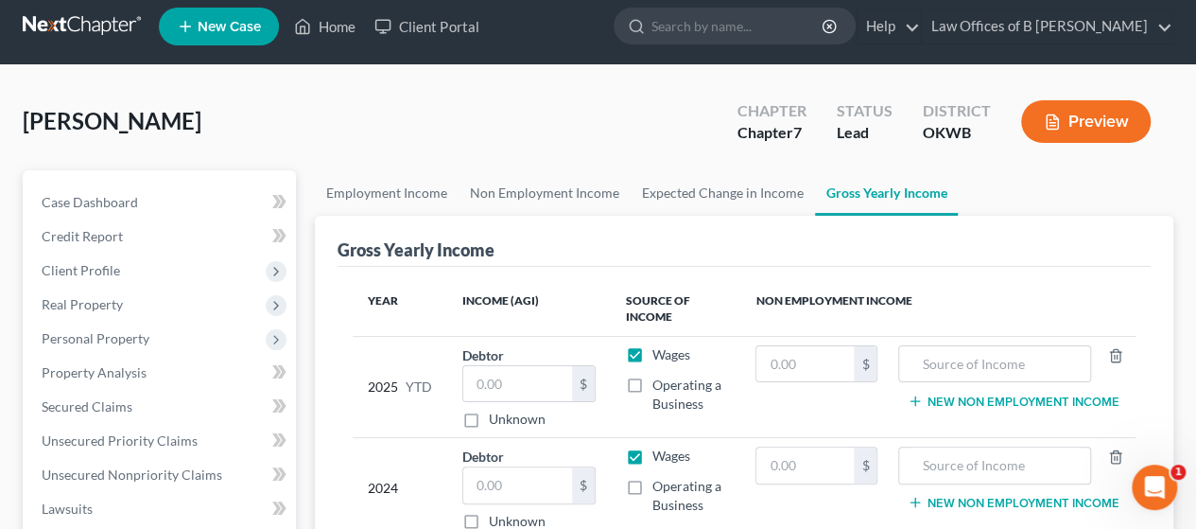
scroll to position [10, 0]
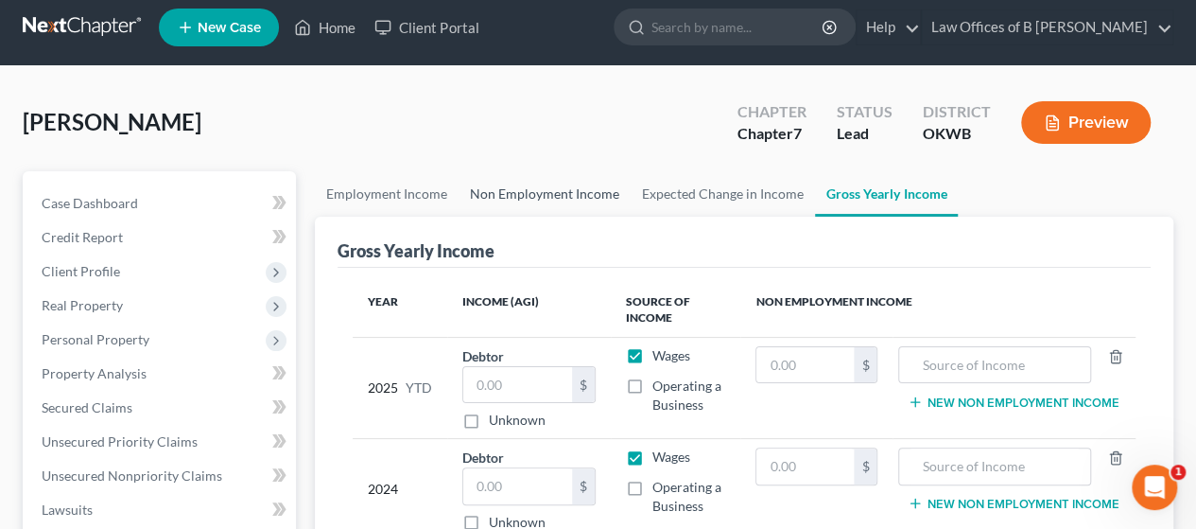
click at [598, 185] on link "Non Employment Income" at bounding box center [545, 193] width 172 height 45
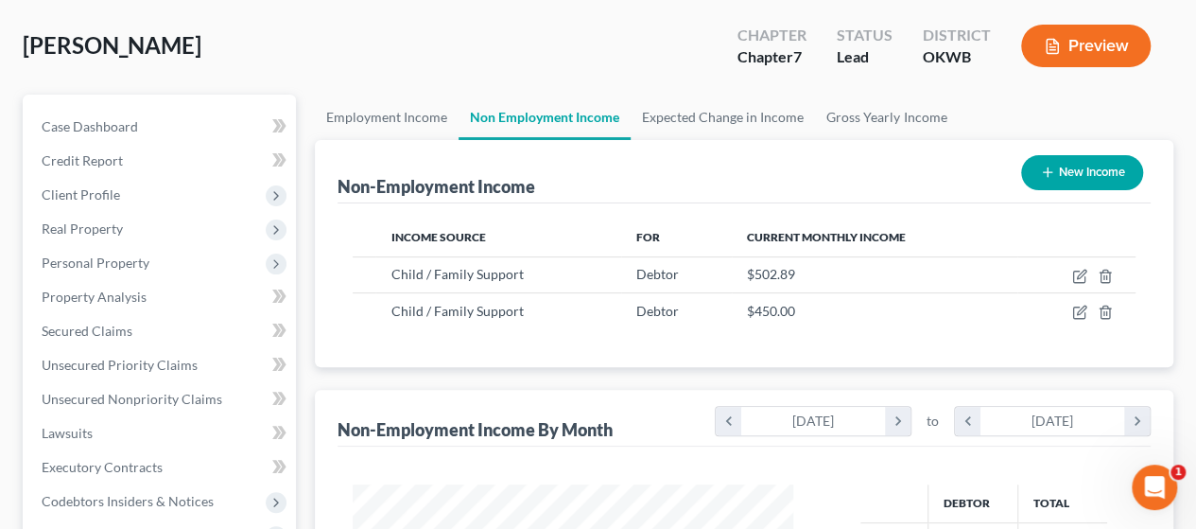
scroll to position [53, 0]
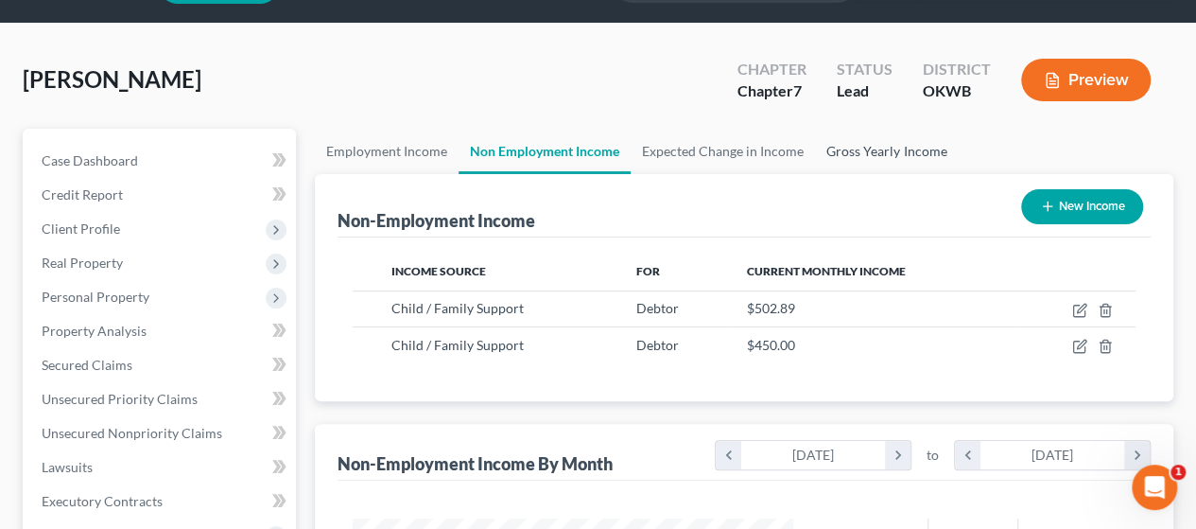
click at [913, 146] on link "Gross Yearly Income" at bounding box center [886, 151] width 143 height 45
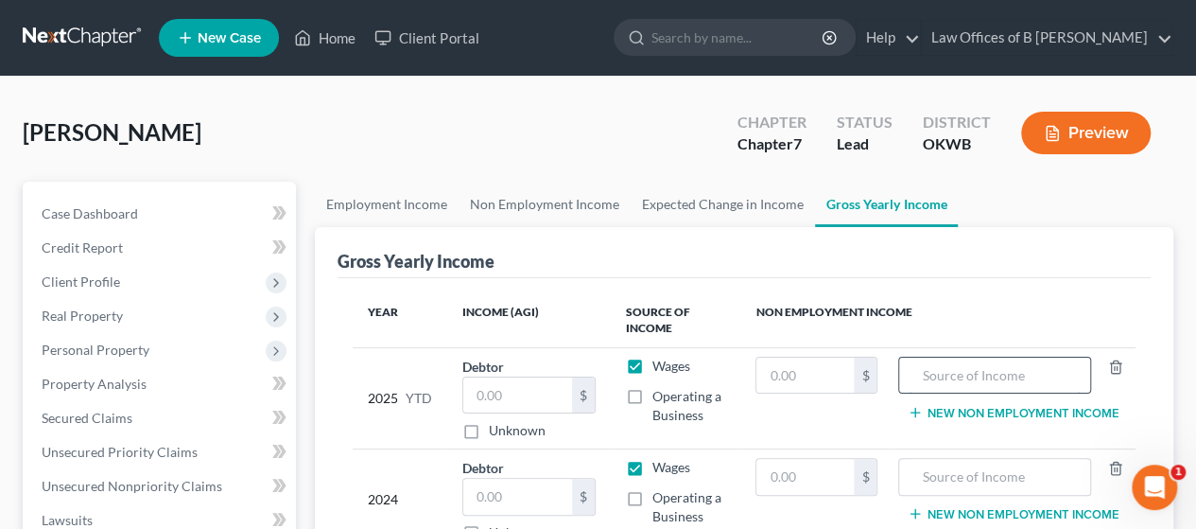
click at [956, 379] on input "text" at bounding box center [995, 376] width 172 height 36
drag, startPoint x: 956, startPoint y: 379, endPoint x: 897, endPoint y: 380, distance: 59.6
click at [897, 380] on td "6630 New Non Employment Income" at bounding box center [1014, 397] width 243 height 101
click at [781, 376] on input "text" at bounding box center [805, 376] width 97 height 36
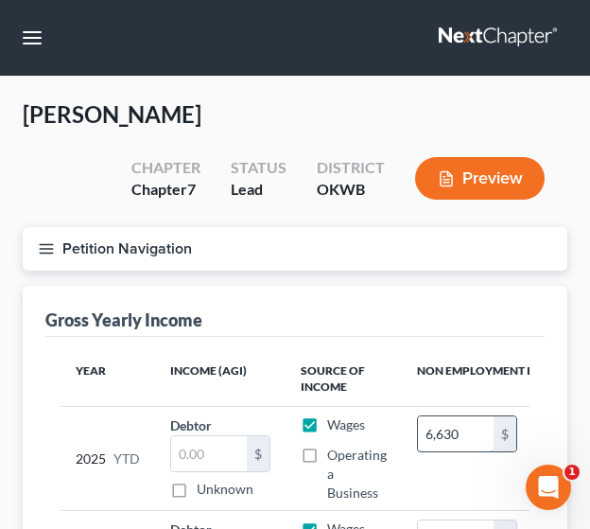
click at [460, 437] on input "6,630" at bounding box center [456, 434] width 76 height 36
drag, startPoint x: 460, startPoint y: 437, endPoint x: 397, endPoint y: 447, distance: 63.3
click at [397, 447] on tr "2025 YTD Debtor $ Unknown Balance Undetermined $ Unknown Wages Operating a Busi…" at bounding box center [417, 458] width 713 height 104
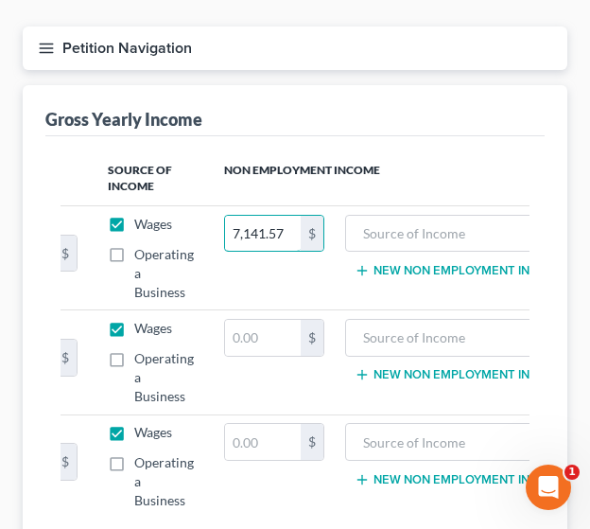
scroll to position [0, 201]
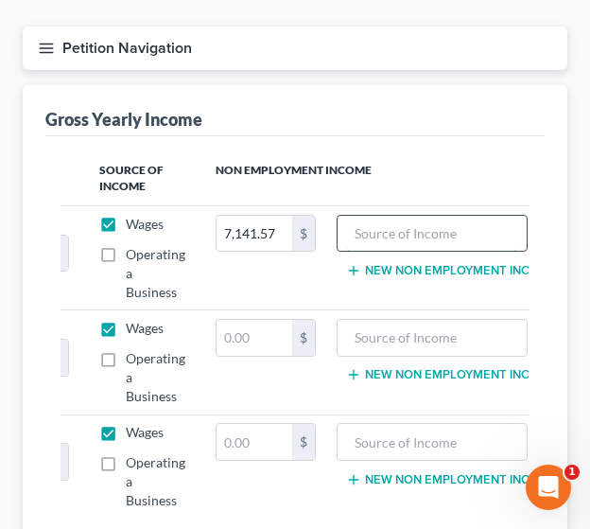
click at [369, 242] on input "text" at bounding box center [432, 234] width 171 height 36
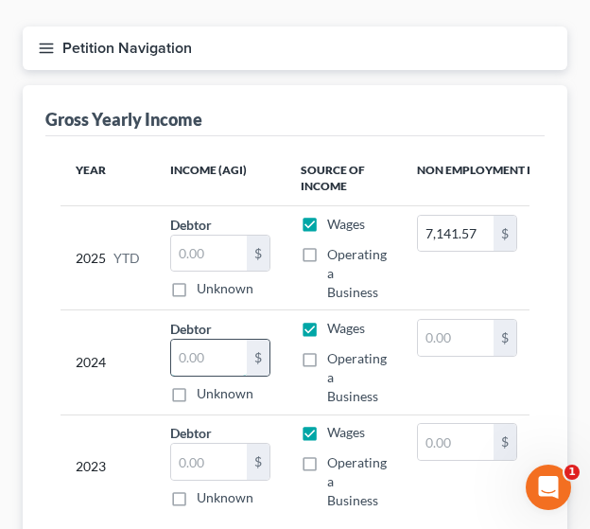
click at [183, 355] on input "text" at bounding box center [209, 358] width 76 height 36
click at [215, 465] on input "text" at bounding box center [209, 462] width 76 height 36
click at [114, 441] on div "2023" at bounding box center [108, 466] width 64 height 87
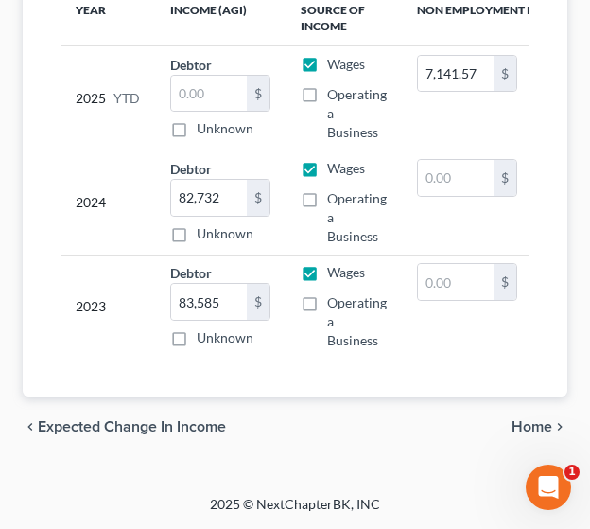
scroll to position [373, 0]
click at [523, 431] on span "Home" at bounding box center [532, 426] width 41 height 15
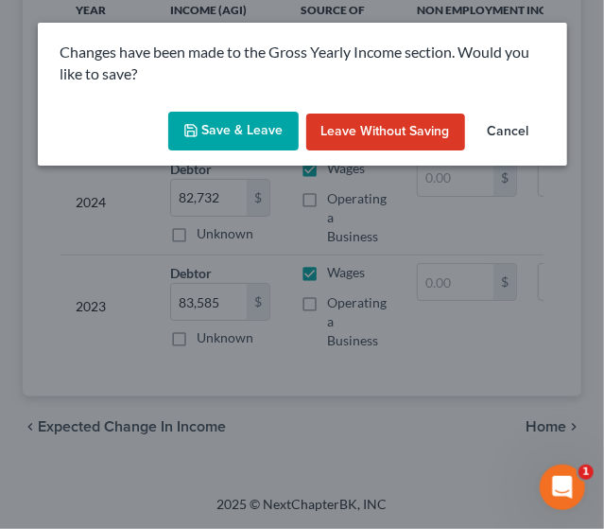
click at [259, 137] on button "Save & Leave" at bounding box center [233, 132] width 131 height 40
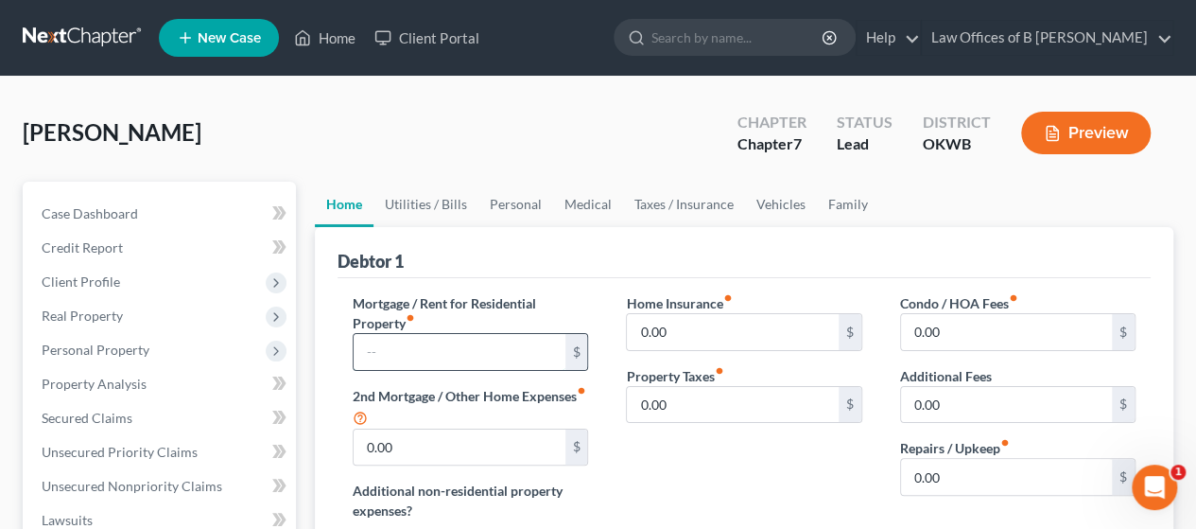
click at [515, 353] on input "text" at bounding box center [459, 352] width 211 height 36
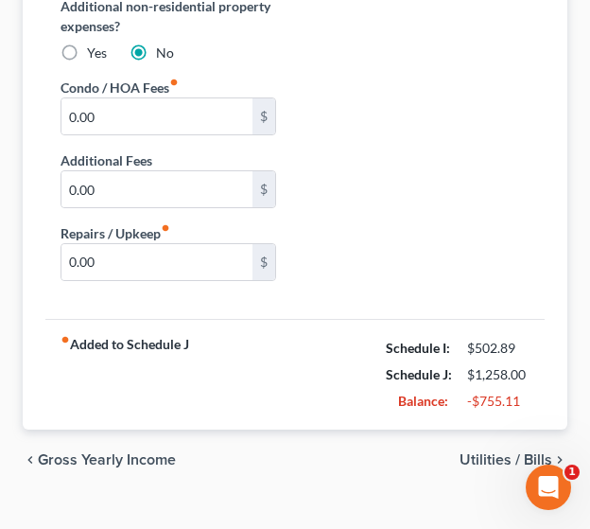
scroll to position [571, 0]
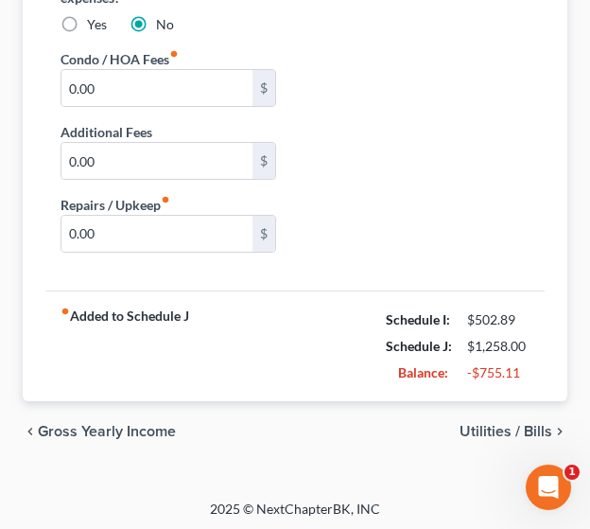
click at [498, 428] on span "Utilities / Bills" at bounding box center [506, 431] width 93 height 15
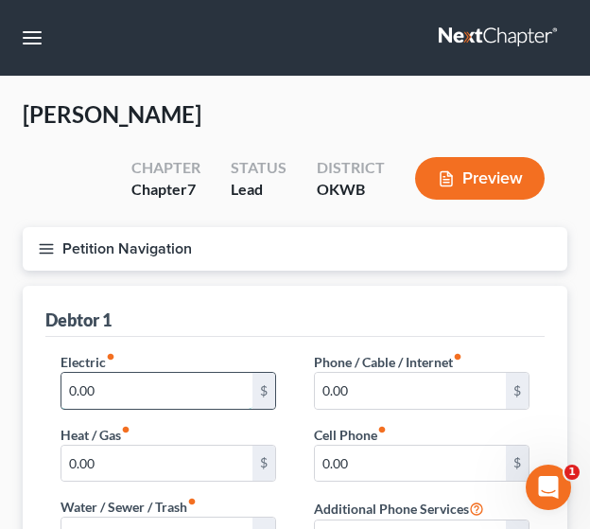
click at [203, 390] on input "0.00" at bounding box center [156, 391] width 191 height 36
click at [175, 519] on input "0.00" at bounding box center [156, 535] width 191 height 36
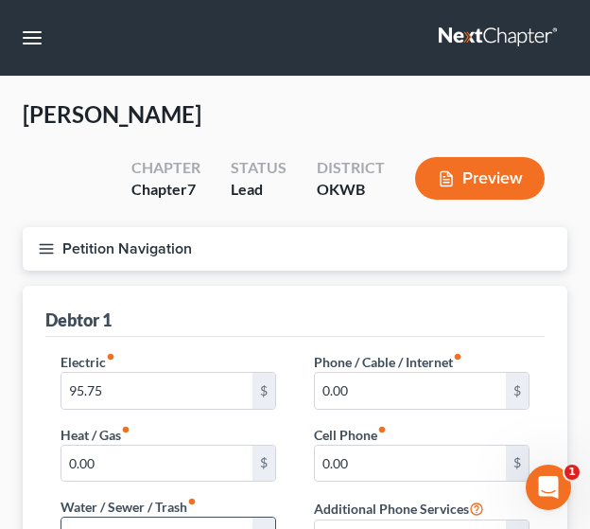
scroll to position [11, 0]
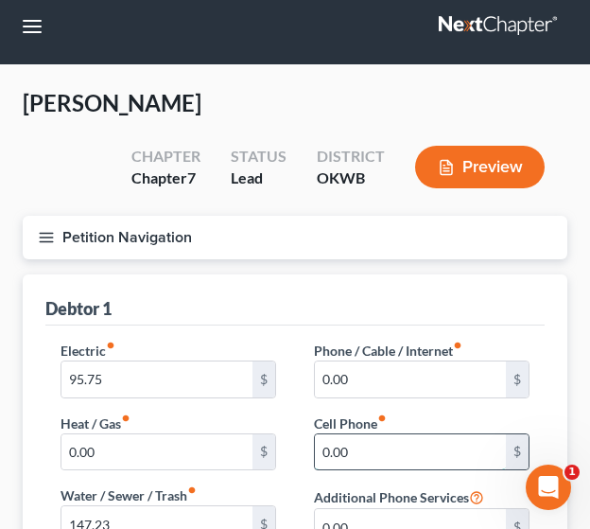
click at [391, 462] on input "0.00" at bounding box center [410, 452] width 191 height 36
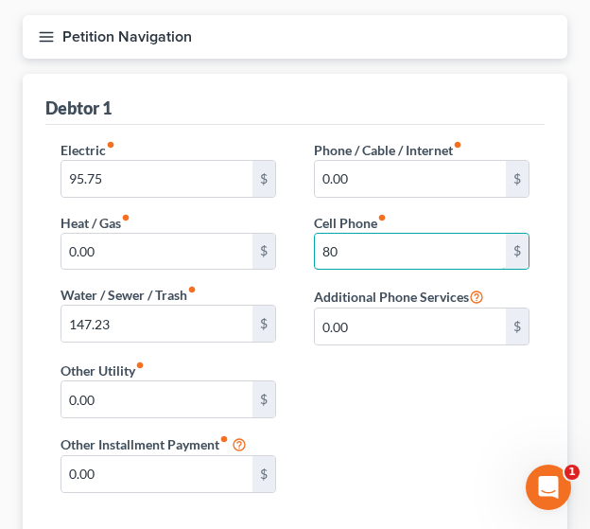
scroll to position [213, 0]
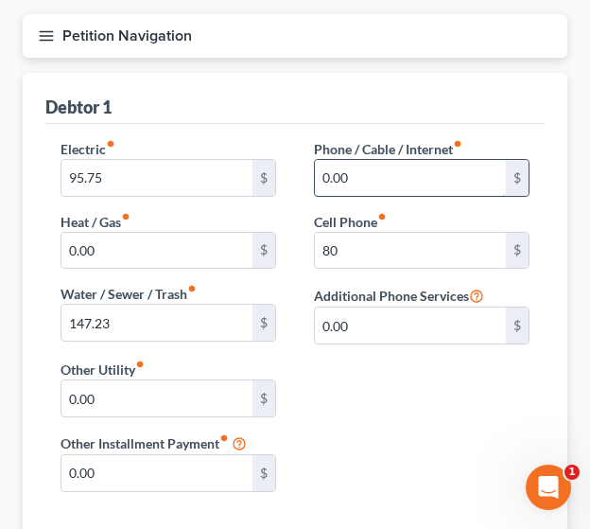
click at [358, 184] on input "0.00" at bounding box center [410, 178] width 191 height 36
click at [133, 391] on input "0.00" at bounding box center [156, 398] width 191 height 36
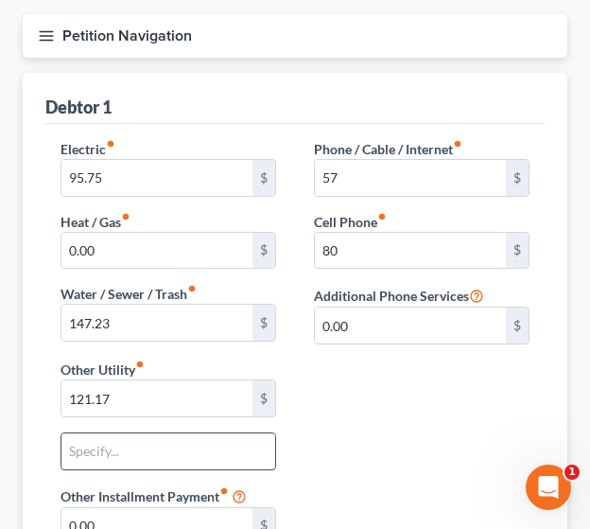
click at [126, 446] on input "text" at bounding box center [168, 451] width 214 height 36
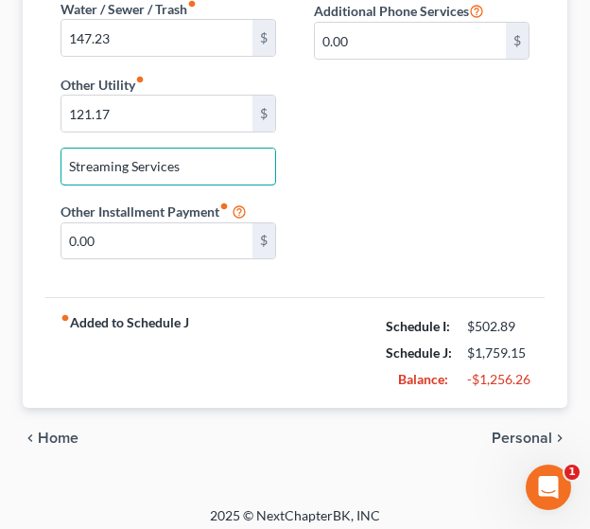
scroll to position [503, 0]
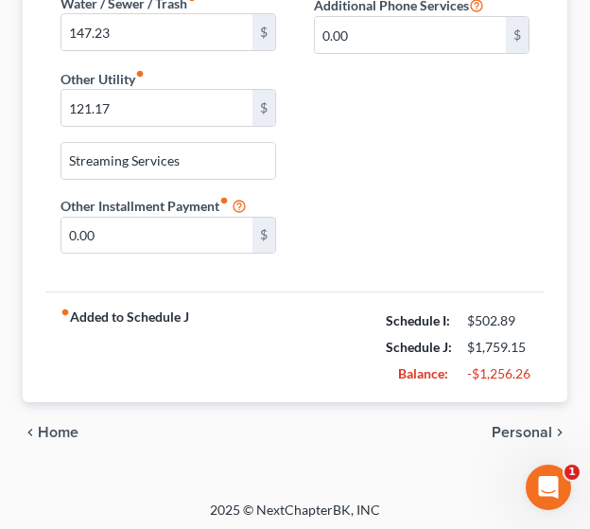
click at [502, 425] on span "Personal" at bounding box center [522, 432] width 61 height 15
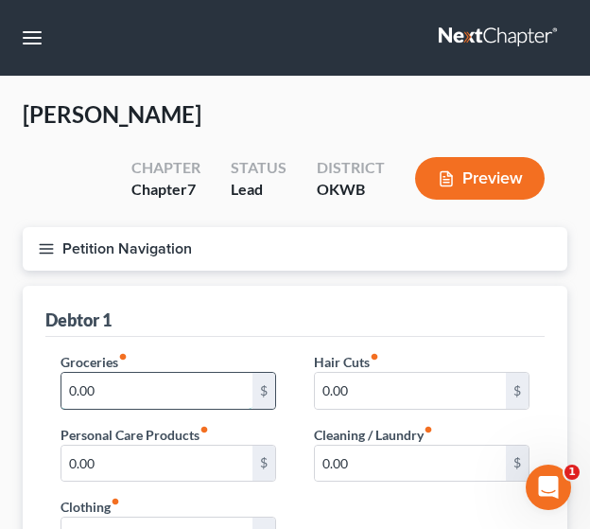
click at [136, 396] on input "0.00" at bounding box center [156, 391] width 191 height 36
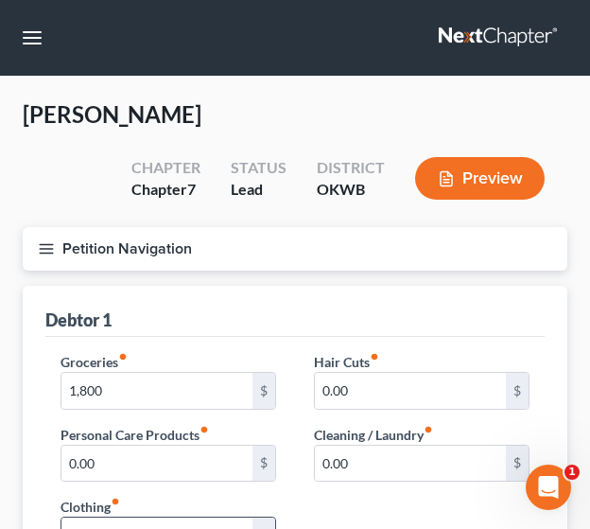
click at [180, 521] on input "0.00" at bounding box center [156, 535] width 191 height 36
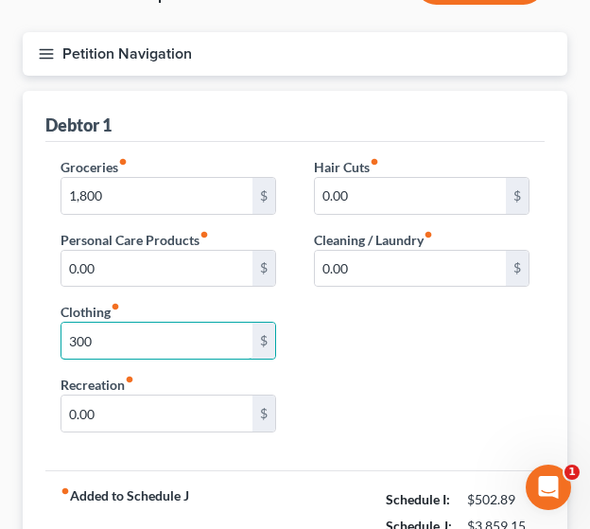
scroll to position [197, 0]
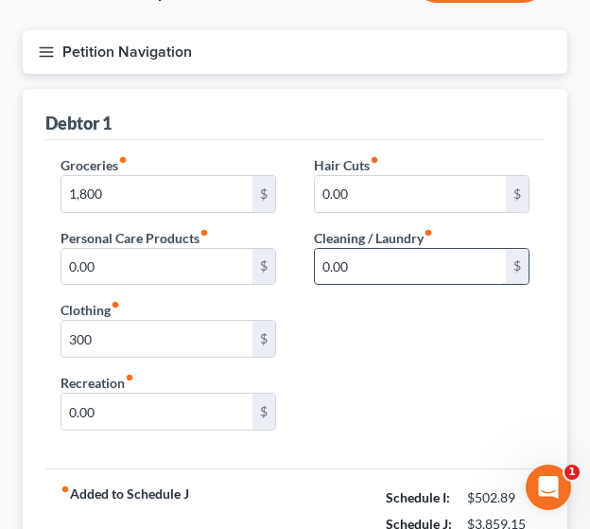
click at [352, 260] on input "0.00" at bounding box center [410, 267] width 191 height 36
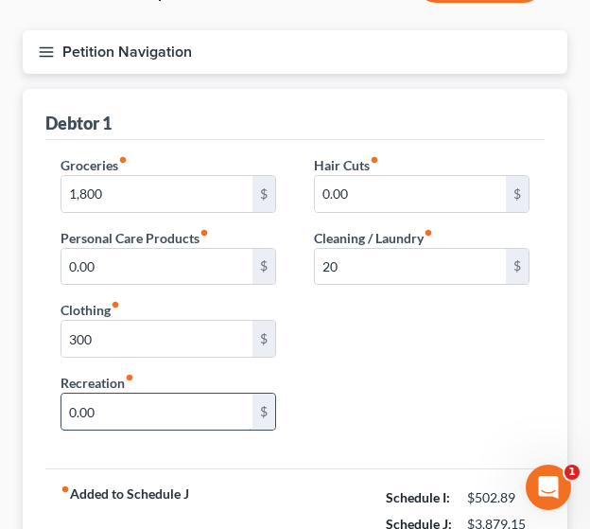
click at [159, 398] on input "0.00" at bounding box center [156, 411] width 191 height 36
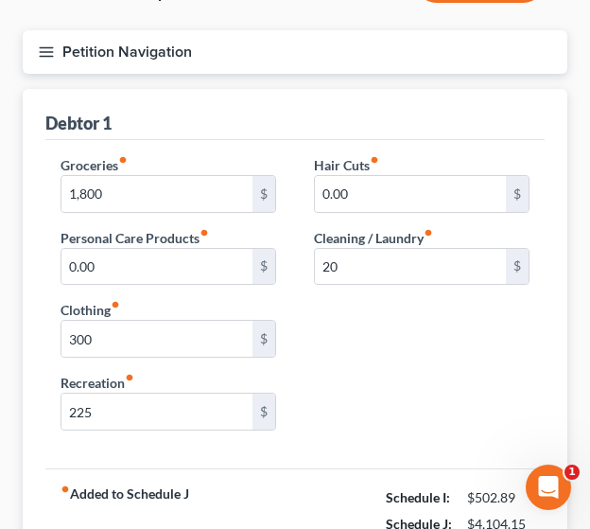
click at [306, 398] on div "Groceries fiber_manual_record 1,800 $ Personal Care Products fiber_manual_recor…" at bounding box center [295, 300] width 507 height 290
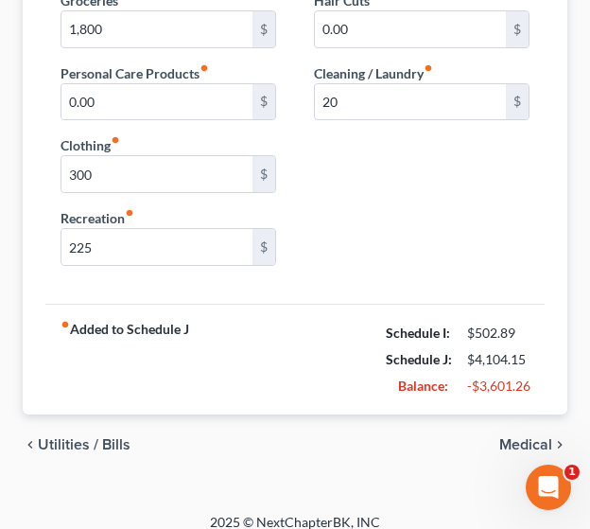
scroll to position [371, 0]
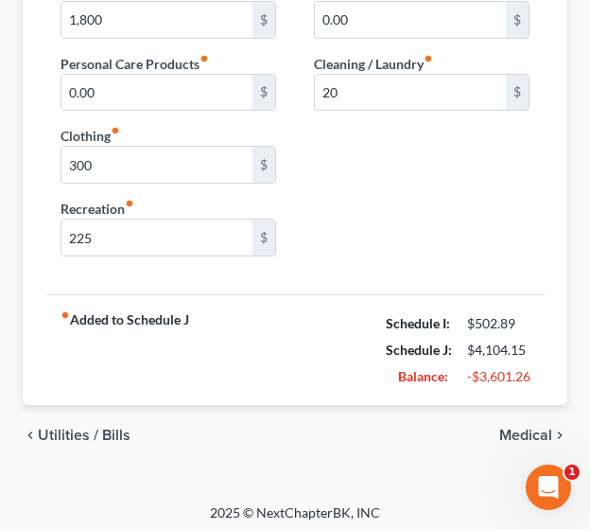
click at [515, 428] on span "Medical" at bounding box center [525, 435] width 53 height 15
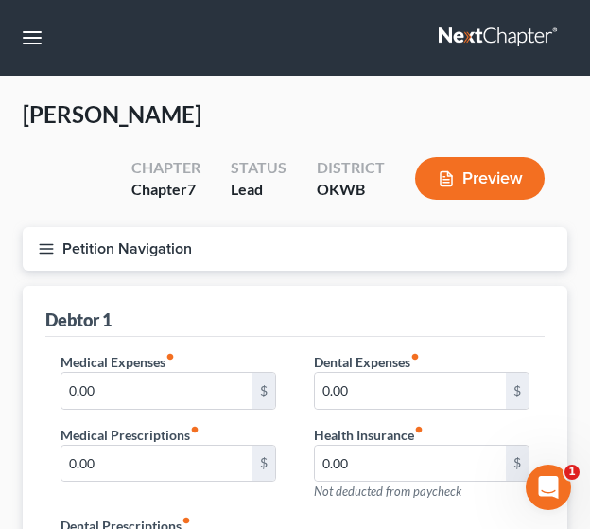
scroll to position [393, 0]
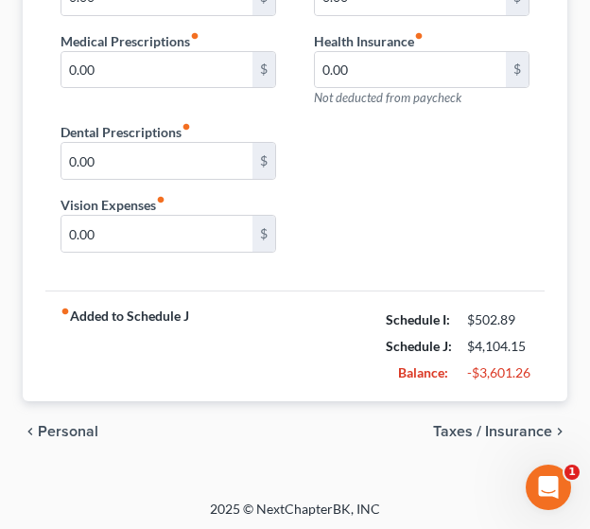
click at [482, 424] on span "Taxes / Insurance" at bounding box center [492, 431] width 119 height 15
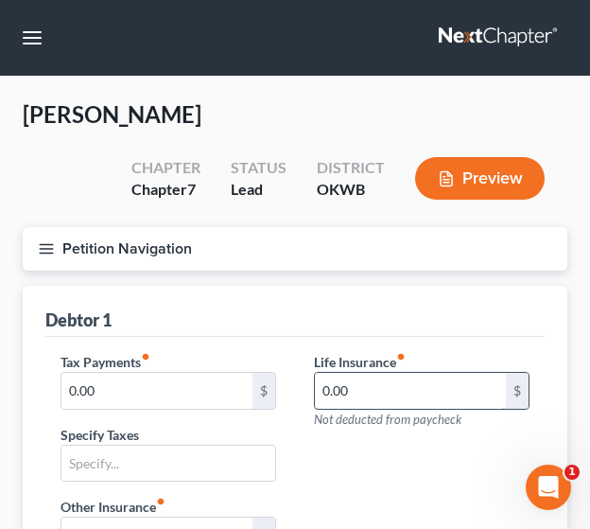
click at [369, 396] on input "0.00" at bounding box center [410, 391] width 191 height 36
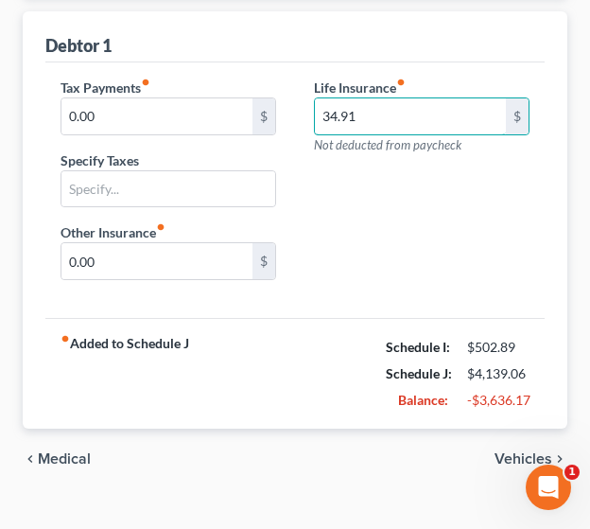
scroll to position [280, 0]
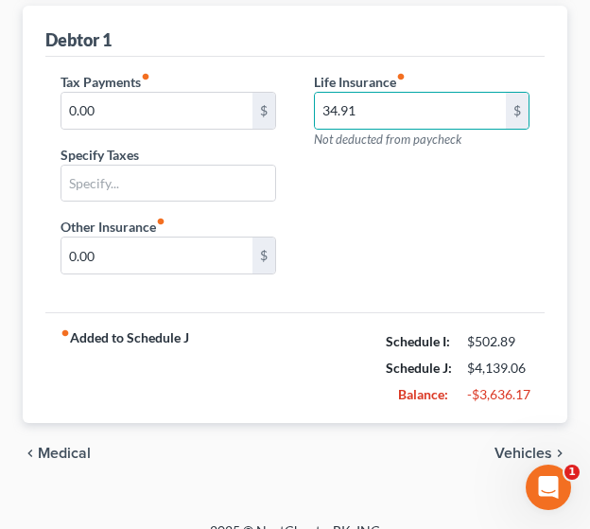
click at [516, 445] on span "Vehicles" at bounding box center [524, 452] width 58 height 15
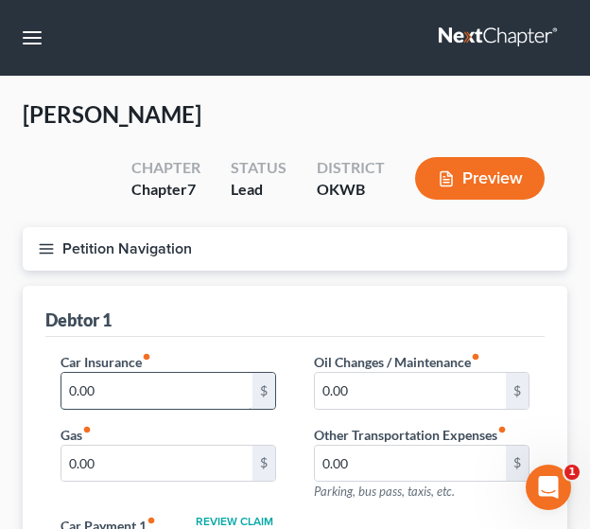
click at [132, 401] on input "0.00" at bounding box center [156, 391] width 191 height 36
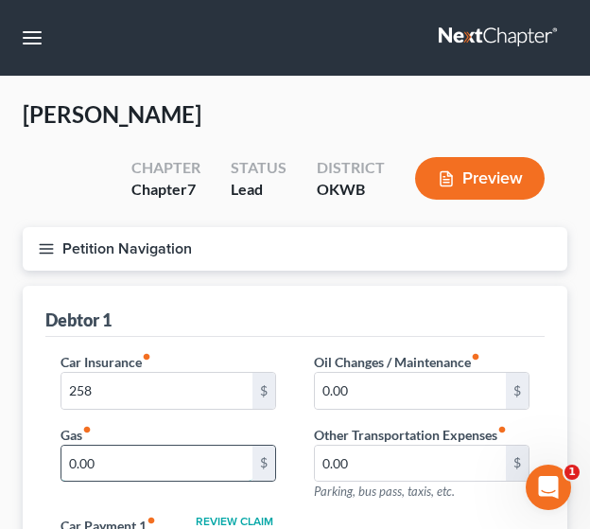
click at [182, 461] on input "0.00" at bounding box center [156, 463] width 191 height 36
click at [257, 314] on div "Debtor 1" at bounding box center [294, 311] width 499 height 51
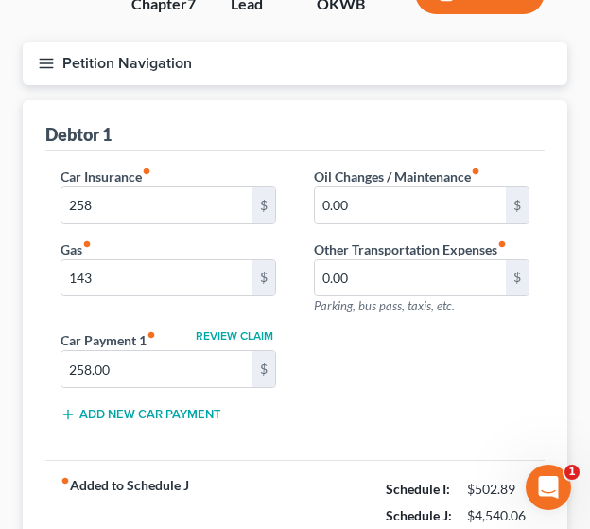
scroll to position [189, 0]
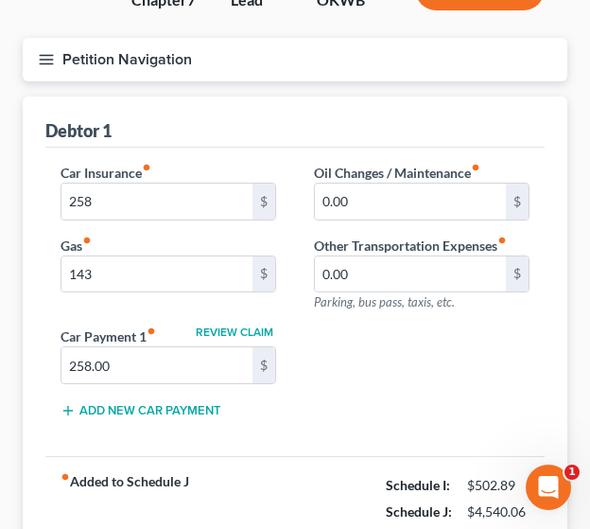
click at [465, 392] on div "Car Insurance fiber_manual_record 258 $ Gas fiber_manual_record 143 $ Oil Chang…" at bounding box center [295, 298] width 507 height 271
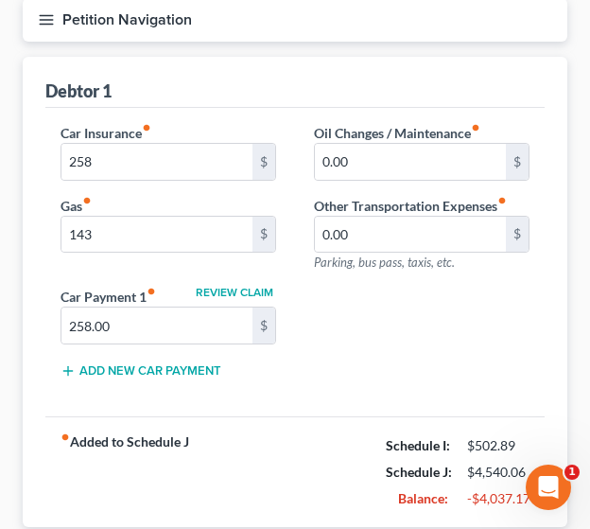
scroll to position [265, 0]
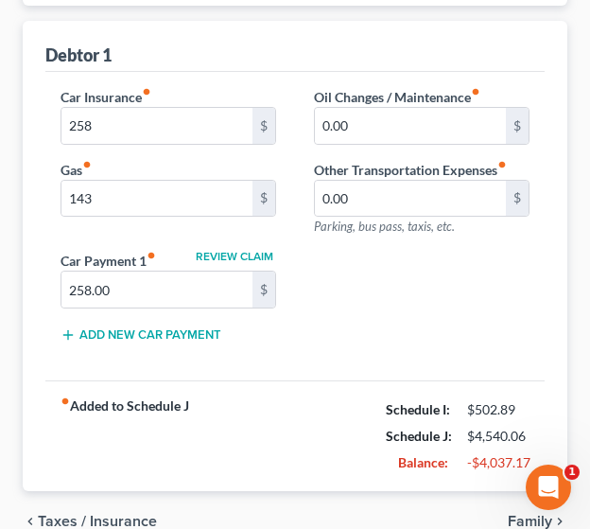
click at [511, 515] on span "Family" at bounding box center [530, 521] width 44 height 15
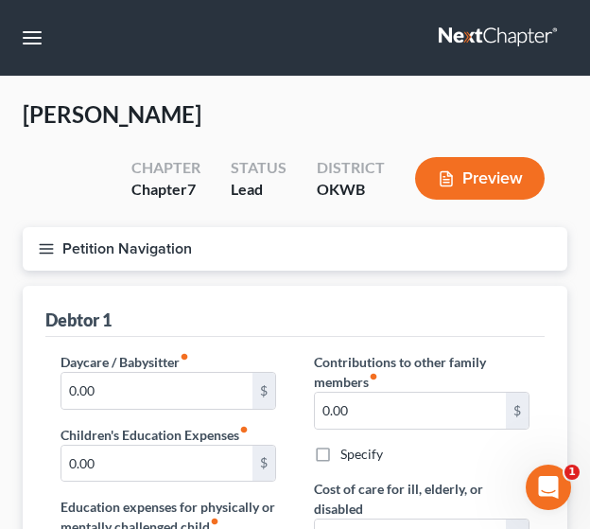
scroll to position [463, 0]
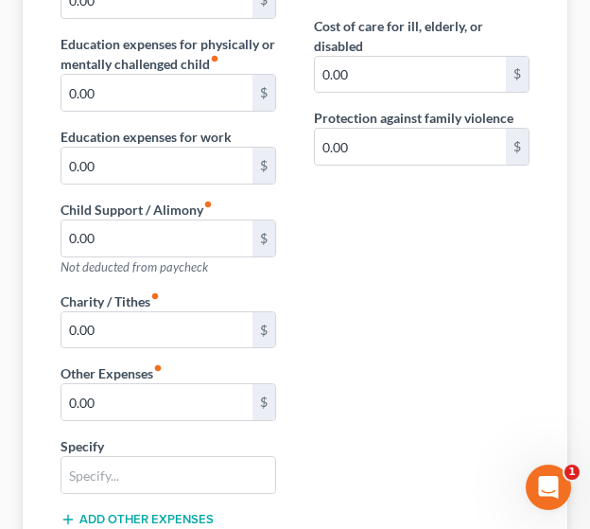
click at [355, 390] on div "Daycare / Babysitter fiber_manual_record 0.00 $ Children's Education Expenses f…" at bounding box center [295, 309] width 507 height 840
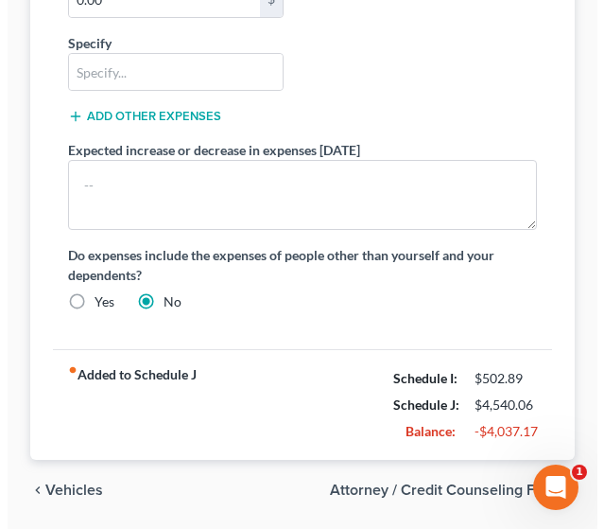
scroll to position [921, 0]
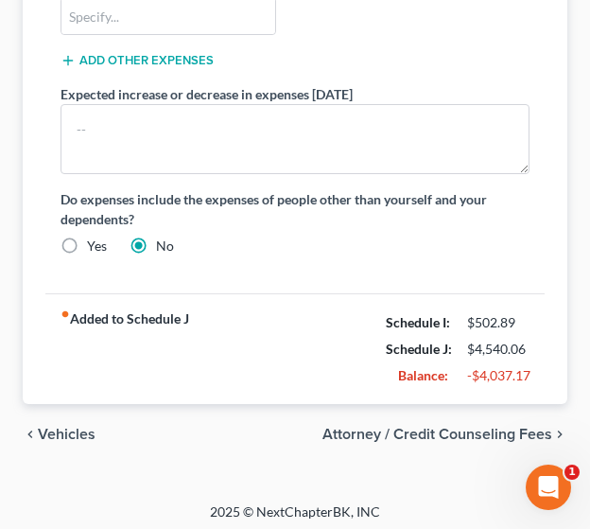
click at [416, 427] on span "Attorney / Credit Counseling Fees" at bounding box center [438, 434] width 230 height 15
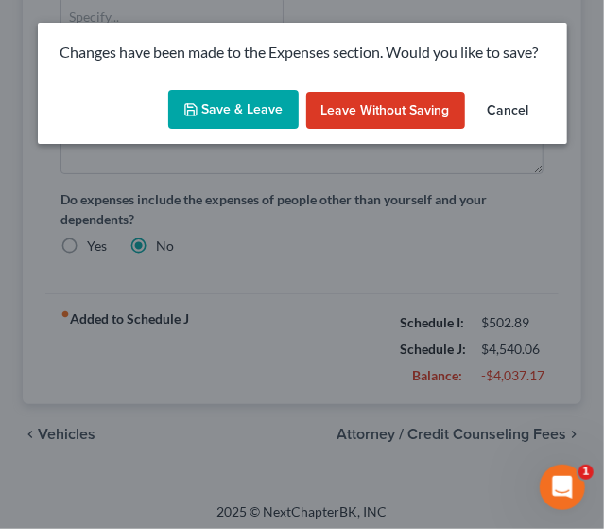
click at [217, 129] on button "Save & Leave" at bounding box center [233, 110] width 131 height 40
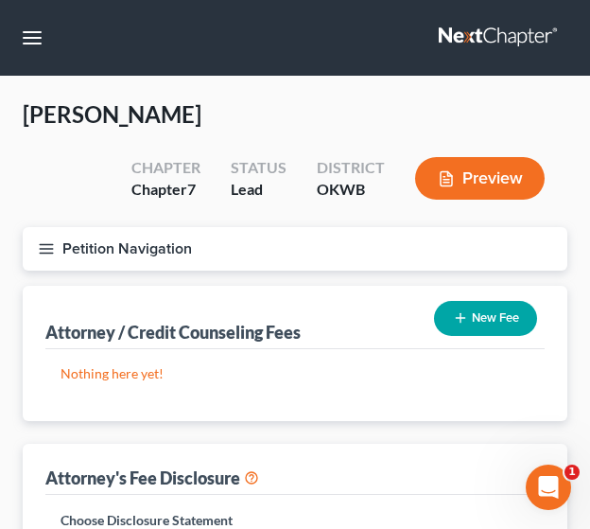
click at [466, 316] on button "New Fee" at bounding box center [485, 318] width 103 height 35
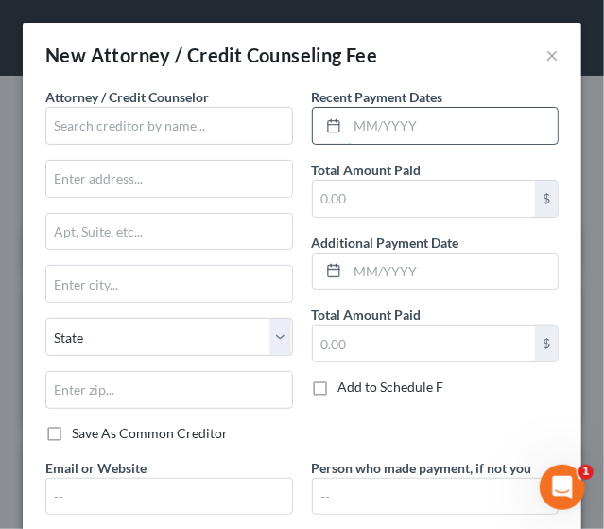
click at [357, 122] on input "text" at bounding box center [453, 126] width 211 height 36
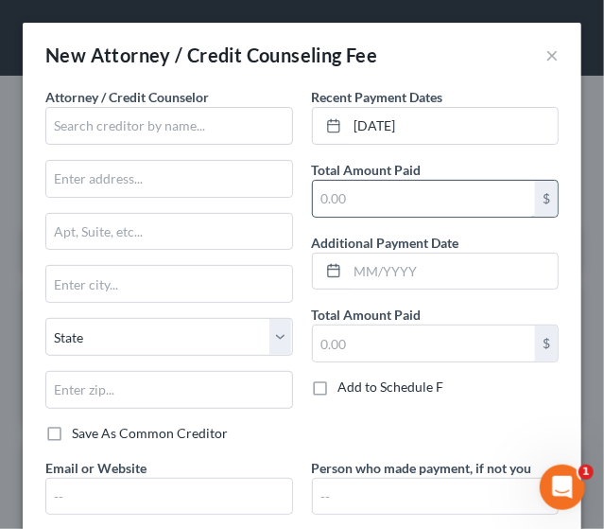
click at [365, 192] on input "text" at bounding box center [424, 199] width 223 height 36
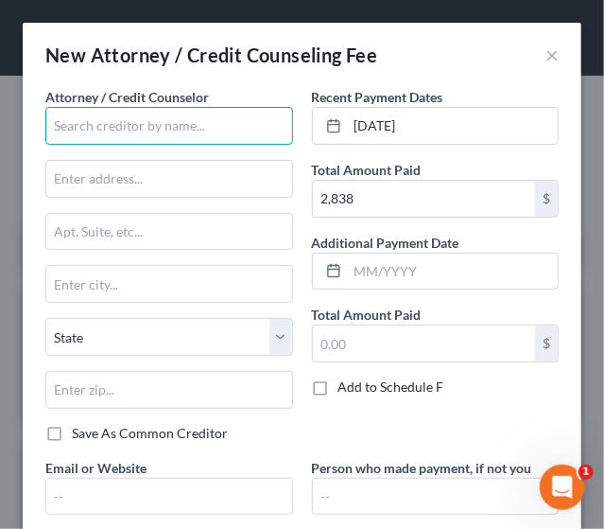
click at [82, 126] on input "text" at bounding box center [169, 126] width 248 height 38
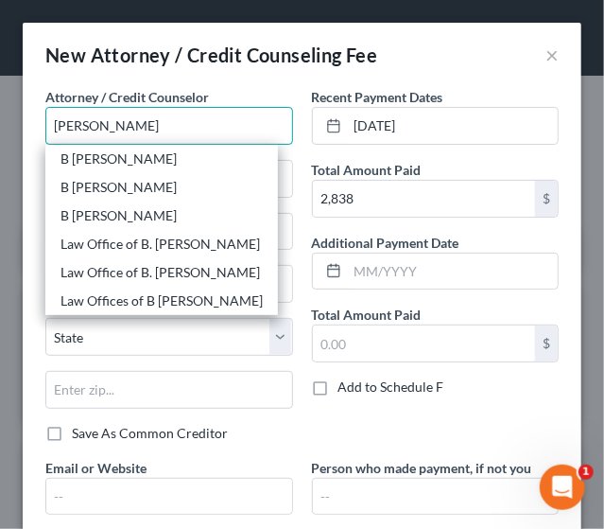
click at [82, 126] on input "[PERSON_NAME]" at bounding box center [169, 126] width 248 height 38
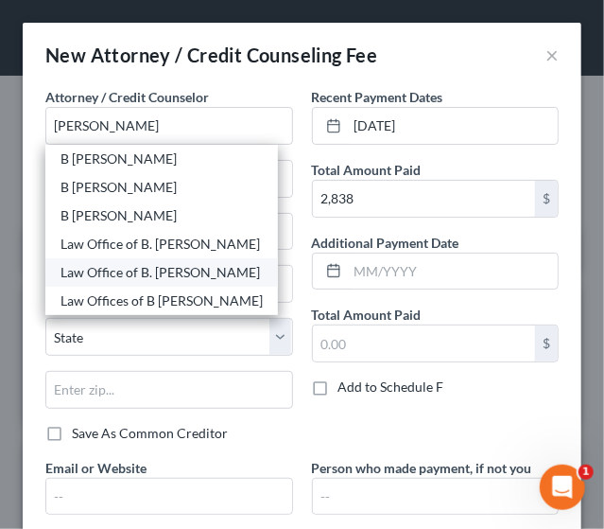
click at [91, 276] on div "Law Office of B. [PERSON_NAME]" at bounding box center [162, 272] width 202 height 19
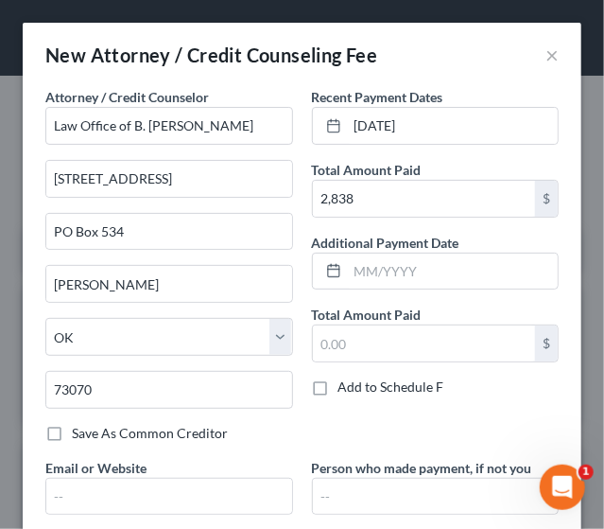
click at [329, 430] on div "Recent Payment Dates [DATE] Total Amount Paid 2,838 $ Additional Payment Date T…" at bounding box center [436, 272] width 267 height 371
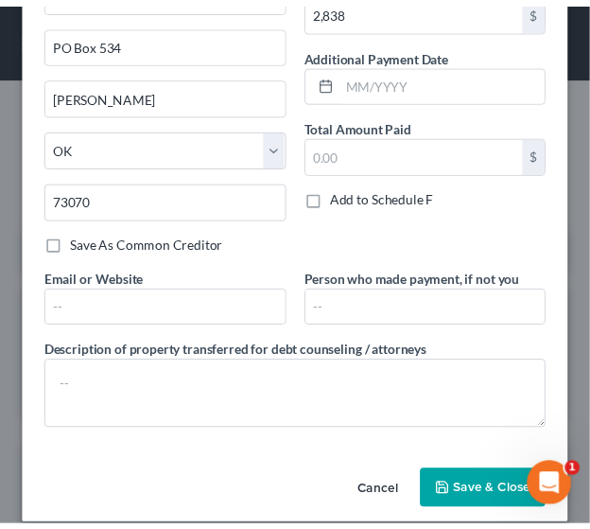
scroll to position [204, 0]
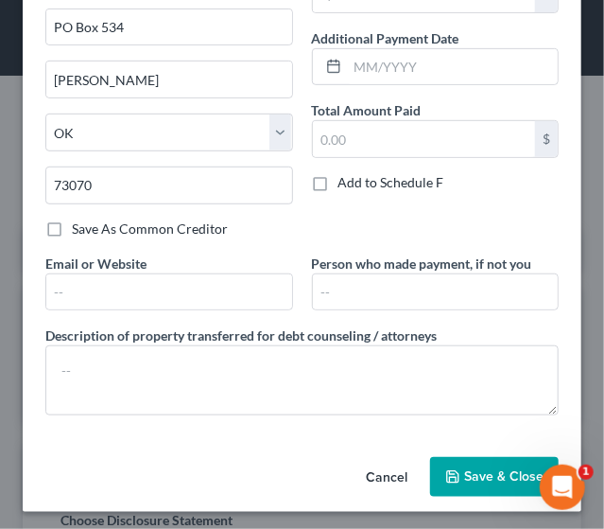
click at [464, 476] on span "Save & Close" at bounding box center [503, 476] width 79 height 16
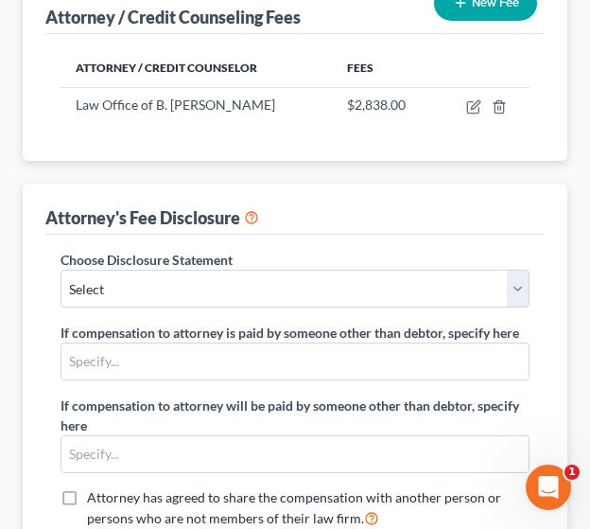
scroll to position [338, 0]
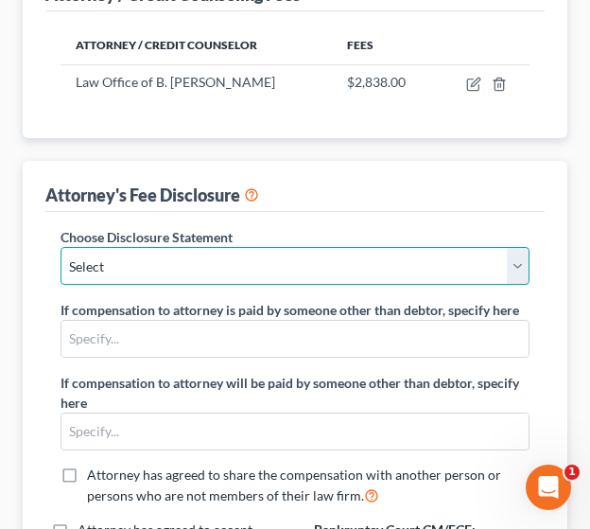
click at [454, 262] on select "Select Rule 2030(b)" at bounding box center [295, 266] width 469 height 38
click at [61, 247] on select "Select Rule 2030(b)" at bounding box center [295, 266] width 469 height 38
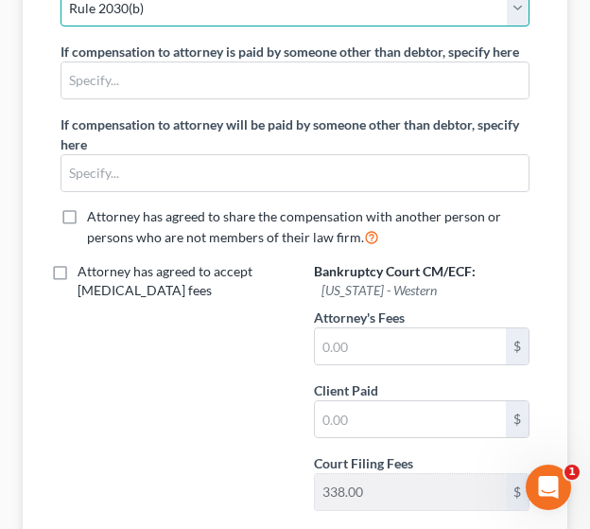
scroll to position [607, 0]
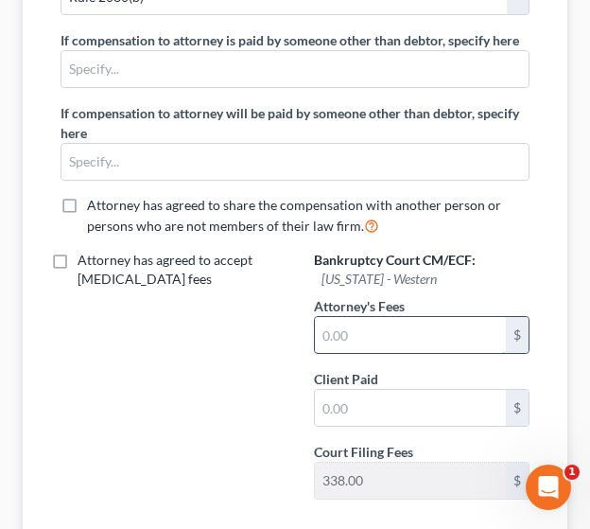
click at [443, 338] on input "text" at bounding box center [410, 335] width 191 height 36
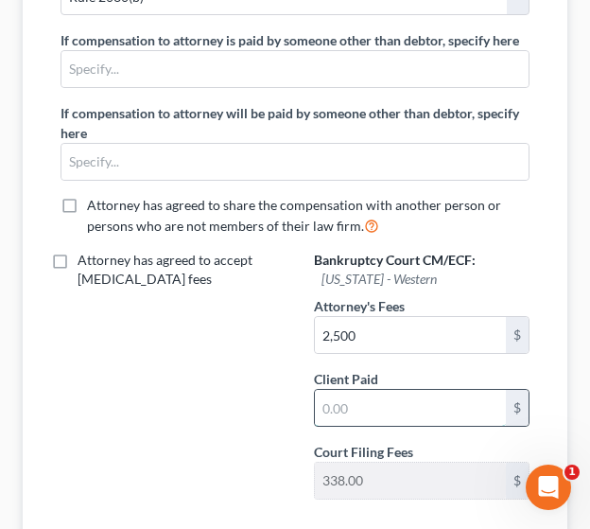
click at [416, 401] on input "text" at bounding box center [410, 408] width 191 height 36
click at [87, 422] on div "Attorney has agreed to accept [MEDICAL_DATA] fees" at bounding box center [168, 382] width 253 height 263
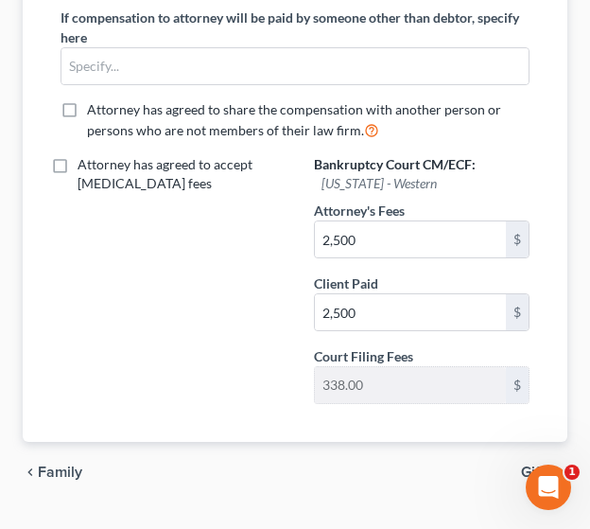
scroll to position [742, 0]
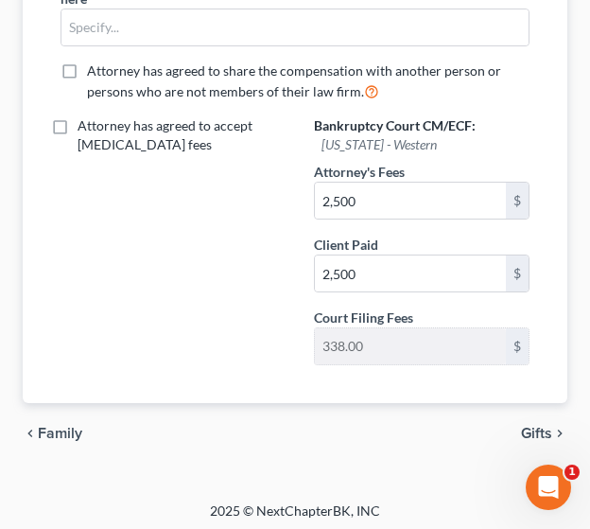
click at [524, 427] on span "Gifts" at bounding box center [536, 433] width 31 height 15
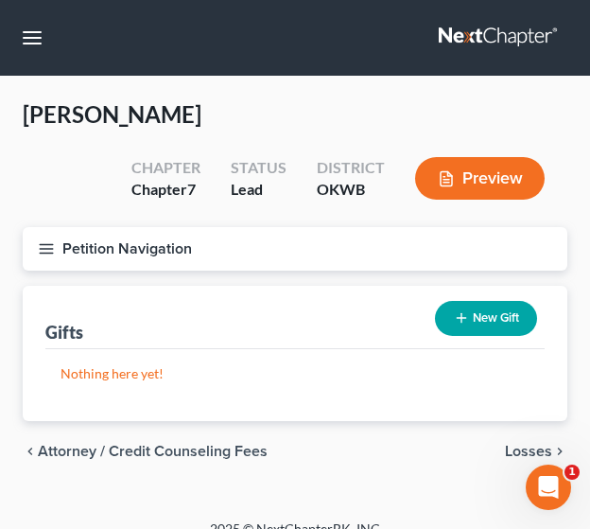
click at [520, 451] on span "Losses" at bounding box center [528, 451] width 47 height 15
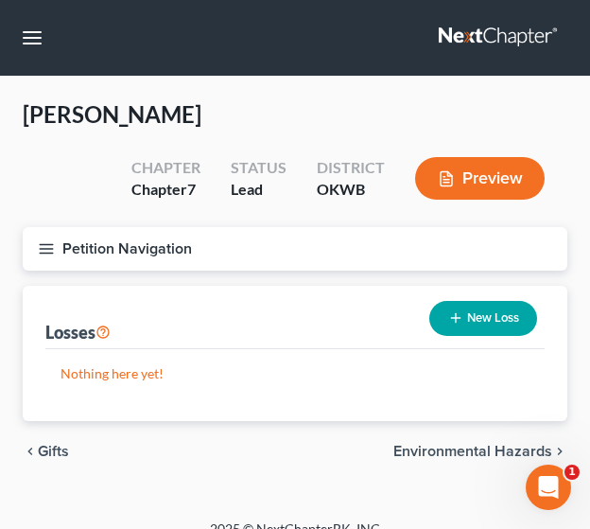
click at [463, 451] on span "Environmental Hazards" at bounding box center [472, 451] width 159 height 15
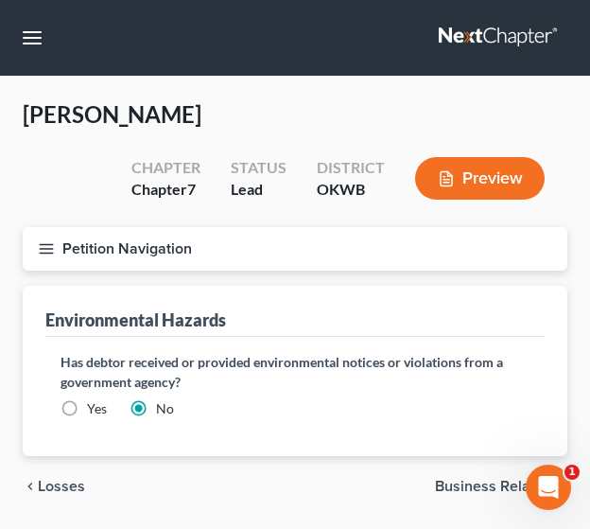
click at [463, 479] on span "Business Related" at bounding box center [493, 486] width 117 height 15
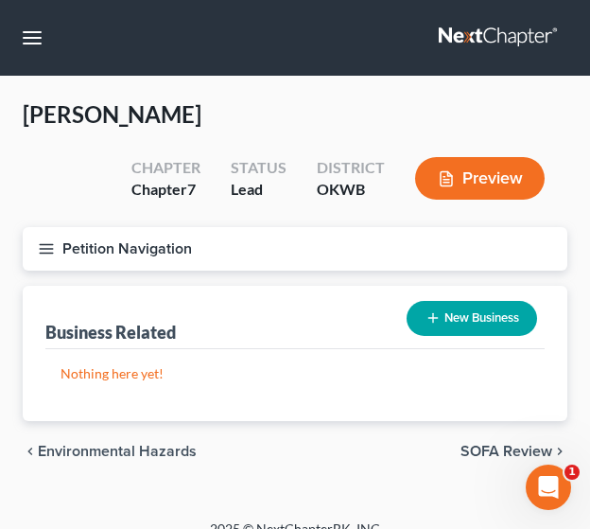
click at [471, 453] on span "SOFA Review" at bounding box center [507, 451] width 92 height 15
